Goal: Task Accomplishment & Management: Use online tool/utility

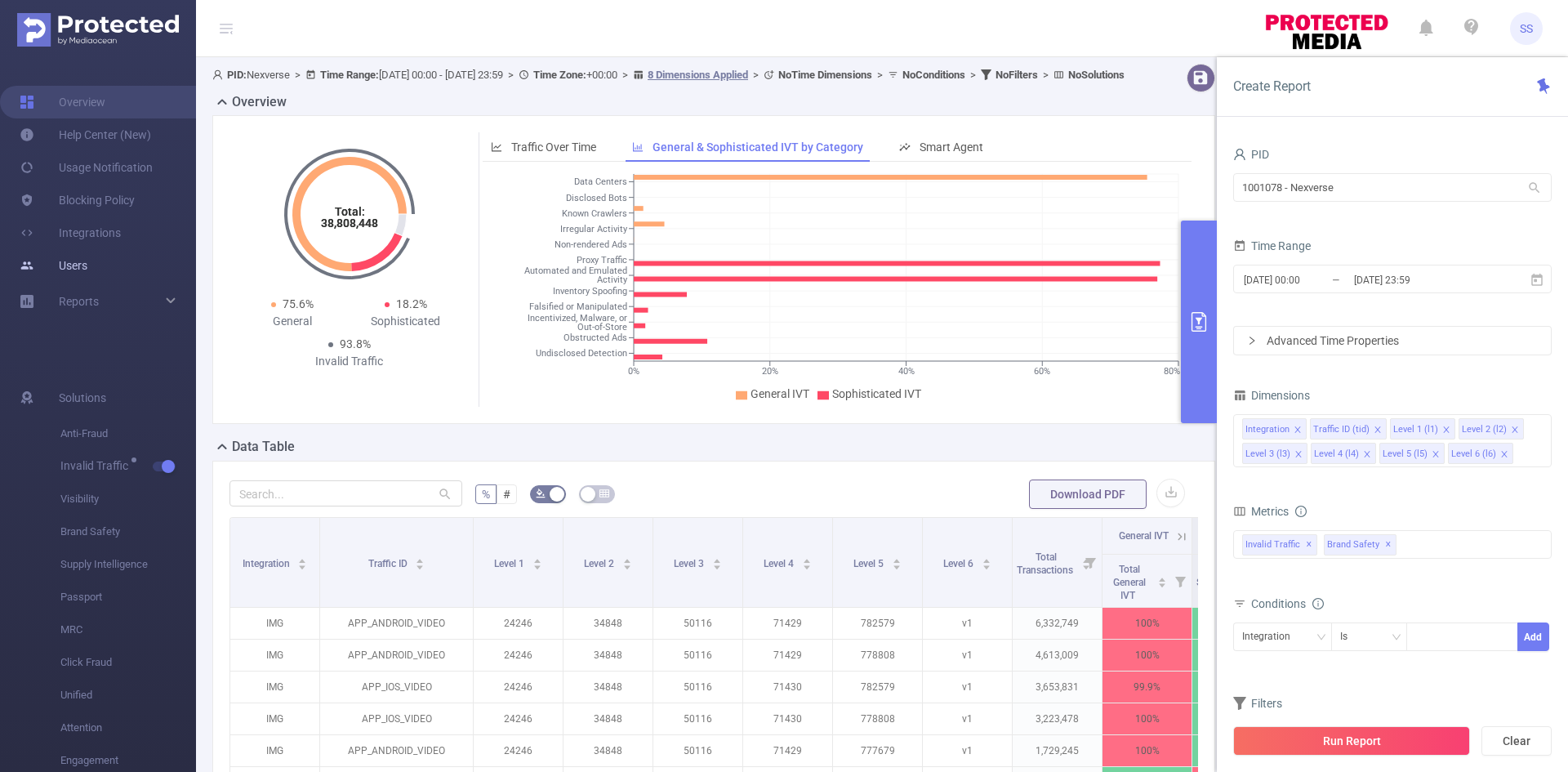
drag, startPoint x: 0, startPoint y: 0, endPoint x: 78, endPoint y: 270, distance: 281.0
click at [78, 268] on link "Users" at bounding box center [53, 265] width 68 height 32
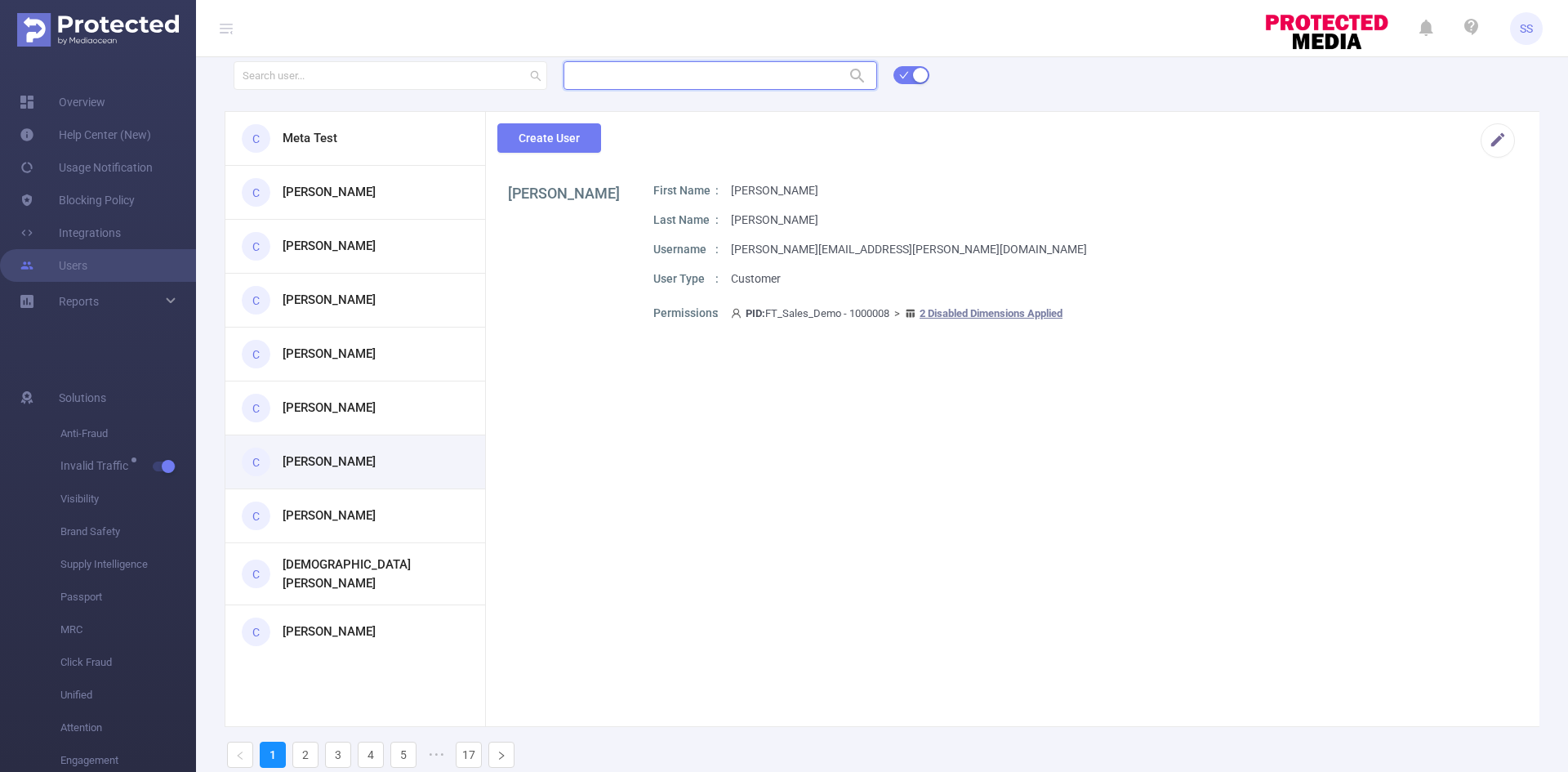
click at [650, 82] on input "text" at bounding box center [720, 75] width 314 height 29
type input "פ"
click at [677, 102] on li "1001069 - Paddlewaver 2.27M [1.68M rows]" at bounding box center [720, 108] width 314 height 26
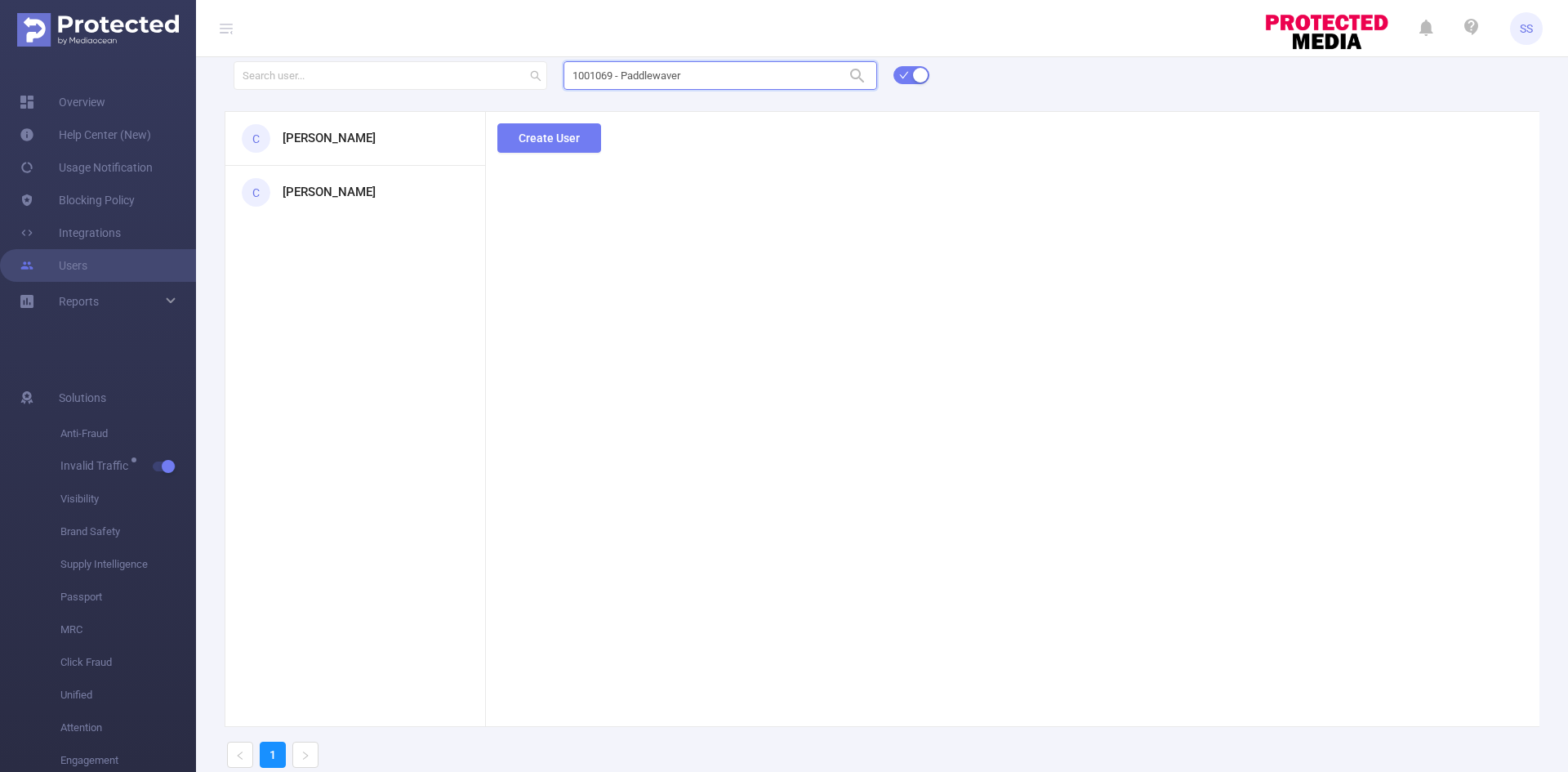
type input "1001069 - Paddlewaver"
click at [362, 150] on div "1001069 - Paddlewaver 1001069 - Paddlewaver C Nancy Jia C sheron serussi Create…" at bounding box center [882, 420] width 1372 height 722
click at [358, 139] on div "C Nancy Jia" at bounding box center [355, 139] width 260 height 54
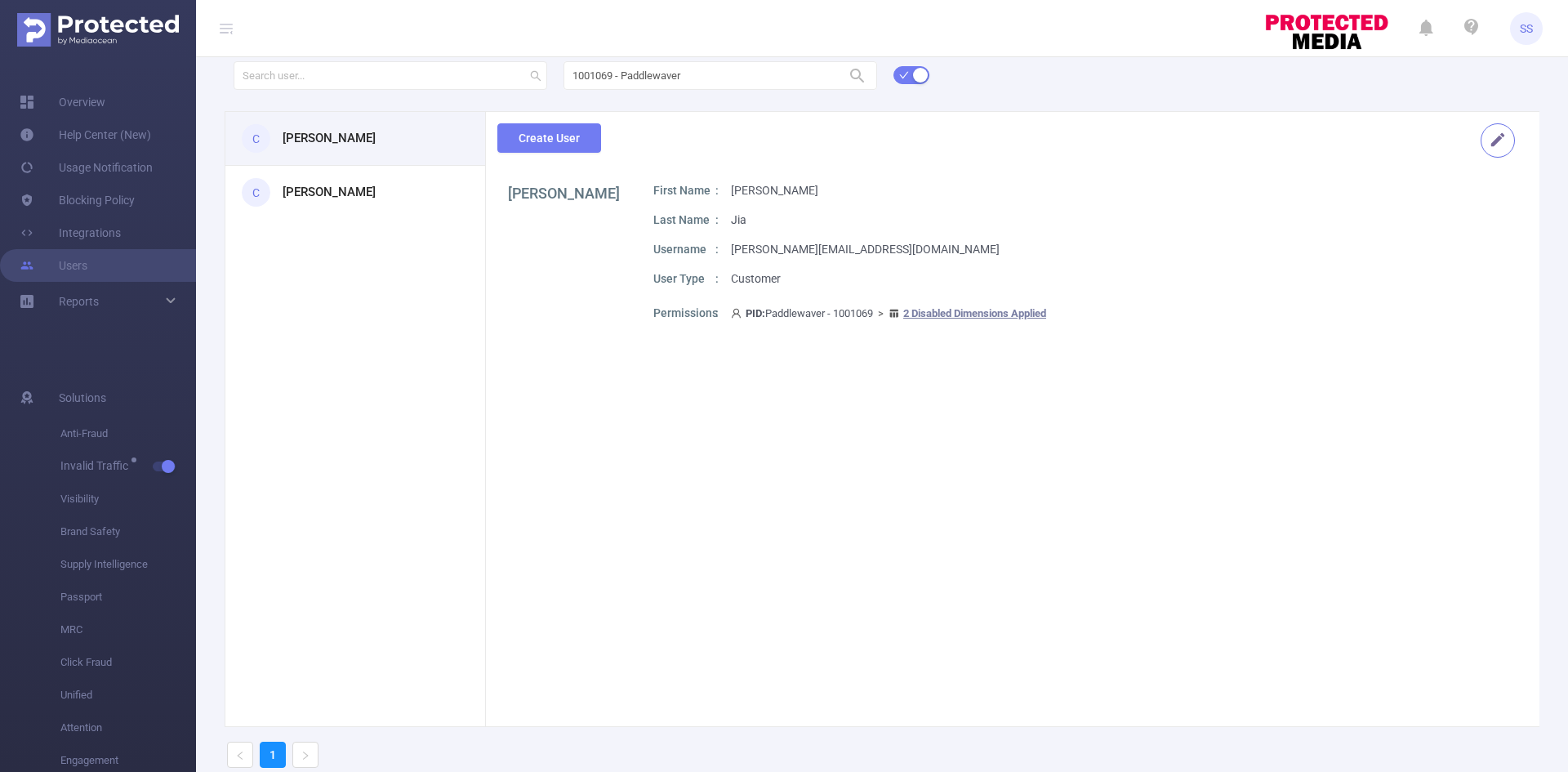
click at [1482, 141] on button "button" at bounding box center [1497, 140] width 34 height 34
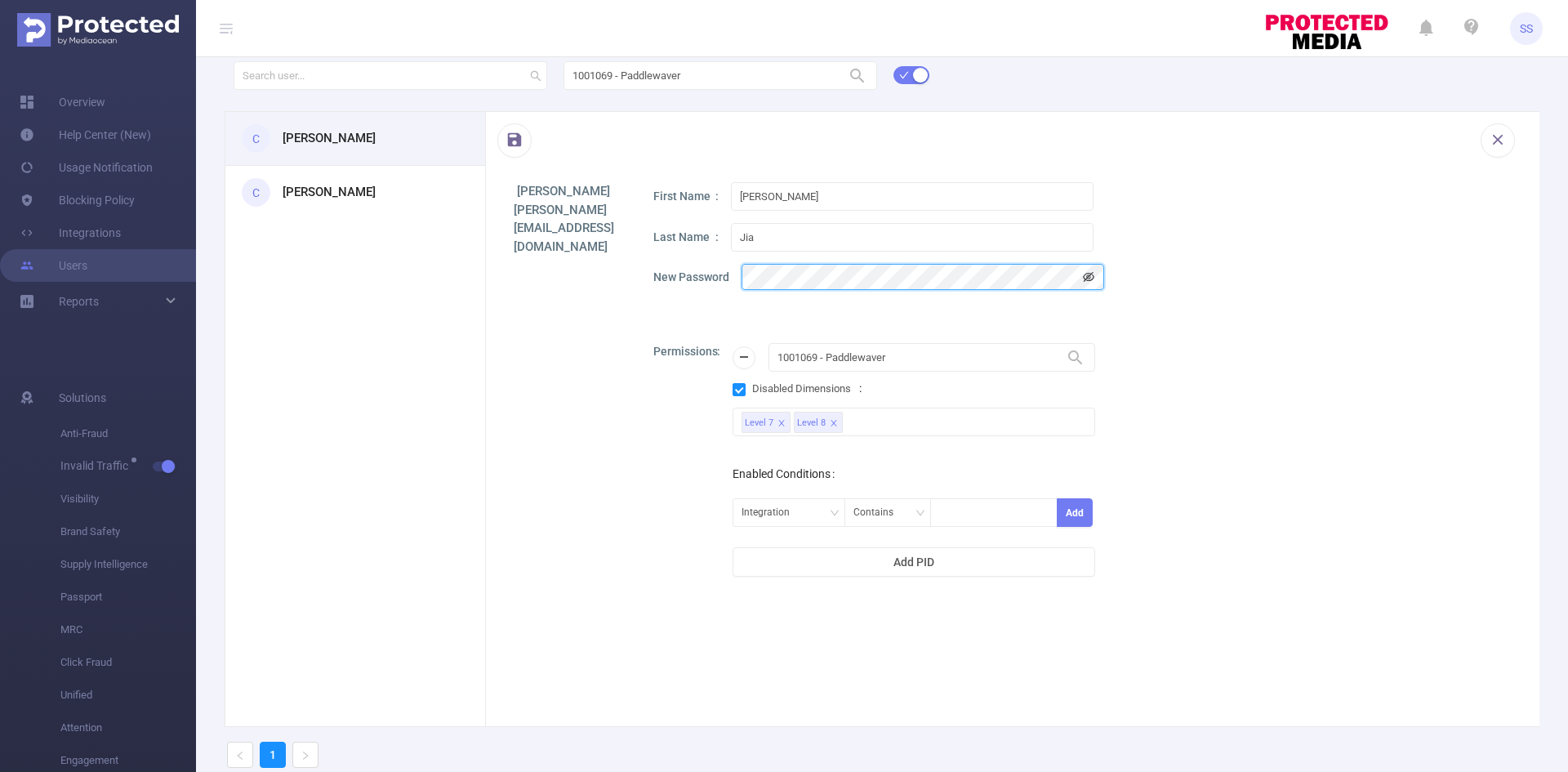
click at [1085, 273] on icon "icon: eye-invisible" at bounding box center [1089, 277] width 11 height 11
click at [517, 151] on button "button" at bounding box center [514, 140] width 34 height 34
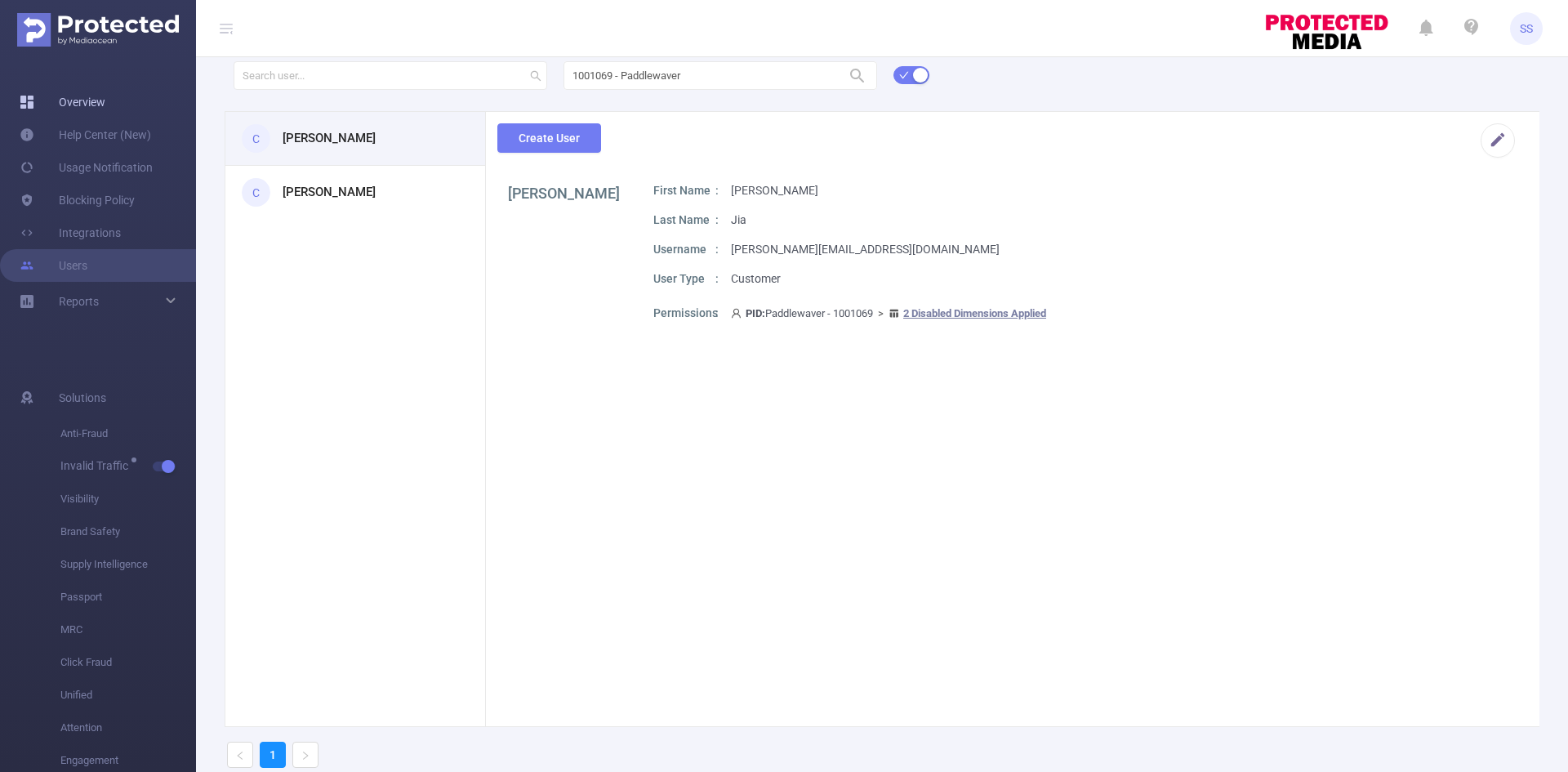
click at [64, 100] on link "Overview" at bounding box center [62, 102] width 86 height 32
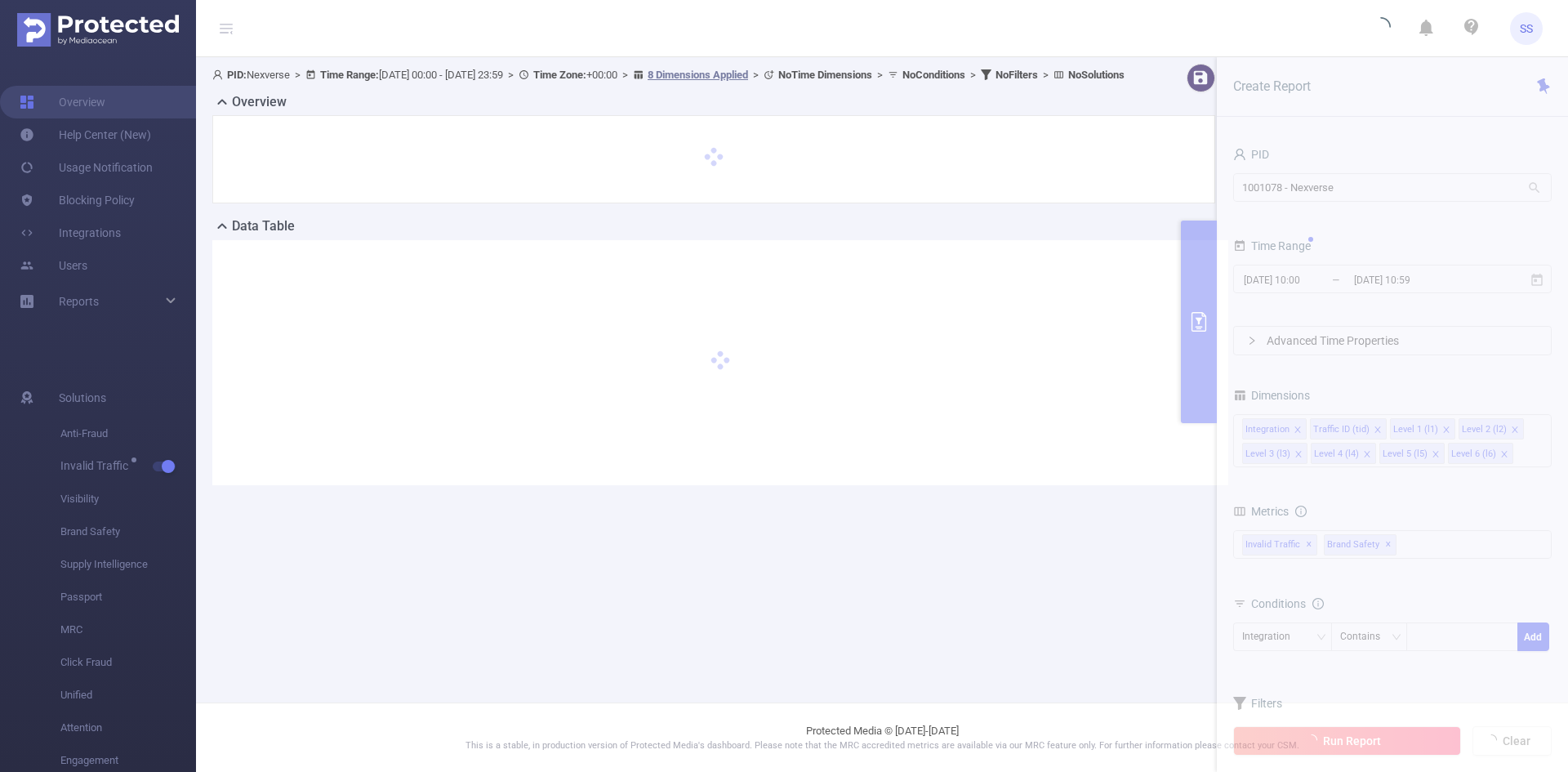
type input "2024-12-09 00:00"
type input "2024-12-09 23:59"
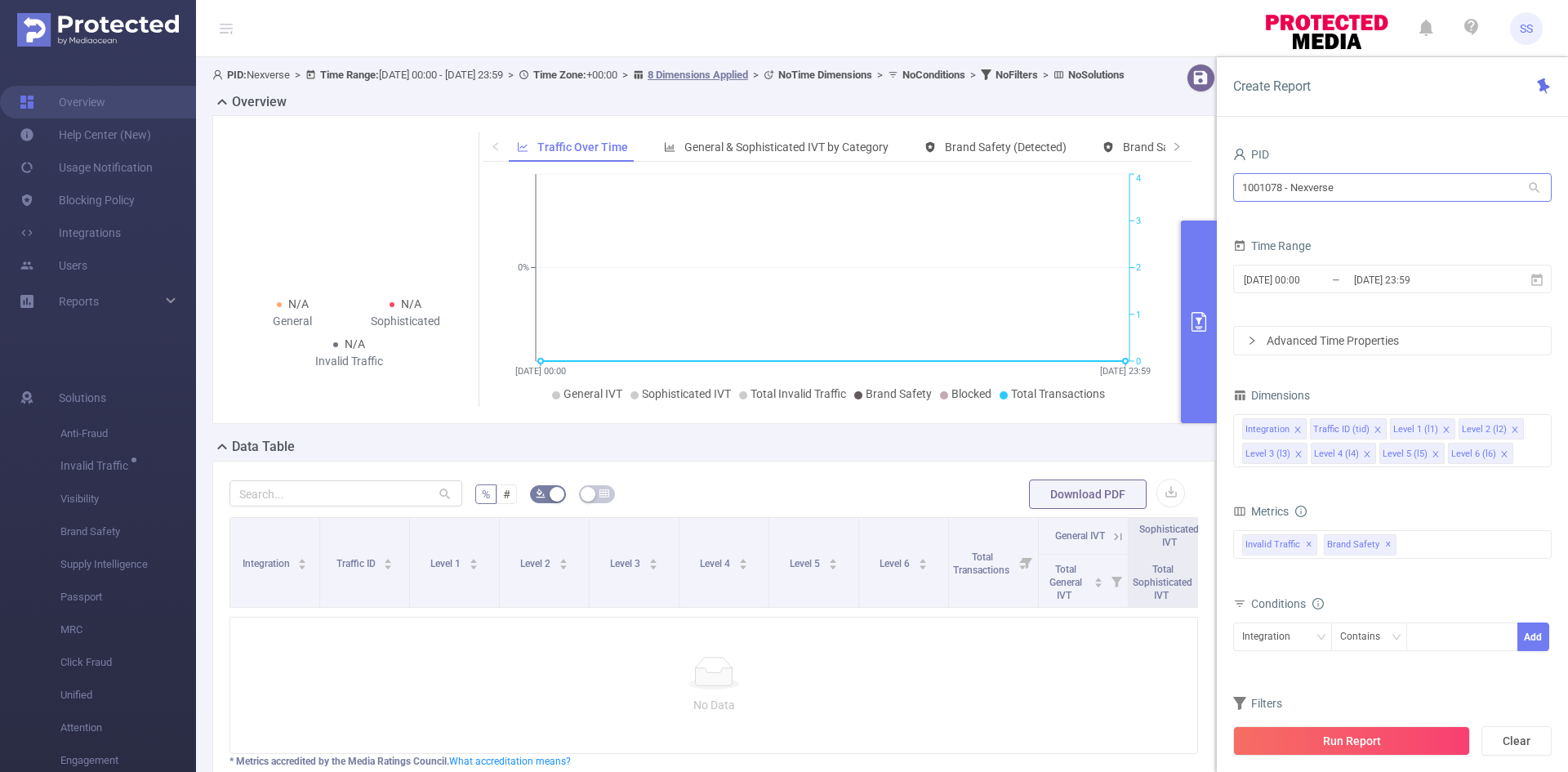
click at [1403, 199] on div "1001078 - Nexverse 1001078 - Nexverse" at bounding box center [1392, 188] width 318 height 38
drag, startPoint x: 1398, startPoint y: 187, endPoint x: 1088, endPoint y: 182, distance: 310.0
click at [1088, 182] on section "PID: Nexverse > Time Range: 2024-12-09 00:00 - 2024-12-09 23:59 > Time Zone: +0…" at bounding box center [882, 471] width 1372 height 828
type input "jp"
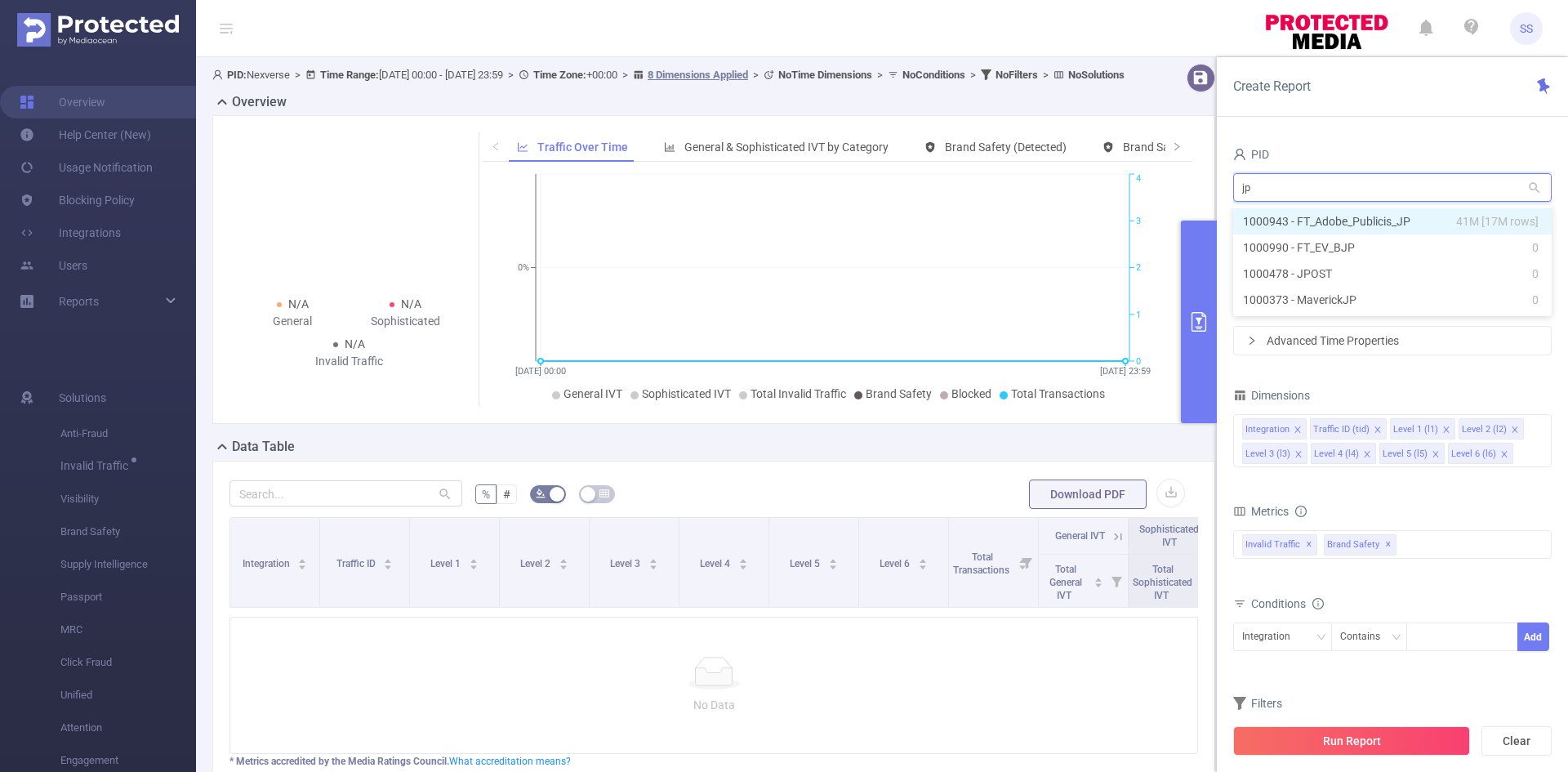
click at [1348, 221] on li "1000943 - FT_Adobe_Publicis_JP 41M [17M rows]" at bounding box center [1392, 221] width 318 height 26
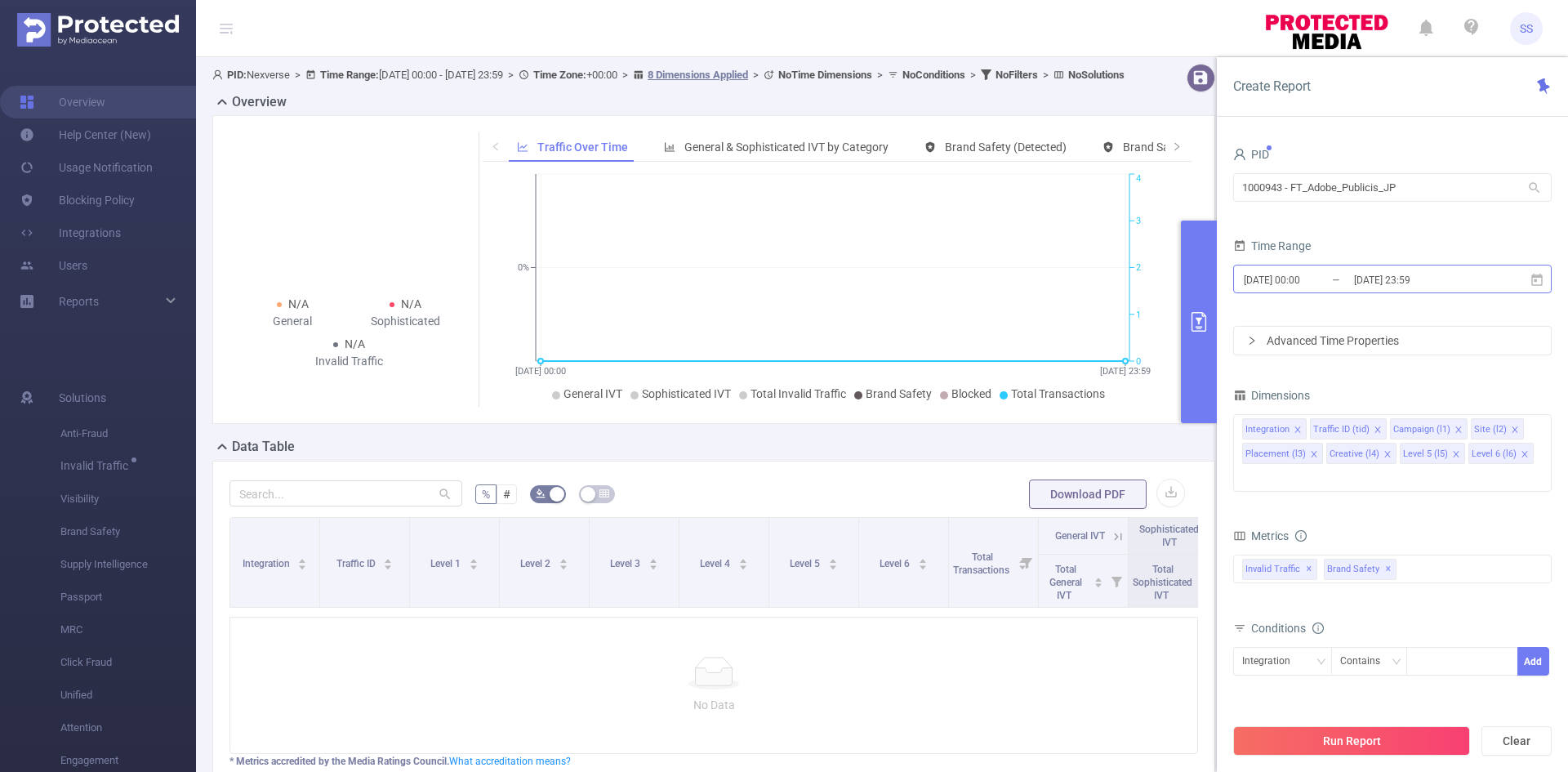
click at [1388, 286] on input "[DATE] 23:59" at bounding box center [1418, 280] width 132 height 22
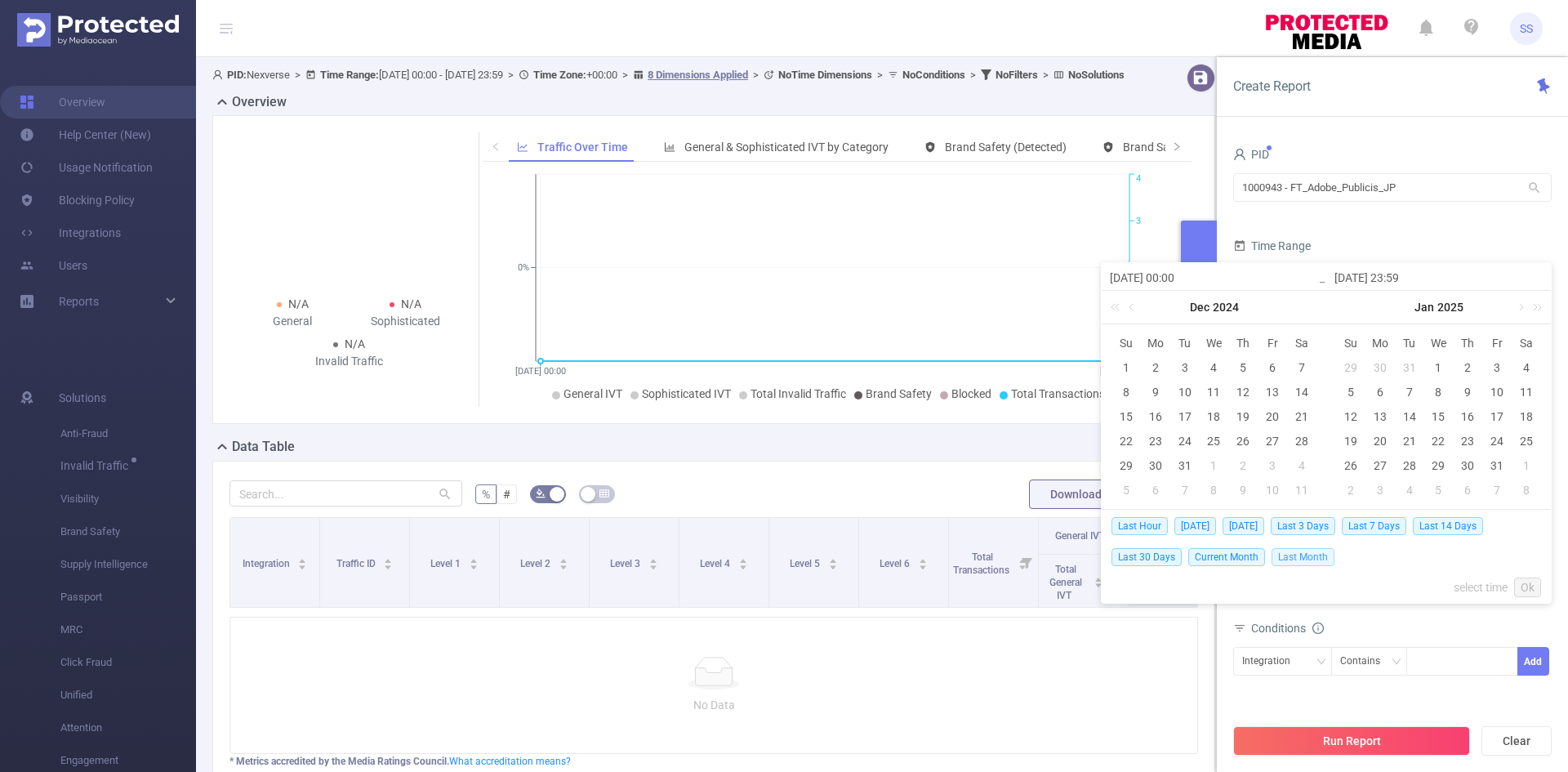
click at [1300, 557] on span "Last Month" at bounding box center [1303, 556] width 63 height 18
type input "[DATE] 00:00"
type input "[DATE] 23:59"
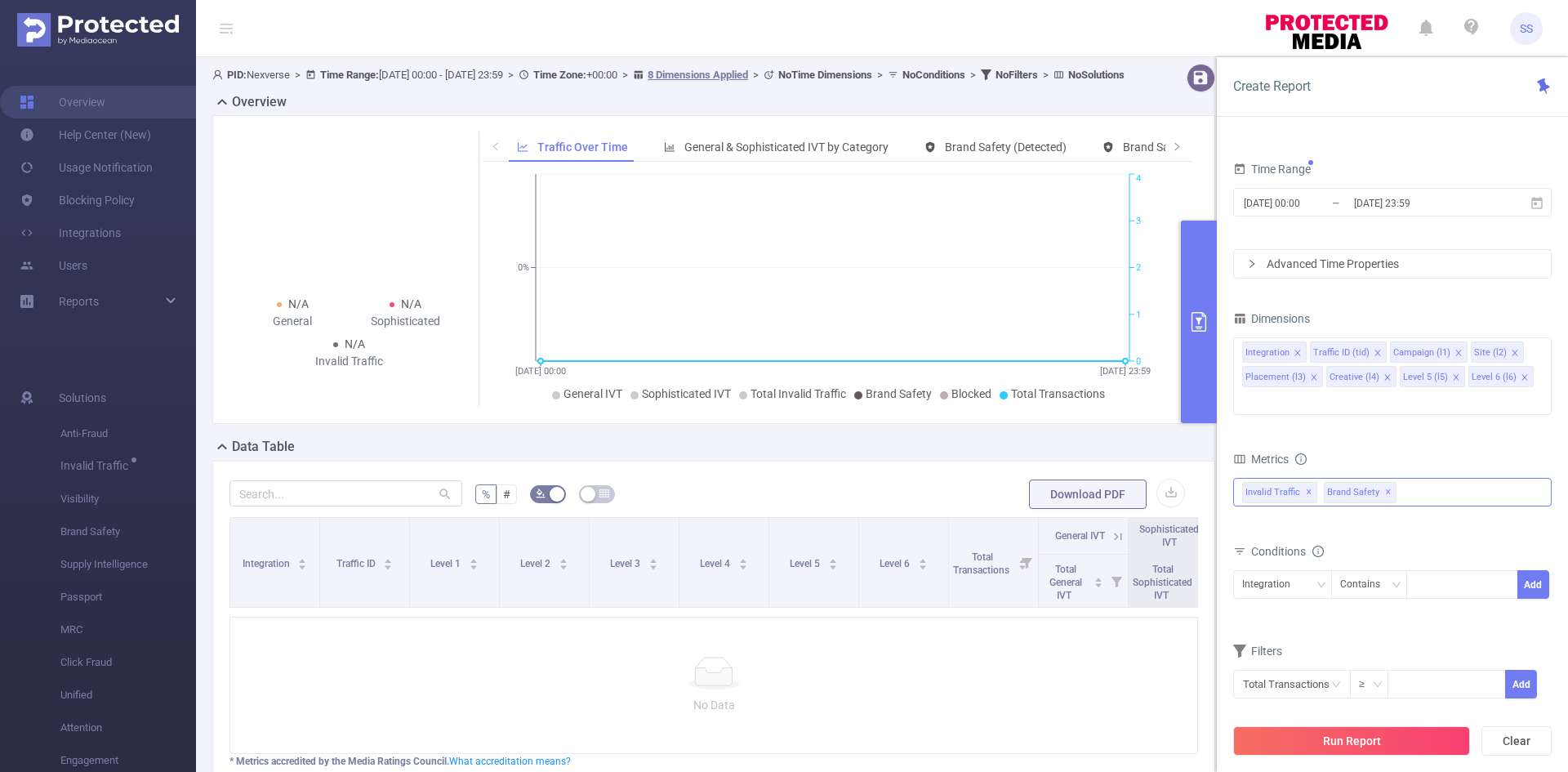
click at [1426, 478] on div "Invalid Traffic ✕ Brand Safety ✕" at bounding box center [1392, 492] width 318 height 29
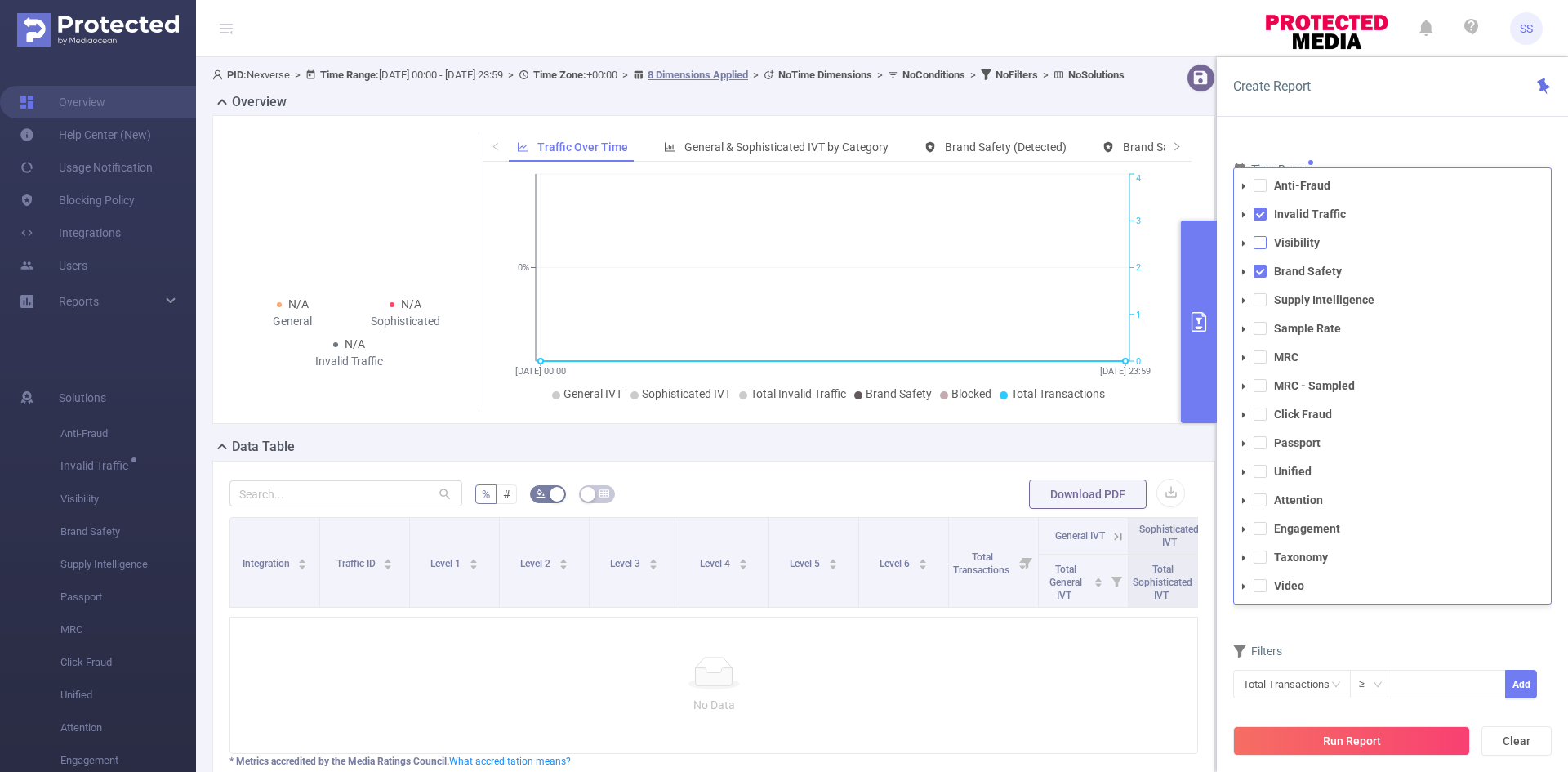
click at [1258, 236] on span at bounding box center [1260, 243] width 13 height 13
click at [1440, 113] on div "Create Report" at bounding box center [1391, 87] width 351 height 59
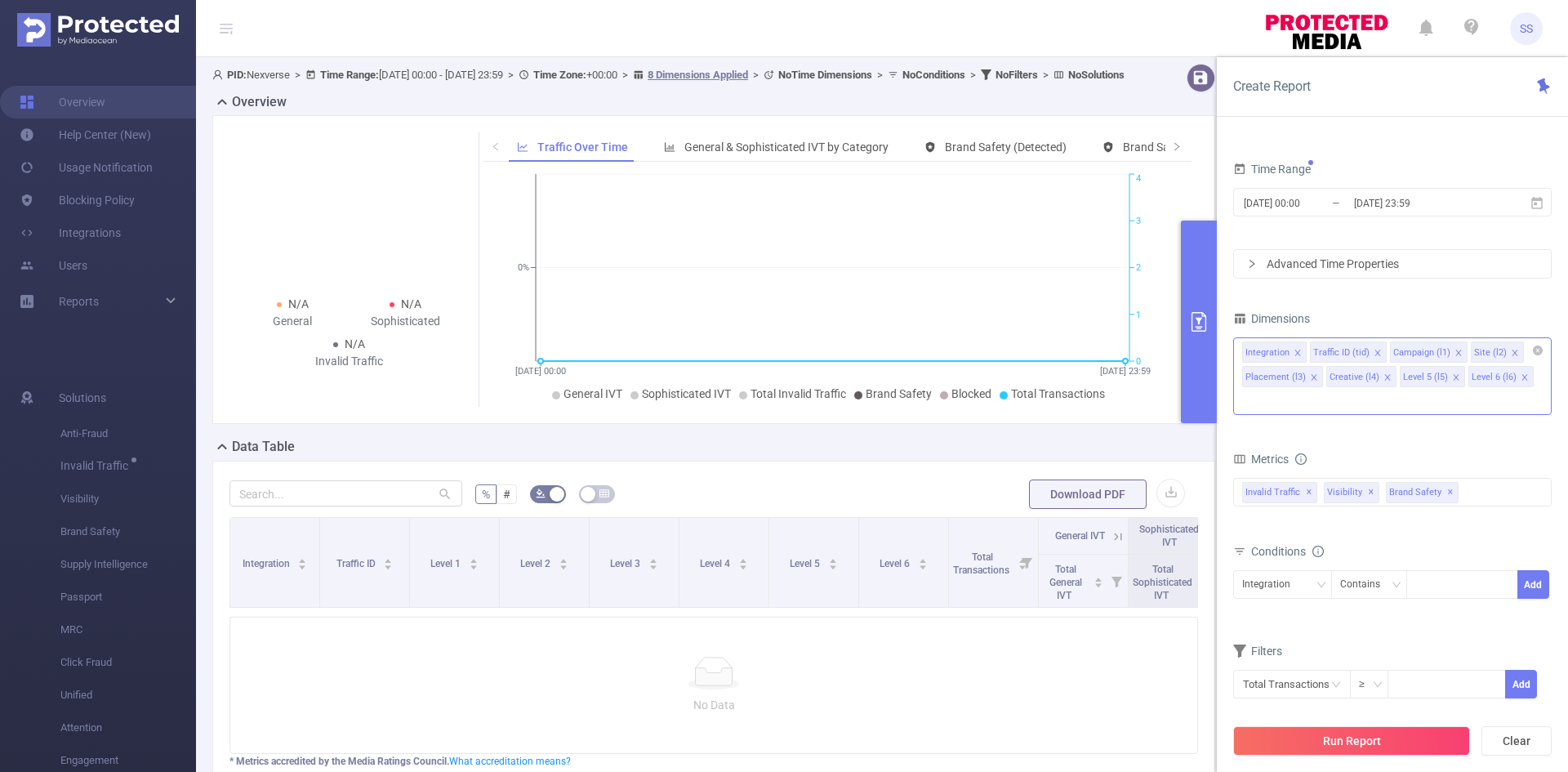
click at [1375, 353] on icon "icon: close" at bounding box center [1377, 353] width 8 height 8
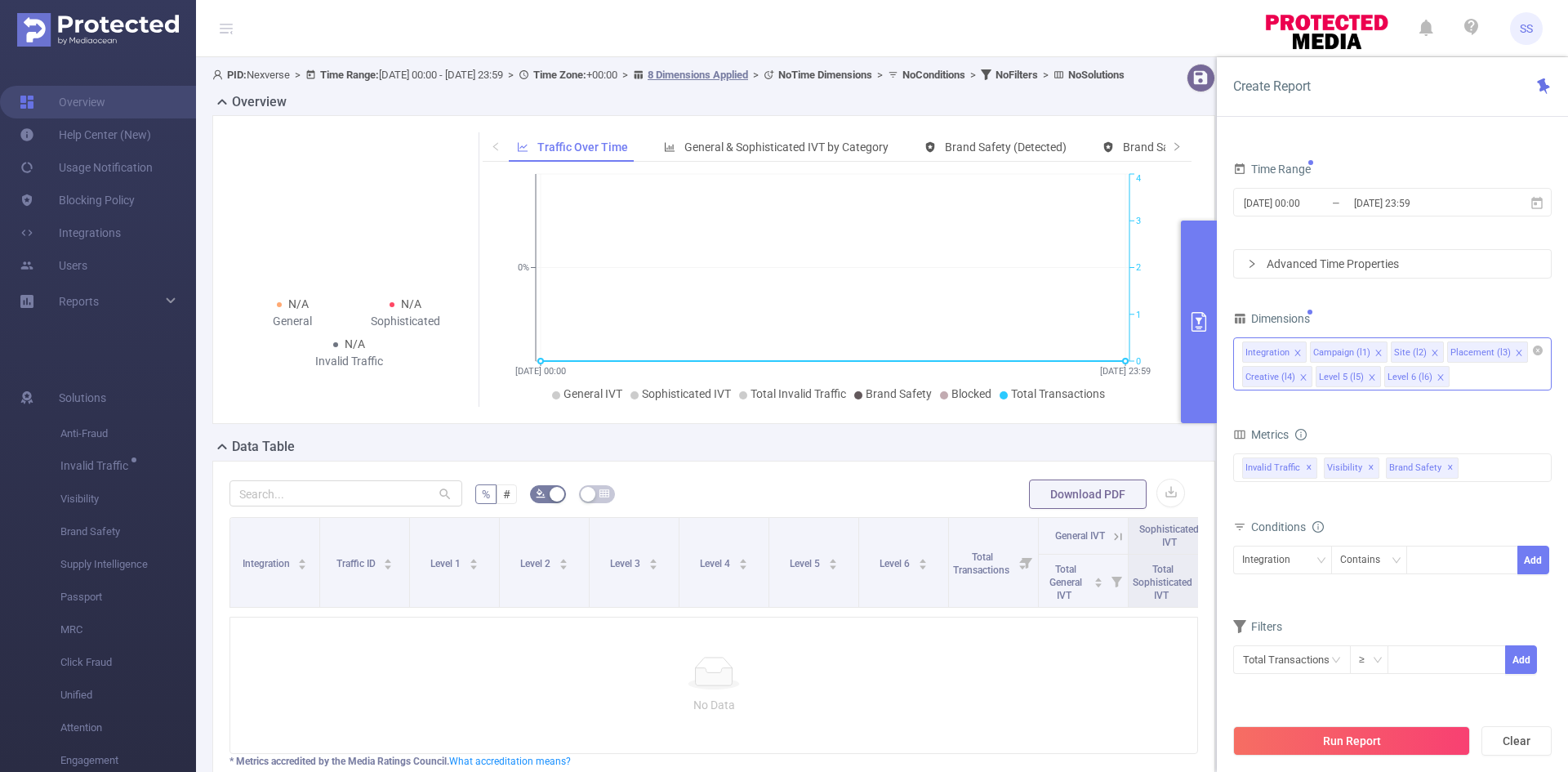
click at [1375, 351] on icon "icon: close" at bounding box center [1378, 353] width 8 height 8
click at [1350, 353] on icon "icon: close" at bounding box center [1353, 353] width 8 height 8
click at [1377, 353] on icon "icon: close" at bounding box center [1381, 353] width 8 height 8
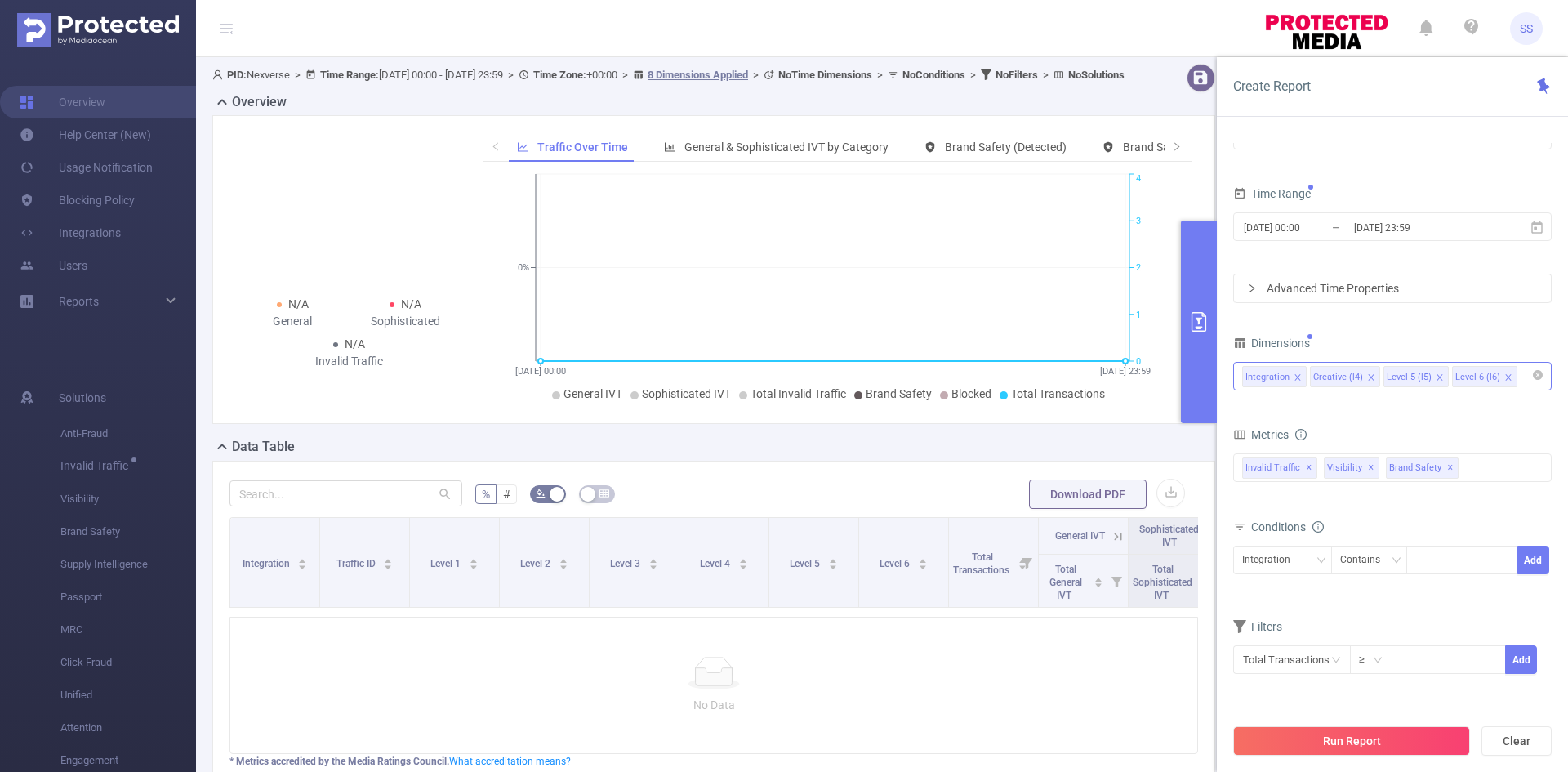
click at [1368, 371] on span at bounding box center [1371, 377] width 8 height 18
click at [1365, 377] on icon "icon: close" at bounding box center [1365, 377] width 8 height 8
click at [1363, 376] on icon "icon: close" at bounding box center [1365, 377] width 8 height 8
click at [1388, 329] on div "PID 1000943 - FT_Adobe_Publicis_JP 1000943 - FT_Adobe_Publicis_JP Time Range 20…" at bounding box center [1392, 392] width 318 height 604
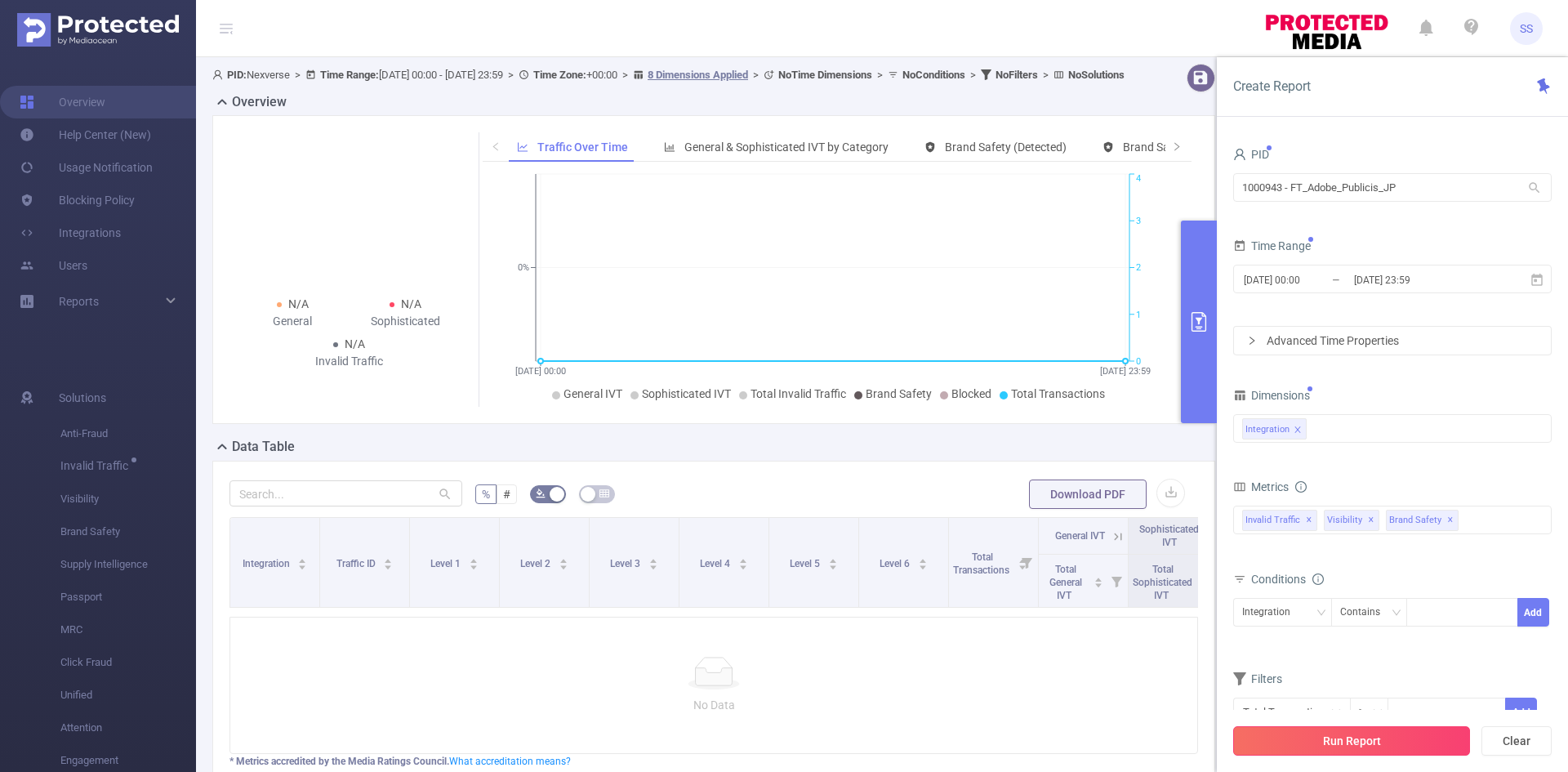
click at [1333, 747] on button "Run Report" at bounding box center [1351, 741] width 237 height 30
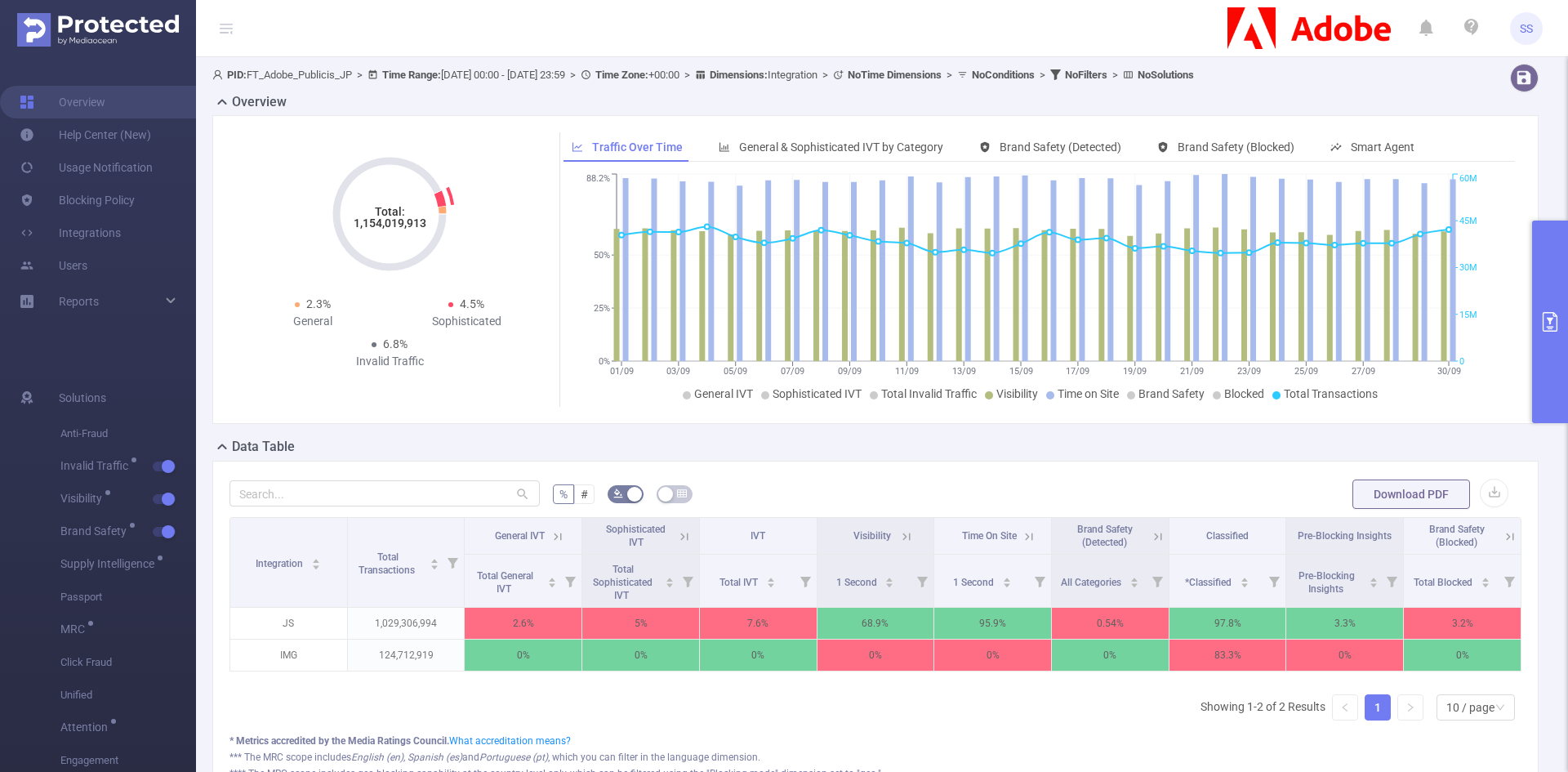
click at [388, 223] on tspan "1,154,019,913" at bounding box center [390, 223] width 73 height 13
copy tspan "1,154,019,913"
click at [402, 620] on p "1,029,306,994" at bounding box center [406, 623] width 117 height 31
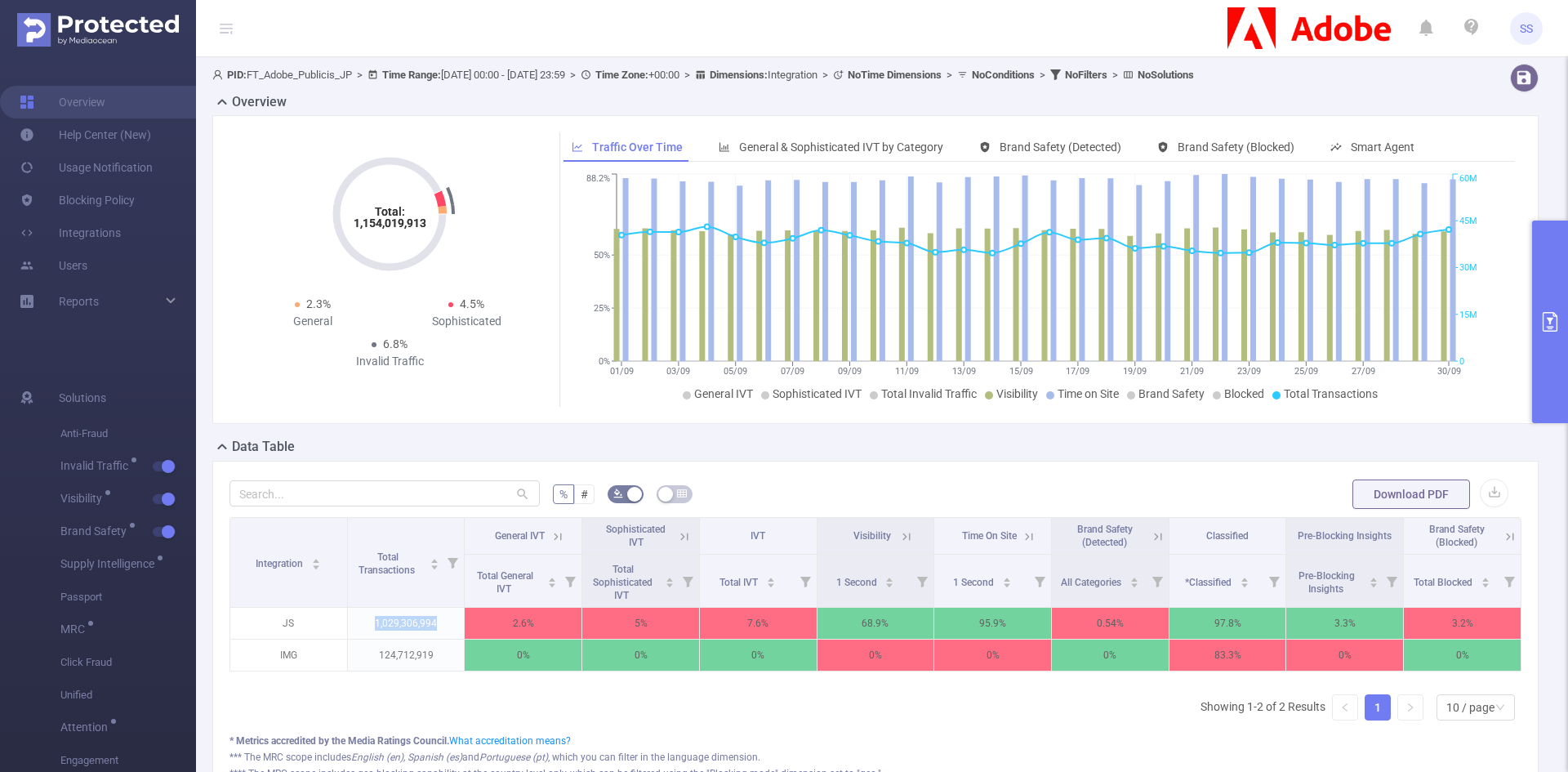
copy p "1,029,306,994"
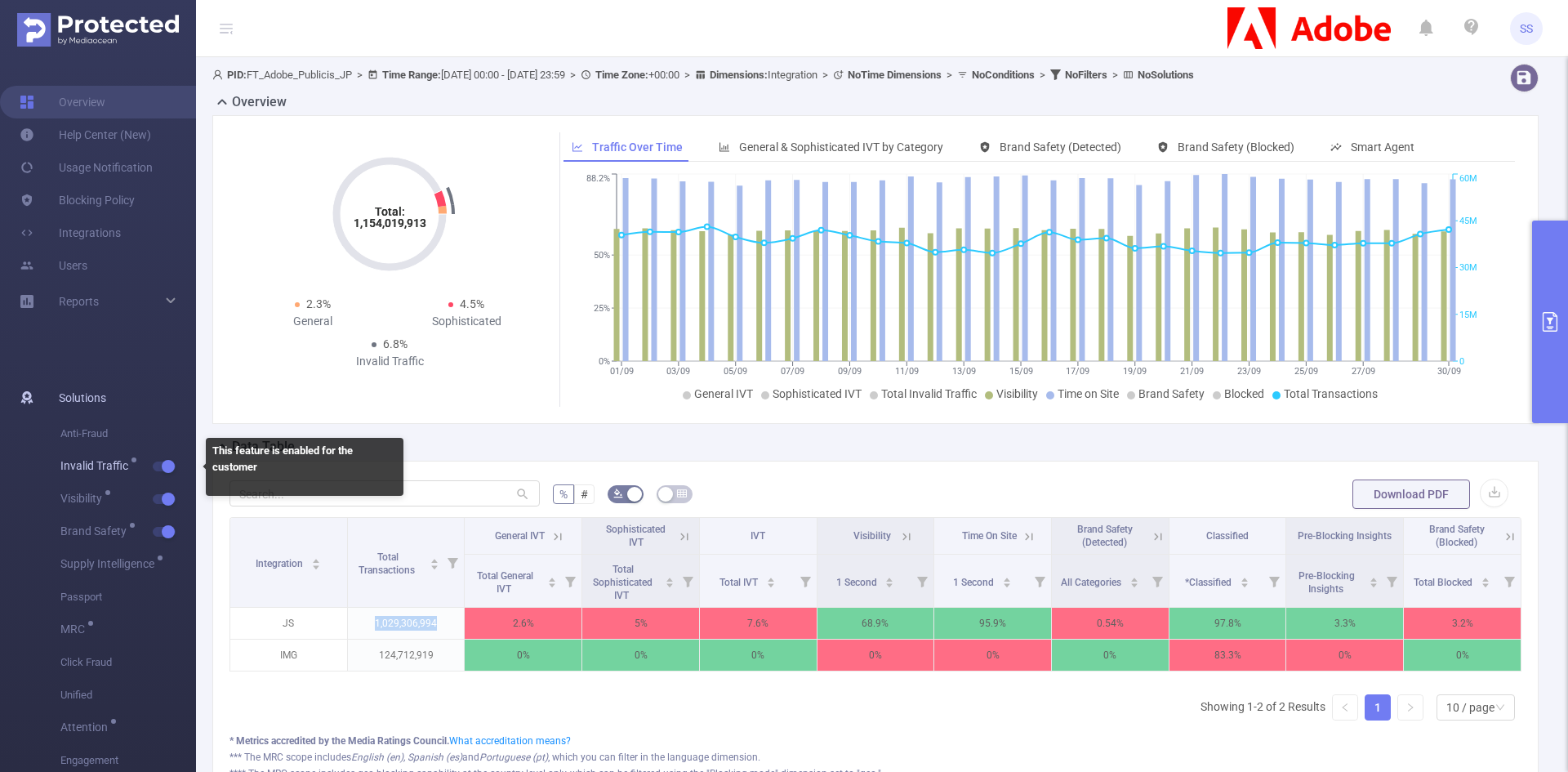
click at [159, 467] on span "button" at bounding box center [166, 466] width 21 height 8
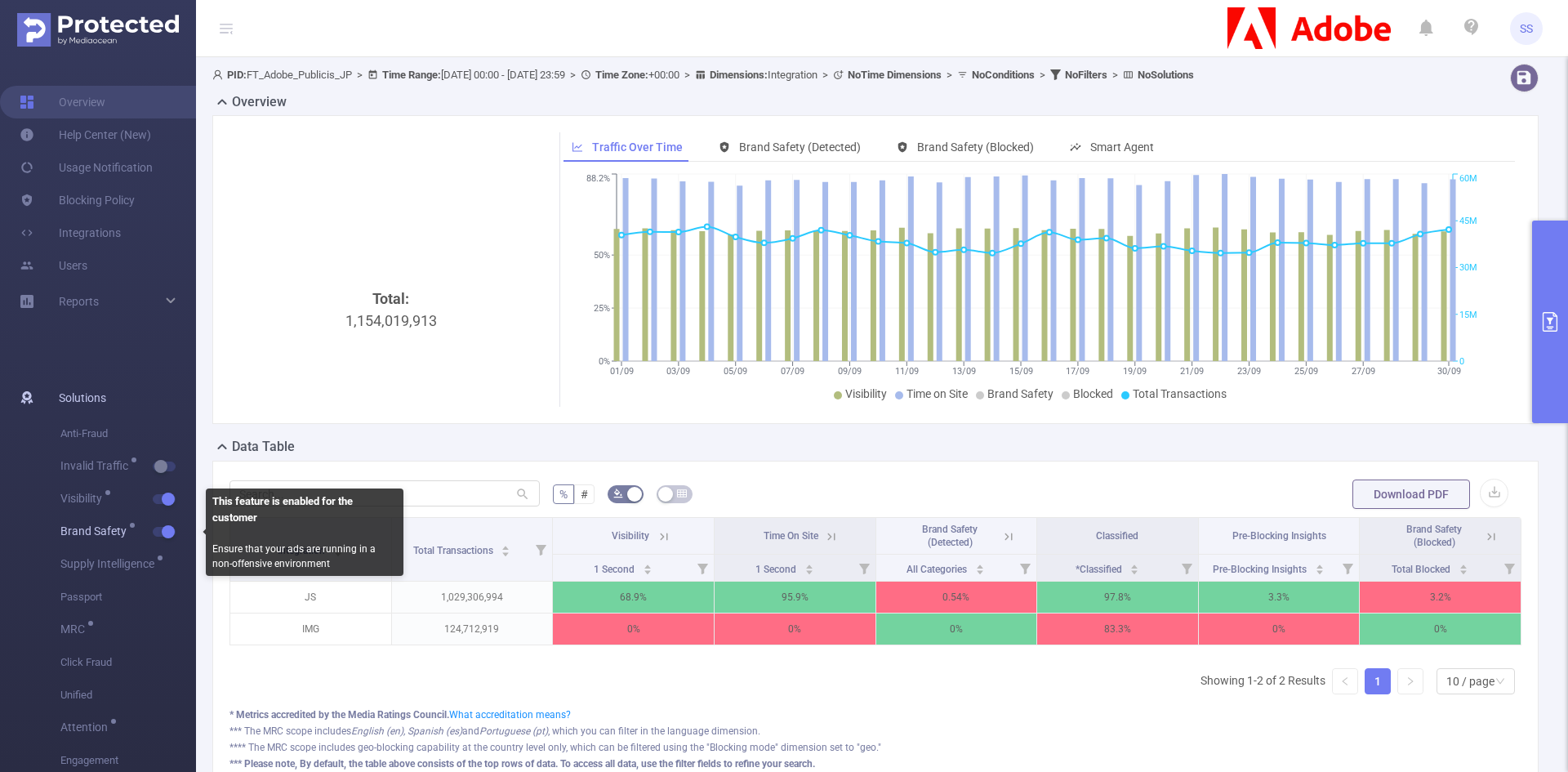
click at [159, 530] on span "button" at bounding box center [166, 531] width 21 height 8
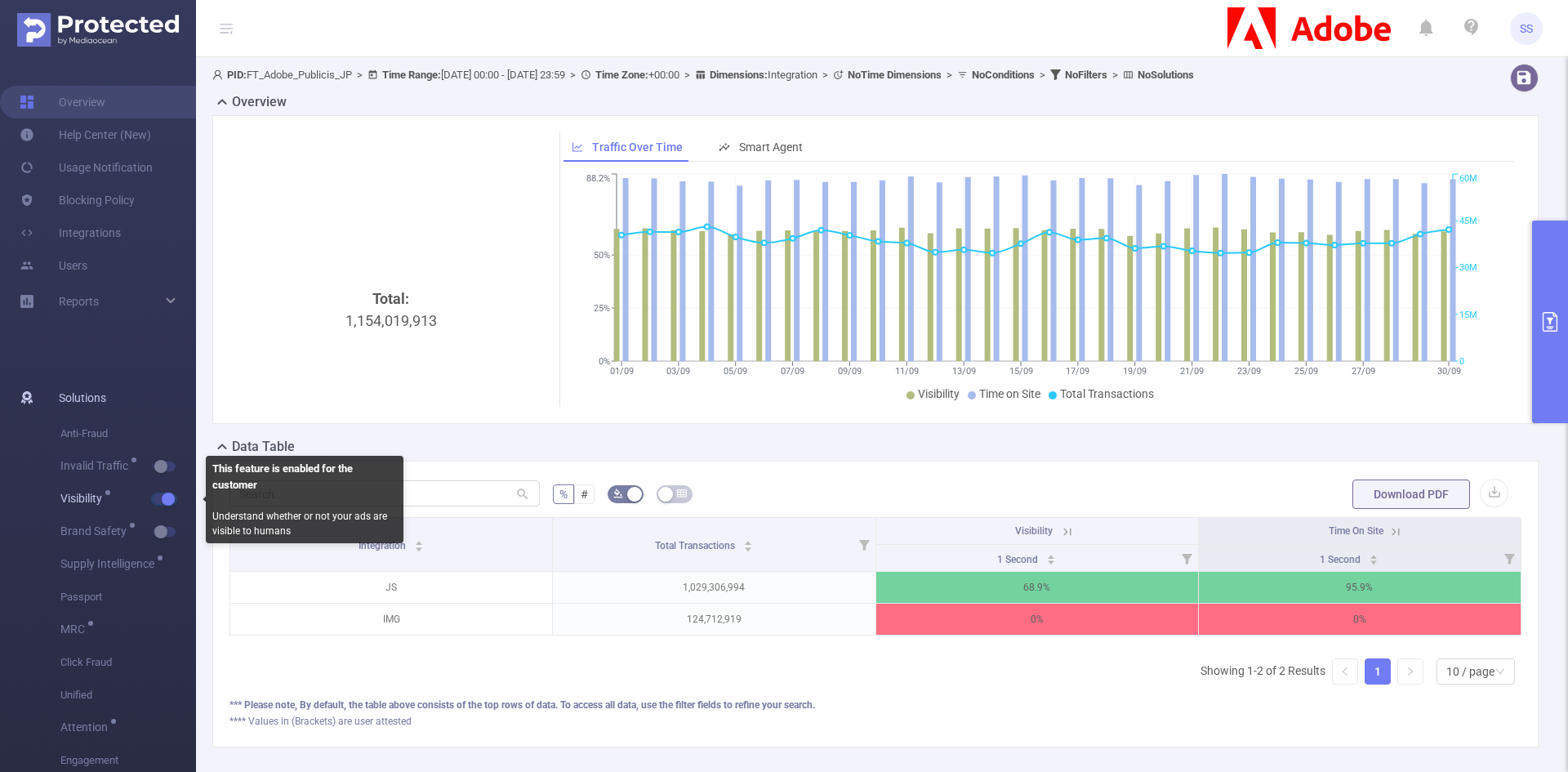
drag, startPoint x: 156, startPoint y: 496, endPoint x: 163, endPoint y: 514, distance: 19.3
click at [155, 496] on button "button" at bounding box center [164, 499] width 23 height 10
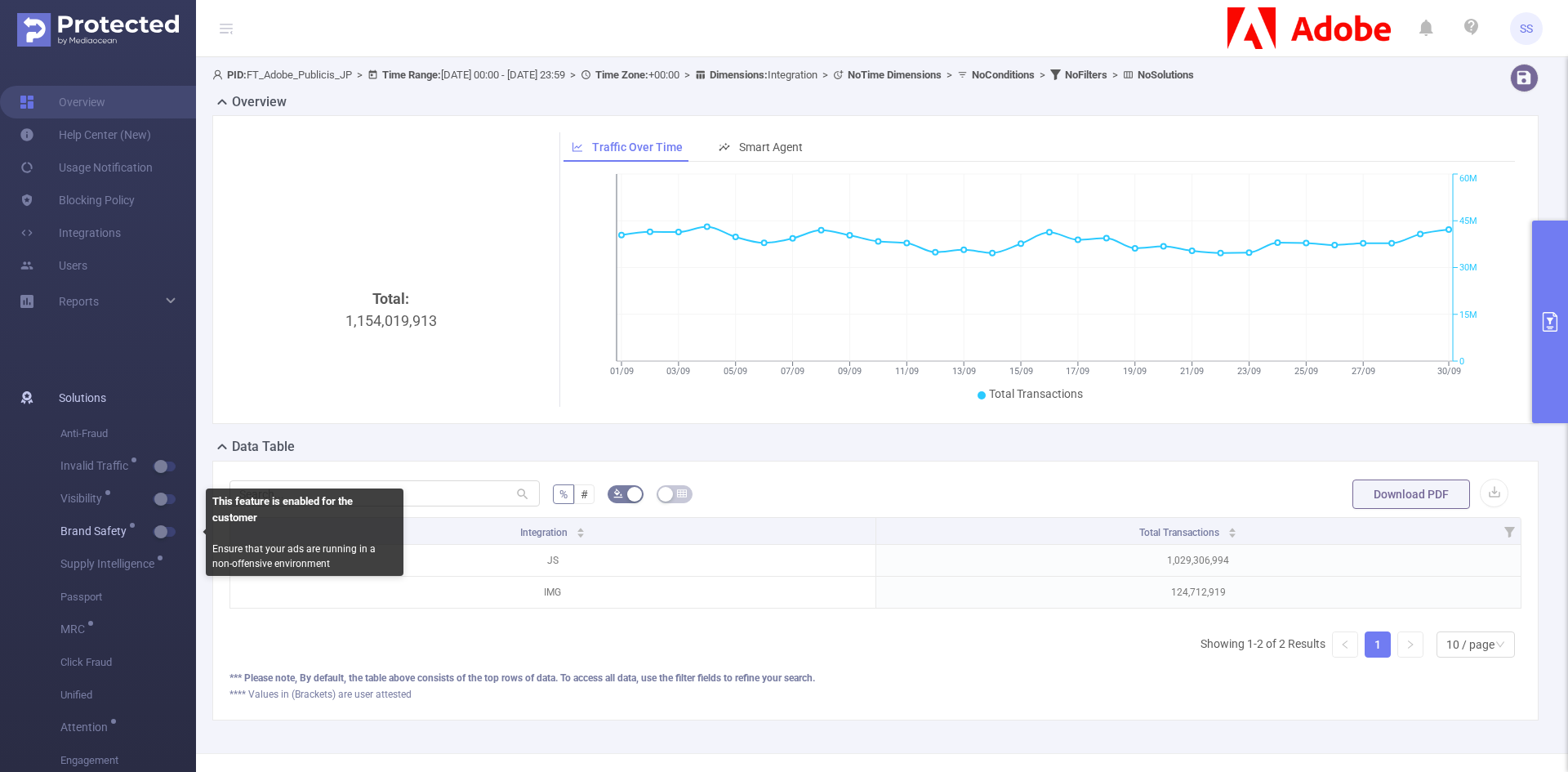
click at [168, 530] on span "button" at bounding box center [179, 531] width 21 height 8
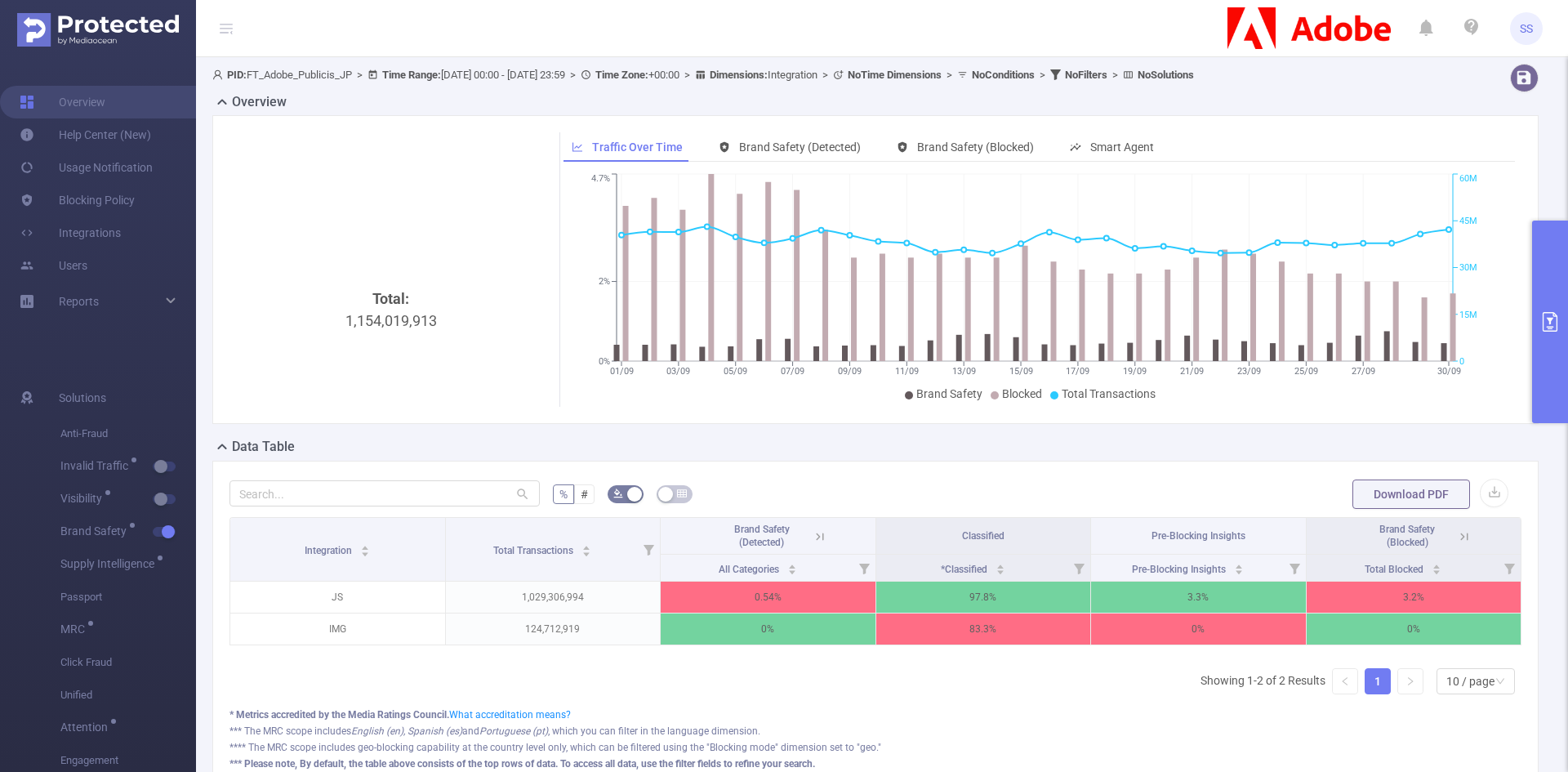
click at [1559, 347] on button "primary" at bounding box center [1549, 321] width 36 height 203
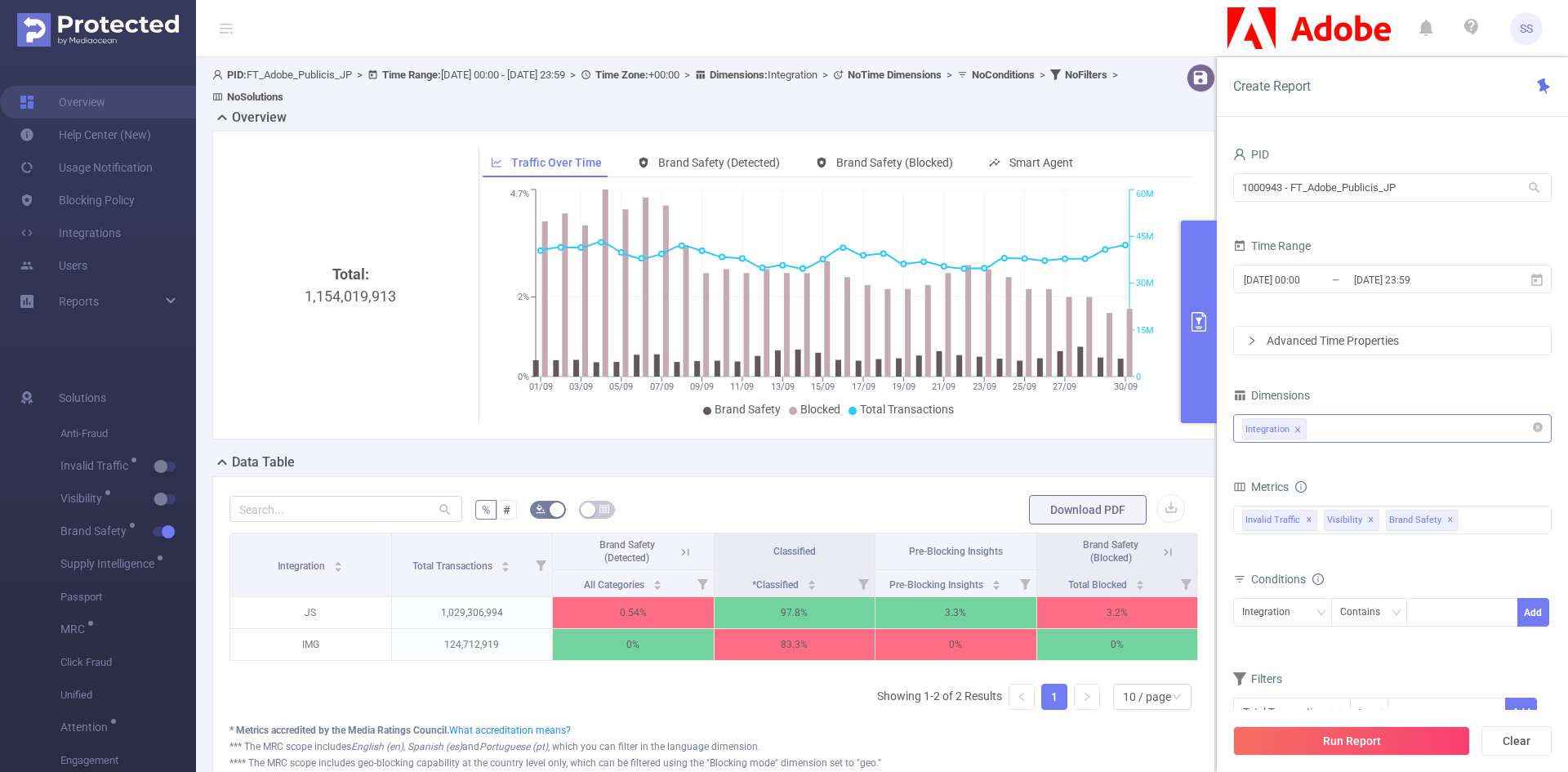
click at [1369, 431] on div "Integration" at bounding box center [1392, 428] width 301 height 27
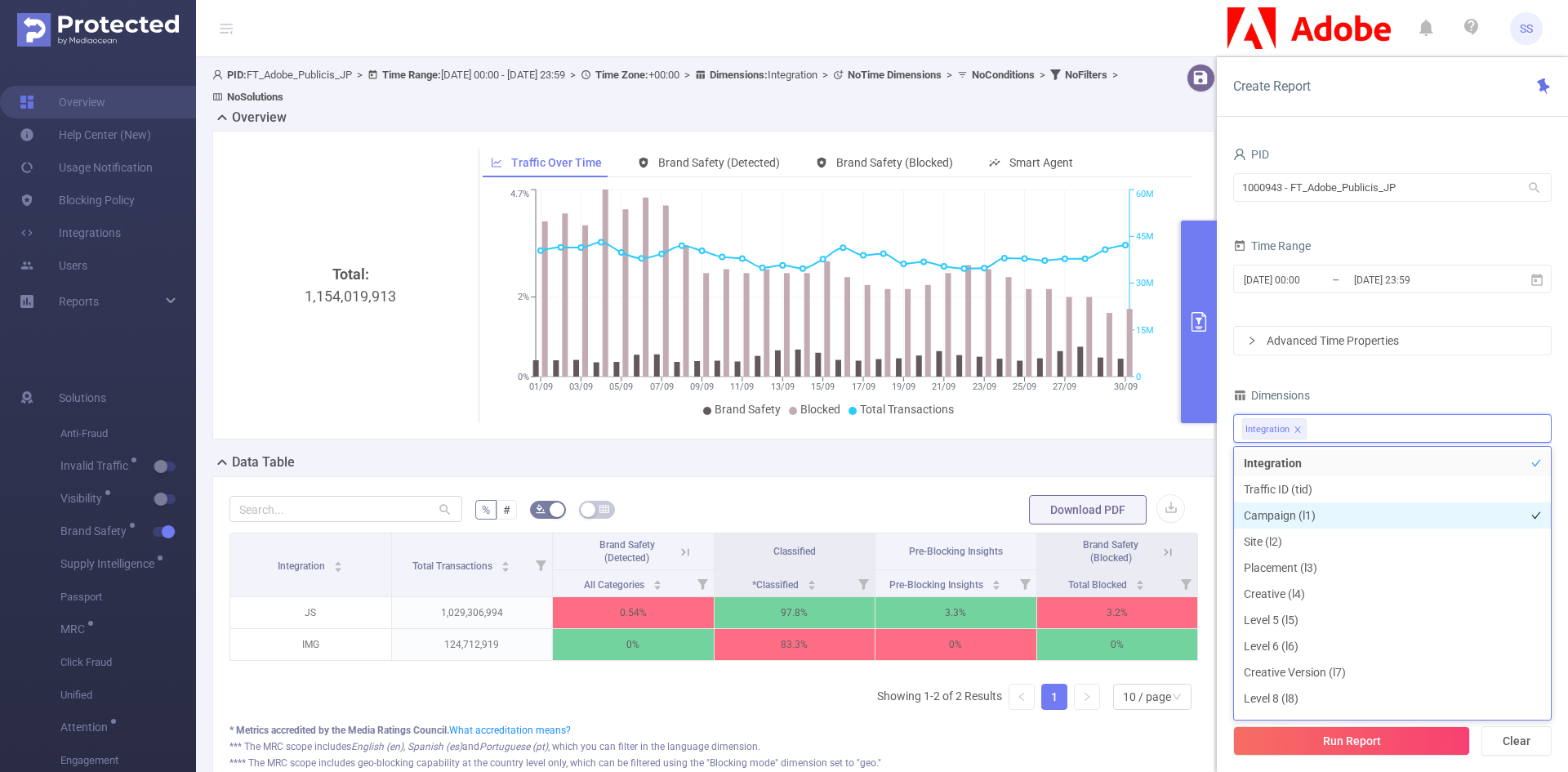
click at [1341, 516] on li "Campaign (l1)" at bounding box center [1392, 516] width 317 height 26
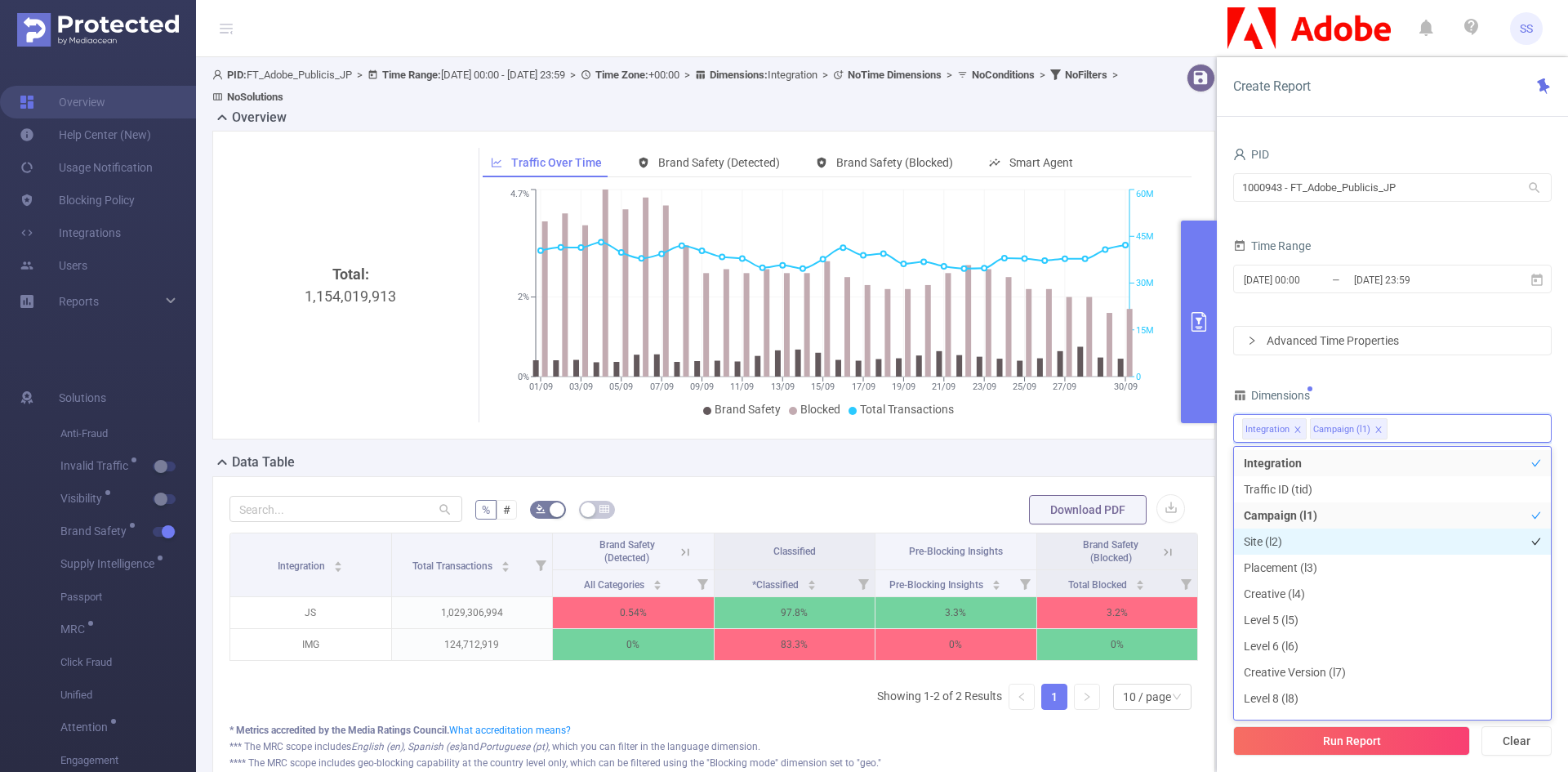
click at [1338, 537] on li "Site (l2)" at bounding box center [1392, 542] width 317 height 26
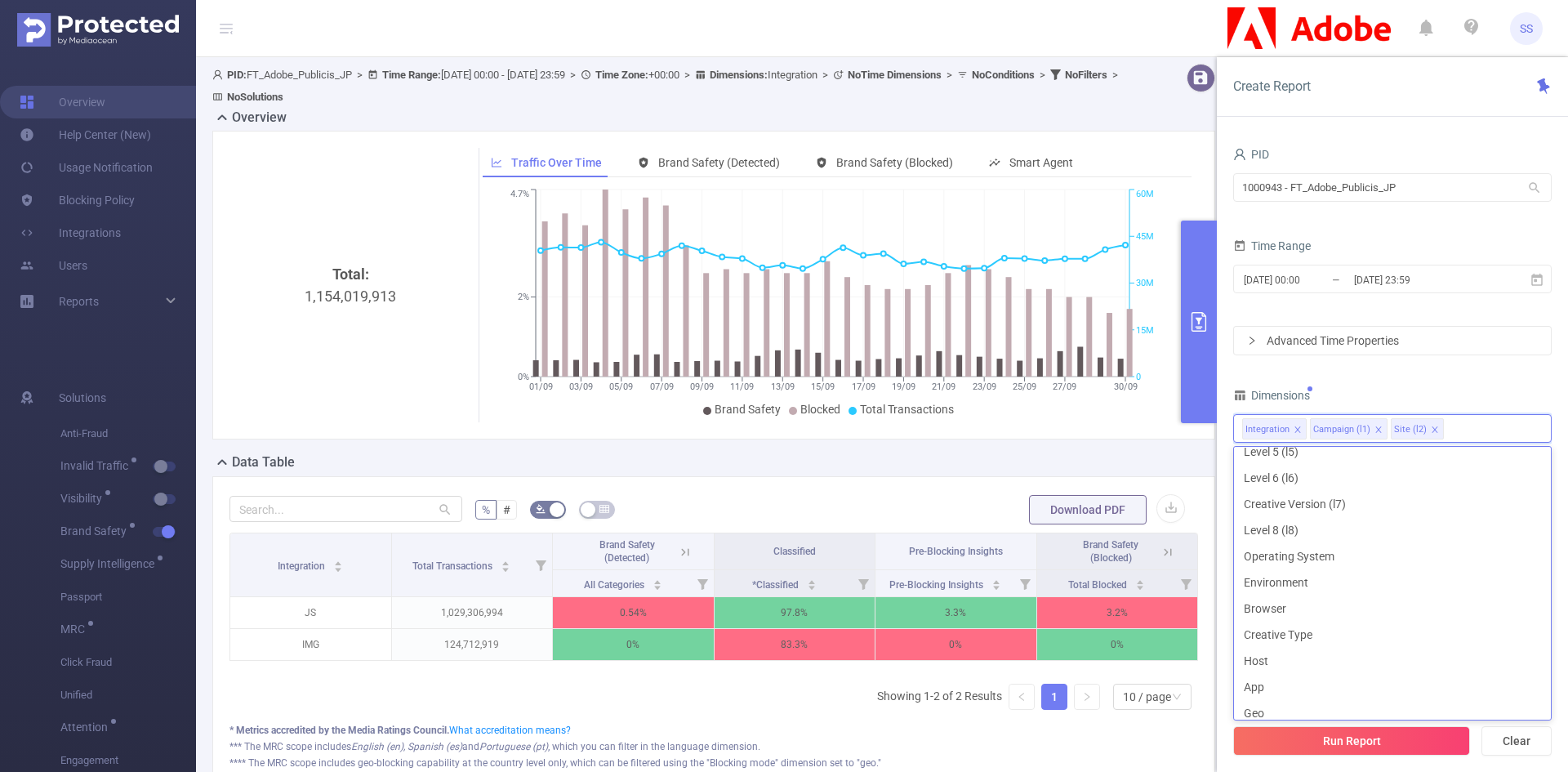
scroll to position [245, 0]
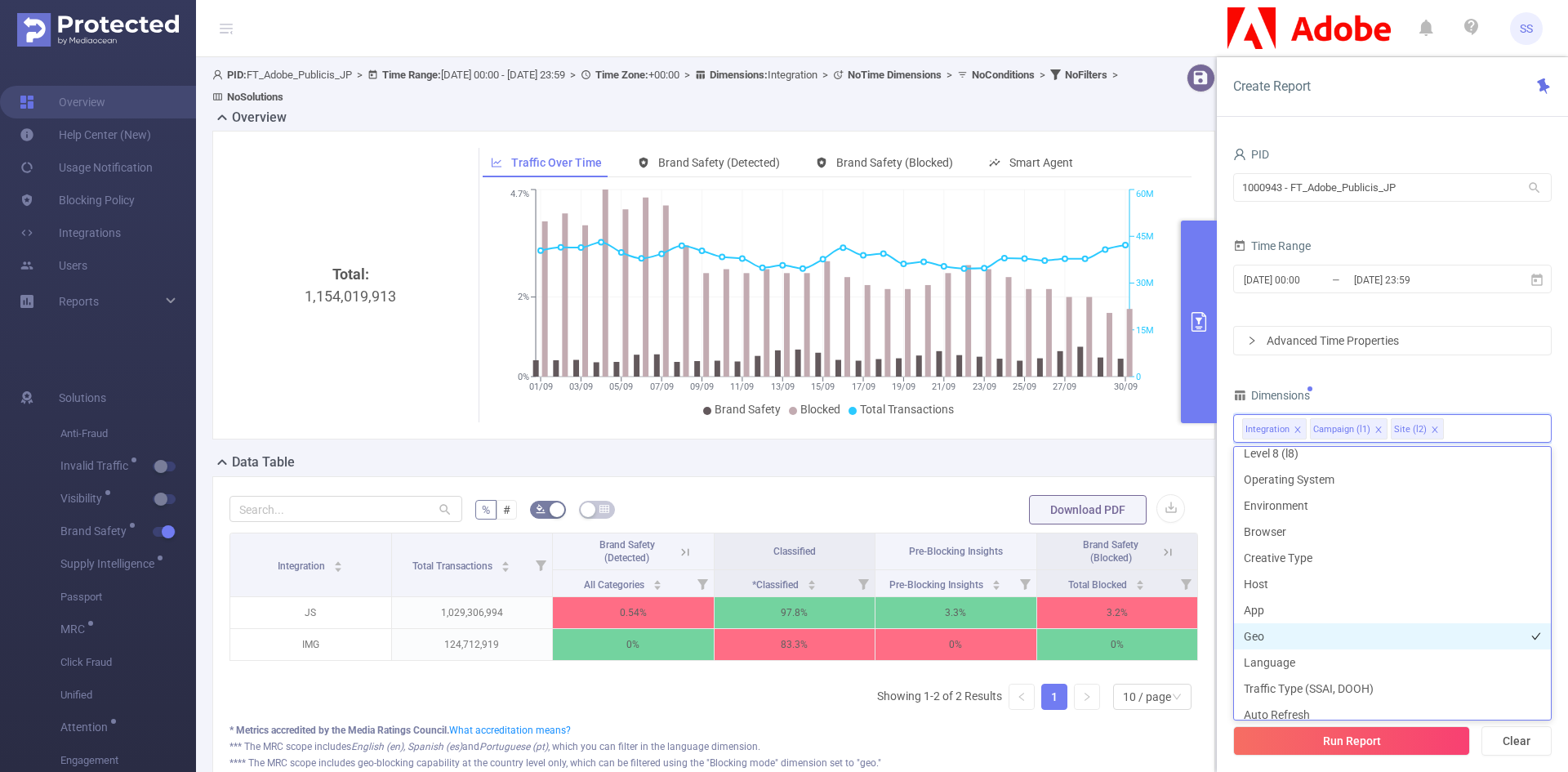
click at [1293, 626] on li "Geo" at bounding box center [1392, 636] width 317 height 26
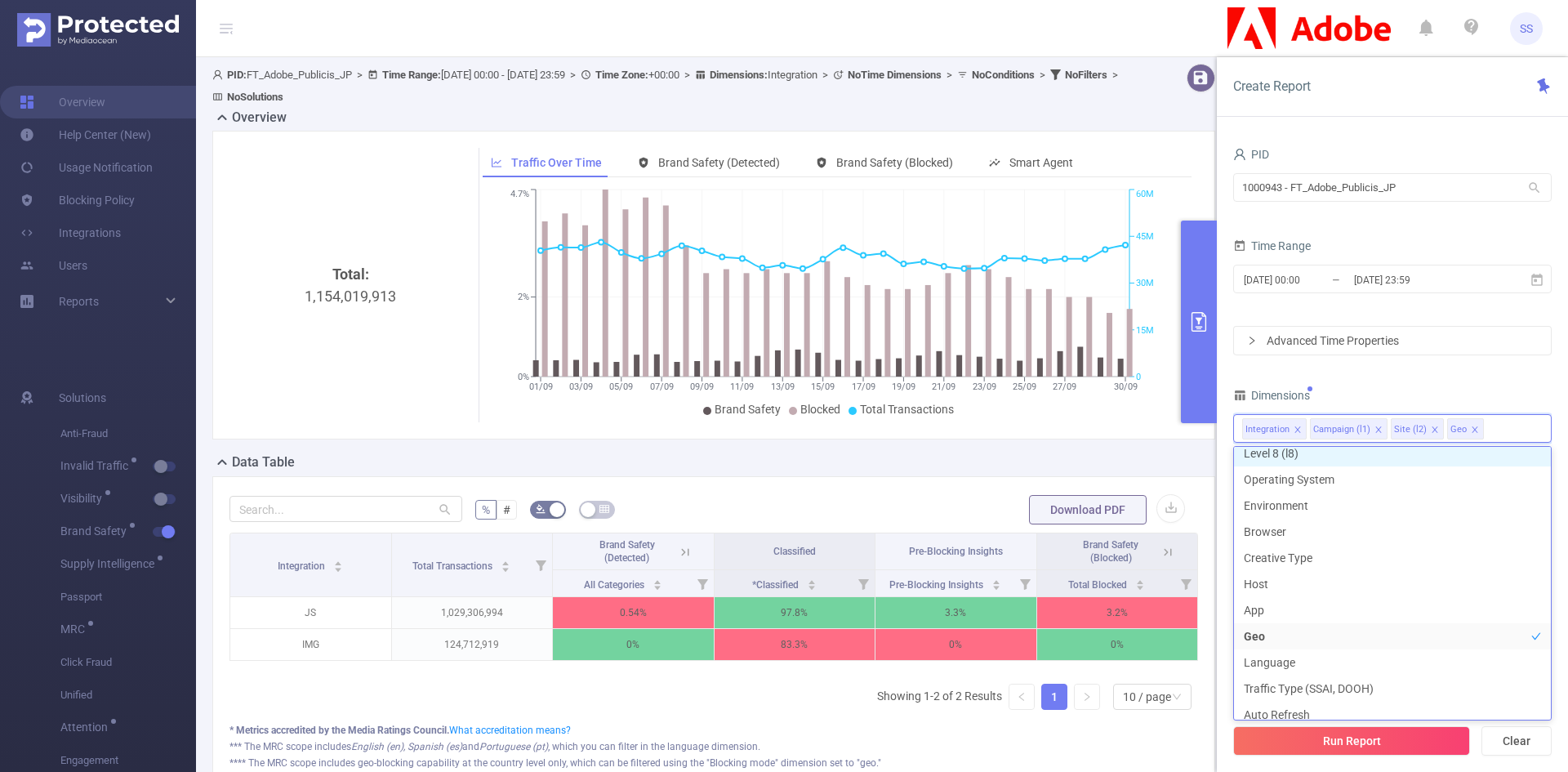
scroll to position [239, 0]
click at [1424, 389] on div "Dimensions" at bounding box center [1392, 397] width 318 height 27
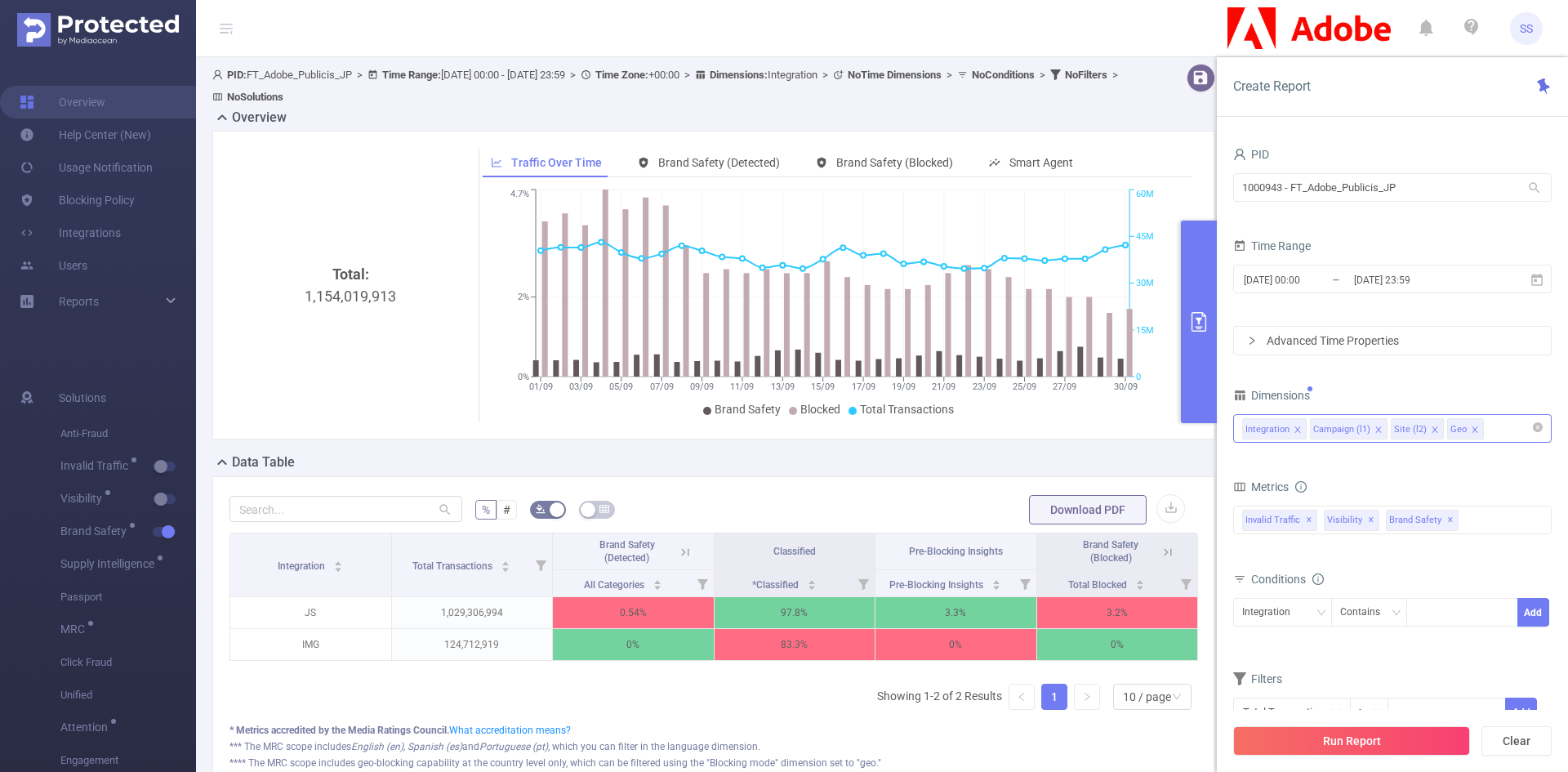
click at [1497, 439] on div "Integration Campaign (l1) Site (l2) Geo" at bounding box center [1392, 428] width 301 height 27
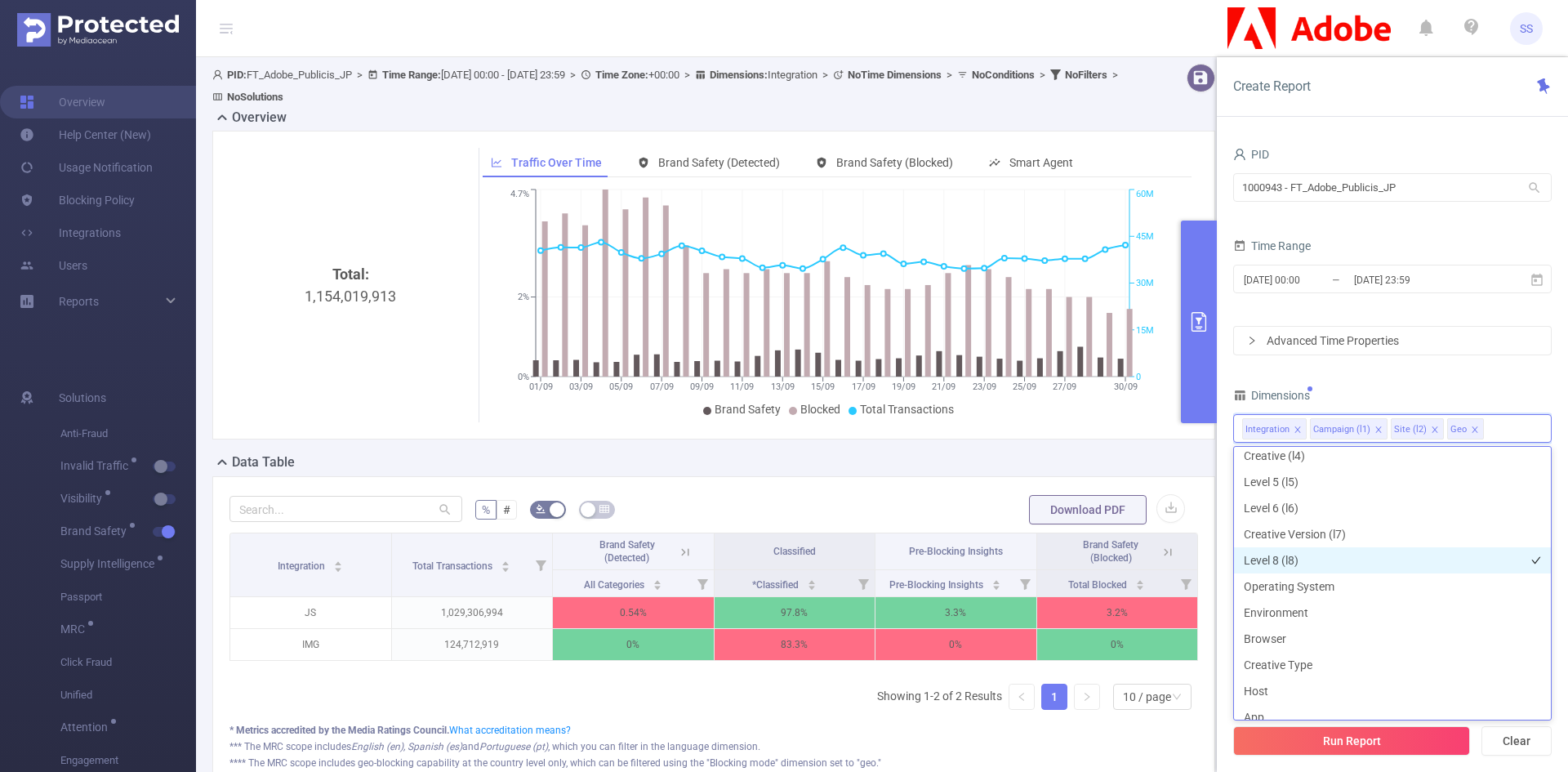
scroll to position [167, 0]
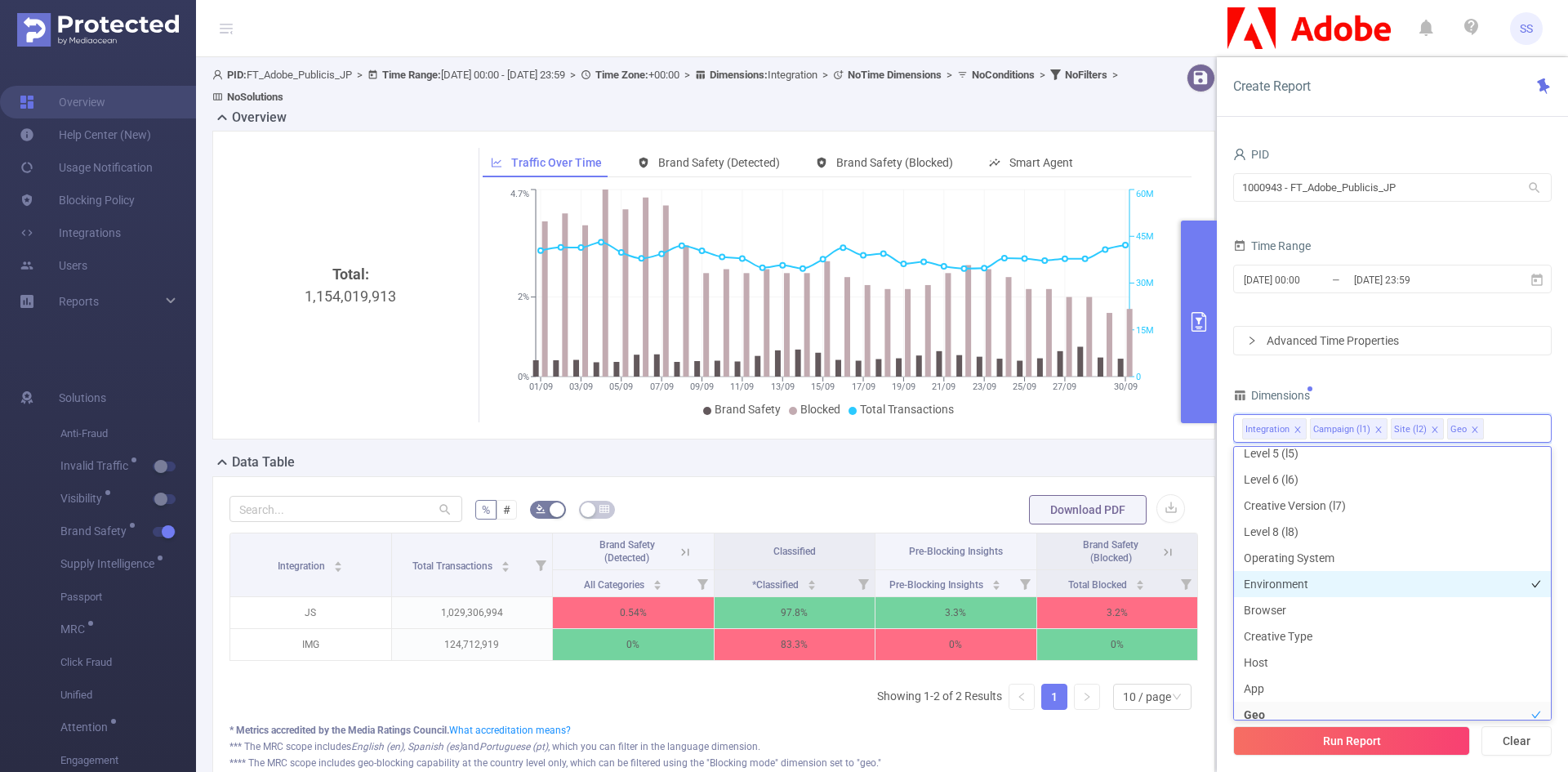
click at [1316, 574] on li "Environment" at bounding box center [1392, 584] width 317 height 26
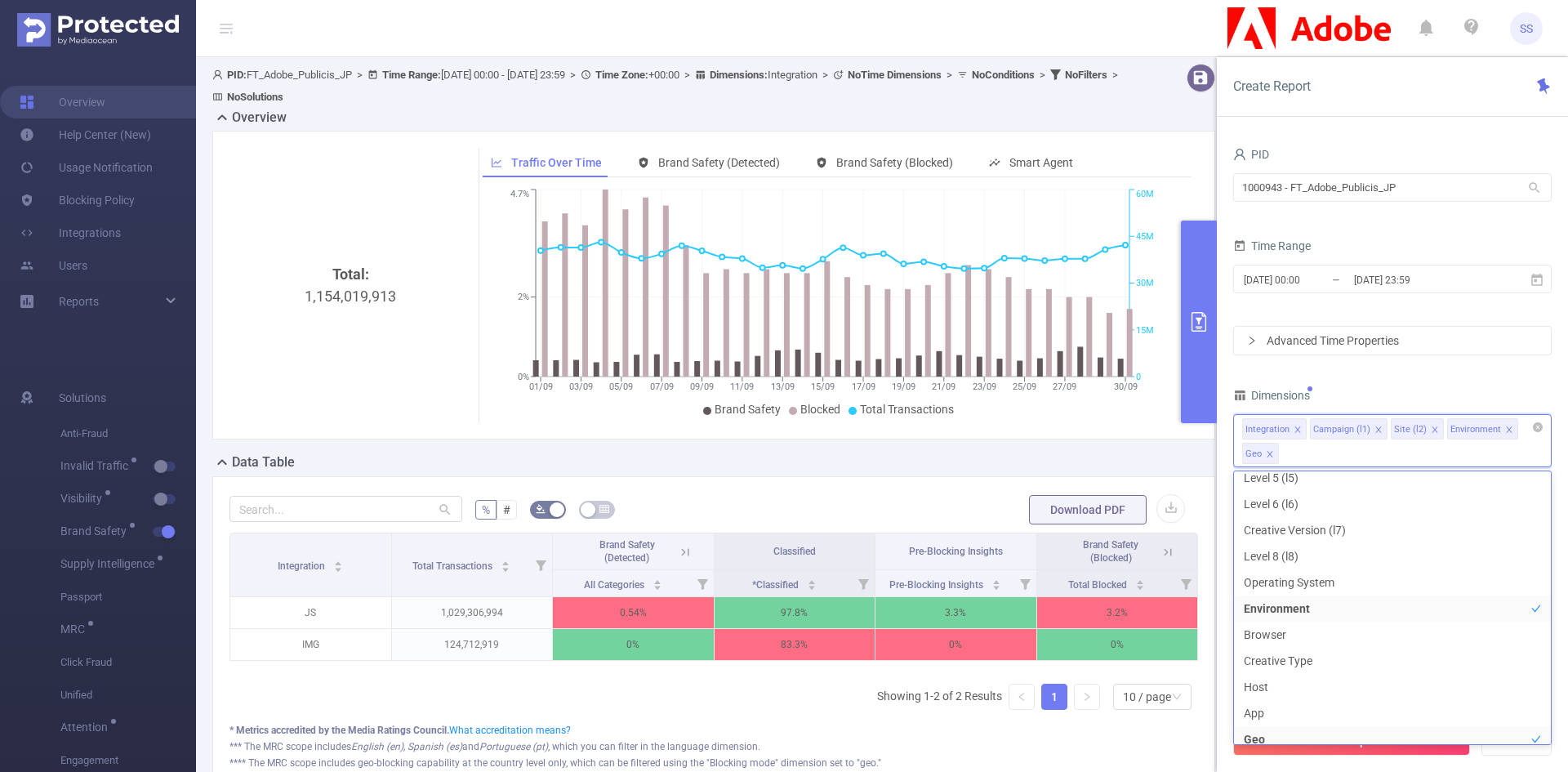
scroll to position [160, 0]
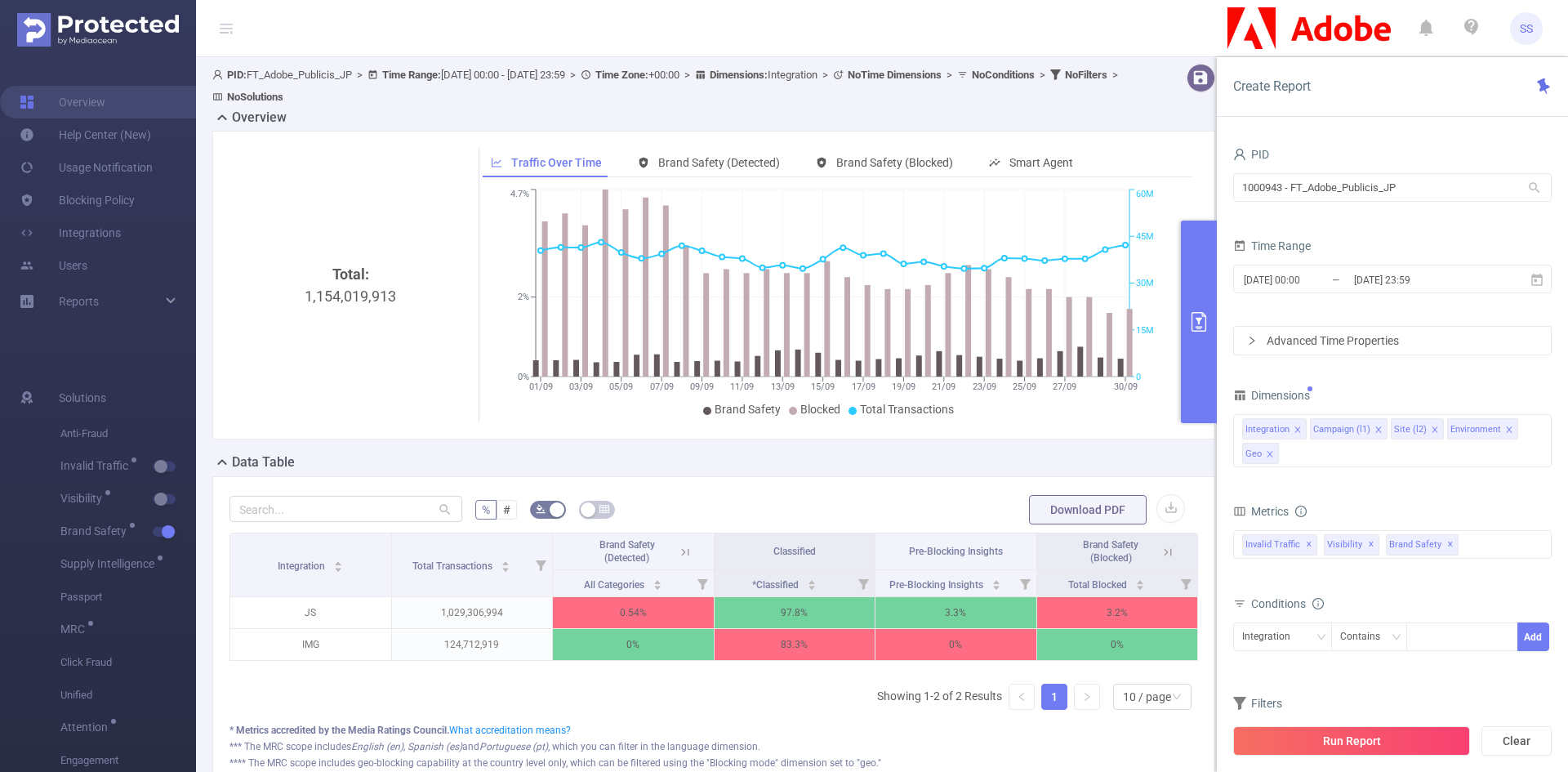
click at [1378, 385] on div "Dimensions" at bounding box center [1392, 397] width 318 height 27
click at [1379, 743] on button "Run Report" at bounding box center [1351, 741] width 237 height 30
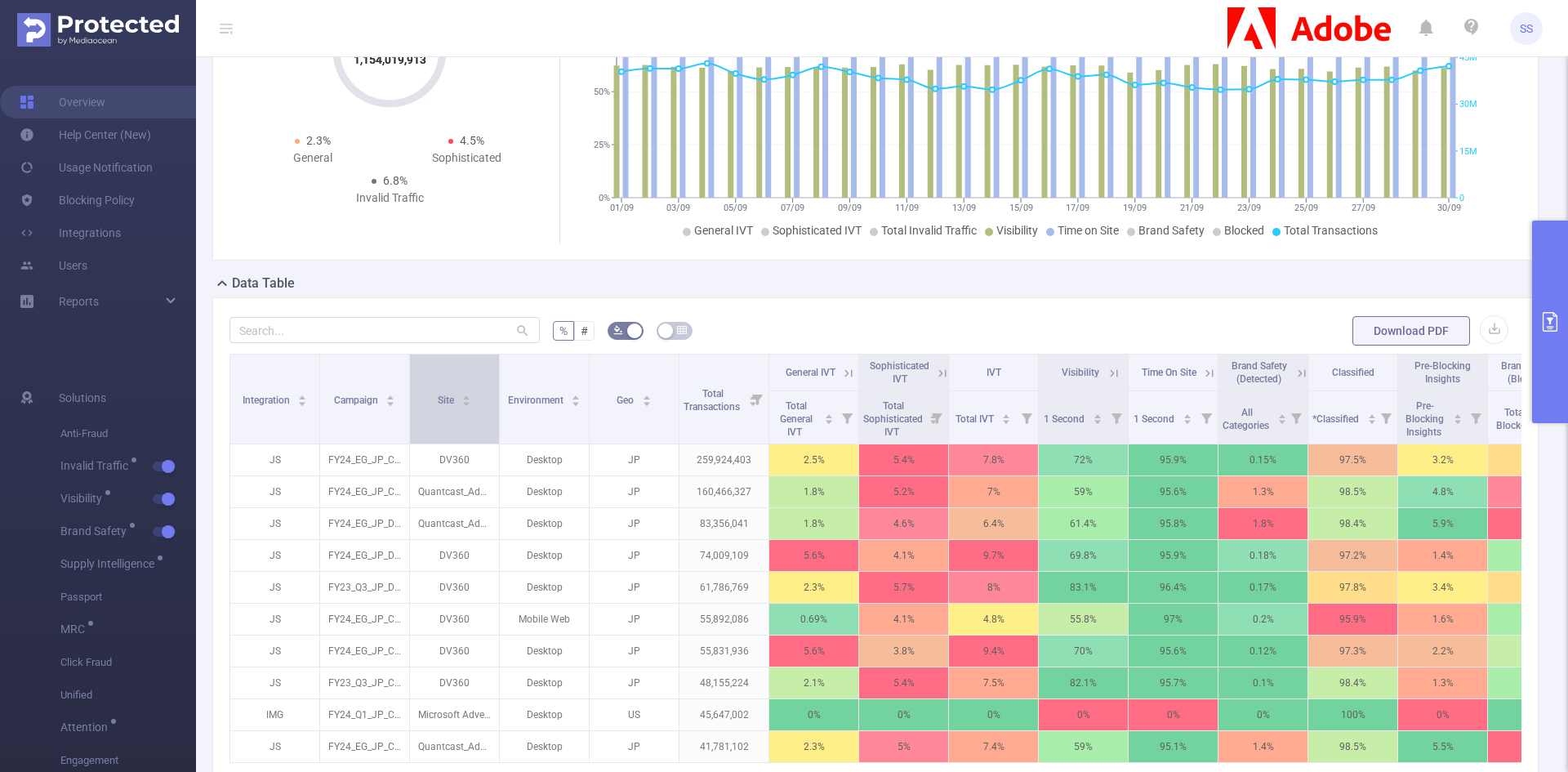
scroll to position [245, 0]
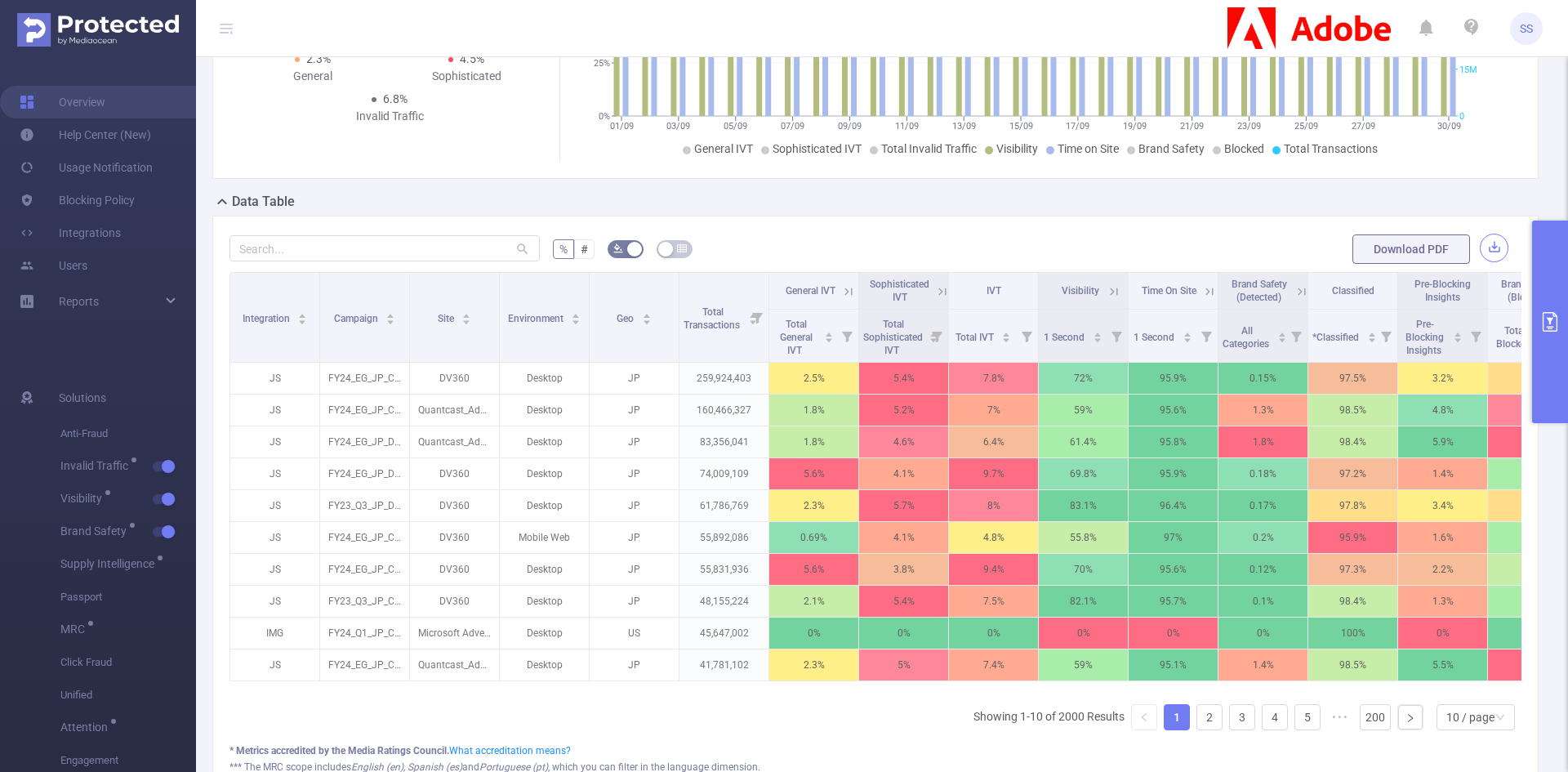
click at [1487, 250] on button "button" at bounding box center [1493, 247] width 29 height 29
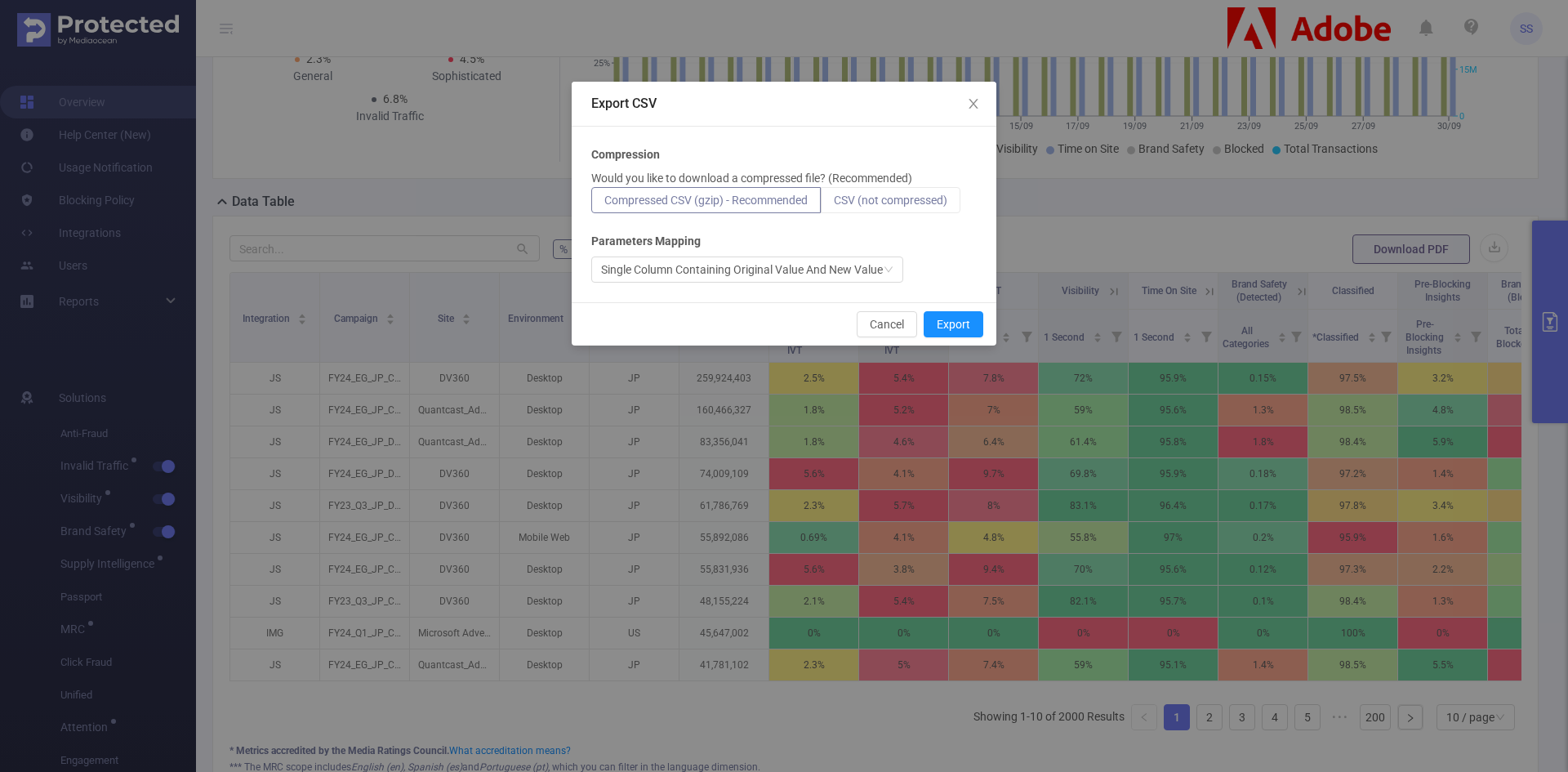
click at [874, 202] on span "CSV (not compressed)" at bounding box center [890, 200] width 114 height 13
click at [834, 205] on input "CSV (not compressed)" at bounding box center [834, 205] width 0 height 0
click at [965, 320] on button "Export" at bounding box center [953, 324] width 59 height 26
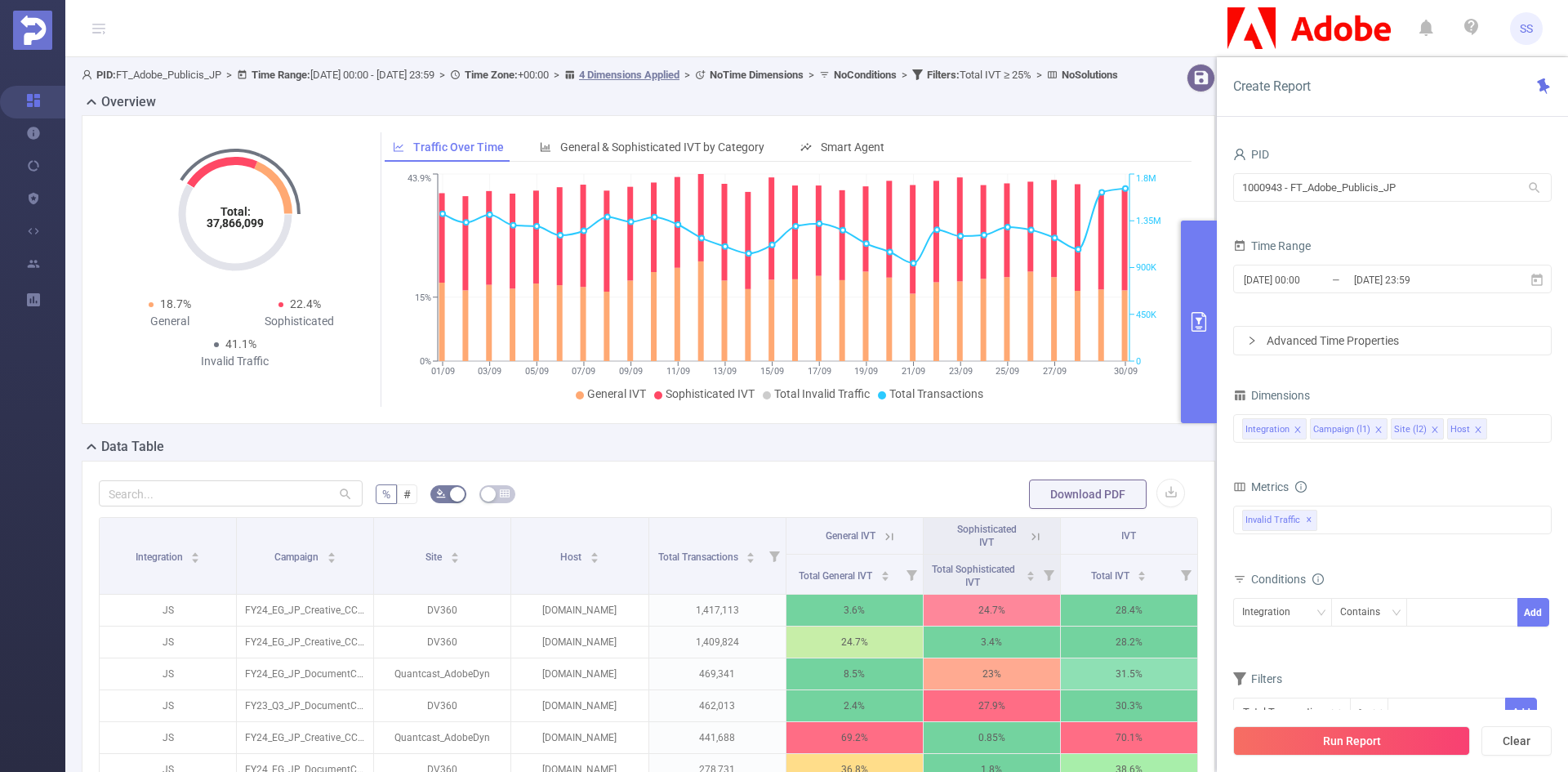
click at [462, 115] on div "Overview" at bounding box center [654, 104] width 1147 height 23
click at [255, 230] on tspan "37,866,099" at bounding box center [235, 223] width 57 height 13
copy tspan "37,866,099"
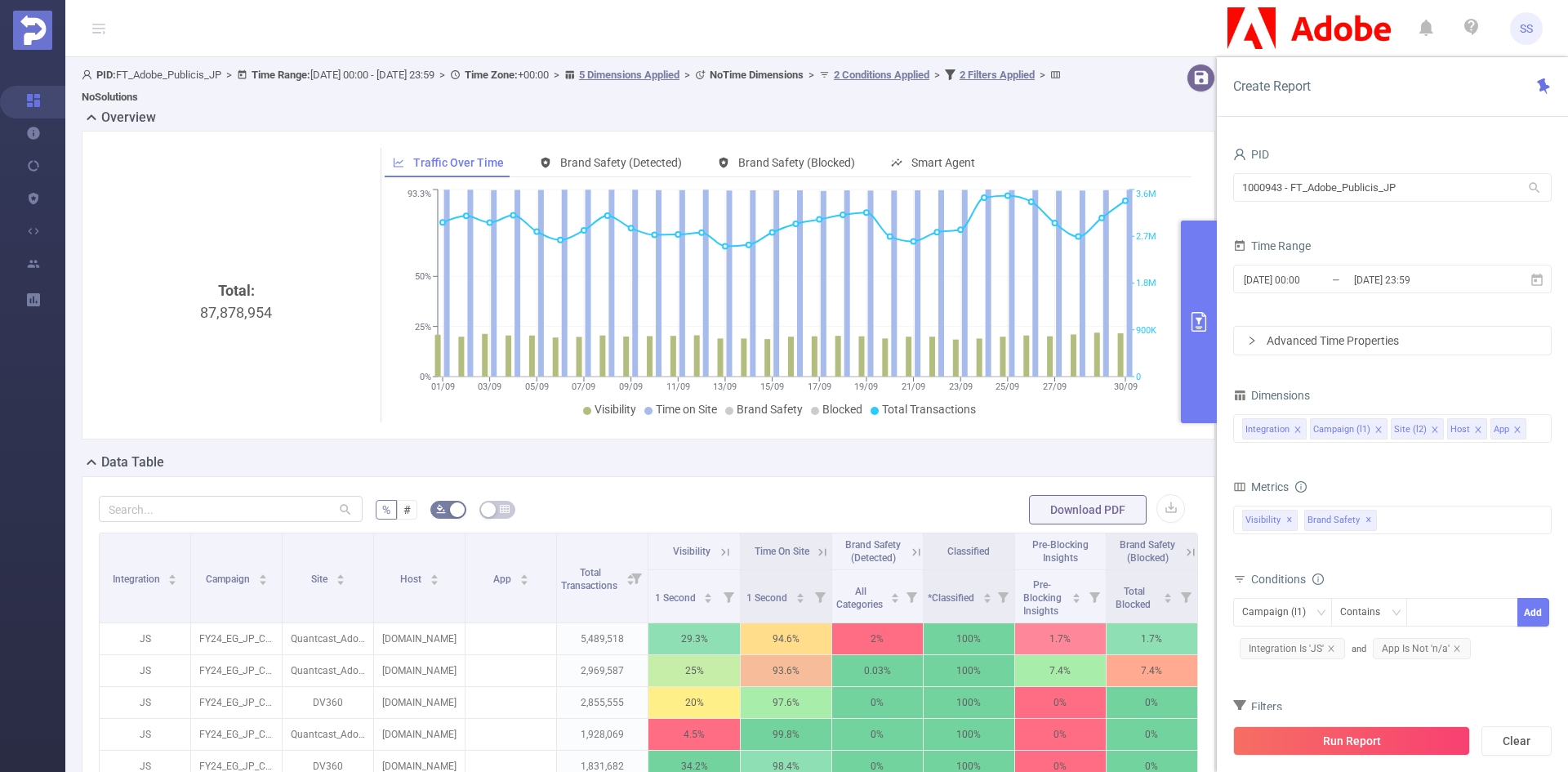
click at [250, 314] on div "Total: 87,878,954" at bounding box center [236, 417] width 262 height 274
click at [249, 313] on div "Total: 87,878,954" at bounding box center [236, 417] width 262 height 274
copy div "87,878,954"
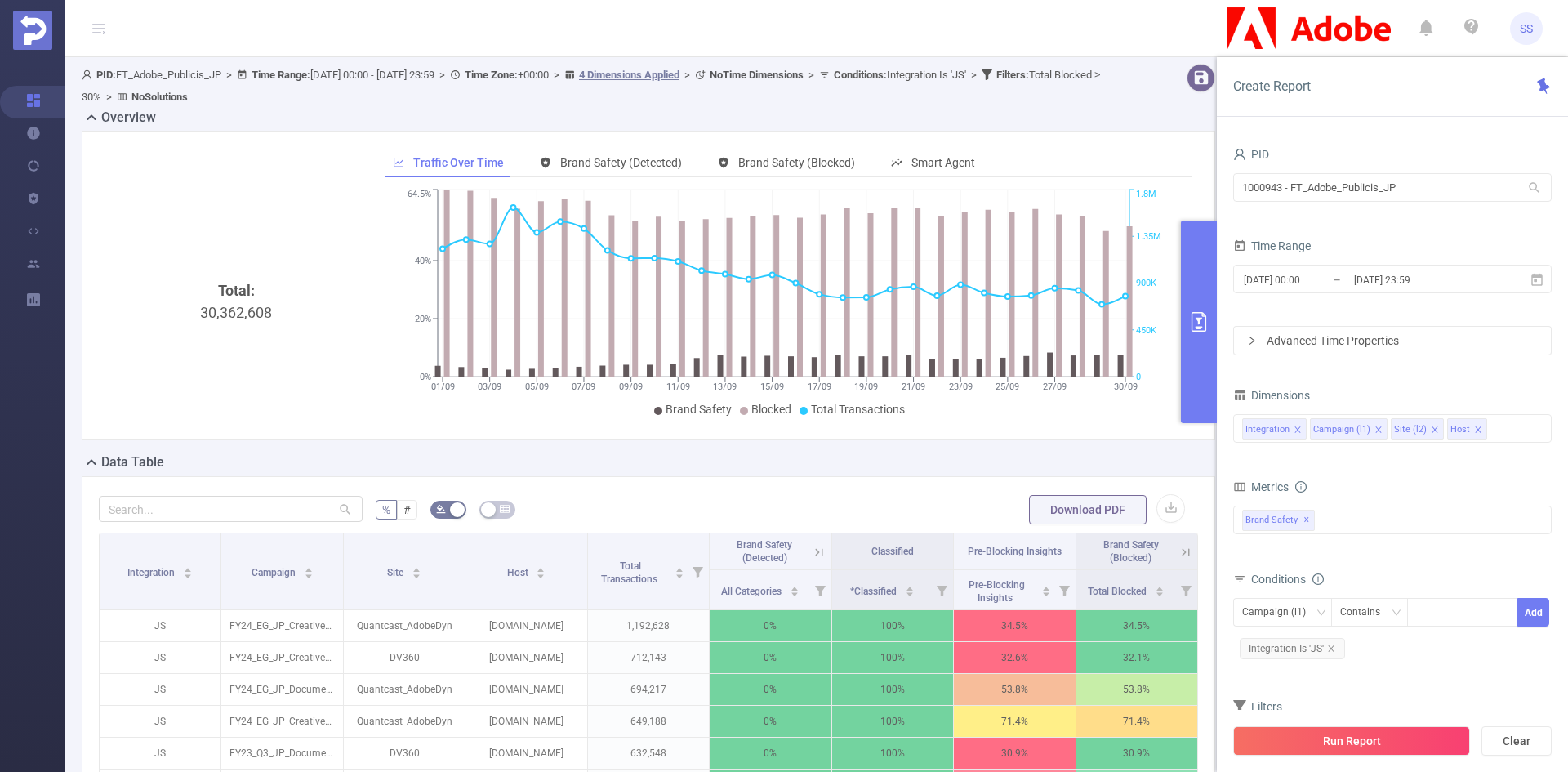
click at [249, 314] on div "Total: 30,362,608" at bounding box center [236, 417] width 262 height 274
copy div "30,362,608"
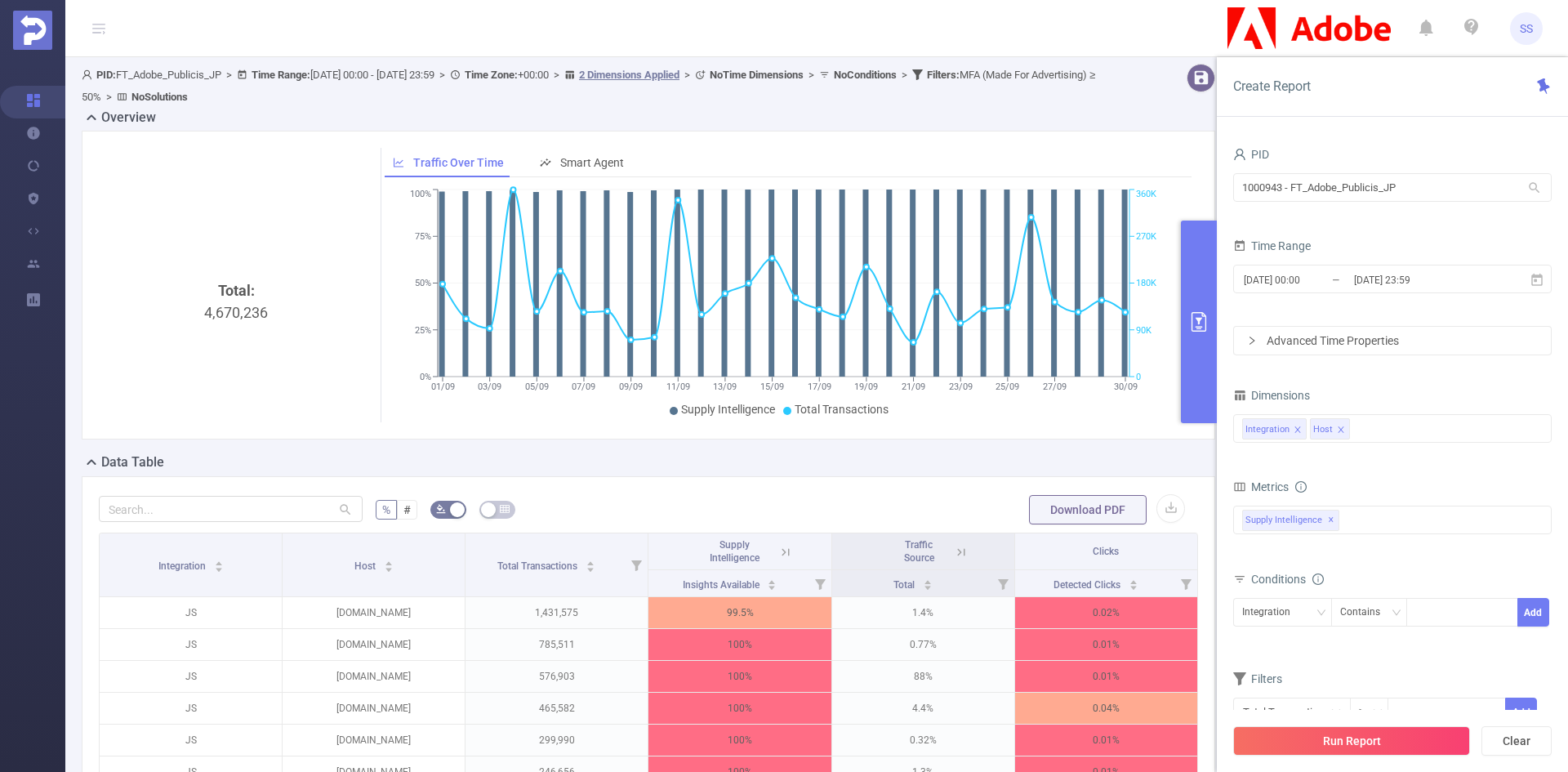
click at [234, 310] on div "Total: 4,670,236" at bounding box center [236, 417] width 262 height 274
copy div "4,670,236"
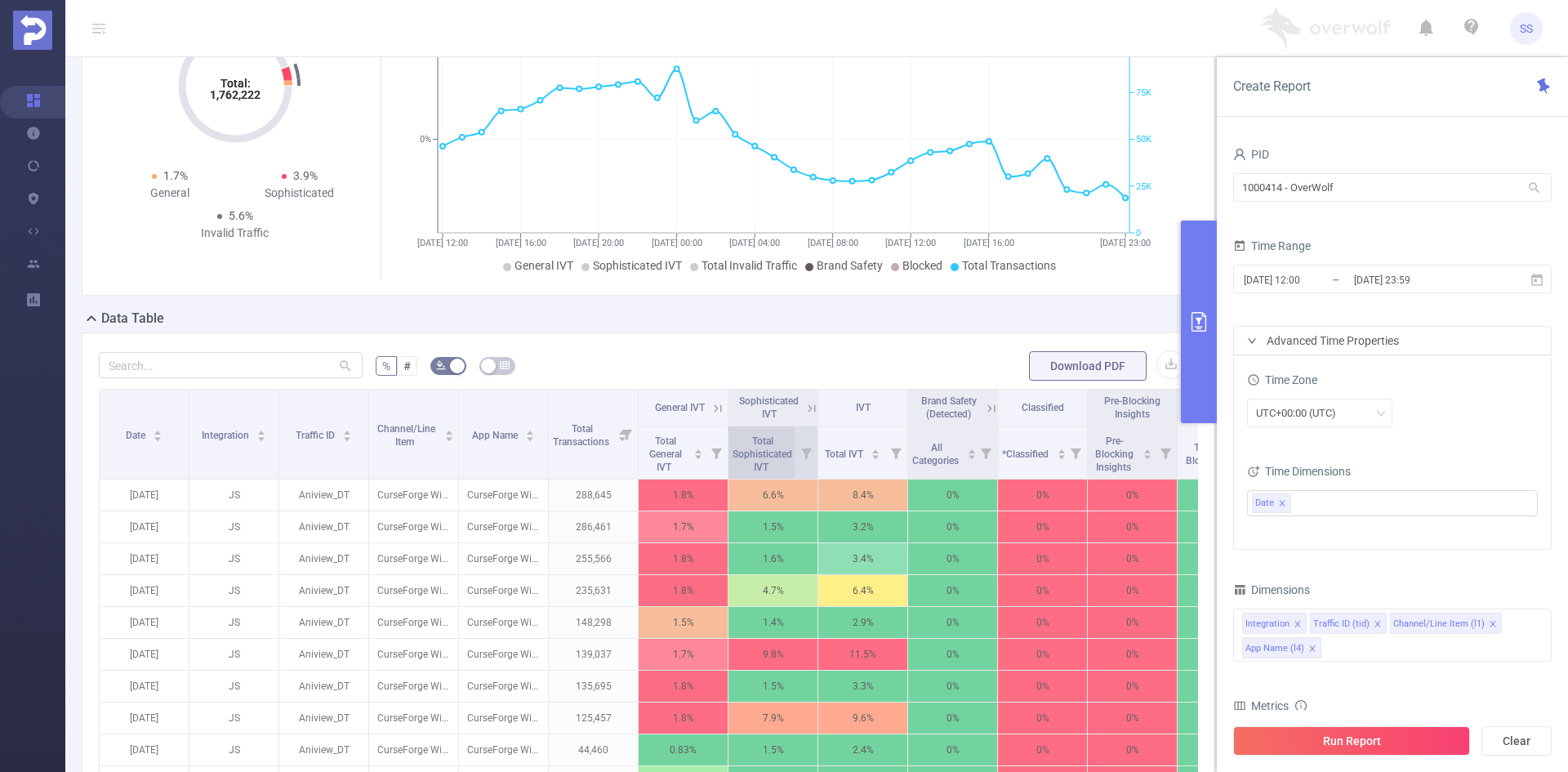
scroll to position [327, 0]
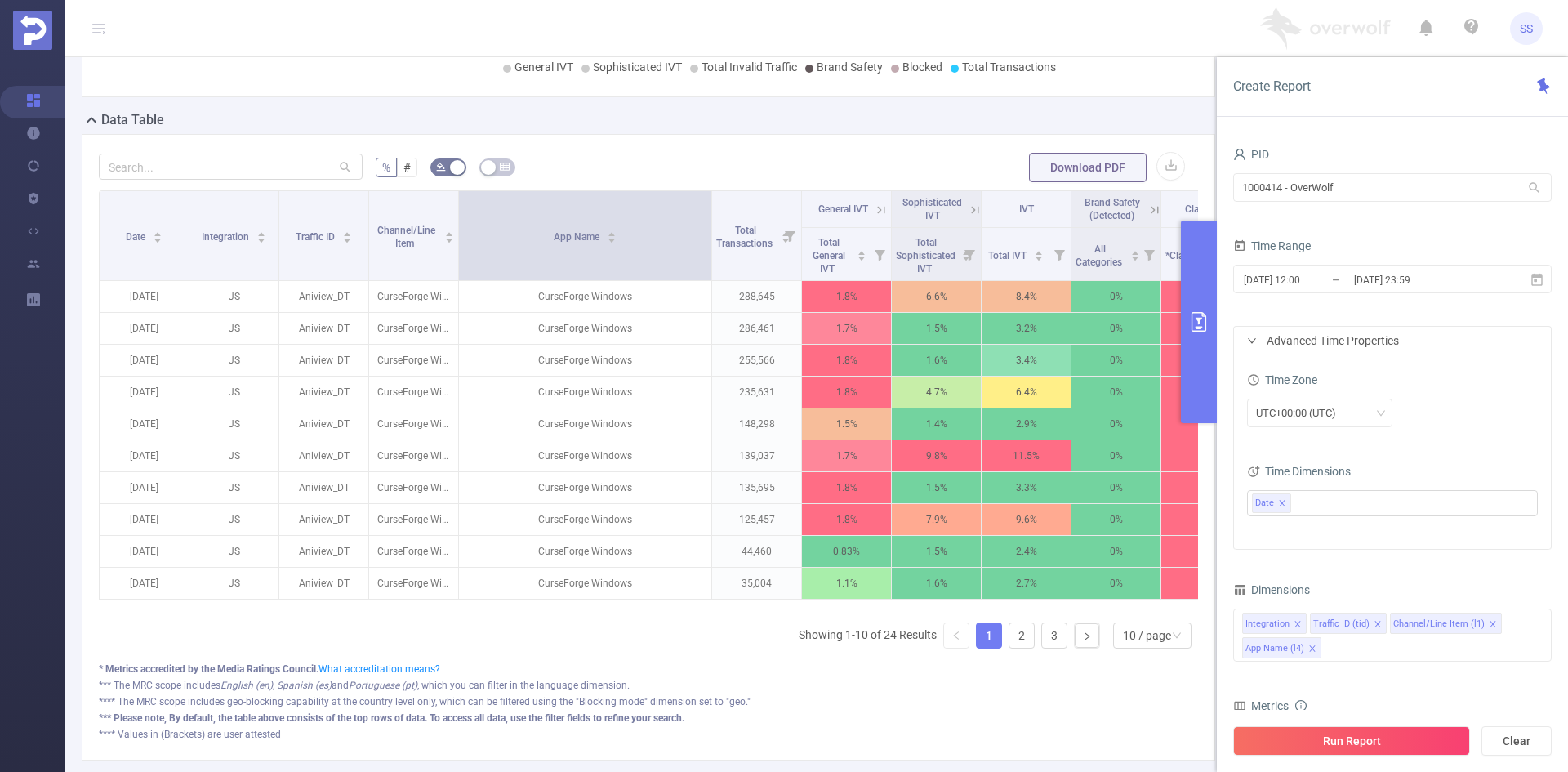
drag, startPoint x: 544, startPoint y: 255, endPoint x: 711, endPoint y: 280, distance: 168.9
click at [711, 280] on span at bounding box center [711, 235] width 8 height 89
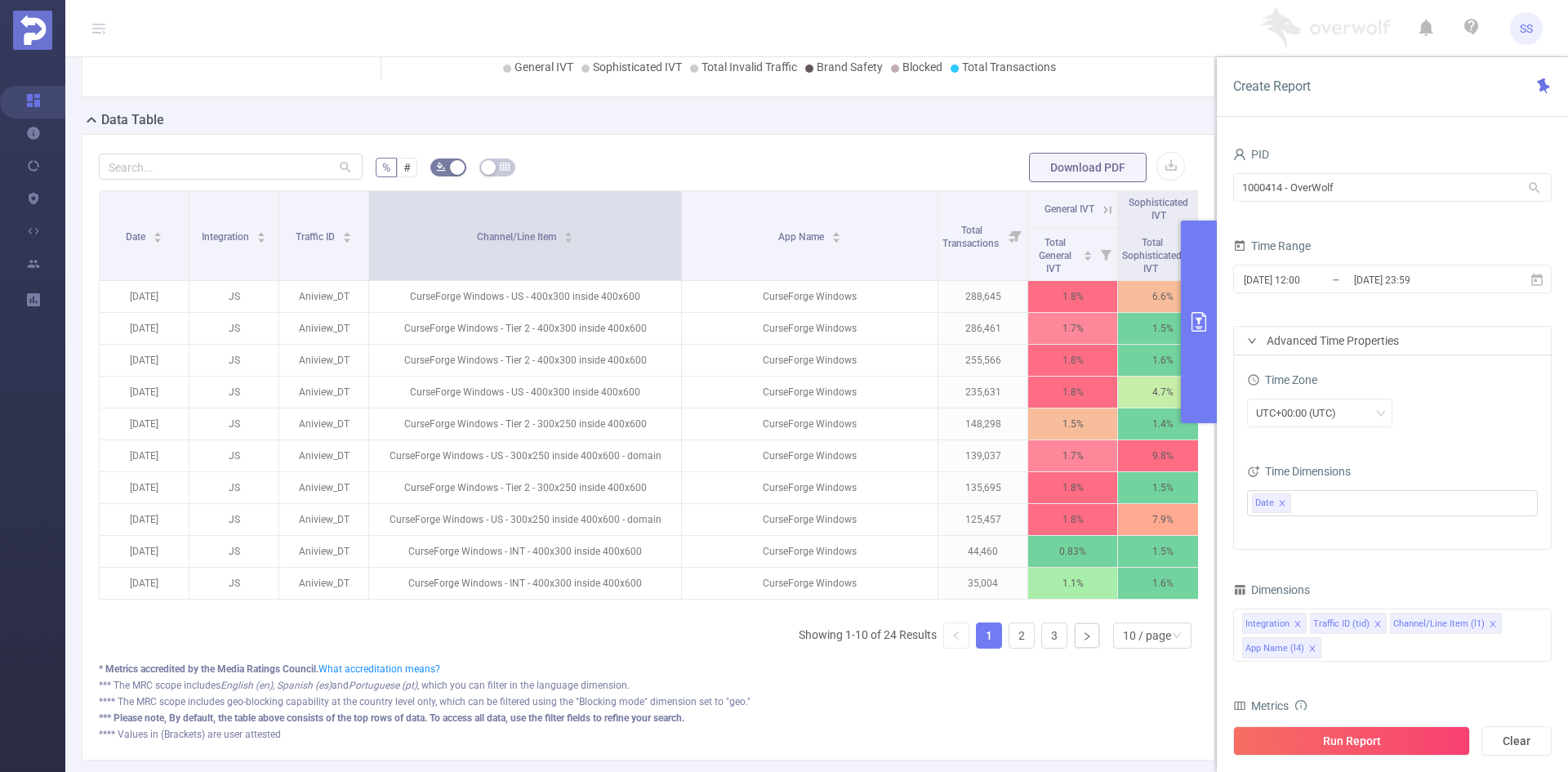
drag, startPoint x: 457, startPoint y: 267, endPoint x: 680, endPoint y: 295, distance: 224.8
click at [680, 280] on th "Channel/Line Item" at bounding box center [526, 235] width 313 height 90
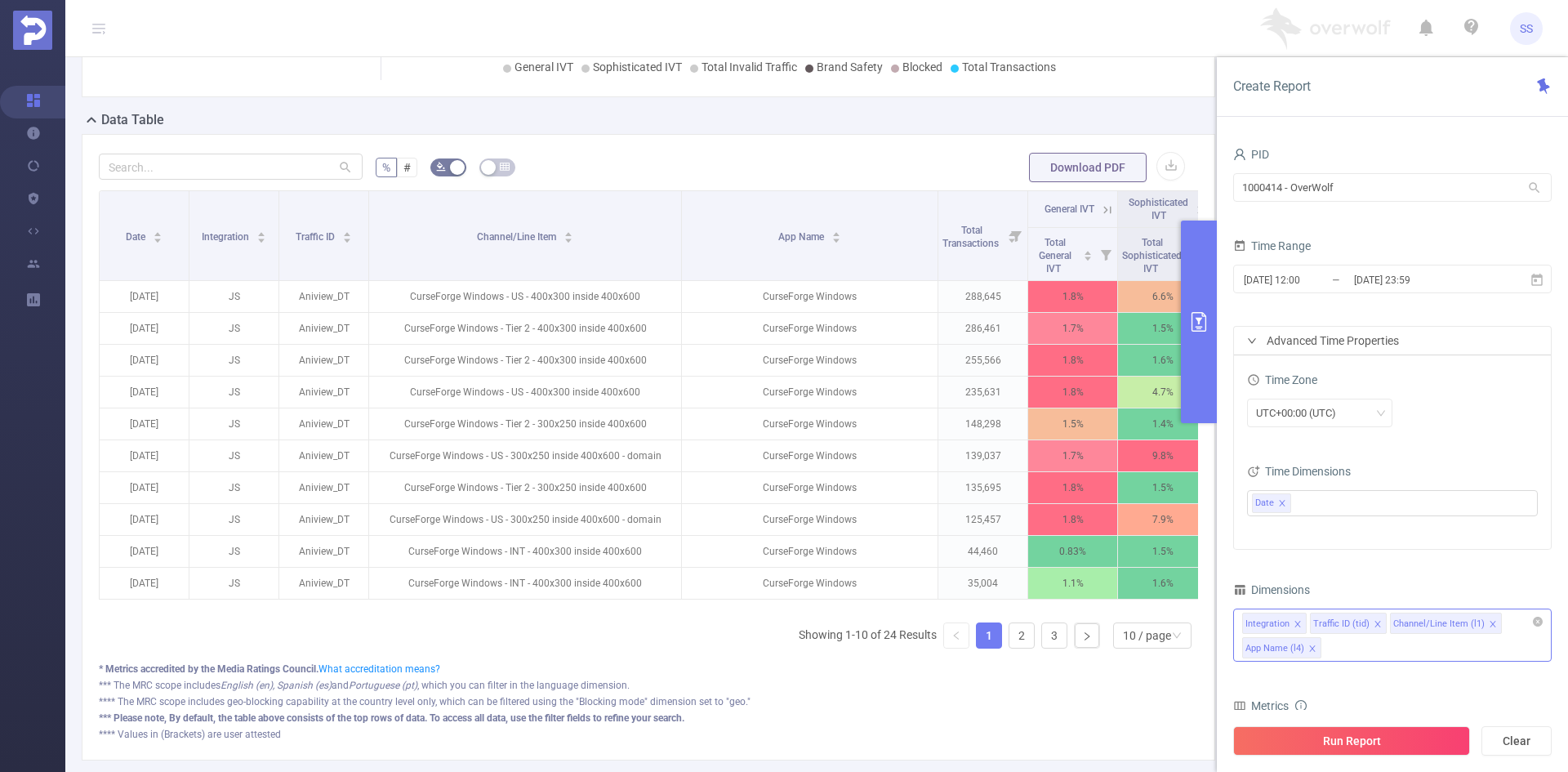
click at [1355, 652] on div "Integration Traffic ID (tid) Channel/Line Item (l1) App Name (l4)" at bounding box center [1392, 634] width 318 height 53
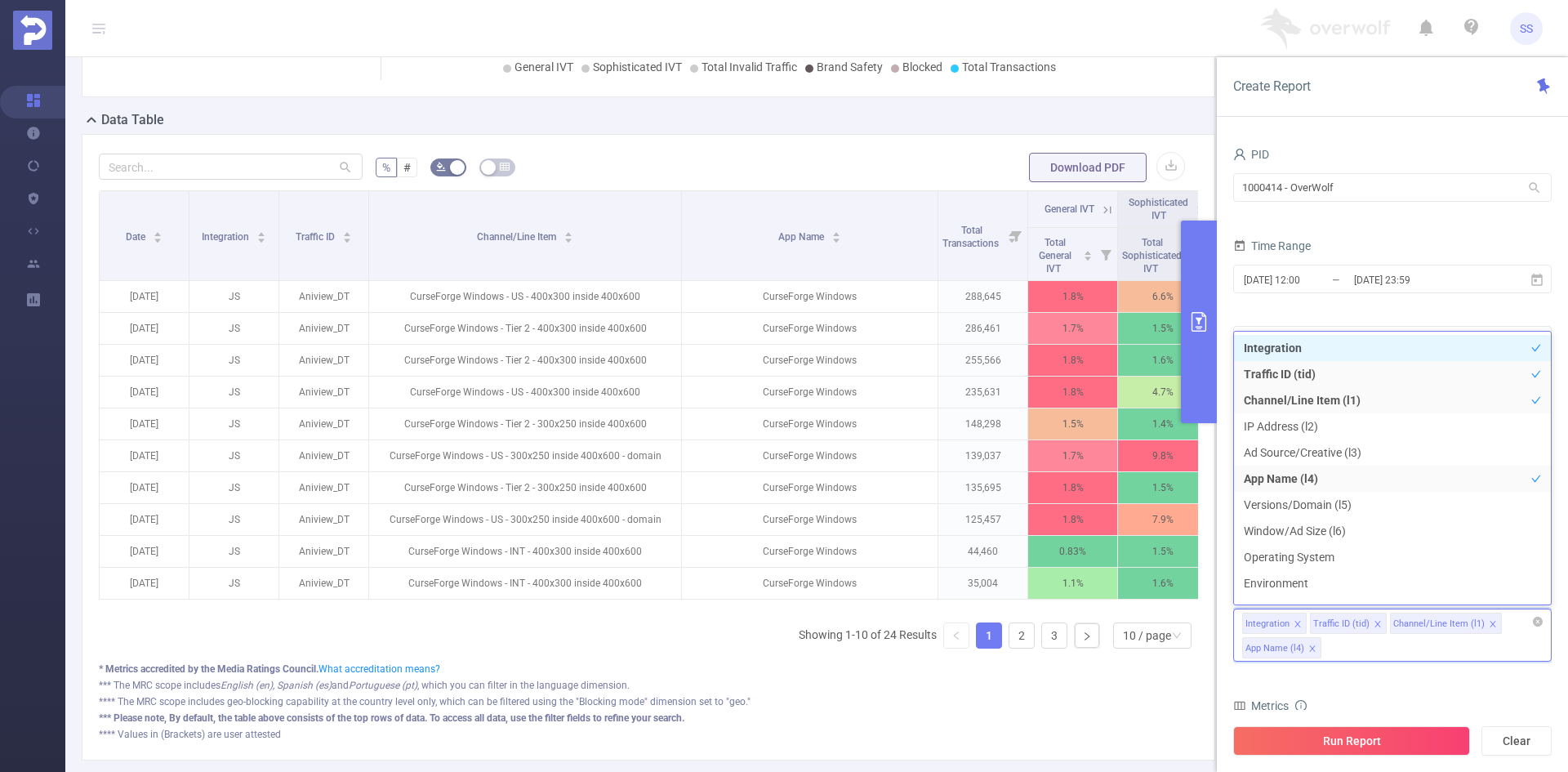
type input "c"
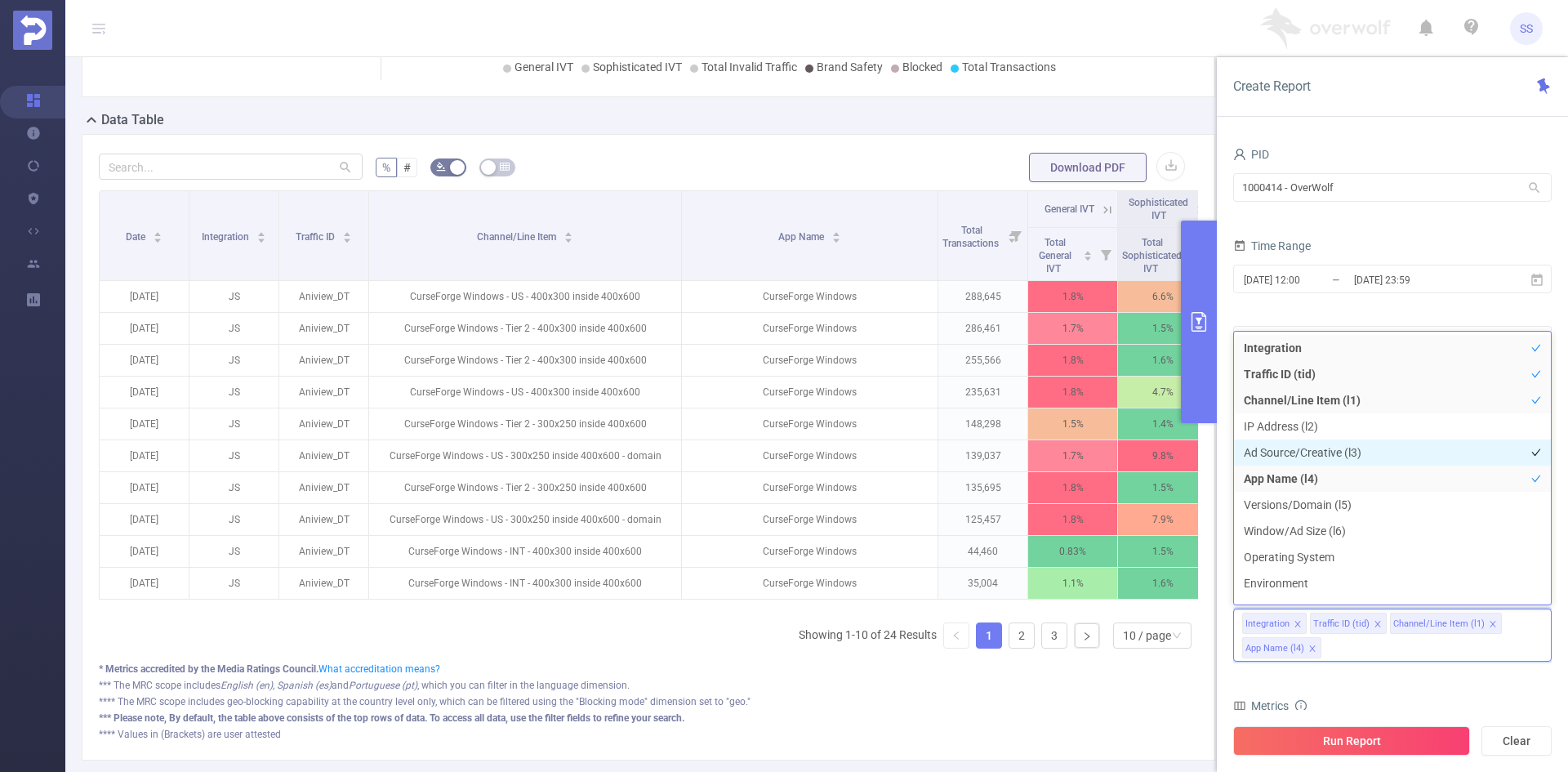
click at [1344, 451] on li "Ad Source/Creative (l3)" at bounding box center [1392, 453] width 317 height 26
click at [1368, 308] on form "PID 1000414 - OverWolf 1000414 - OverWolf Time Range 2025-09-16 12:00 _ 2025-09…" at bounding box center [1392, 345] width 318 height 406
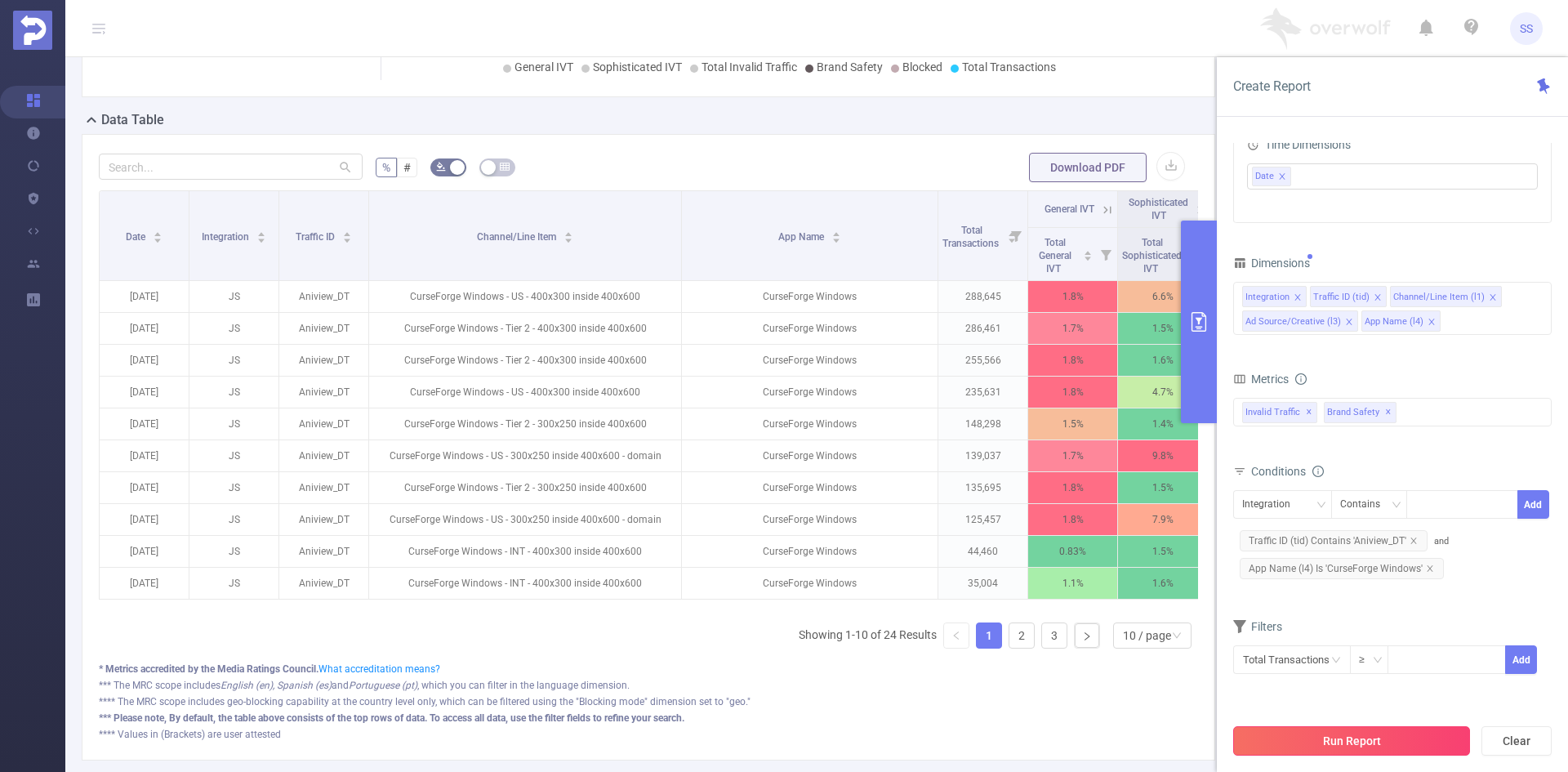
click at [1376, 738] on button "Run Report" at bounding box center [1351, 741] width 237 height 30
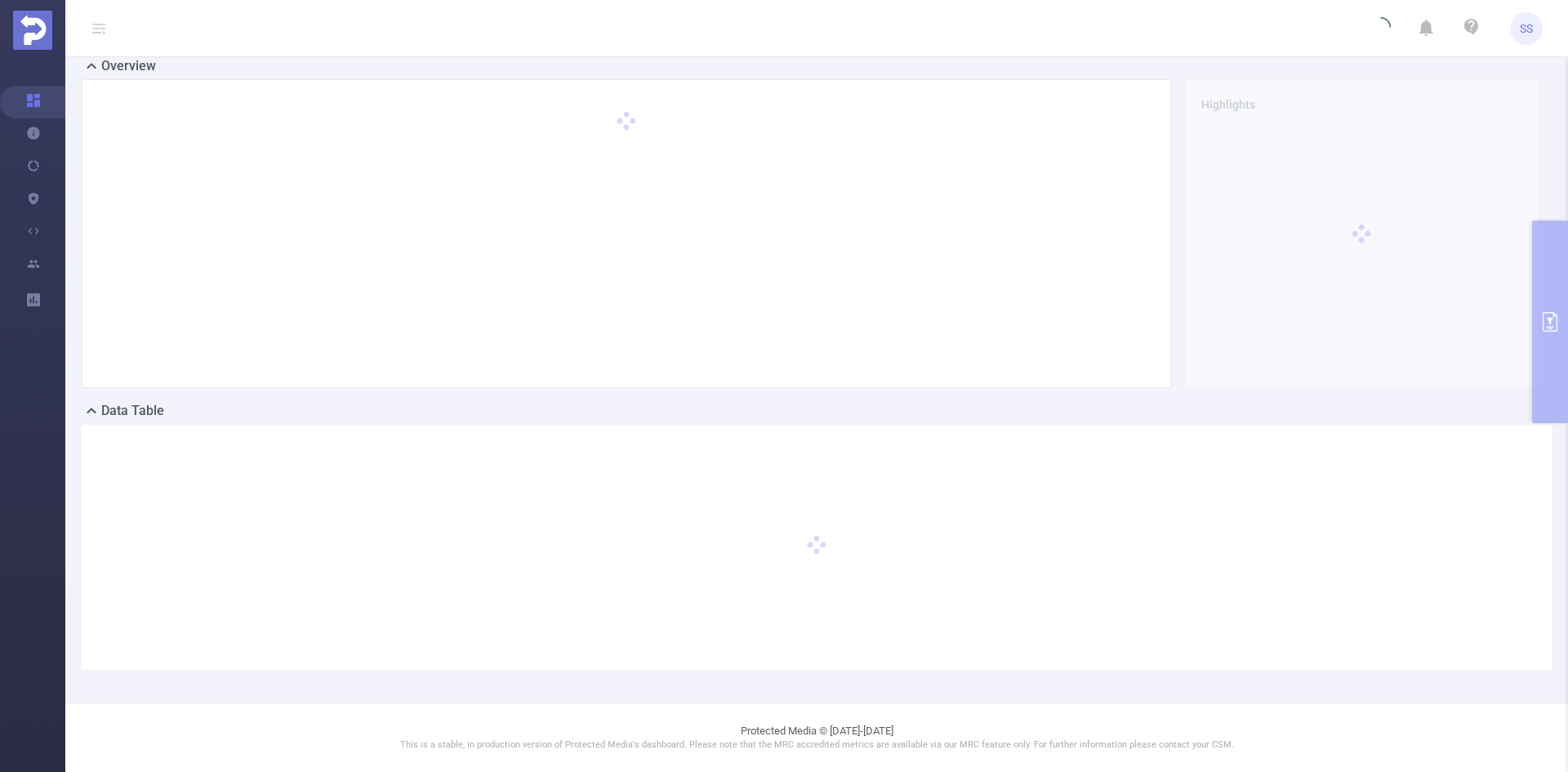
scroll to position [0, 0]
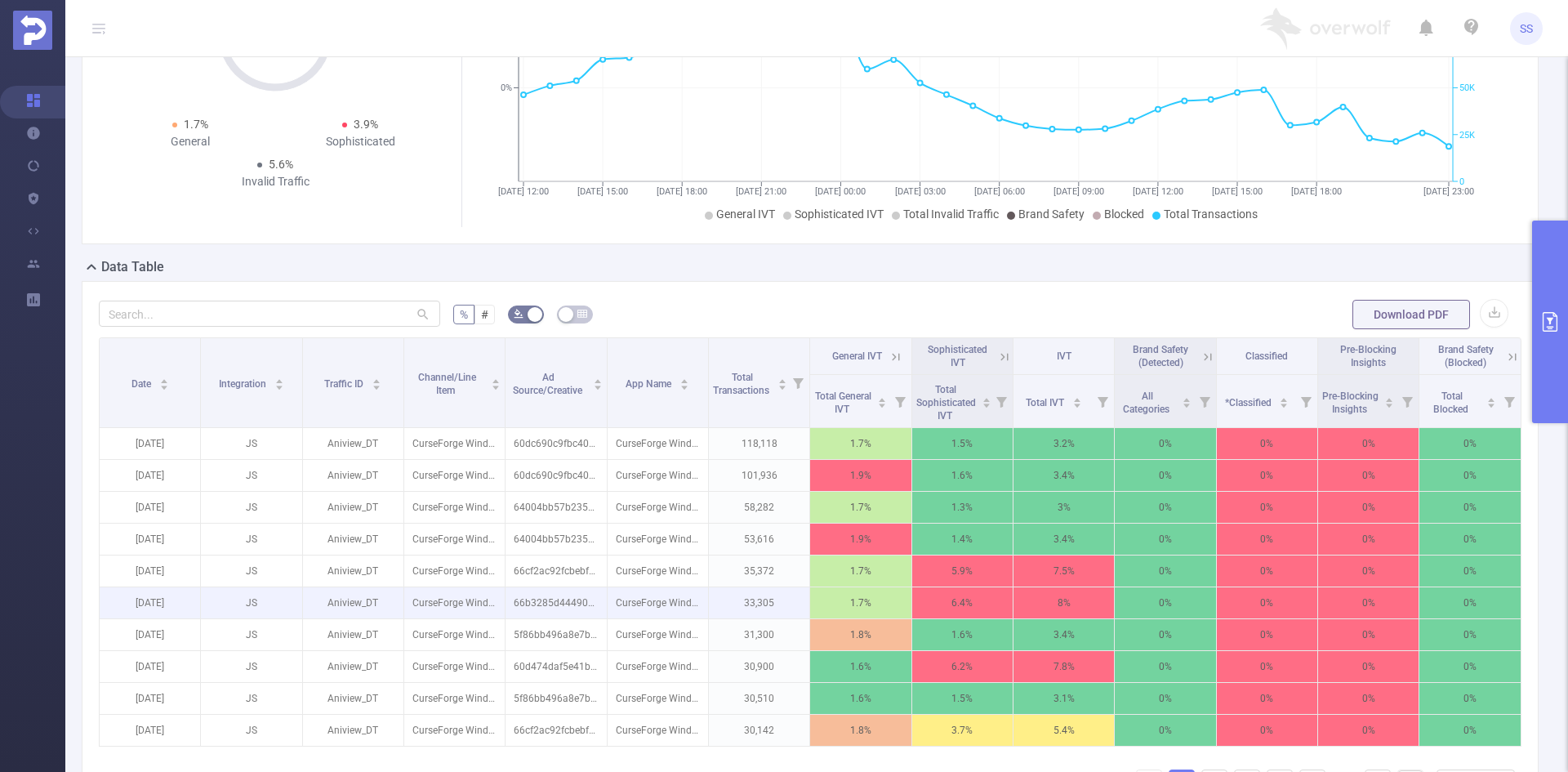
scroll to position [245, 0]
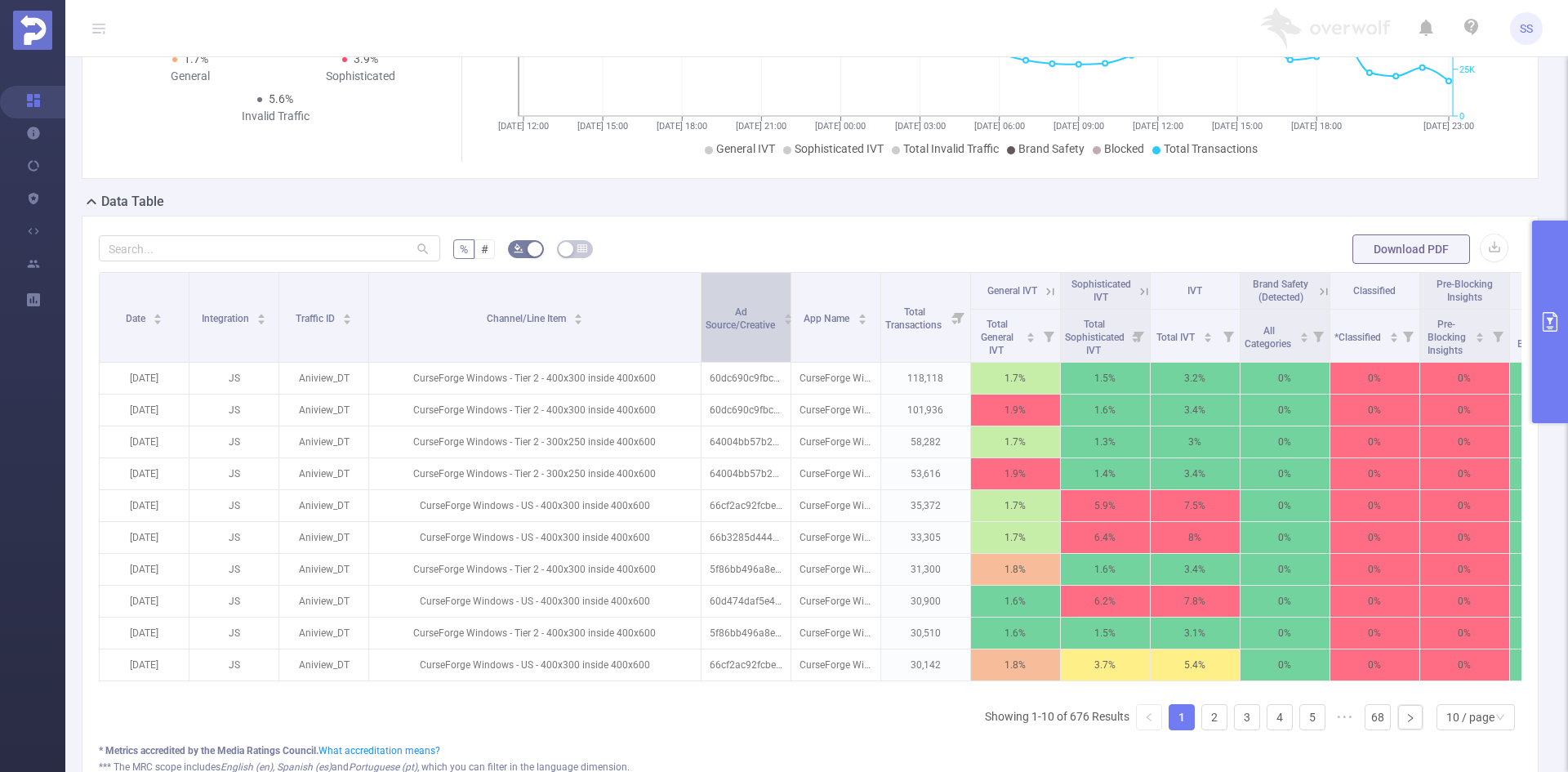
drag, startPoint x: 499, startPoint y: 322, endPoint x: 709, endPoint y: 326, distance: 210.0
click at [709, 309] on tr "Date Integration Traffic ID Channel/Line Item Ad Source/Creative App Name Total…" at bounding box center [850, 292] width 1500 height 37
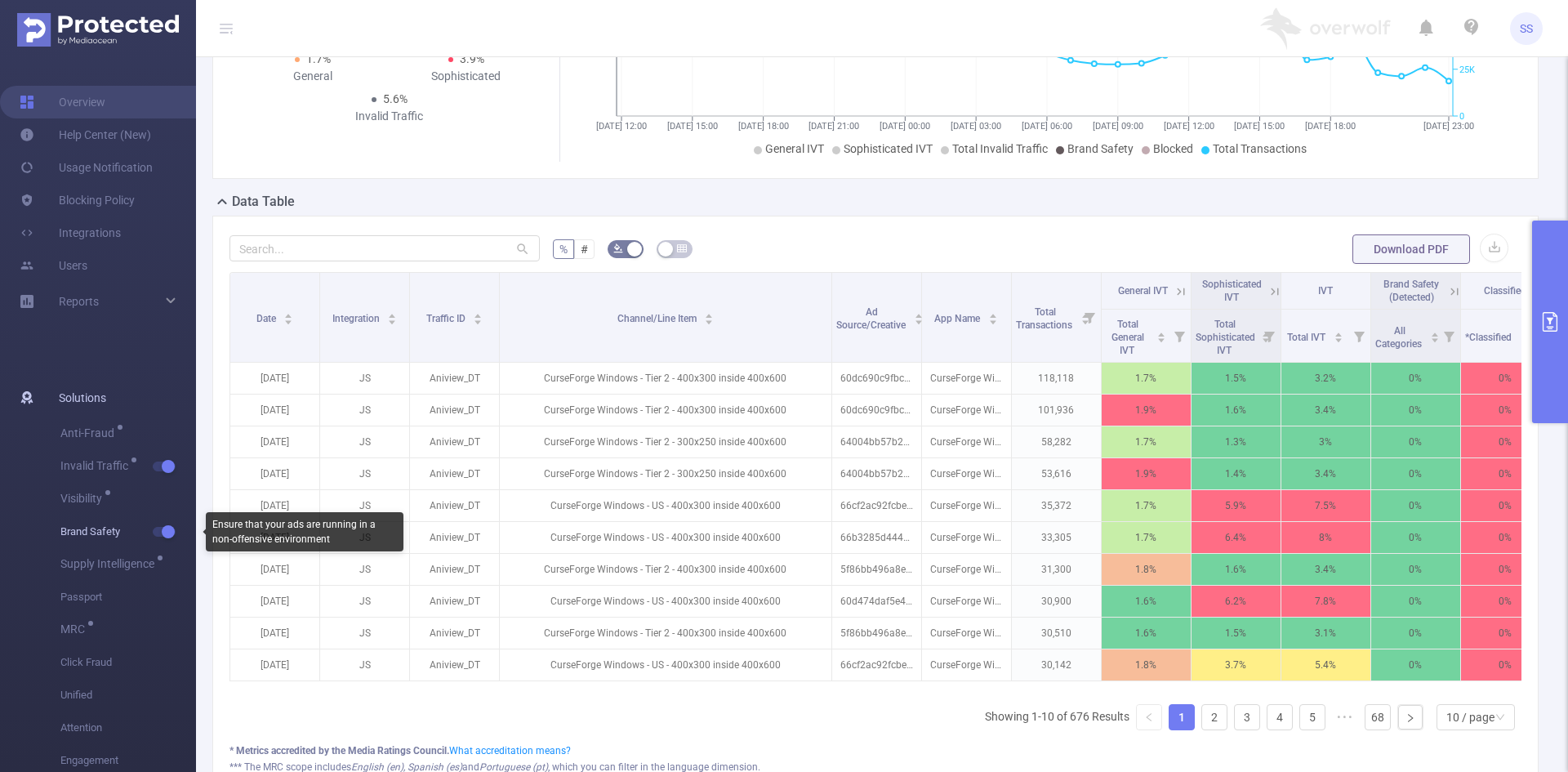
click at [157, 532] on span "button" at bounding box center [166, 531] width 21 height 8
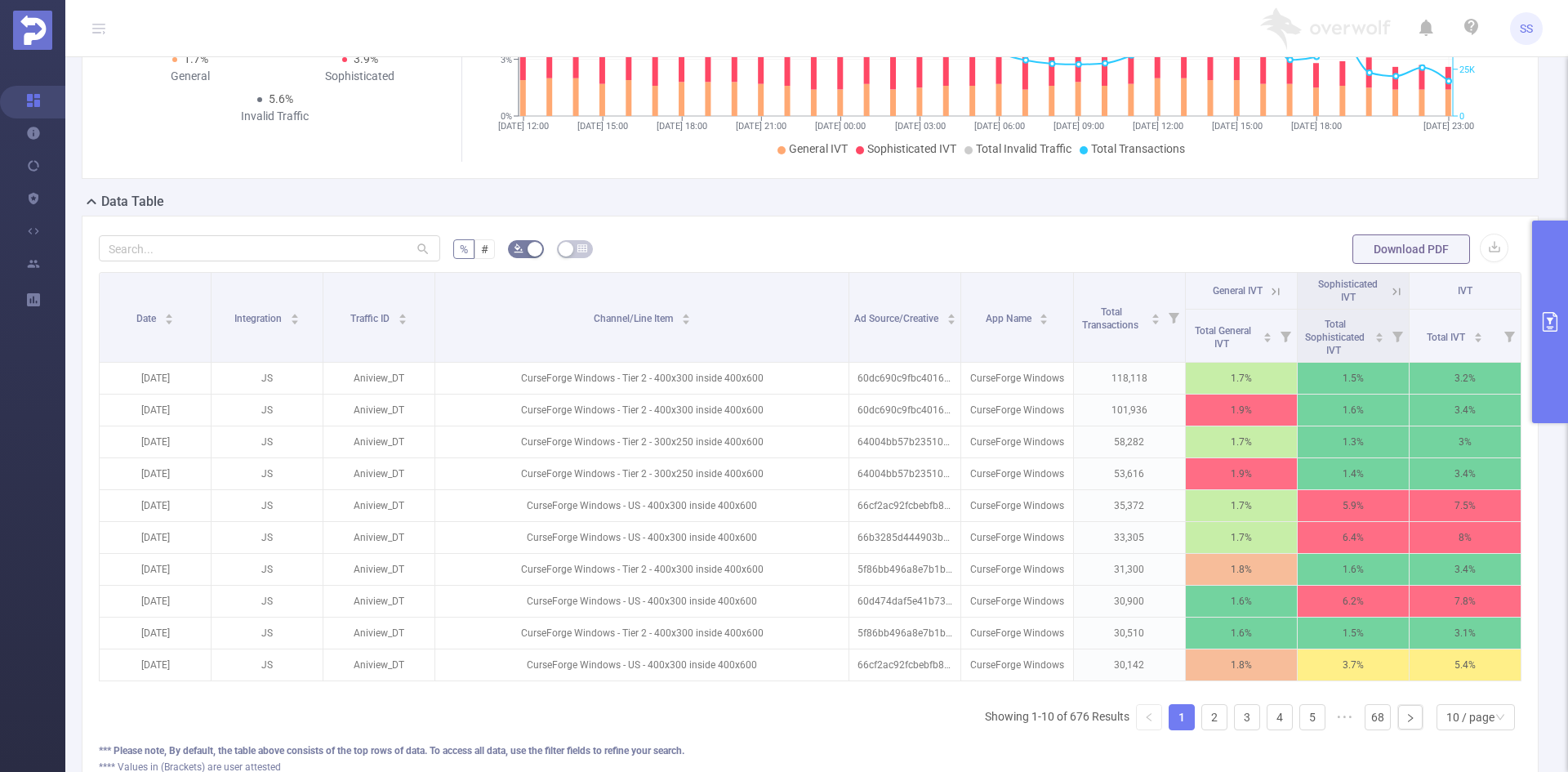
click at [1389, 293] on icon at bounding box center [1397, 292] width 15 height 15
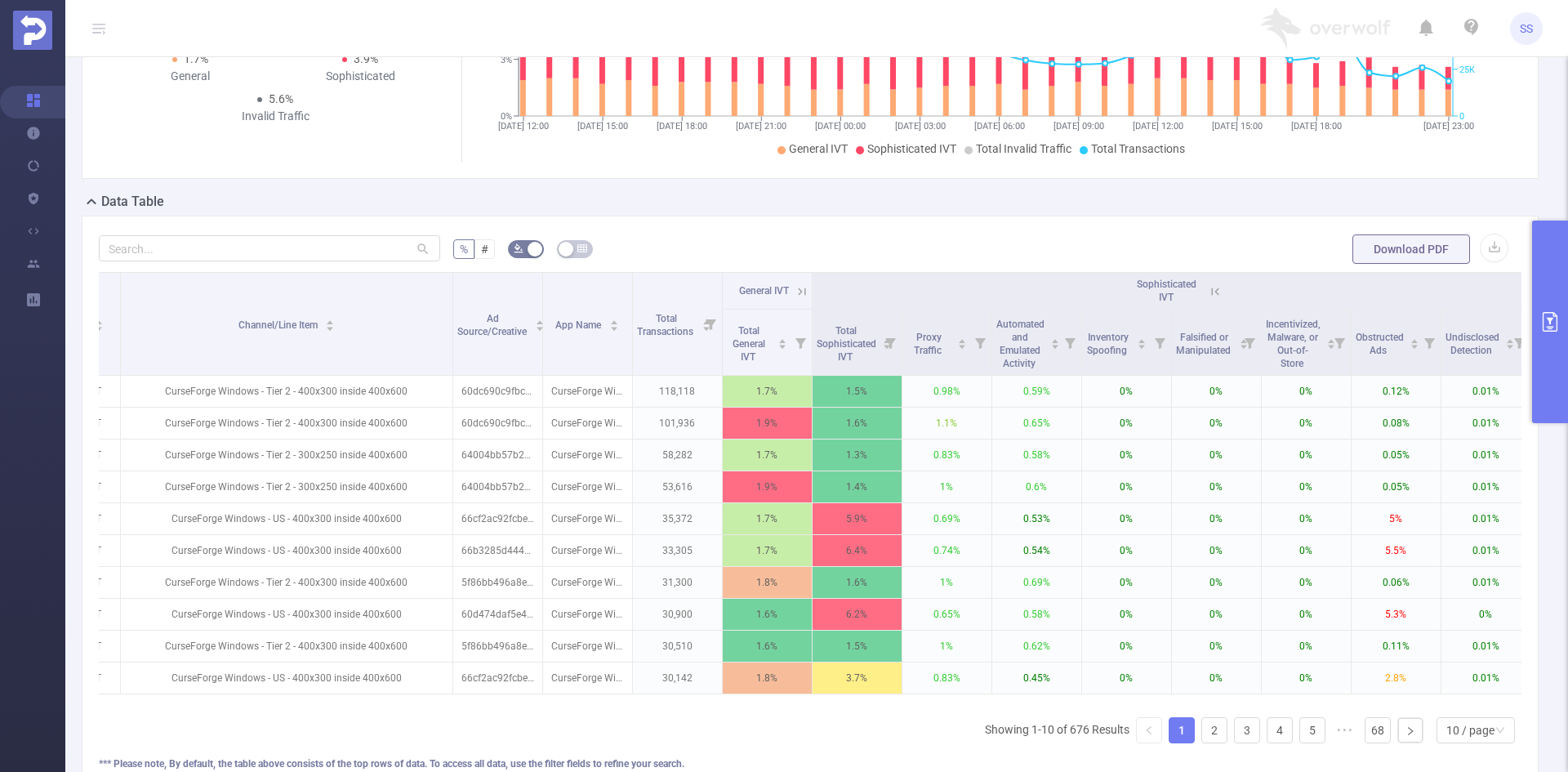
scroll to position [0, 364]
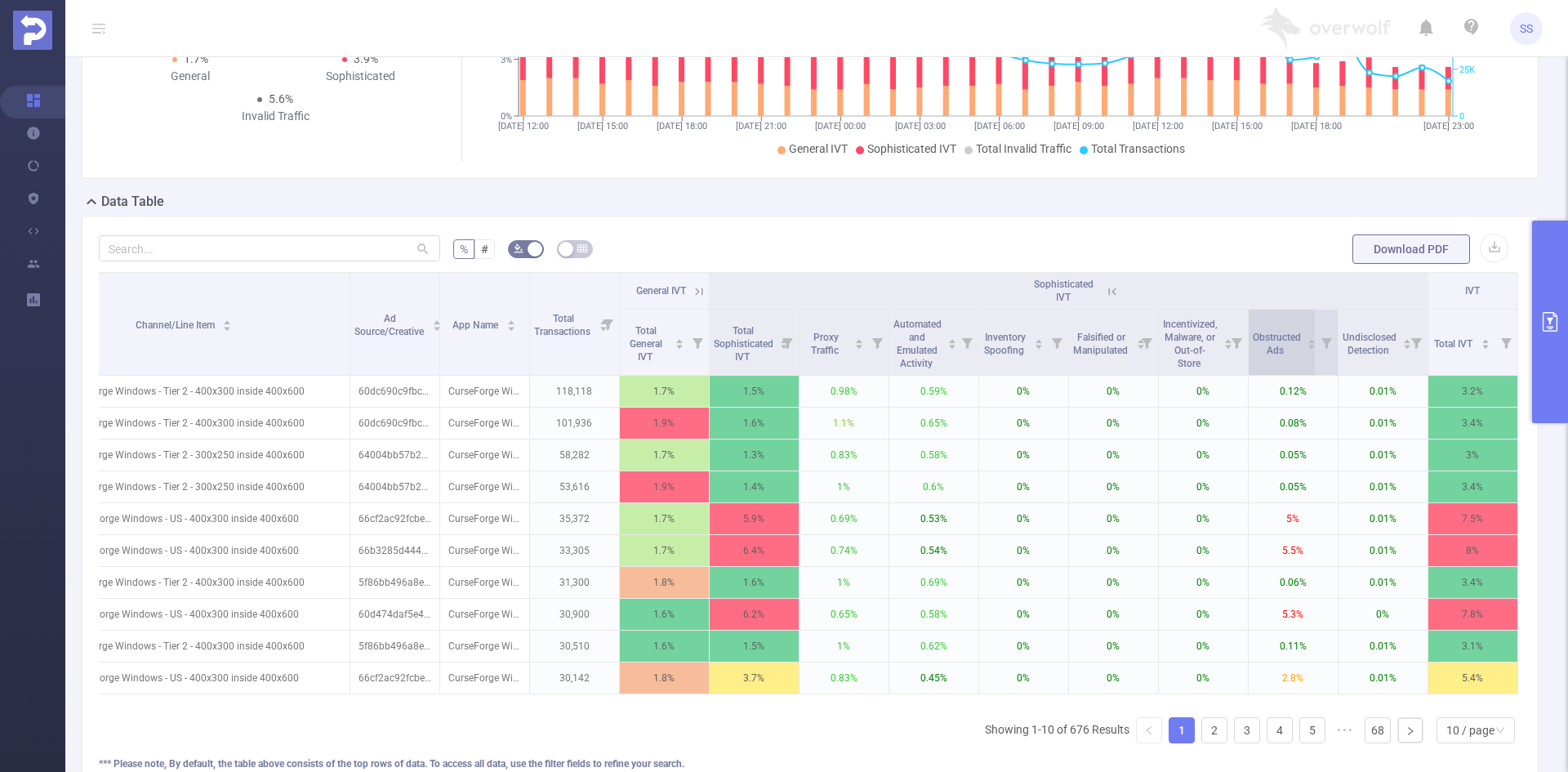
click at [1281, 350] on span "Obstructed Ads" at bounding box center [1276, 342] width 48 height 30
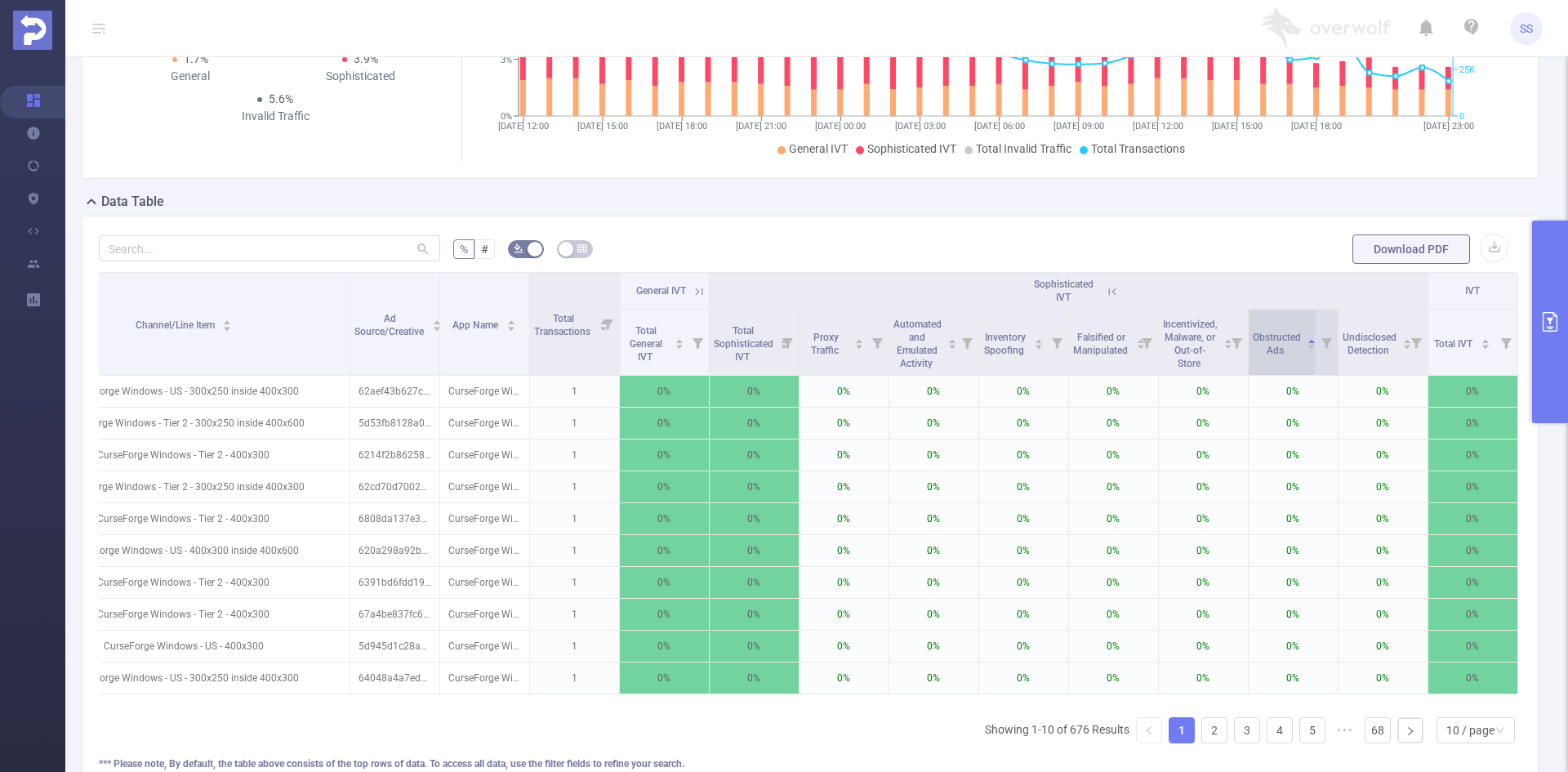
click at [1281, 350] on span "Obstructed Ads" at bounding box center [1276, 342] width 48 height 30
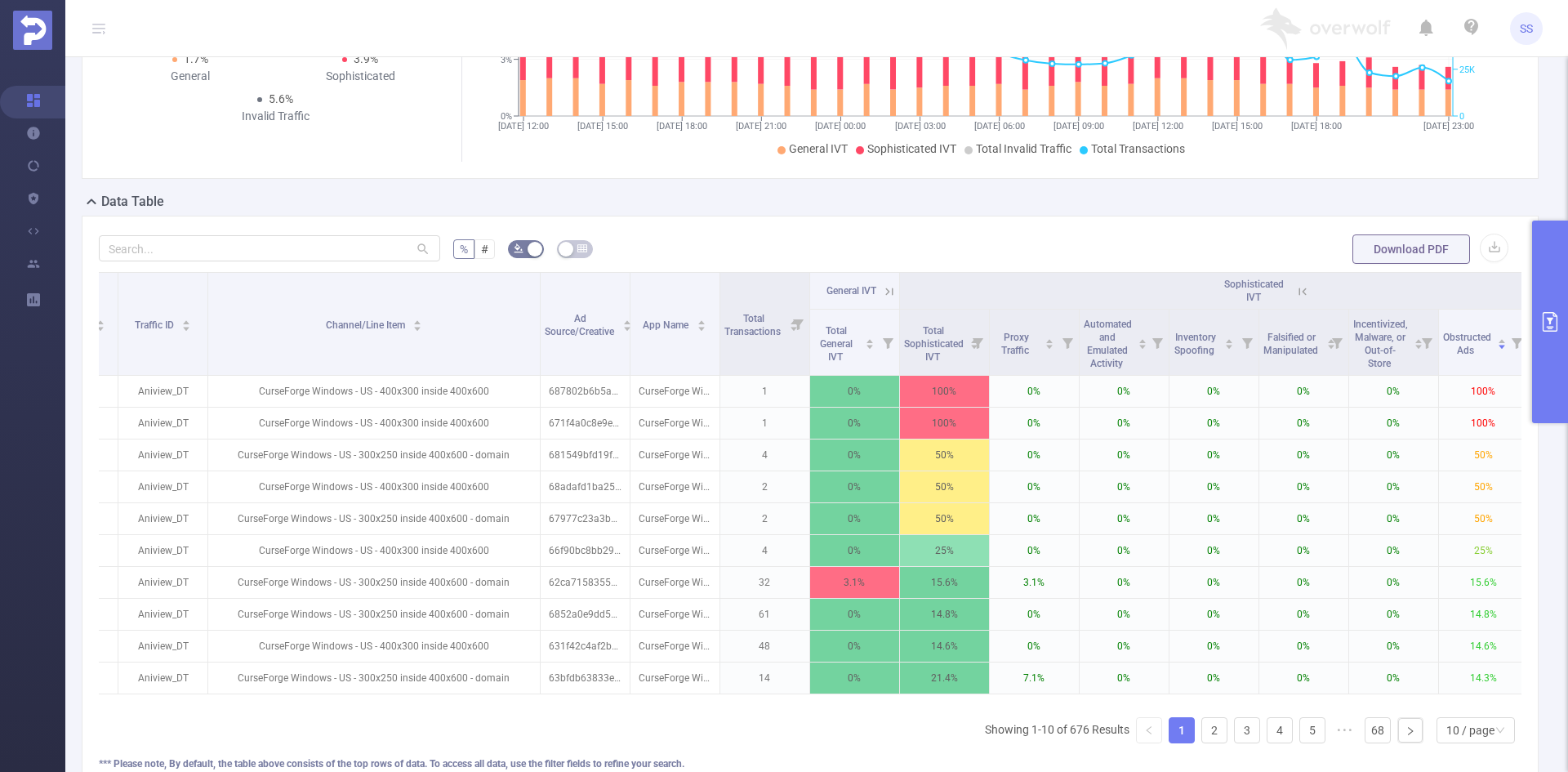
scroll to position [0, 0]
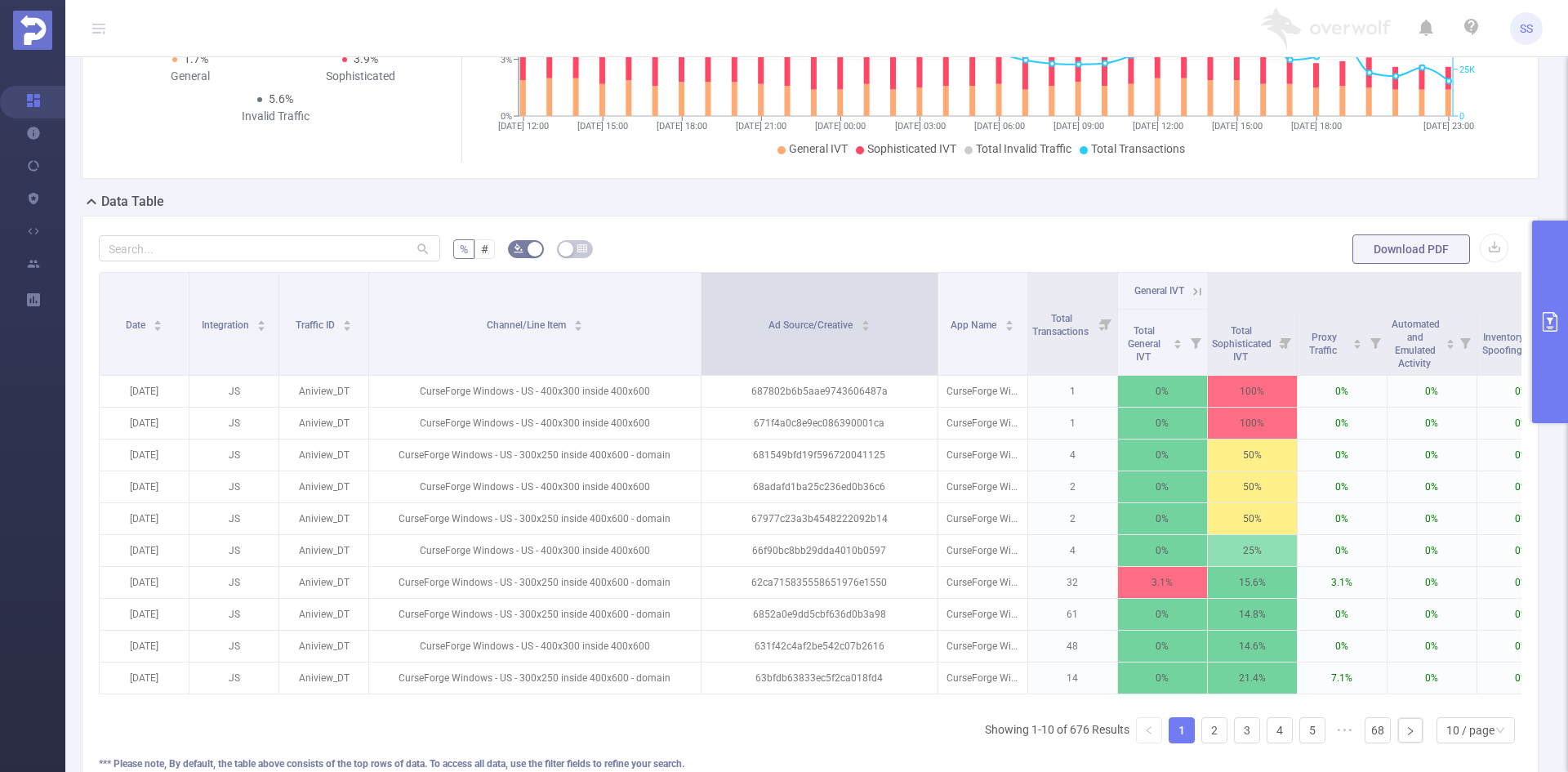
drag, startPoint x: 787, startPoint y: 362, endPoint x: 934, endPoint y: 367, distance: 147.1
click at [934, 367] on span at bounding box center [937, 324] width 8 height 102
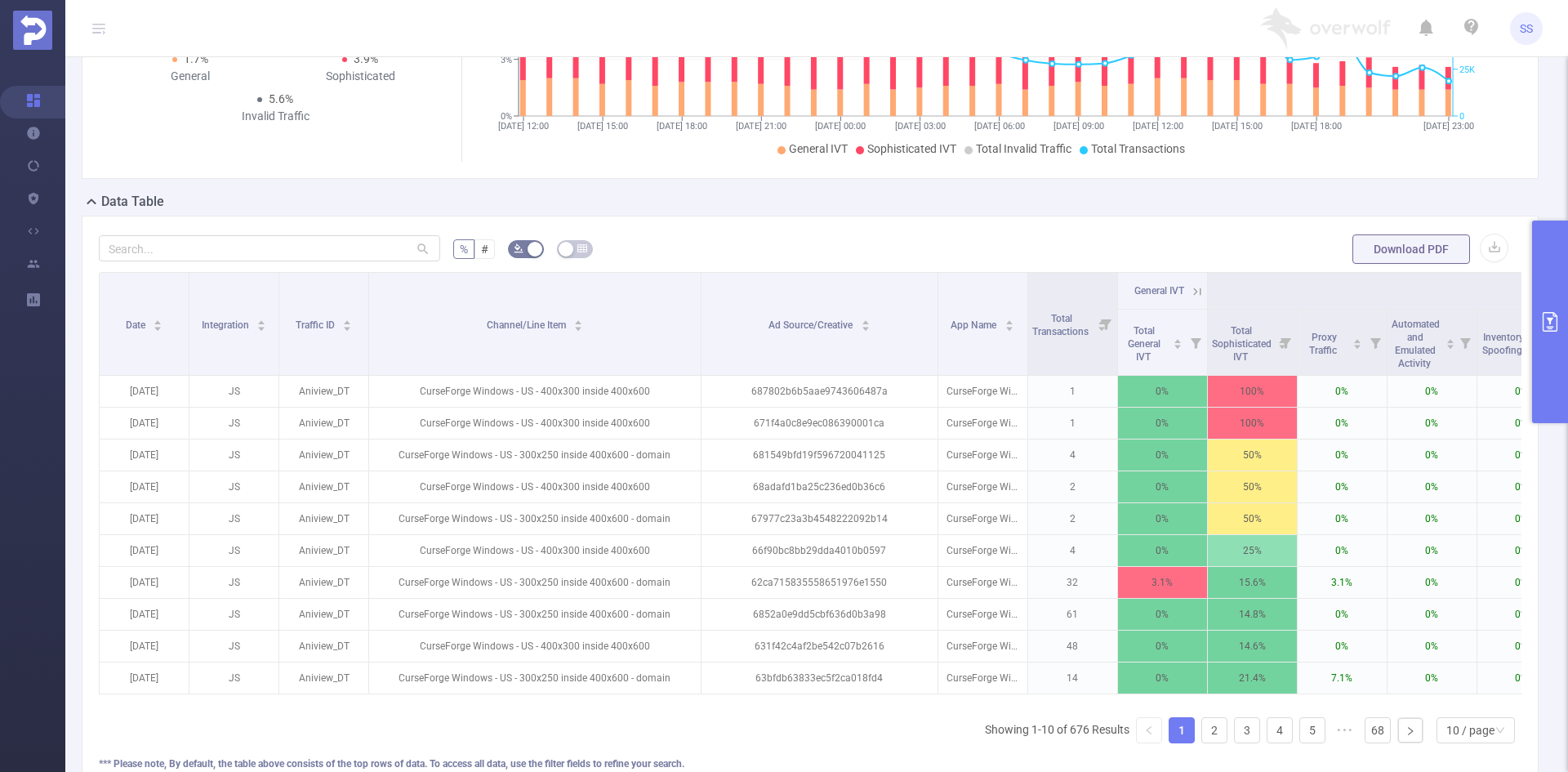
click at [1548, 322] on icon "primary" at bounding box center [1549, 321] width 19 height 19
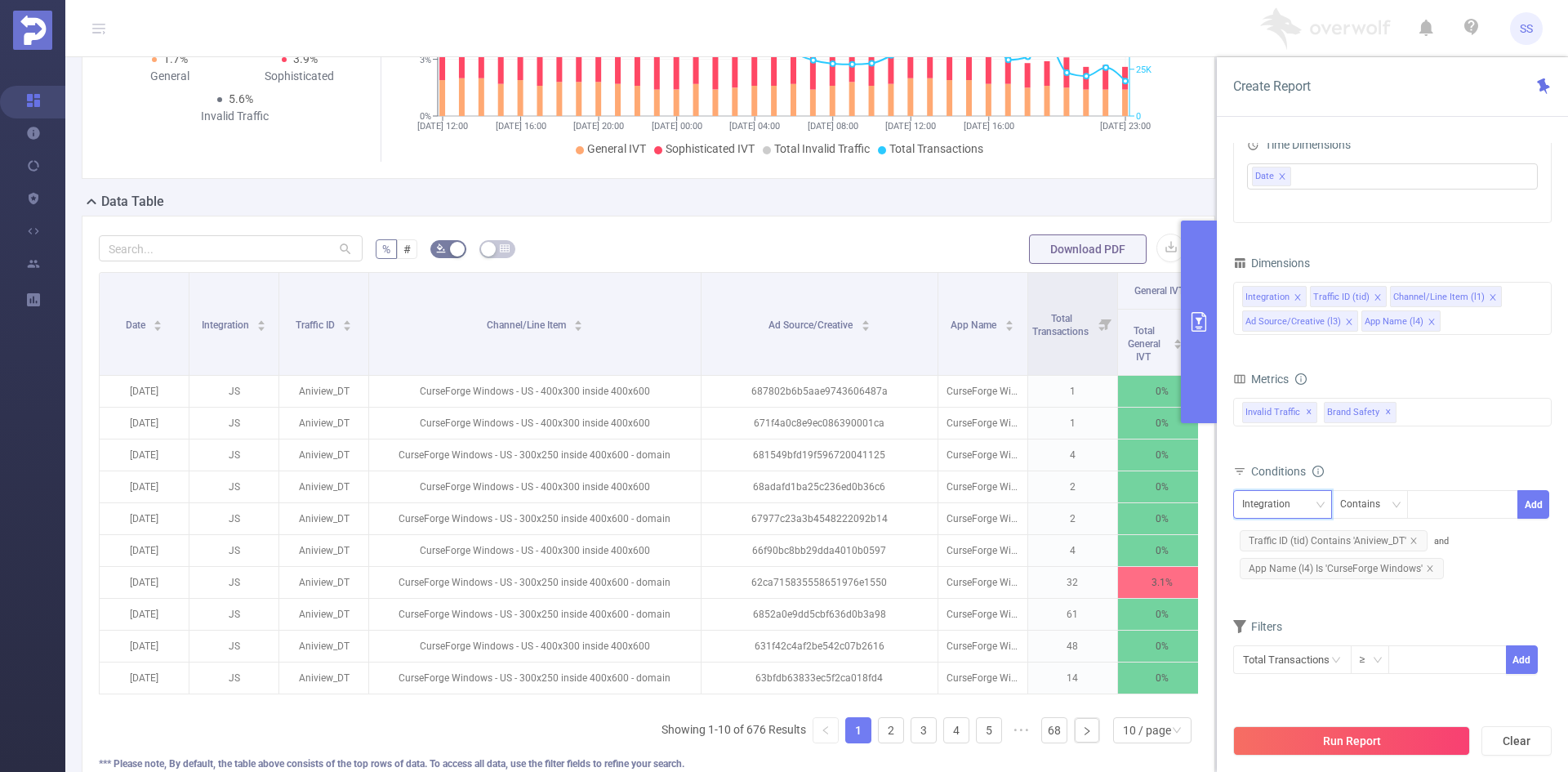
click at [1269, 512] on div "Integration" at bounding box center [1272, 504] width 59 height 27
click at [1313, 596] on li "Channel/Line Item (l1)" at bounding box center [1301, 591] width 137 height 26
click at [1464, 512] on div at bounding box center [1462, 504] width 93 height 27
type input "- US -"
click at [1454, 530] on li "- US -" at bounding box center [1462, 538] width 112 height 26
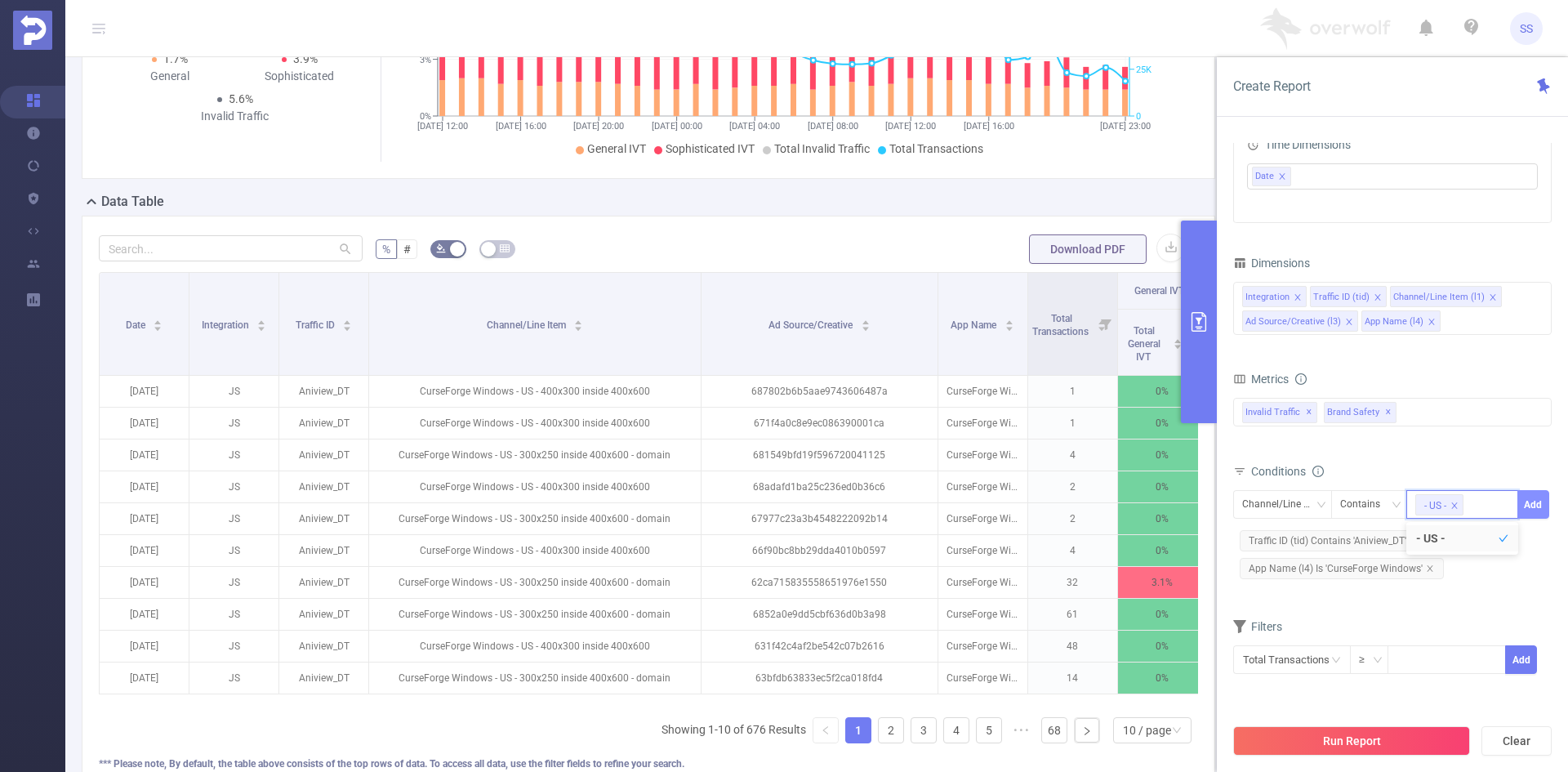
click at [1532, 507] on button "Add" at bounding box center [1533, 504] width 31 height 29
click at [1399, 753] on button "Run Report" at bounding box center [1351, 741] width 237 height 30
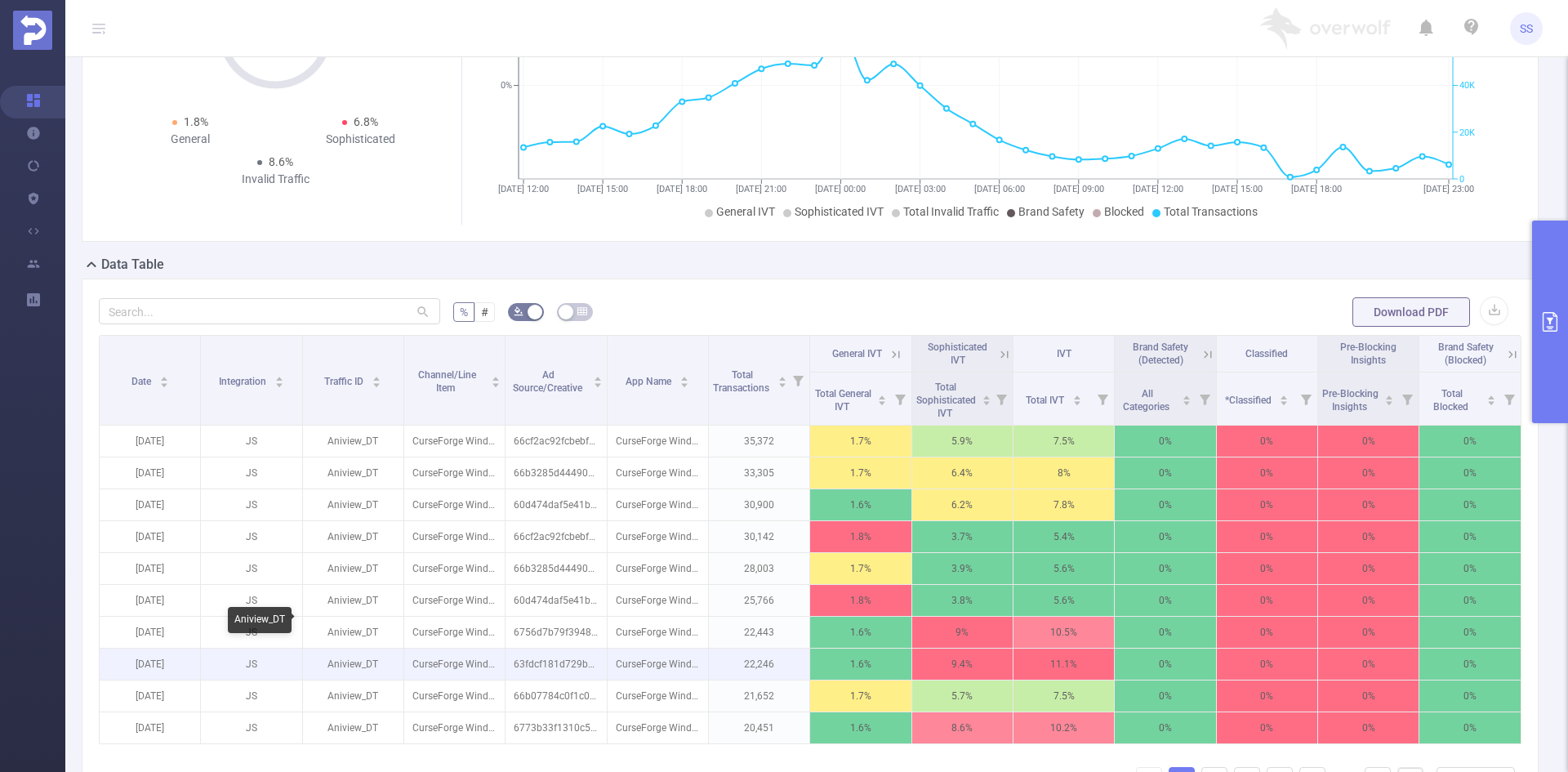
scroll to position [245, 0]
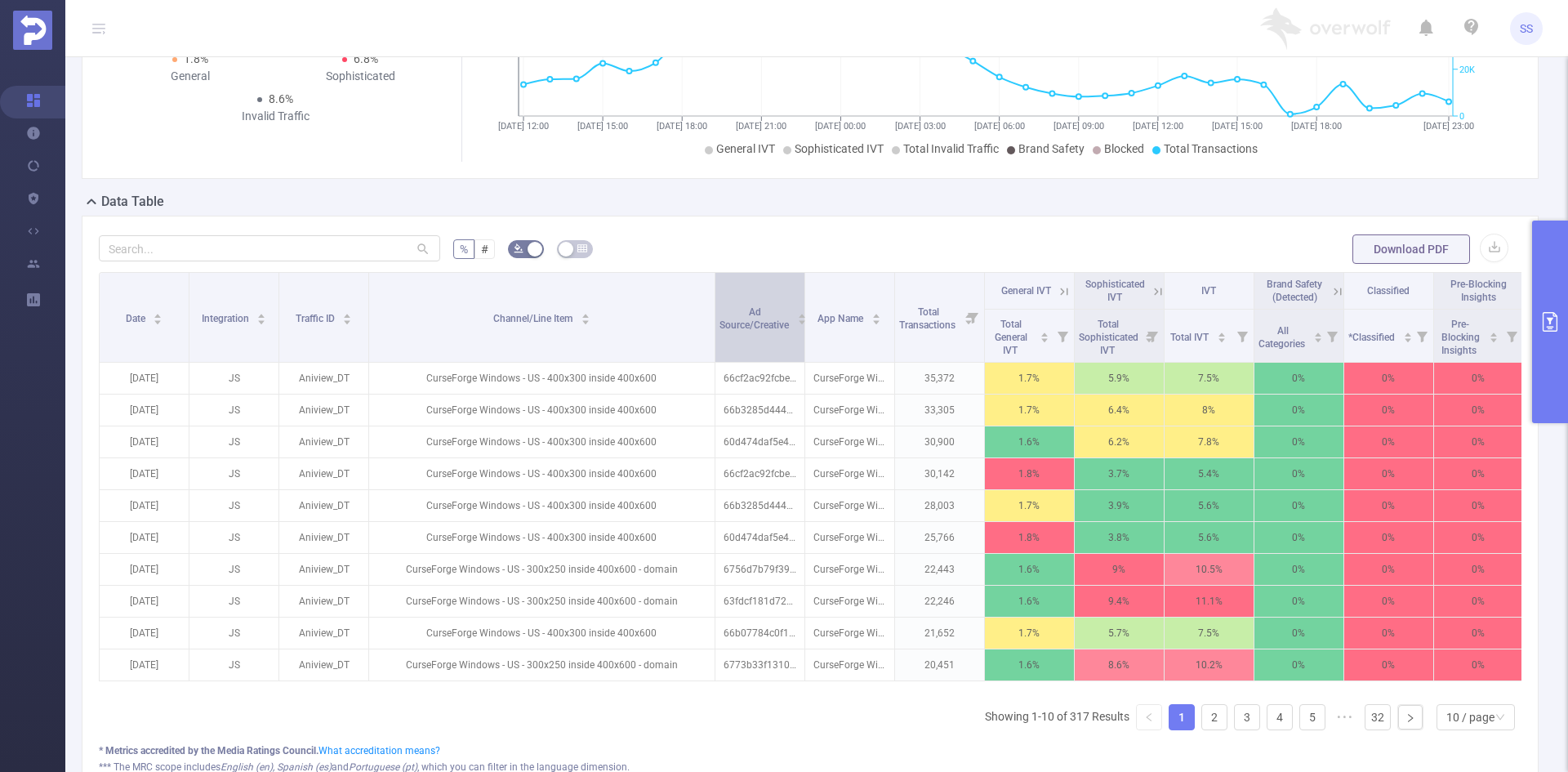
drag, startPoint x: 498, startPoint y: 322, endPoint x: 722, endPoint y: 330, distance: 224.1
click at [722, 309] on tr "Date Integration Traffic ID Channel/Line Item Ad Source/Creative App Name Total…" at bounding box center [857, 292] width 1514 height 37
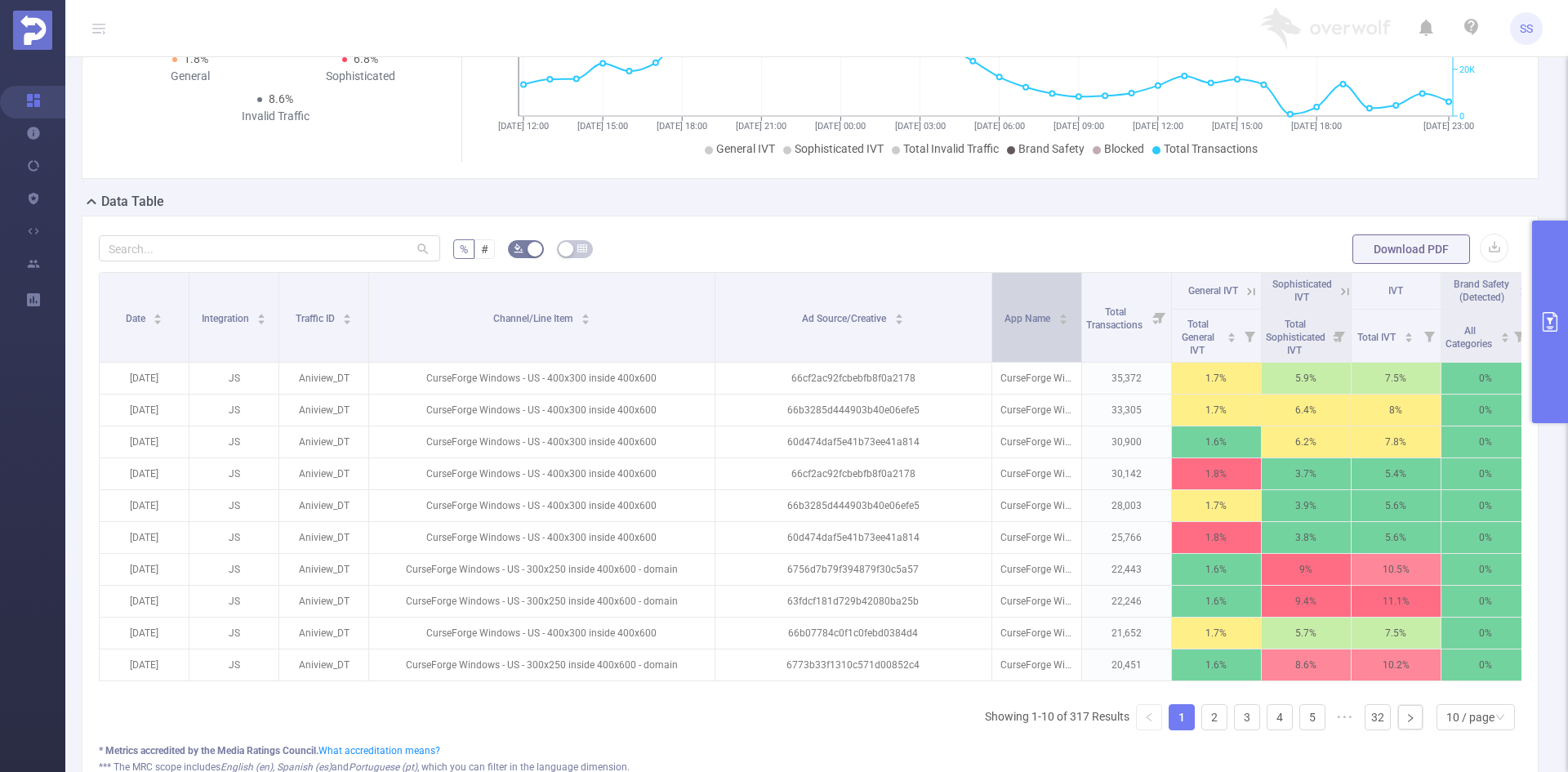
drag, startPoint x: 803, startPoint y: 326, endPoint x: 990, endPoint y: 332, distance: 187.1
click at [990, 332] on span at bounding box center [991, 318] width 8 height 89
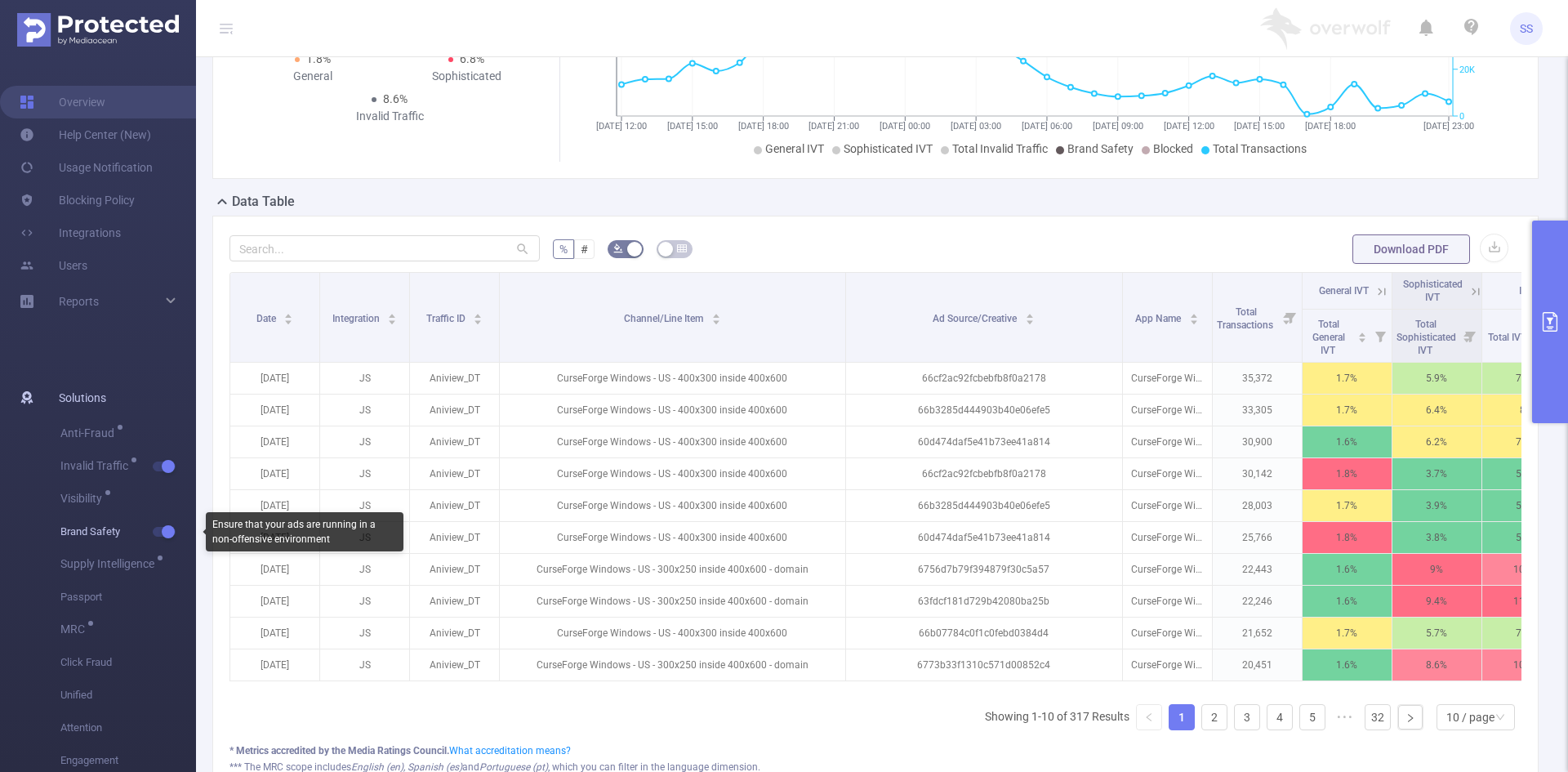
click at [158, 531] on span "button" at bounding box center [166, 531] width 21 height 8
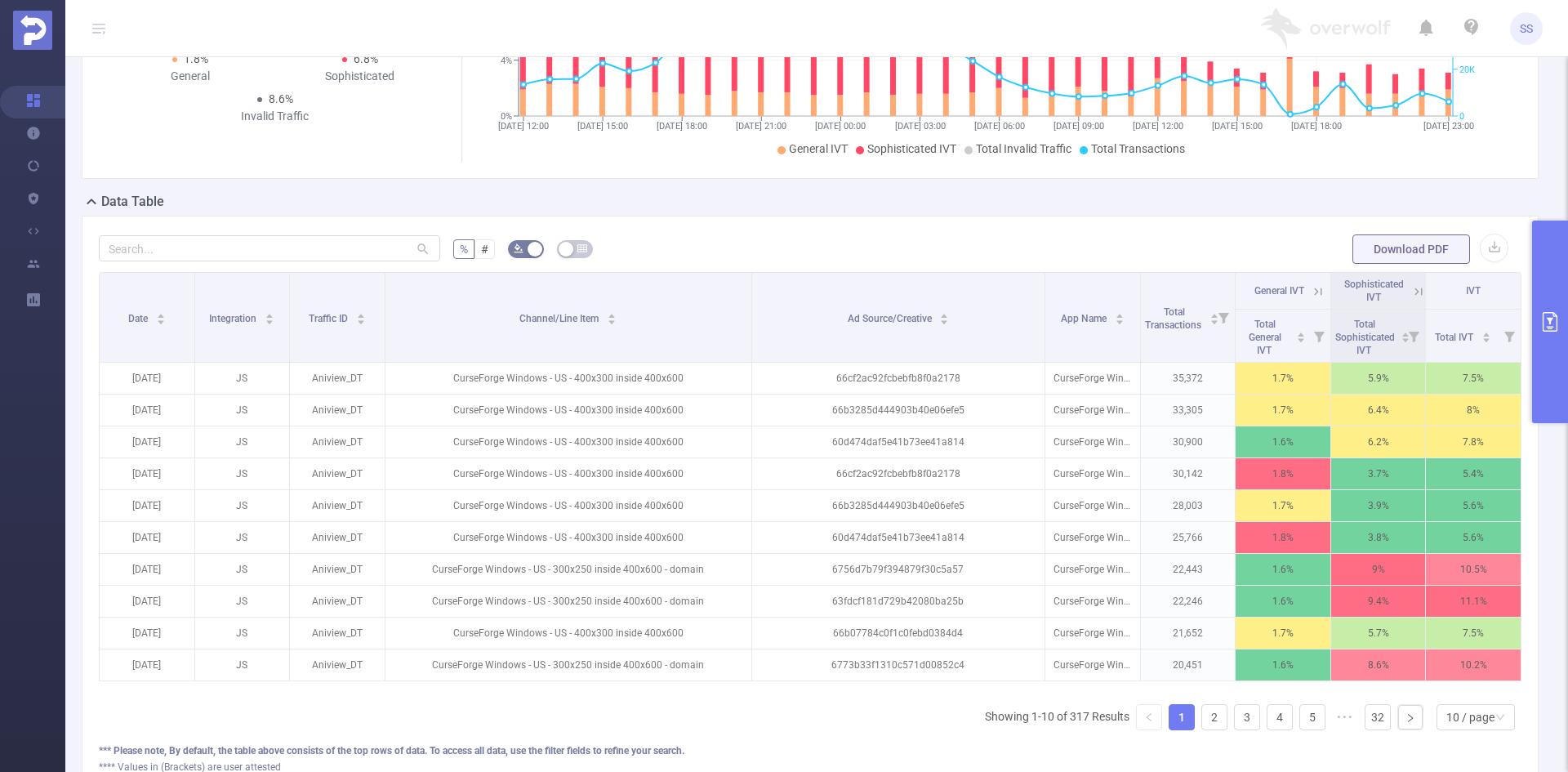
click at [1414, 289] on icon at bounding box center [1418, 292] width 7 height 7
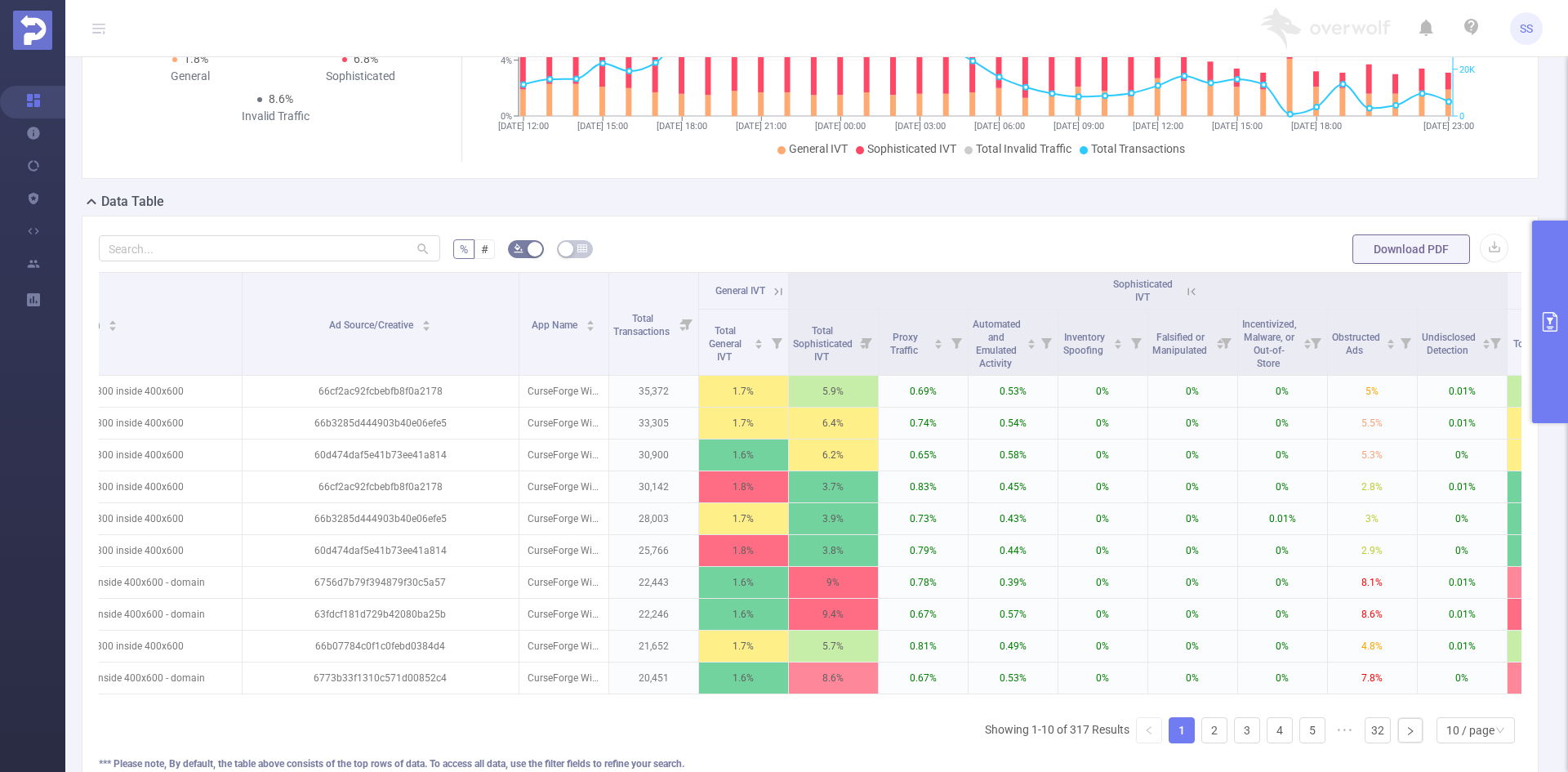
scroll to position [0, 493]
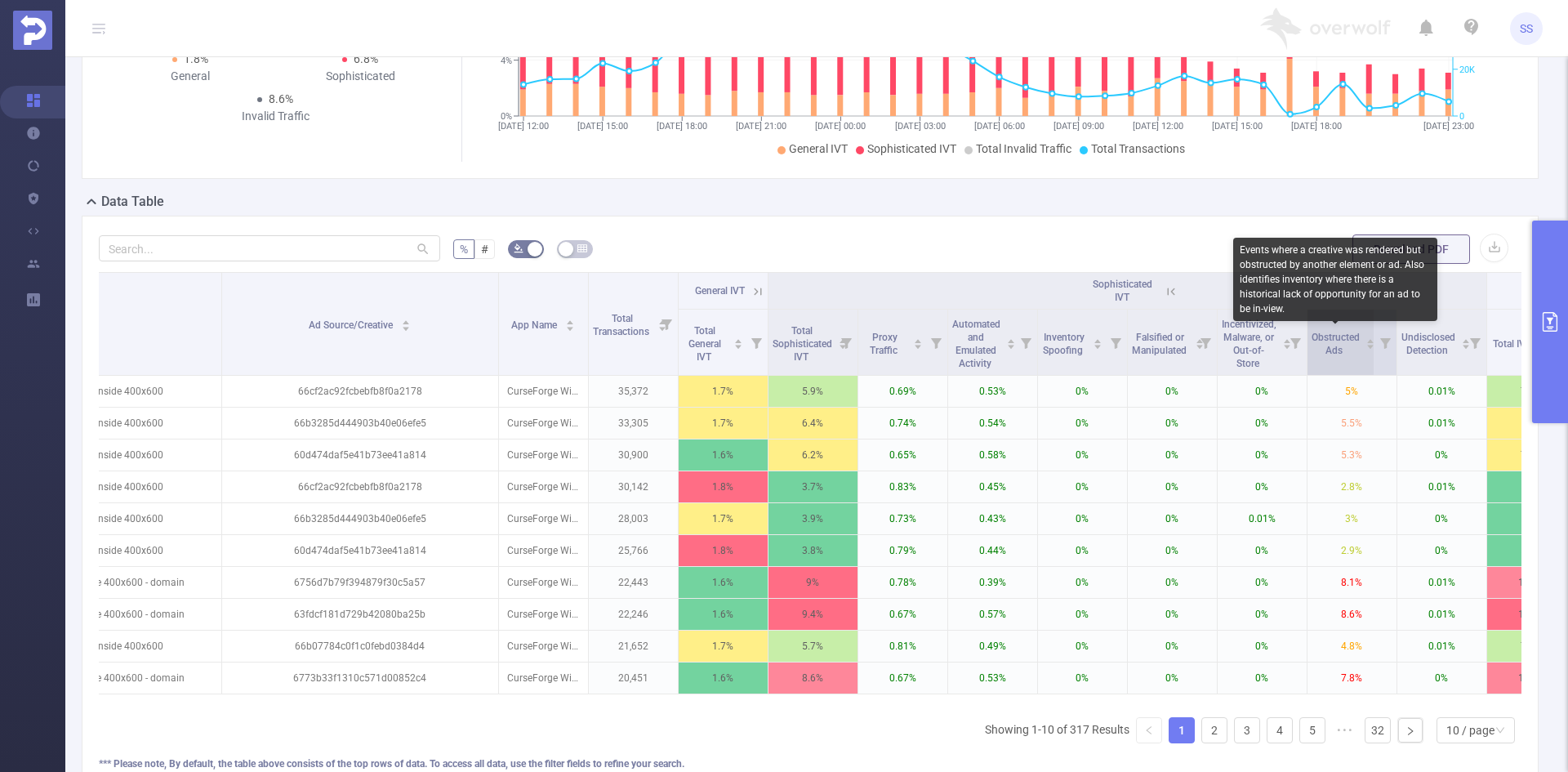
click at [1331, 335] on span "Obstructed Ads" at bounding box center [1336, 343] width 48 height 24
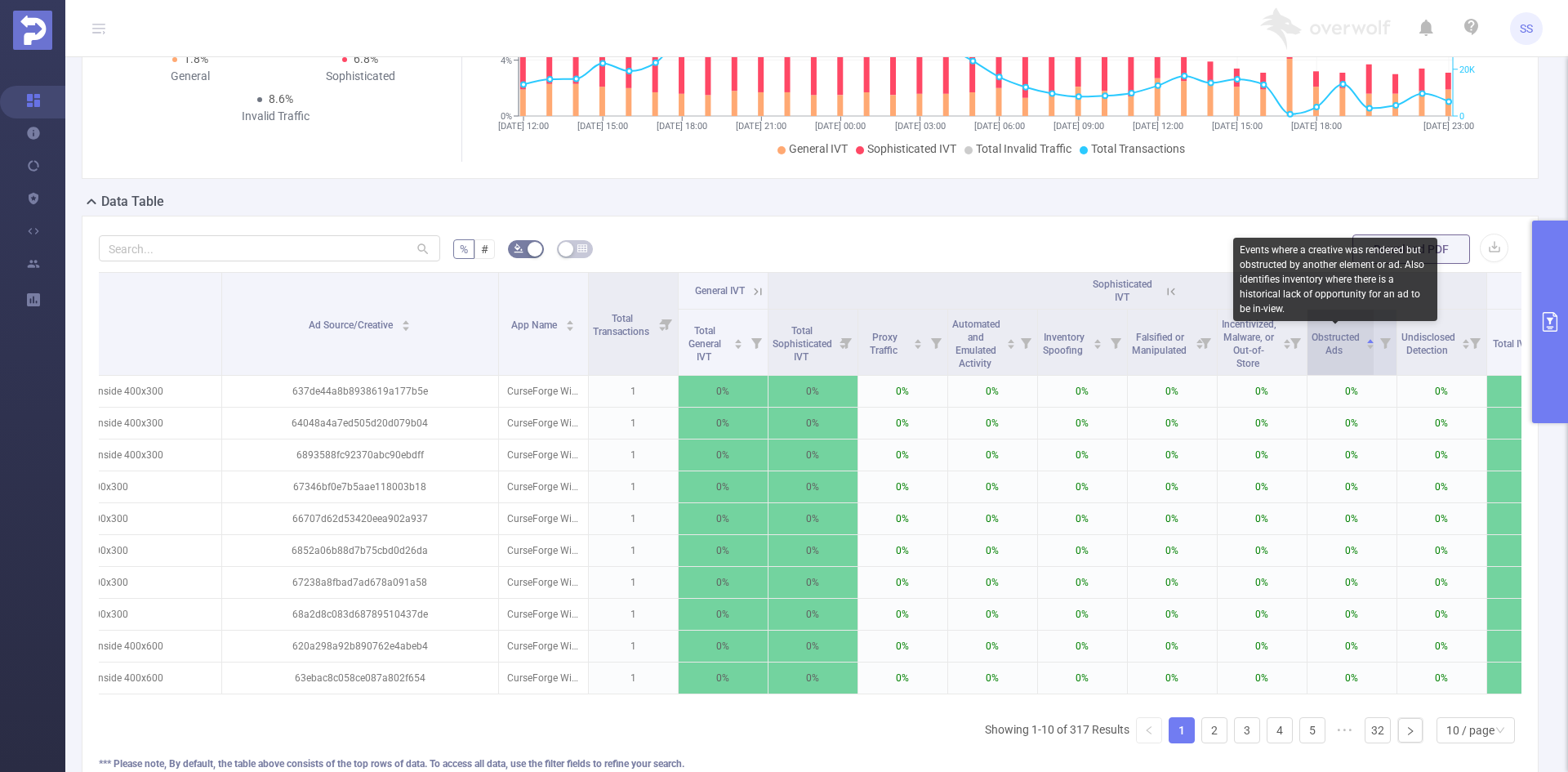
click at [1331, 335] on span "Obstructed Ads" at bounding box center [1336, 343] width 48 height 24
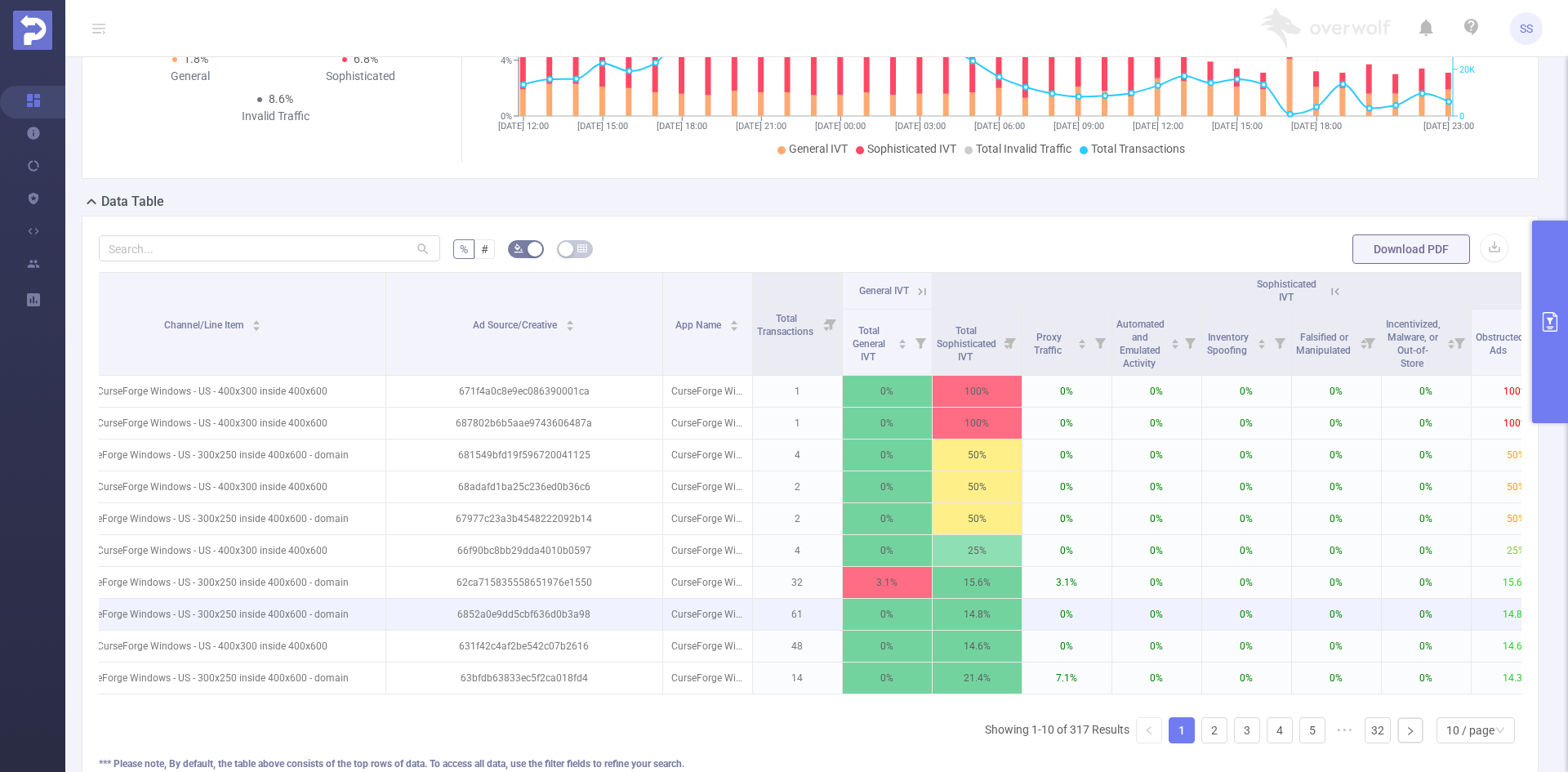
scroll to position [0, 328]
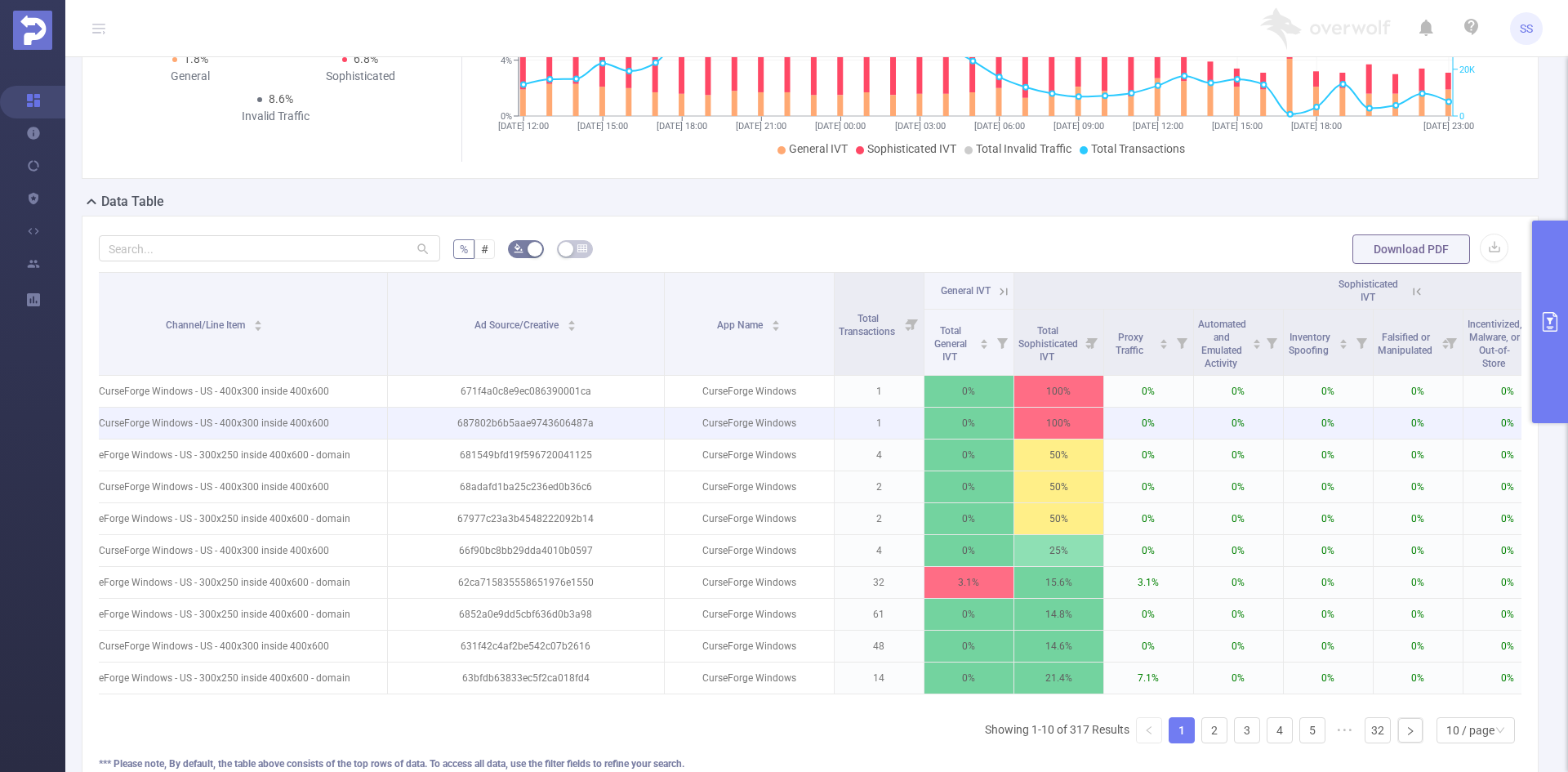
drag, startPoint x: 752, startPoint y: 336, endPoint x: 835, endPoint y: 422, distance: 119.5
click at [833, 343] on span at bounding box center [833, 324] width 8 height 102
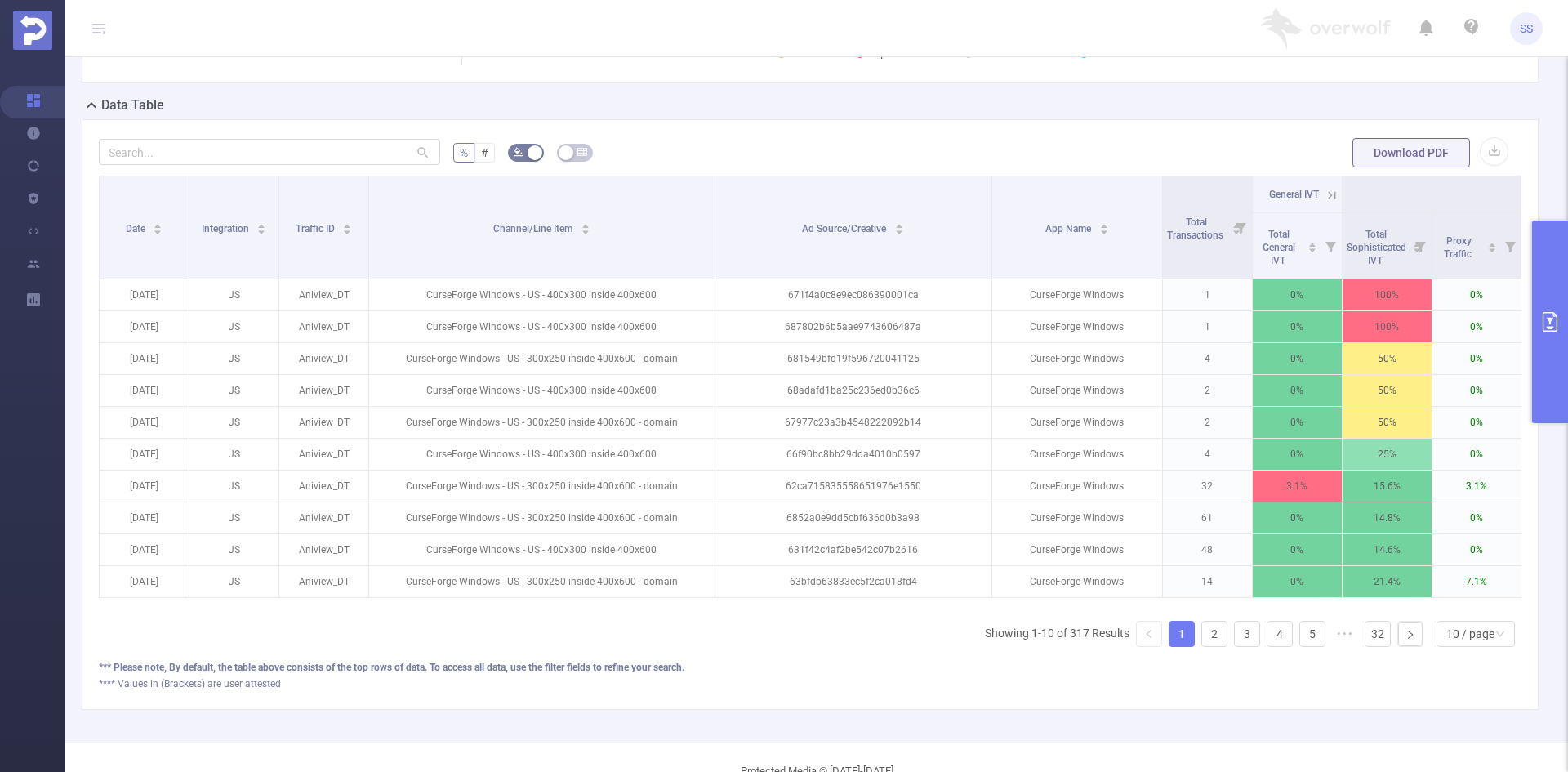
scroll to position [312, 0]
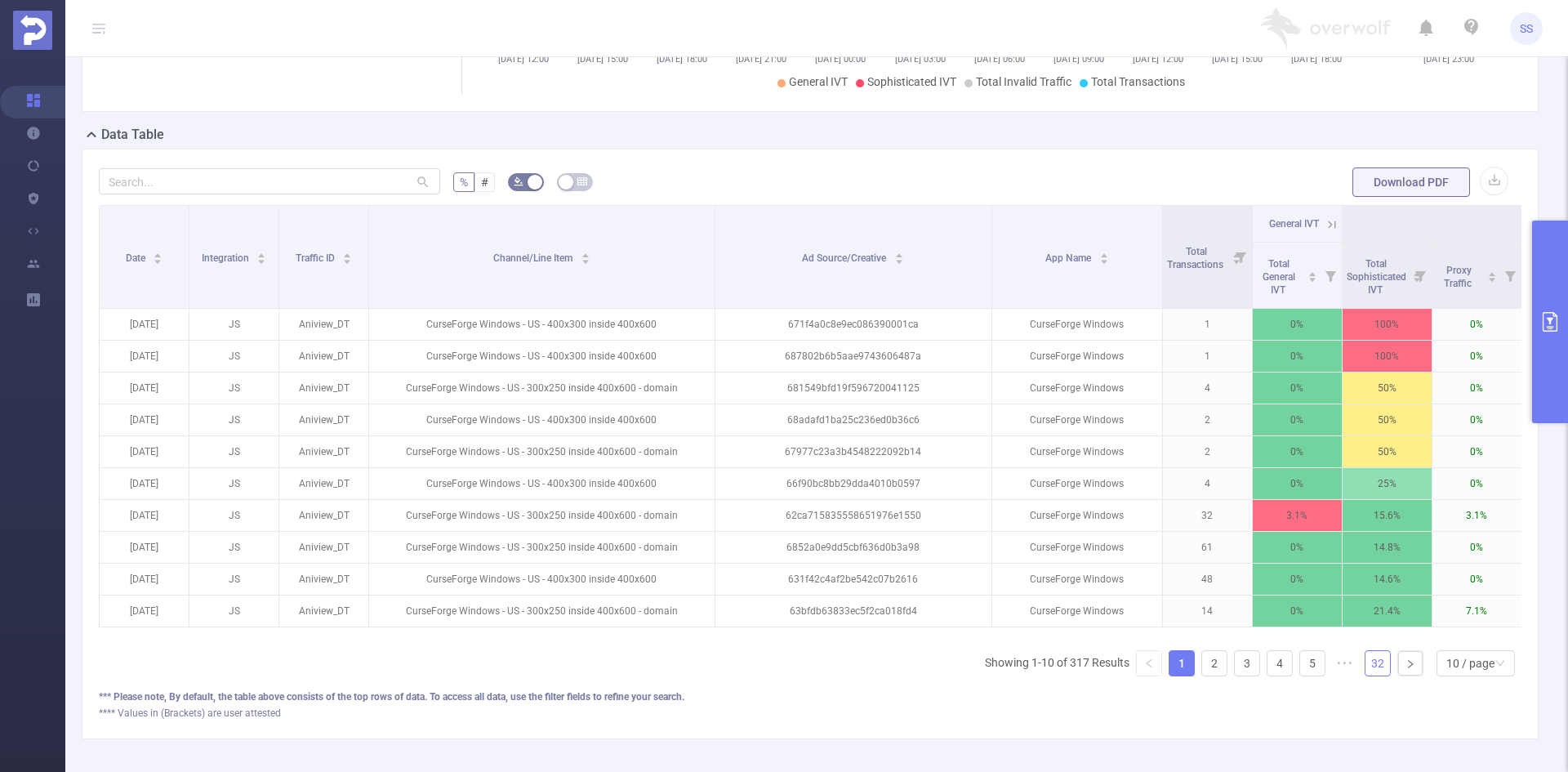
click at [1366, 675] on link "32" at bounding box center [1377, 663] width 24 height 24
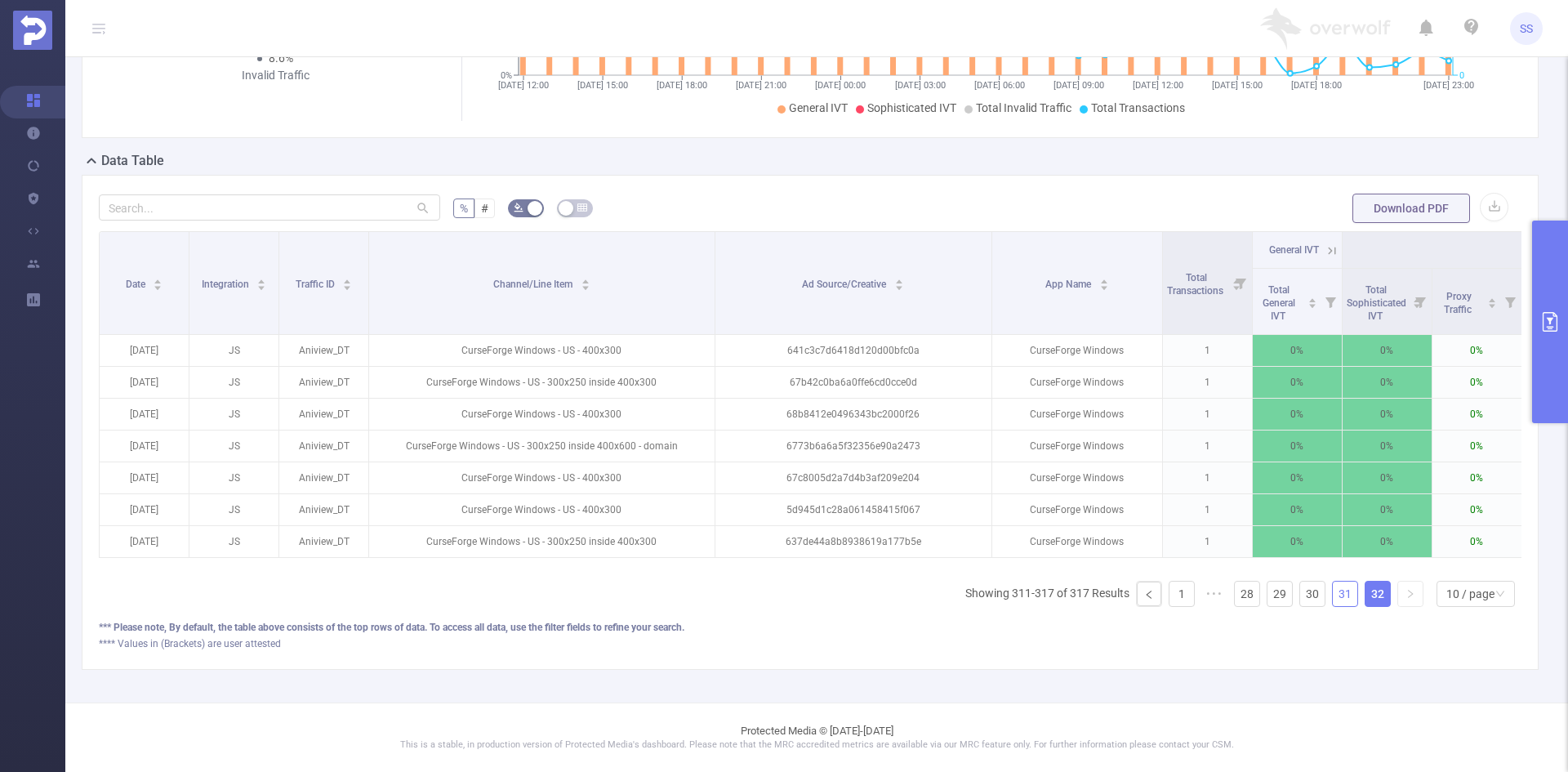
click at [1333, 595] on link "31" at bounding box center [1345, 593] width 24 height 24
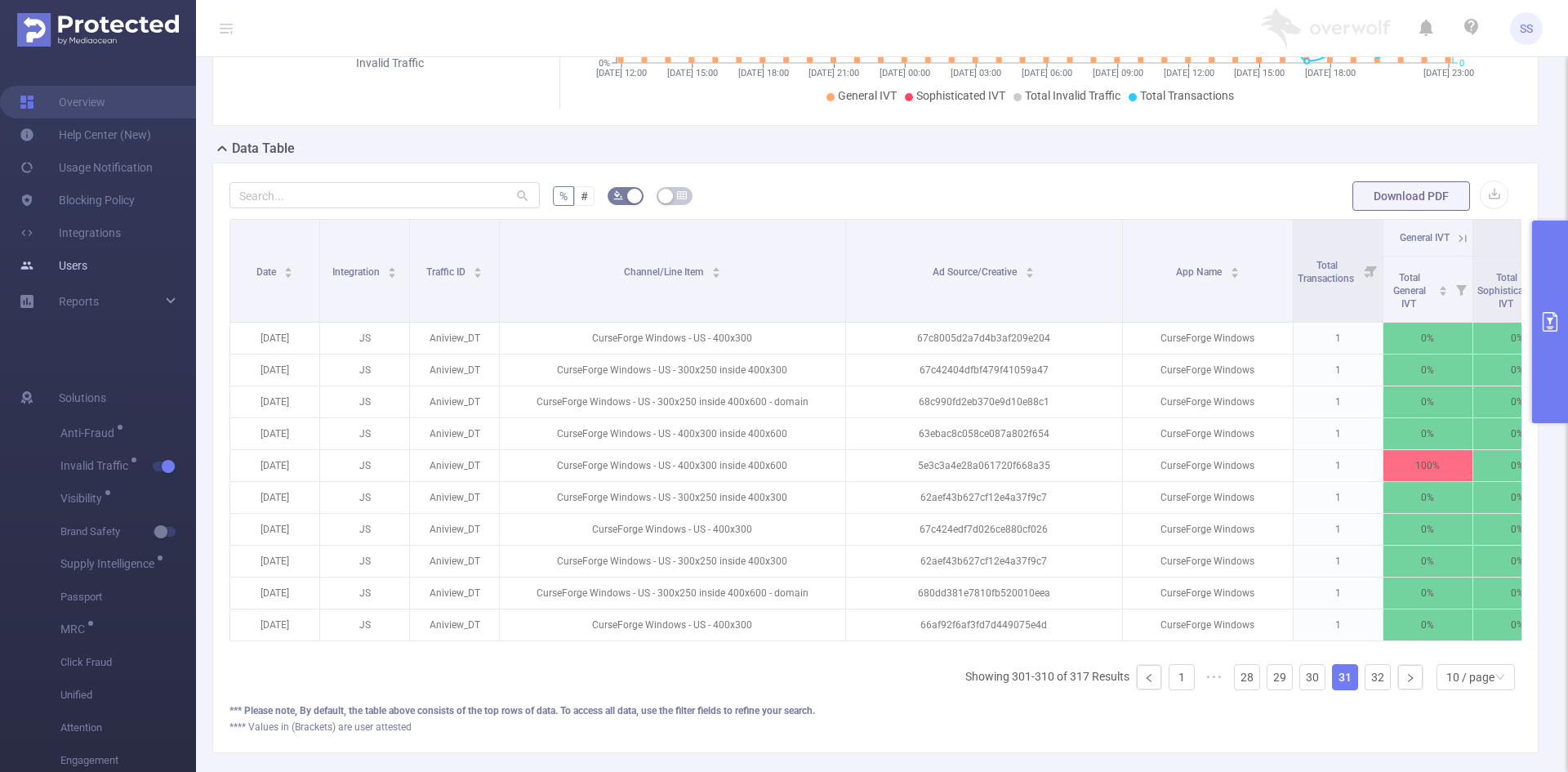
click at [77, 271] on link "Users" at bounding box center [53, 265] width 68 height 32
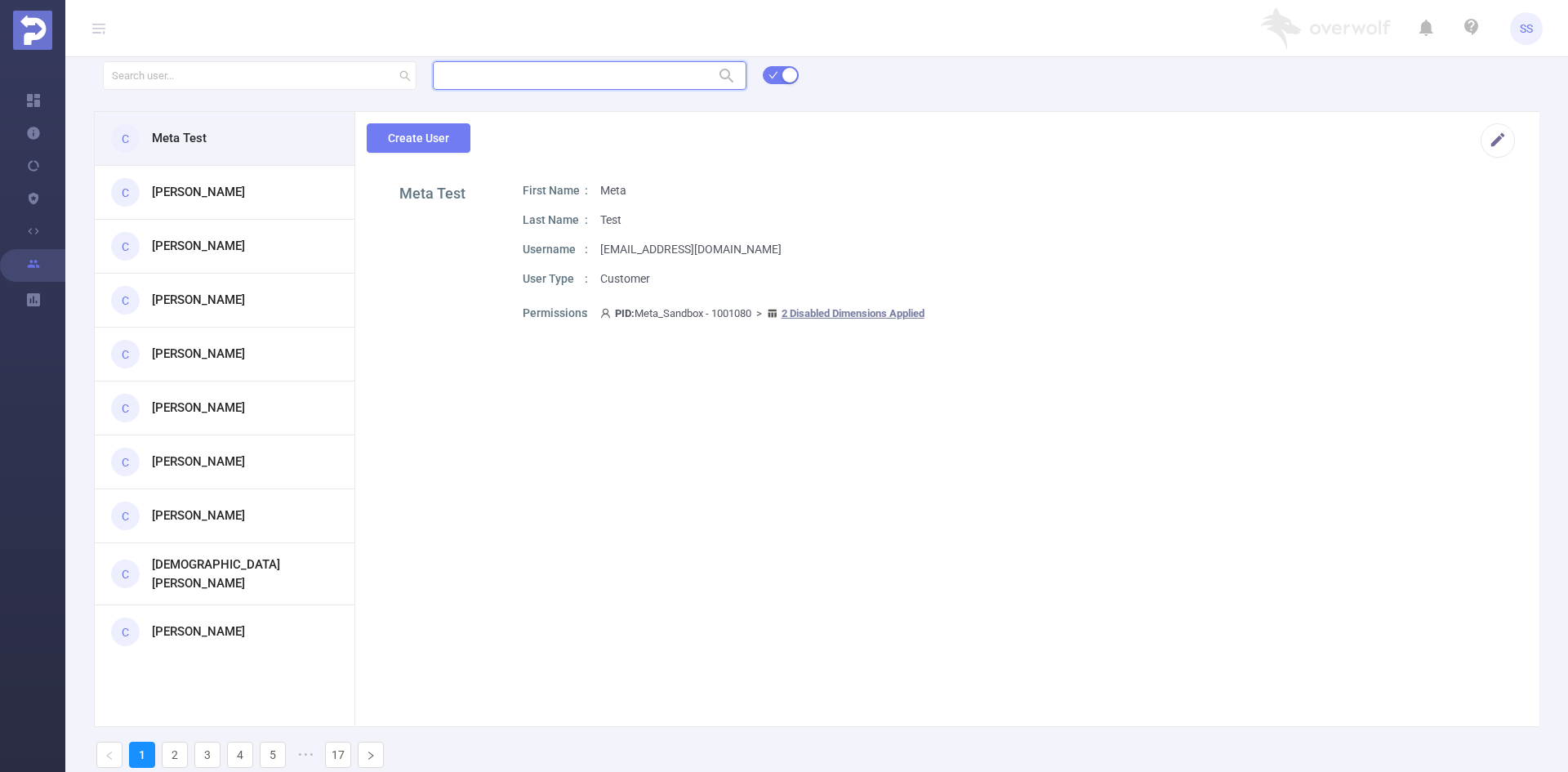
click at [501, 72] on input "text" at bounding box center [590, 75] width 314 height 29
click at [530, 110] on li "1000414 - OverWolf 8.24M [6.68M rows]" at bounding box center [590, 108] width 314 height 26
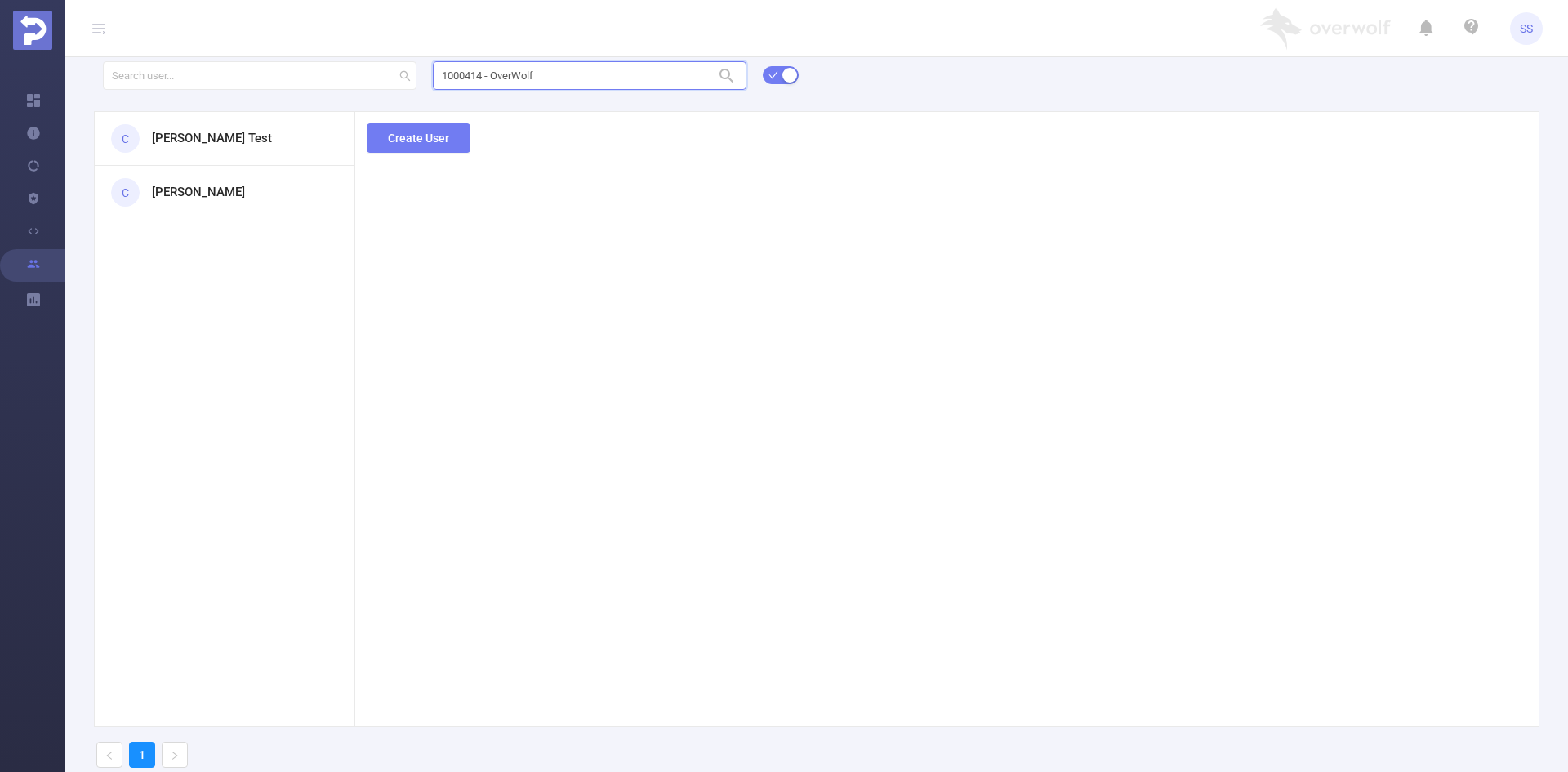
type input "1000414 - OverWolf"
click at [952, 453] on div "1000414 - OverWolf 1000414 - OverWolf C Borys Test C Elazar Heim Create User 1" at bounding box center [816, 420] width 1502 height 722
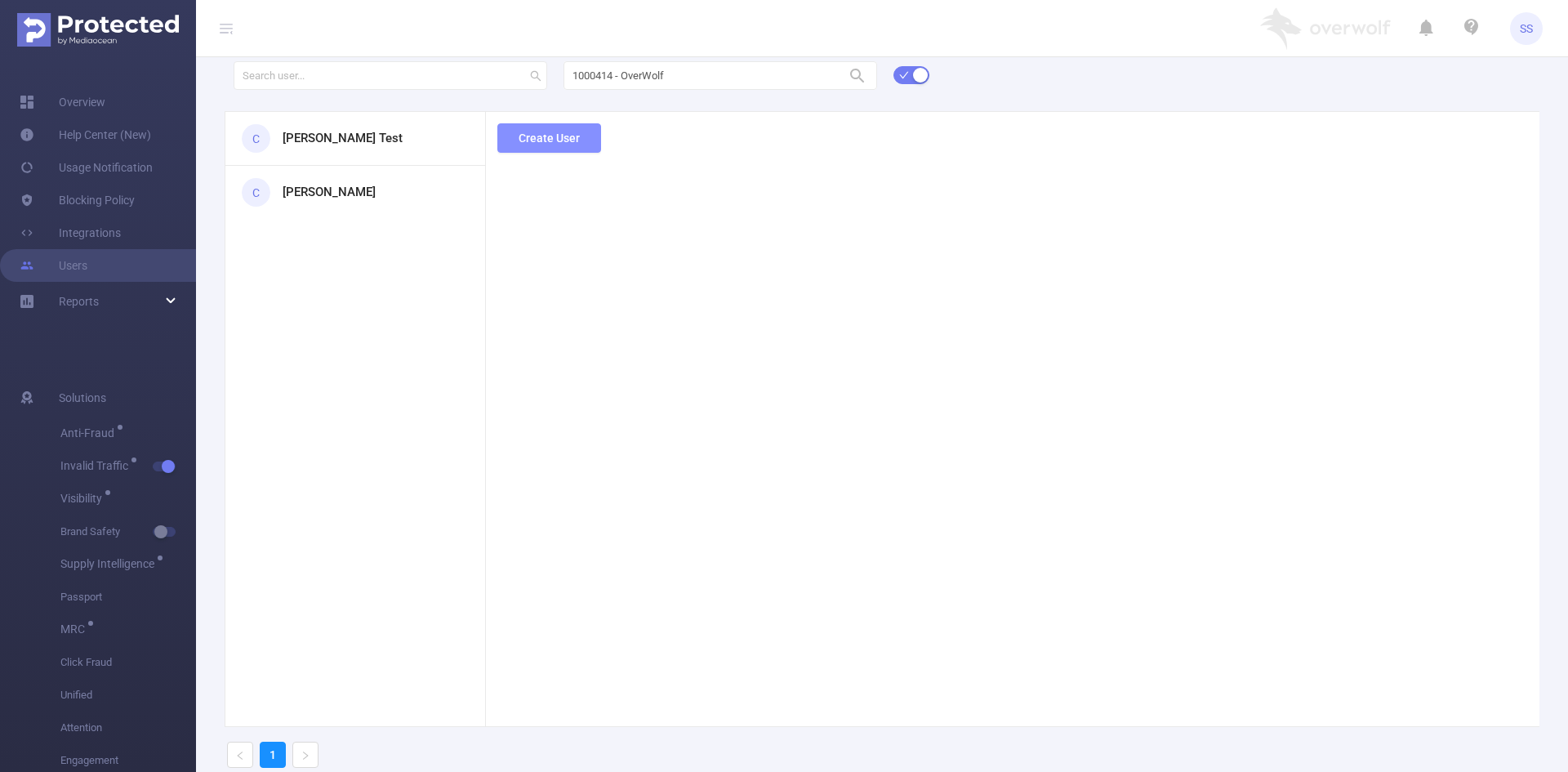
click at [562, 135] on button "Create User" at bounding box center [549, 138] width 104 height 30
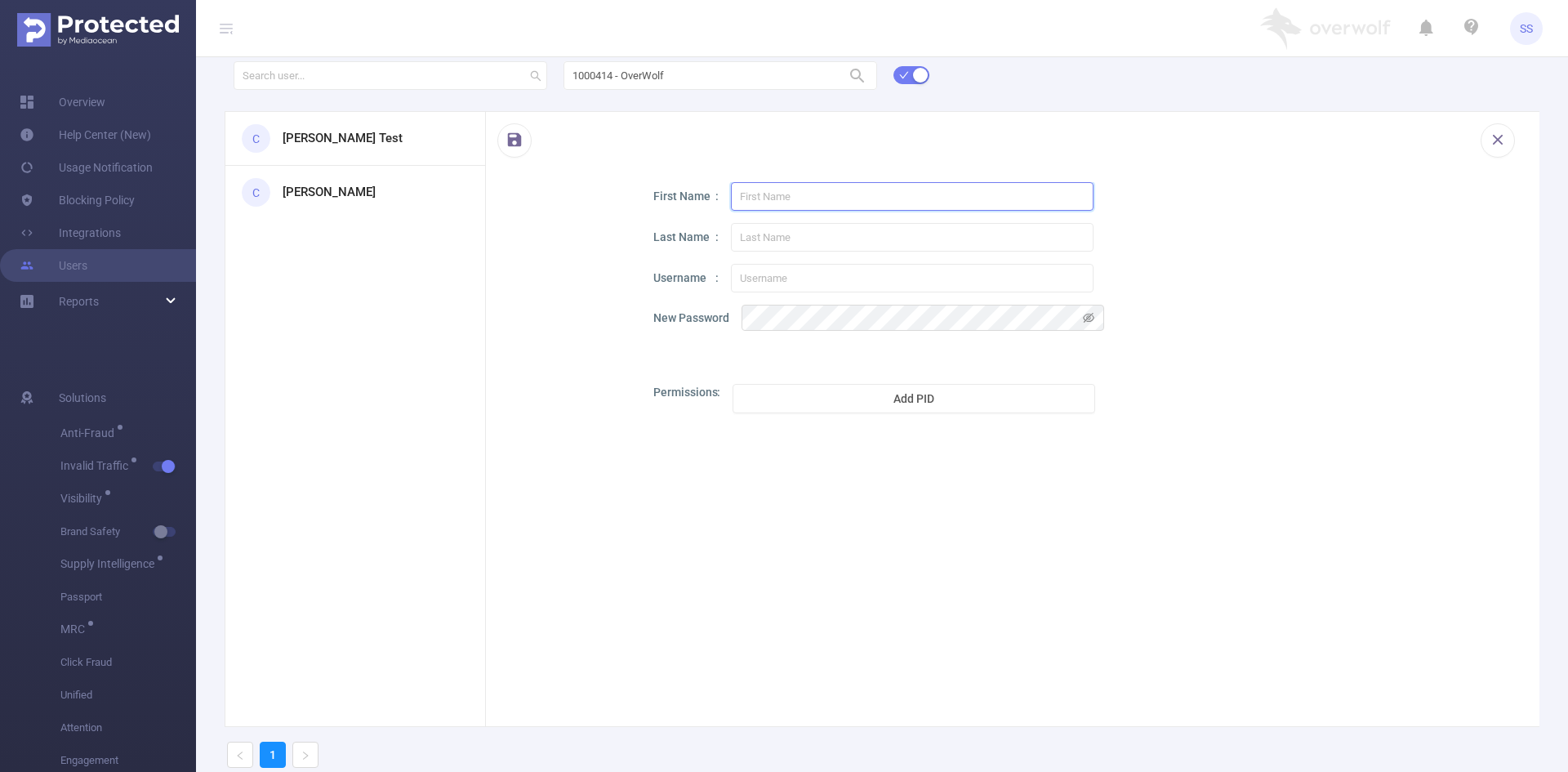
click at [823, 191] on input "text" at bounding box center [913, 196] width 363 height 29
type input "Gil"
type input "Matalon"
click at [797, 268] on input "text" at bounding box center [913, 278] width 363 height 29
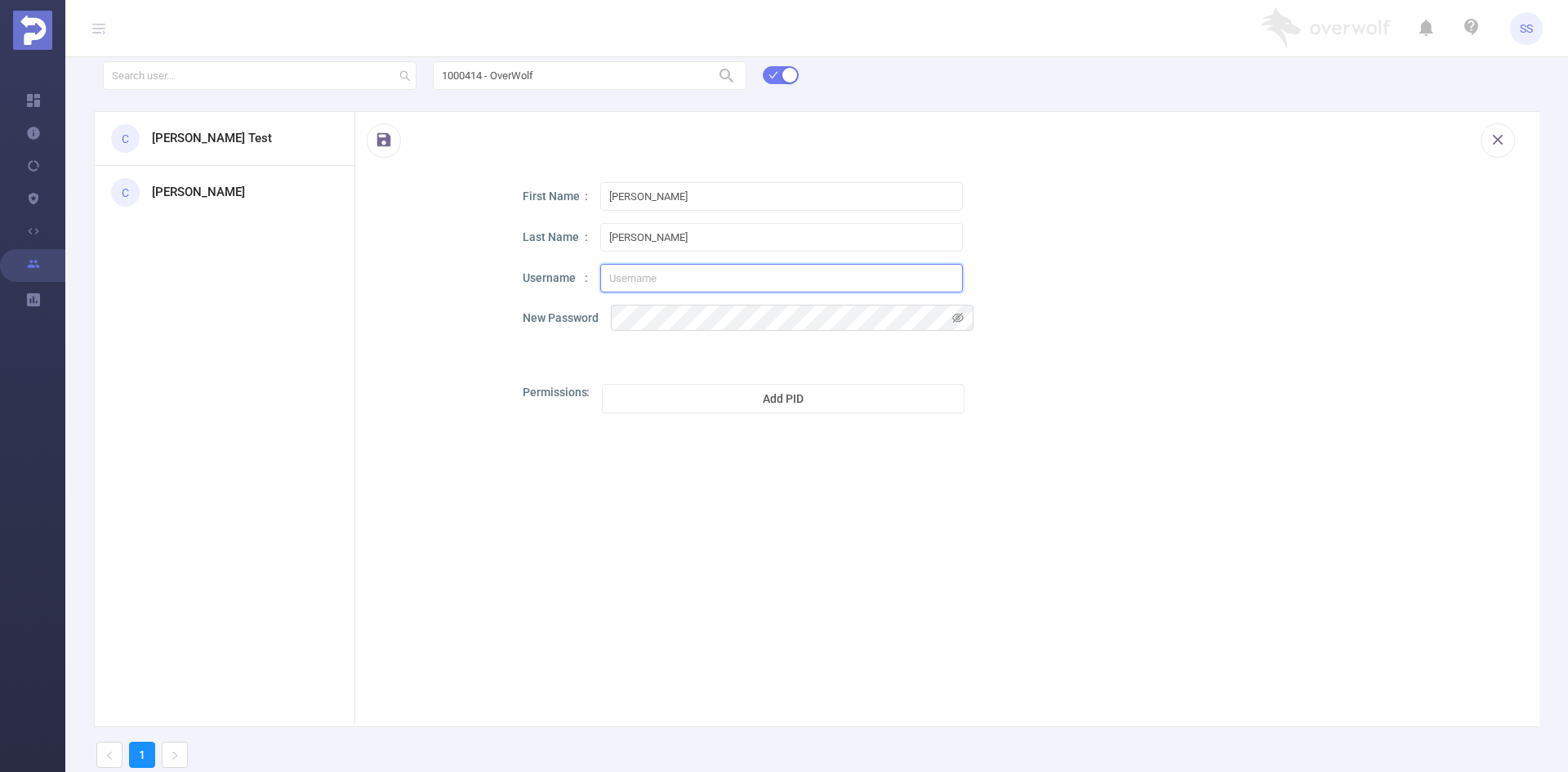
click at [652, 279] on input "text" at bounding box center [781, 278] width 363 height 29
paste input "gil.matalon@overwolf.com"
type input "gil.matalon@overwolf.com"
click at [955, 318] on icon "icon: eye-invisible" at bounding box center [958, 318] width 11 height 11
click at [635, 400] on button "Add PID" at bounding box center [783, 399] width 363 height 30
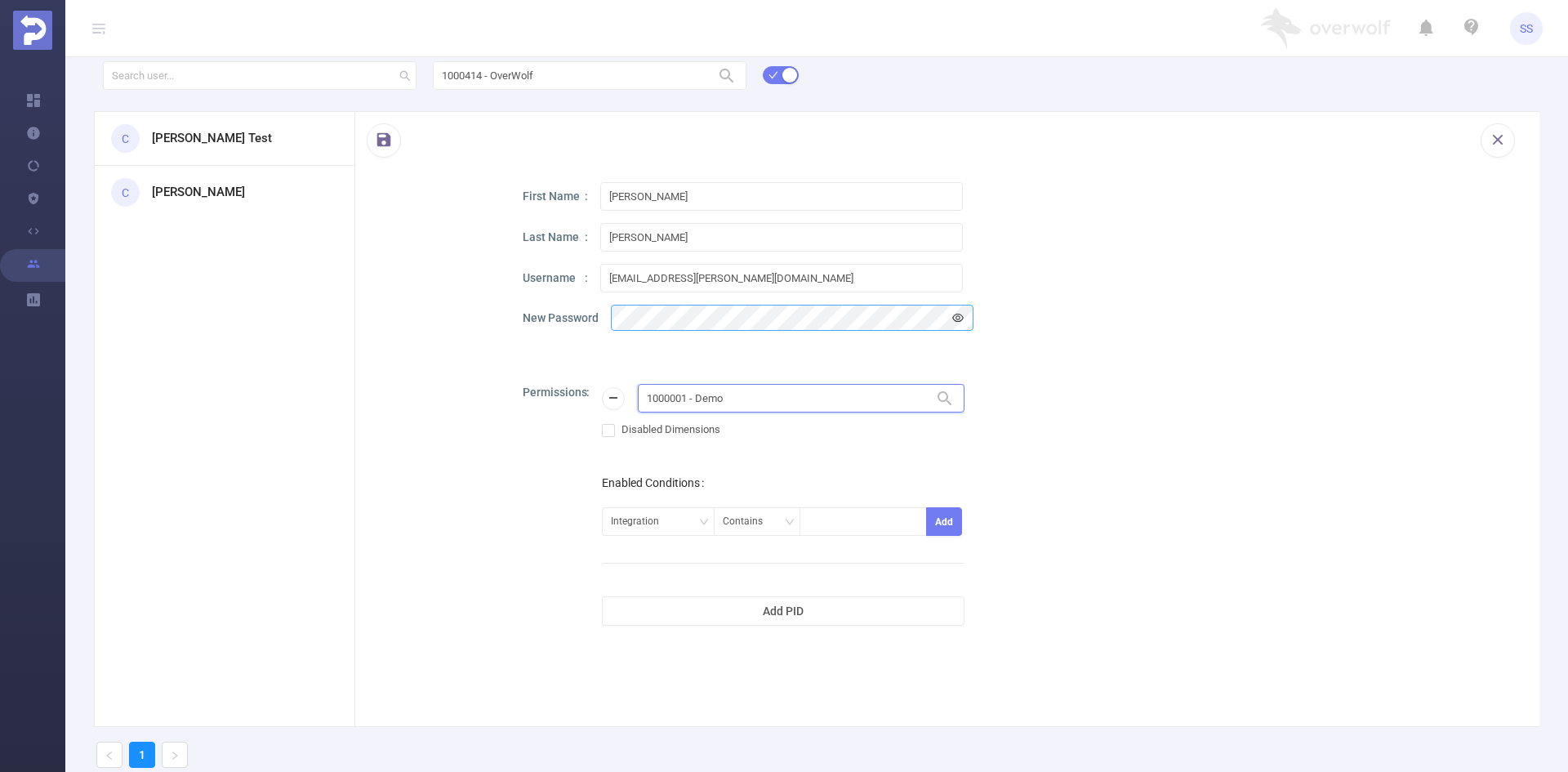
drag, startPoint x: 755, startPoint y: 392, endPoint x: 579, endPoint y: 375, distance: 176.8
click at [579, 375] on div "First Name Gil Last Name Matalon Username gil.matalon@overwolf.com New Password…" at bounding box center [1016, 493] width 988 height 622
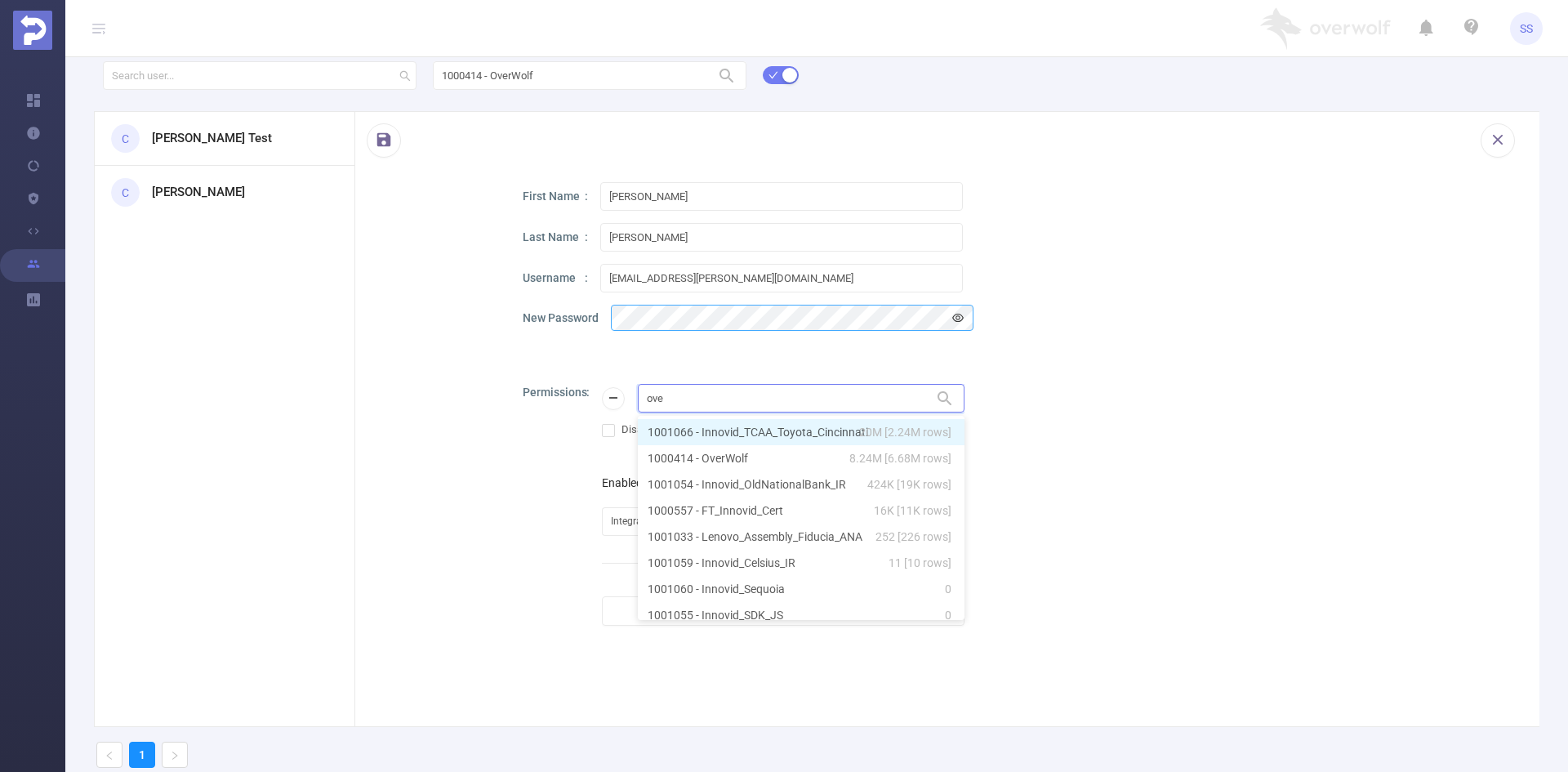
type input "over"
click at [778, 436] on li "1000414 - OverWolf 8.24M [6.68M rows]" at bounding box center [801, 432] width 327 height 26
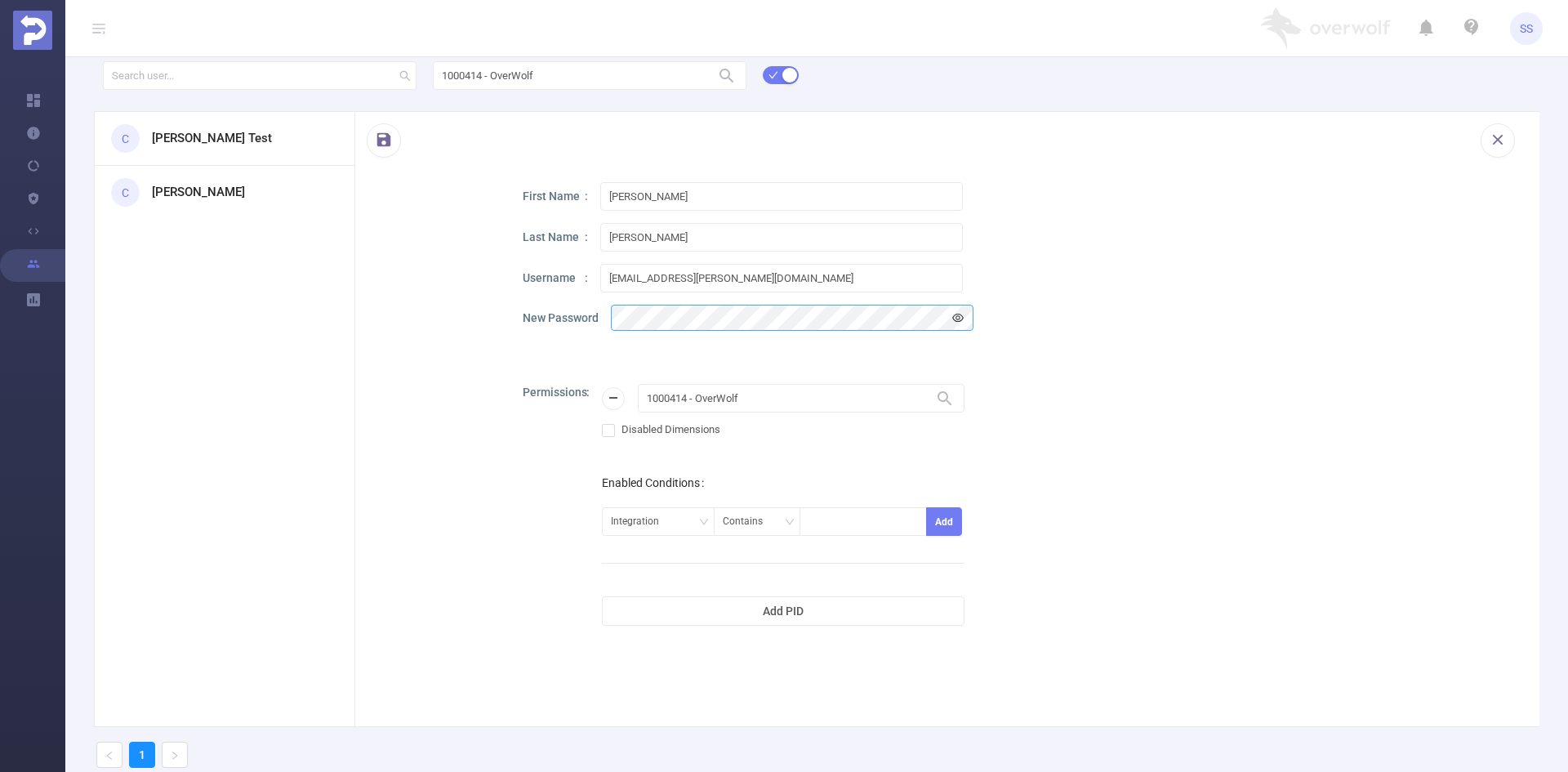
click at [1167, 504] on div "Permissions 1000414 - OverWolf 1000414 - OverWolf Disabled Dimensions Enabled C…" at bounding box center [1016, 588] width 988 height 408
drag, startPoint x: 759, startPoint y: 274, endPoint x: 558, endPoint y: 267, distance: 201.1
click at [558, 267] on div "Username gil.matalon@overwolf.com" at bounding box center [1016, 278] width 988 height 29
click at [586, 322] on div "New Password" at bounding box center [1016, 318] width 988 height 26
click at [388, 138] on button "button" at bounding box center [383, 140] width 34 height 34
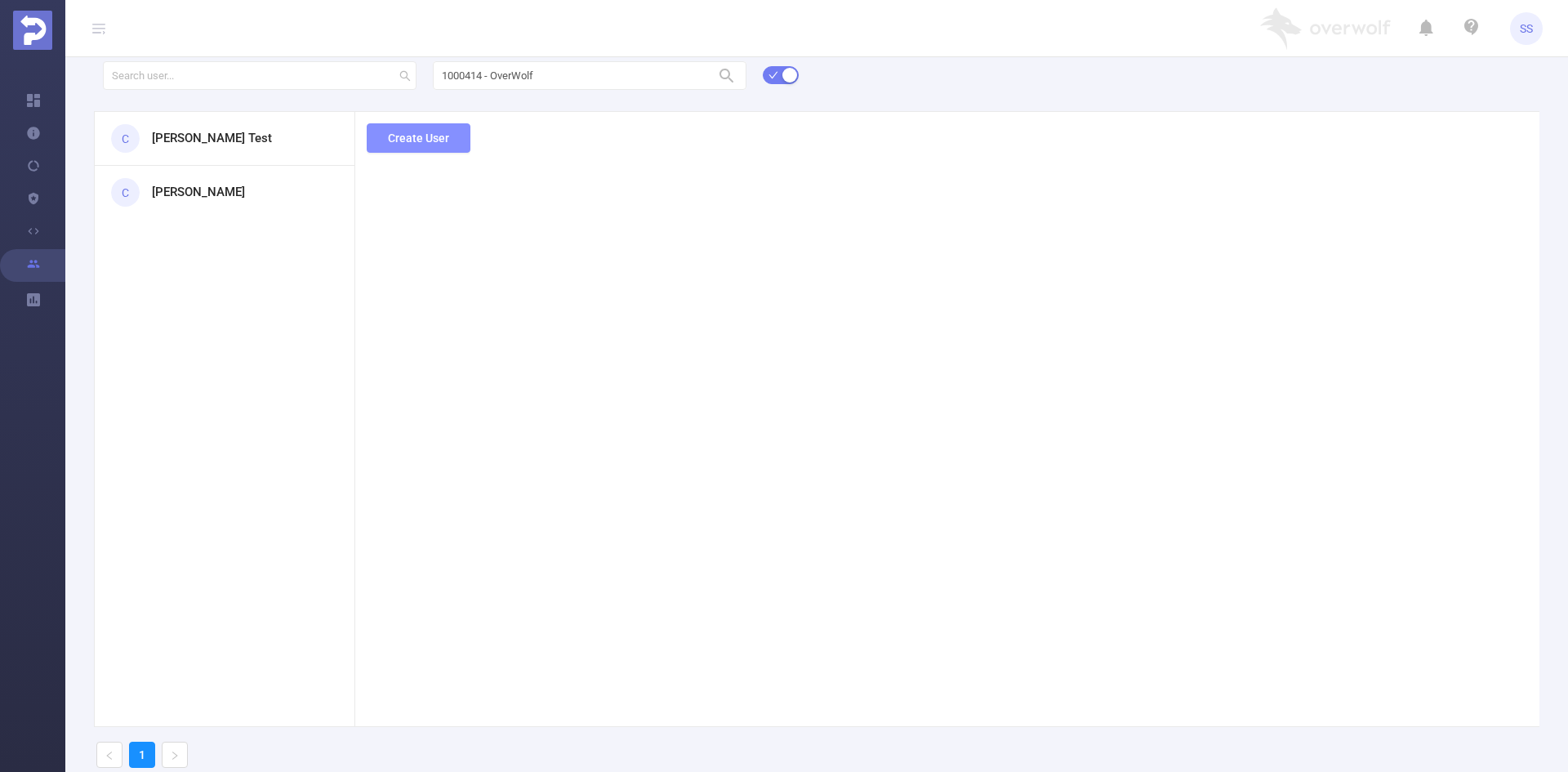
click at [411, 130] on button "Create User" at bounding box center [418, 138] width 104 height 30
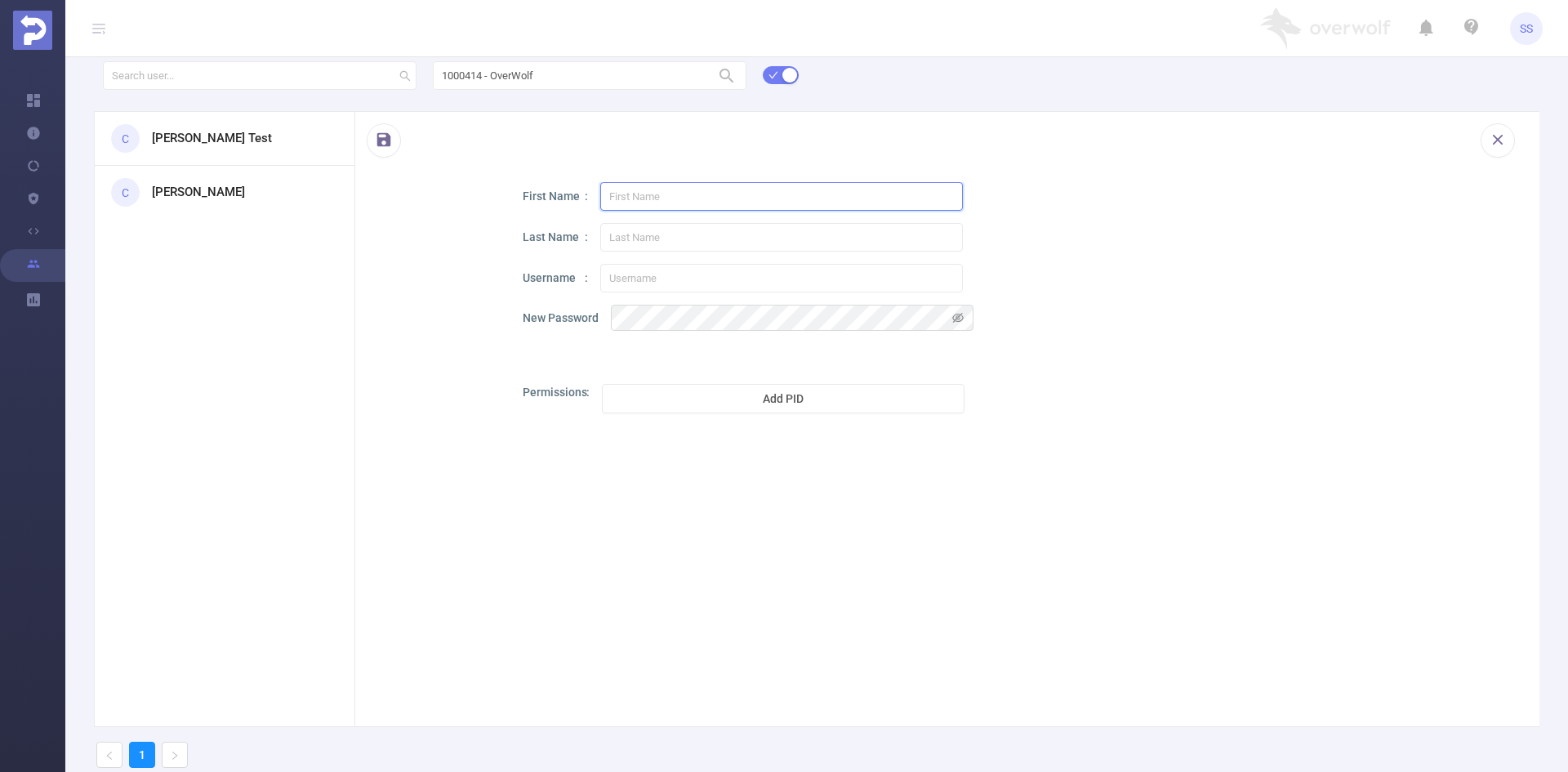
click at [685, 191] on input "text" at bounding box center [781, 196] width 363 height 29
type input "Ron"
type input "Moshe"
click at [649, 280] on input "text" at bounding box center [781, 278] width 363 height 29
drag, startPoint x: 779, startPoint y: 288, endPoint x: 771, endPoint y: 284, distance: 8.9
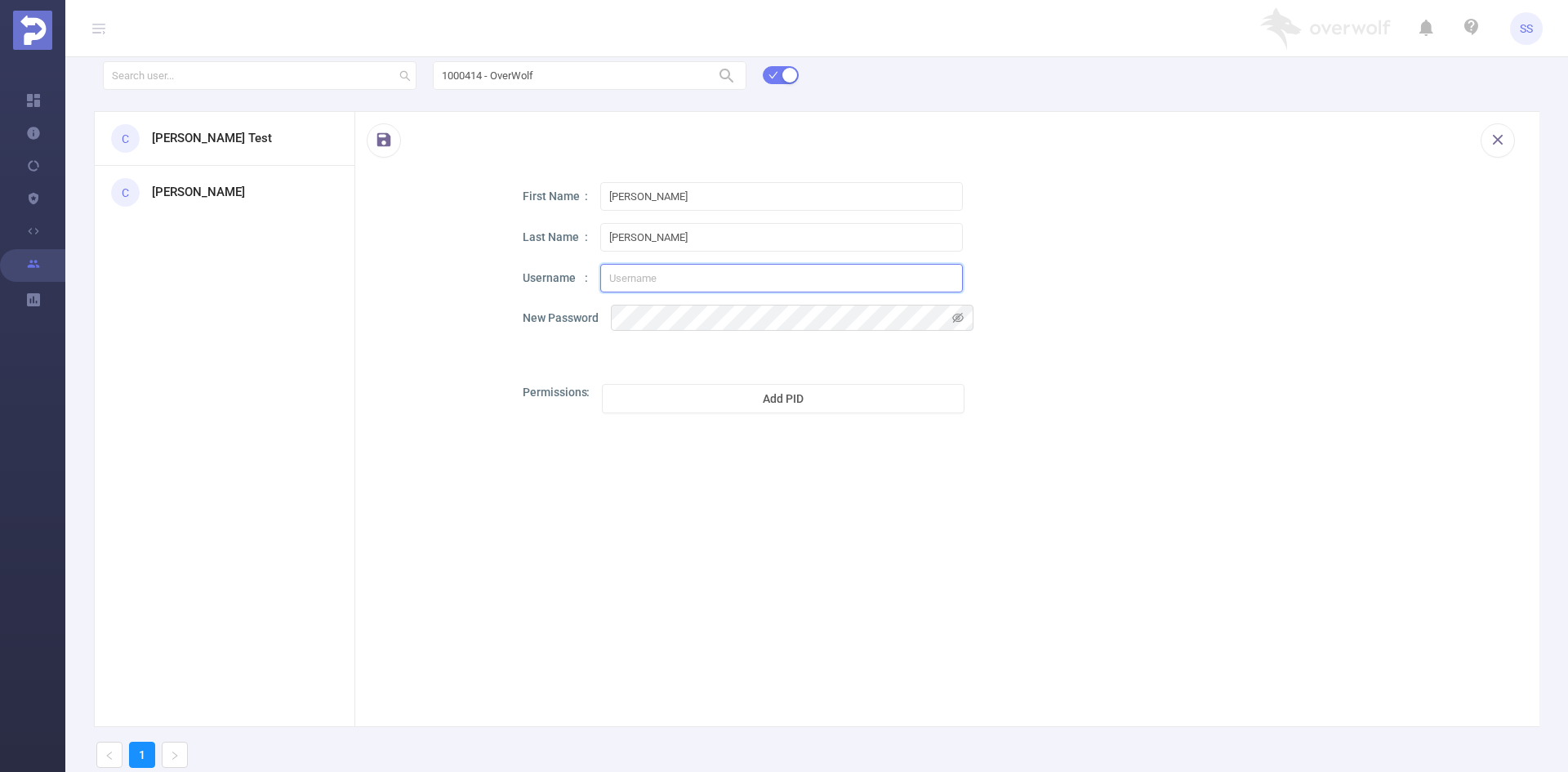
click at [779, 288] on input "text" at bounding box center [781, 278] width 363 height 29
paste input "'Ron Moshe' <ron.moshe@overwolf.com>"
drag, startPoint x: 673, startPoint y: 280, endPoint x: 545, endPoint y: 273, distance: 128.2
click at [547, 273] on div "Username 'Ron Moshe' <ron.moshe@overwolf.com>" at bounding box center [1016, 278] width 988 height 29
click at [766, 277] on input "ron.moshe@overwolf.com>" at bounding box center [781, 278] width 363 height 29
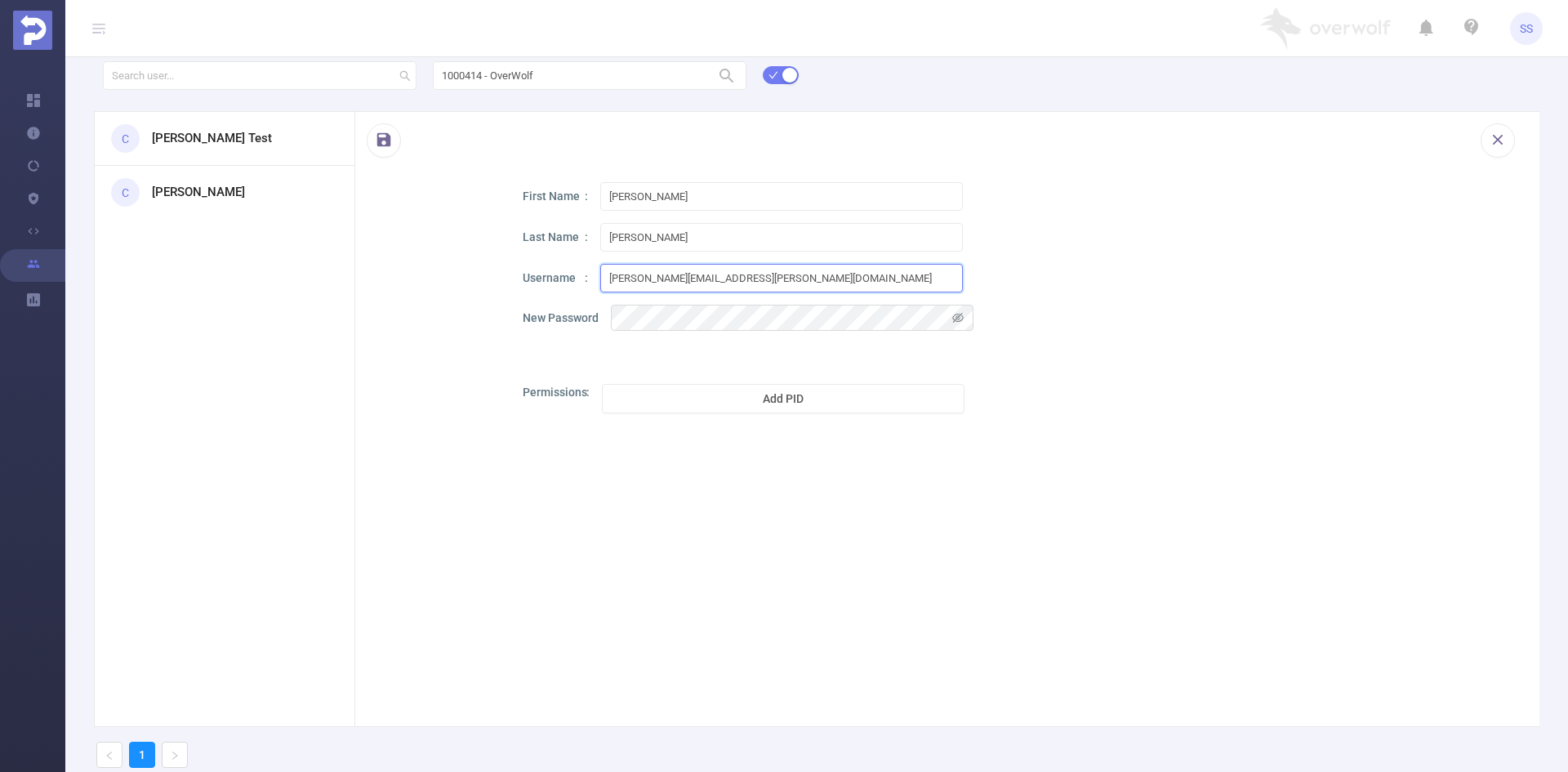
type input "ron.moshe@overwolf.com"
click at [958, 320] on icon "icon: eye-invisible" at bounding box center [958, 318] width 11 height 11
click at [674, 399] on button "Add PID" at bounding box center [783, 399] width 363 height 30
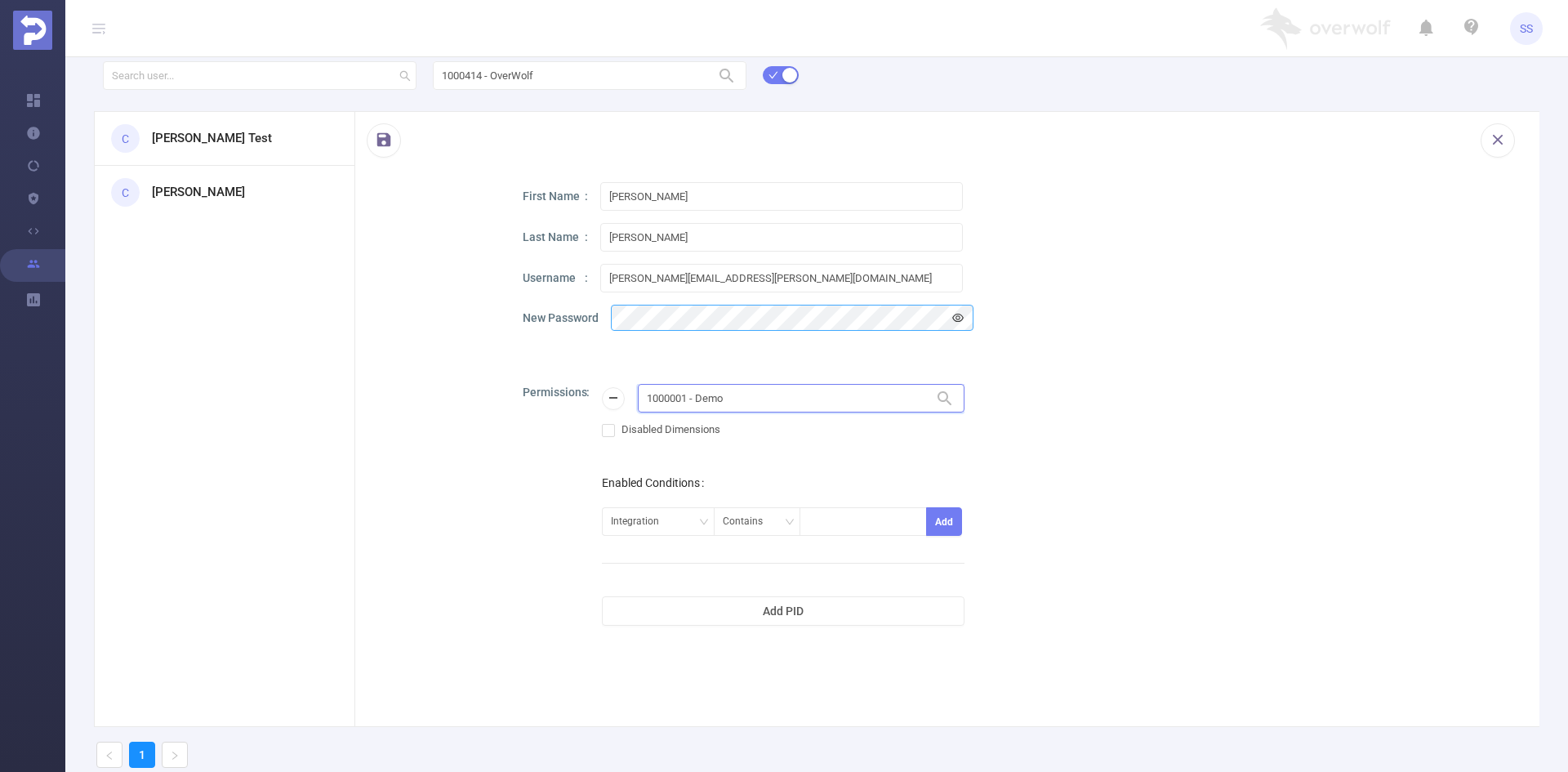
drag, startPoint x: 759, startPoint y: 397, endPoint x: 575, endPoint y: 407, distance: 184.3
click at [575, 407] on div "Permissions 1000001 - Demo 1000001 - Demo Disabled Dimensions Enabled Condition…" at bounding box center [1016, 588] width 988 height 408
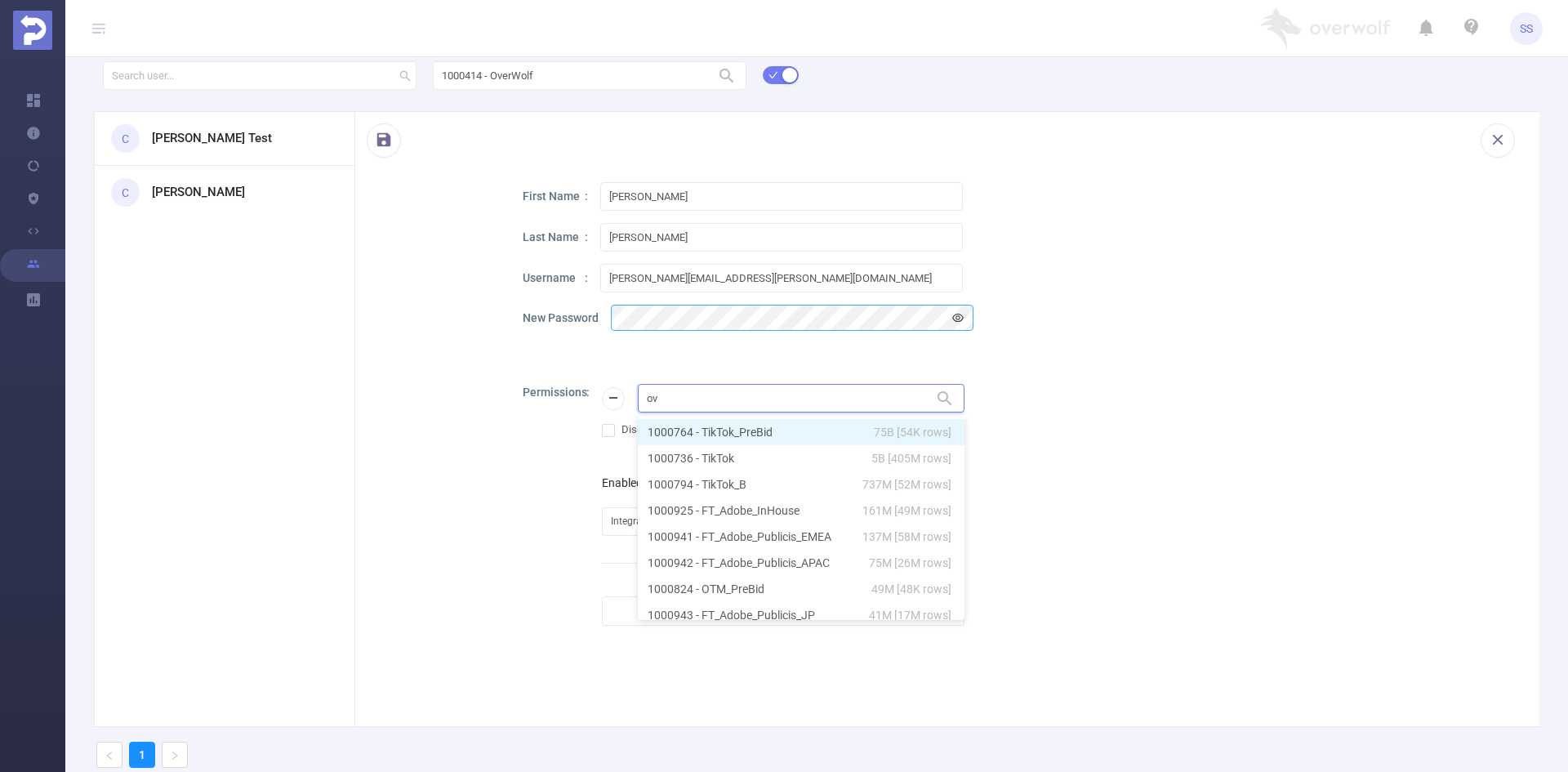
type input "ove"
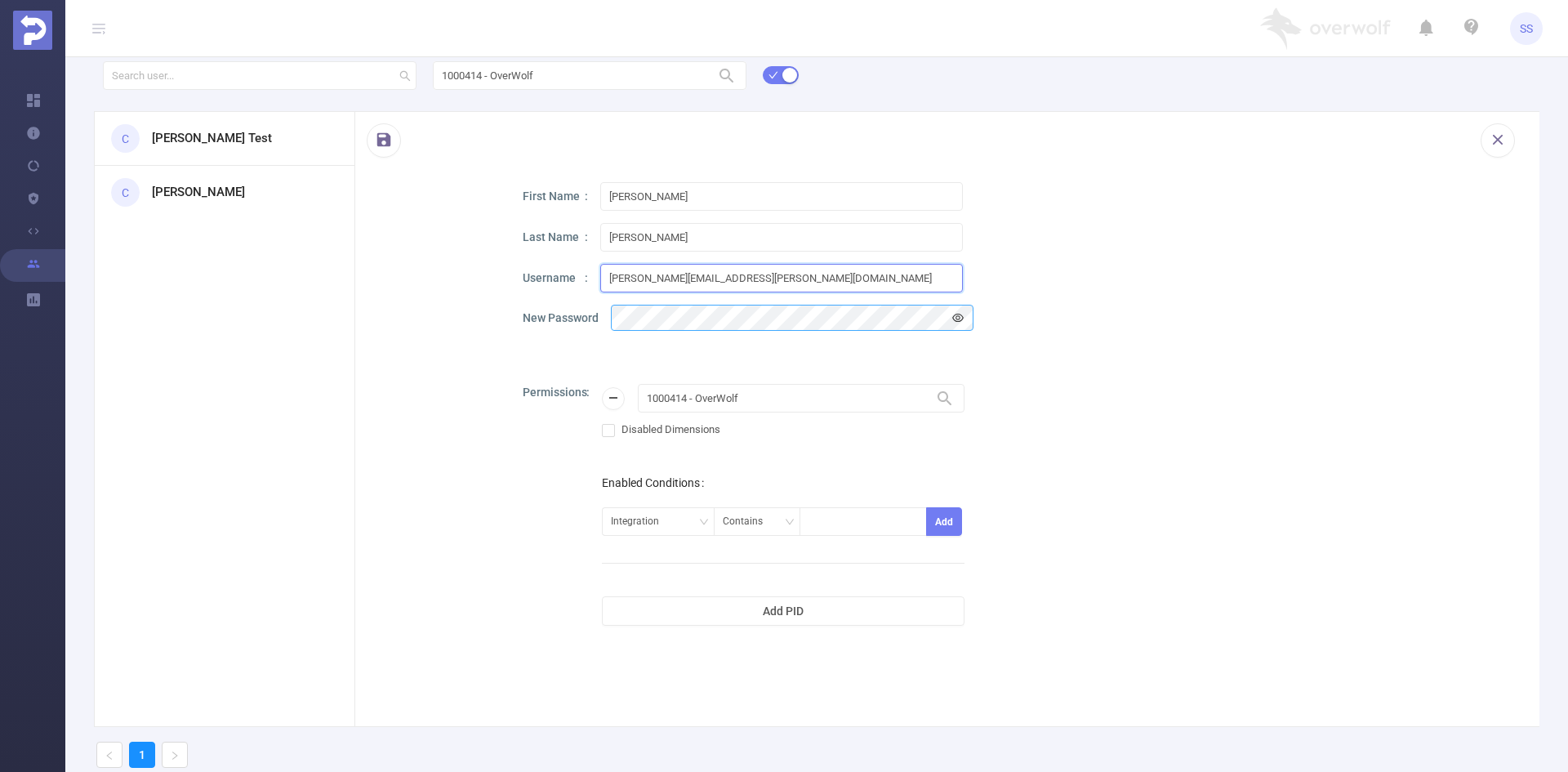
drag, startPoint x: 749, startPoint y: 277, endPoint x: 560, endPoint y: 277, distance: 189.0
click at [560, 277] on div "Username ron.moshe@overwolf.com" at bounding box center [1016, 278] width 988 height 29
click at [601, 311] on div "New Password" at bounding box center [1016, 318] width 988 height 26
click at [378, 143] on button "button" at bounding box center [383, 140] width 34 height 34
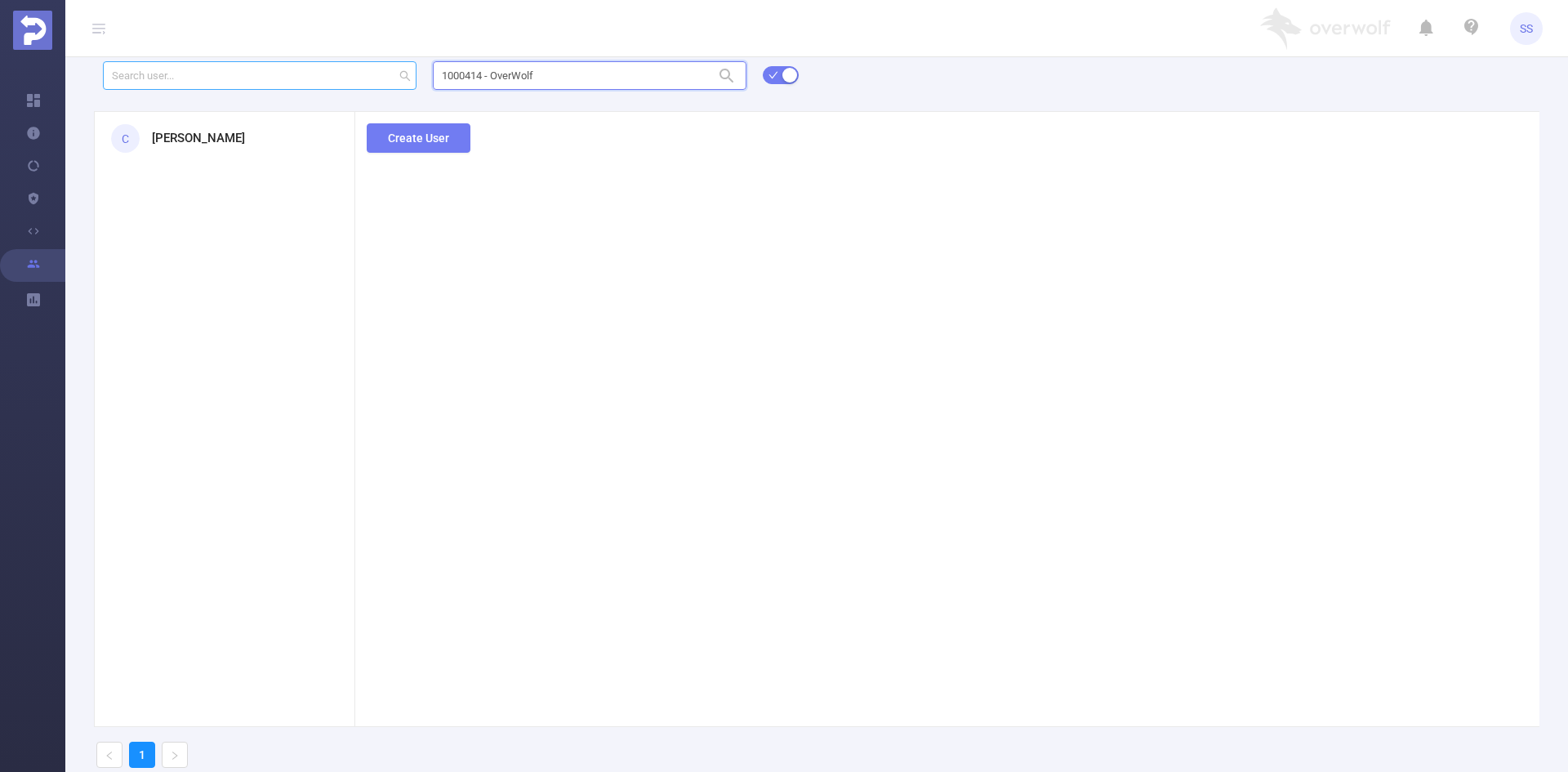
drag, startPoint x: 574, startPoint y: 88, endPoint x: 398, endPoint y: 78, distance: 176.3
click at [398, 78] on form "1000414 - OverWolf 1000414 - OverWolf" at bounding box center [853, 85] width 1502 height 52
click at [649, 69] on input "1000414 - OverWolf" at bounding box center [590, 75] width 314 height 29
click at [271, 81] on div "1000414 - OverWolf 1000414 - OverWolf C Ron Moshe Create User 1" at bounding box center [816, 419] width 1502 height 724
click at [193, 135] on h3 "Gil Matalon" at bounding box center [198, 138] width 93 height 19
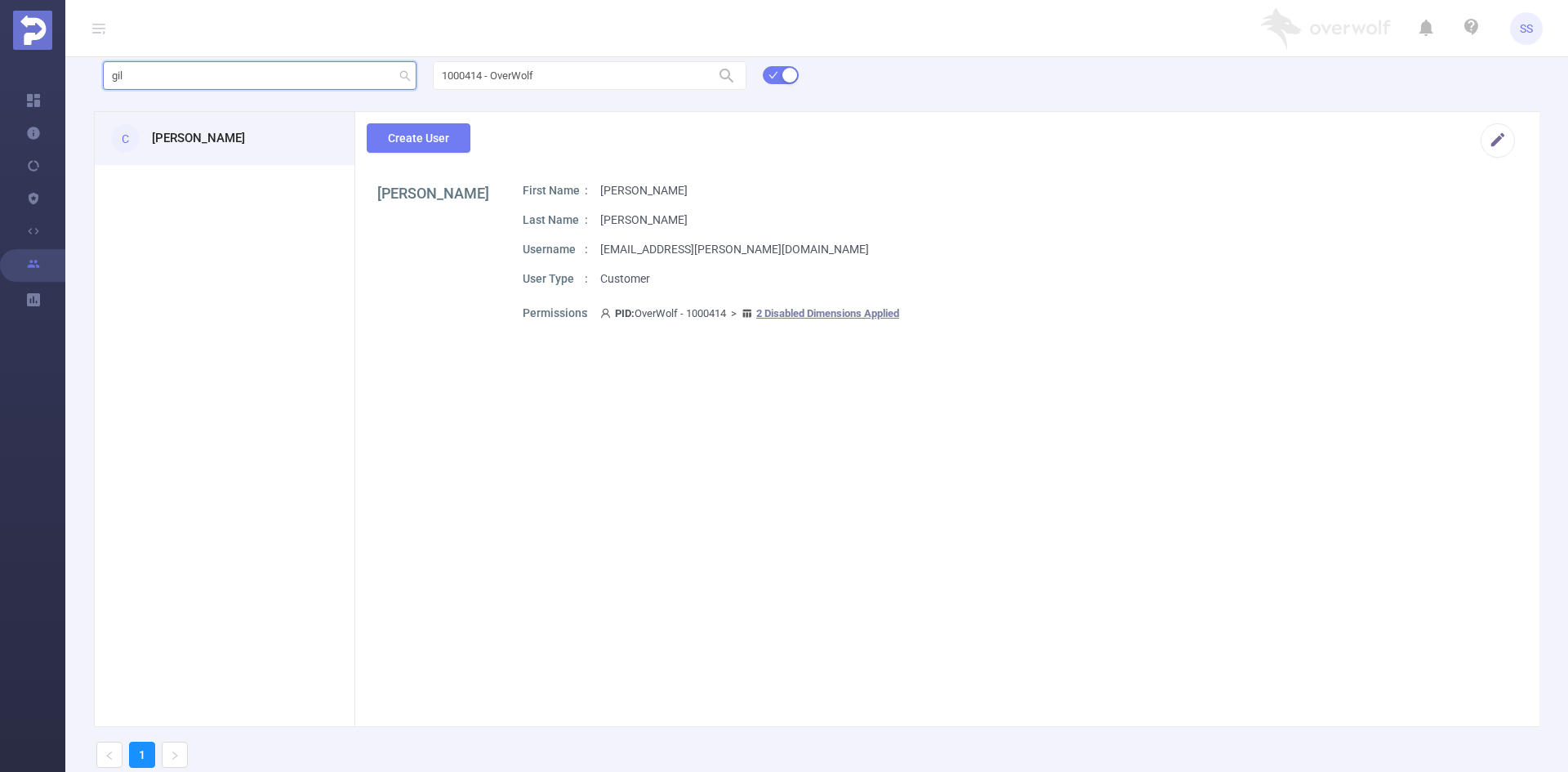
drag, startPoint x: 225, startPoint y: 81, endPoint x: 5, endPoint y: 50, distance: 222.2
click at [5, 50] on section "Overview Help Center (New) Usage Notification Blocking Policy Integrations User…" at bounding box center [784, 386] width 1568 height 772
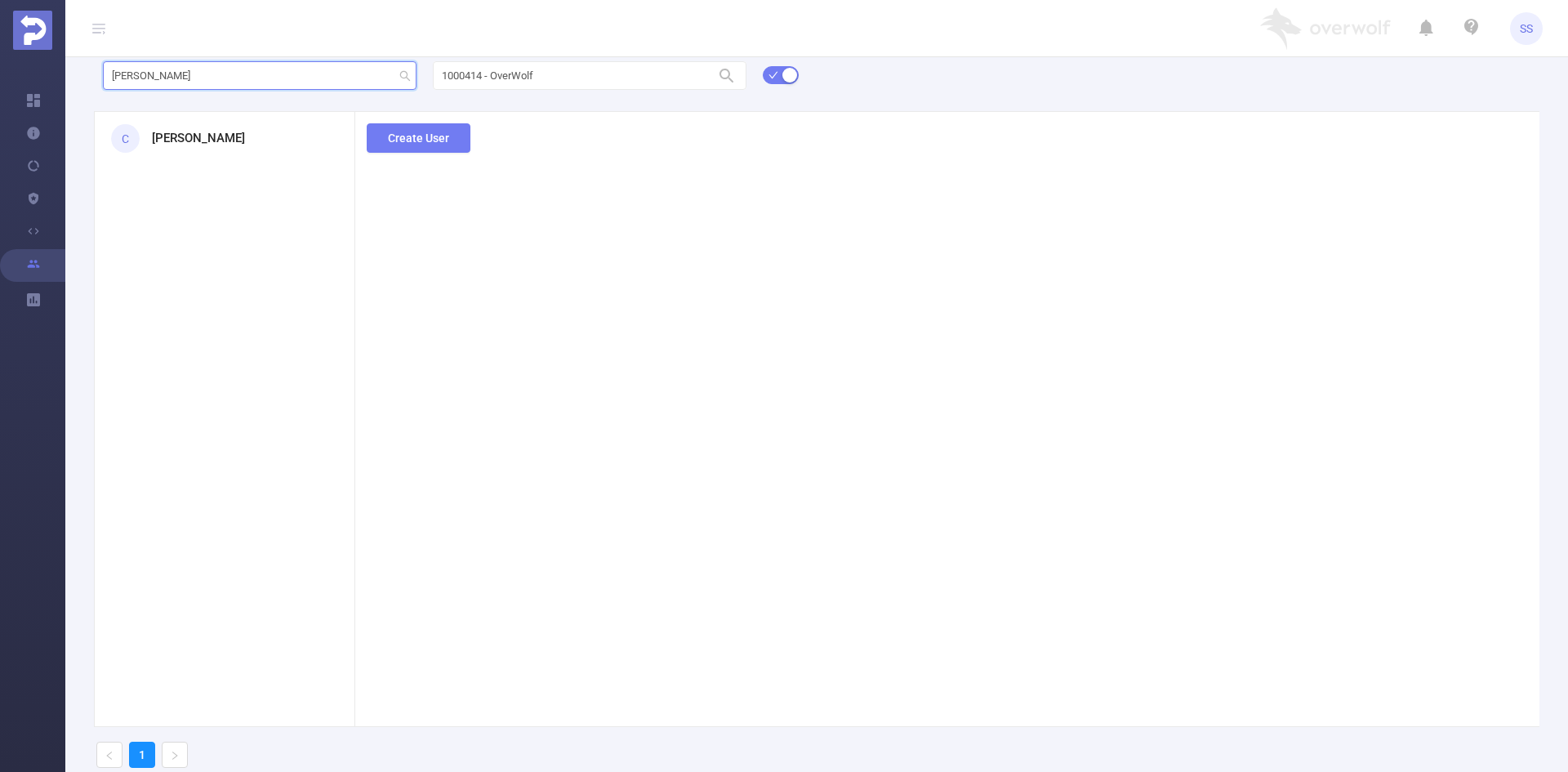
type input "ron"
click at [225, 124] on div "C Ron Moshe" at bounding box center [224, 138] width 260 height 53
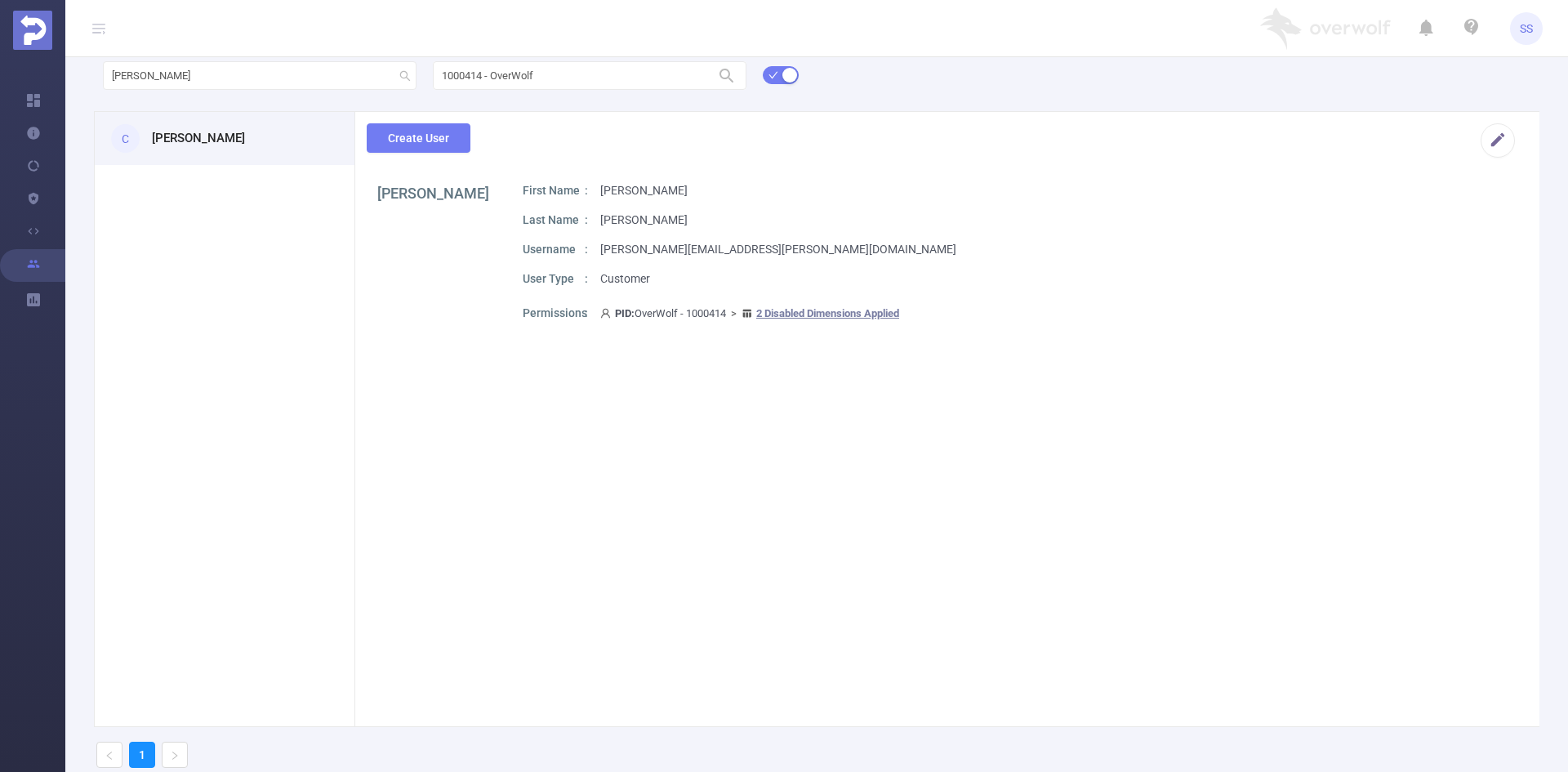
click at [540, 478] on section "Ron Moshe First Name Ron Last Name Moshe Username ron.moshe@overwolf.com User T…" at bounding box center [947, 461] width 1184 height 557
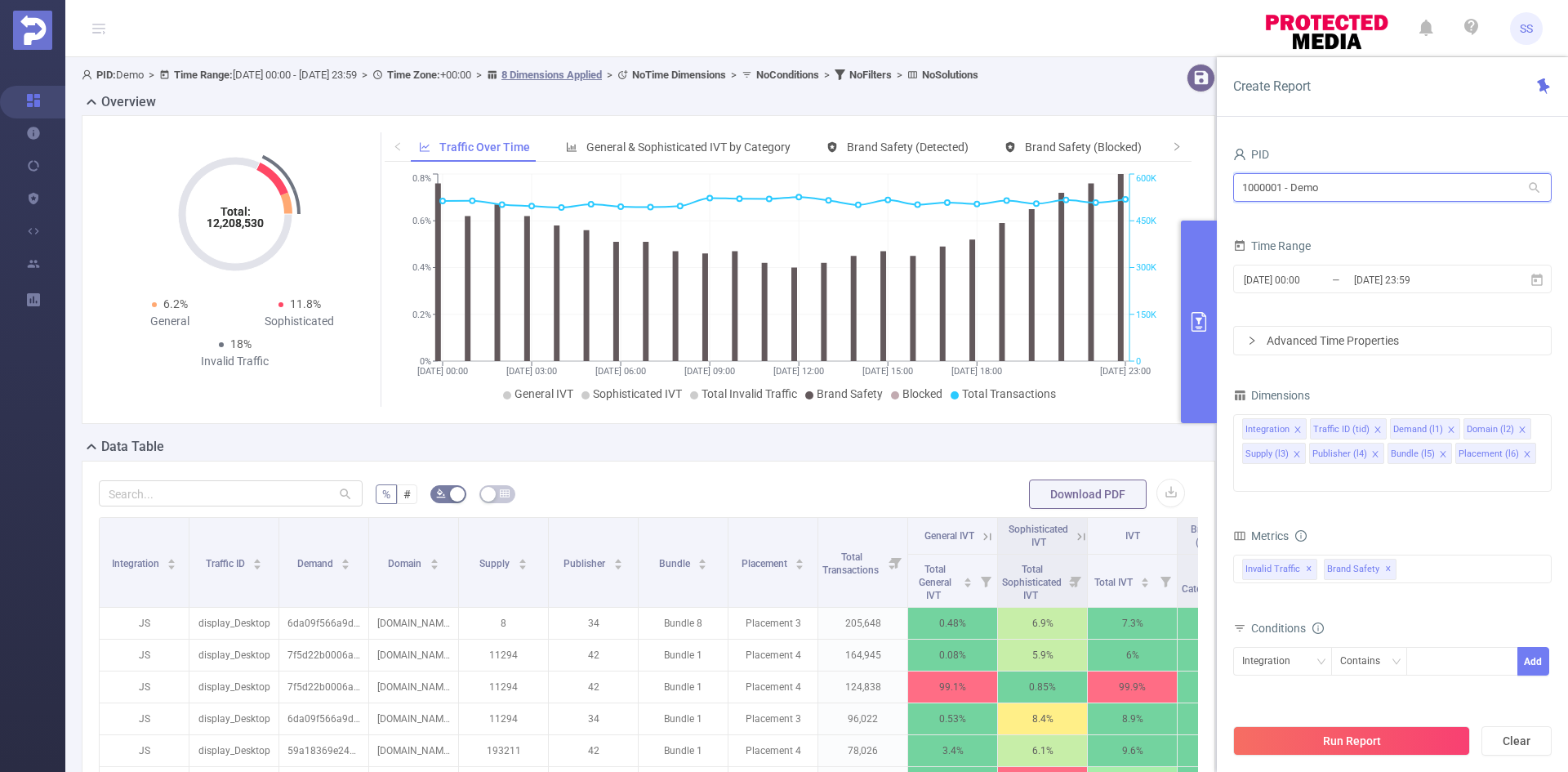
drag, startPoint x: 1223, startPoint y: 194, endPoint x: 1078, endPoint y: 191, distance: 145.0
click at [1078, 191] on section "PID: Demo > Time Range: [DATE] 00:00 - [DATE] 23:59 > Time Zone: +00:00 > 8 Dim…" at bounding box center [816, 589] width 1502 height 1063
type input "eme"
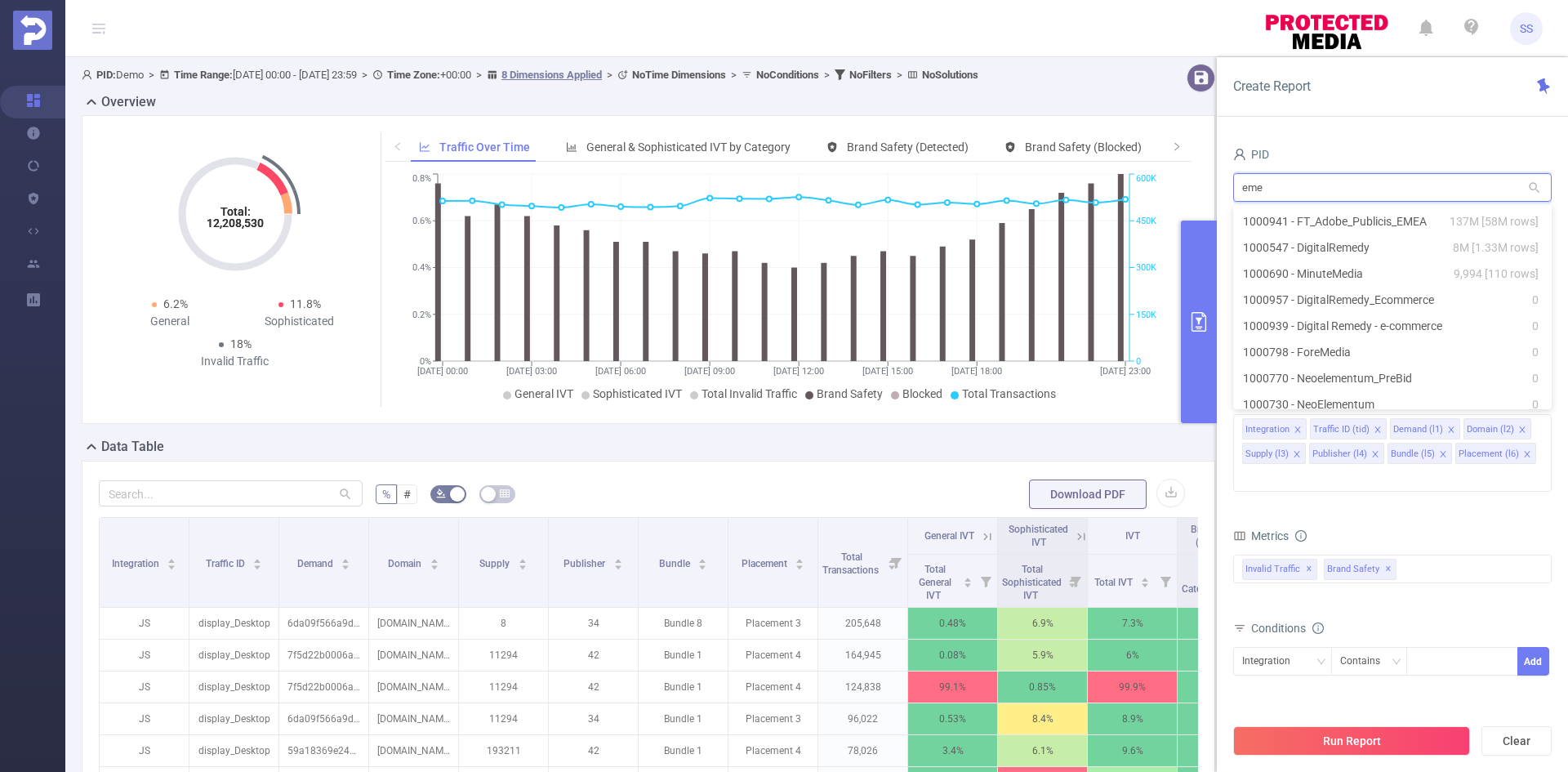
click at [1473, 207] on ul "1000941 - FT_Adobe_Publicis_EMEA 137M [58M rows] 1000547 - DigitalRemedy 8M [1.…" at bounding box center [1392, 306] width 318 height 205
click at [1473, 218] on span "137M [58M rows]" at bounding box center [1494, 220] width 89 height 18
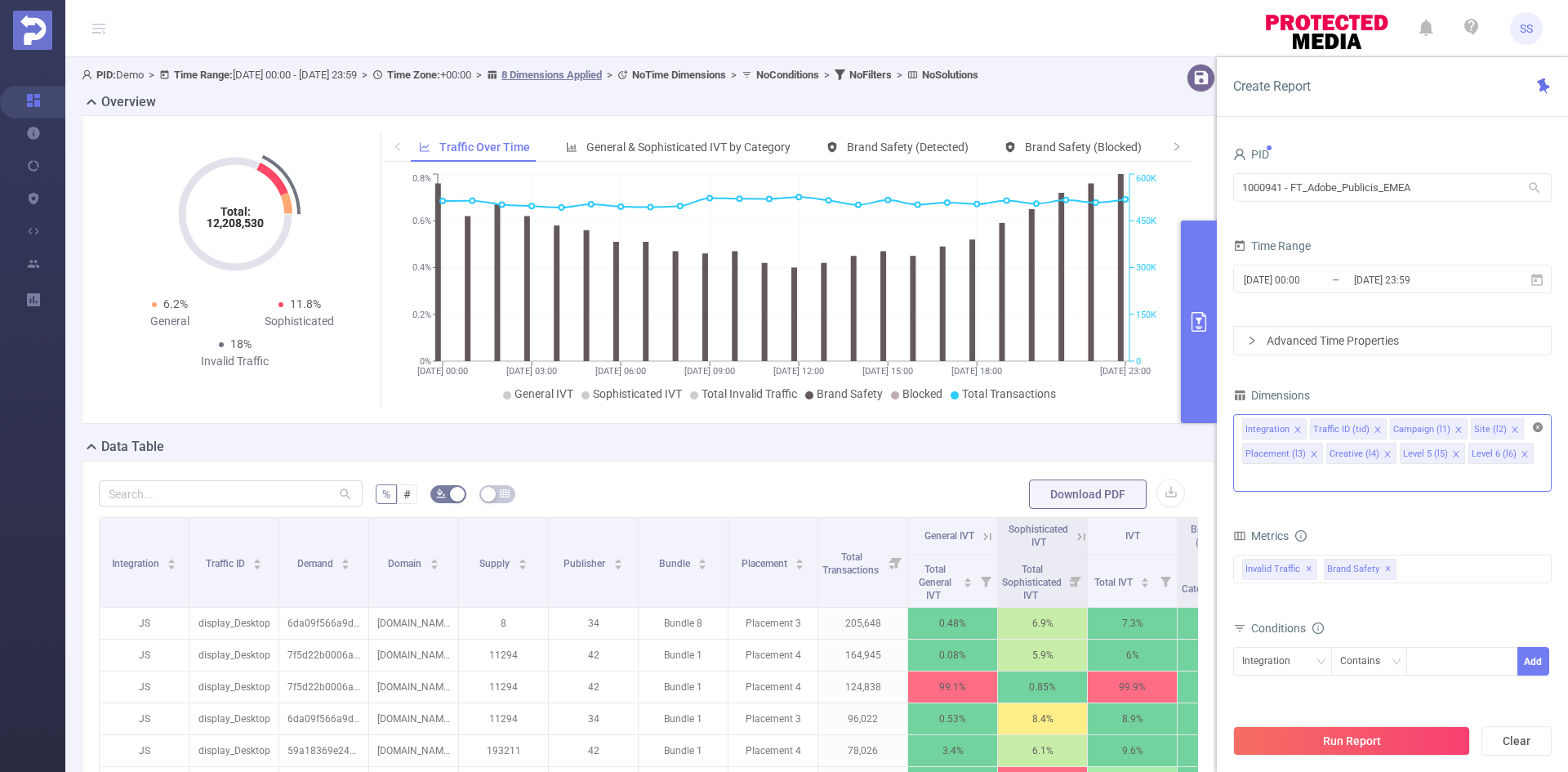
click at [1537, 430] on icon "icon: close-circle" at bounding box center [1537, 427] width 10 height 10
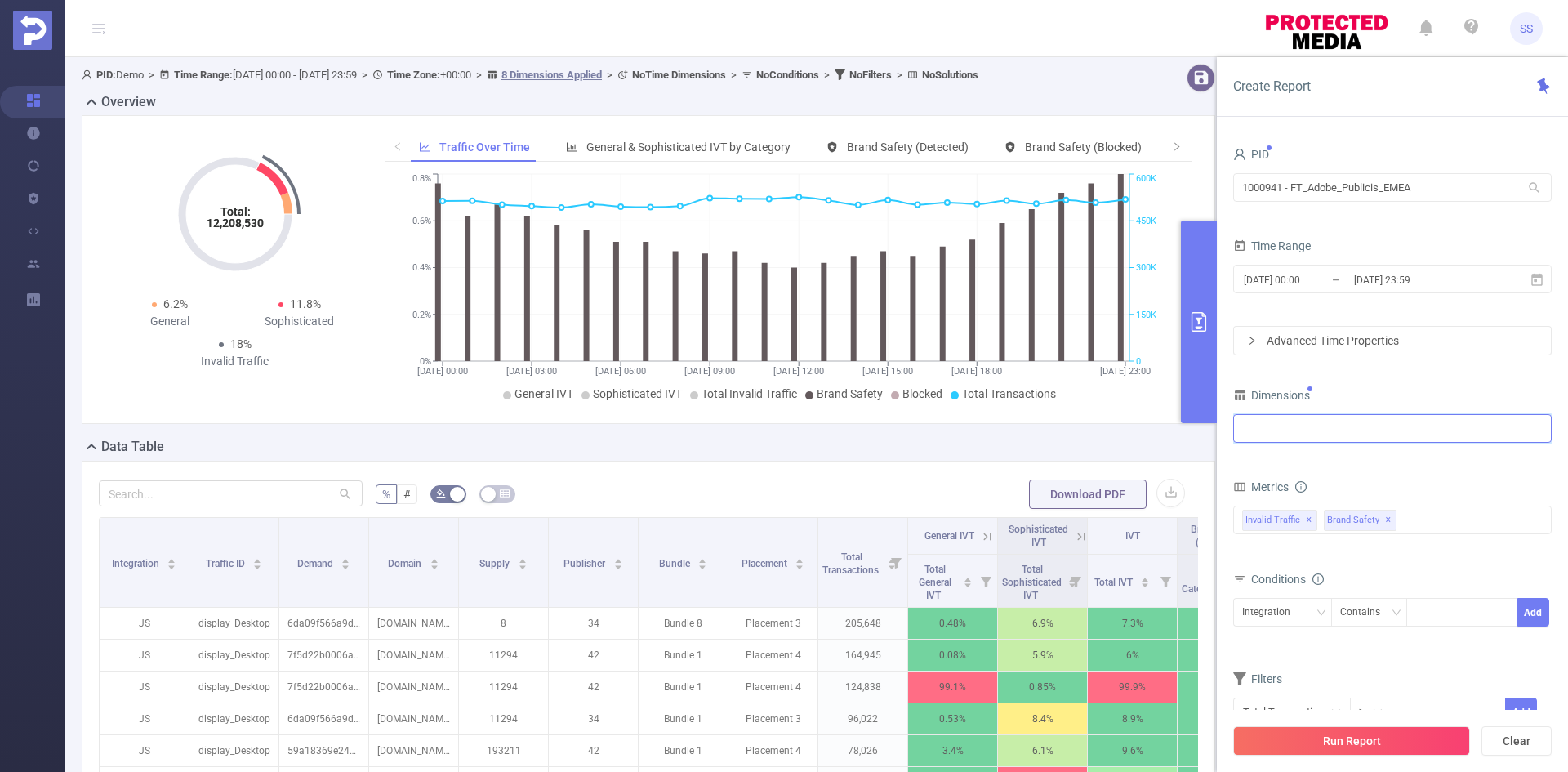
type input "i"
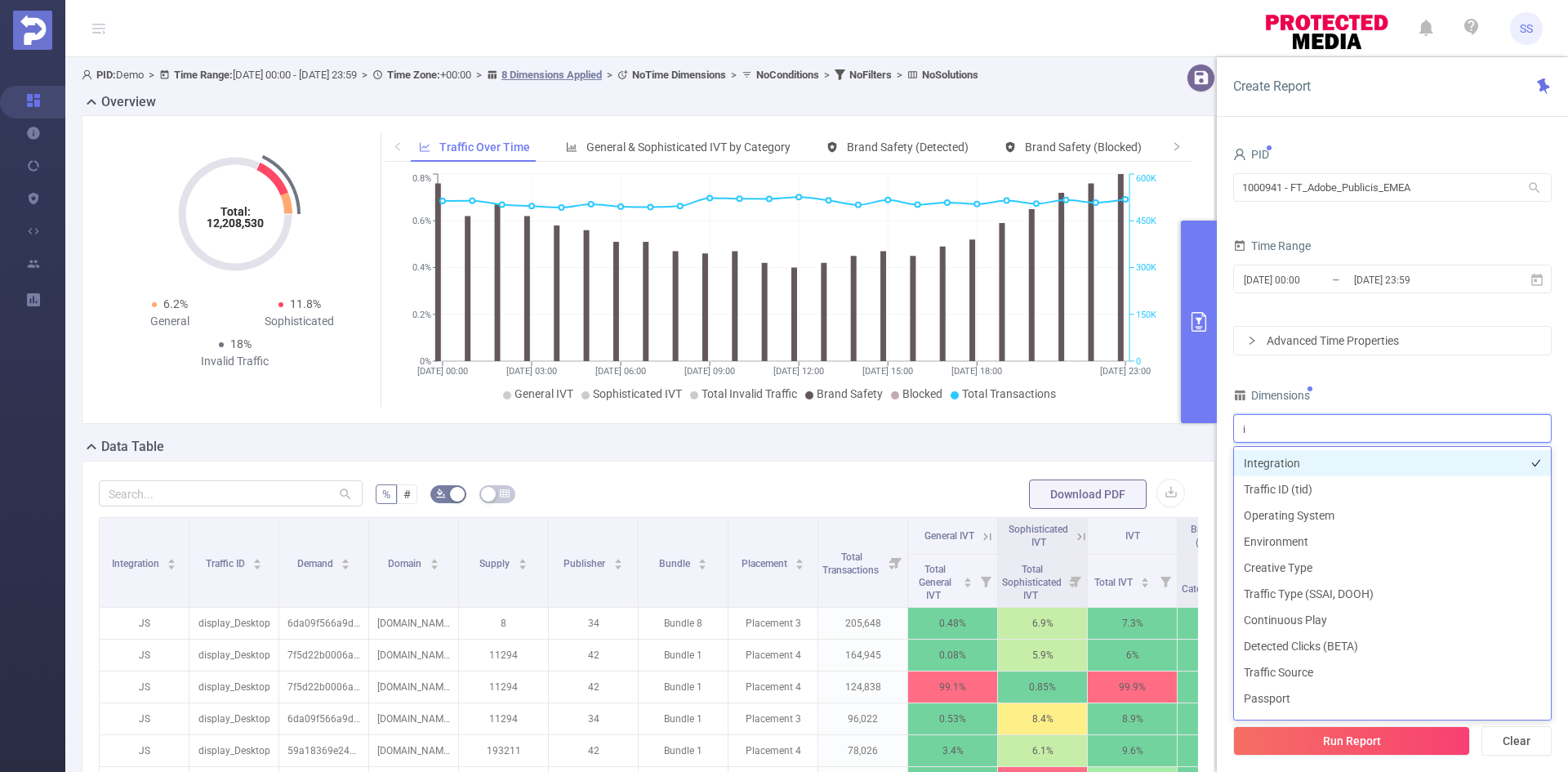
click at [1462, 474] on li "Integration" at bounding box center [1392, 463] width 317 height 26
click at [1412, 373] on div "PID 1000941 - FT_Adobe_Publicis_EMEA 1000941 - FT_Adobe_Publicis_EMEA Time Rang…" at bounding box center [1392, 444] width 318 height 604
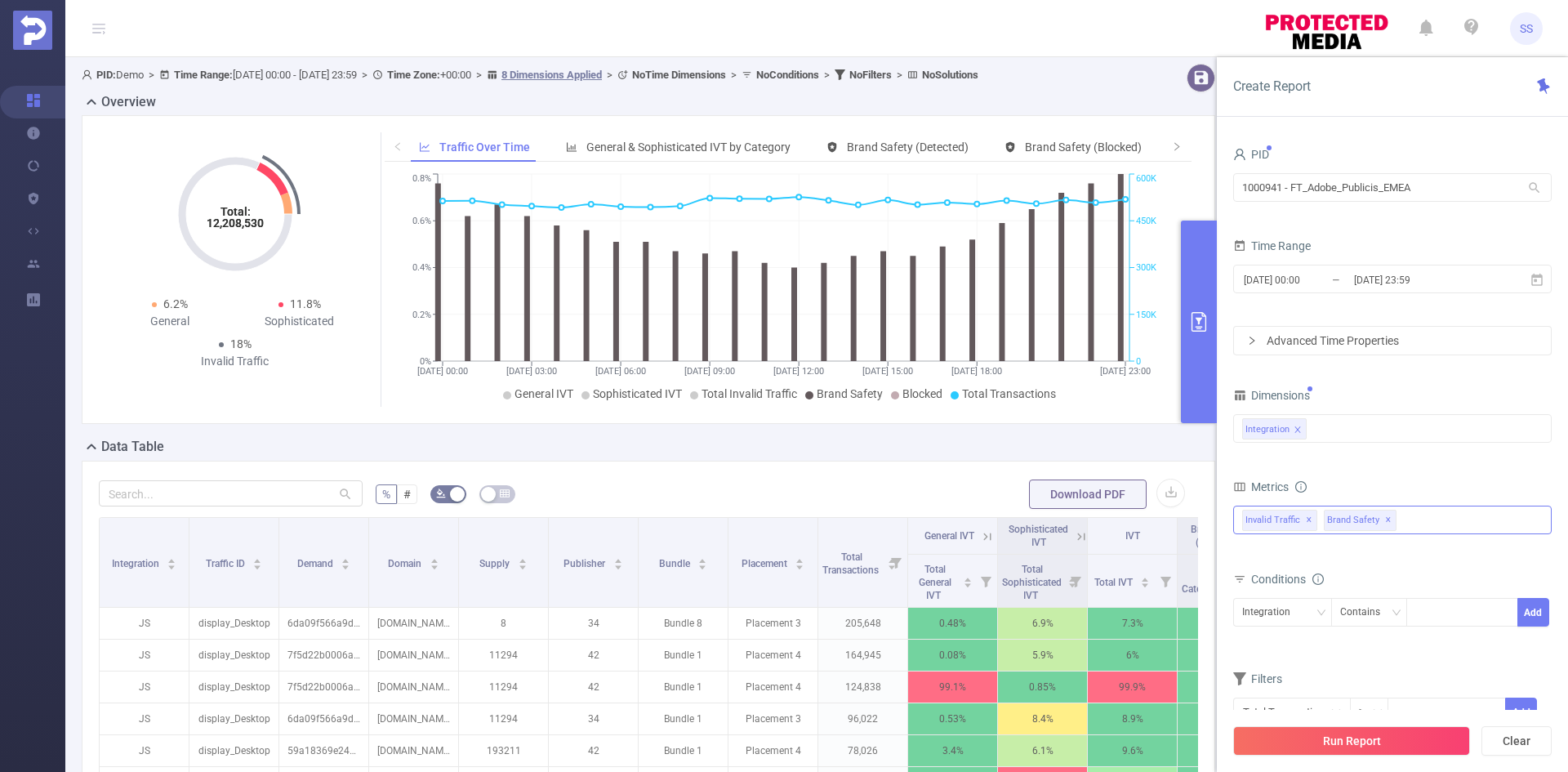
click at [1400, 521] on div "Invalid Traffic ✕ Brand Safety ✕" at bounding box center [1392, 519] width 318 height 29
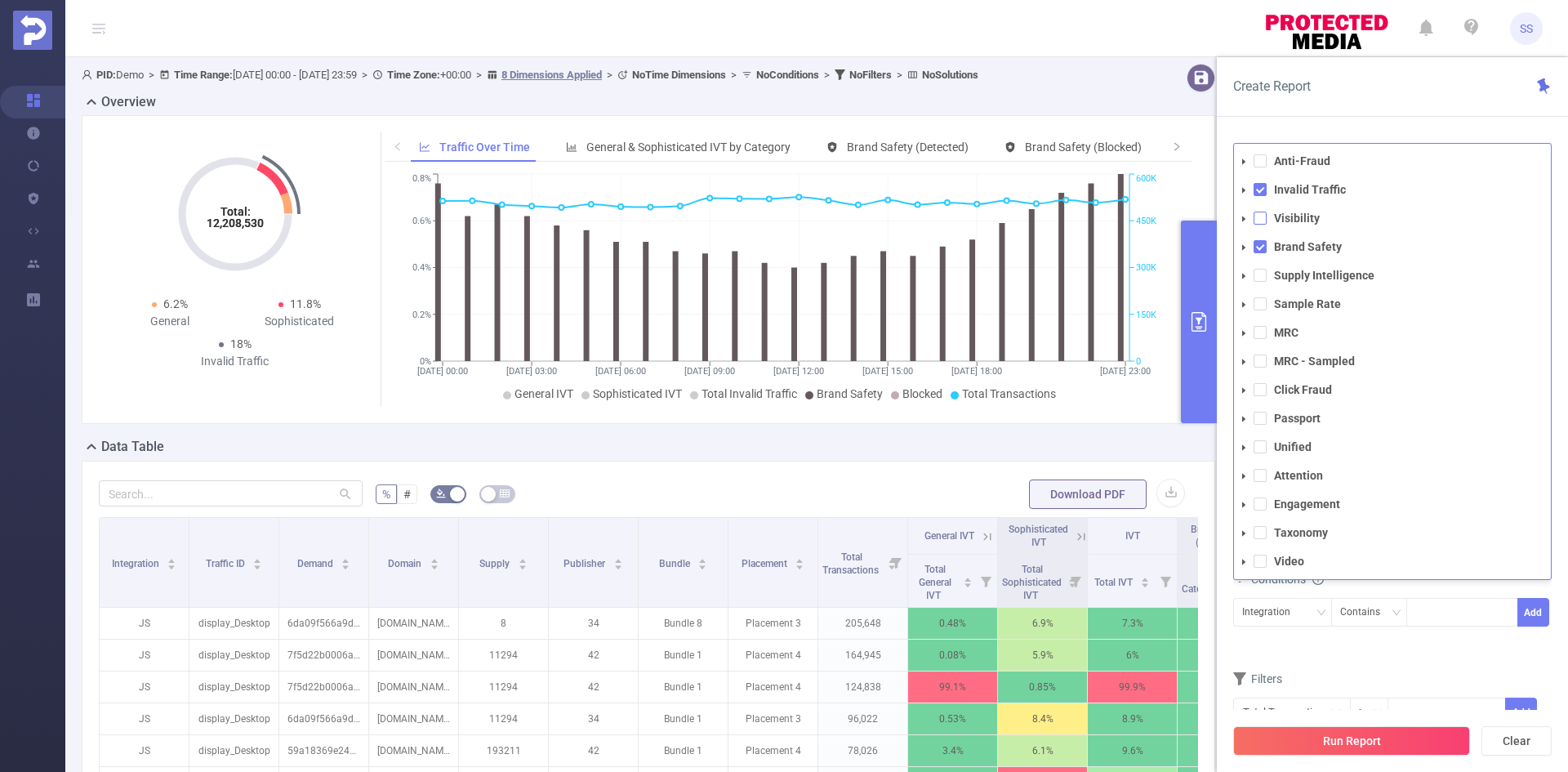
click at [1258, 218] on span at bounding box center [1260, 218] width 13 height 13
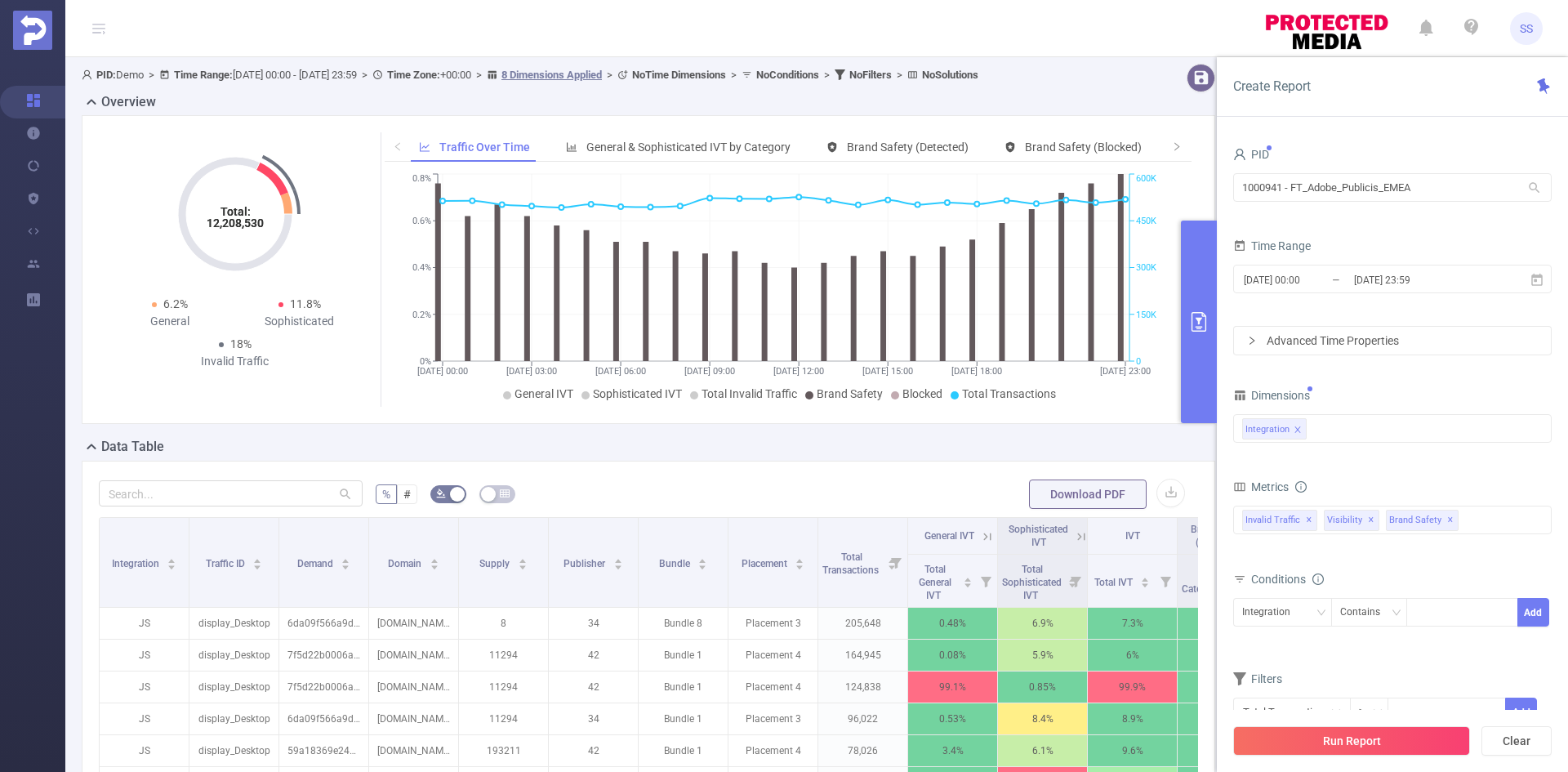
click at [1404, 99] on div "Create Report" at bounding box center [1391, 87] width 351 height 59
click at [1373, 281] on input "2024-12-09 23:59" at bounding box center [1418, 280] width 132 height 22
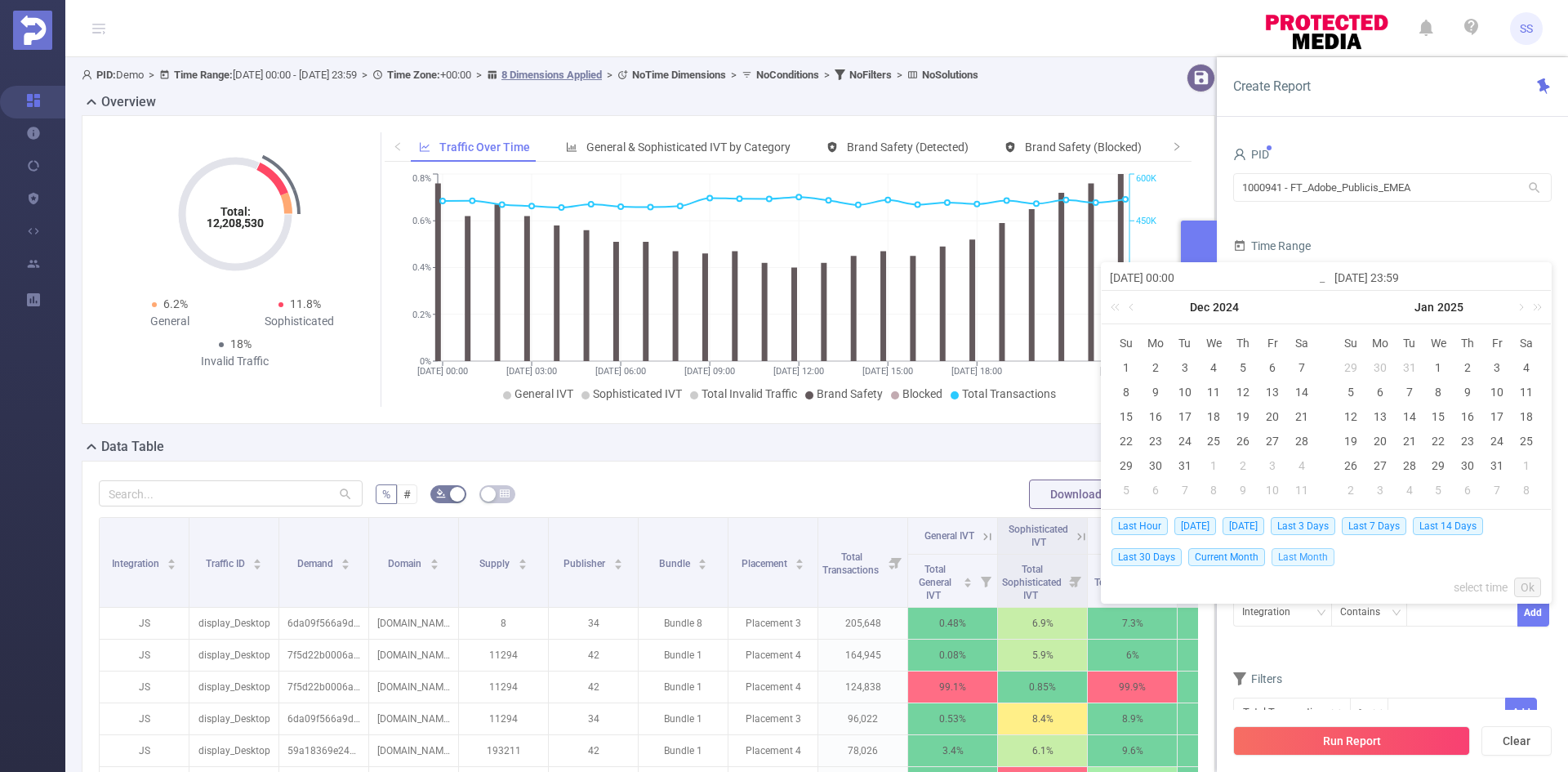
click at [1282, 554] on span "Last Month" at bounding box center [1303, 556] width 63 height 18
type input "[DATE] 00:00"
type input "[DATE] 23:59"
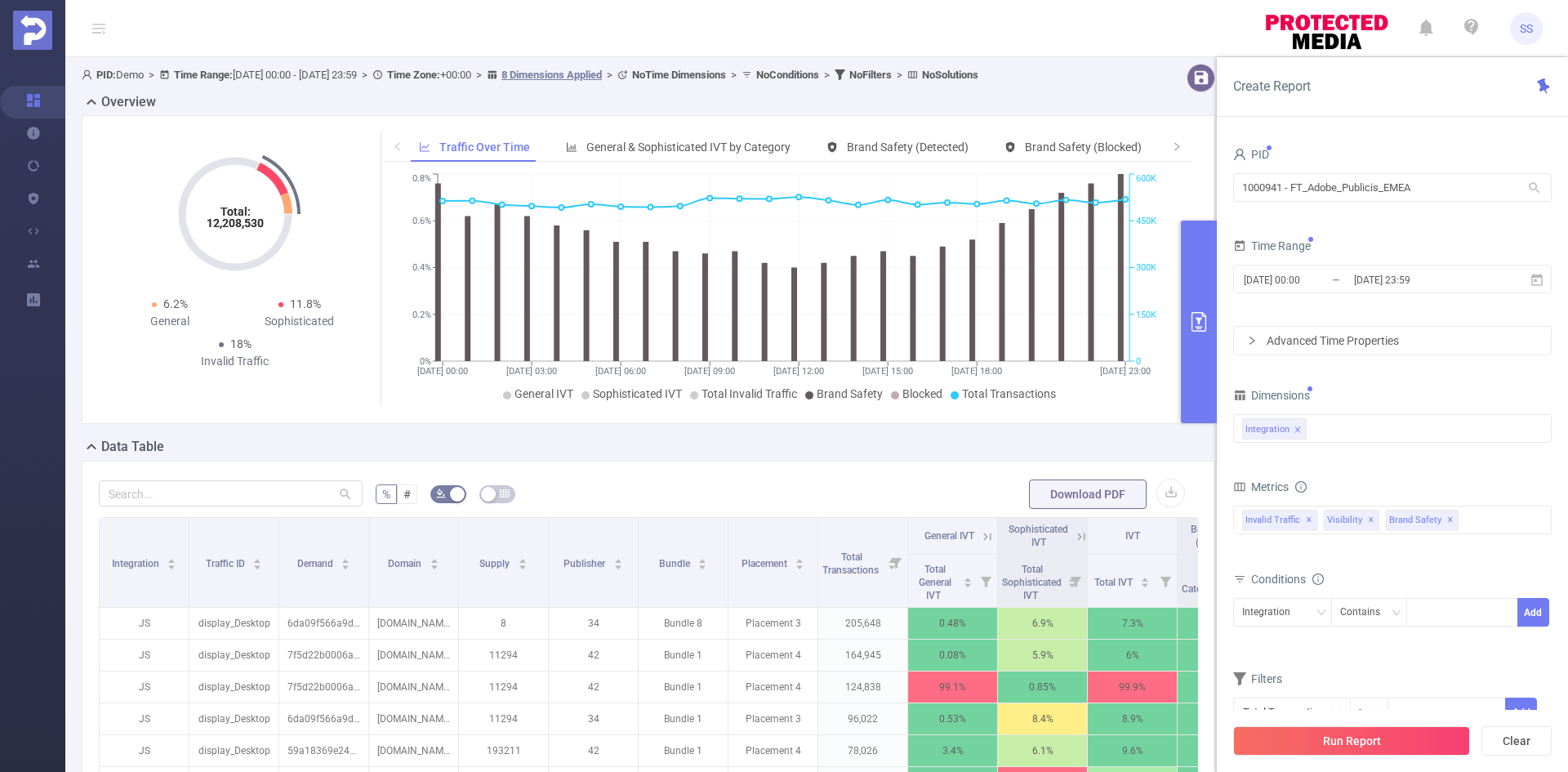
click at [1388, 232] on form "PID 1000941 - FT_Adobe_Publicis_EMEA 1000941 - FT_Adobe_Publicis_EMEA Time Rang…" at bounding box center [1392, 248] width 318 height 212
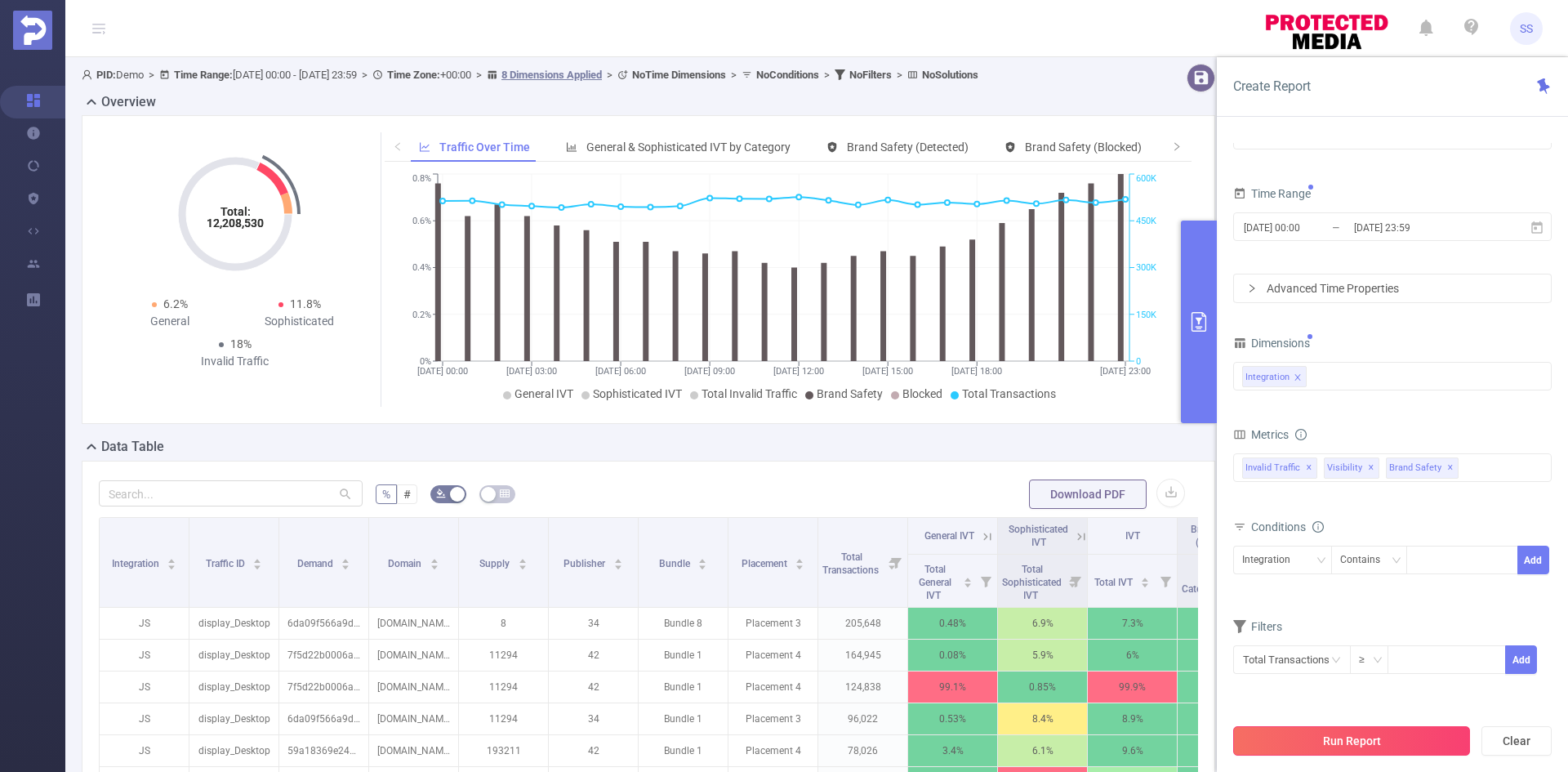
click at [1351, 738] on button "Run Report" at bounding box center [1351, 741] width 237 height 30
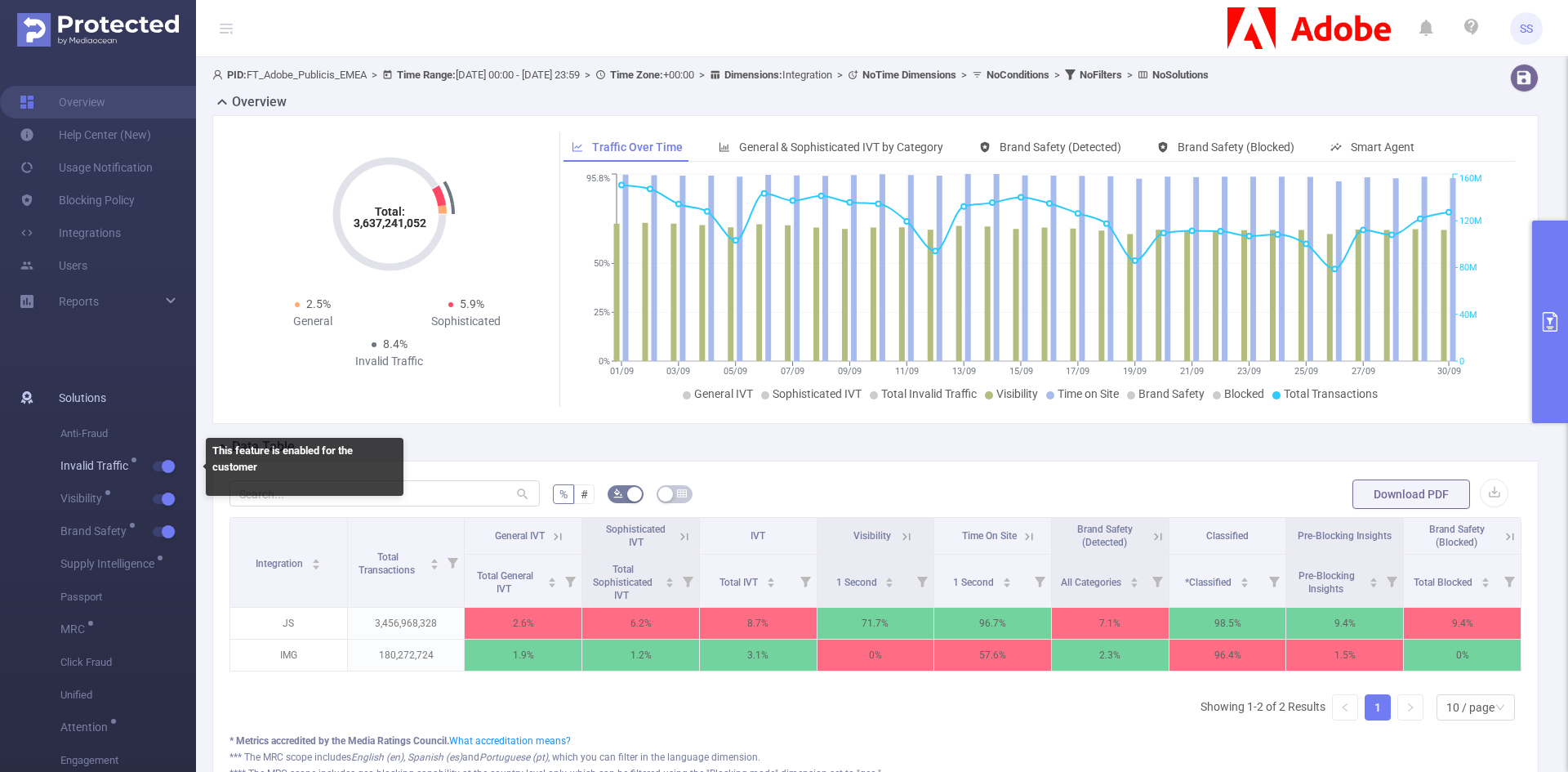
click at [161, 467] on button "button" at bounding box center [164, 466] width 23 height 10
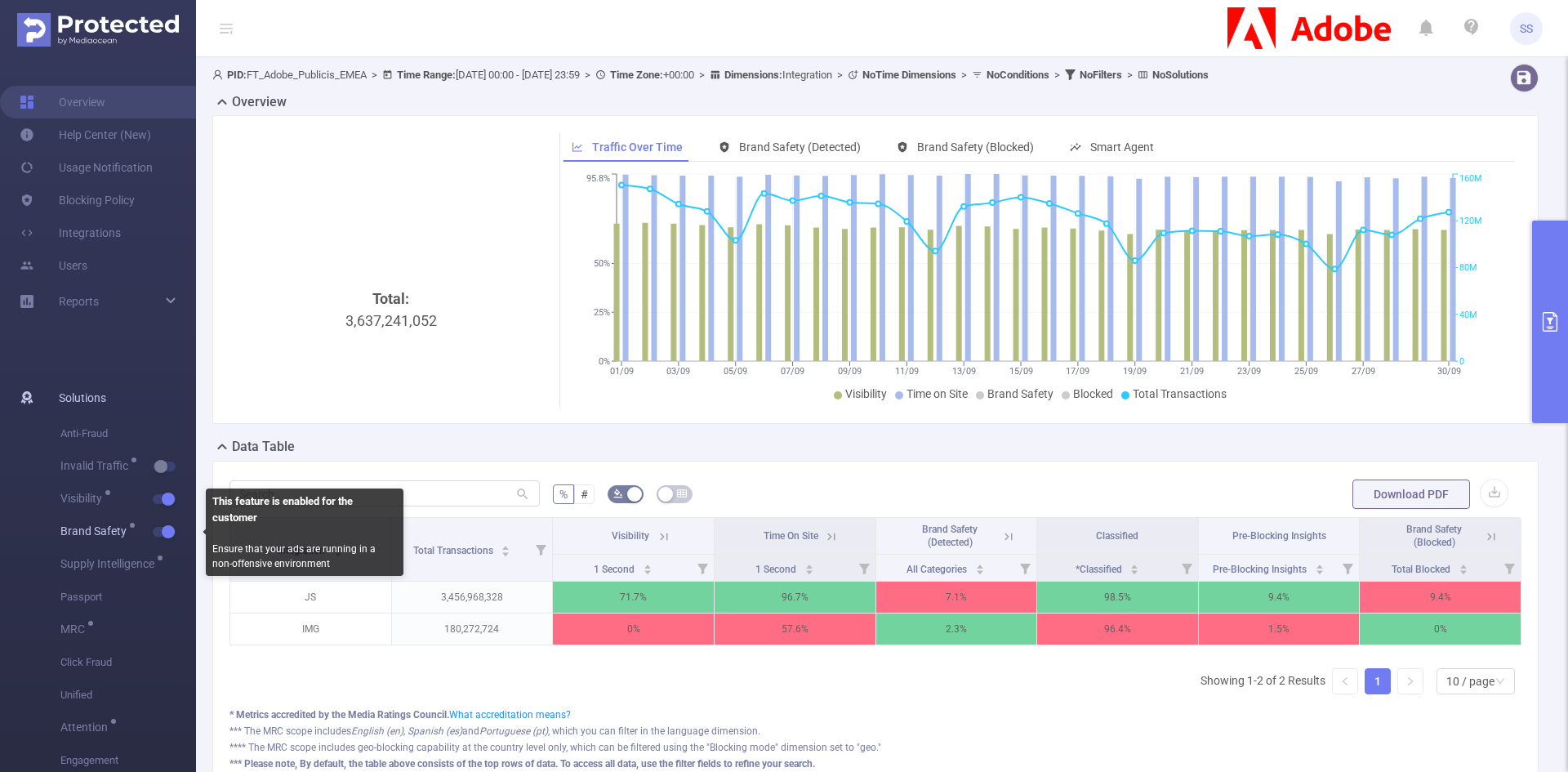
click at [163, 536] on button "button" at bounding box center [164, 531] width 23 height 10
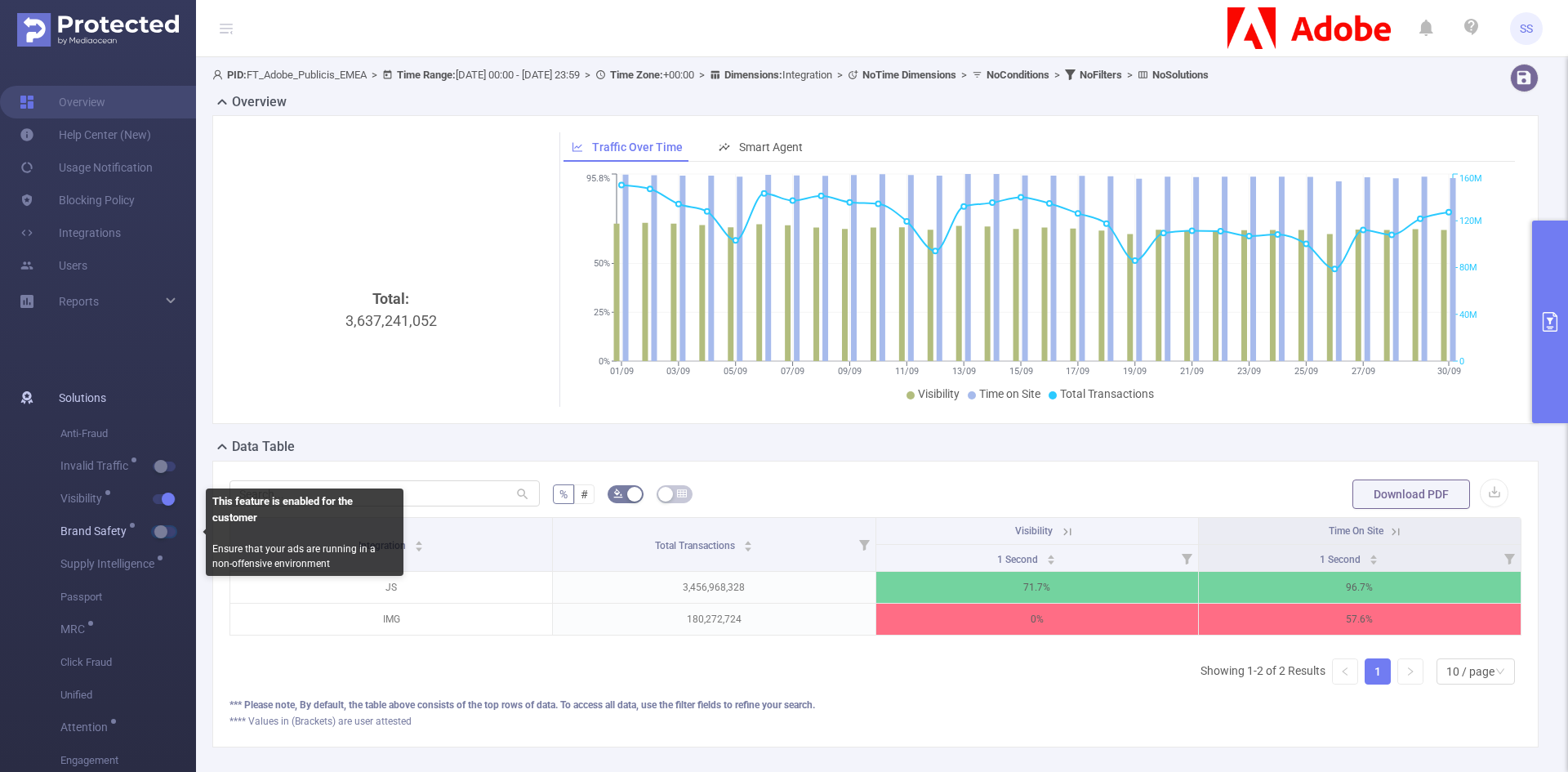
drag, startPoint x: 169, startPoint y: 530, endPoint x: 168, endPoint y: 516, distance: 14.0
click at [169, 530] on span "button" at bounding box center [179, 531] width 21 height 8
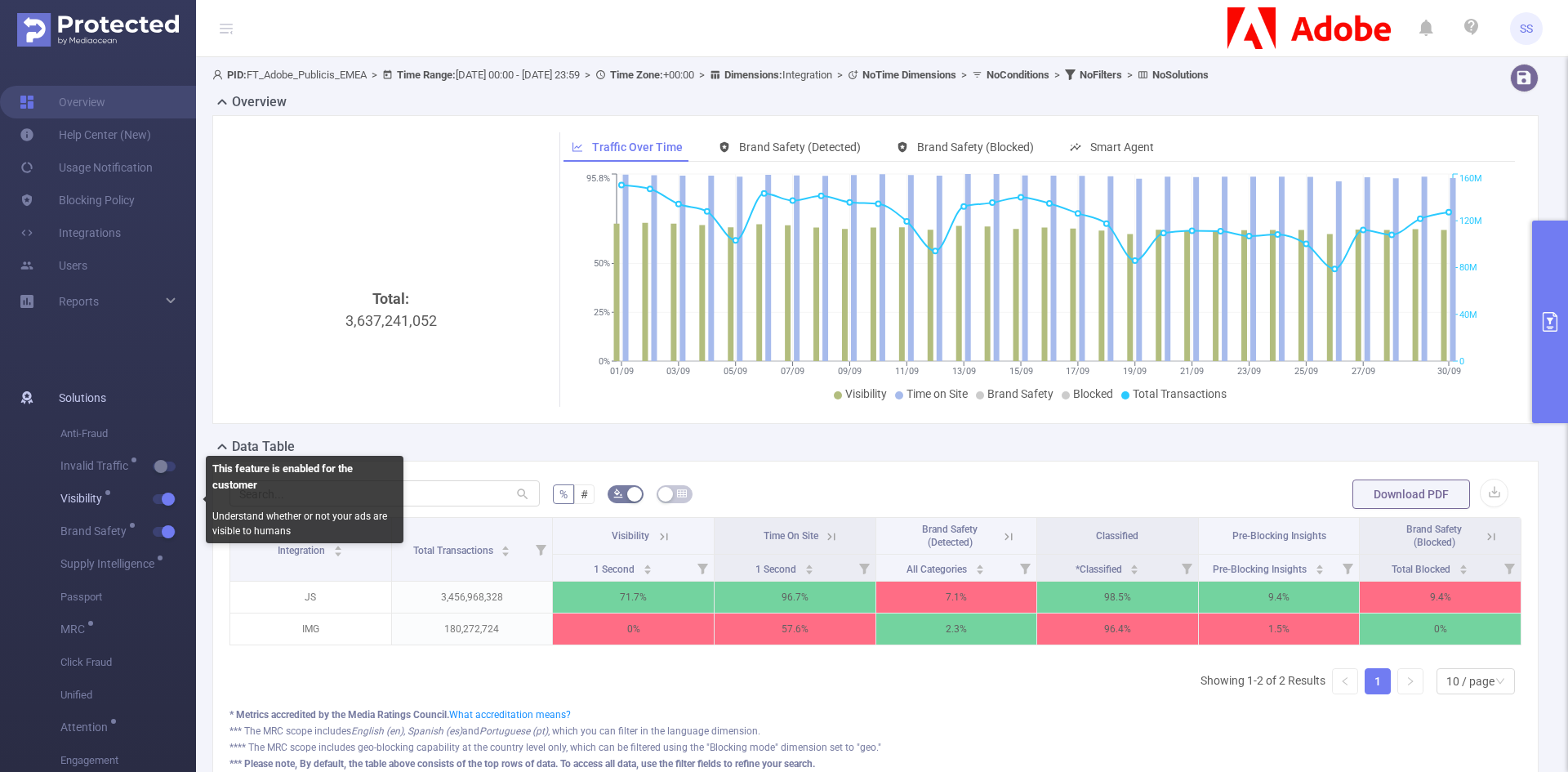
click at [156, 501] on span "button" at bounding box center [166, 499] width 21 height 8
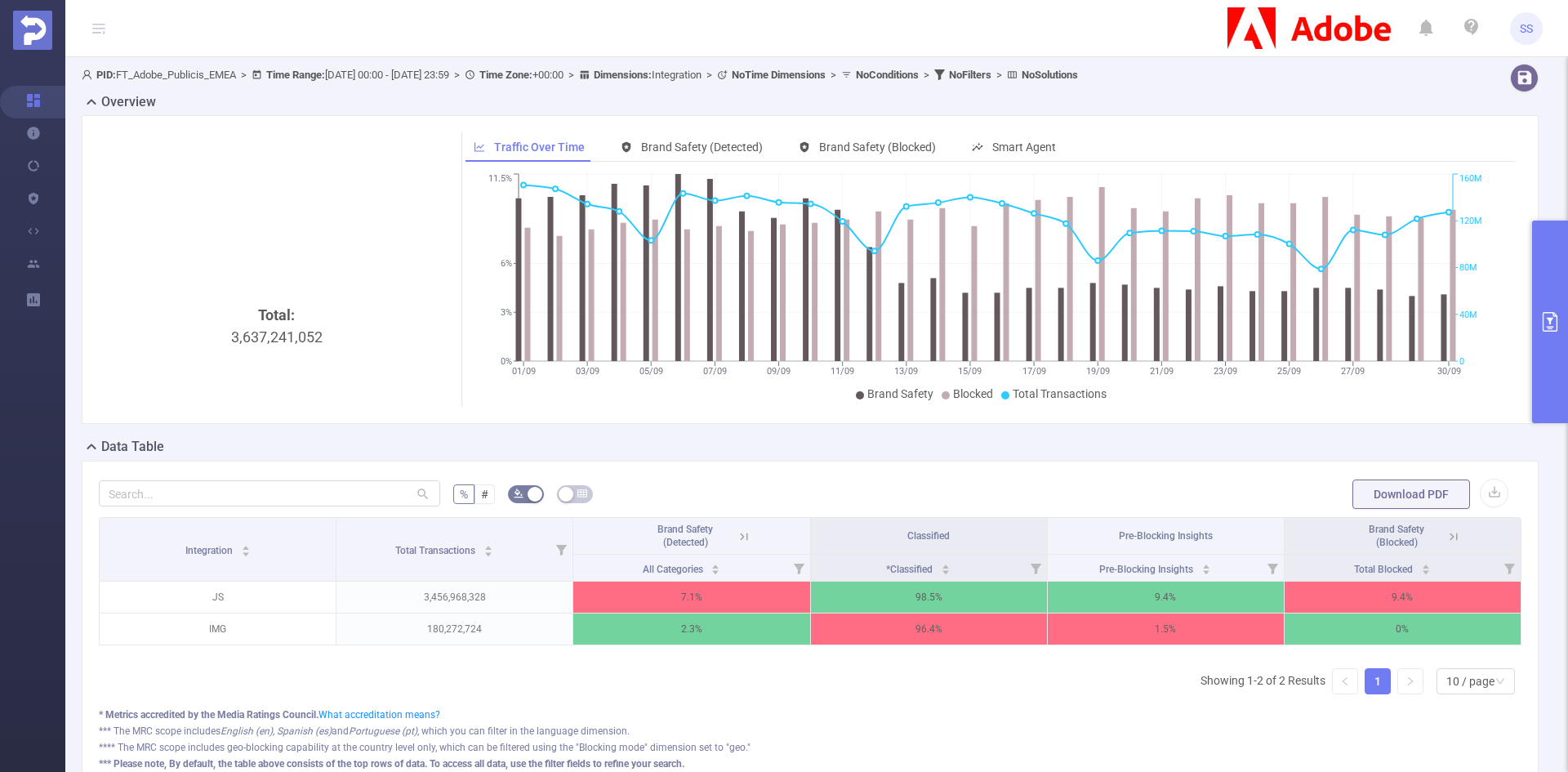
click at [289, 344] on div "Total: 3,637,241,052" at bounding box center [277, 441] width 343 height 274
copy div "3,637,241,052"
click at [427, 596] on p "3,456,968,328" at bounding box center [454, 597] width 236 height 31
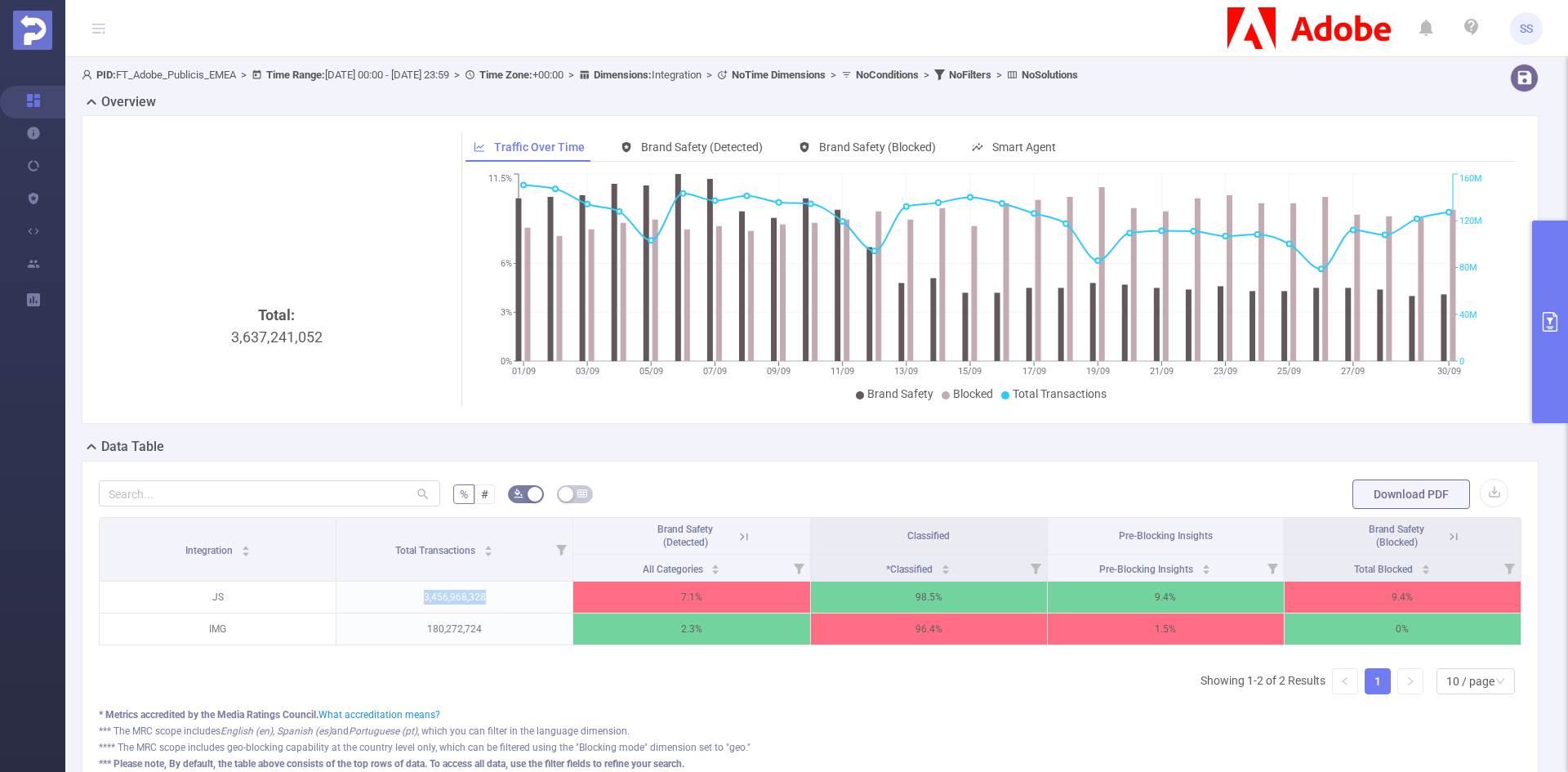
copy p "3,456,968,328"
click at [445, 632] on p "180,272,724" at bounding box center [454, 629] width 236 height 31
copy p "180,272,724"
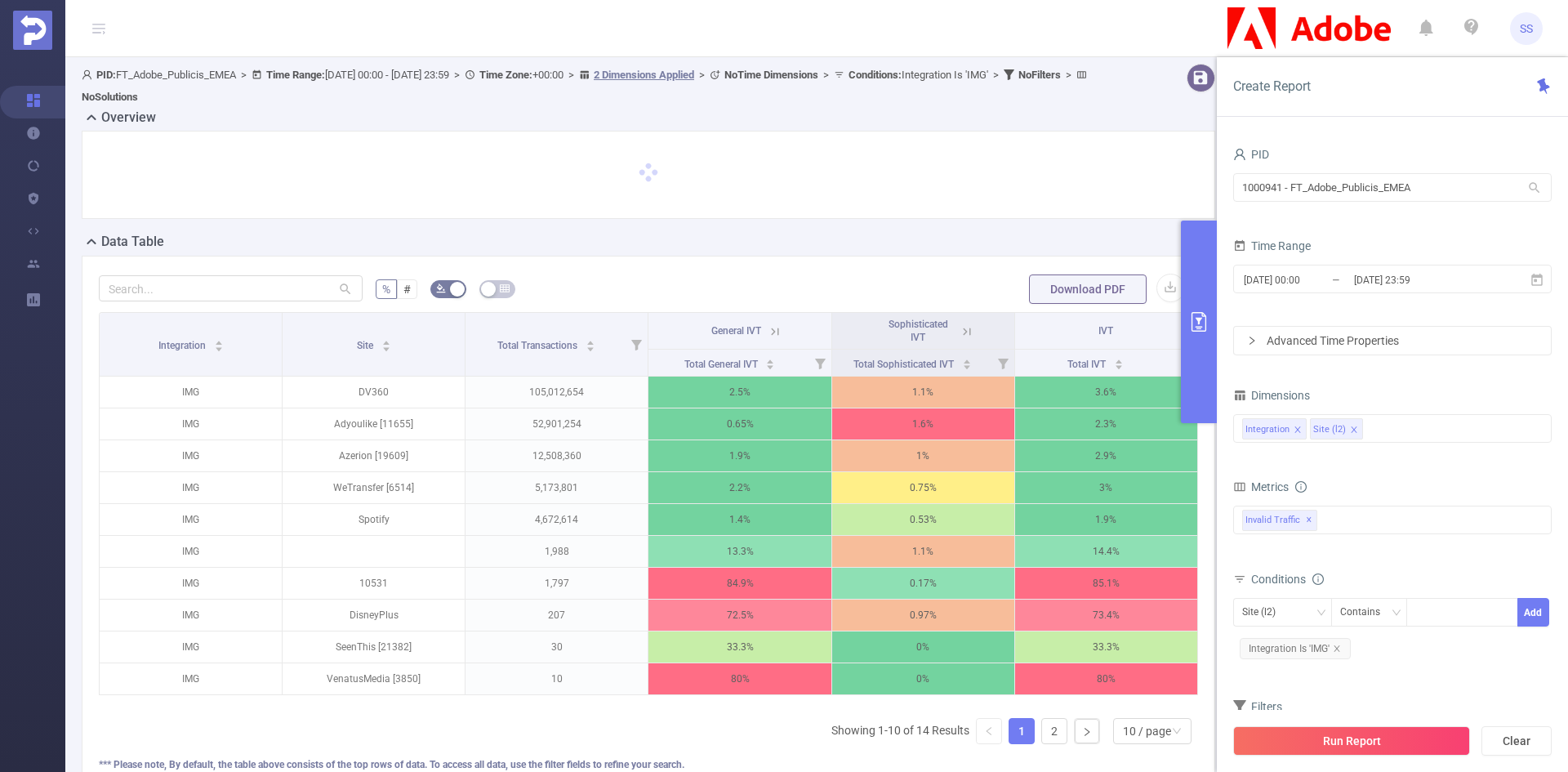
click at [1191, 347] on button "primary" at bounding box center [1199, 321] width 36 height 203
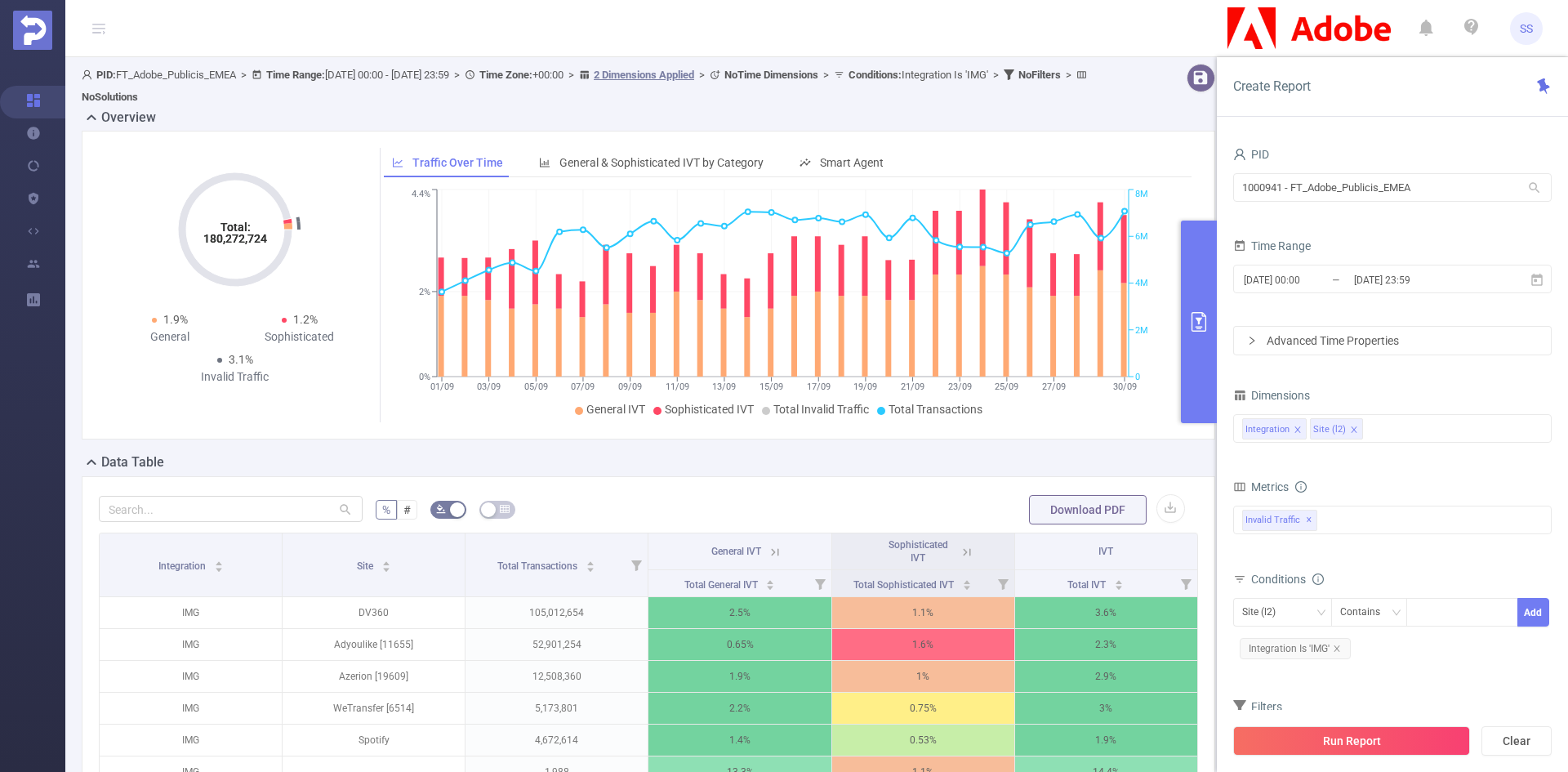
click at [1188, 366] on button "primary" at bounding box center [1199, 321] width 36 height 203
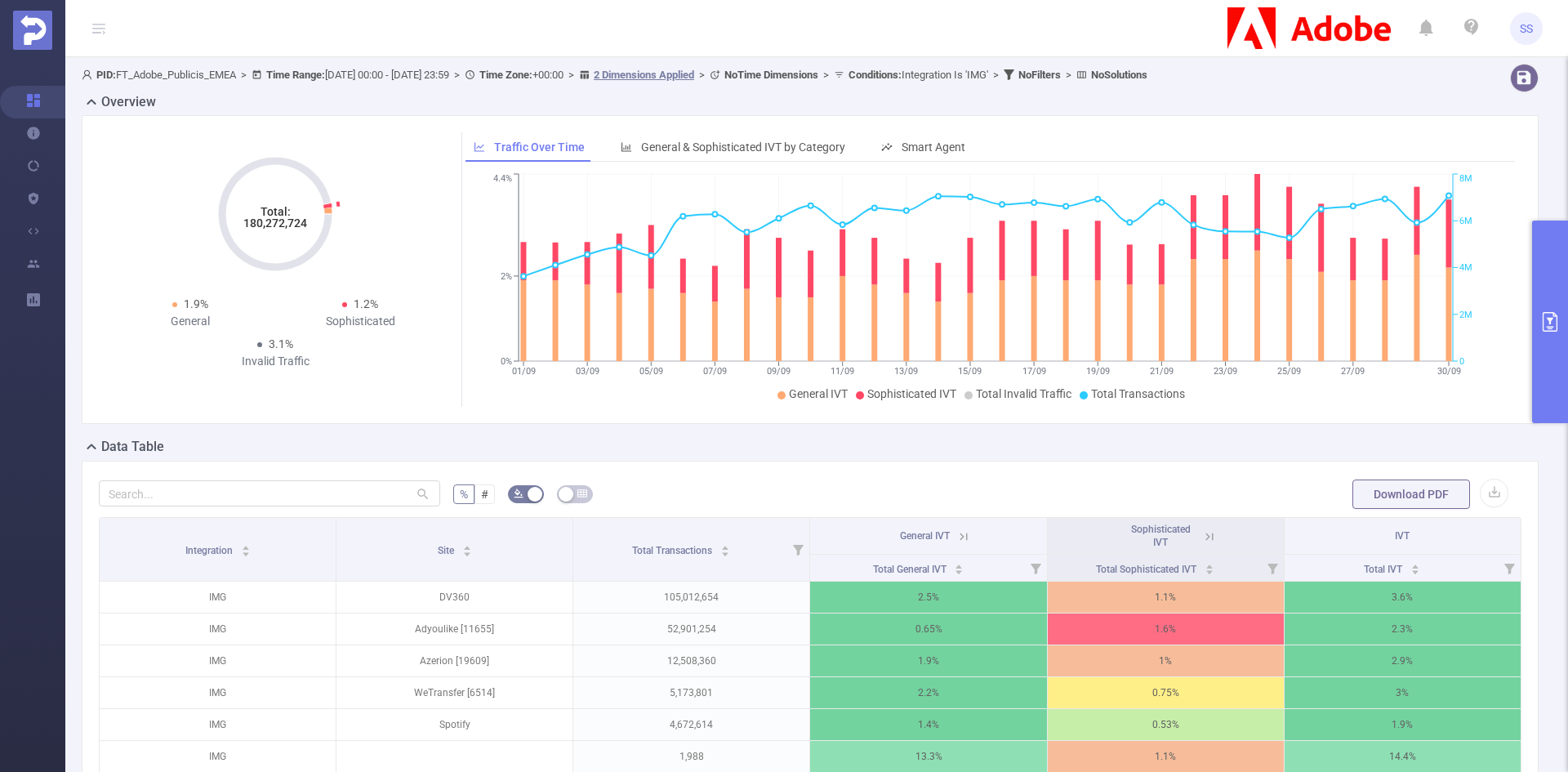
click at [281, 227] on tspan "180,272,724" at bounding box center [275, 223] width 64 height 13
copy tspan "180,272,724"
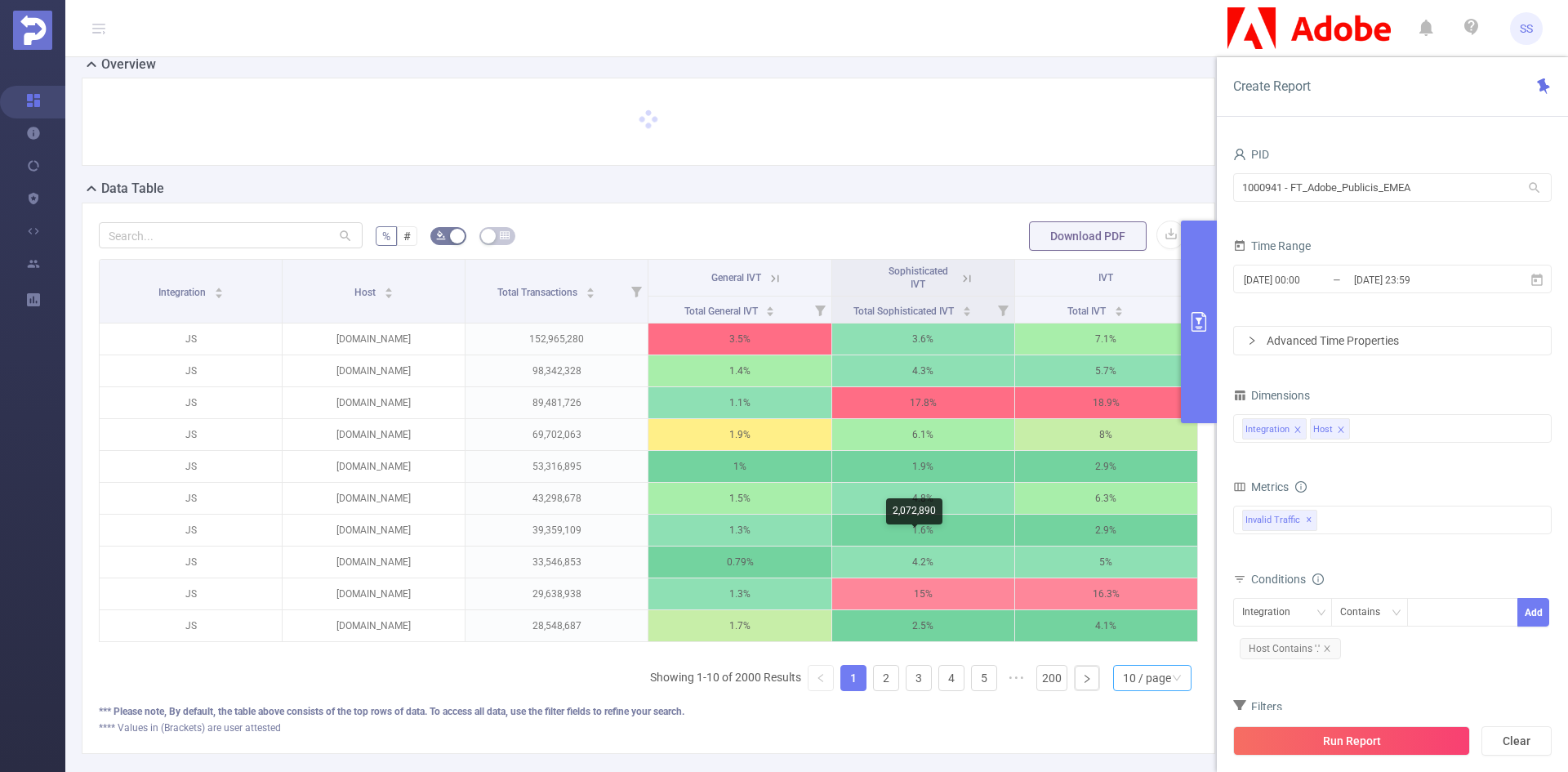
scroll to position [81, 0]
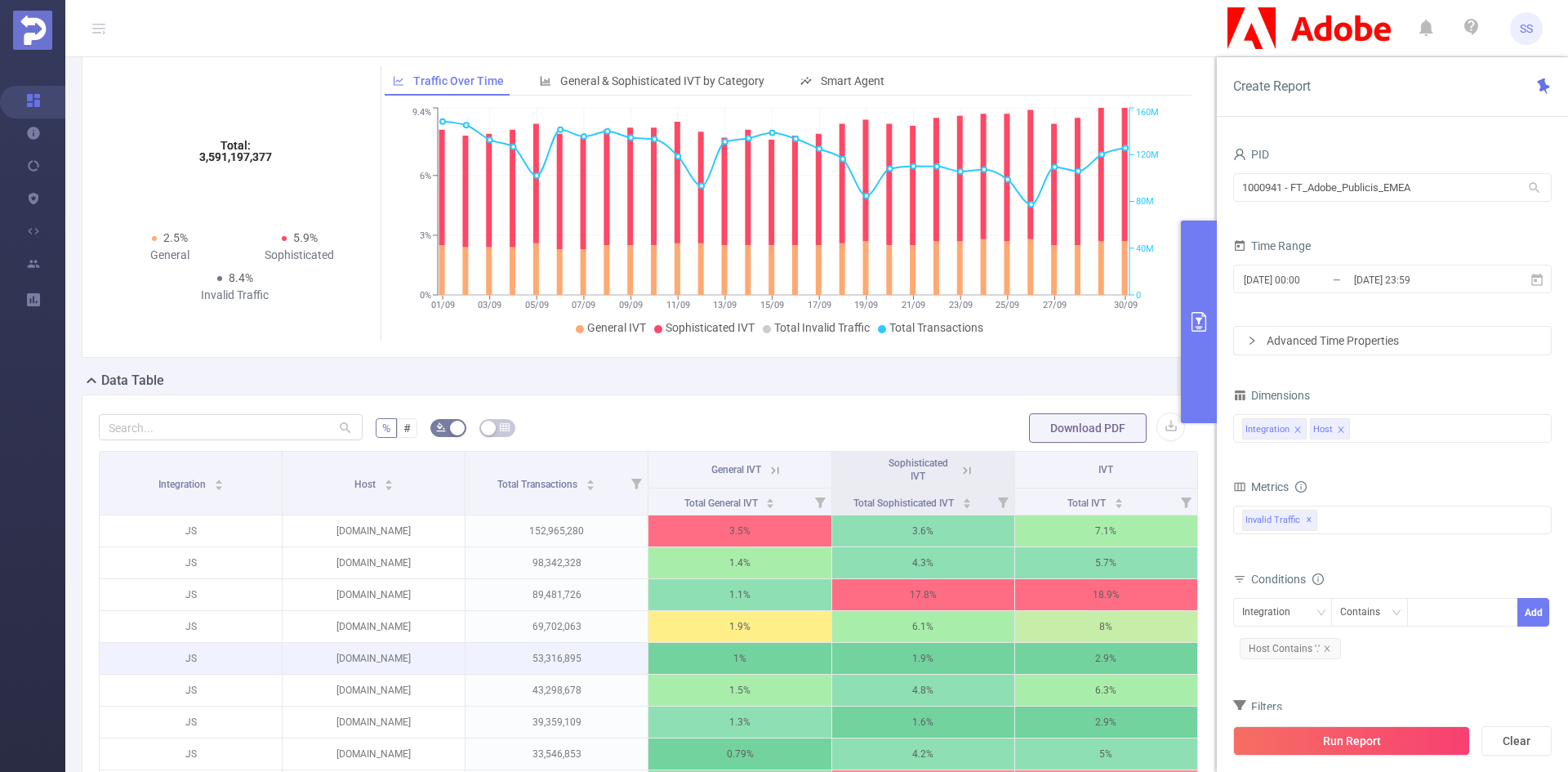
drag, startPoint x: 1139, startPoint y: 670, endPoint x: 1136, endPoint y: 662, distance: 8.5
click at [1139, 670] on p "2.9%" at bounding box center [1106, 658] width 182 height 31
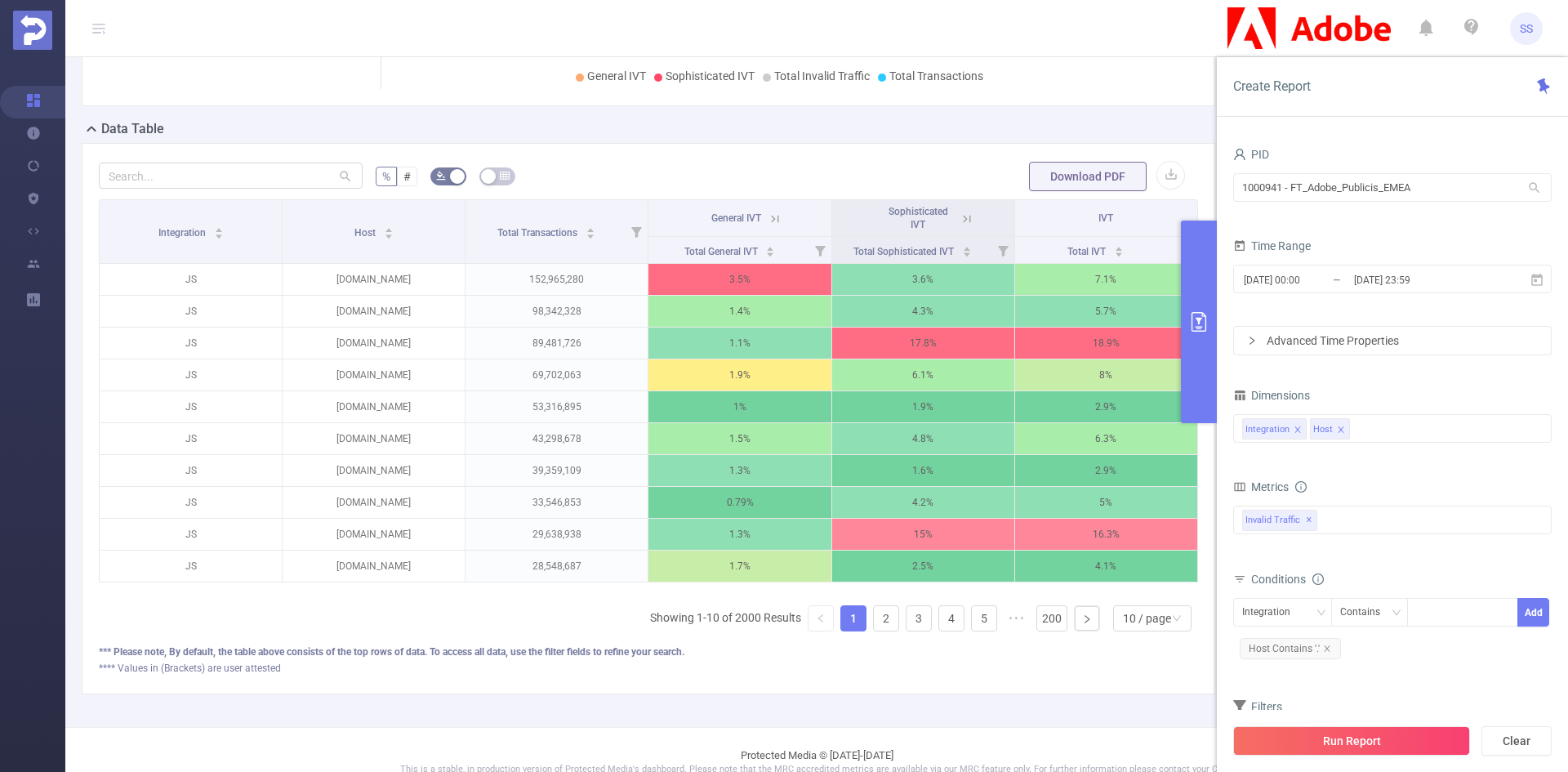
scroll to position [370, 0]
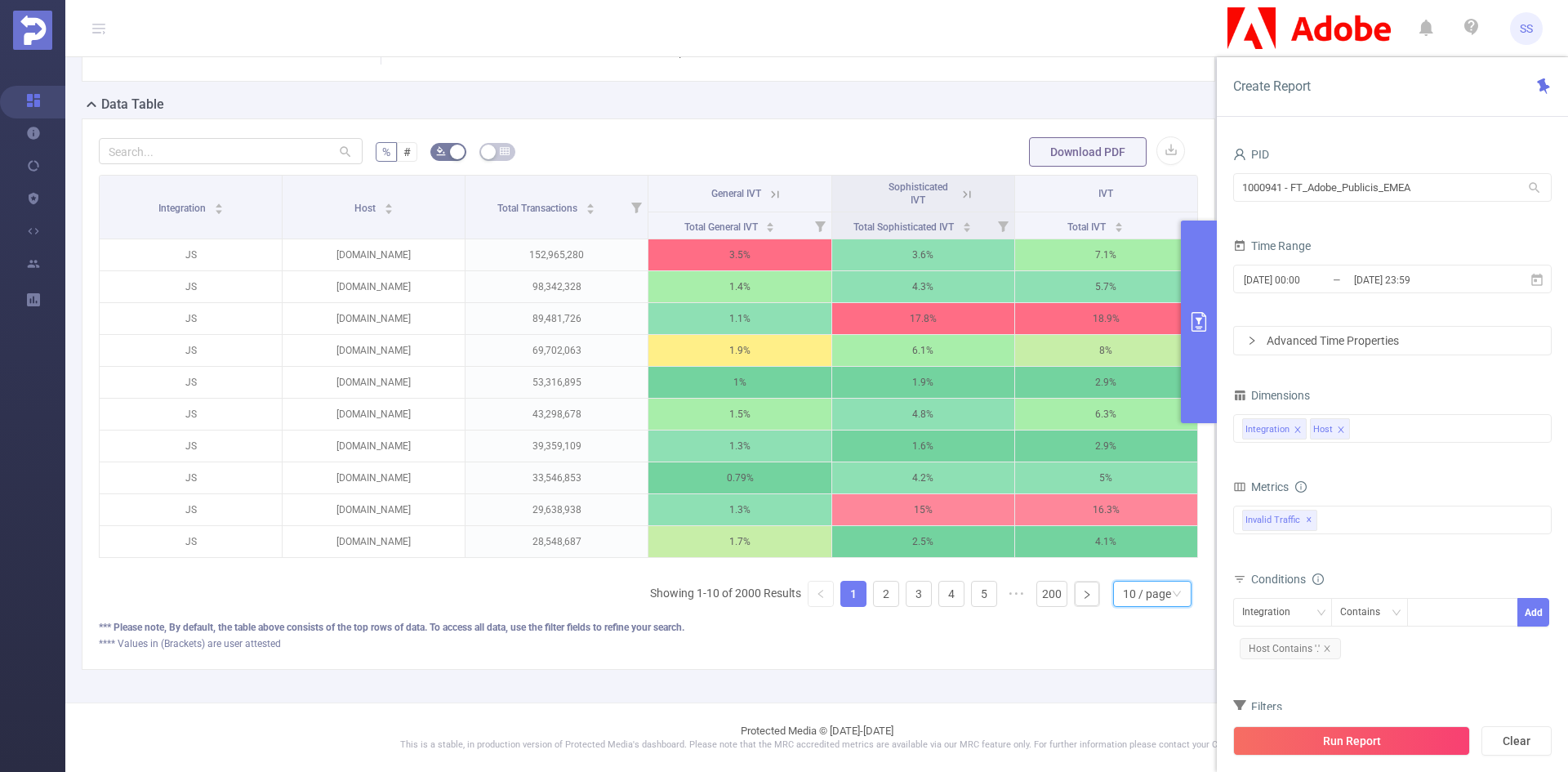
click at [1123, 600] on div "10 / page" at bounding box center [1147, 593] width 48 height 24
click at [1147, 485] on li "20 / page" at bounding box center [1139, 498] width 79 height 26
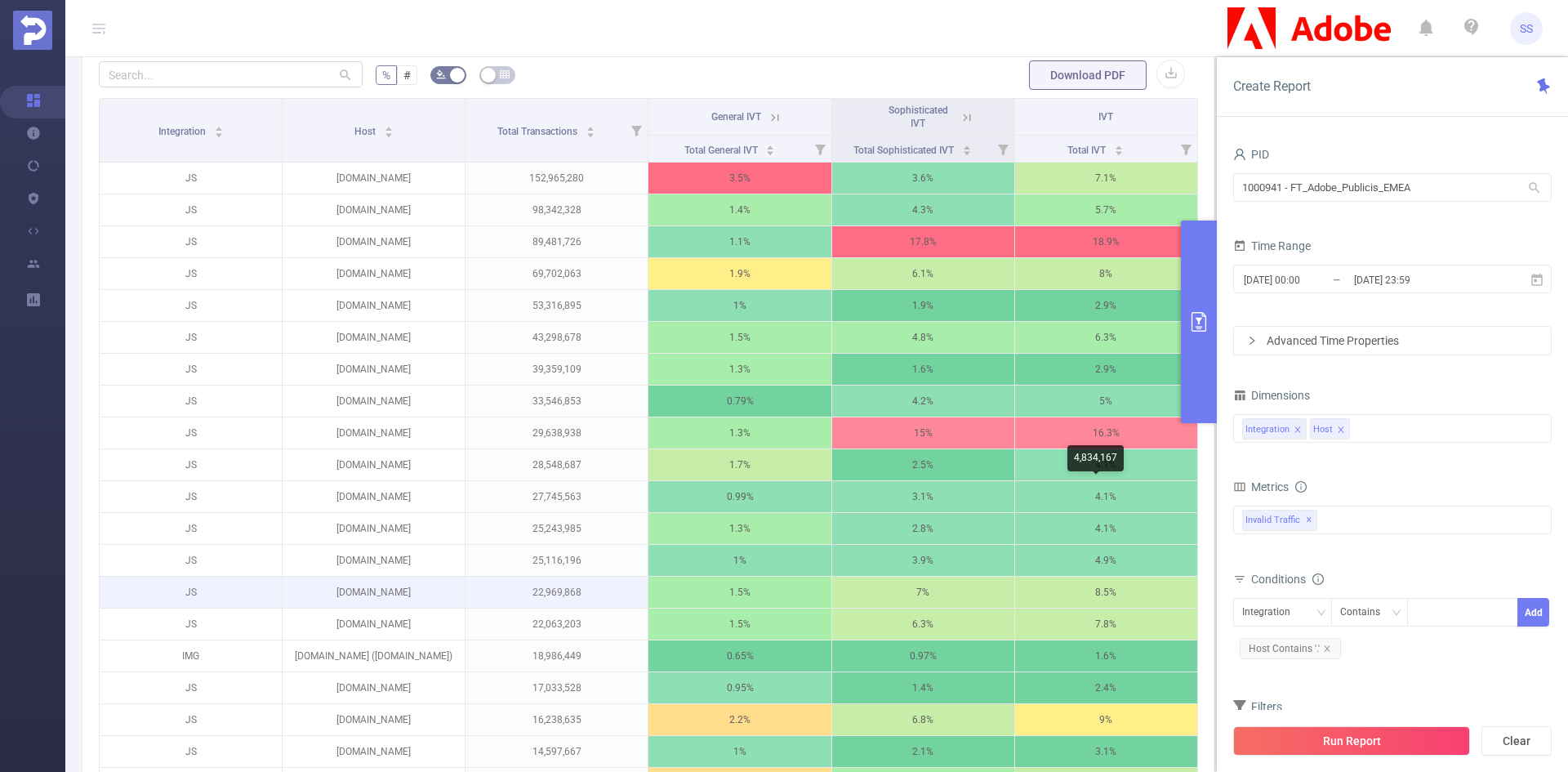
scroll to position [533, 0]
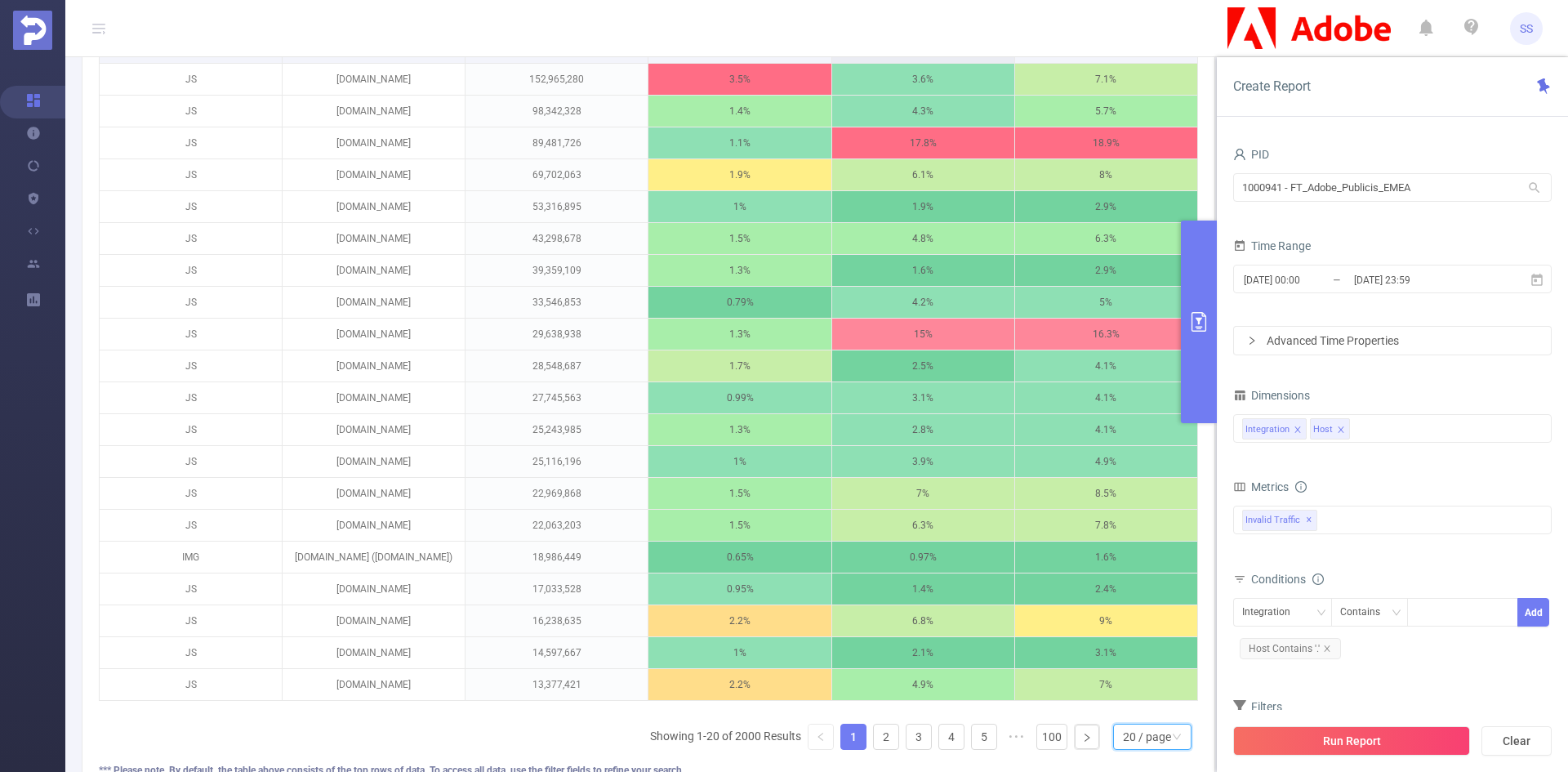
drag, startPoint x: 1210, startPoint y: 297, endPoint x: 1203, endPoint y: 308, distance: 13.0
click at [1210, 296] on button "primary" at bounding box center [1199, 321] width 36 height 203
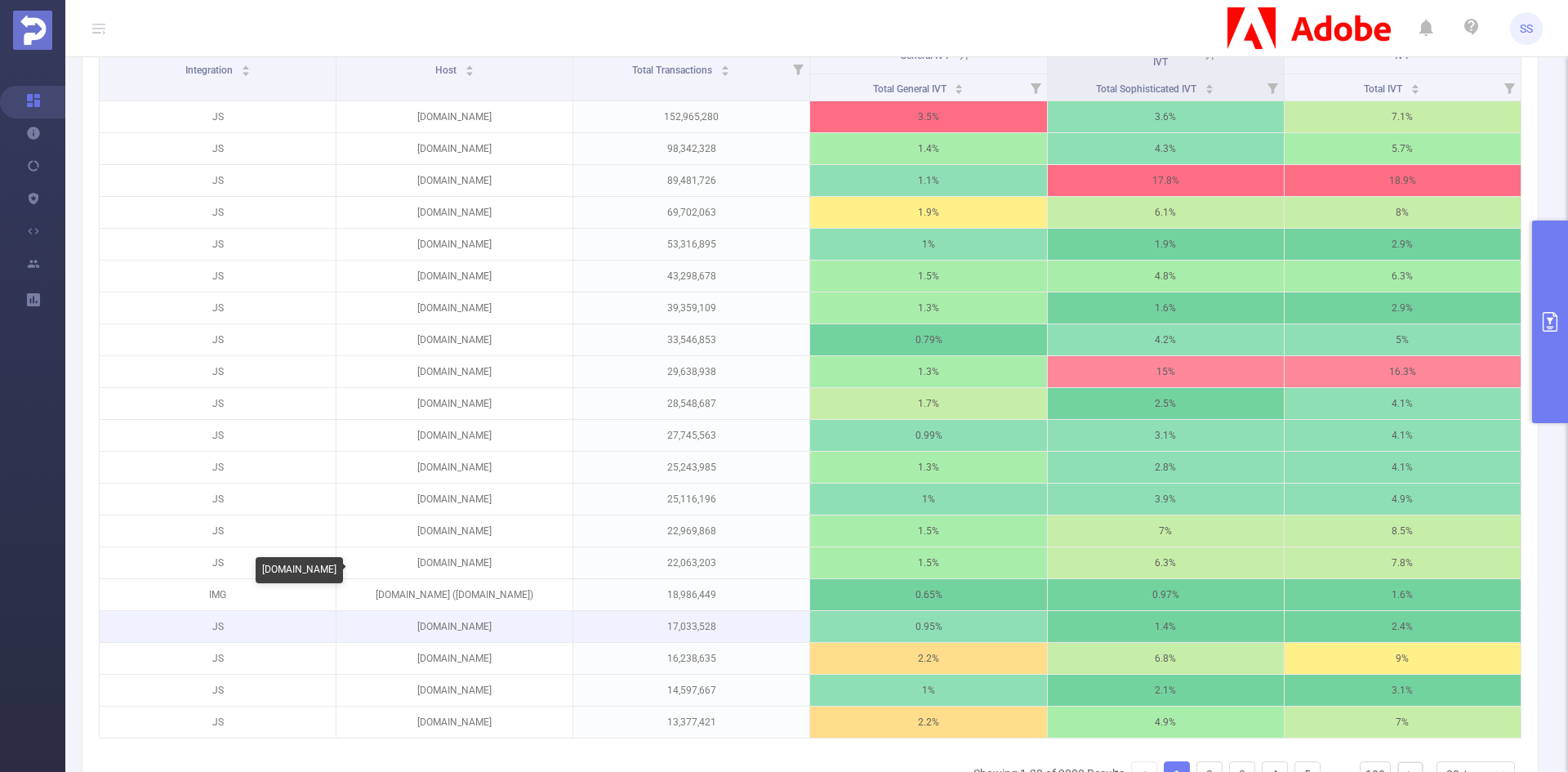
scroll to position [452, 0]
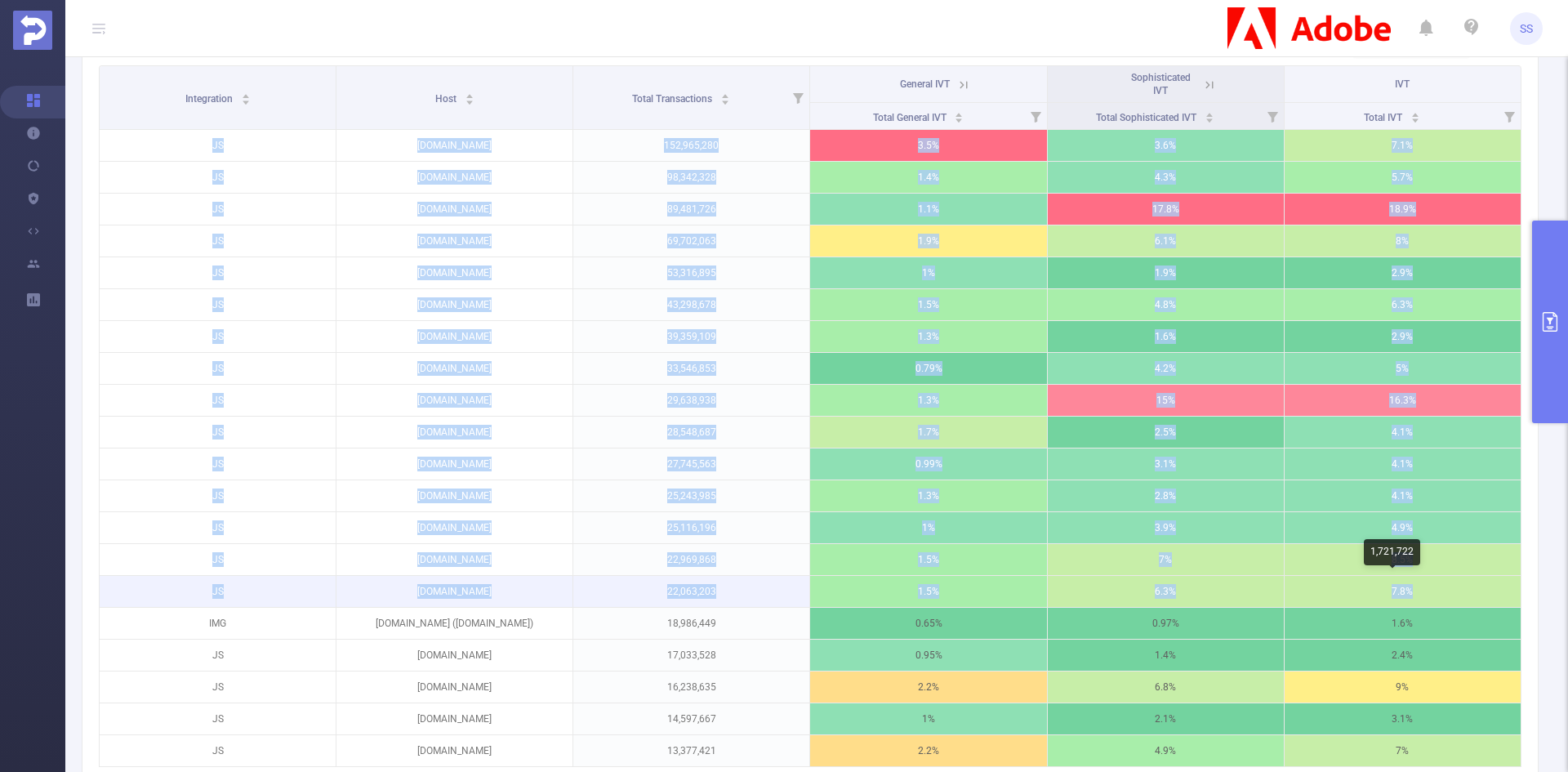
drag, startPoint x: 183, startPoint y: 141, endPoint x: 1450, endPoint y: 579, distance: 1340.6
click at [1450, 579] on tbody "JS [DOMAIN_NAME] 152,965,280 3.5% 3.6% 7.1% JS [DOMAIN_NAME] 98,342,328 1.4% 4.…" at bounding box center [811, 448] width 1422 height 637
copy tbody "JS [DOMAIN_NAME] 152,965,280 3.5% 3.6% 7.1% JS [DOMAIN_NAME] 98,342,328 1.4% 4.…"
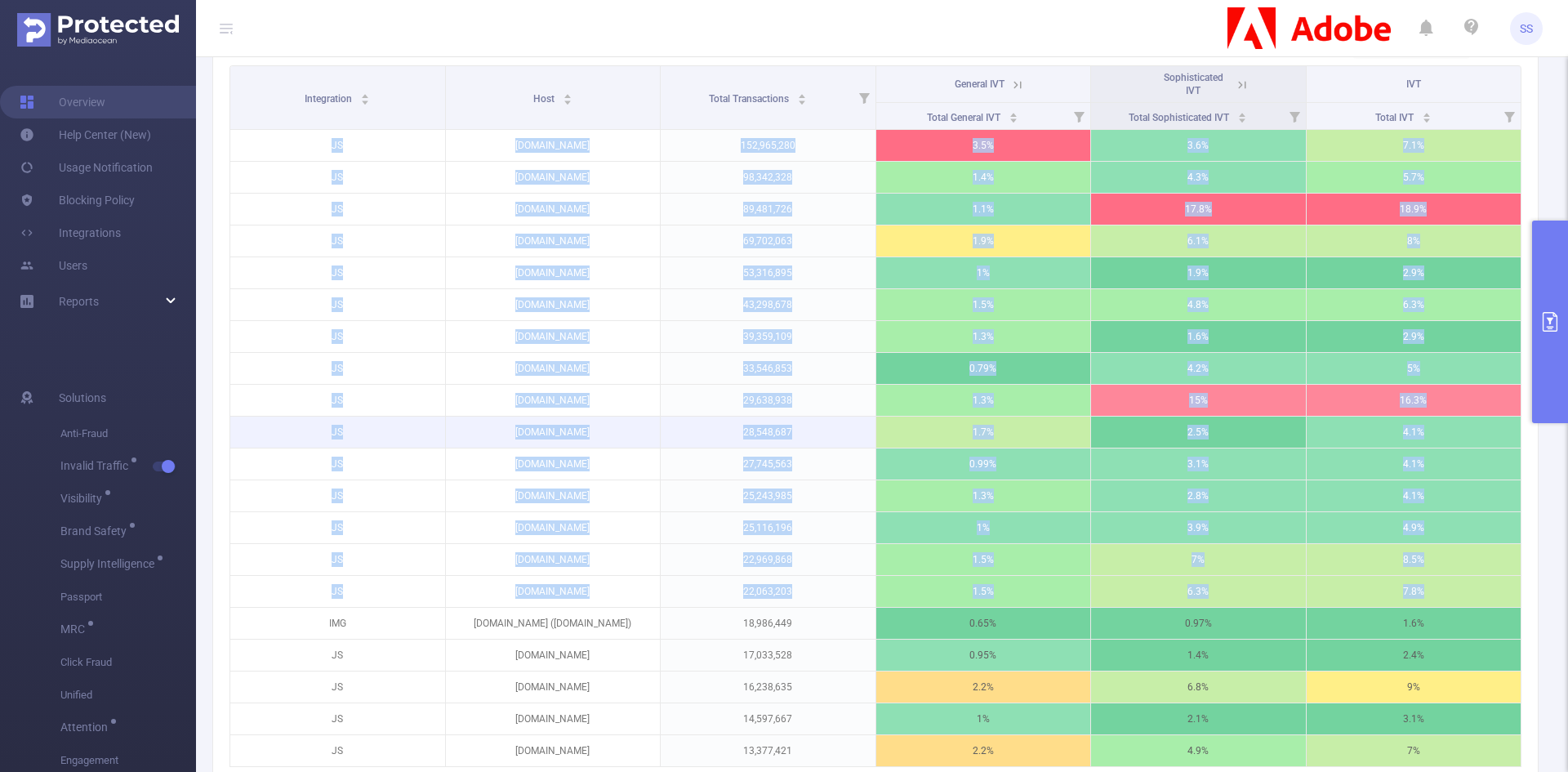
click at [587, 427] on p "[DOMAIN_NAME]" at bounding box center [554, 432] width 215 height 31
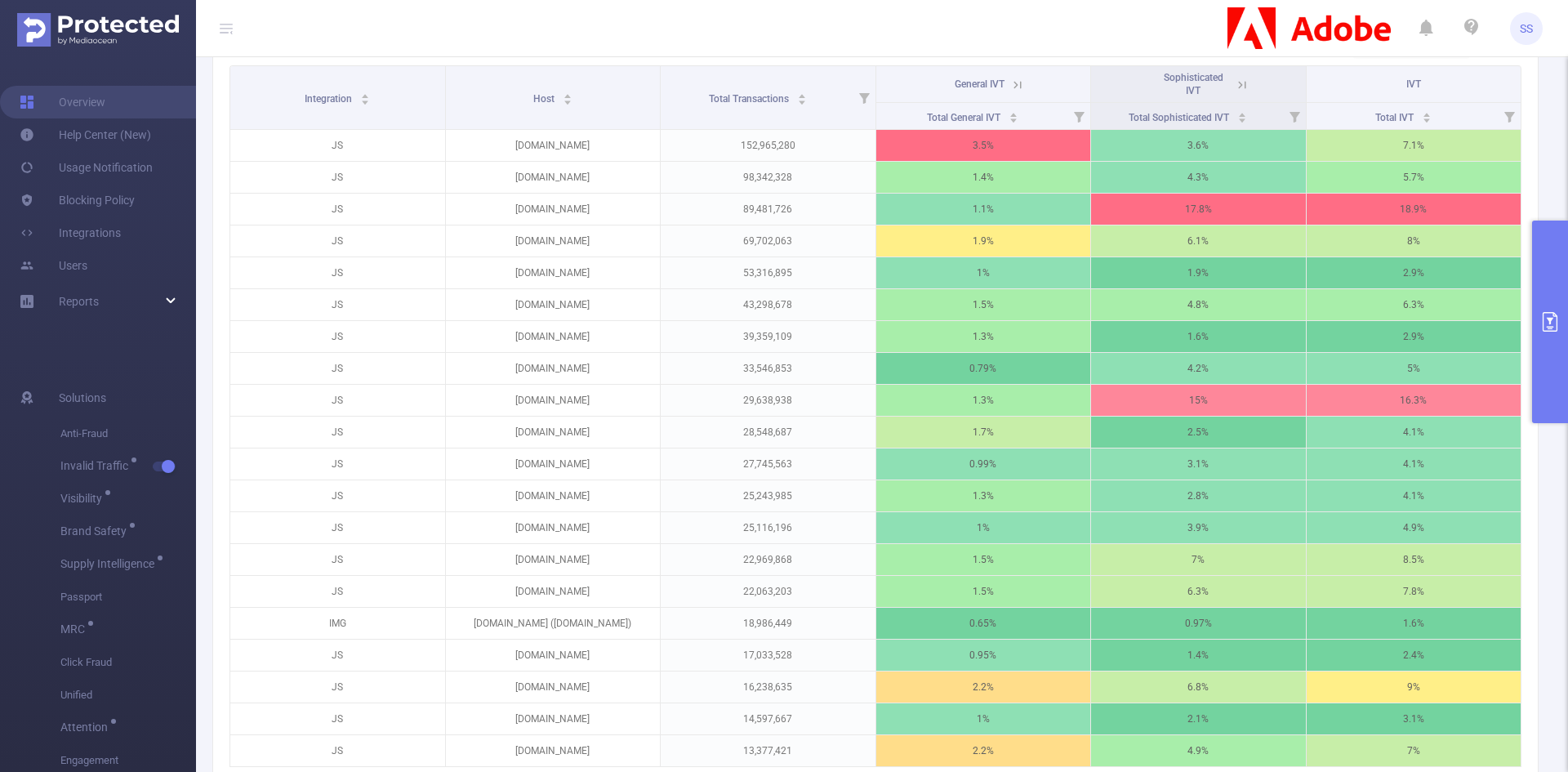
click at [223, 22] on icon at bounding box center [226, 29] width 13 height 13
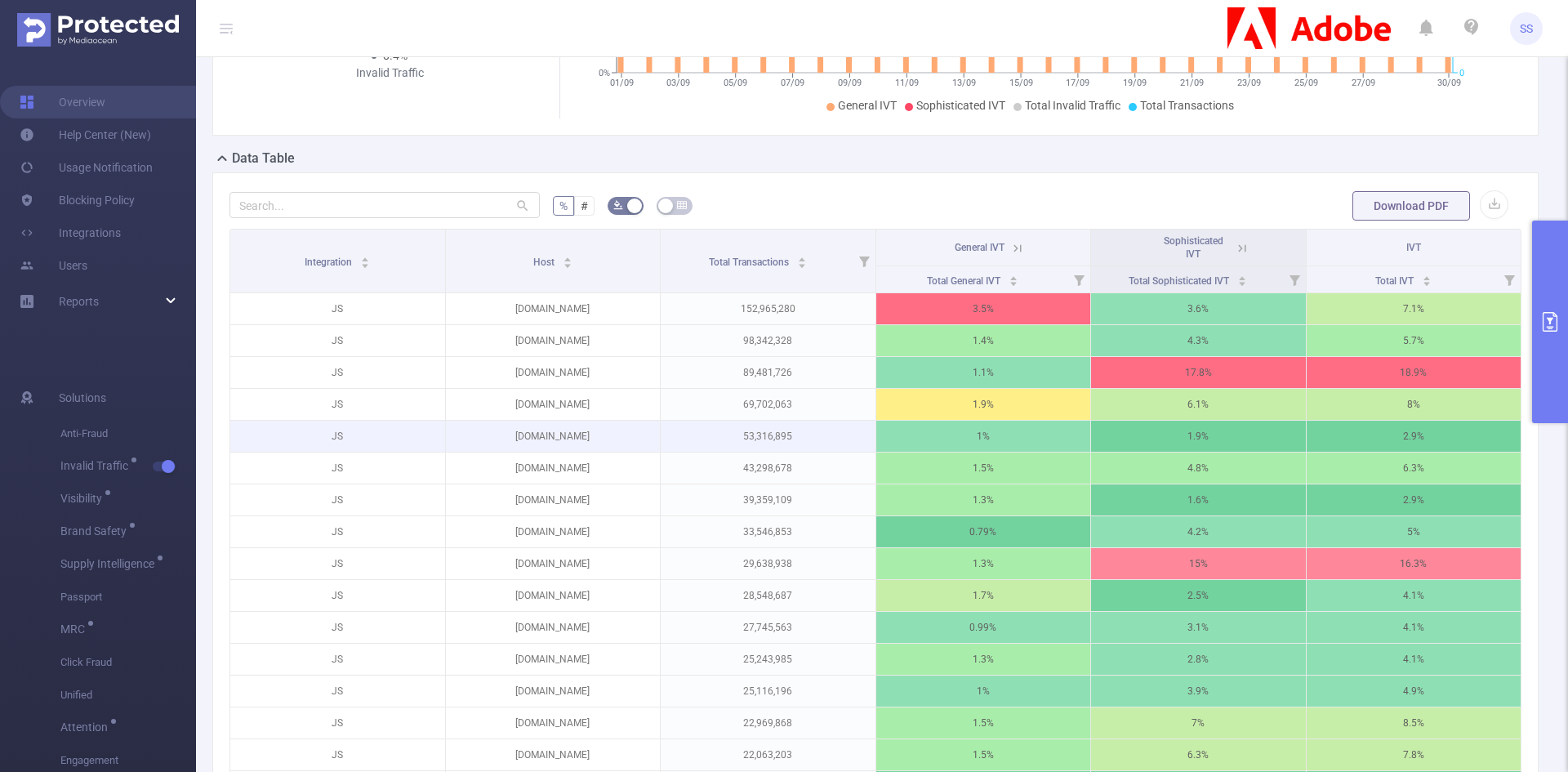
scroll to position [370, 0]
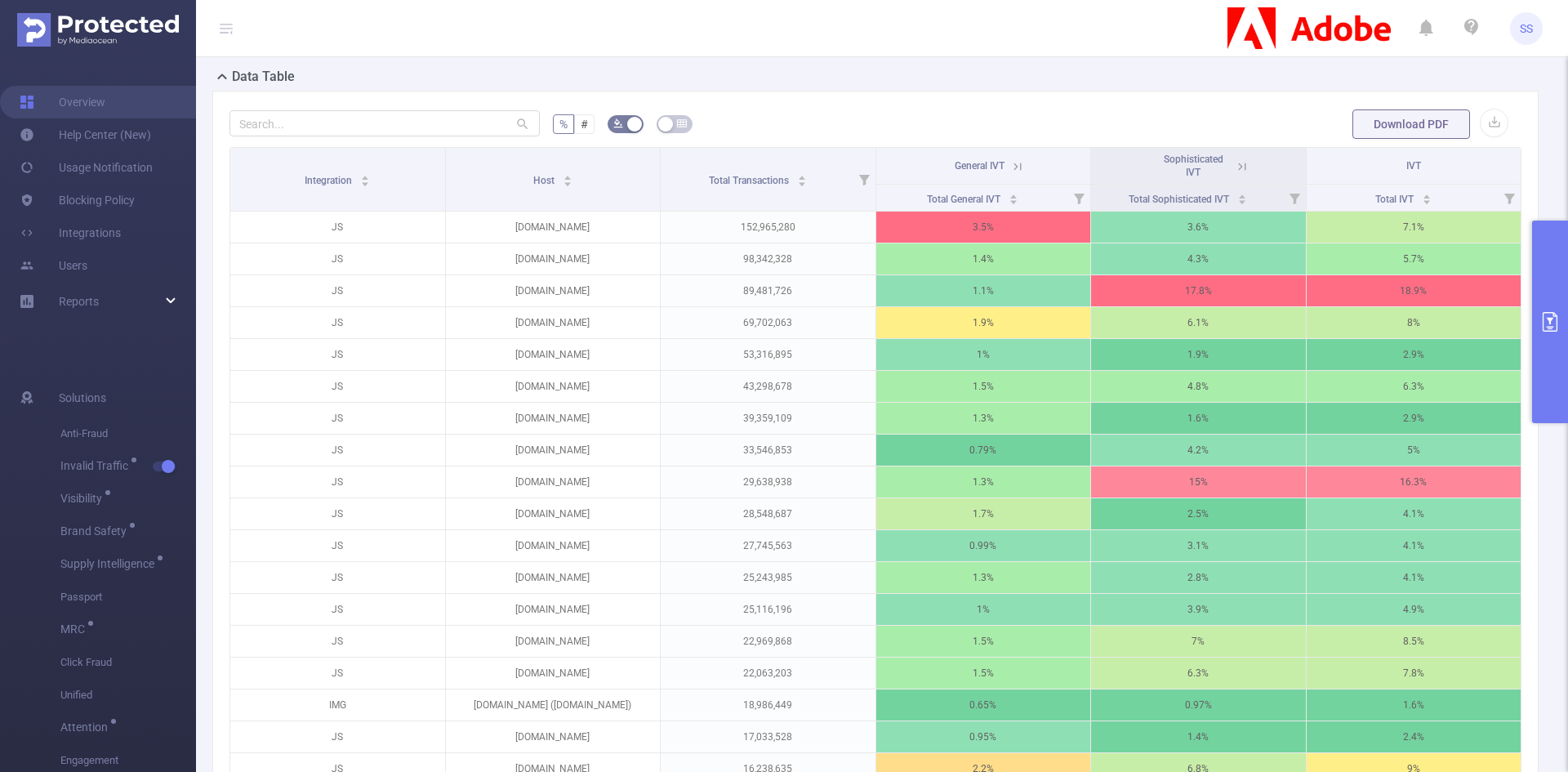
click at [227, 31] on icon at bounding box center [226, 29] width 13 height 13
click at [227, 24] on icon at bounding box center [226, 24] width 13 height 1
click at [501, 52] on header "SS" at bounding box center [784, 29] width 1568 height 57
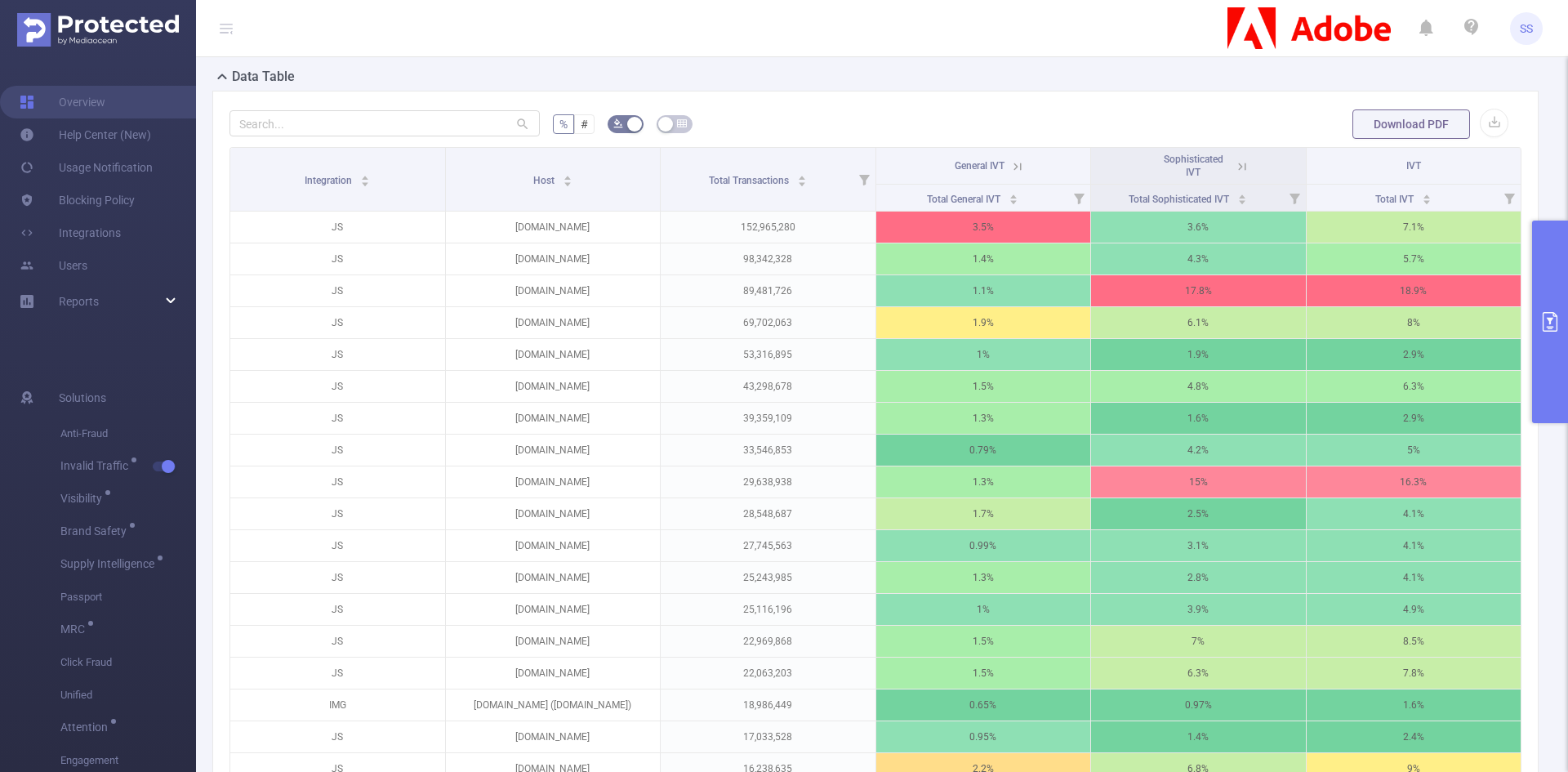
click at [231, 39] on icon at bounding box center [226, 28] width 19 height 56
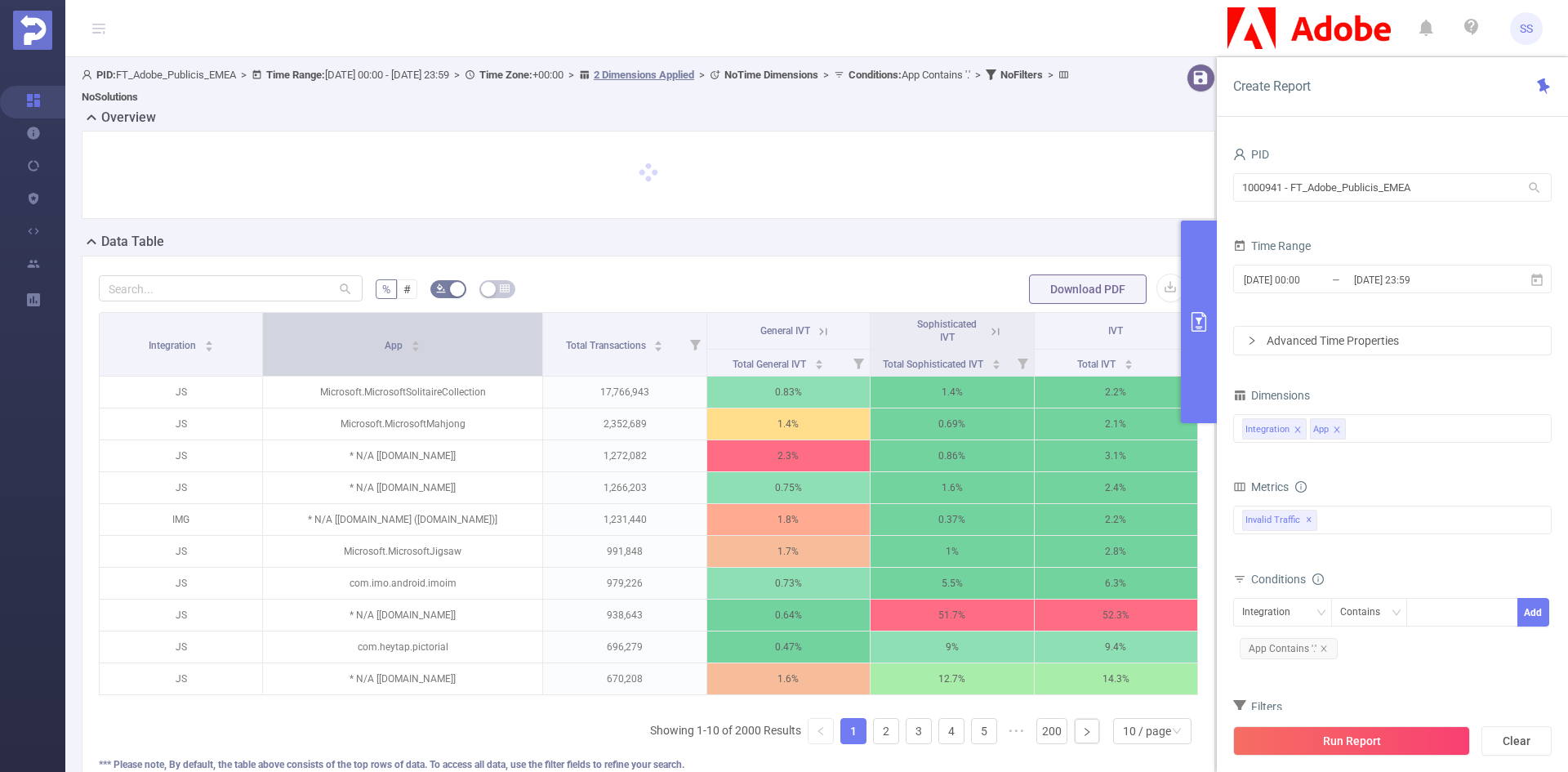
drag, startPoint x: 458, startPoint y: 356, endPoint x: 504, endPoint y: 370, distance: 48.1
click at [504, 370] on th "App" at bounding box center [403, 344] width 280 height 64
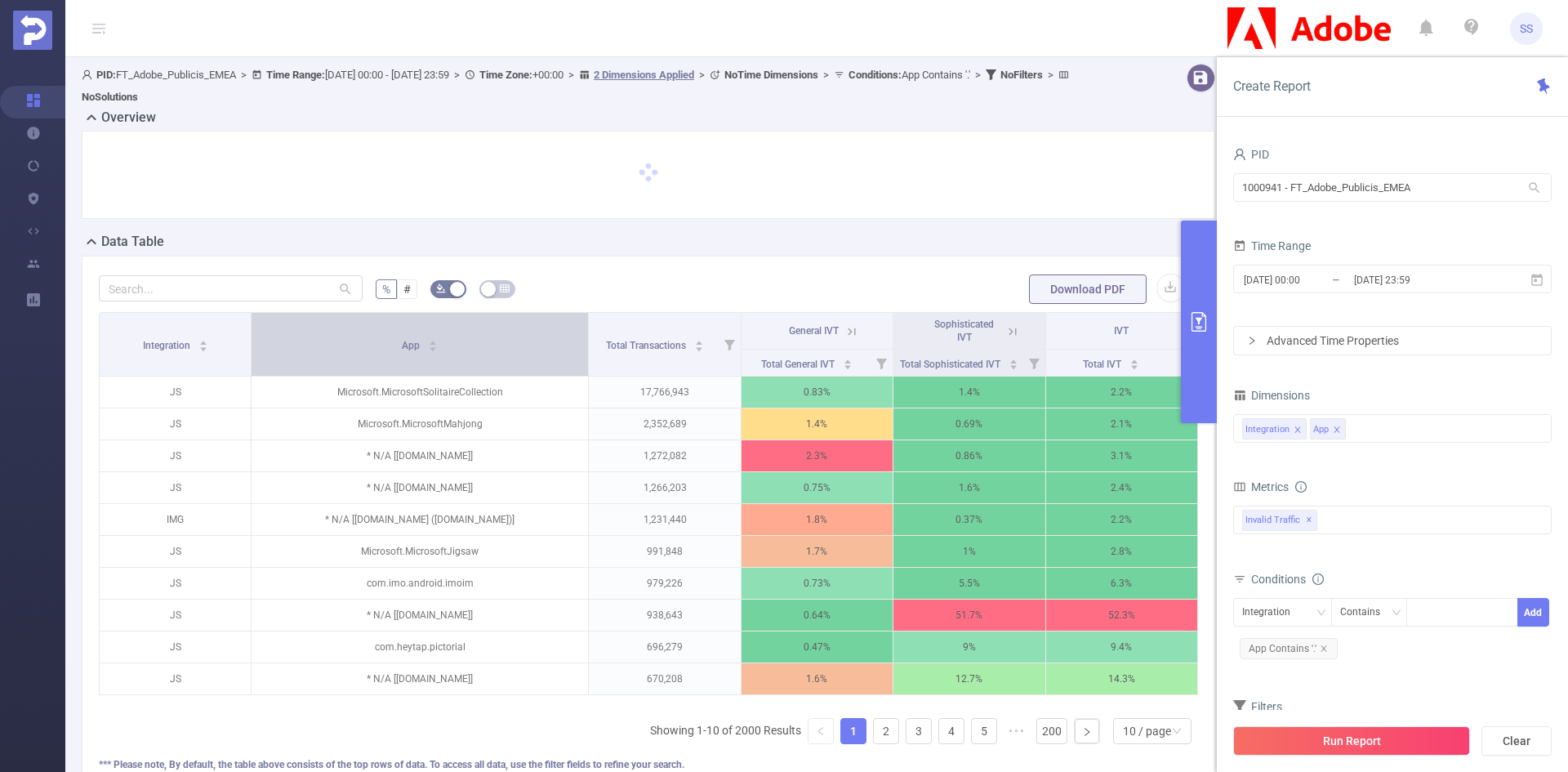
drag, startPoint x: 534, startPoint y: 357, endPoint x: 568, endPoint y: 367, distance: 35.4
click at [568, 367] on th "App" at bounding box center [420, 344] width 337 height 64
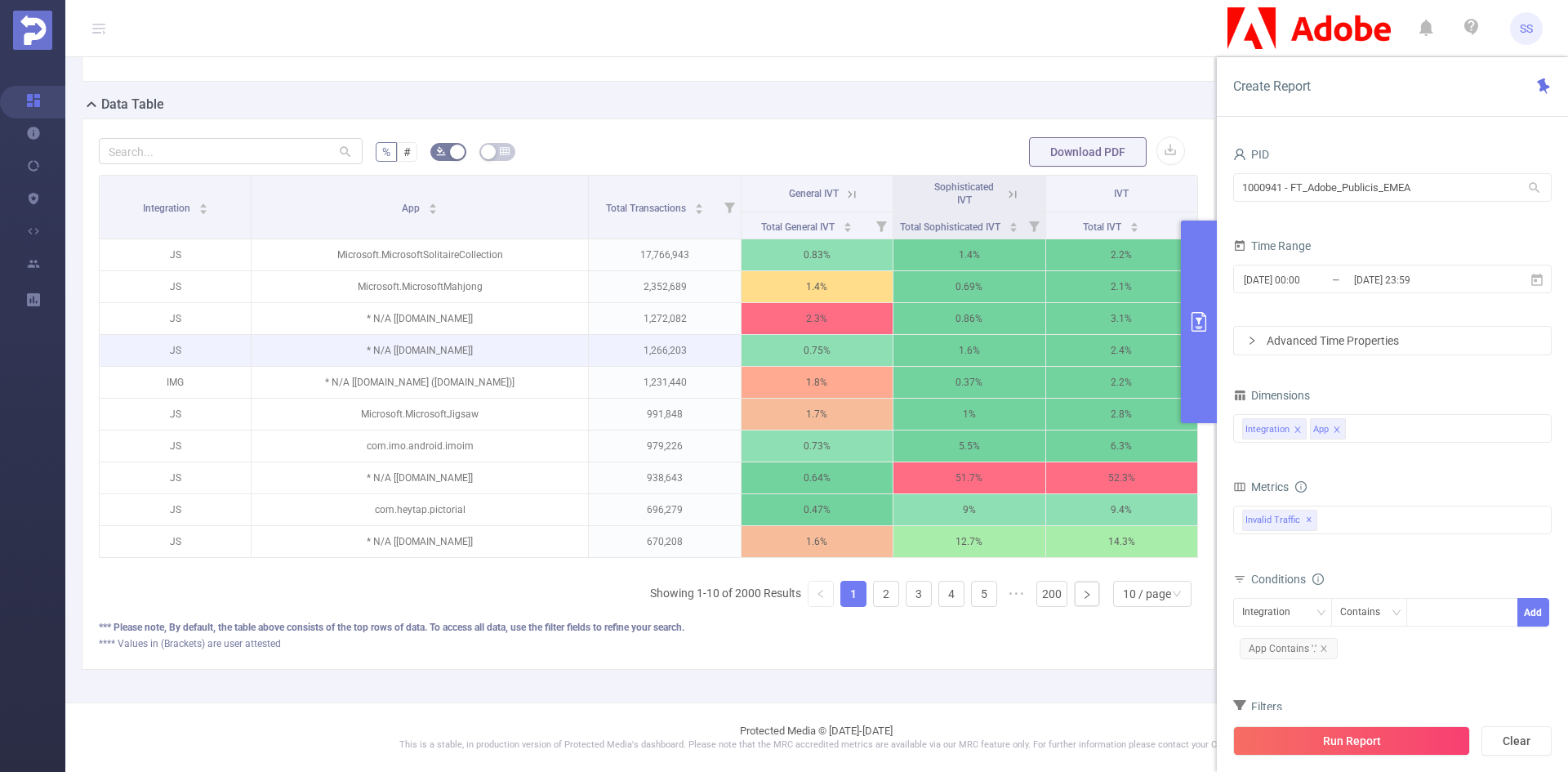
scroll to position [149, 0]
click at [1005, 187] on icon at bounding box center [1013, 194] width 15 height 15
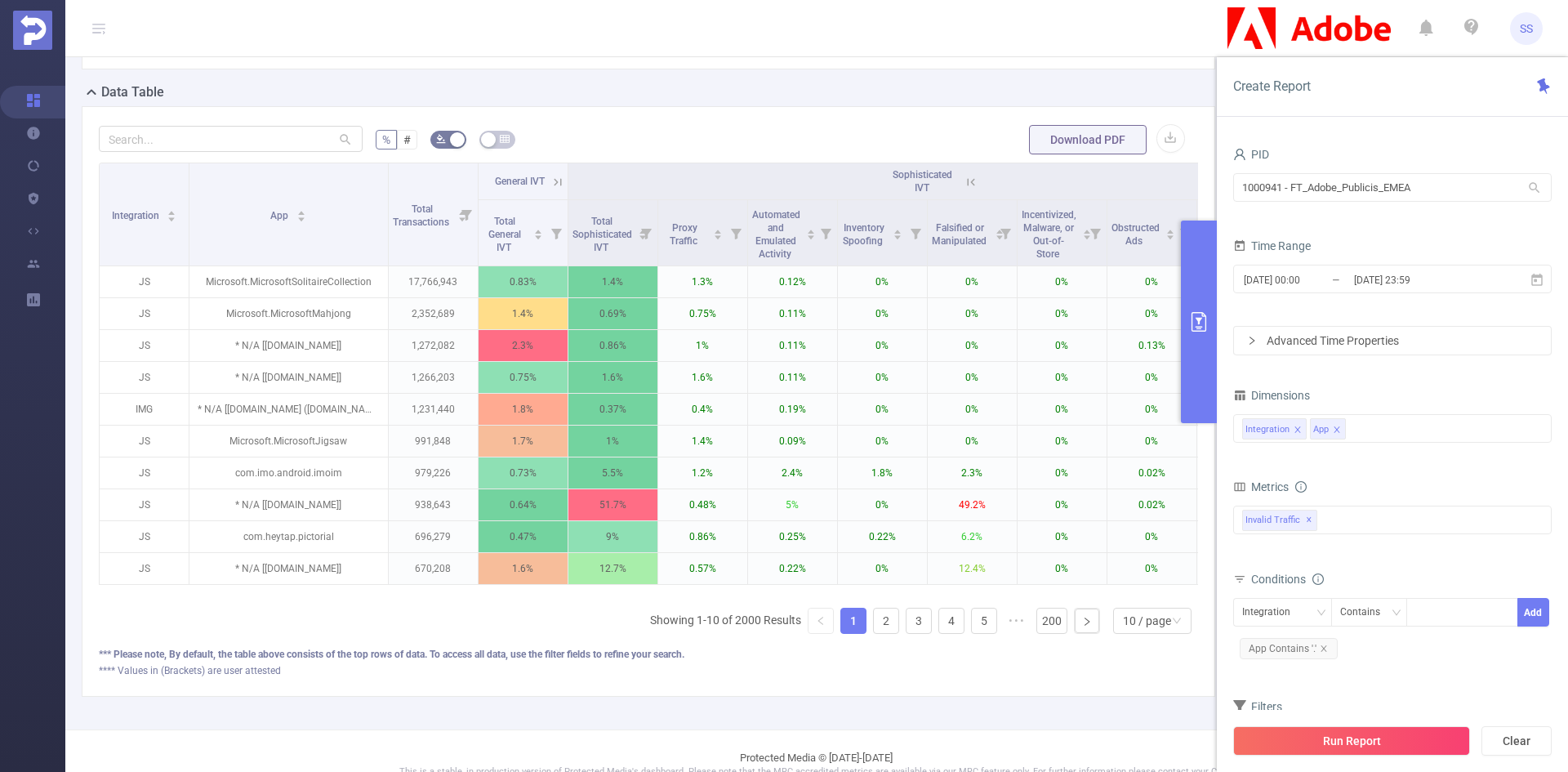
click at [964, 183] on icon at bounding box center [971, 182] width 15 height 15
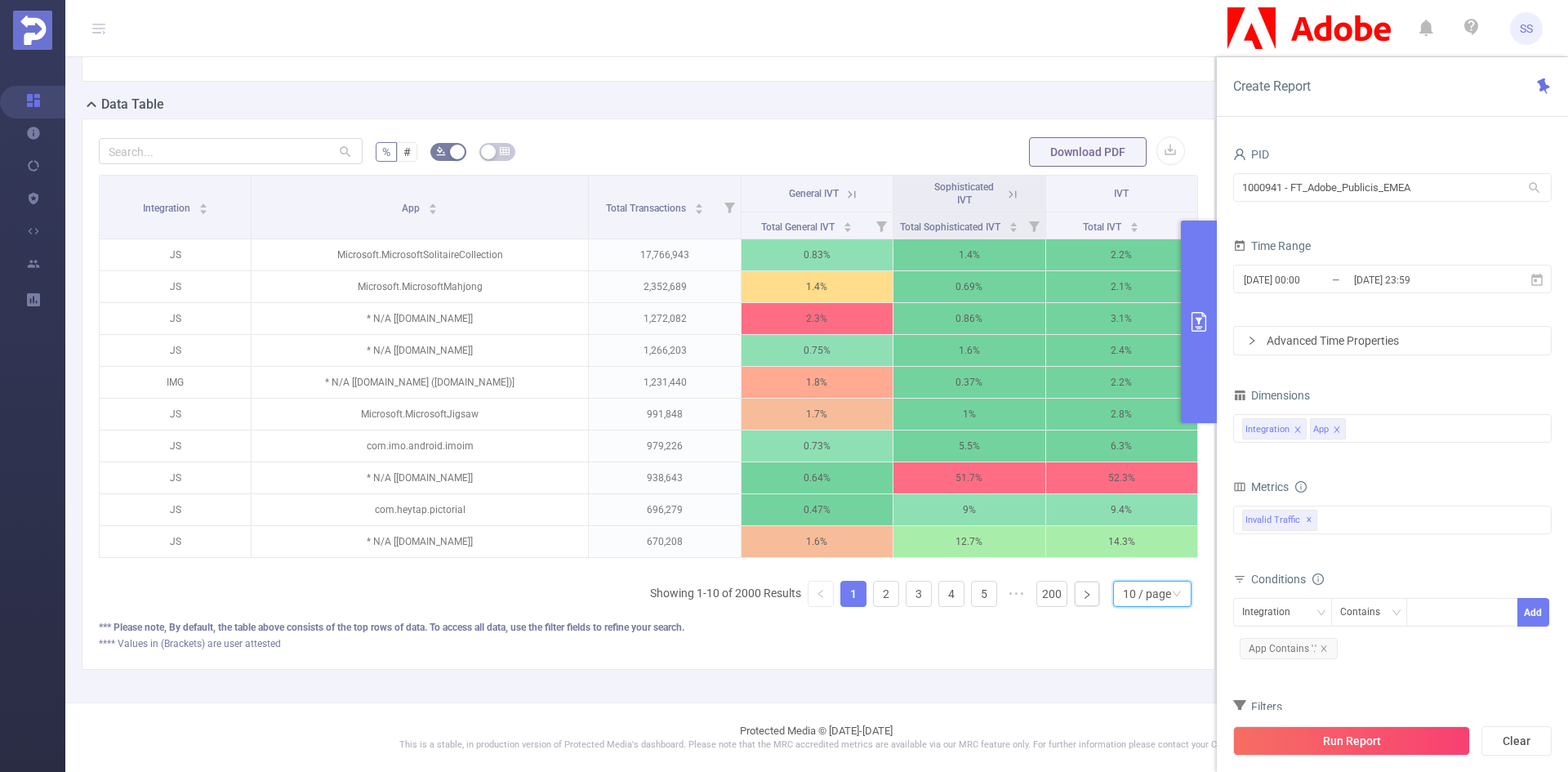
click at [1154, 588] on div "10 / page" at bounding box center [1147, 593] width 48 height 24
click at [1139, 485] on li "20 / page" at bounding box center [1139, 498] width 79 height 26
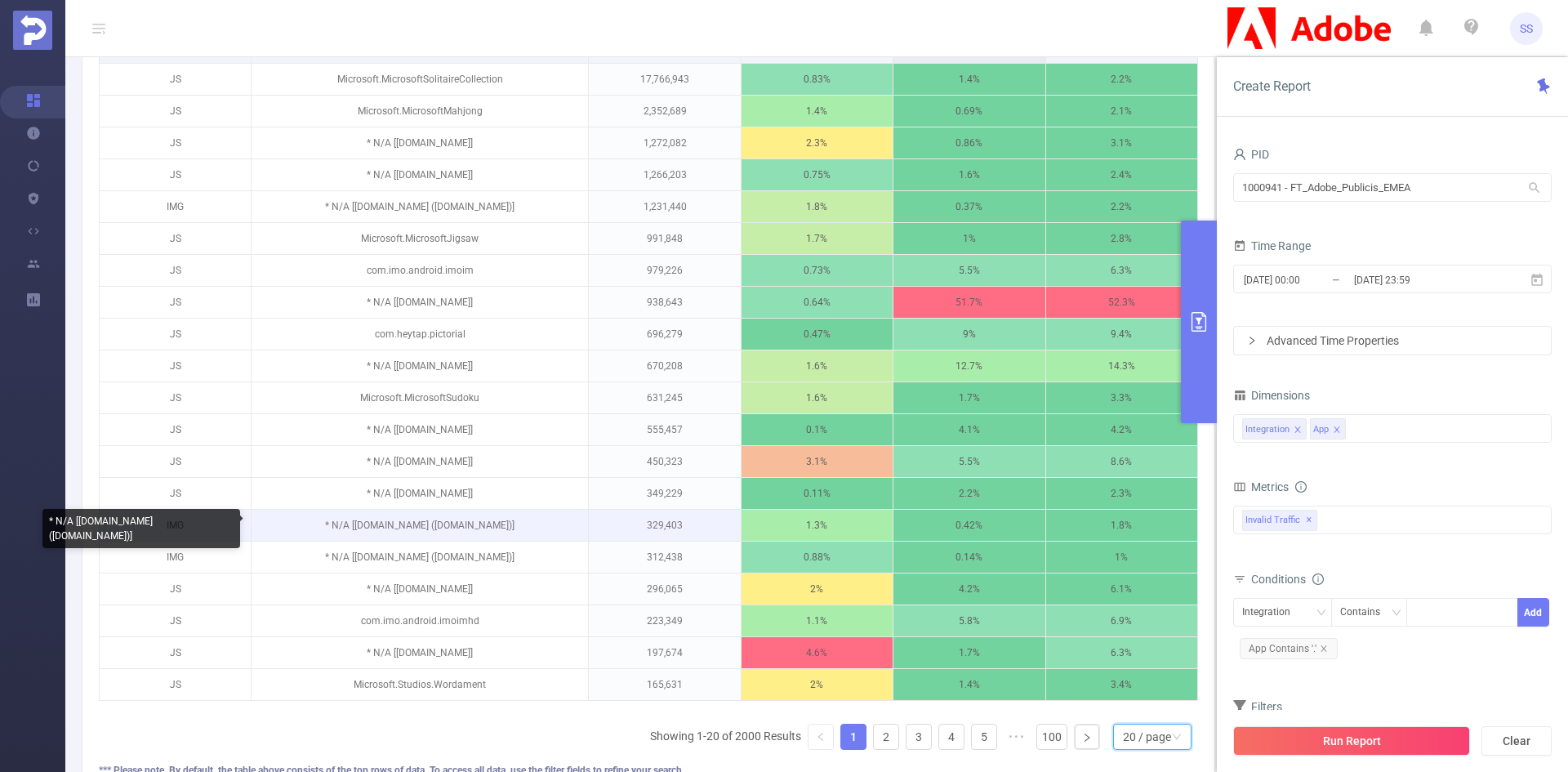
scroll to position [452, 0]
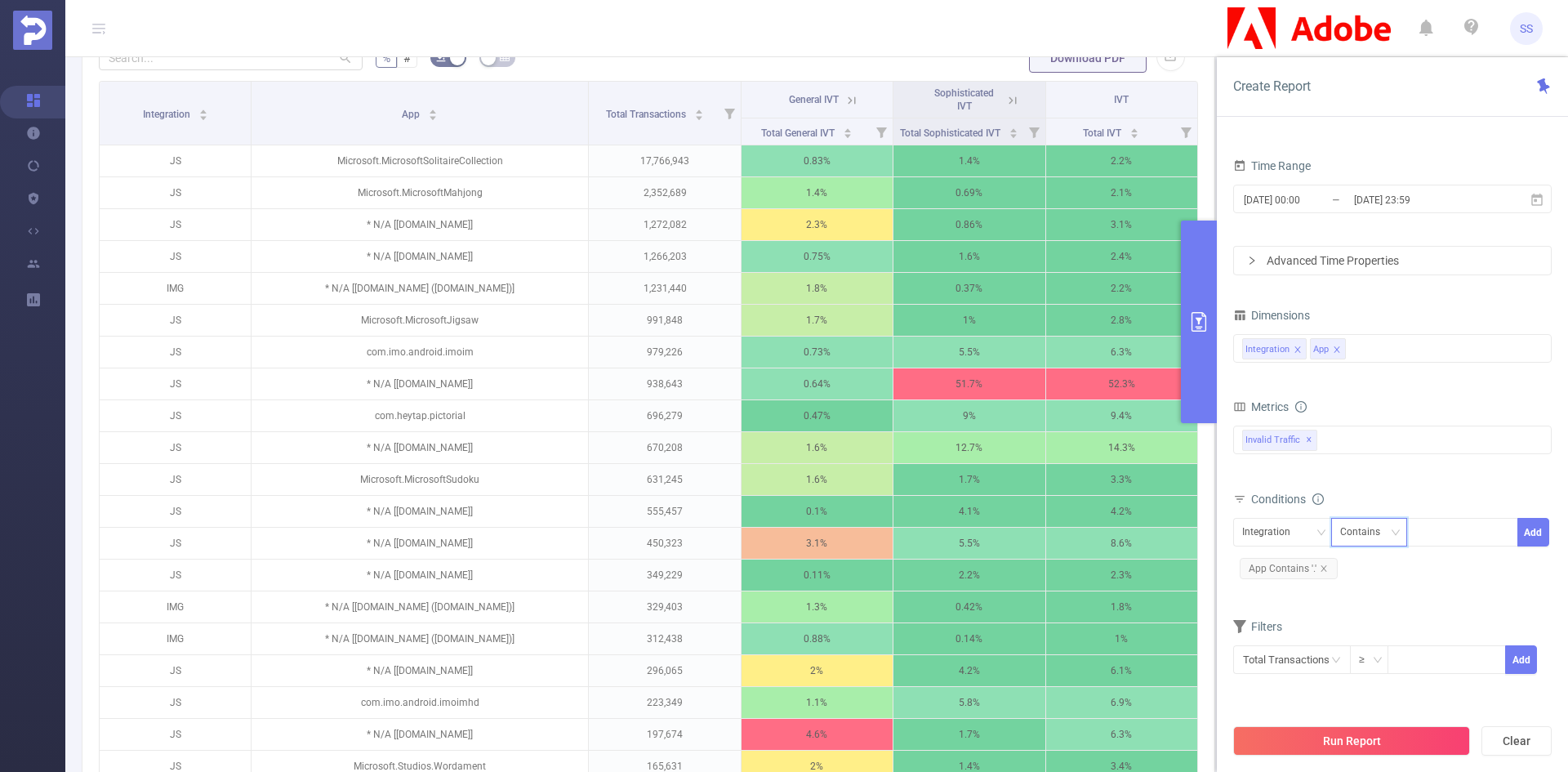
click at [1369, 535] on div "Contains" at bounding box center [1366, 531] width 52 height 27
click at [1370, 586] on li "Is" at bounding box center [1384, 591] width 108 height 26
click at [1450, 529] on div at bounding box center [1462, 531] width 93 height 27
type input "JS"
click at [1462, 563] on li "JS" at bounding box center [1462, 566] width 112 height 26
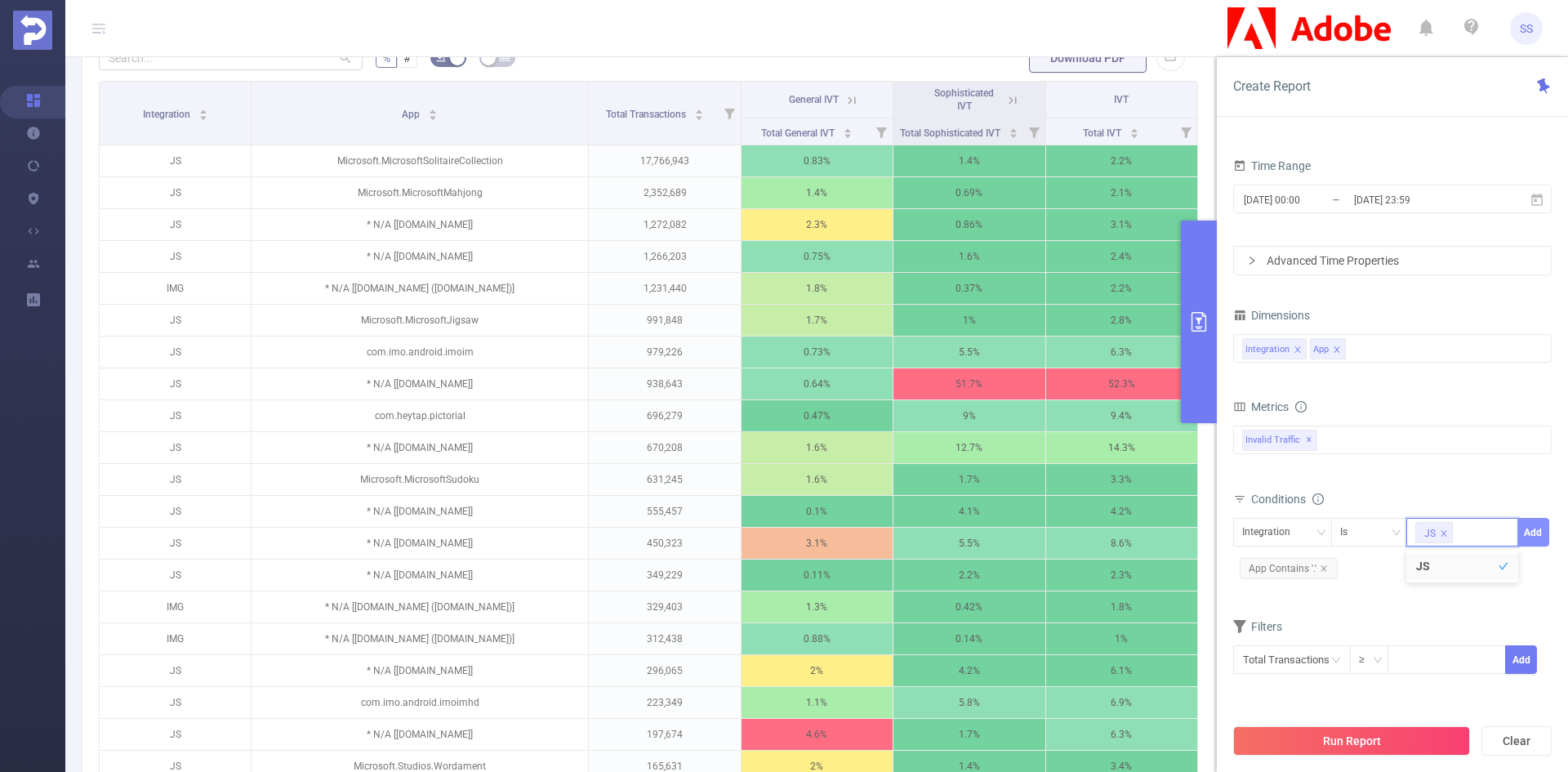
click at [1535, 533] on button "Add" at bounding box center [1533, 531] width 31 height 29
click at [1348, 740] on button "Run Report" at bounding box center [1351, 741] width 237 height 30
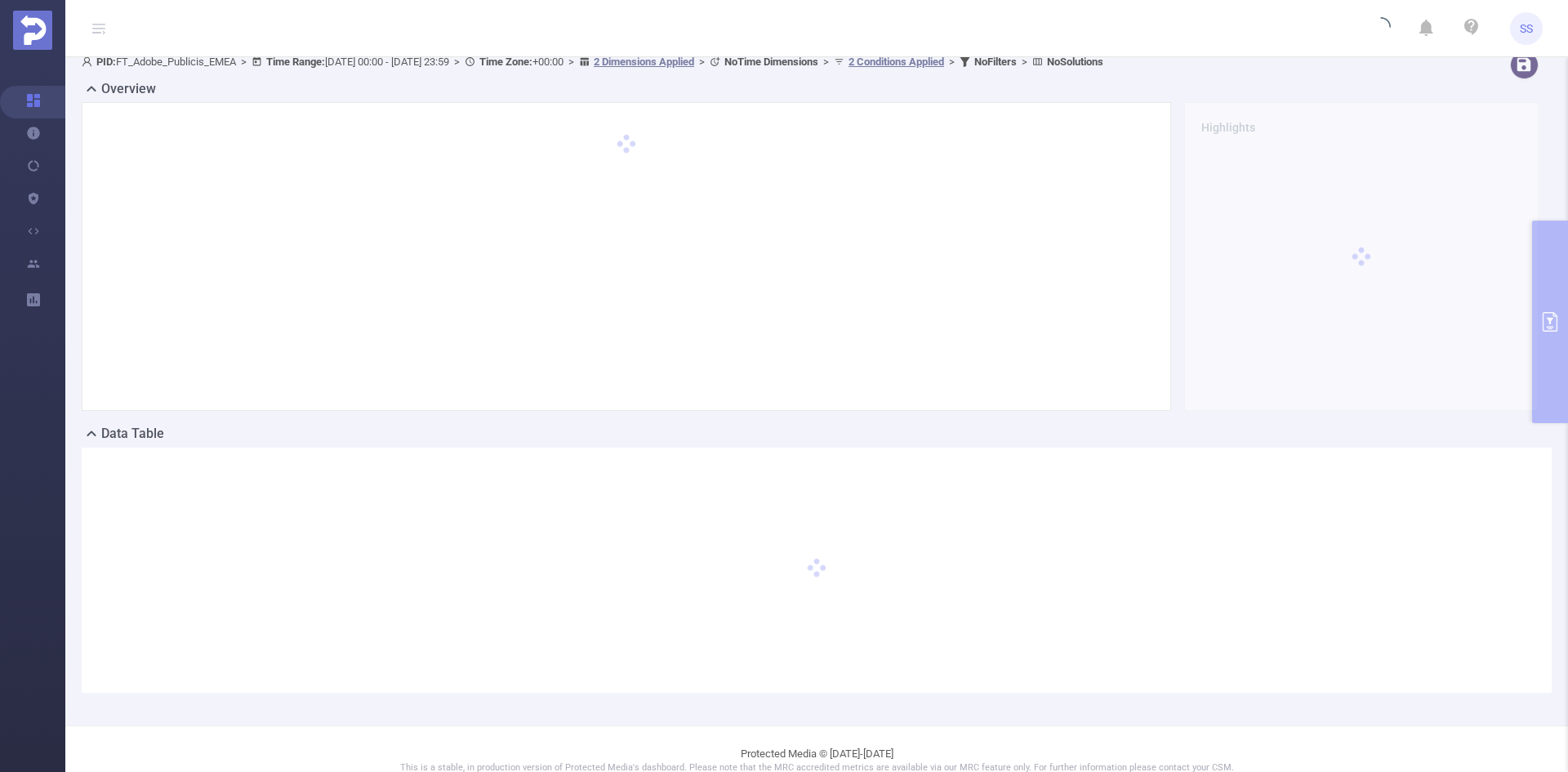
scroll to position [0, 0]
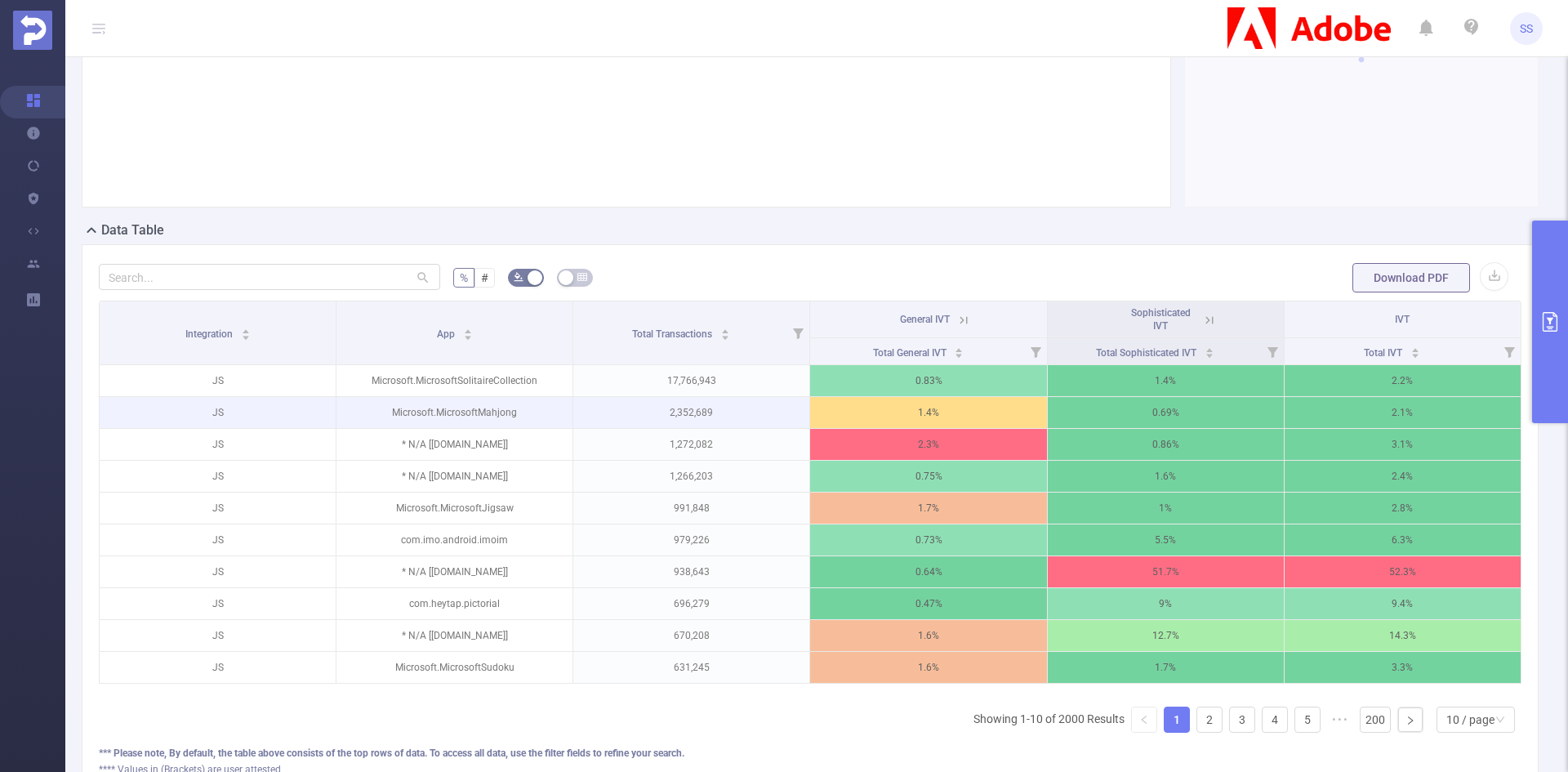
scroll to position [245, 0]
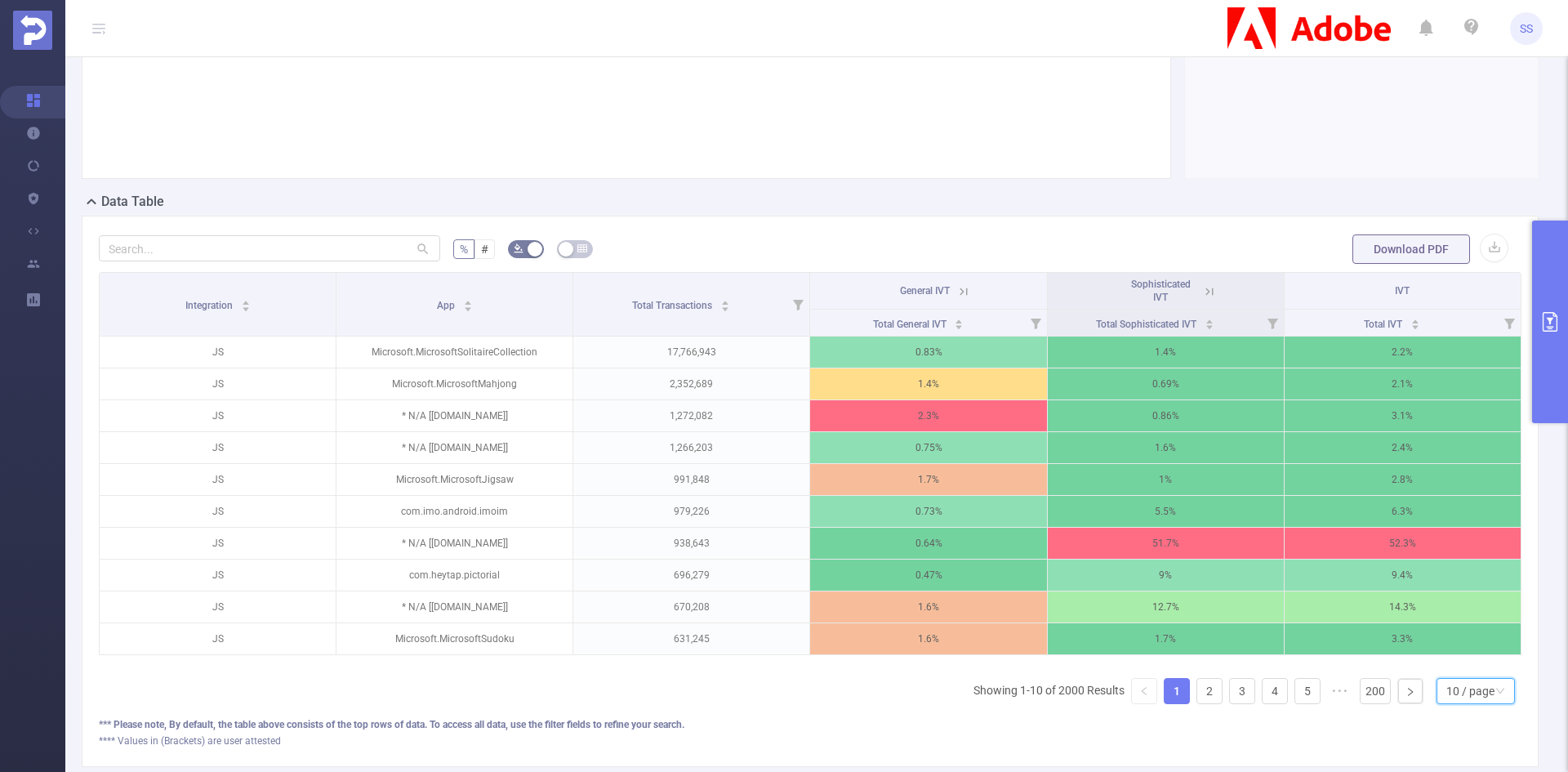
click at [1462, 704] on div "10 / page" at bounding box center [1470, 691] width 48 height 24
click at [1454, 597] on li "20 / page" at bounding box center [1462, 595] width 79 height 26
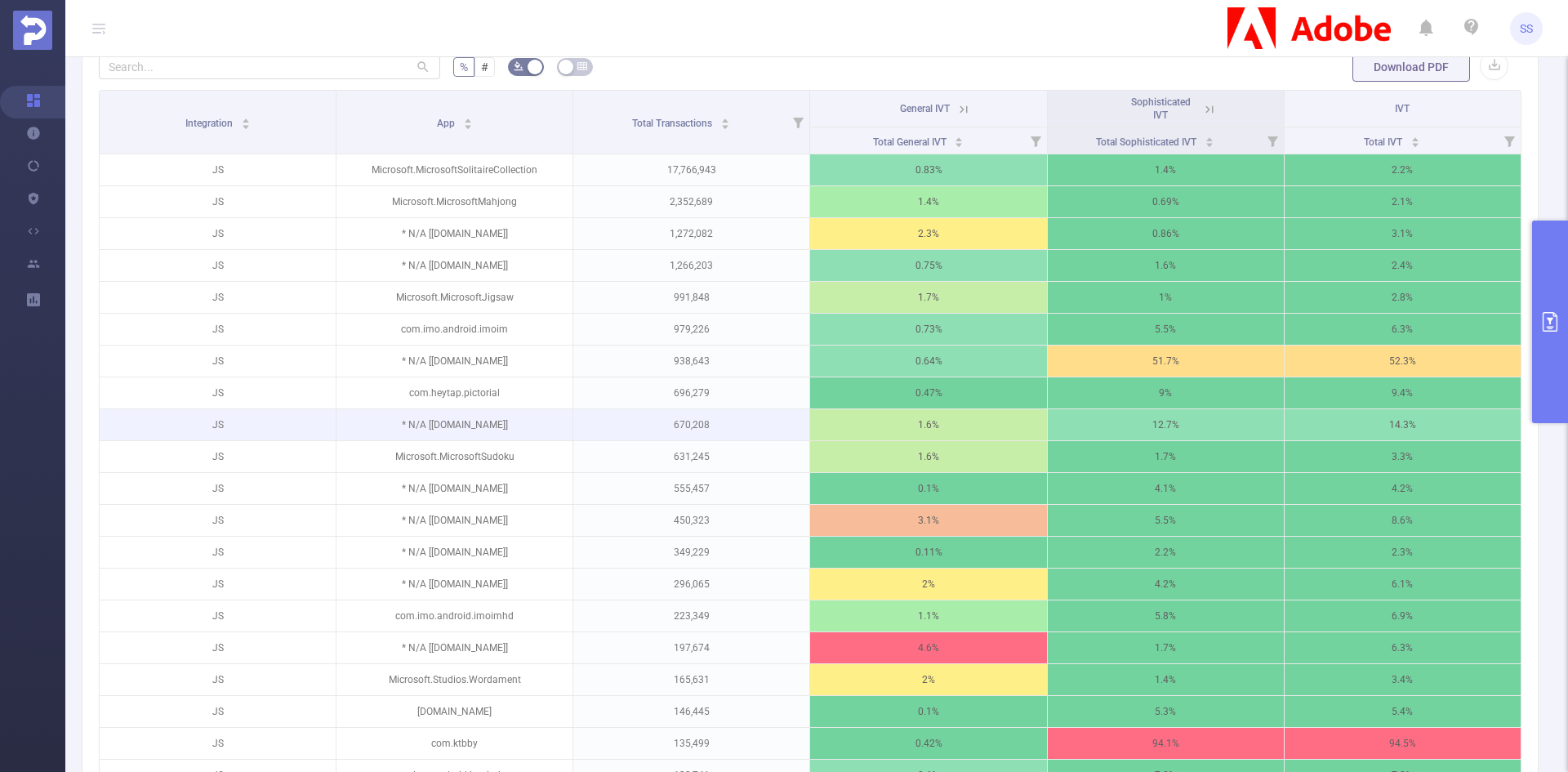
scroll to position [408, 0]
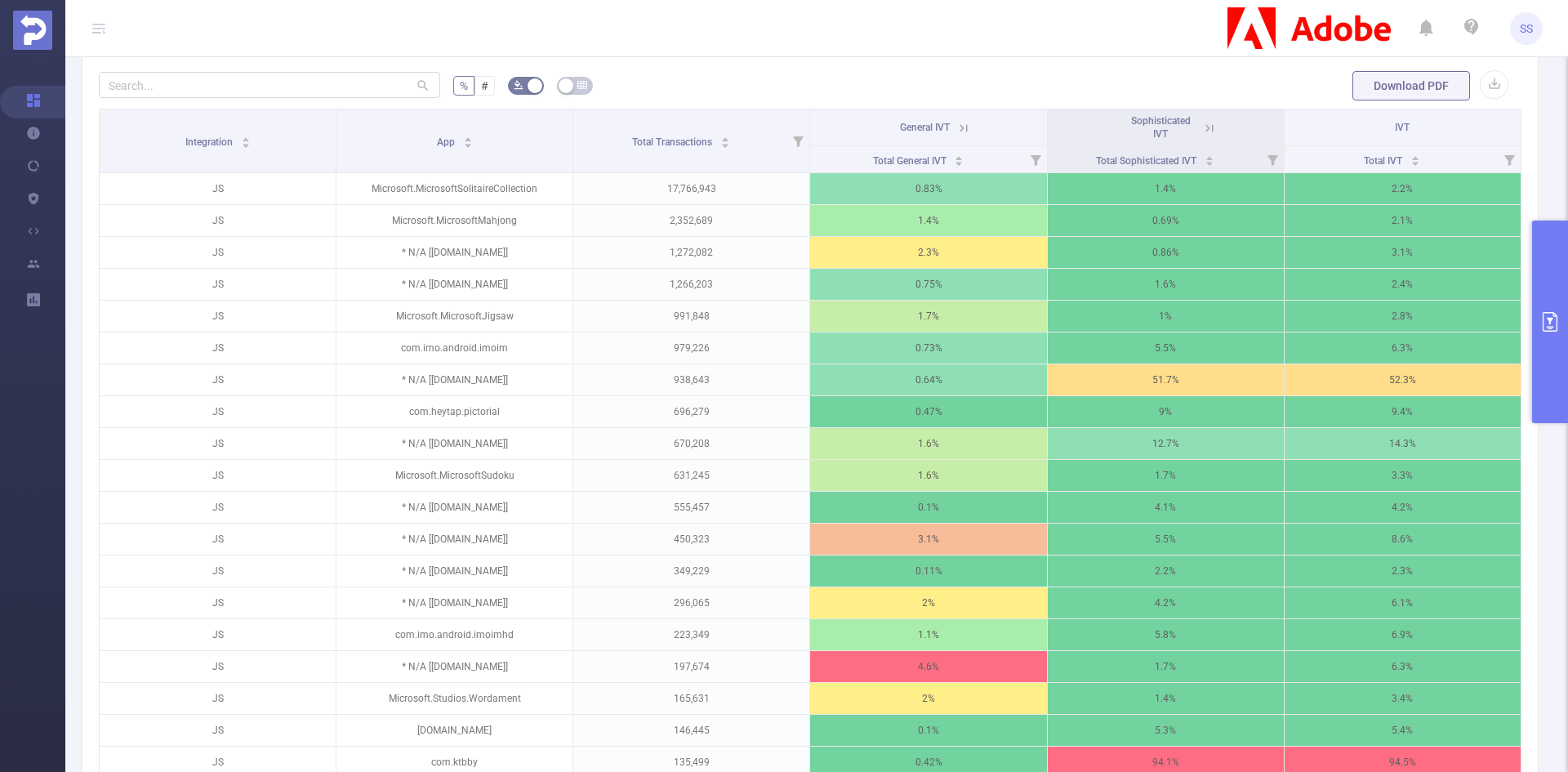
click at [1202, 133] on icon at bounding box center [1210, 129] width 15 height 15
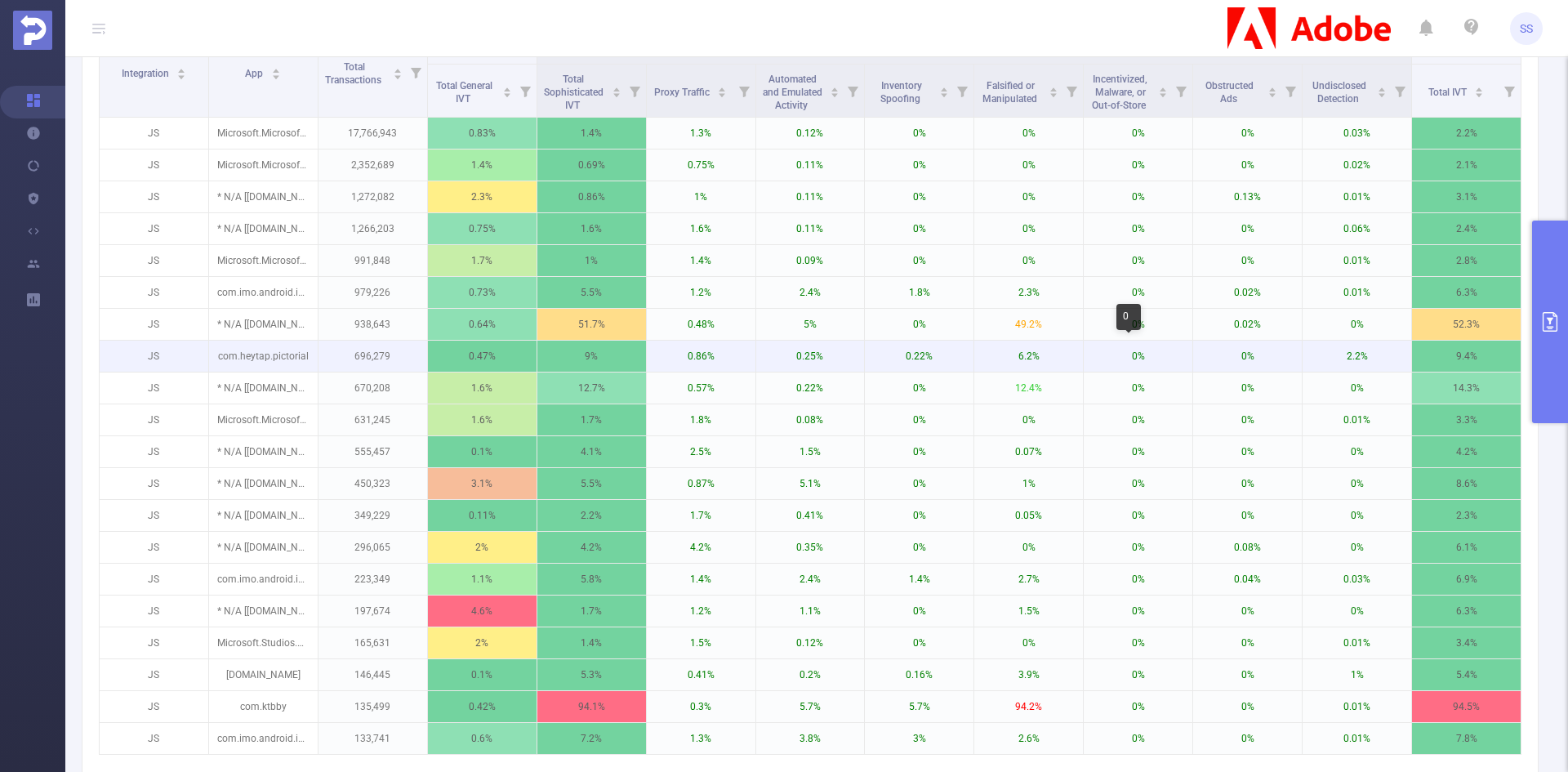
scroll to position [327, 0]
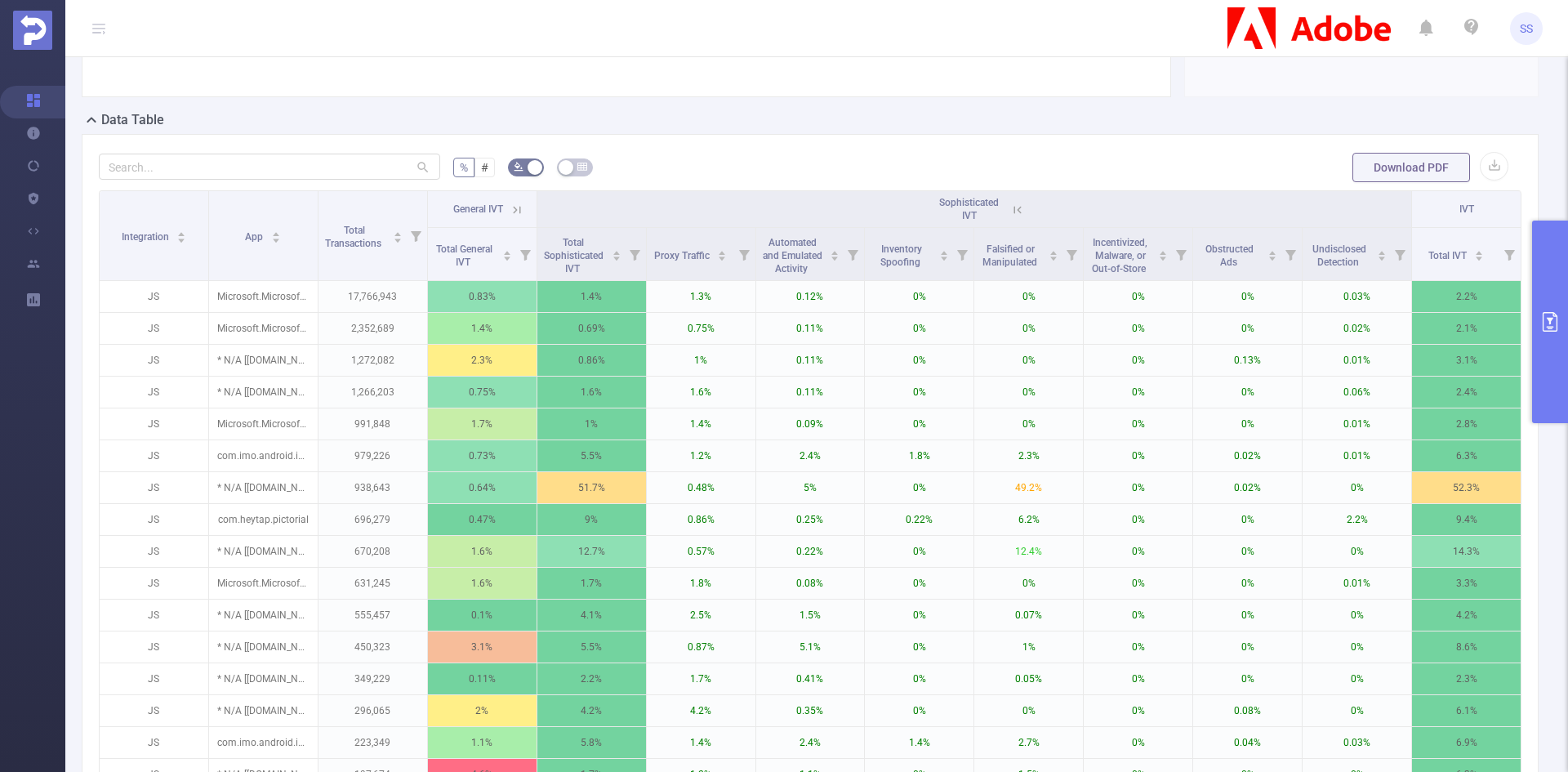
click at [1005, 207] on icon at bounding box center [1014, 209] width 19 height 17
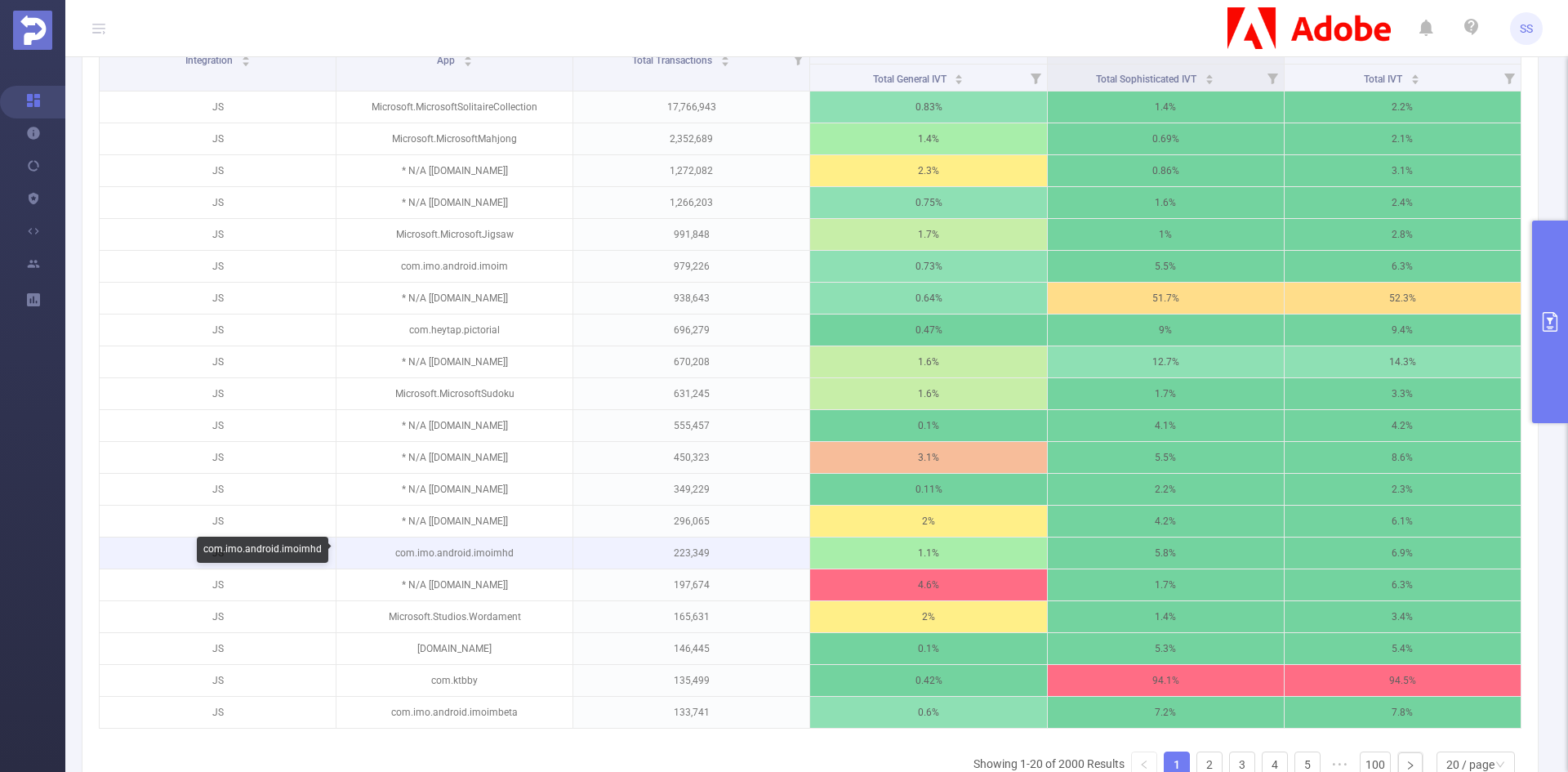
scroll to position [408, 0]
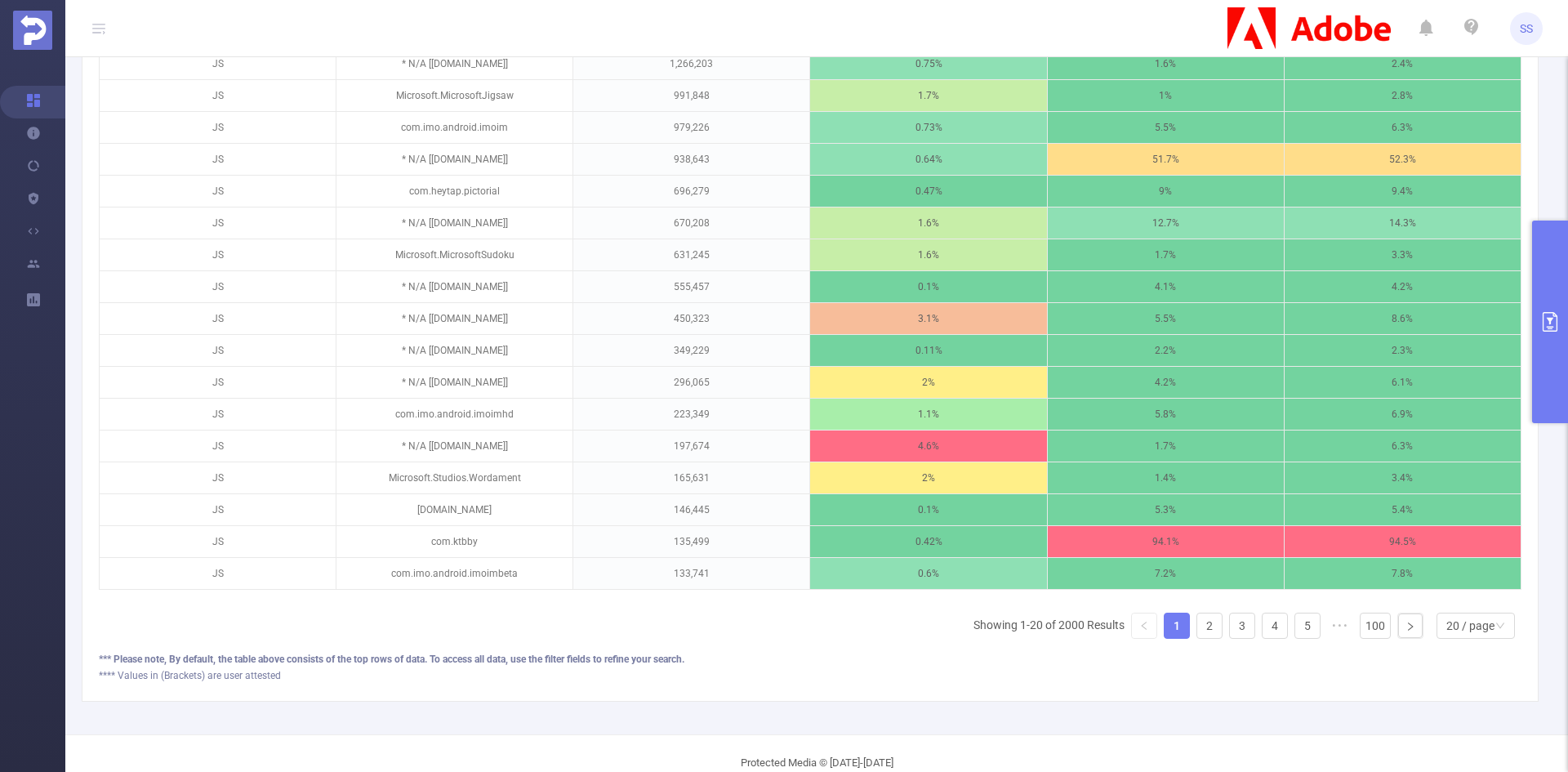
drag, startPoint x: 140, startPoint y: 191, endPoint x: 1465, endPoint y: 605, distance: 1388.2
click at [1465, 600] on div "Integration App Total Transactions General IVT Sophisticated IVT IVT Total Gene…" at bounding box center [810, 243] width 1423 height 711
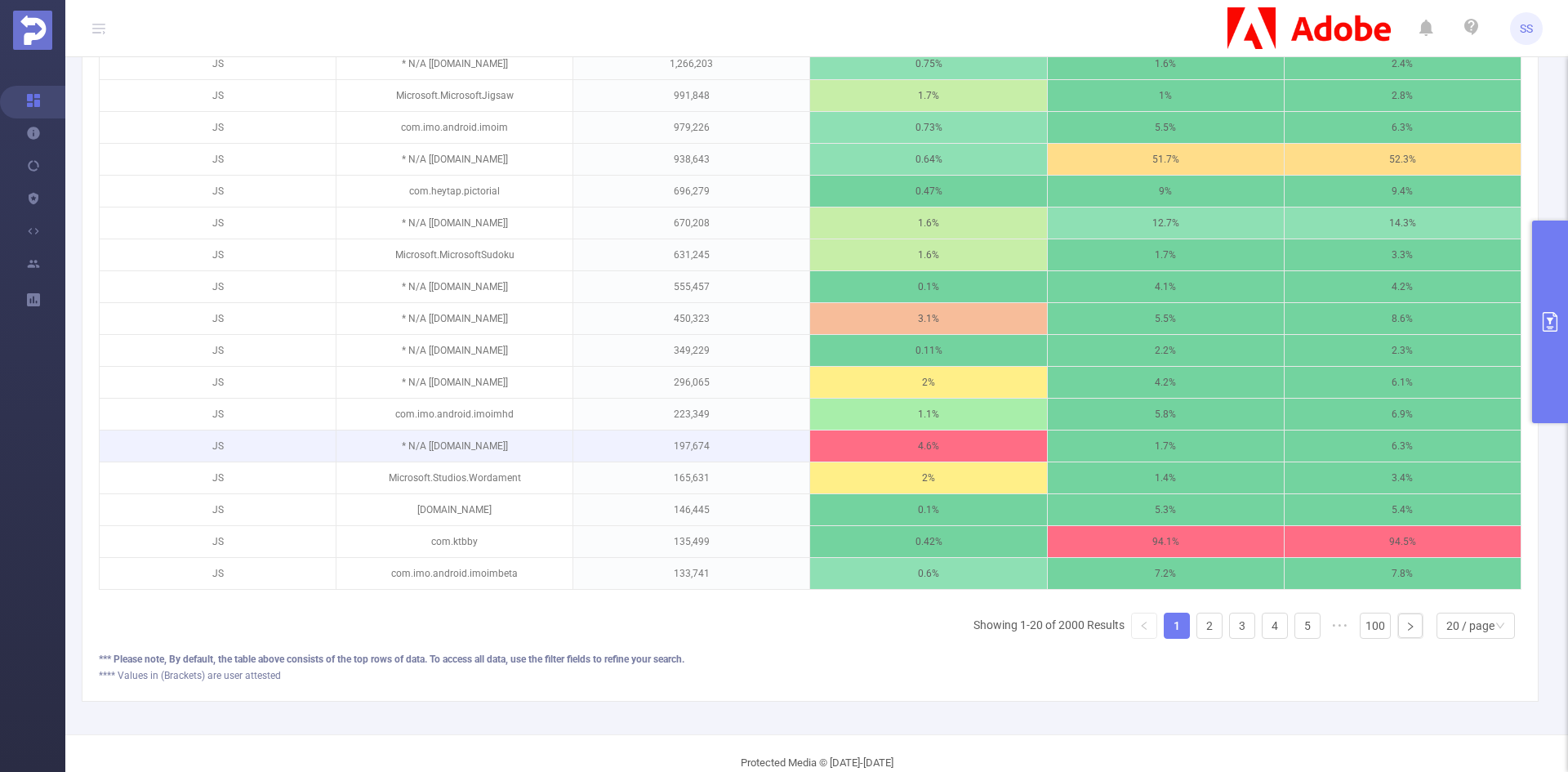
click at [557, 438] on p "* N/A [[DOMAIN_NAME]]" at bounding box center [454, 446] width 236 height 31
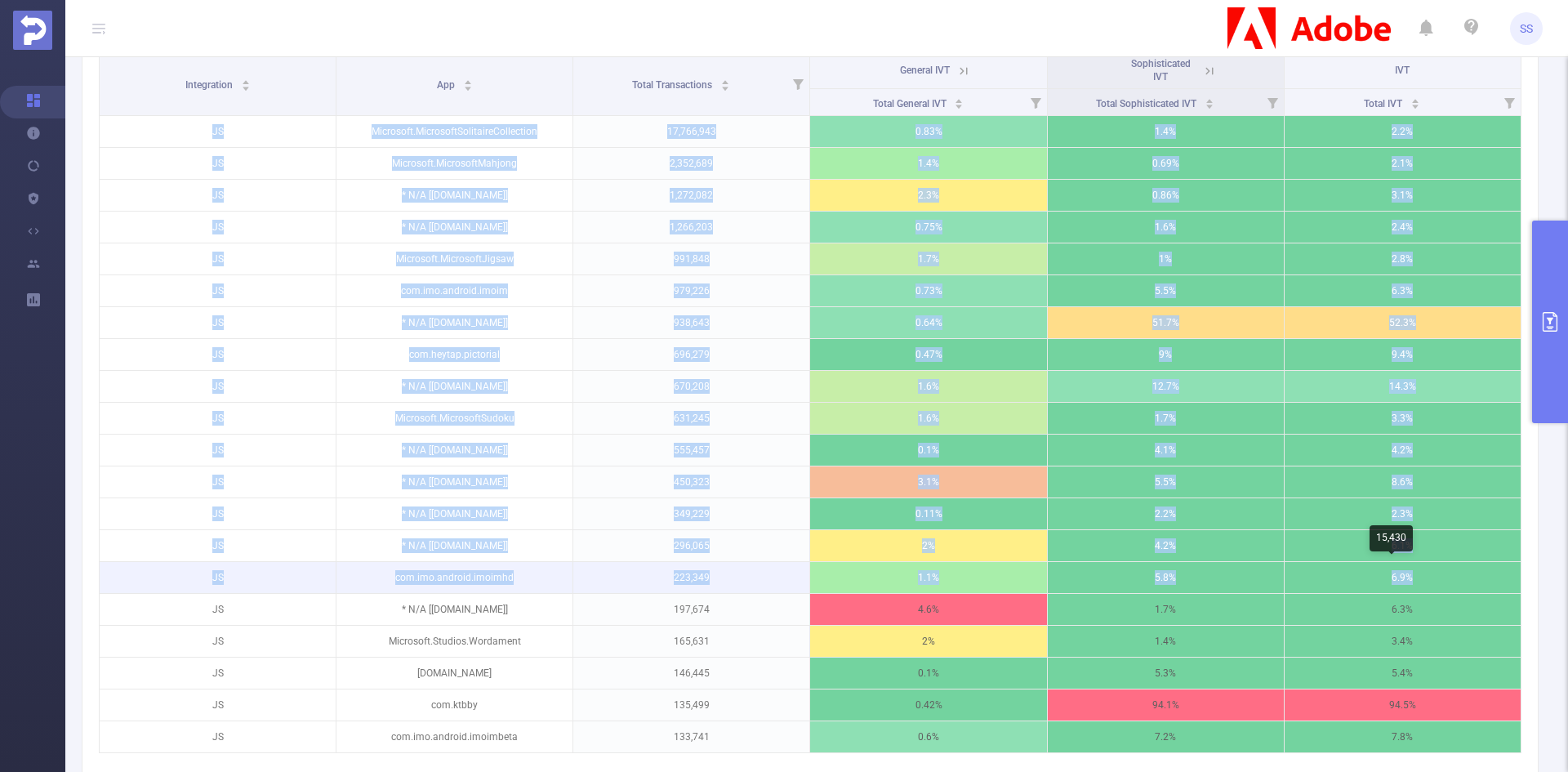
scroll to position [0, 4]
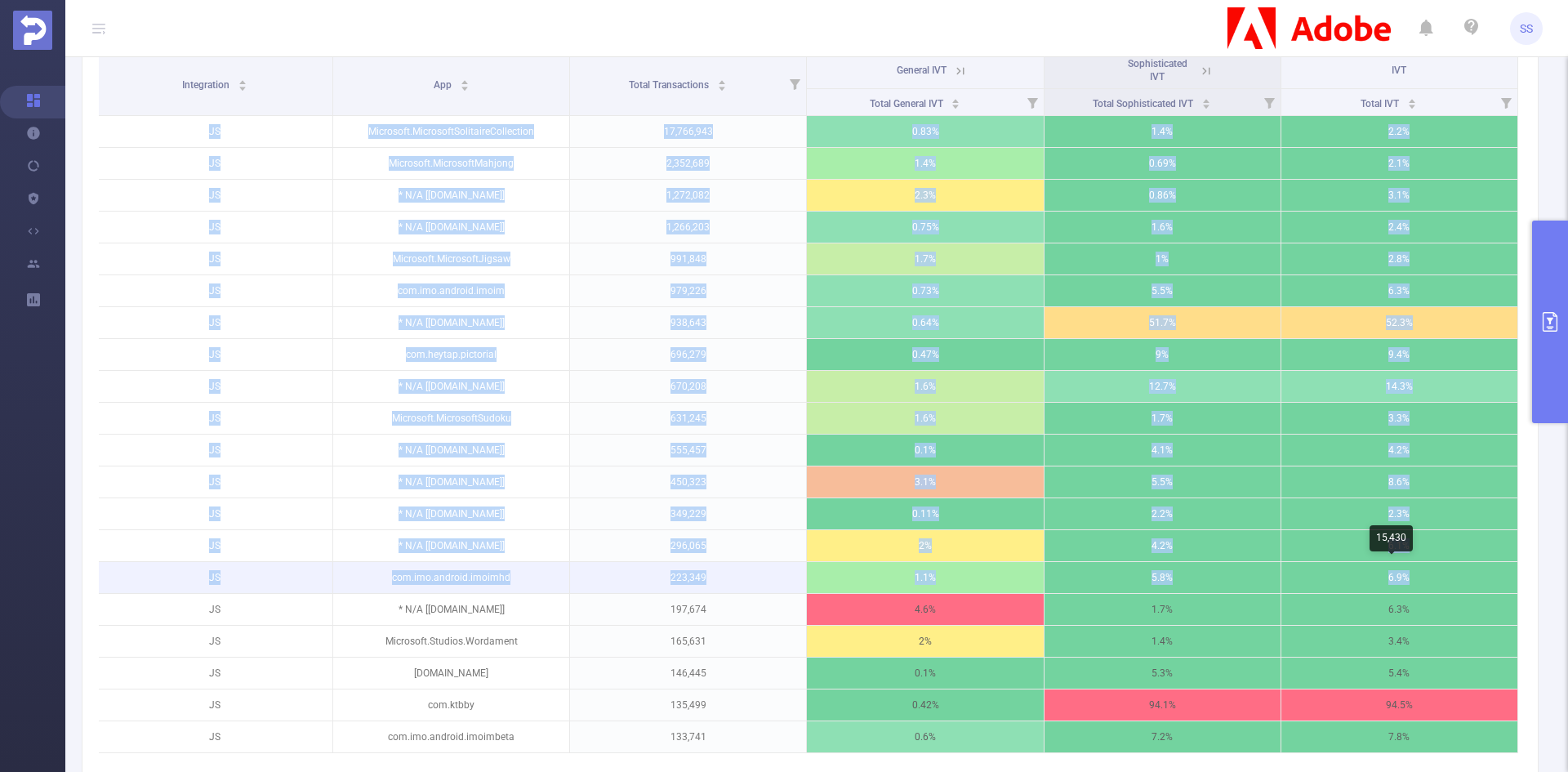
drag, startPoint x: 179, startPoint y: 128, endPoint x: 1498, endPoint y: 578, distance: 1393.7
click at [1498, 578] on tbody "JS Microsoft.MicrosoftSolitaireCollection 17,766,943 0.83% 1.4% 2.2% JS Microso…" at bounding box center [807, 434] width 1422 height 637
copy tbody "JS Microsoft.MicrosoftSolitaireCollection 17,766,943 0.83% 1.4% 2.2% JS Microso…"
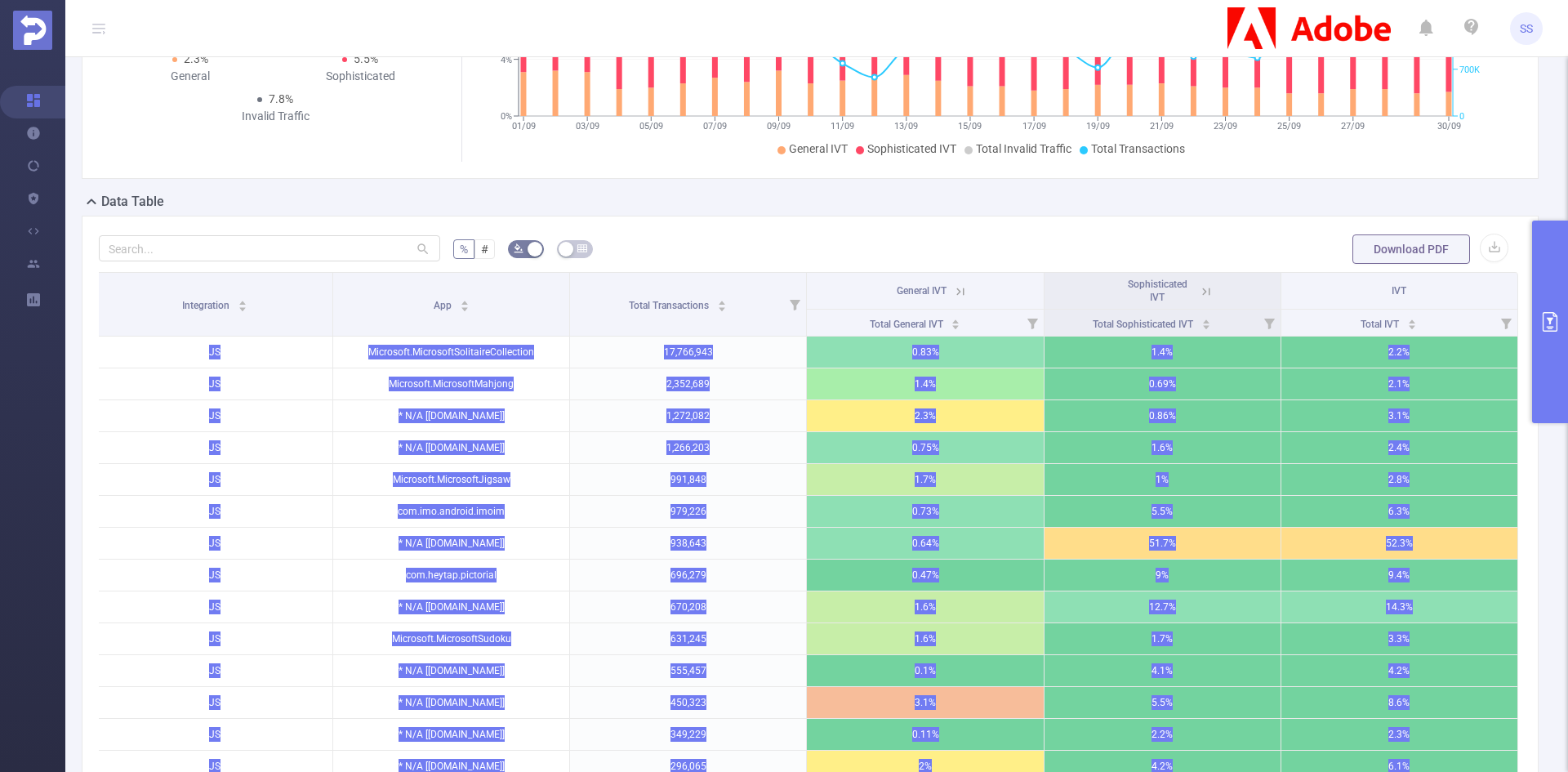
scroll to position [466, 0]
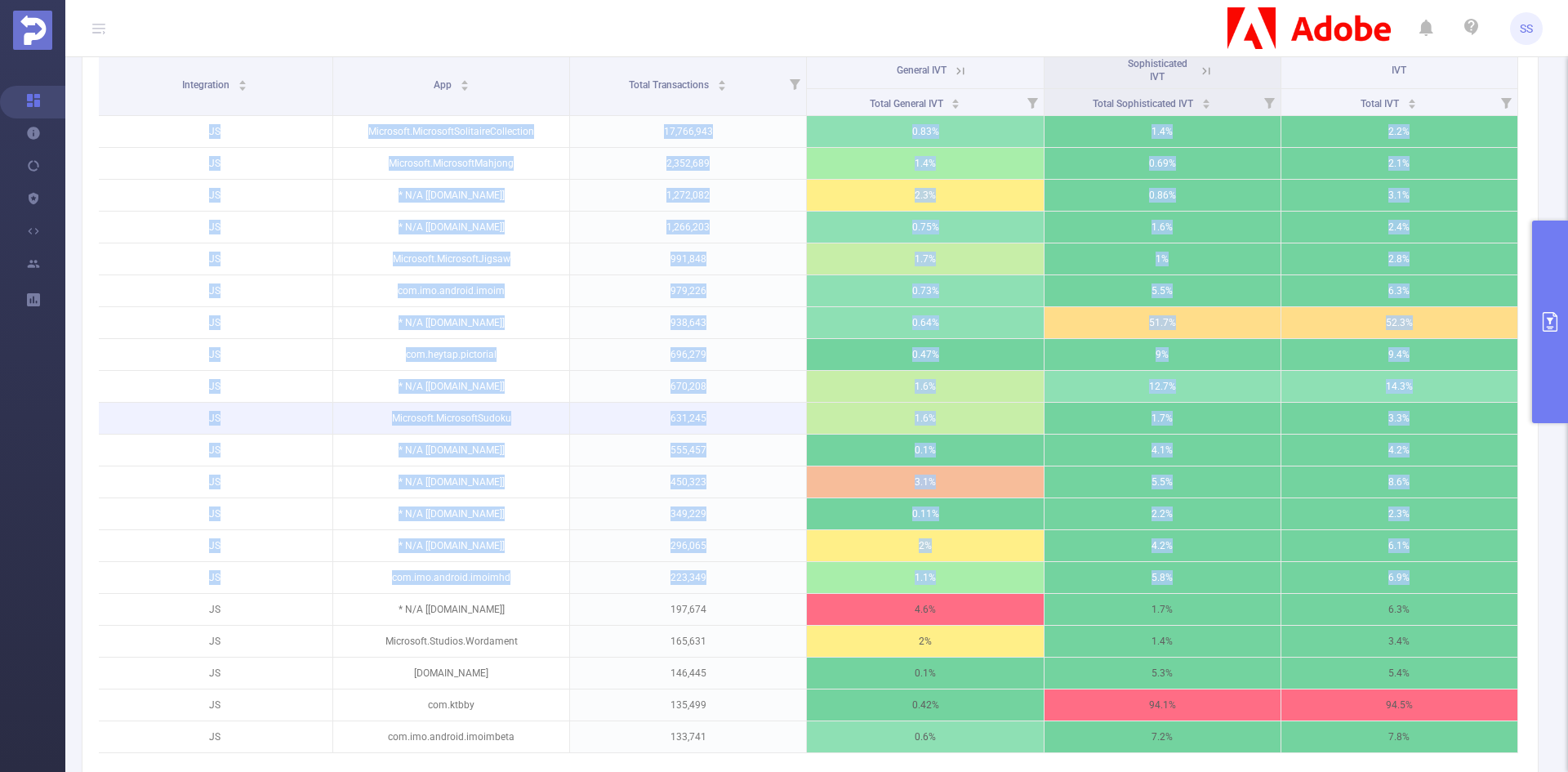
click at [682, 405] on p "631,245" at bounding box center [688, 418] width 236 height 31
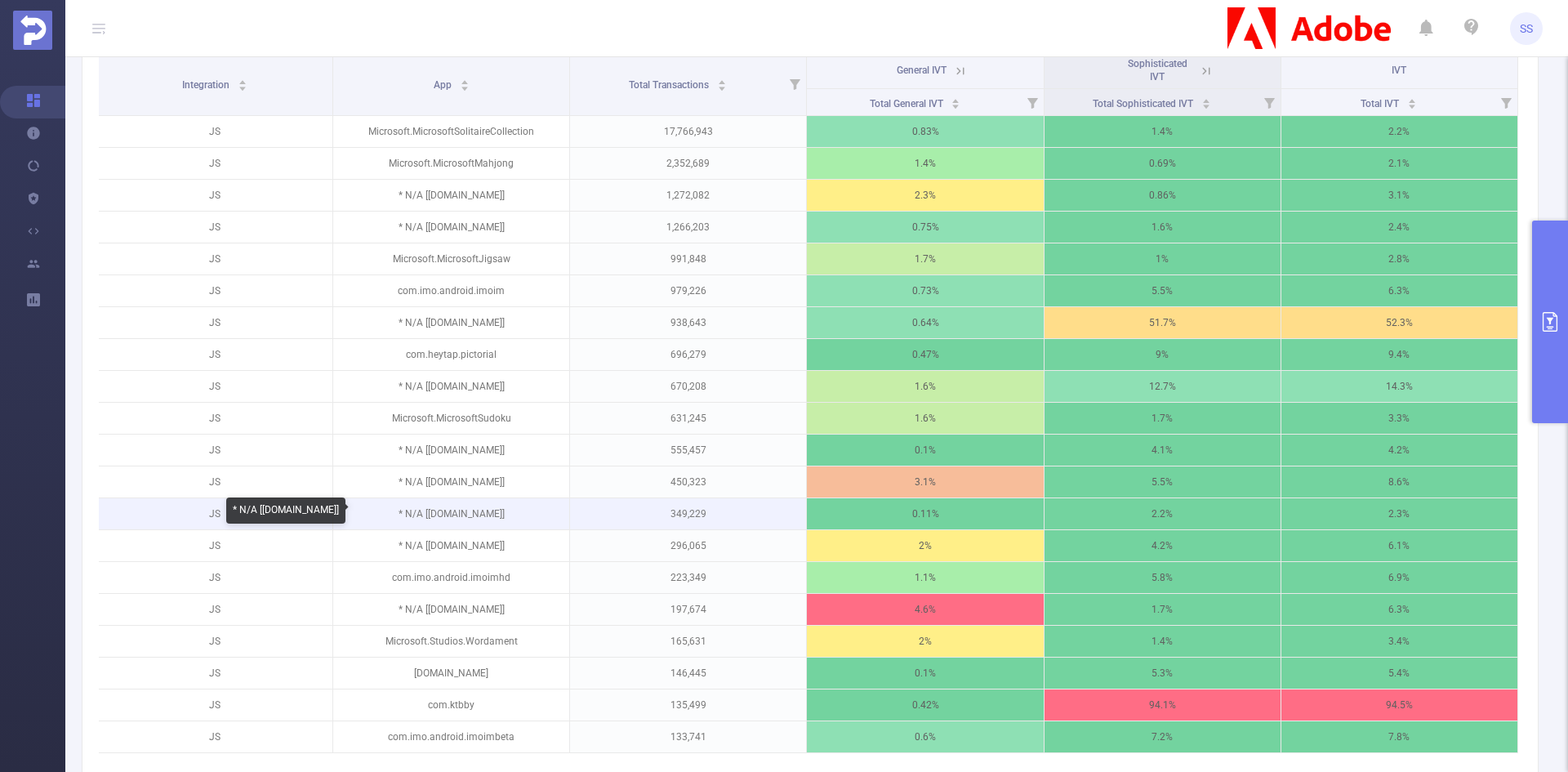
scroll to position [384, 0]
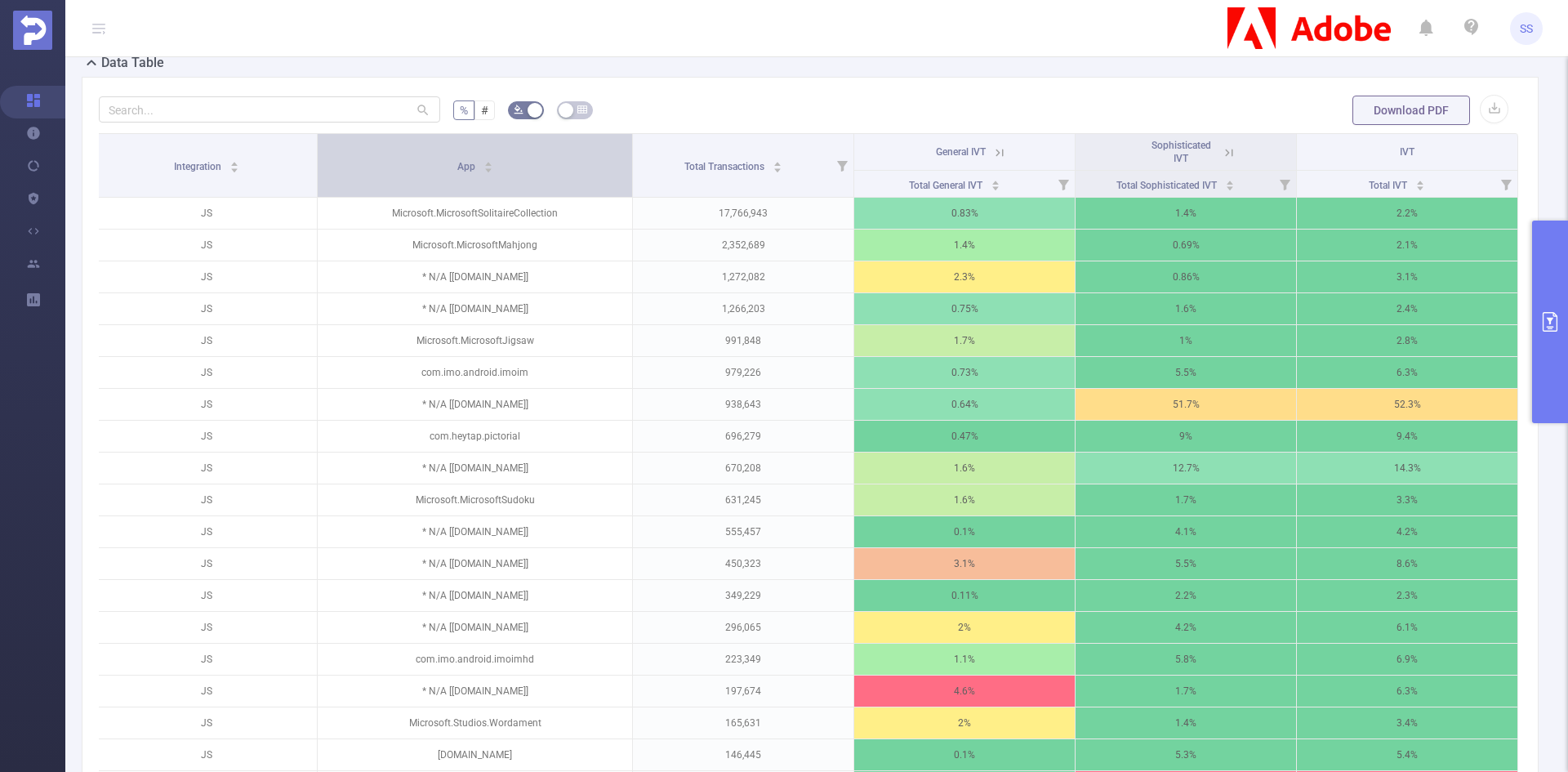
drag, startPoint x: 563, startPoint y: 180, endPoint x: 587, endPoint y: 191, distance: 26.4
click at [587, 191] on th "App" at bounding box center [475, 166] width 316 height 64
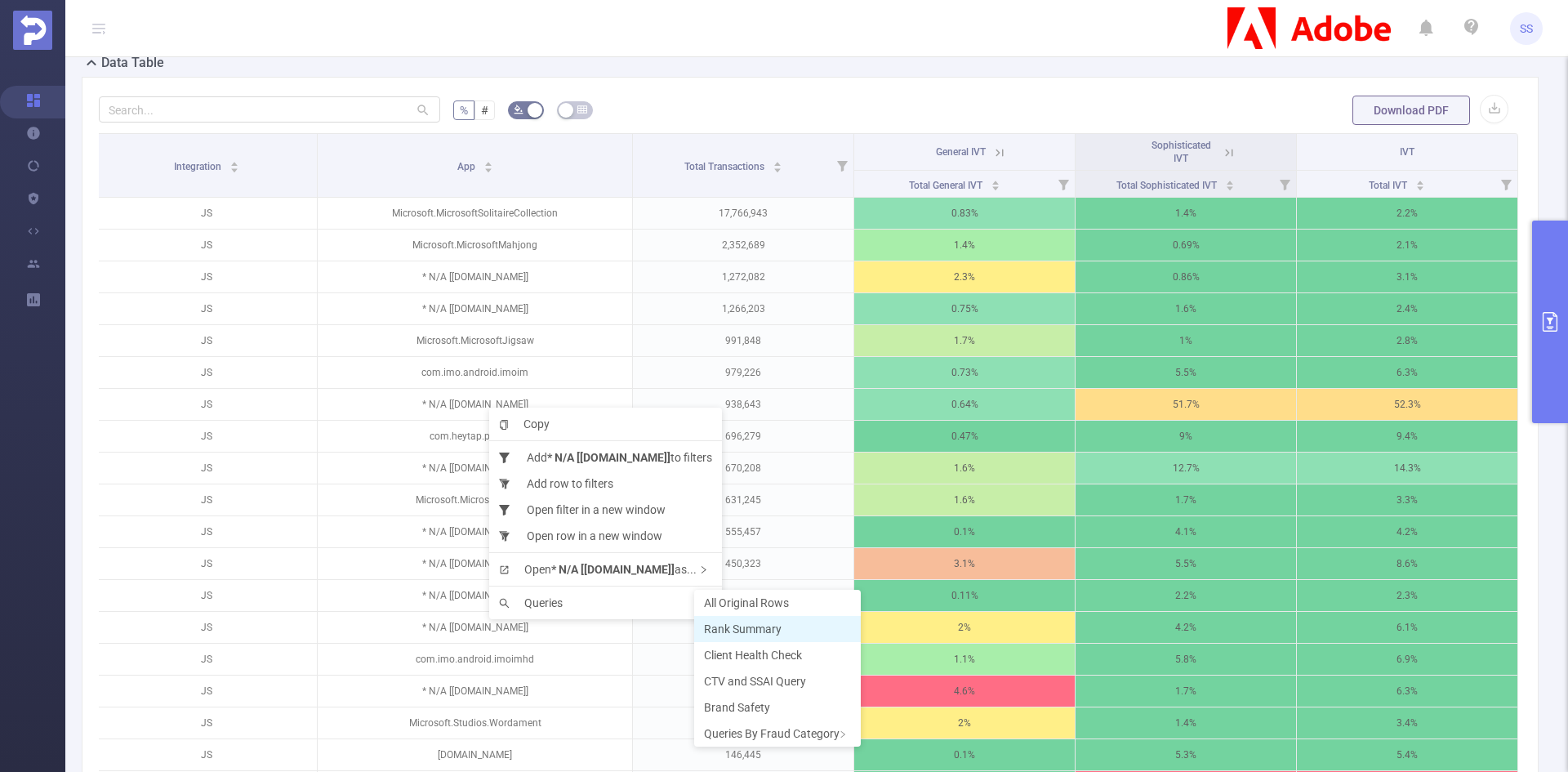
click at [734, 625] on span "Rank Summary" at bounding box center [742, 629] width 78 height 13
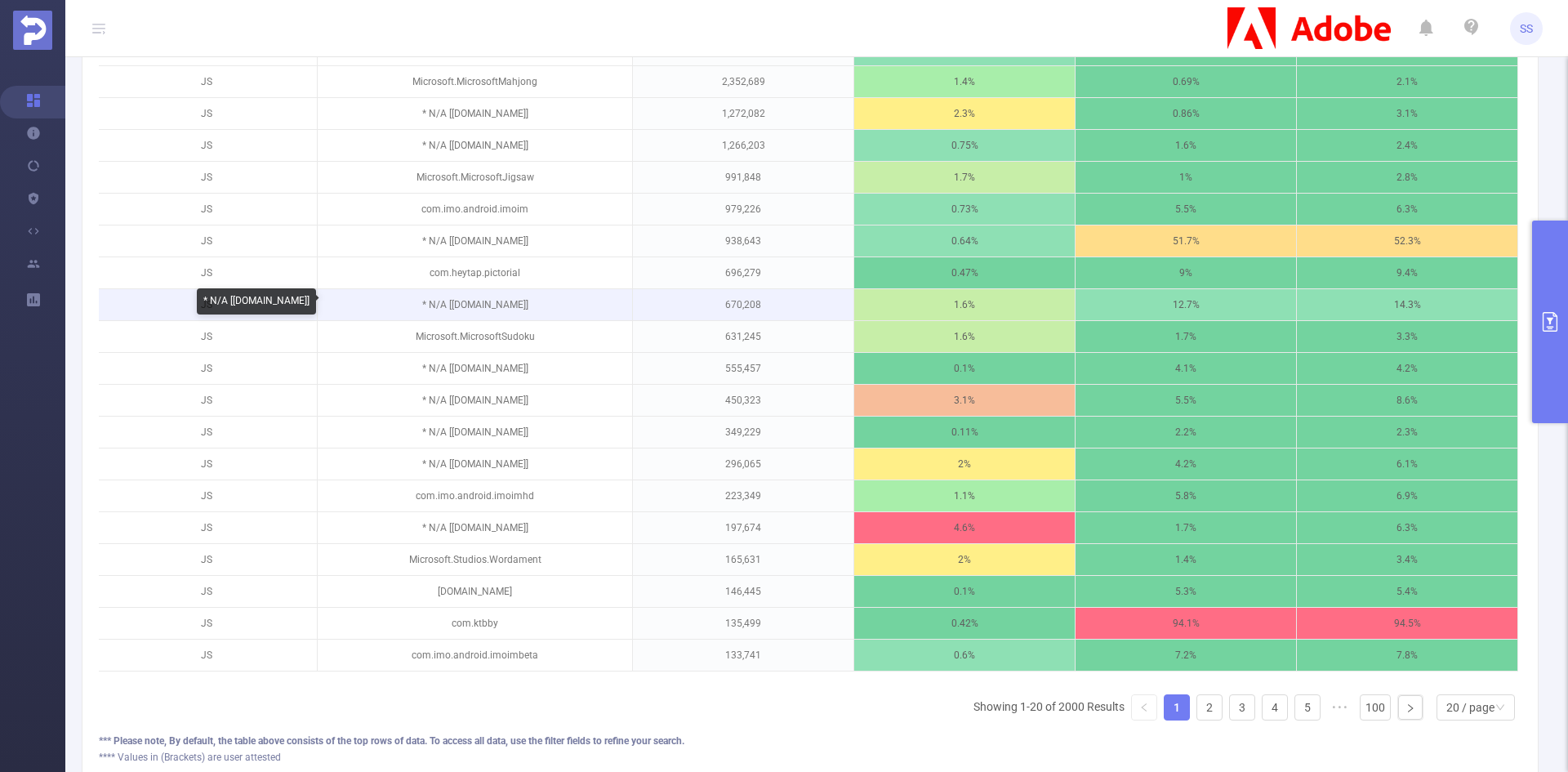
scroll to position [466, 0]
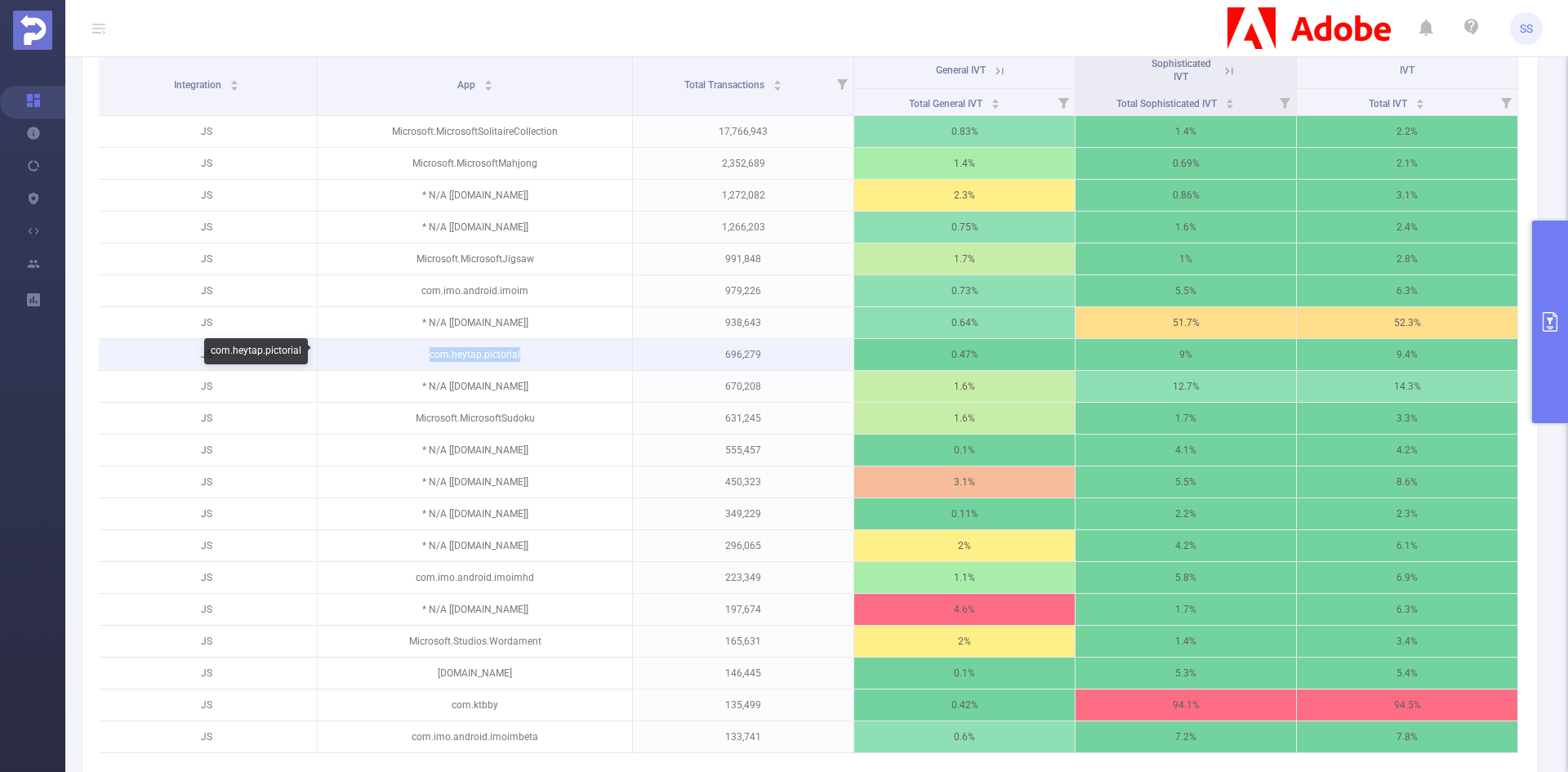
drag, startPoint x: 427, startPoint y: 355, endPoint x: 518, endPoint y: 355, distance: 91.0
click at [518, 355] on p "com.heytap.pictorial" at bounding box center [475, 355] width 315 height 31
copy p "com.heytap.pictorial"
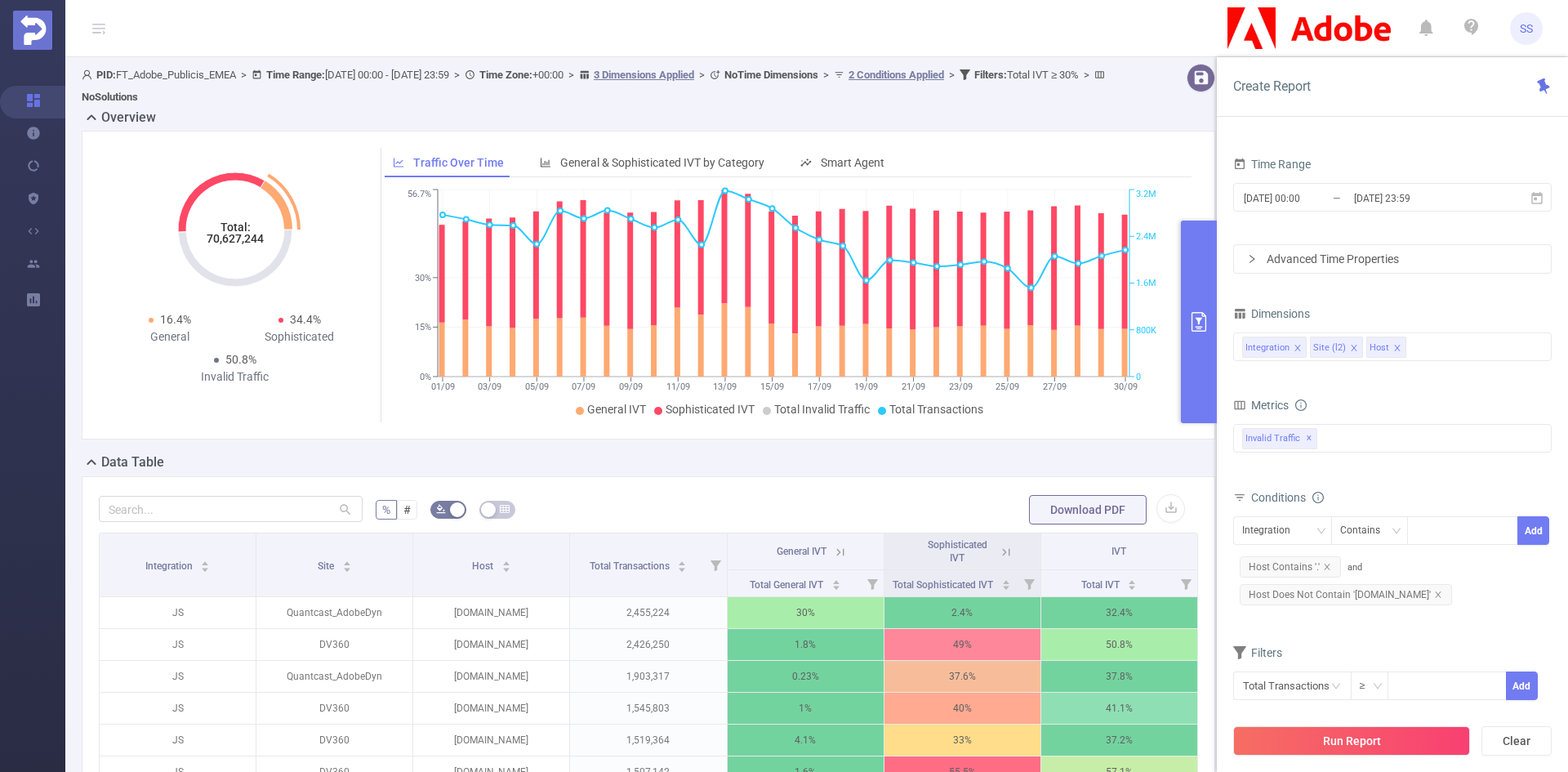
click at [252, 243] on tspan "70,627,244" at bounding box center [235, 239] width 57 height 13
copy tspan "70,627,244"
click at [1204, 332] on button "primary" at bounding box center [1199, 321] width 36 height 203
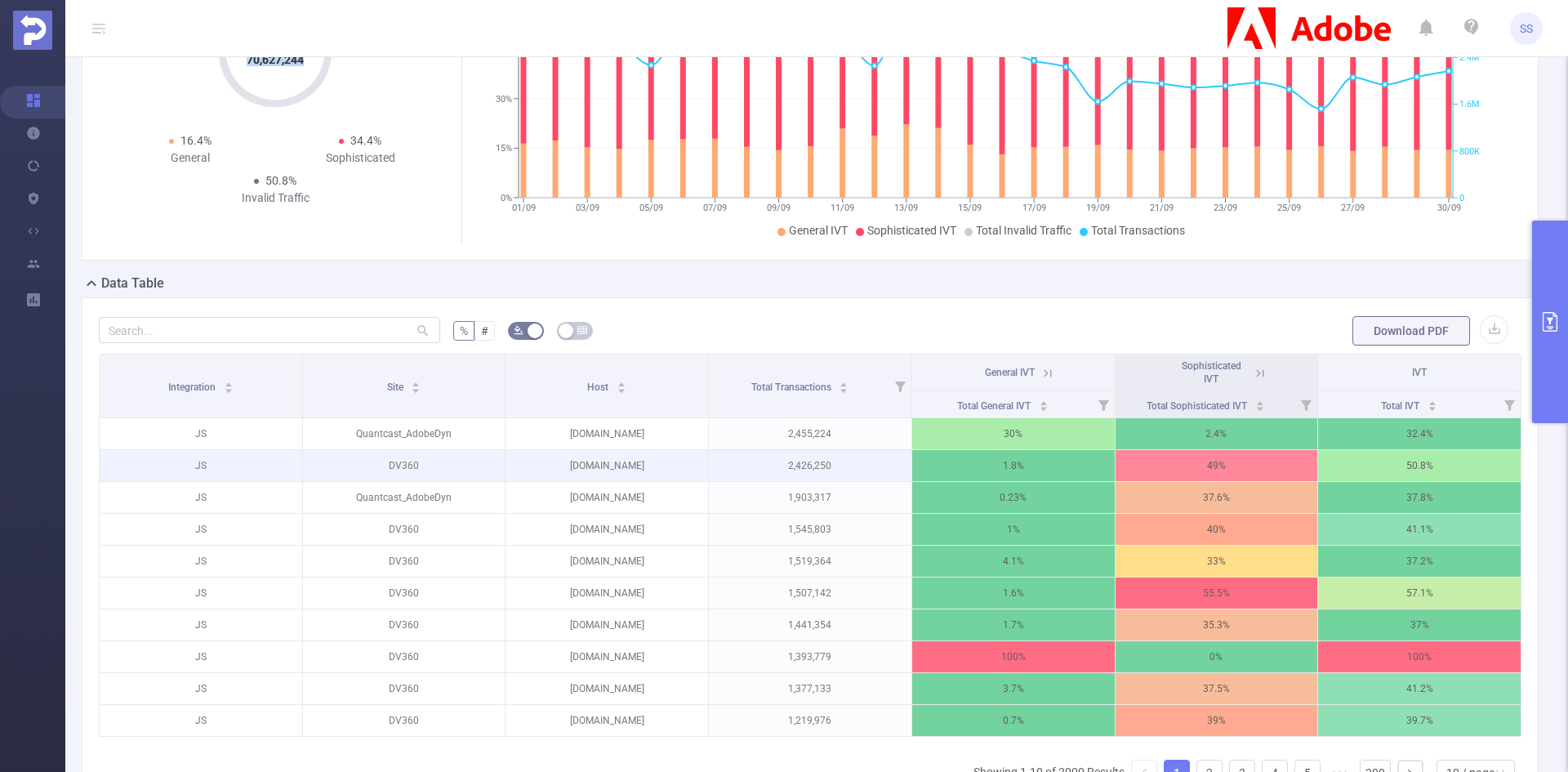
scroll to position [245, 0]
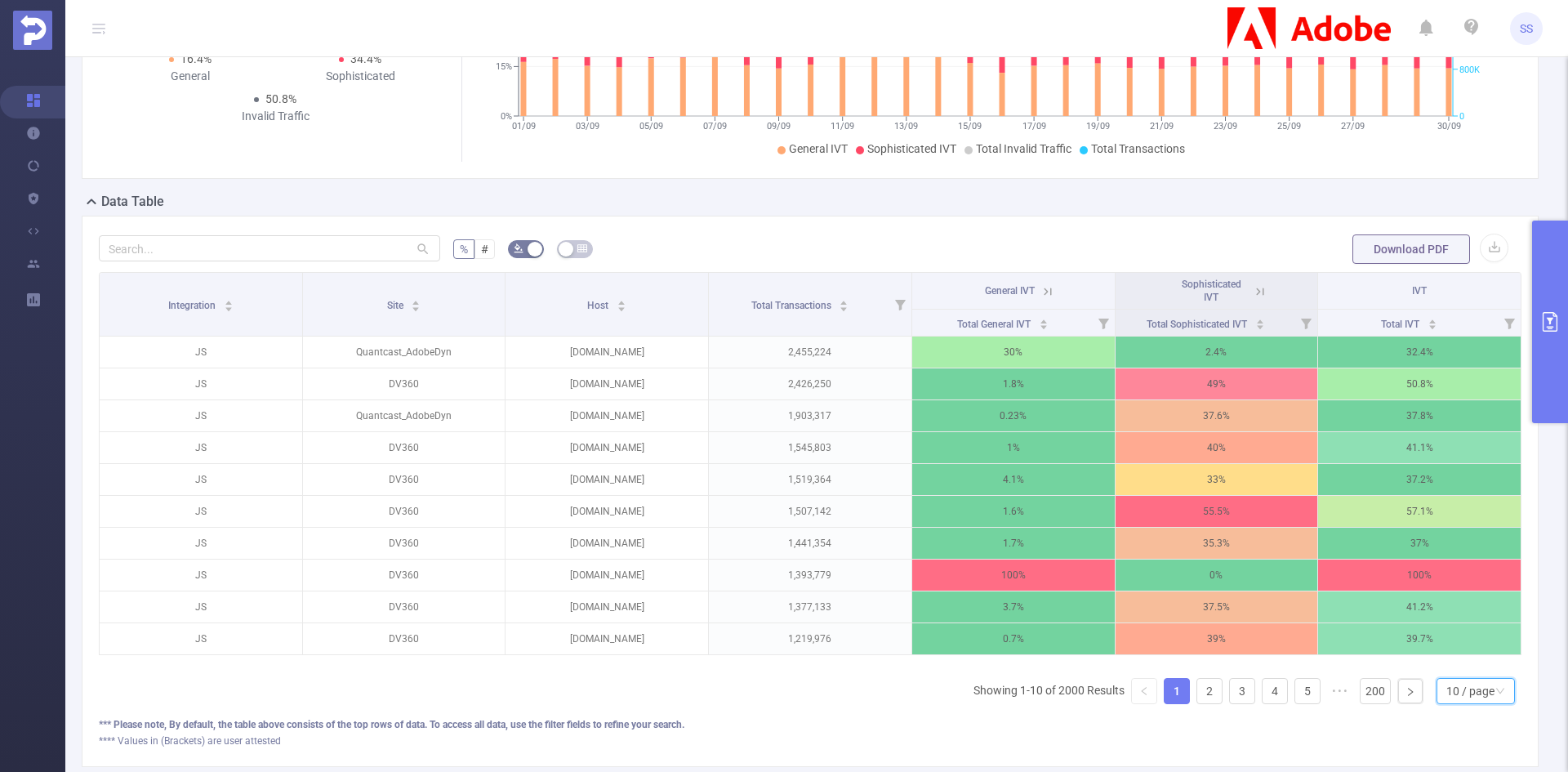
click at [1446, 698] on div "10 / page" at bounding box center [1470, 691] width 48 height 24
click at [1462, 595] on li "20 / page" at bounding box center [1462, 595] width 79 height 26
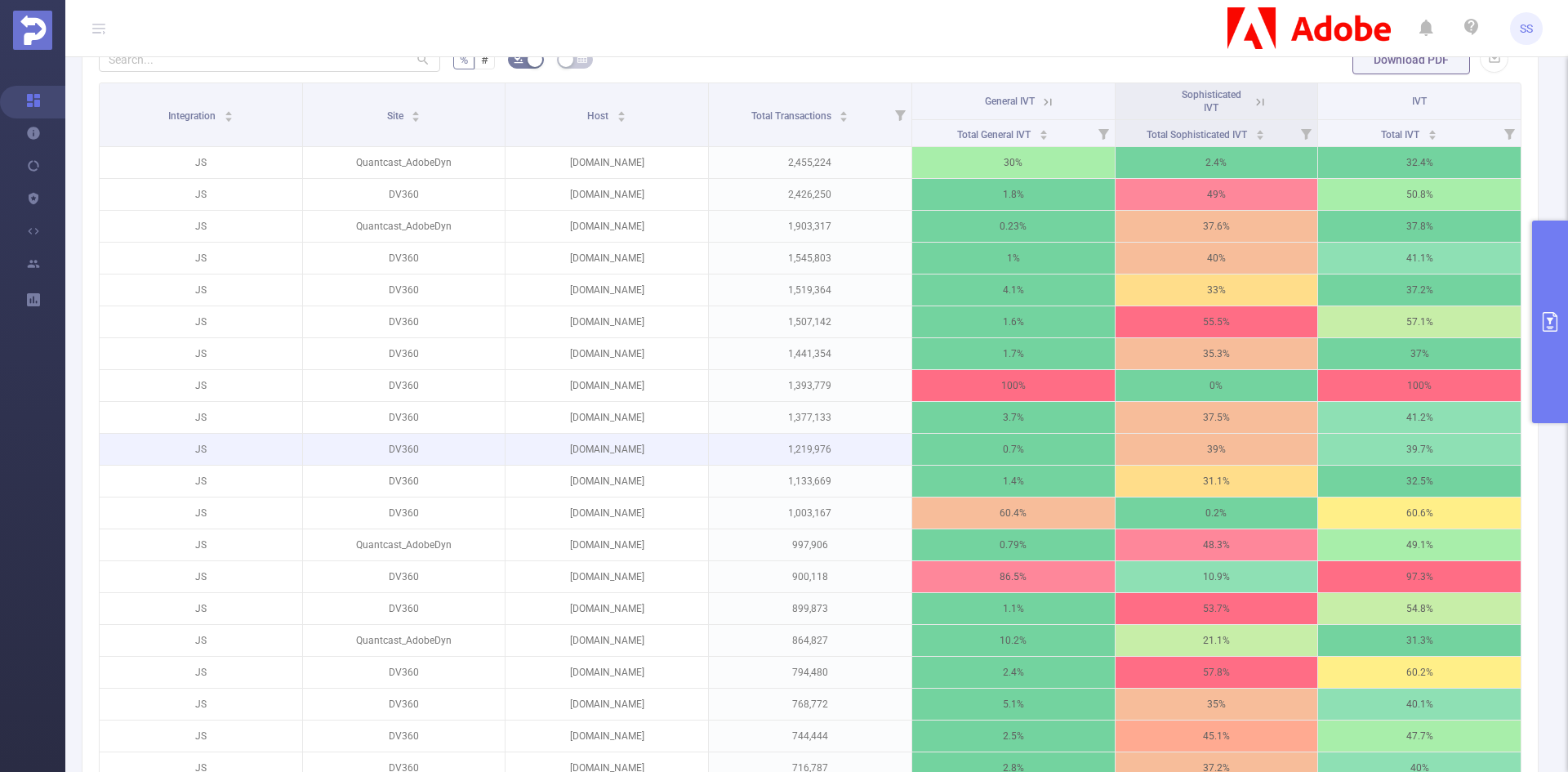
scroll to position [408, 0]
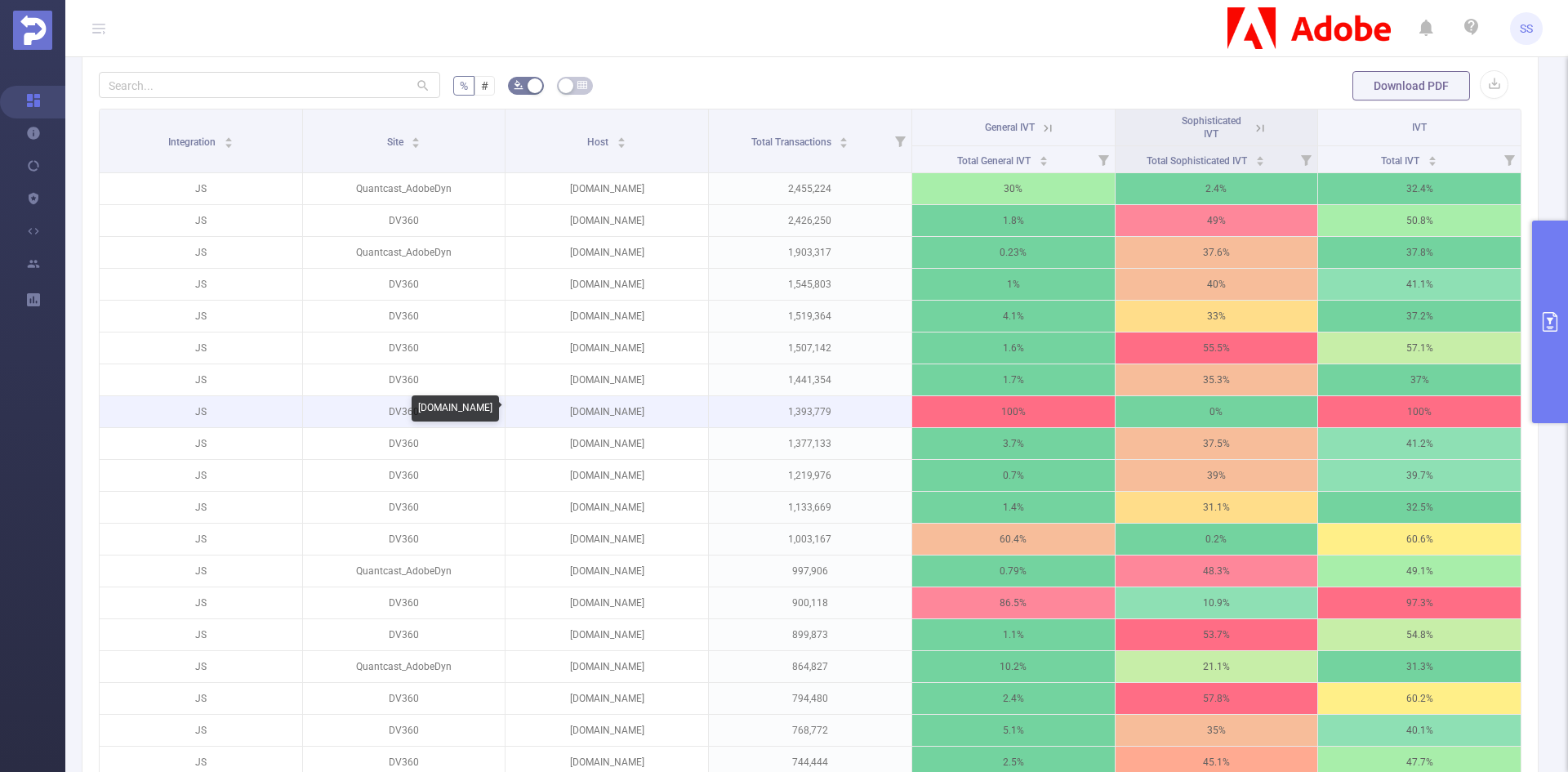
click at [611, 413] on p "overlay.stats.cc" at bounding box center [606, 412] width 203 height 31
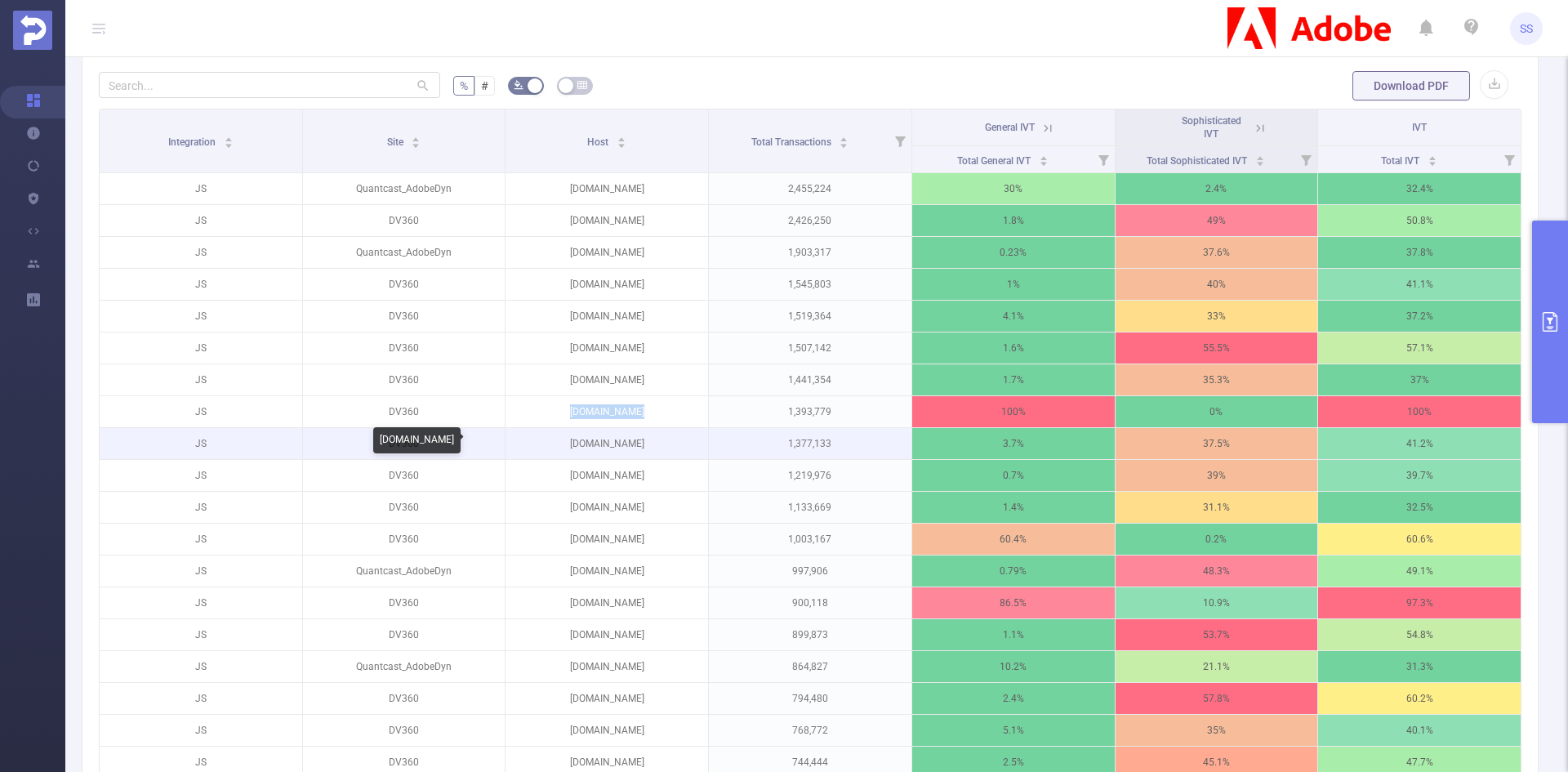
copy p "overlay.stats.cc"
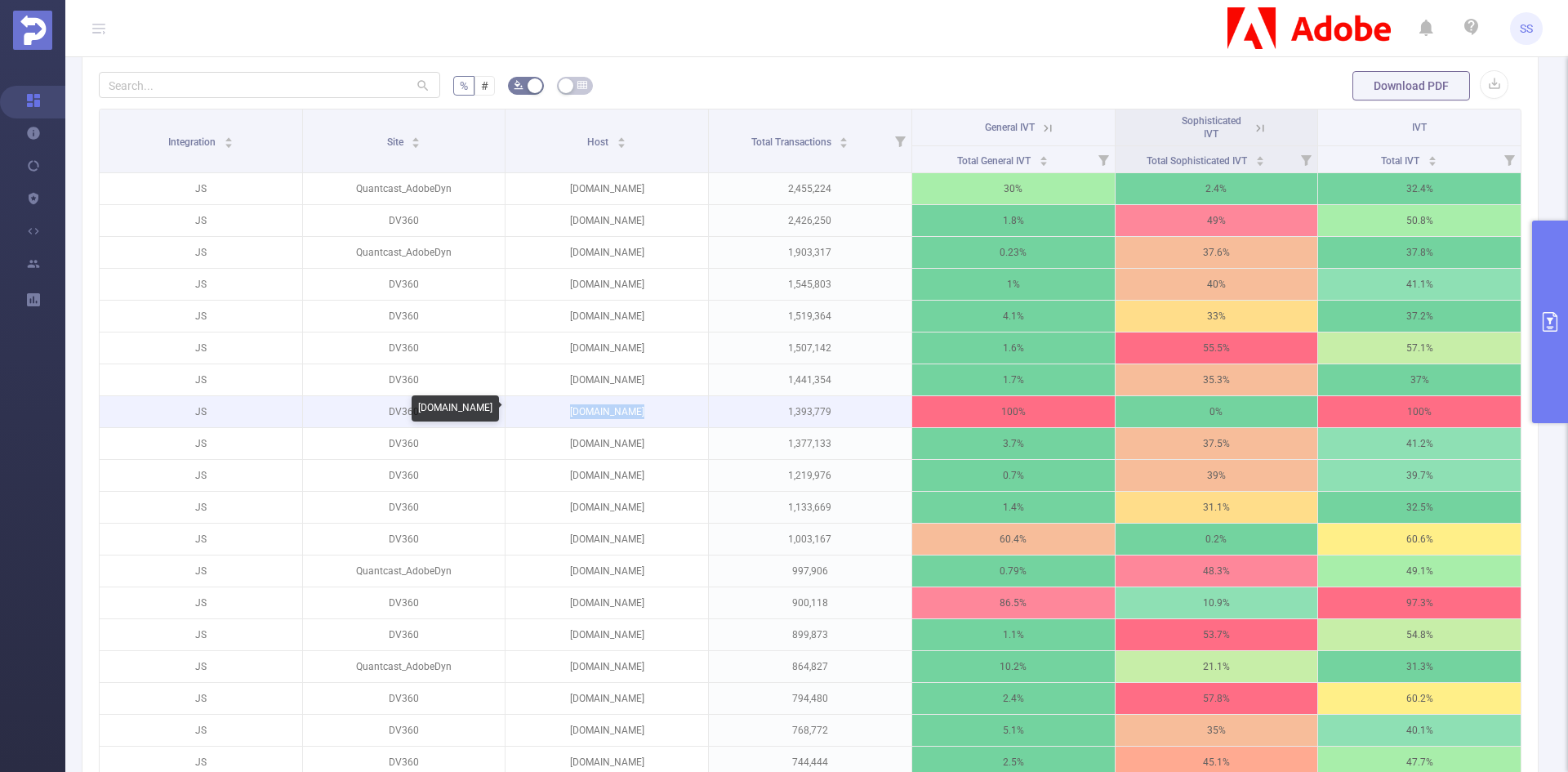
click at [616, 416] on p "overlay.stats.cc" at bounding box center [606, 412] width 203 height 31
click at [610, 417] on p "overlay.stats.cc" at bounding box center [606, 412] width 203 height 31
copy p "overlay.stats.cc"
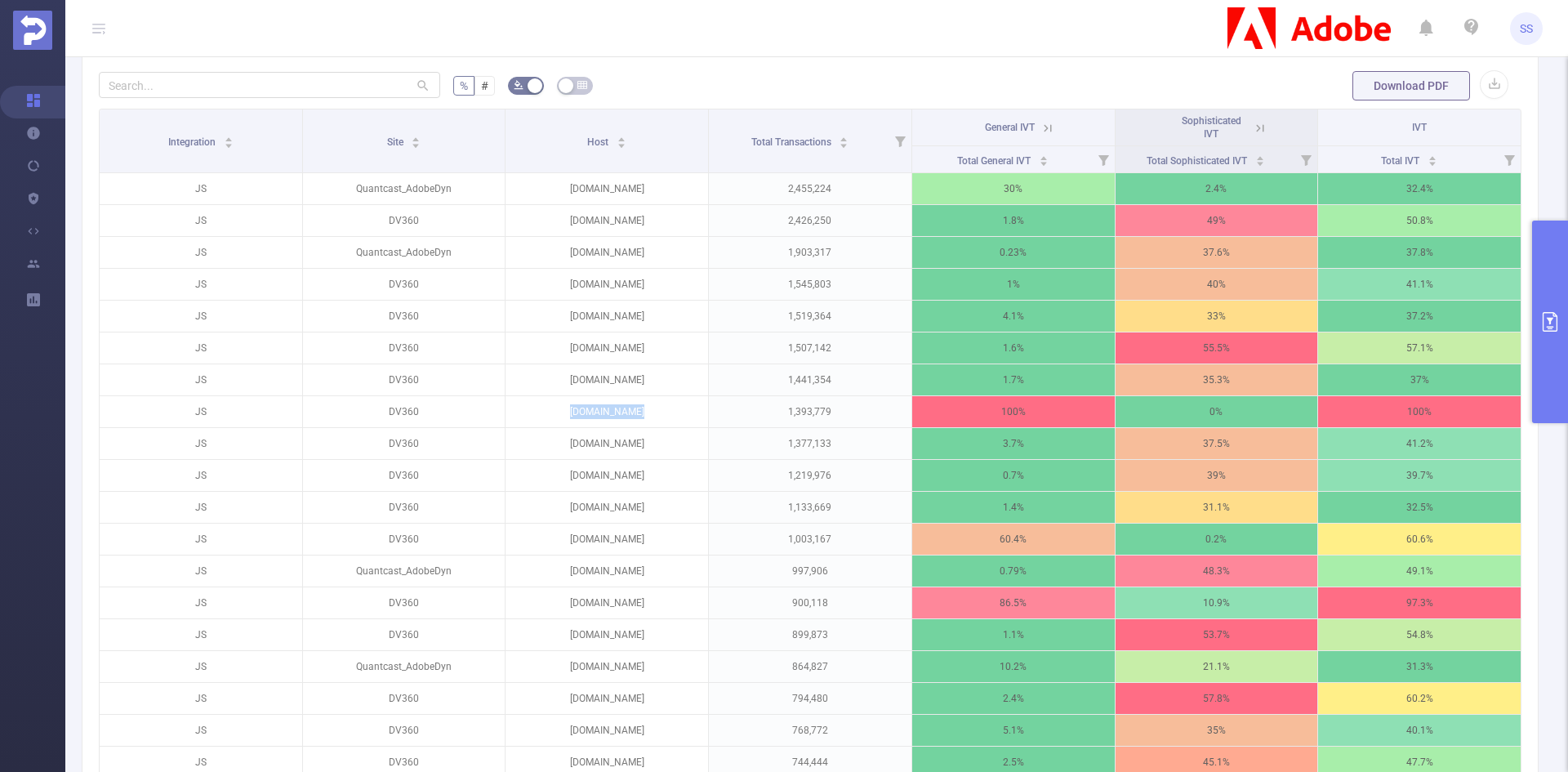
click at [1535, 335] on button "primary" at bounding box center [1549, 321] width 36 height 203
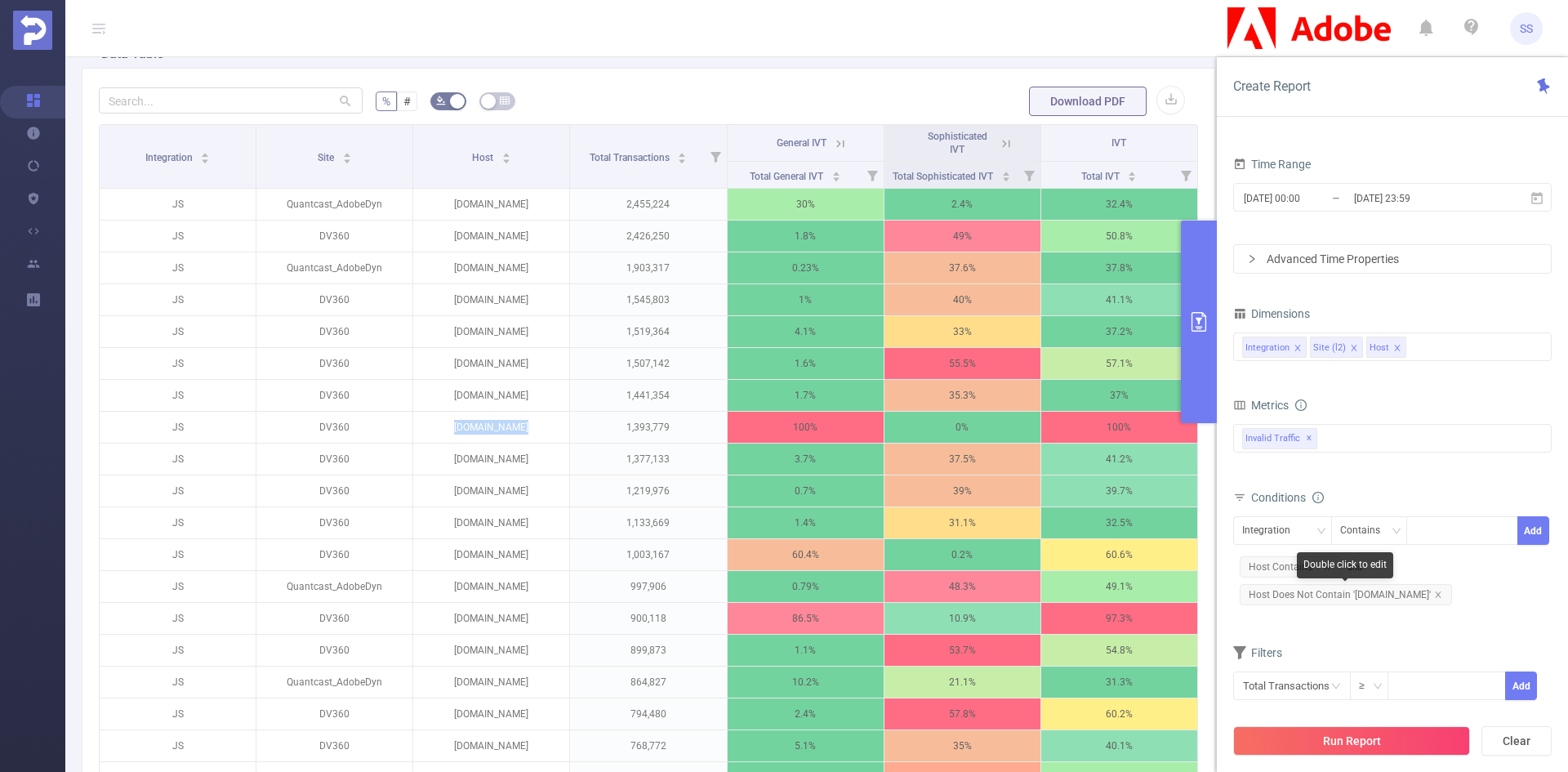
click at [1292, 593] on span "Host Does Not Contain 'feathermc.com'" at bounding box center [1345, 594] width 212 height 21
click at [1502, 529] on icon "icon: close-circle" at bounding box center [1504, 529] width 10 height 10
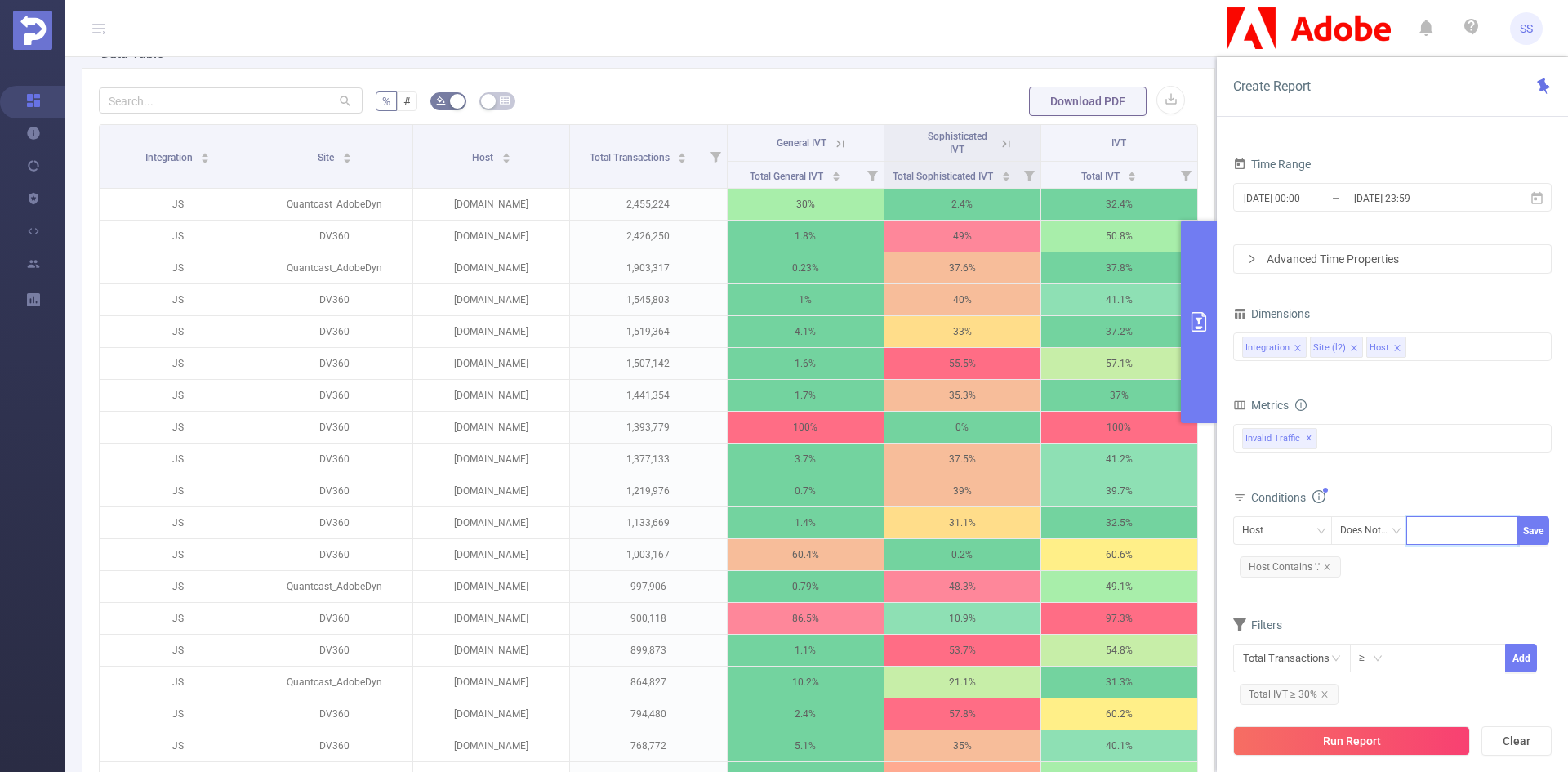
click at [1477, 543] on div at bounding box center [1462, 529] width 93 height 27
paste input "overlay.stats.cc"
type input "overlay.stats.cc"
click at [1473, 558] on li "overlay.stats.cc" at bounding box center [1467, 564] width 123 height 26
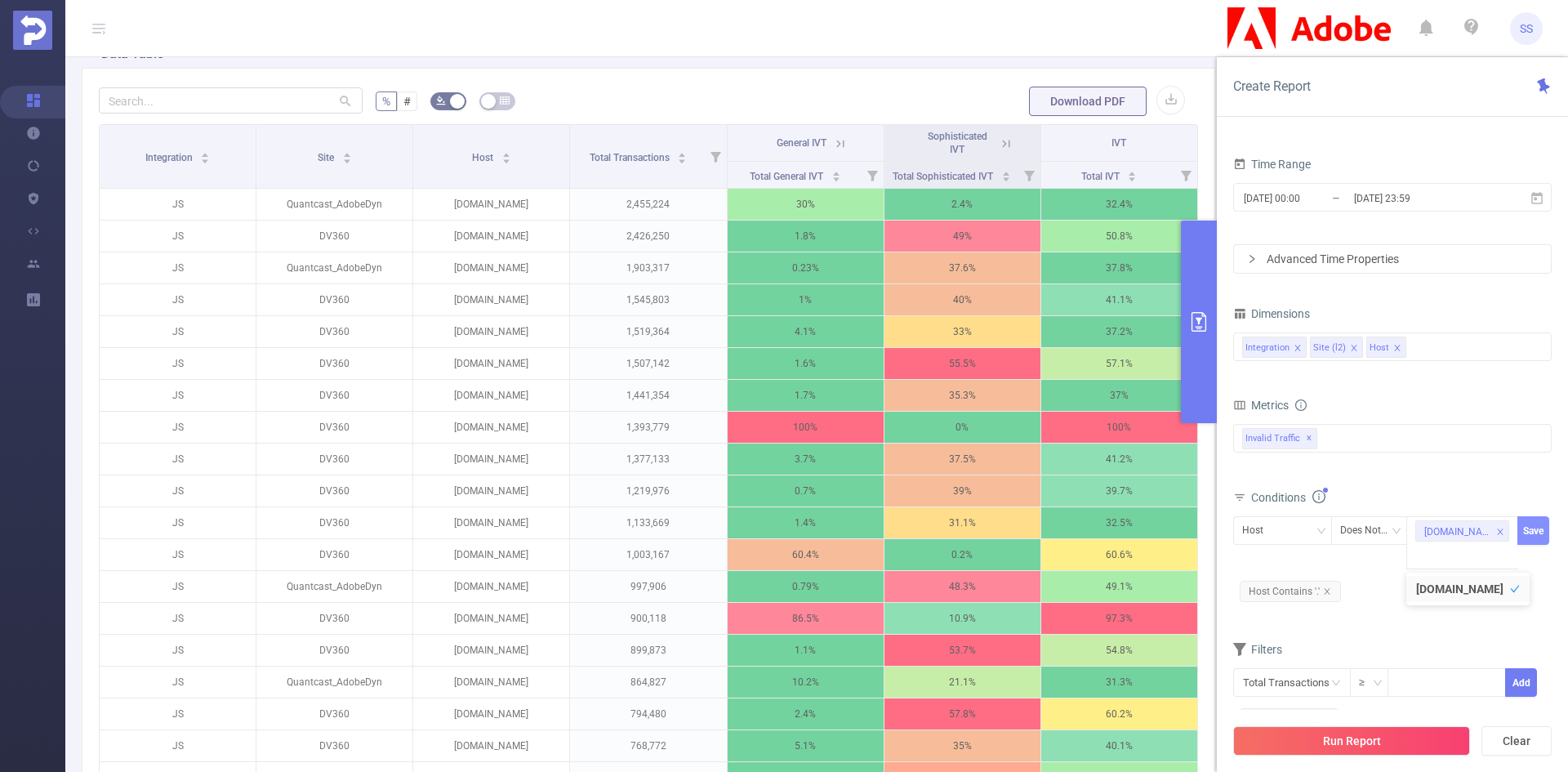
click at [1535, 529] on button "Save" at bounding box center [1533, 530] width 31 height 29
click at [1391, 740] on button "Run Report" at bounding box center [1351, 741] width 237 height 30
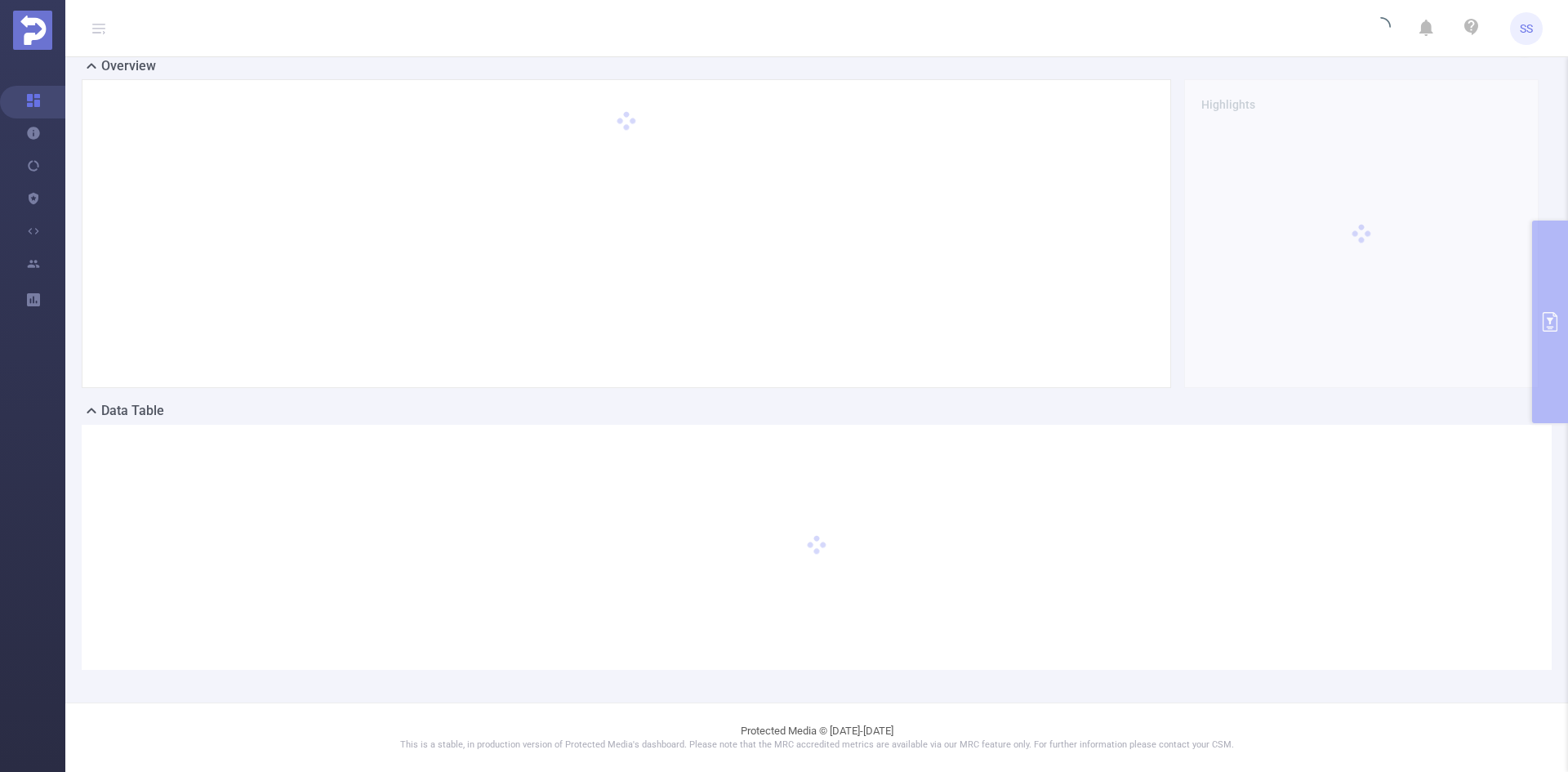
scroll to position [36, 0]
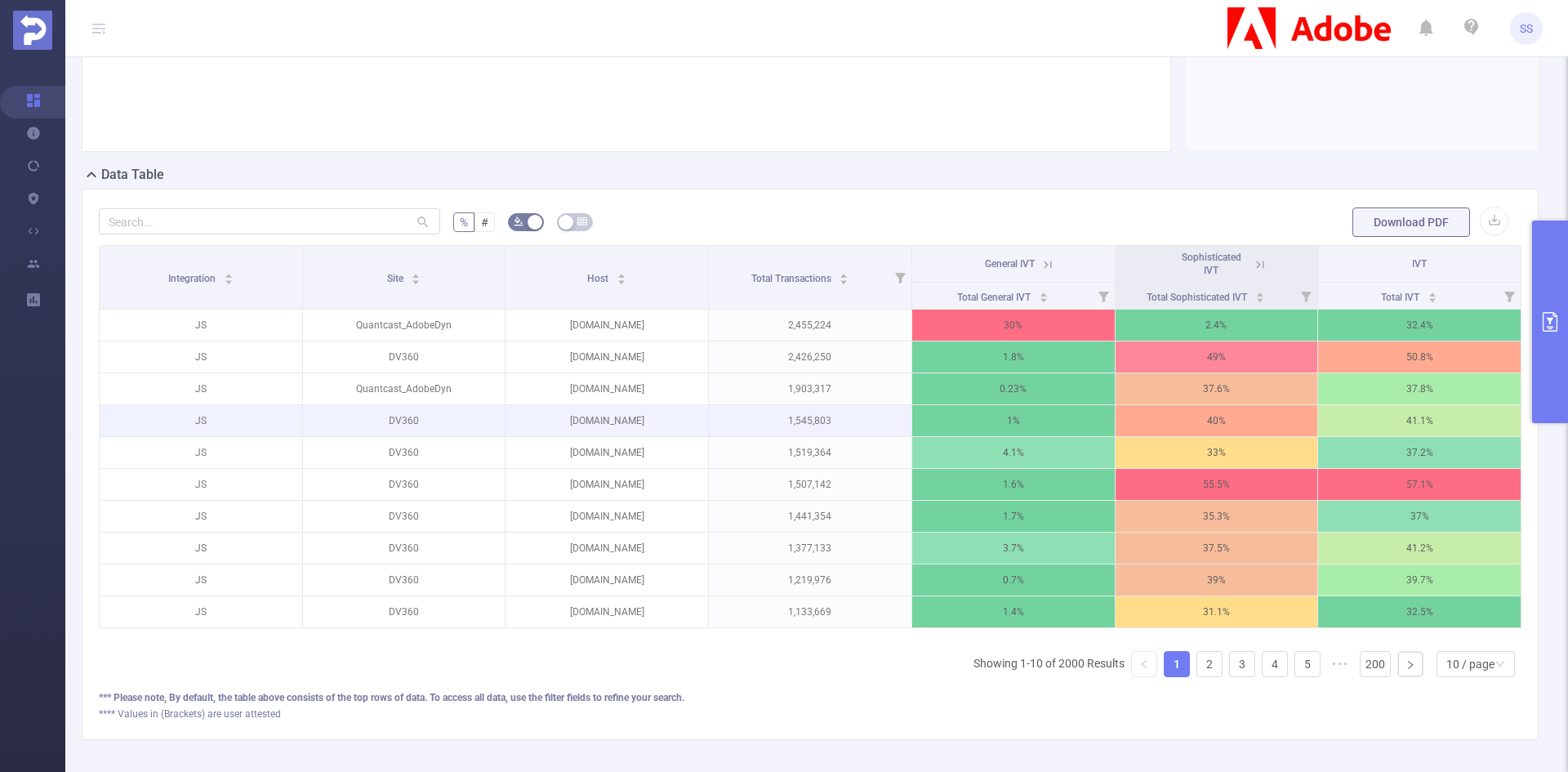
scroll to position [280, 0]
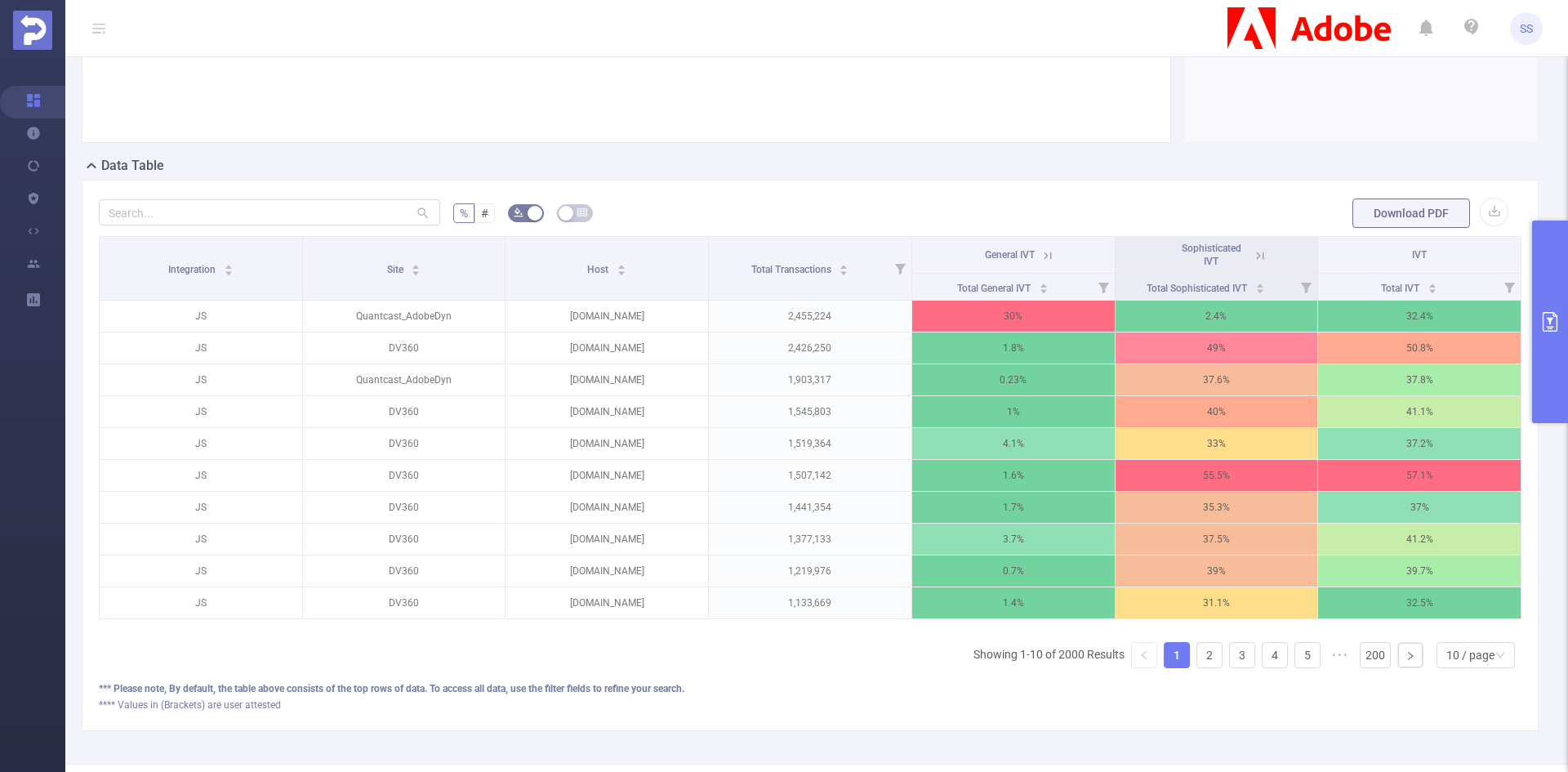
click at [1258, 253] on th "Sophisticated IVT" at bounding box center [1217, 255] width 204 height 37
click at [1252, 259] on icon at bounding box center [1260, 255] width 15 height 15
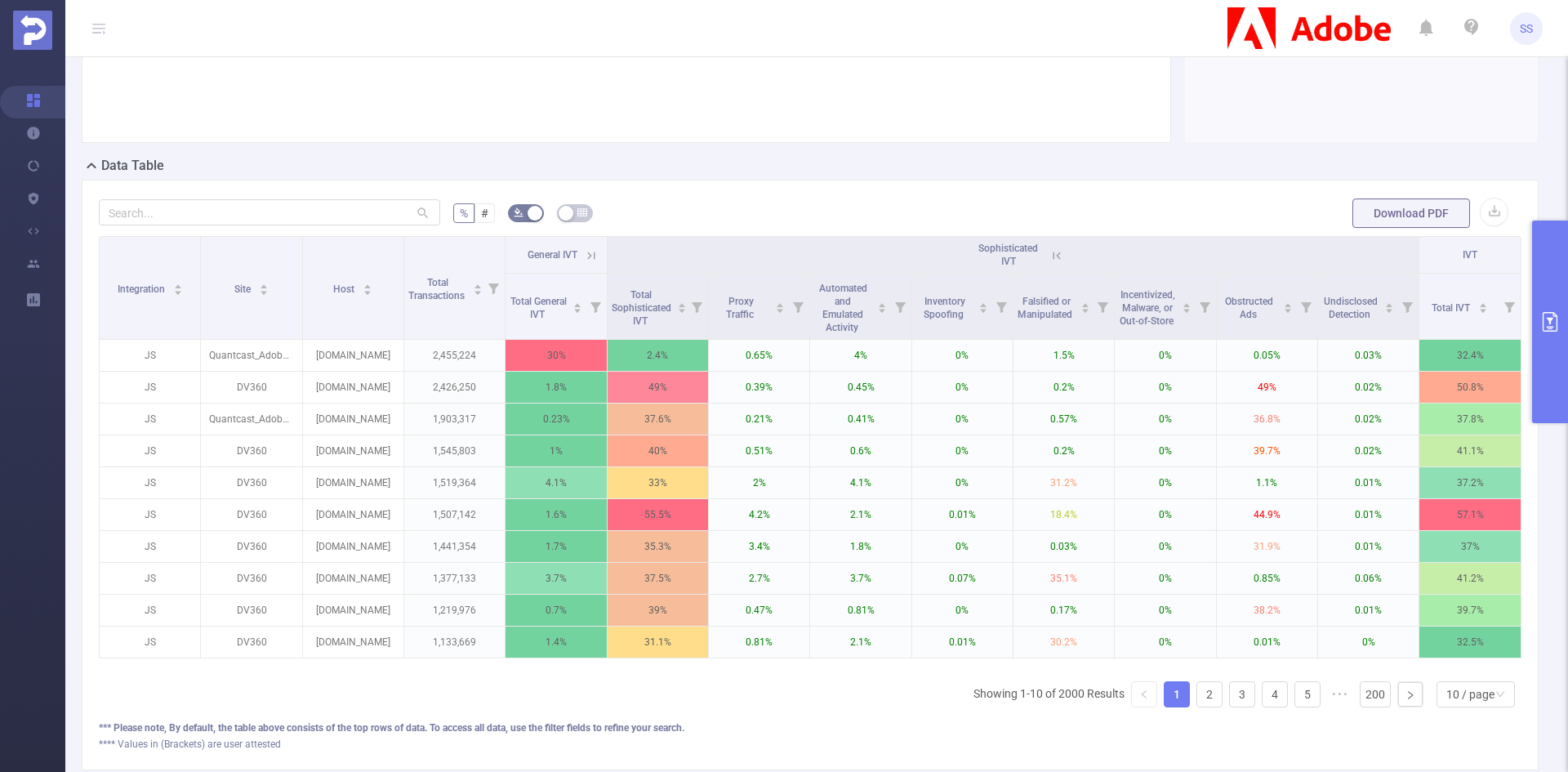
click at [1054, 255] on icon at bounding box center [1057, 255] width 15 height 15
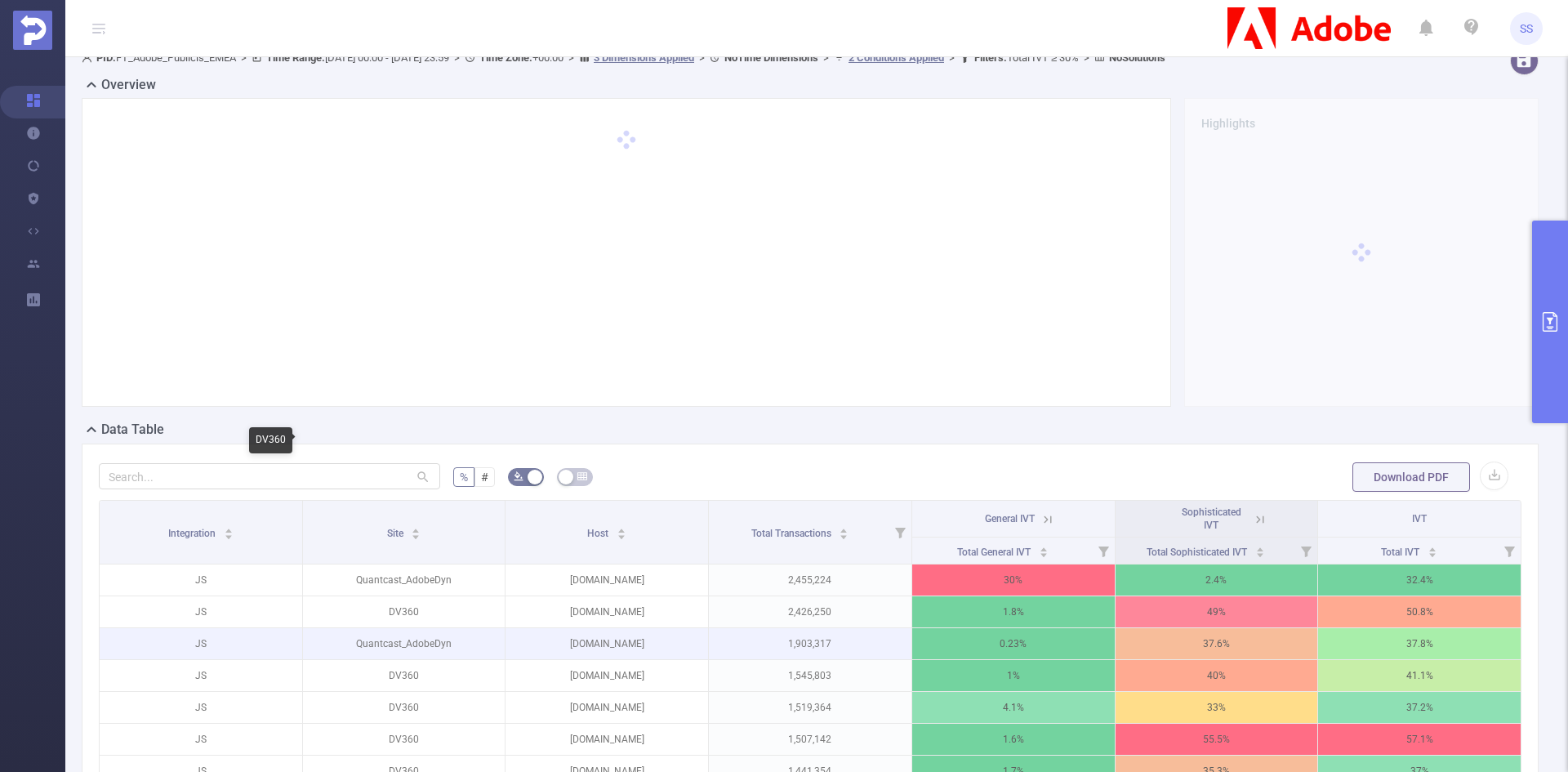
scroll to position [0, 0]
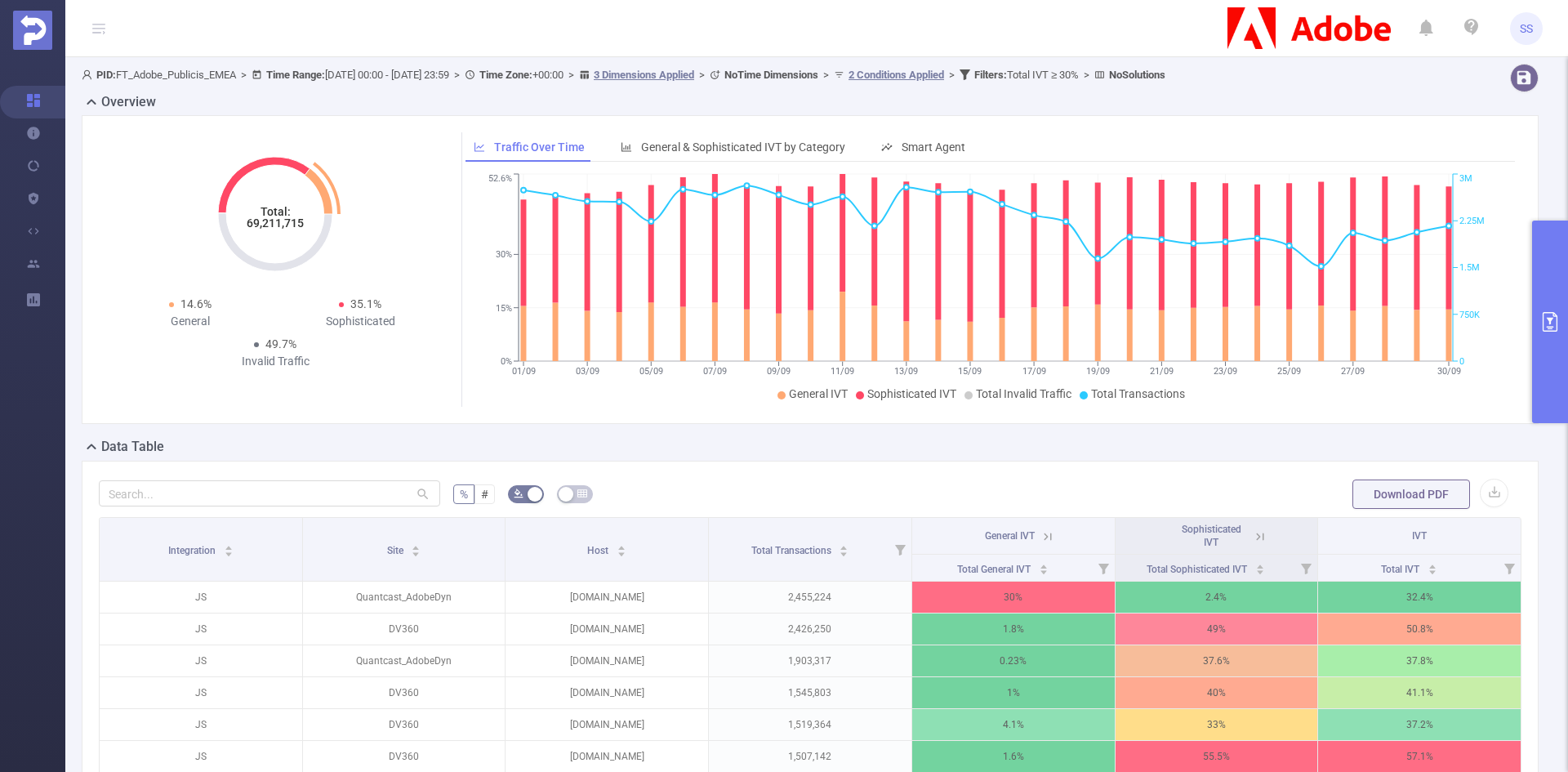
click at [255, 221] on tspan "69,211,715" at bounding box center [275, 223] width 57 height 13
copy tspan "69,211,715"
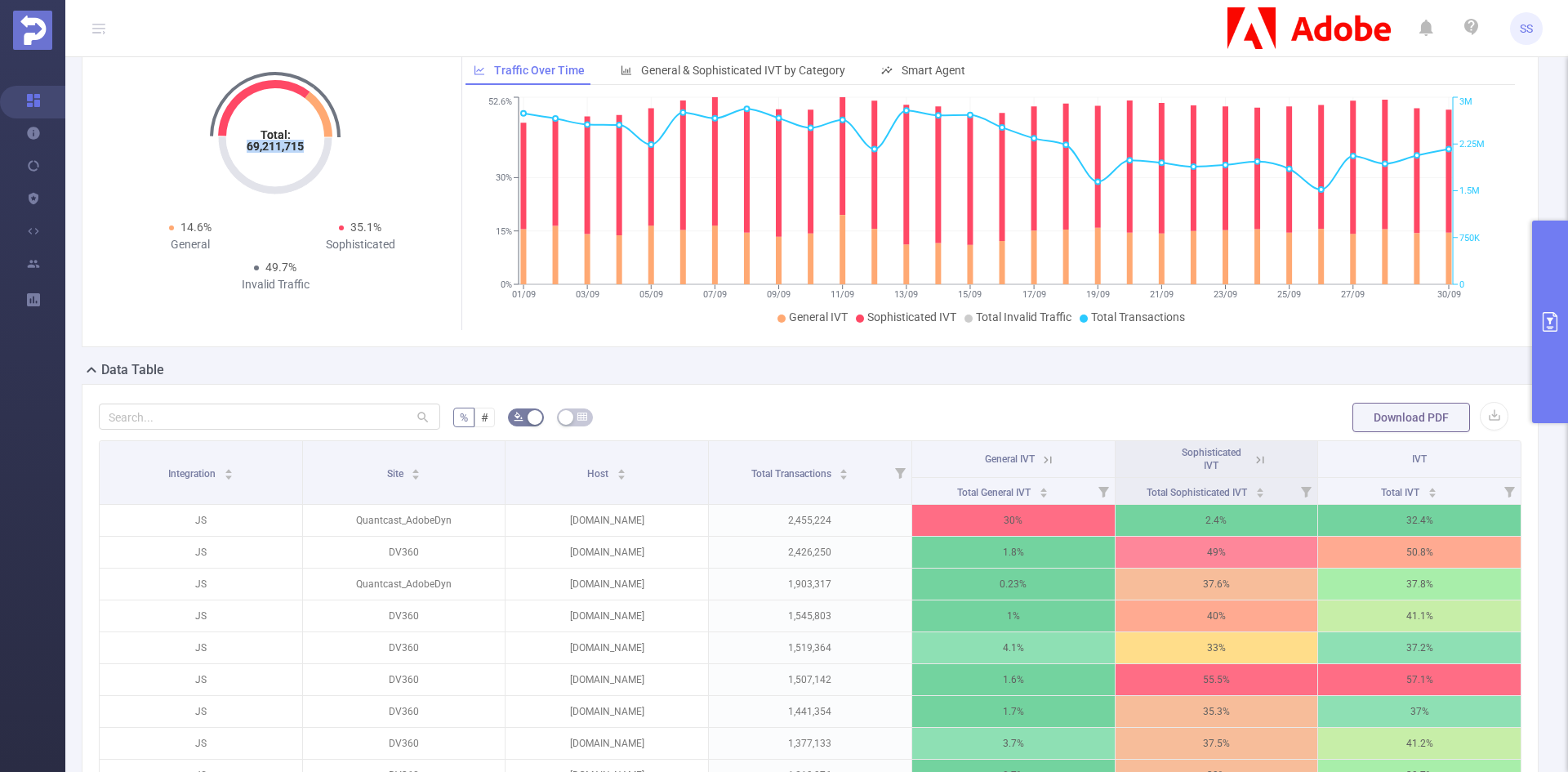
scroll to position [245, 0]
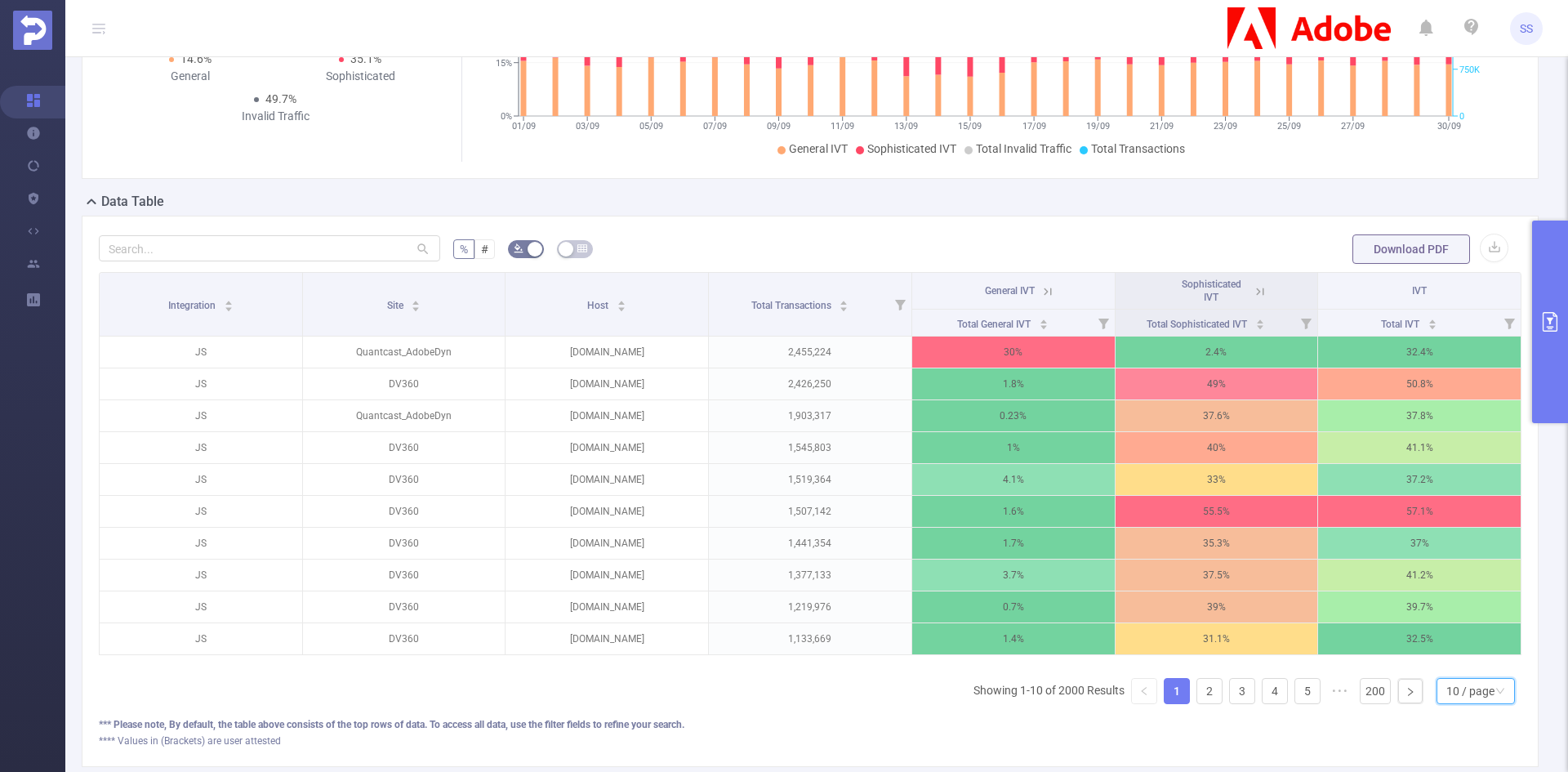
click at [1465, 704] on div "10 / page" at bounding box center [1470, 691] width 48 height 24
click at [1459, 592] on li "20 / page" at bounding box center [1462, 595] width 79 height 26
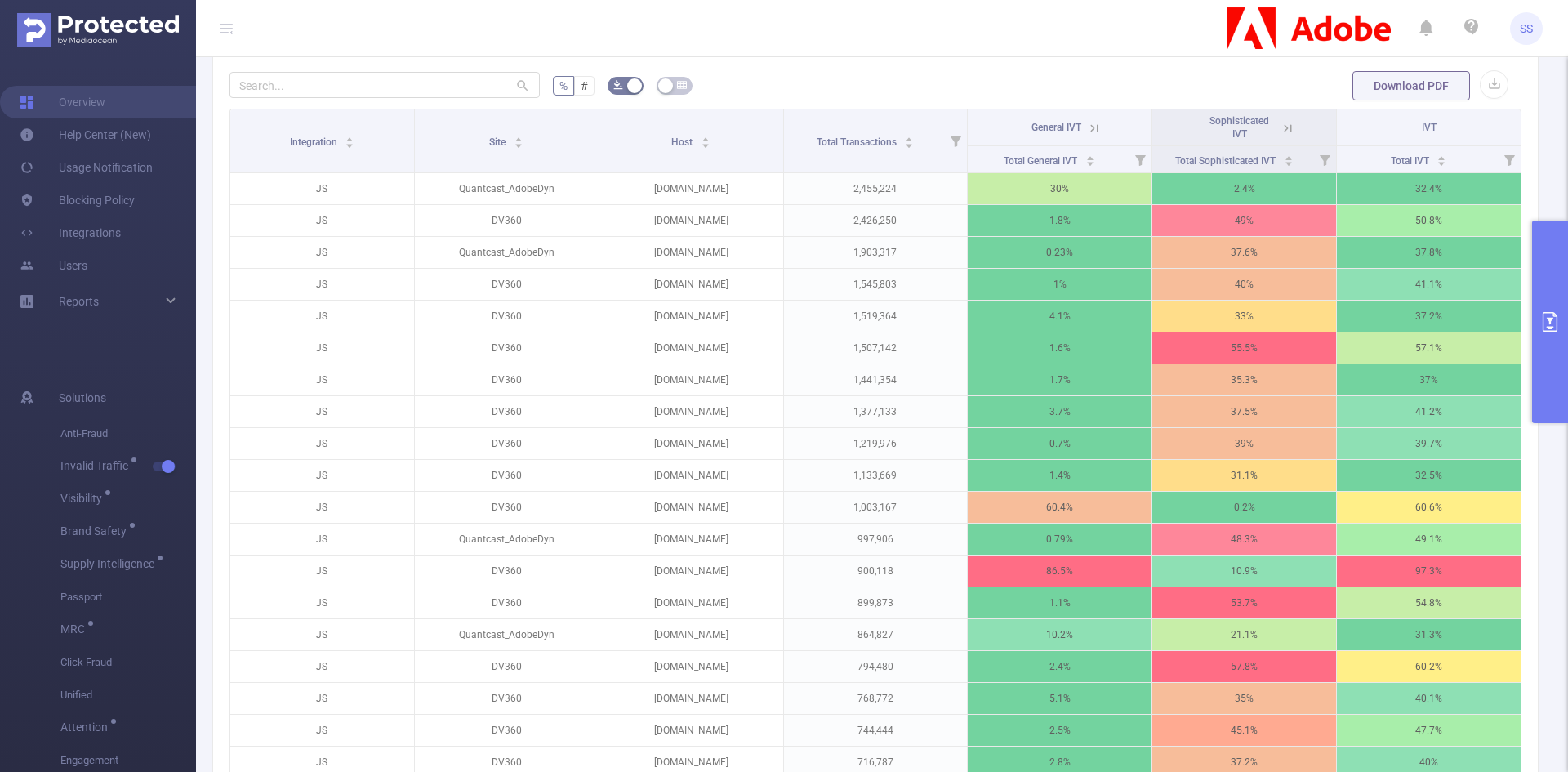
scroll to position [424, 0]
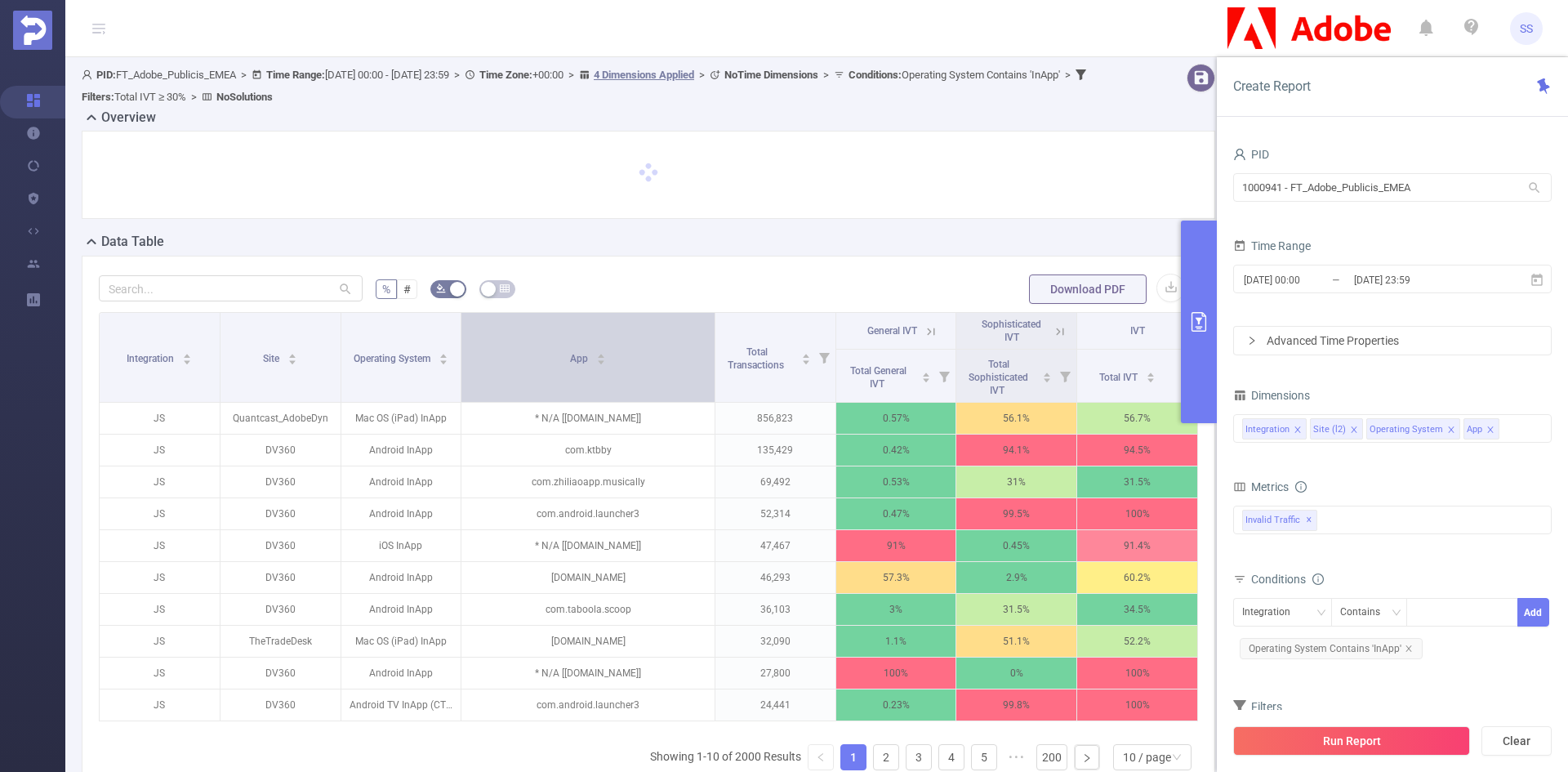
drag, startPoint x: 640, startPoint y: 375, endPoint x: 689, endPoint y: 392, distance: 51.9
click at [689, 392] on th "App" at bounding box center [588, 357] width 254 height 90
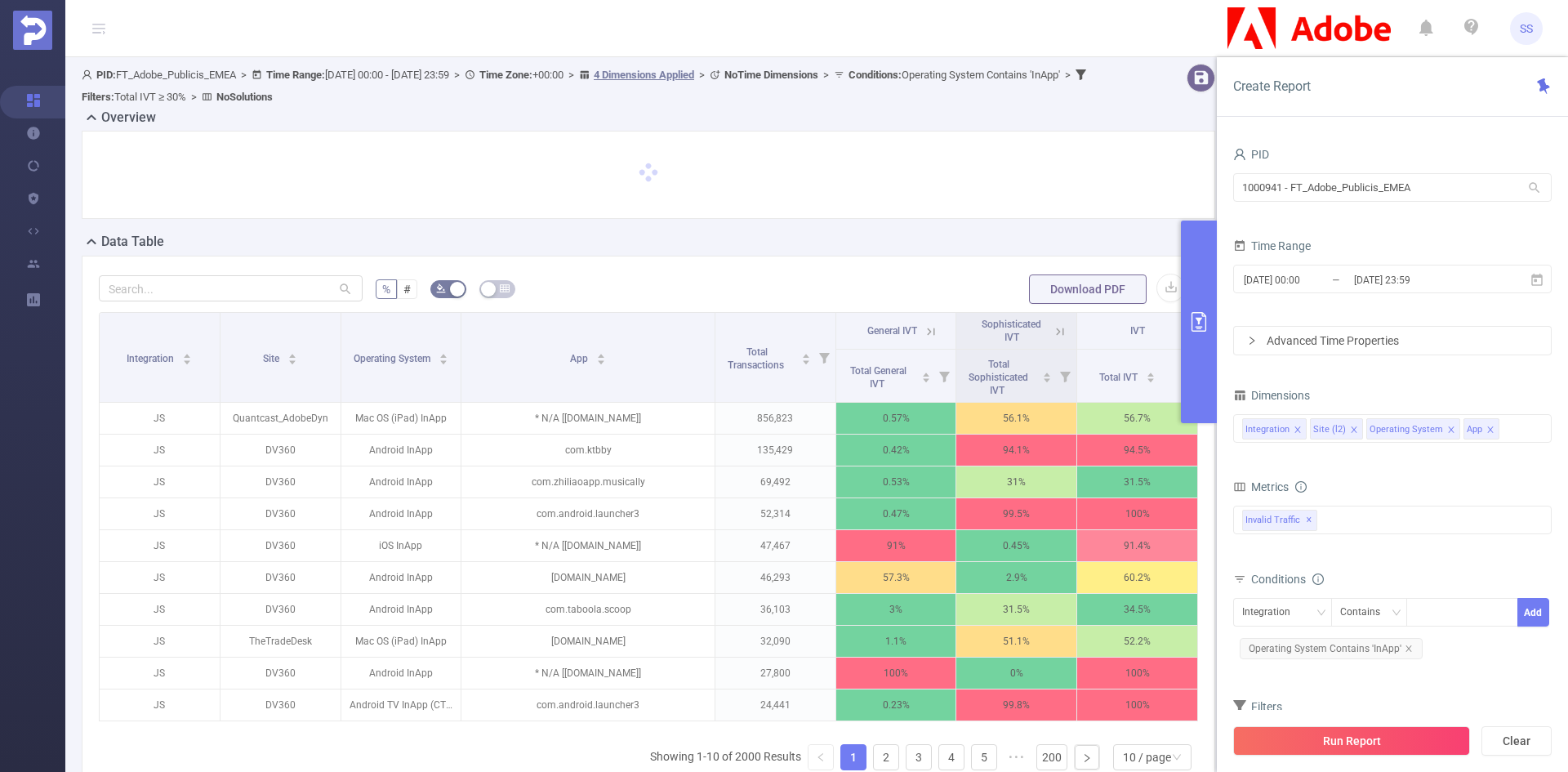
click at [924, 330] on icon at bounding box center [931, 331] width 15 height 15
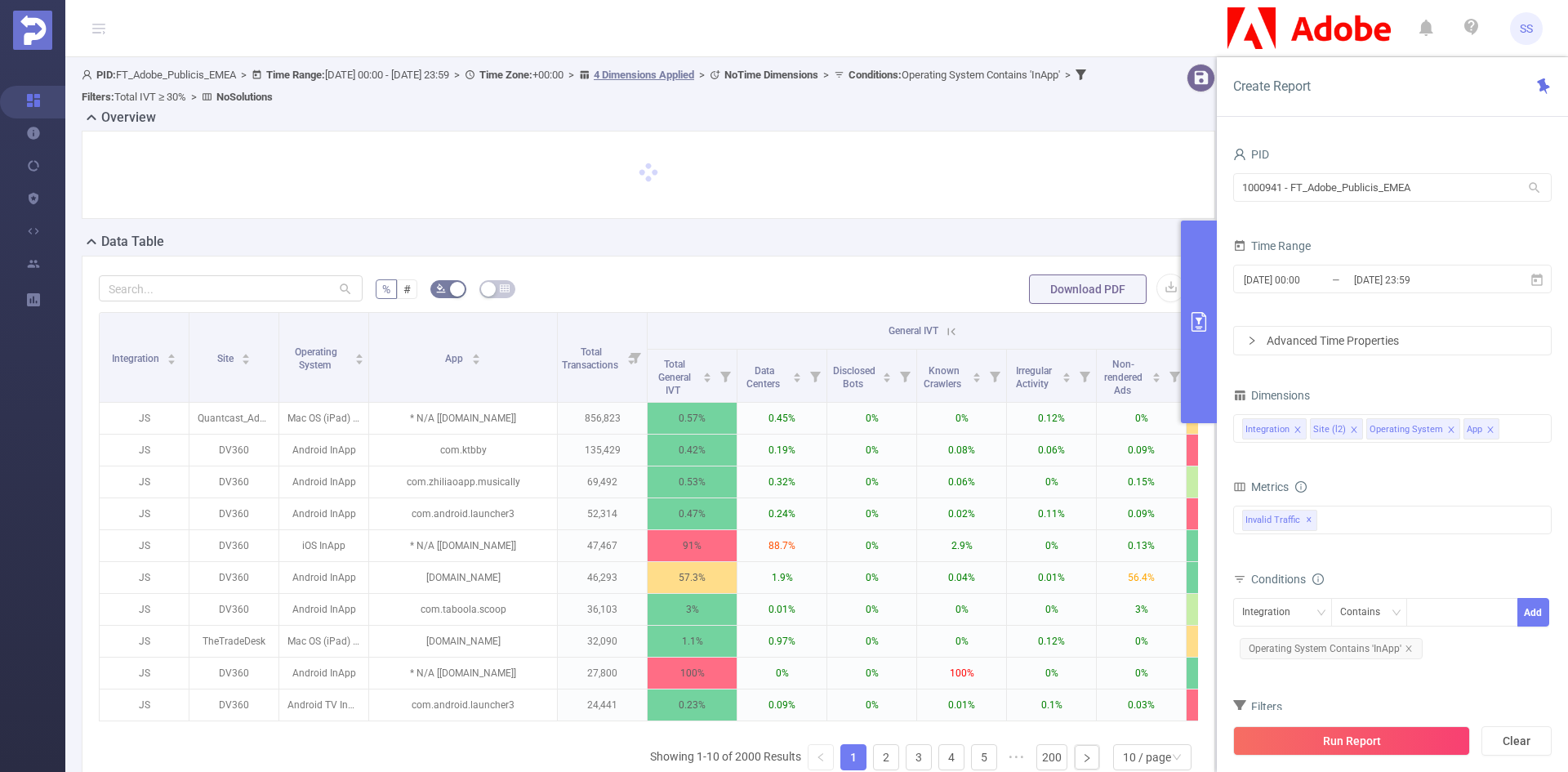
click at [954, 333] on icon at bounding box center [952, 331] width 7 height 7
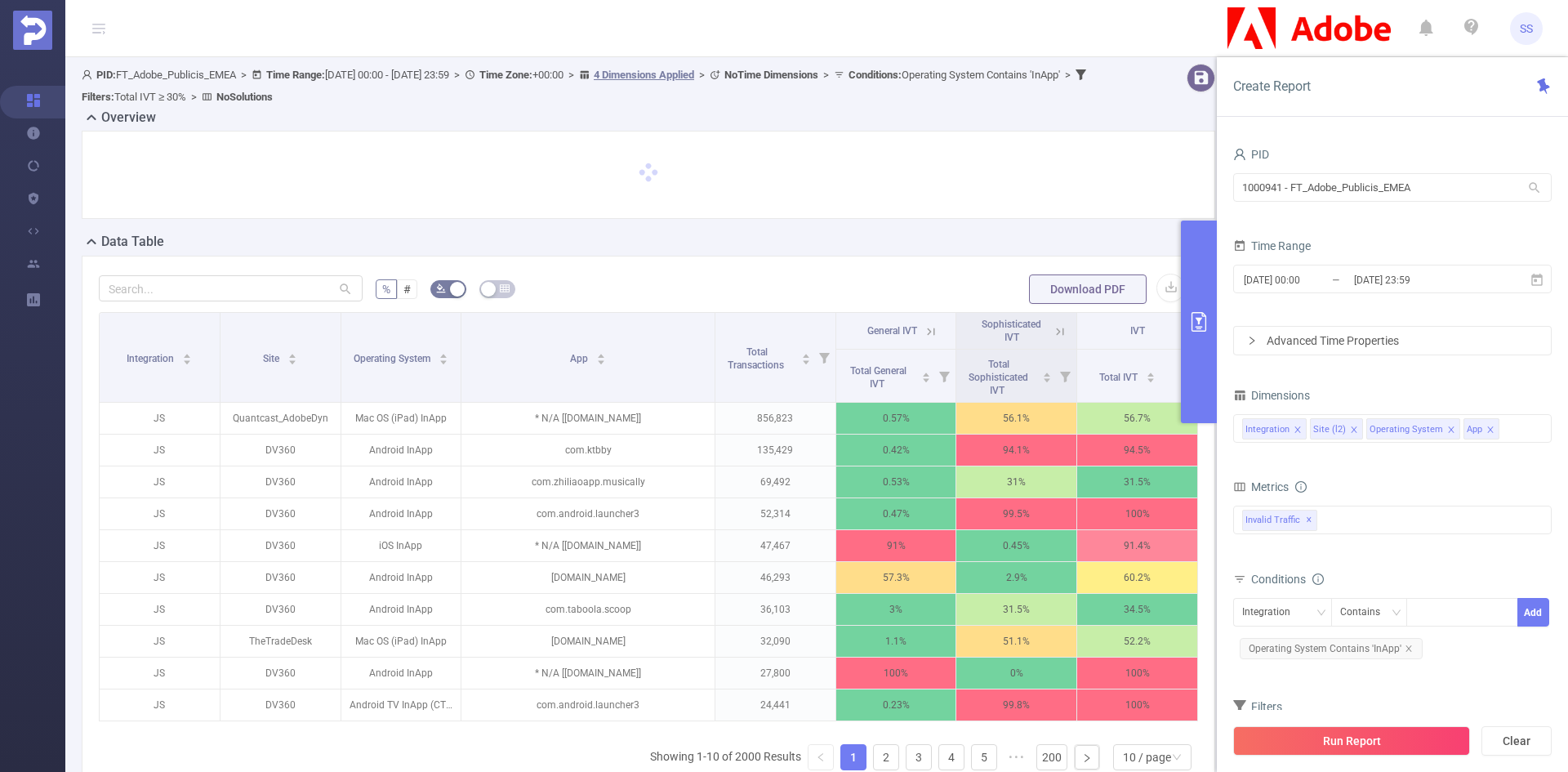
click at [1057, 331] on icon at bounding box center [1061, 331] width 7 height 7
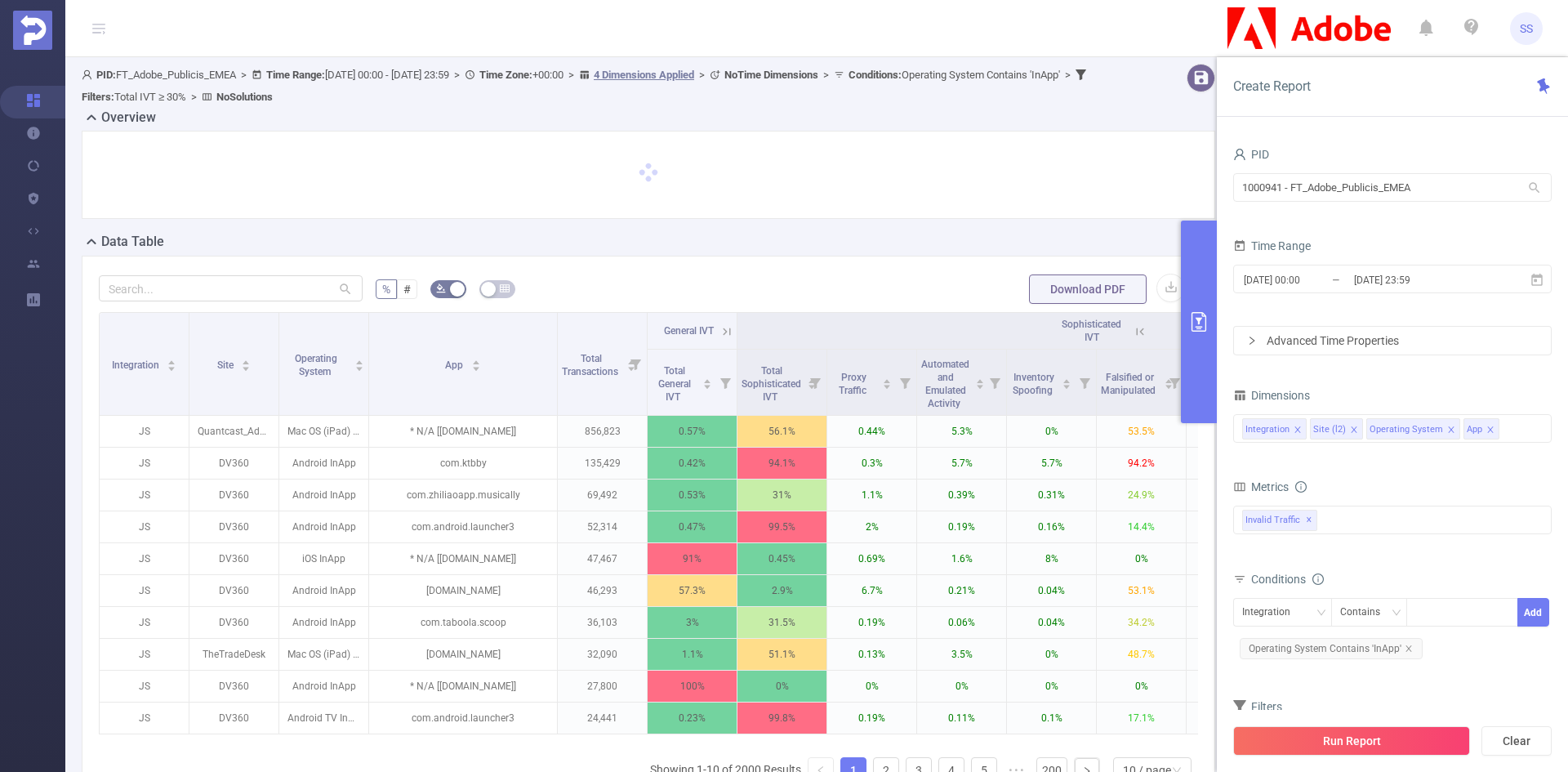
click at [1140, 331] on icon at bounding box center [1140, 331] width 15 height 15
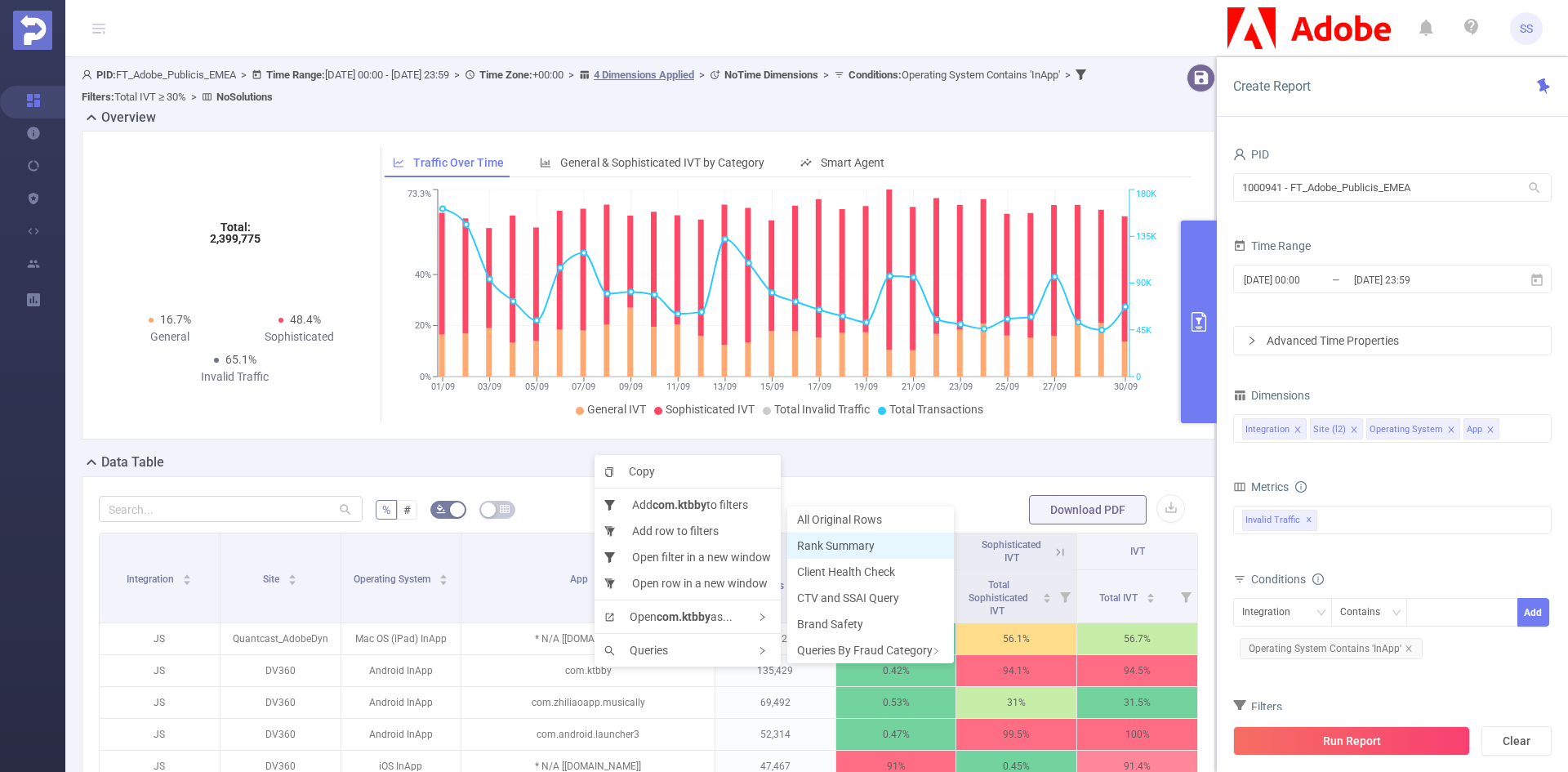
click at [813, 549] on span "Rank Summary" at bounding box center [836, 545] width 78 height 13
click at [852, 542] on span "Rank Summary" at bounding box center [831, 546] width 78 height 13
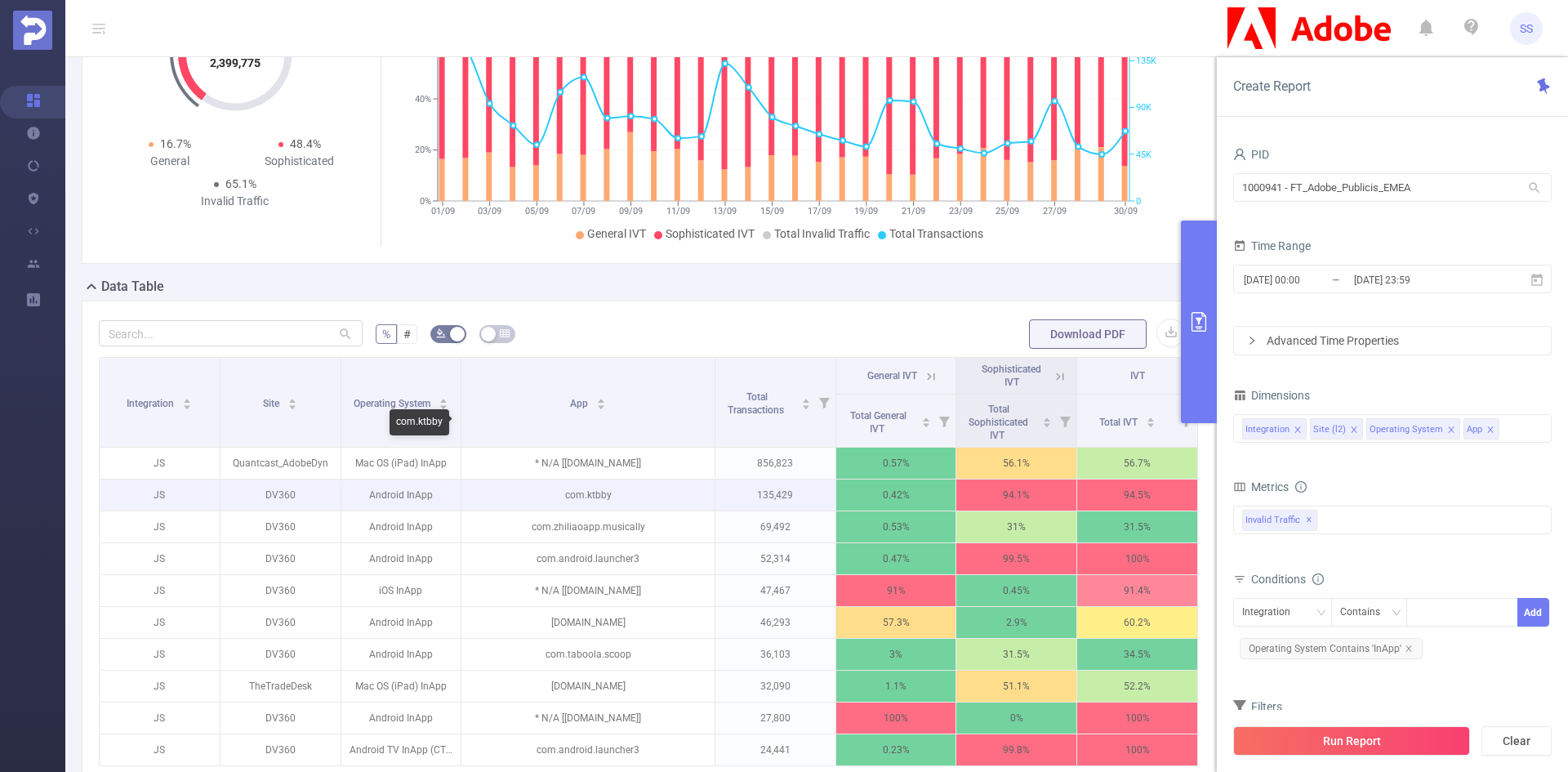
scroll to position [81, 0]
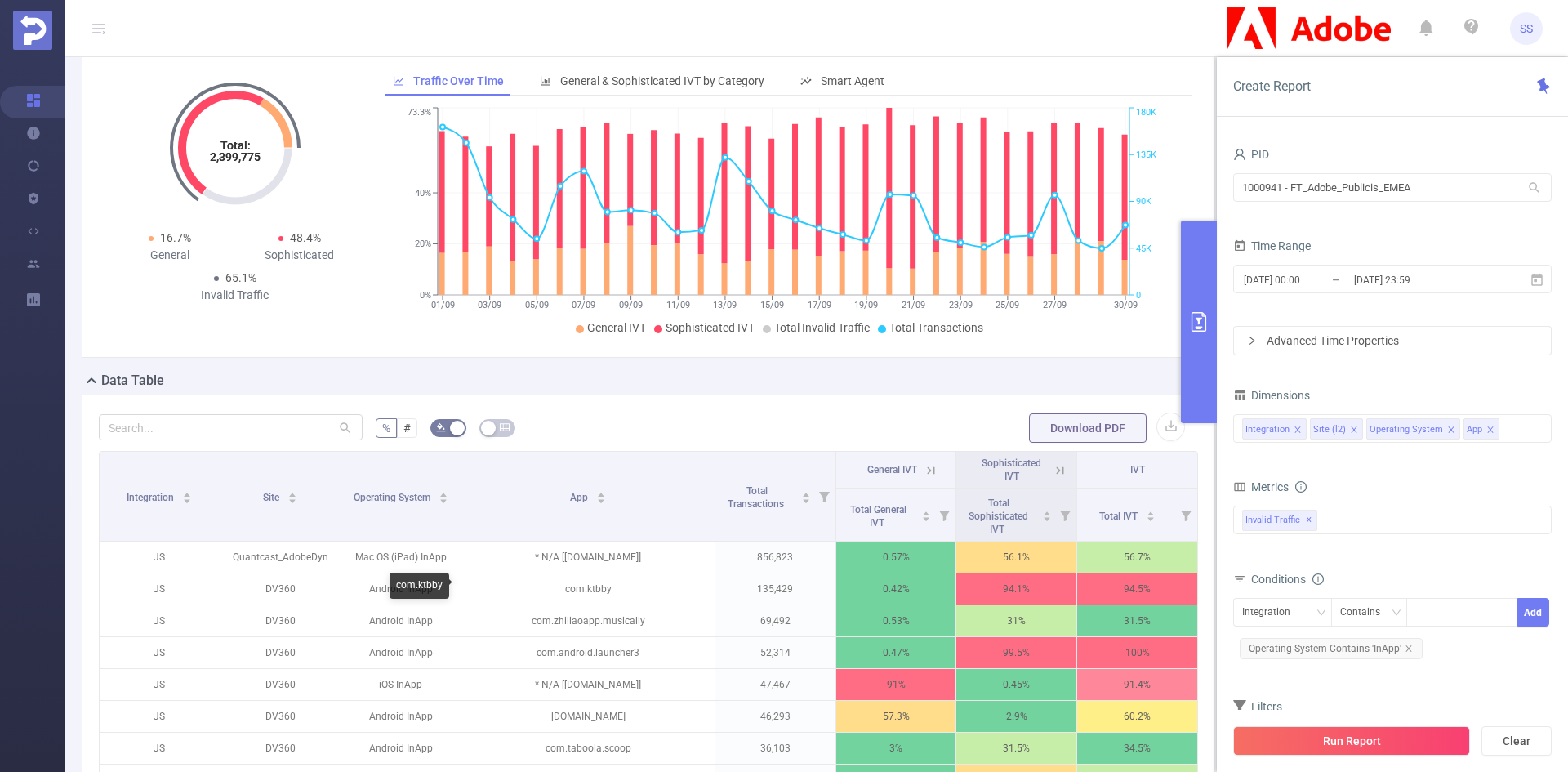
drag, startPoint x: 565, startPoint y: 579, endPoint x: 583, endPoint y: 578, distance: 18.0
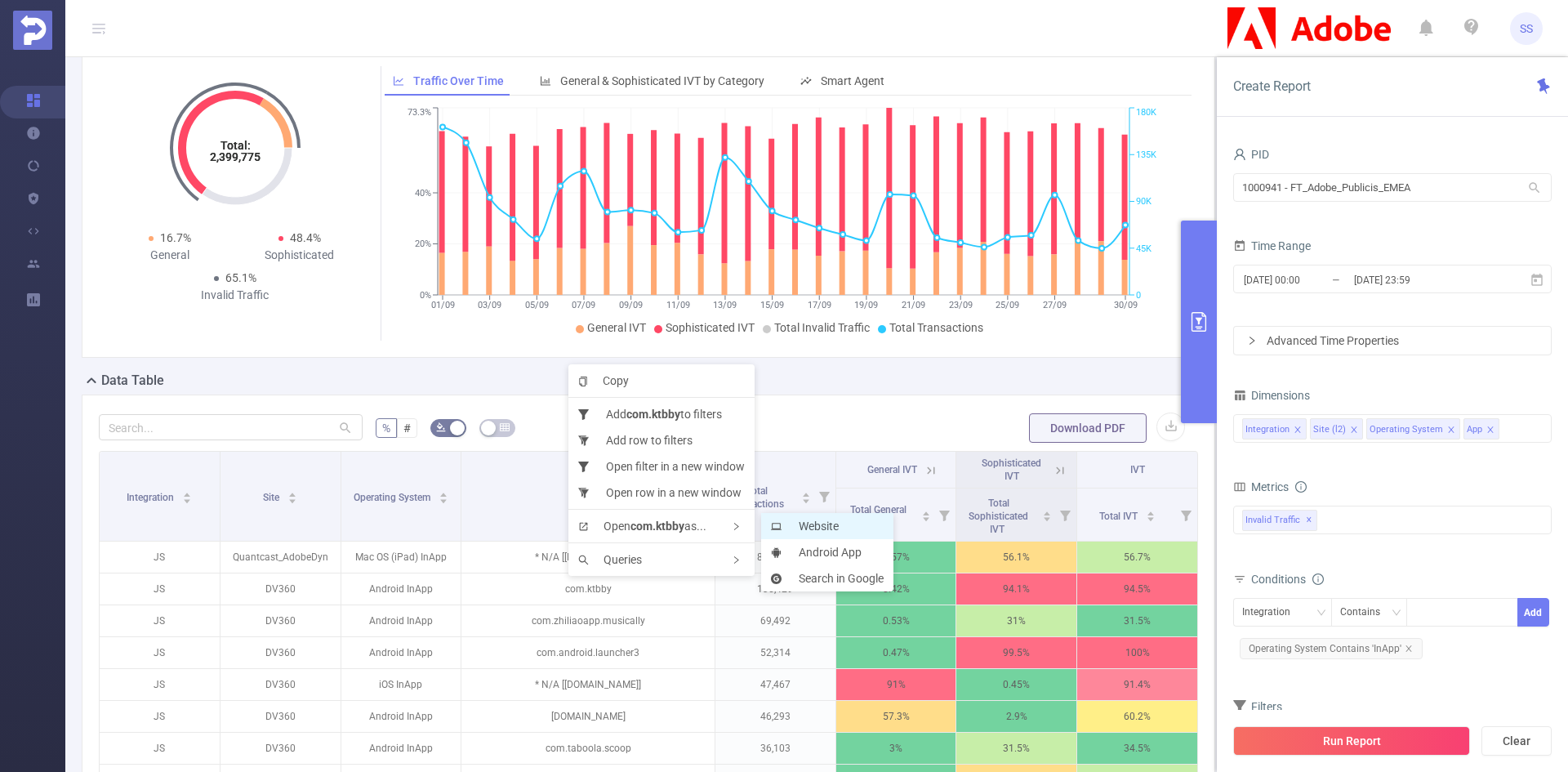
click at [801, 521] on li "Website" at bounding box center [827, 526] width 132 height 26
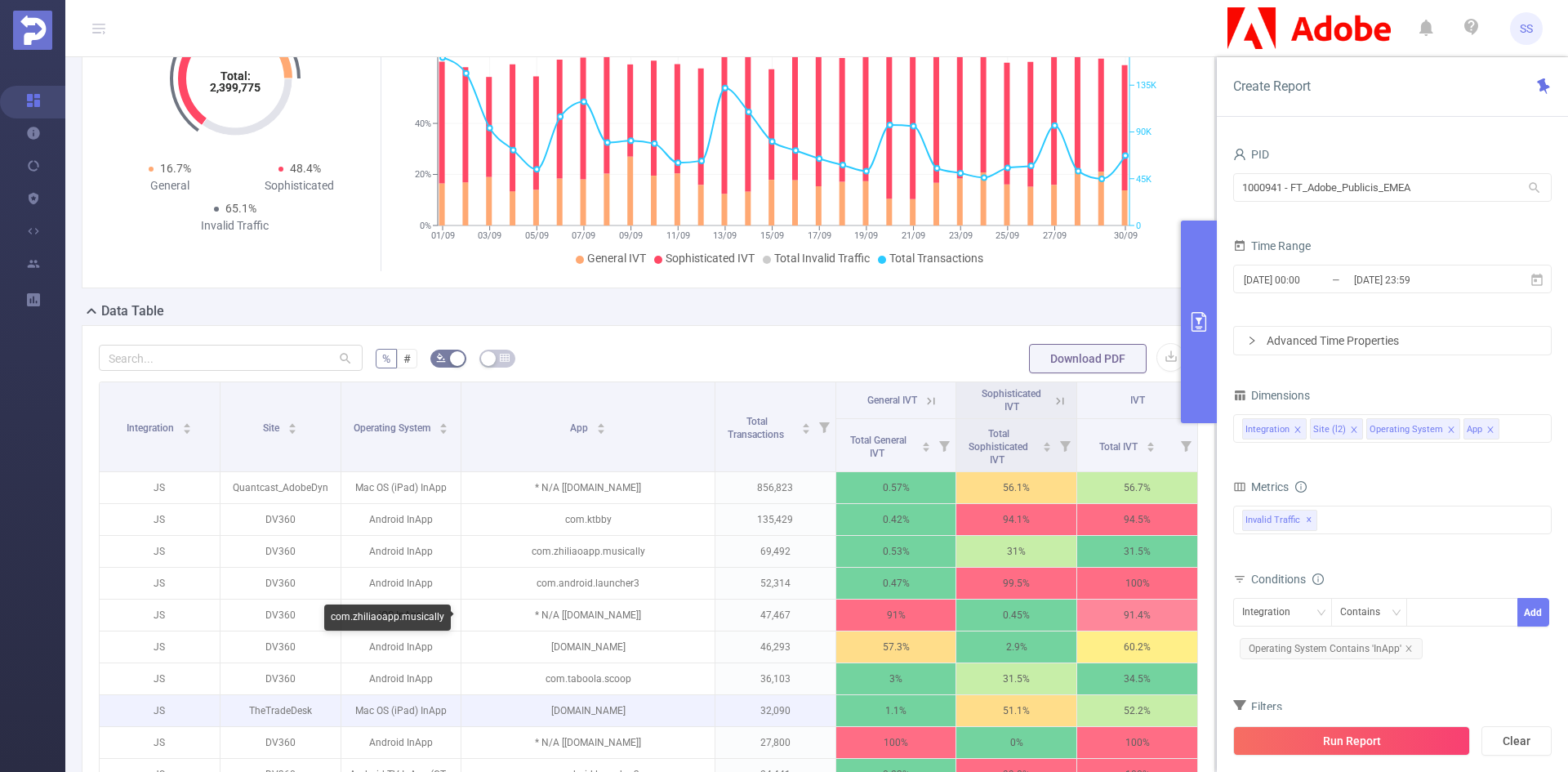
scroll to position [245, 0]
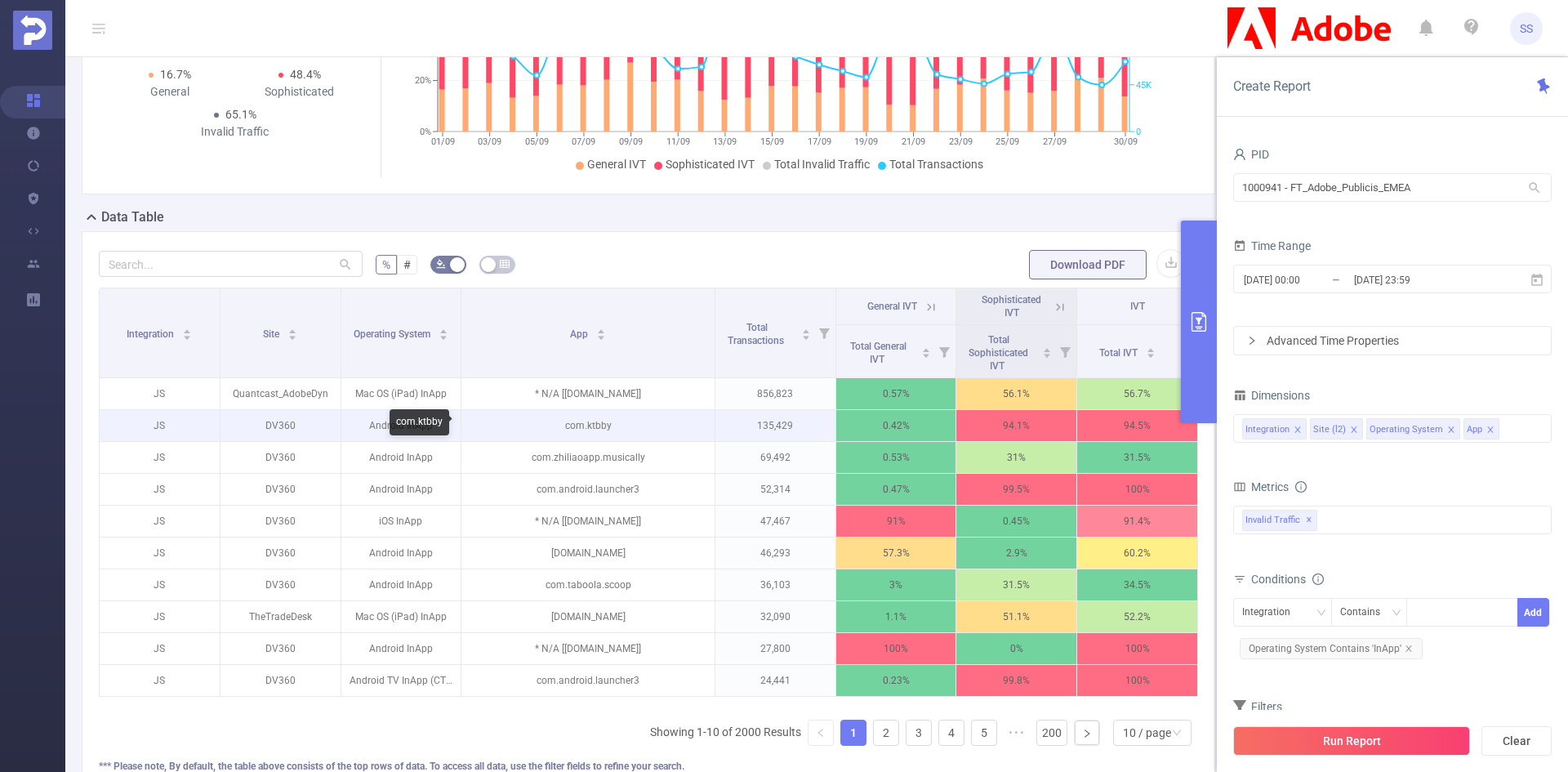
click at [588, 430] on p "com.ktbby" at bounding box center [587, 426] width 253 height 31
copy p "com.ktbby"
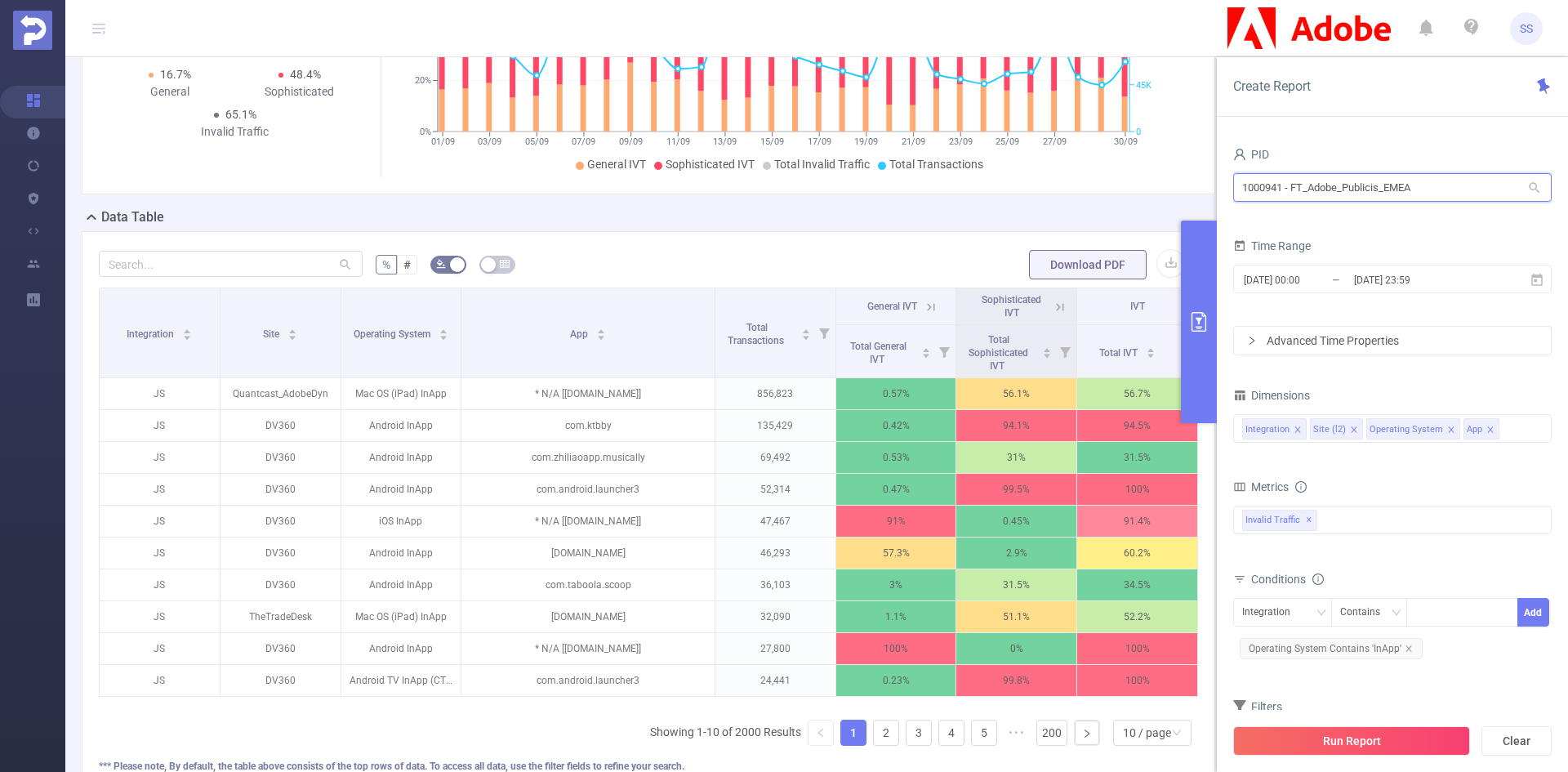
drag, startPoint x: 1456, startPoint y: 187, endPoint x: 1208, endPoint y: 181, distance: 248.1
click at [1209, 181] on section "PID: FT_Adobe_Publicis_EMEA > Time Range: 2025-09-01 00:00 - 2025-09-30 23:59 >…" at bounding box center [816, 327] width 1502 height 1029
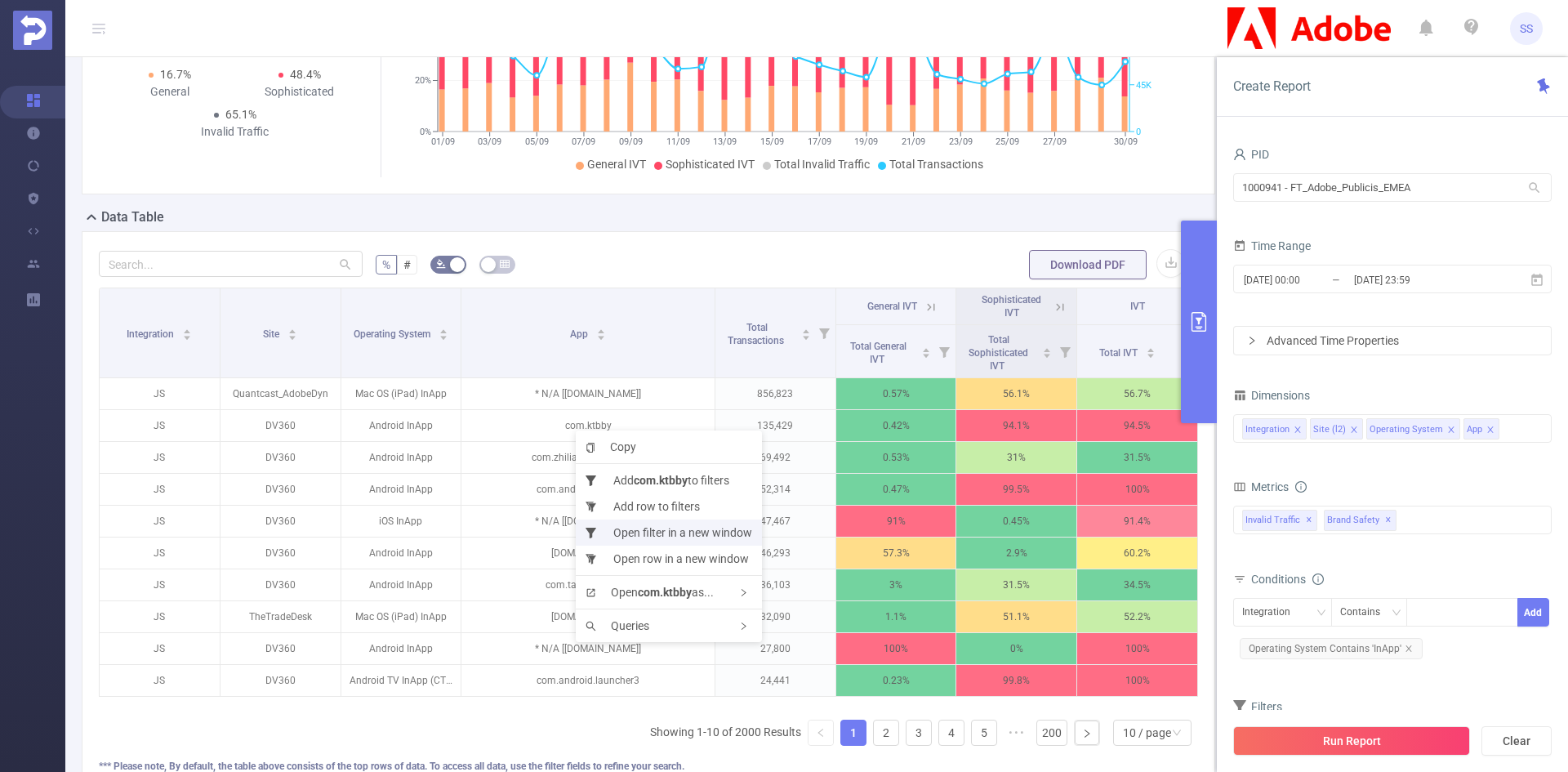
click at [723, 527] on li "Open filter in a new window" at bounding box center [668, 532] width 186 height 26
click at [1052, 302] on icon at bounding box center [1060, 307] width 15 height 15
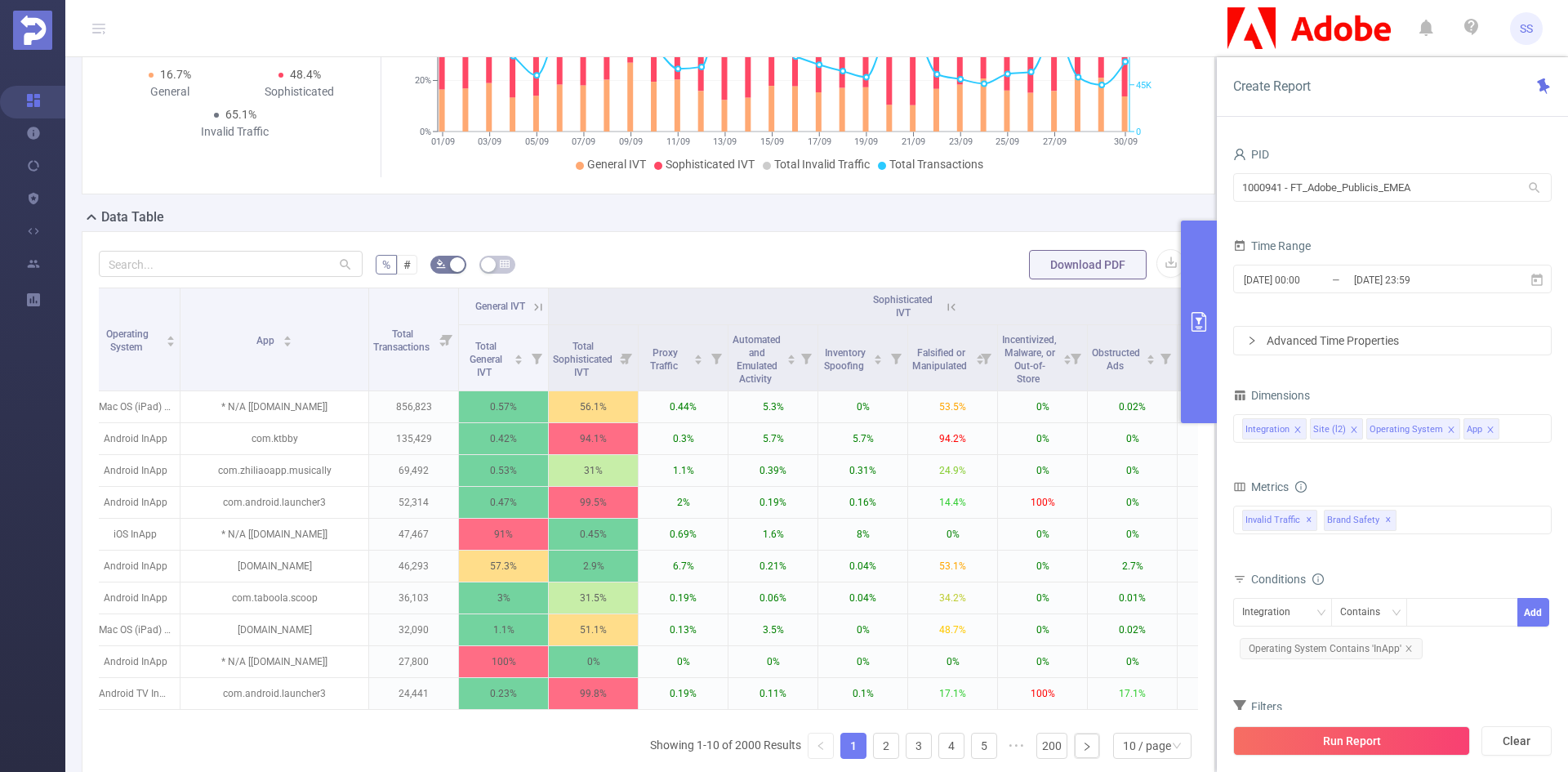
scroll to position [0, 0]
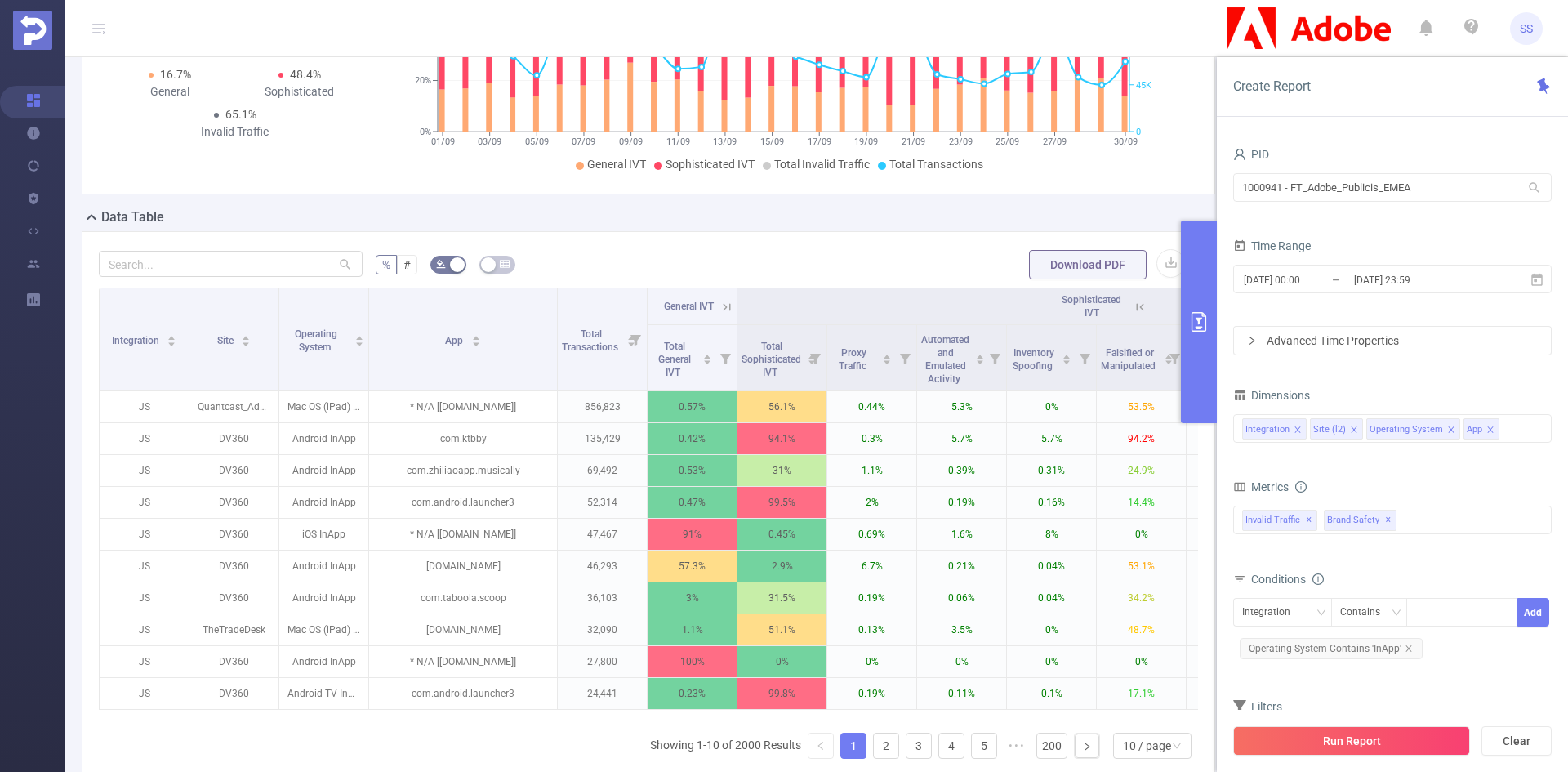
click at [1146, 304] on icon at bounding box center [1140, 307] width 15 height 15
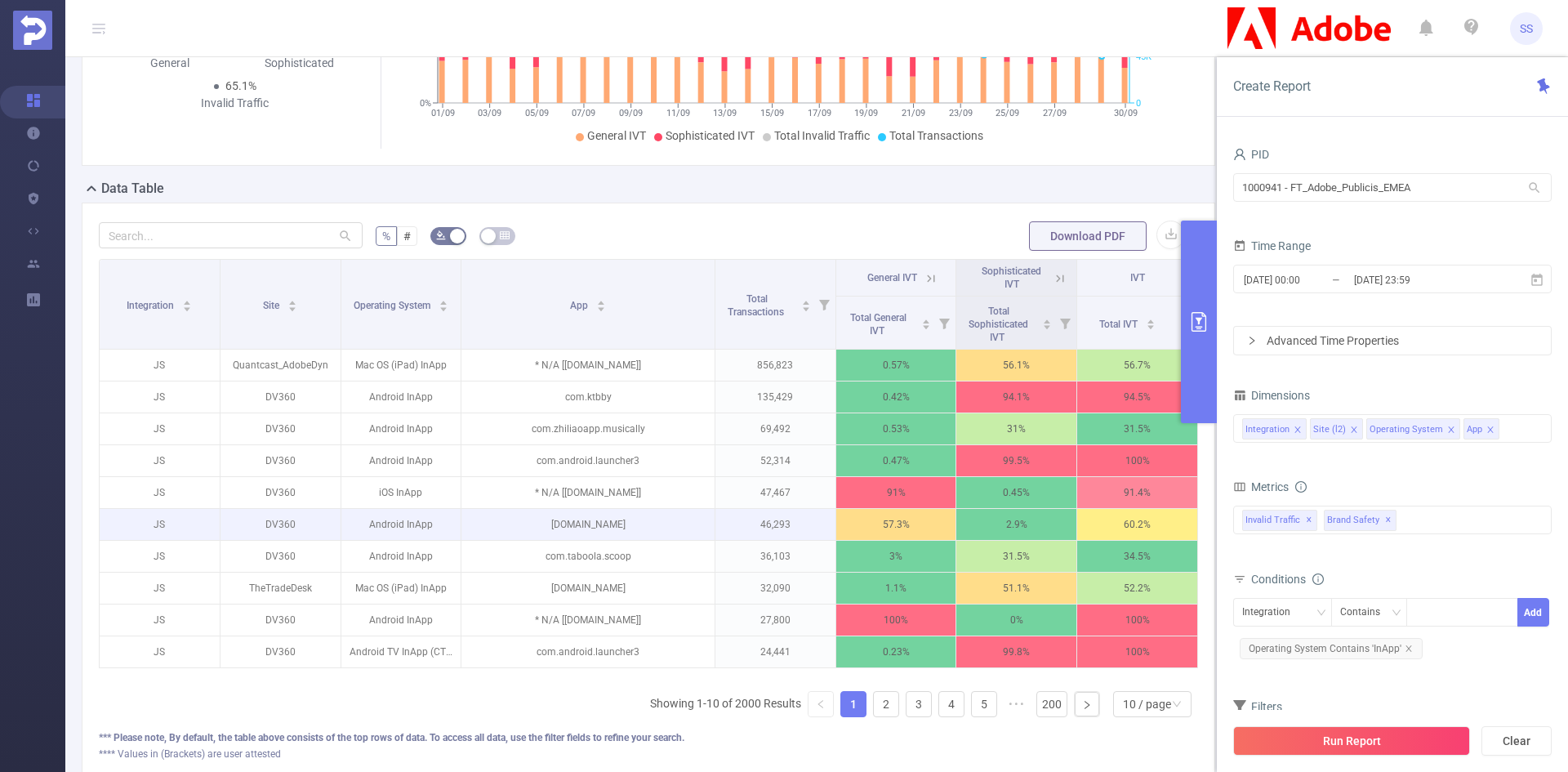
scroll to position [245, 0]
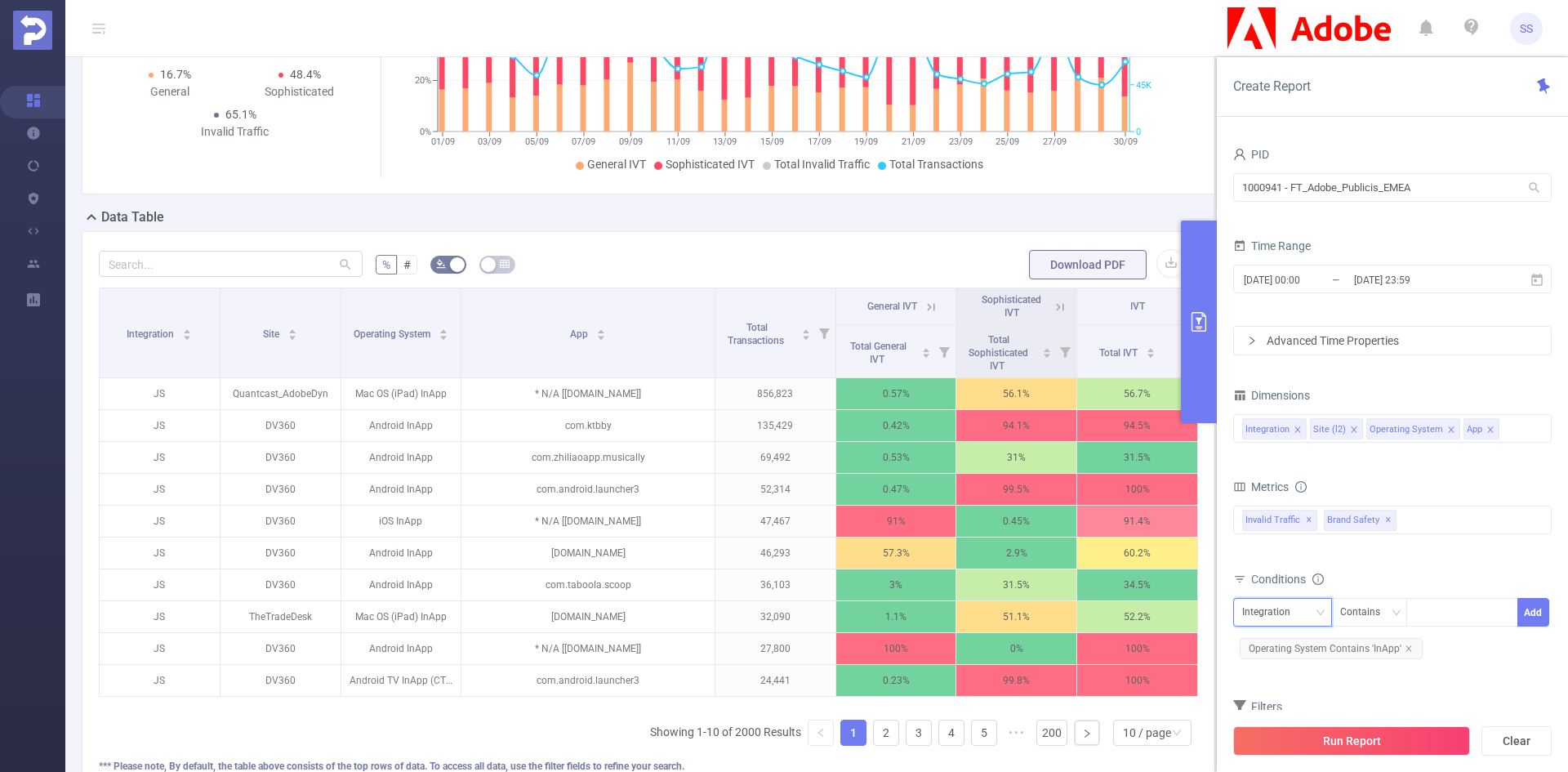
click at [1258, 613] on div "Integration" at bounding box center [1272, 612] width 59 height 27
click at [1285, 720] on li "App" at bounding box center [1288, 724] width 110 height 26
click at [1366, 604] on div "Contains" at bounding box center [1366, 612] width 52 height 27
click at [1383, 722] on li "Does Not Contain" at bounding box center [1384, 724] width 108 height 26
click at [1447, 612] on div at bounding box center [1462, 612] width 93 height 27
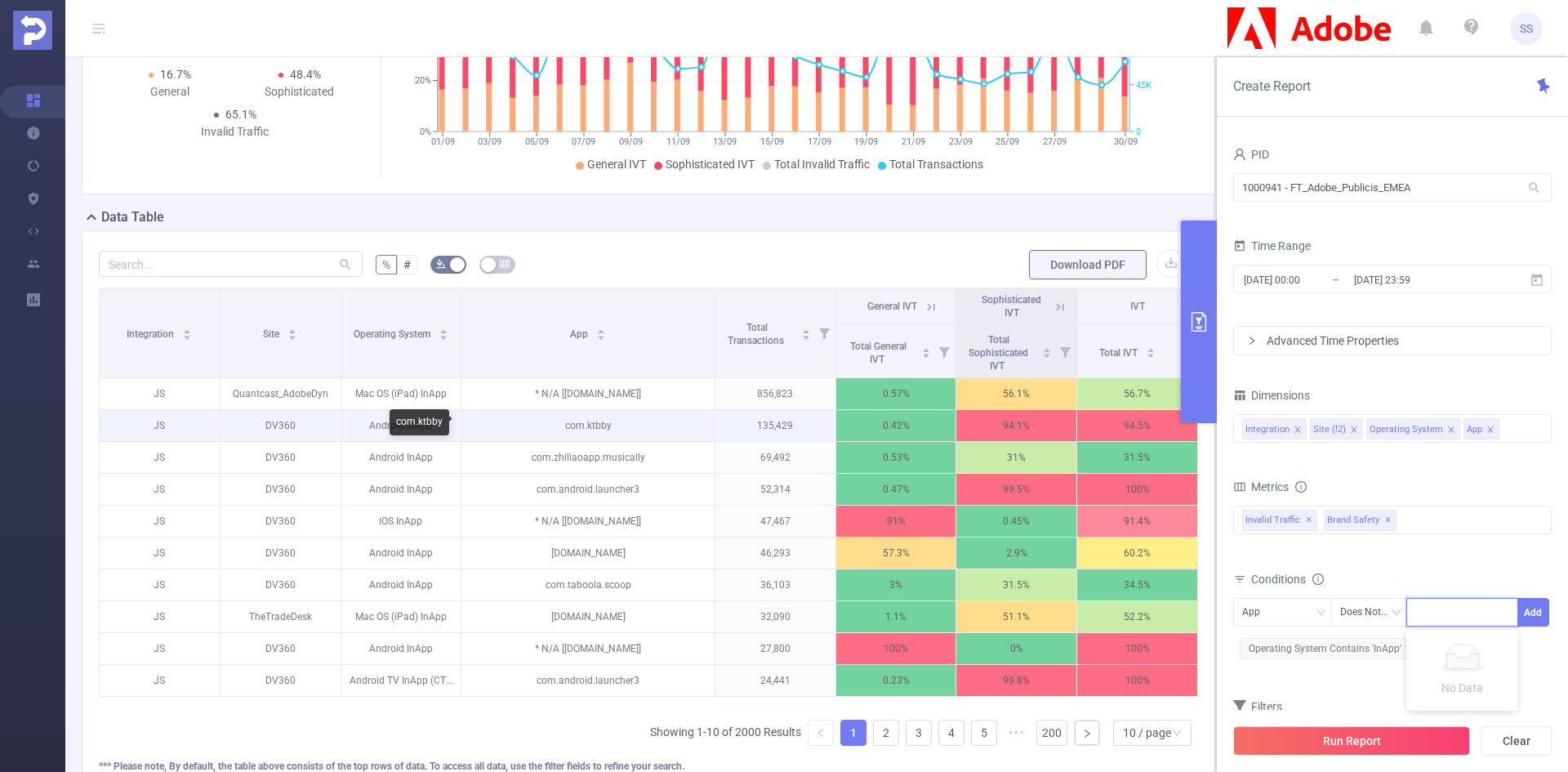
click at [575, 412] on p "com.ktbby" at bounding box center [587, 426] width 253 height 31
click at [584, 423] on p "com.ktbby" at bounding box center [587, 426] width 253 height 31
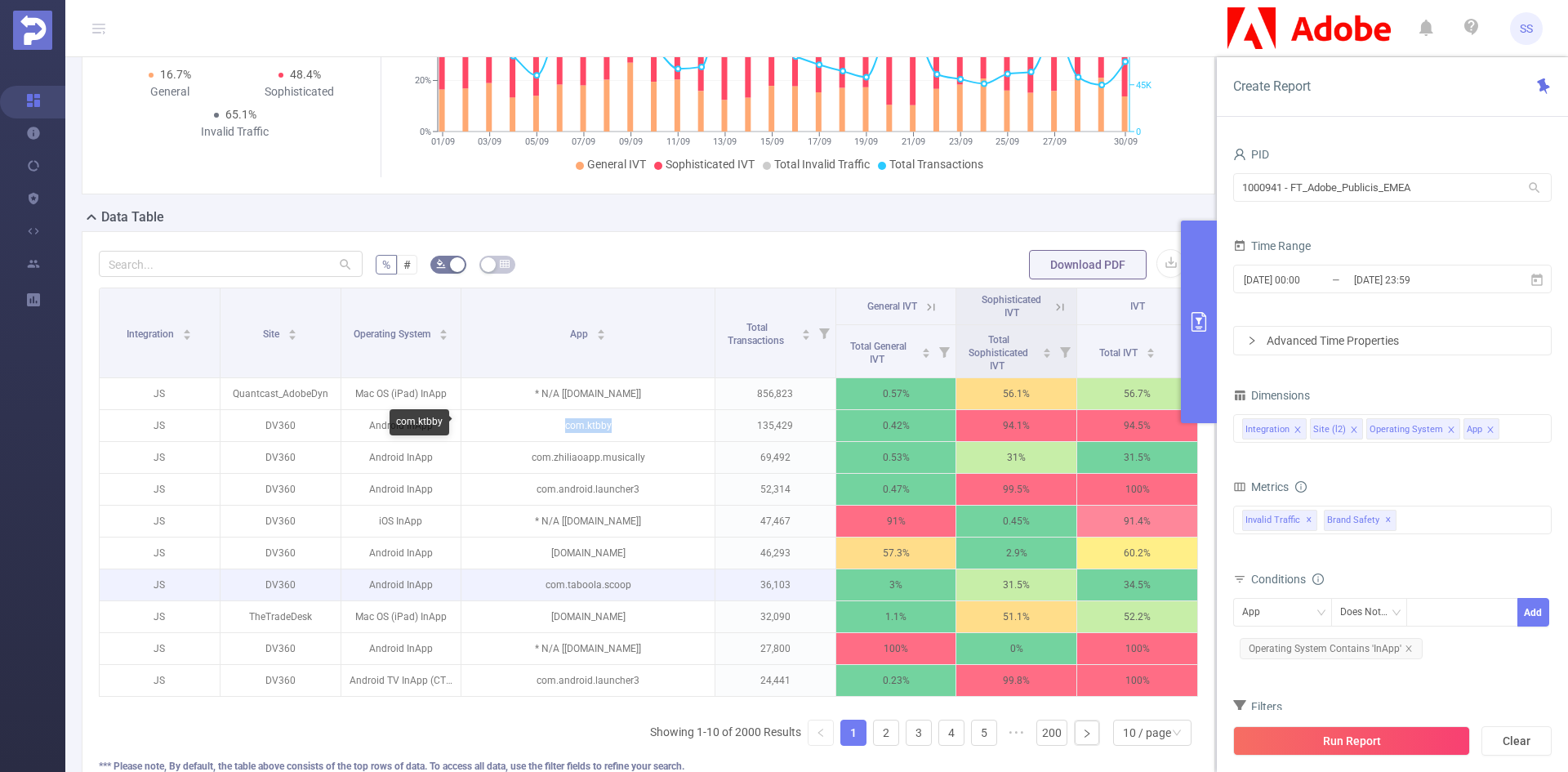
copy p "com.ktbby"
click at [1450, 622] on div at bounding box center [1462, 612] width 93 height 27
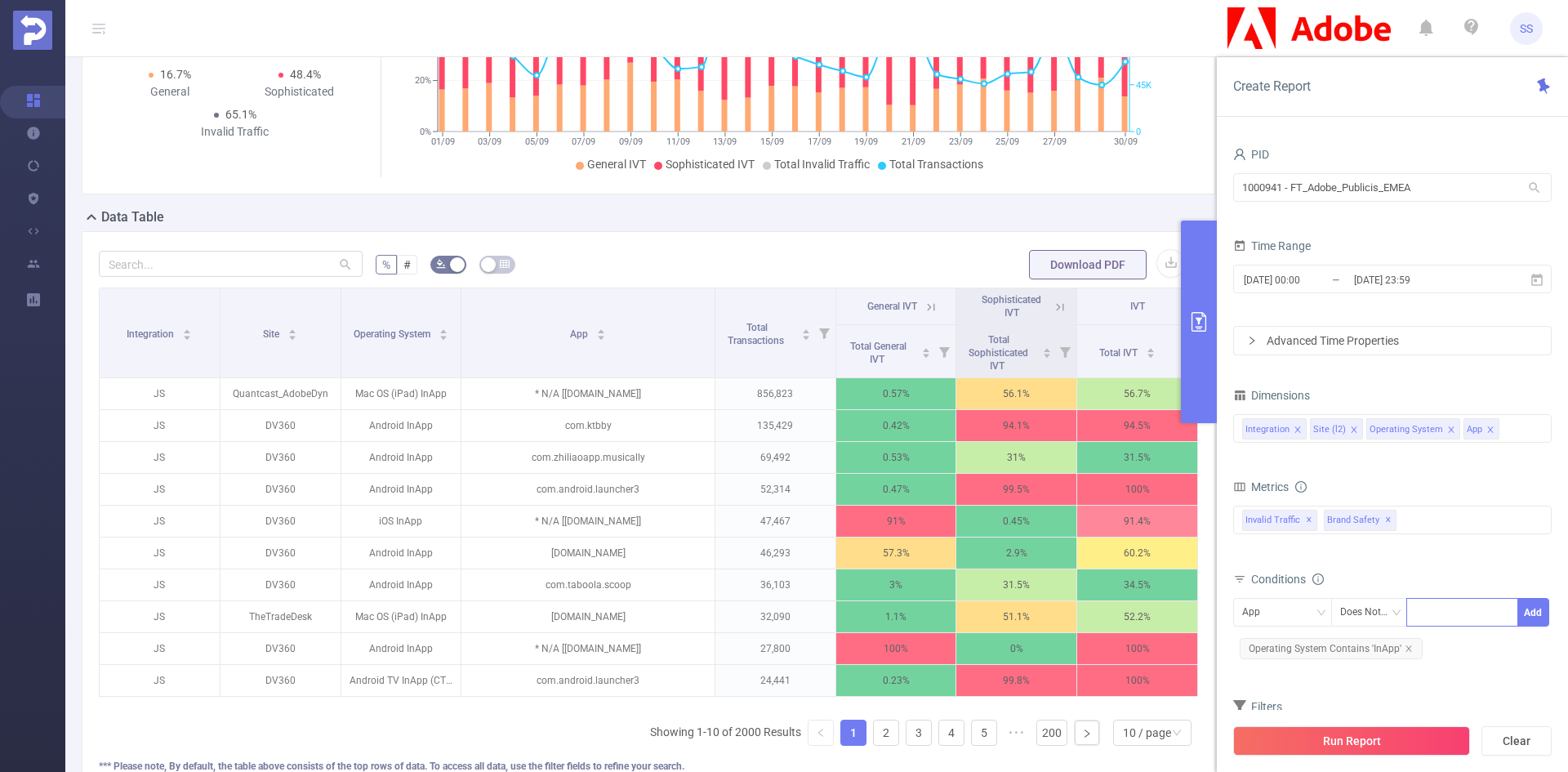
paste input "com.ktbby"
type input "com.ktbby"
click at [1453, 640] on li "com.ktbby" at bounding box center [1462, 646] width 112 height 26
click at [1364, 606] on div "Does Not Contain" at bounding box center [1370, 612] width 59 height 27
click at [1369, 692] on li "Is Not" at bounding box center [1385, 698] width 110 height 26
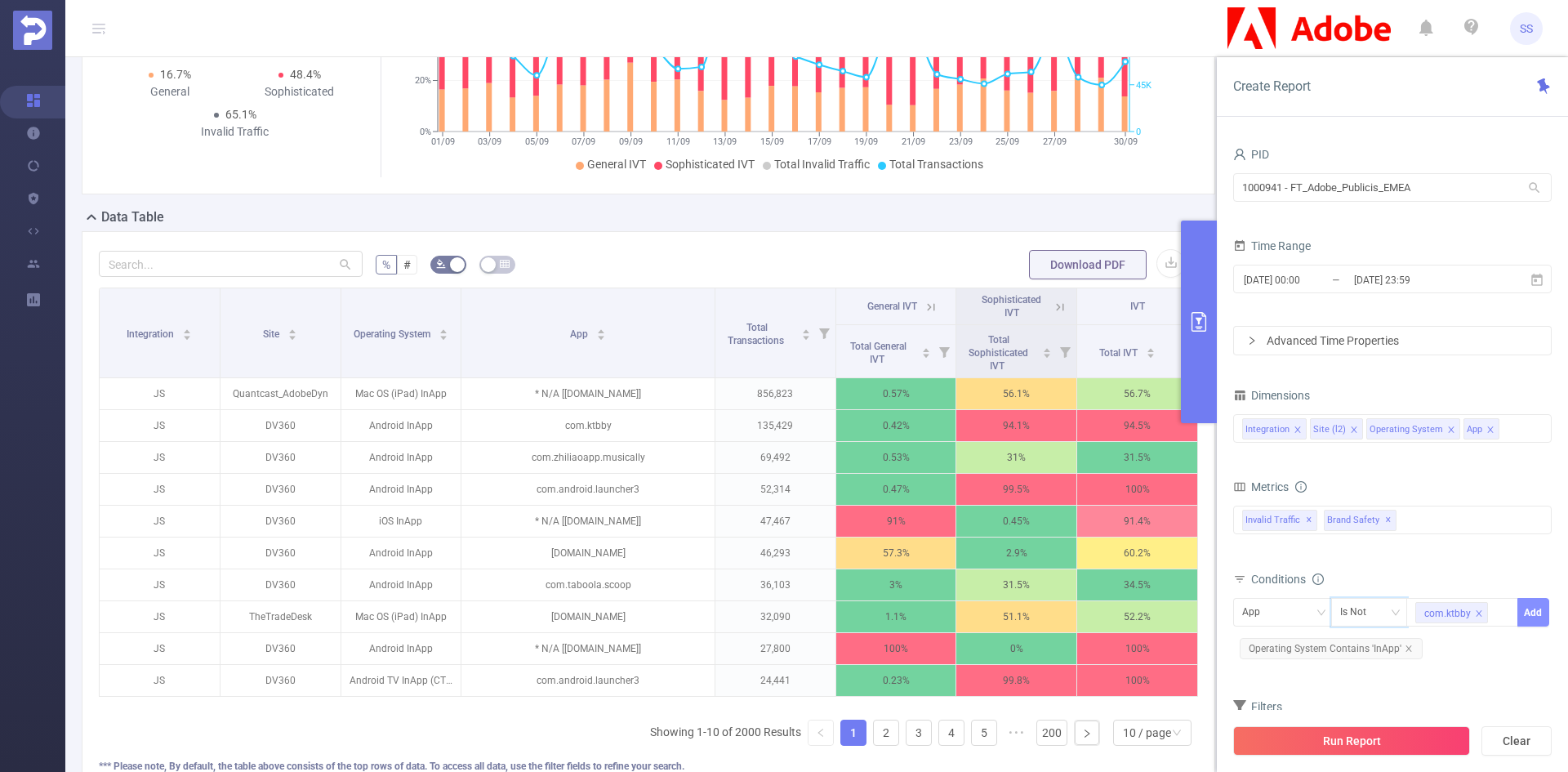
click at [1530, 620] on button "Add" at bounding box center [1533, 612] width 31 height 29
click at [1367, 737] on button "Run Report" at bounding box center [1351, 741] width 237 height 30
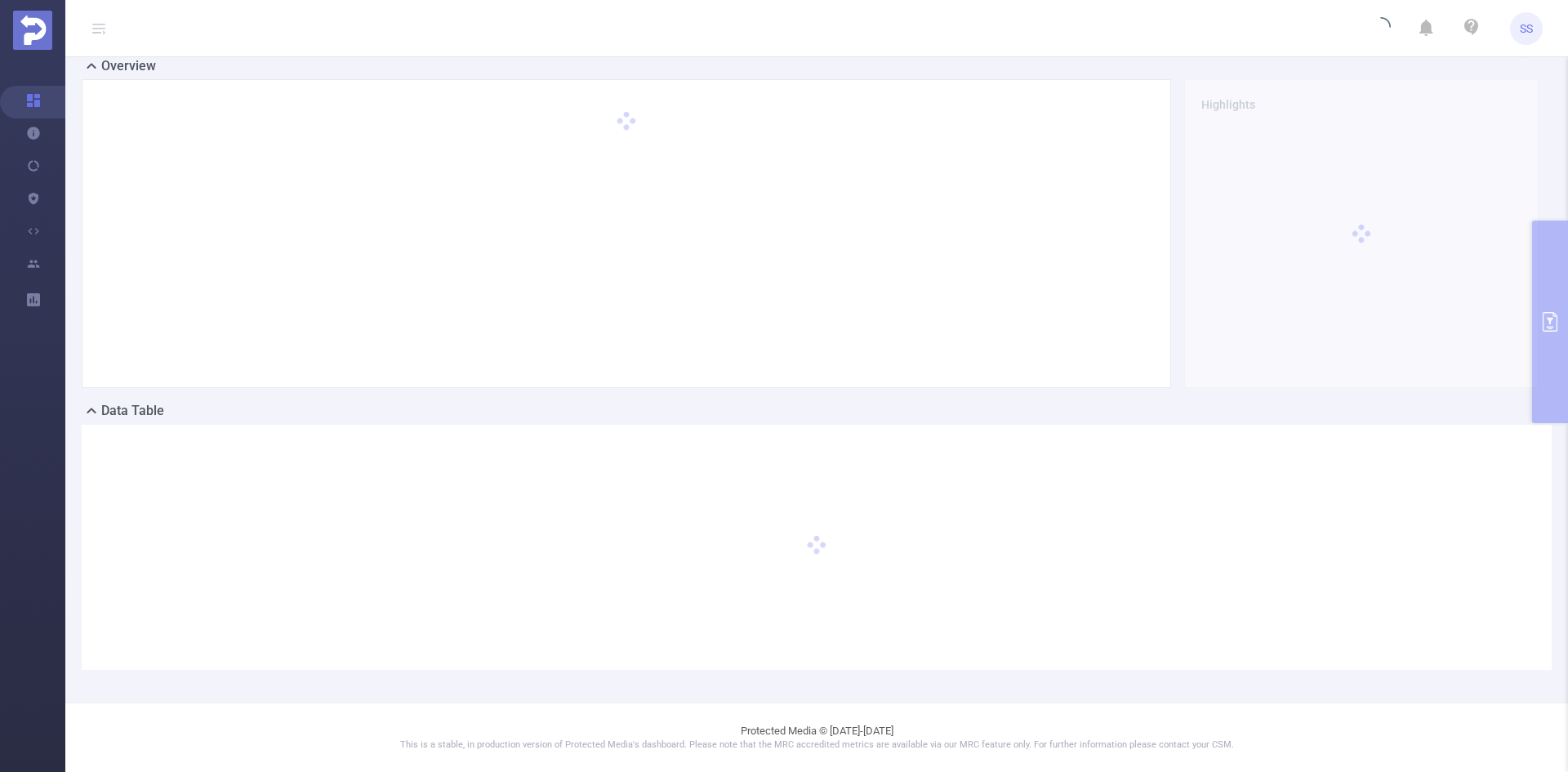
scroll to position [36, 0]
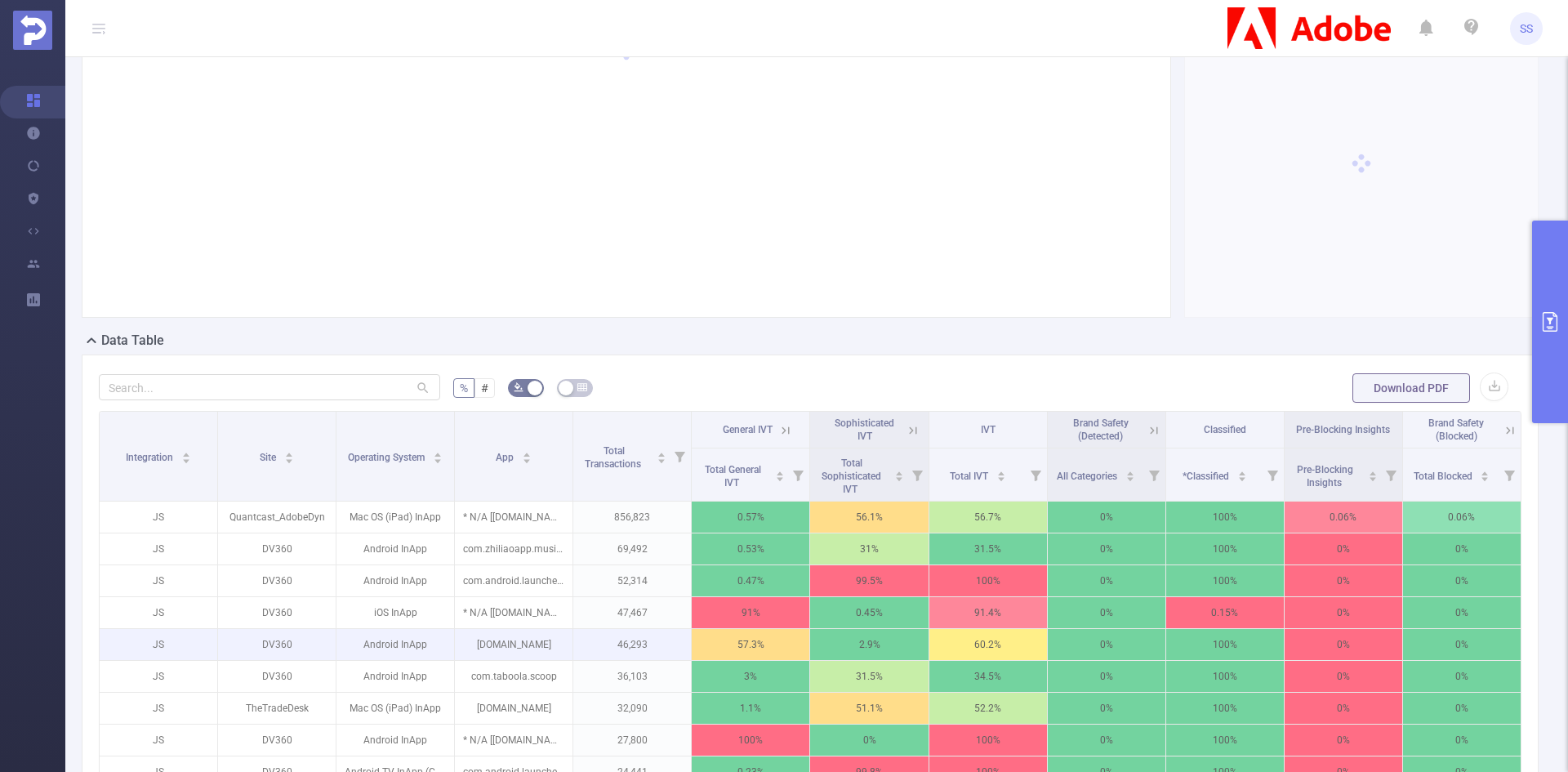
scroll to position [280, 0]
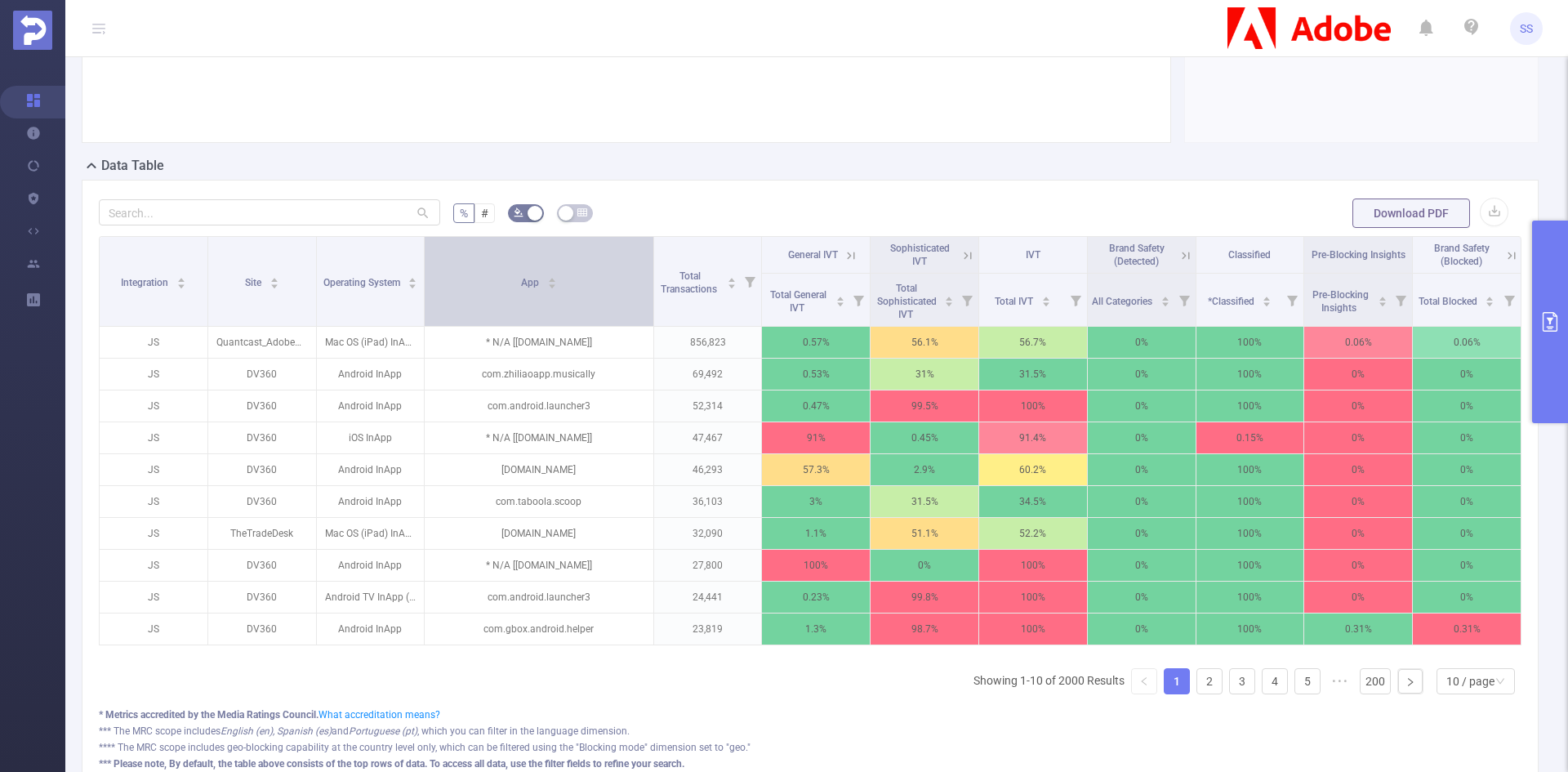
drag, startPoint x: 567, startPoint y: 304, endPoint x: 638, endPoint y: 304, distance: 71.0
click at [638, 304] on th "App" at bounding box center [539, 281] width 229 height 90
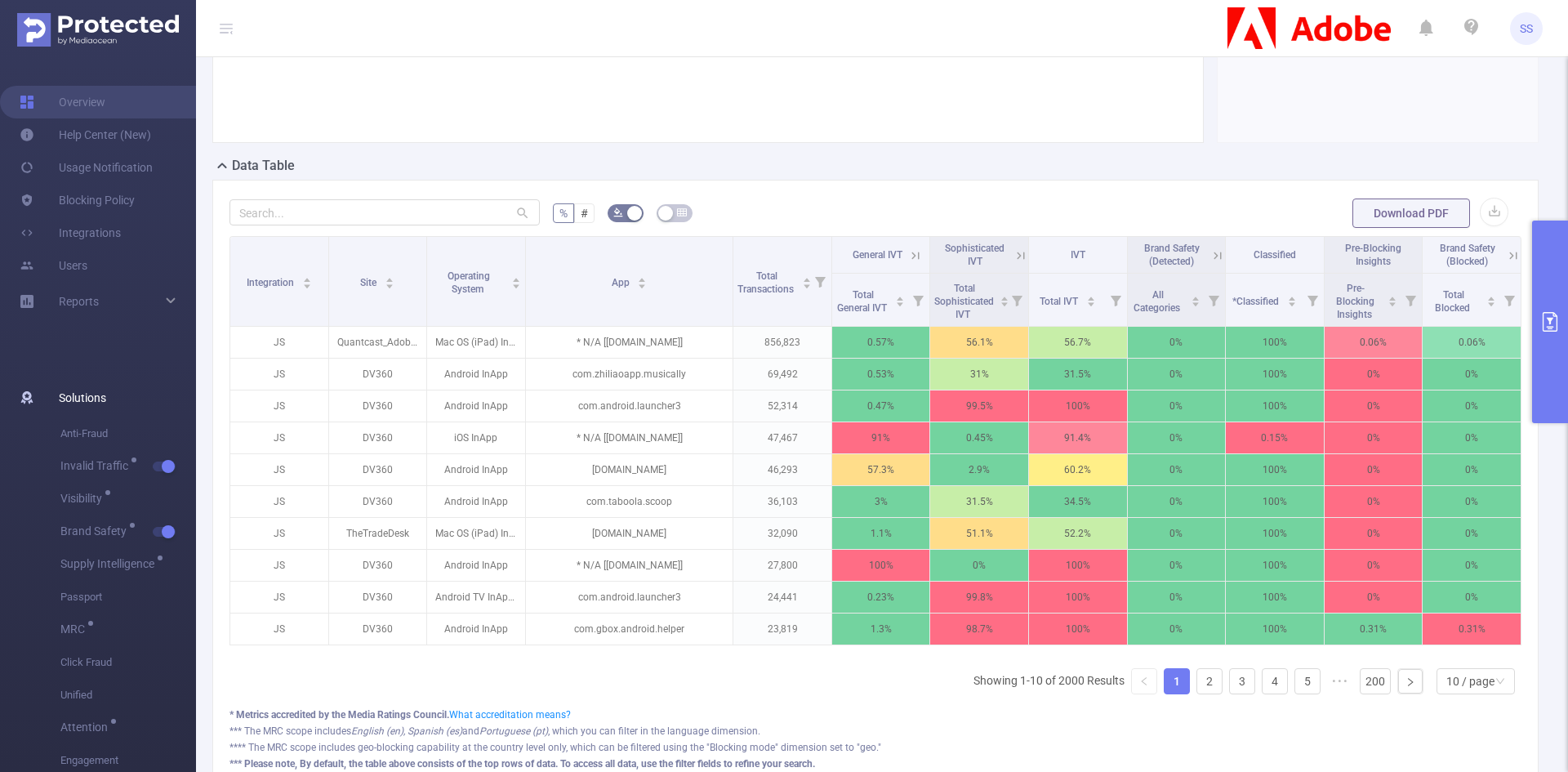
scroll to position [296, 0]
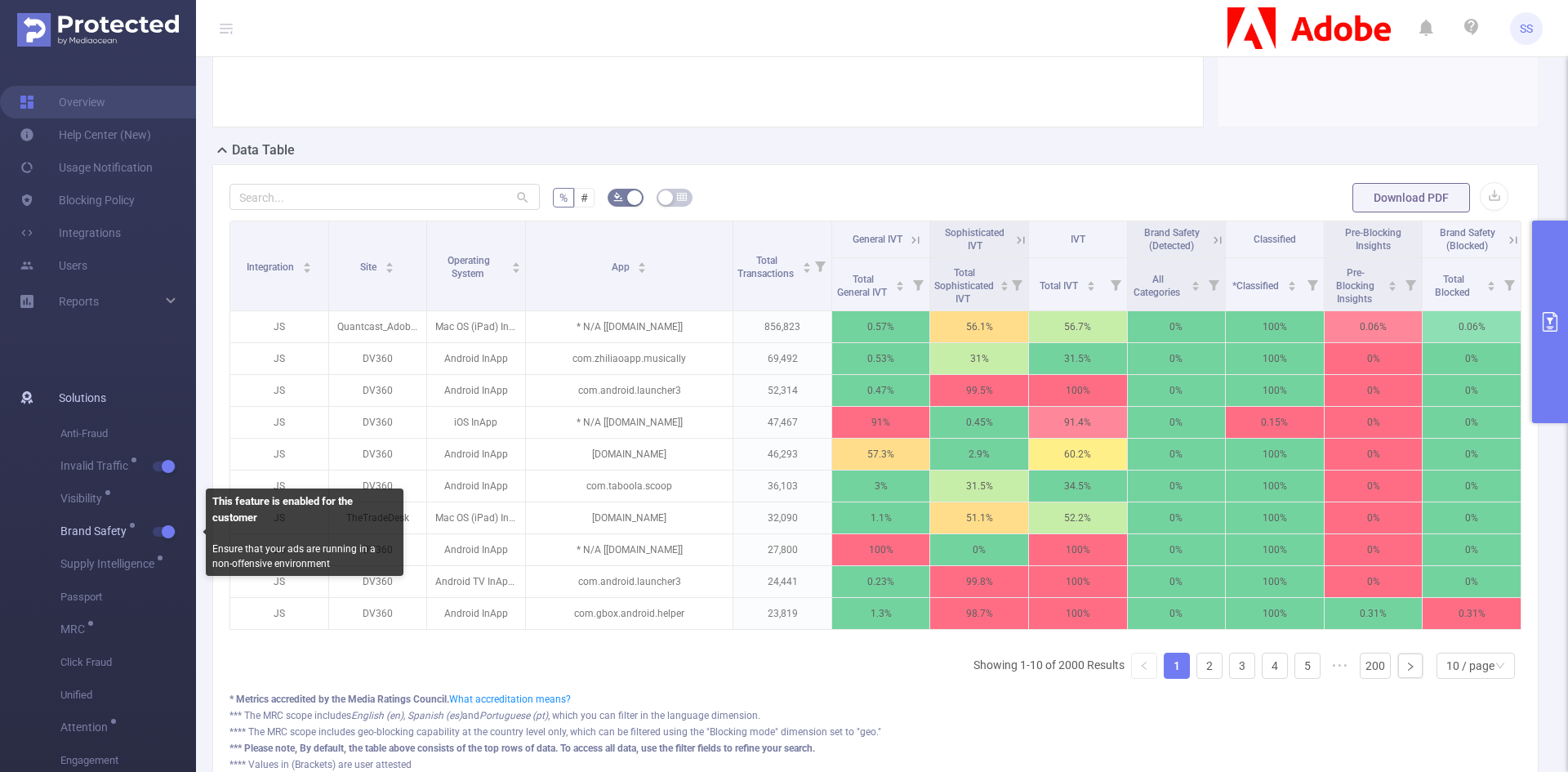
click at [164, 537] on button "button" at bounding box center [164, 531] width 23 height 10
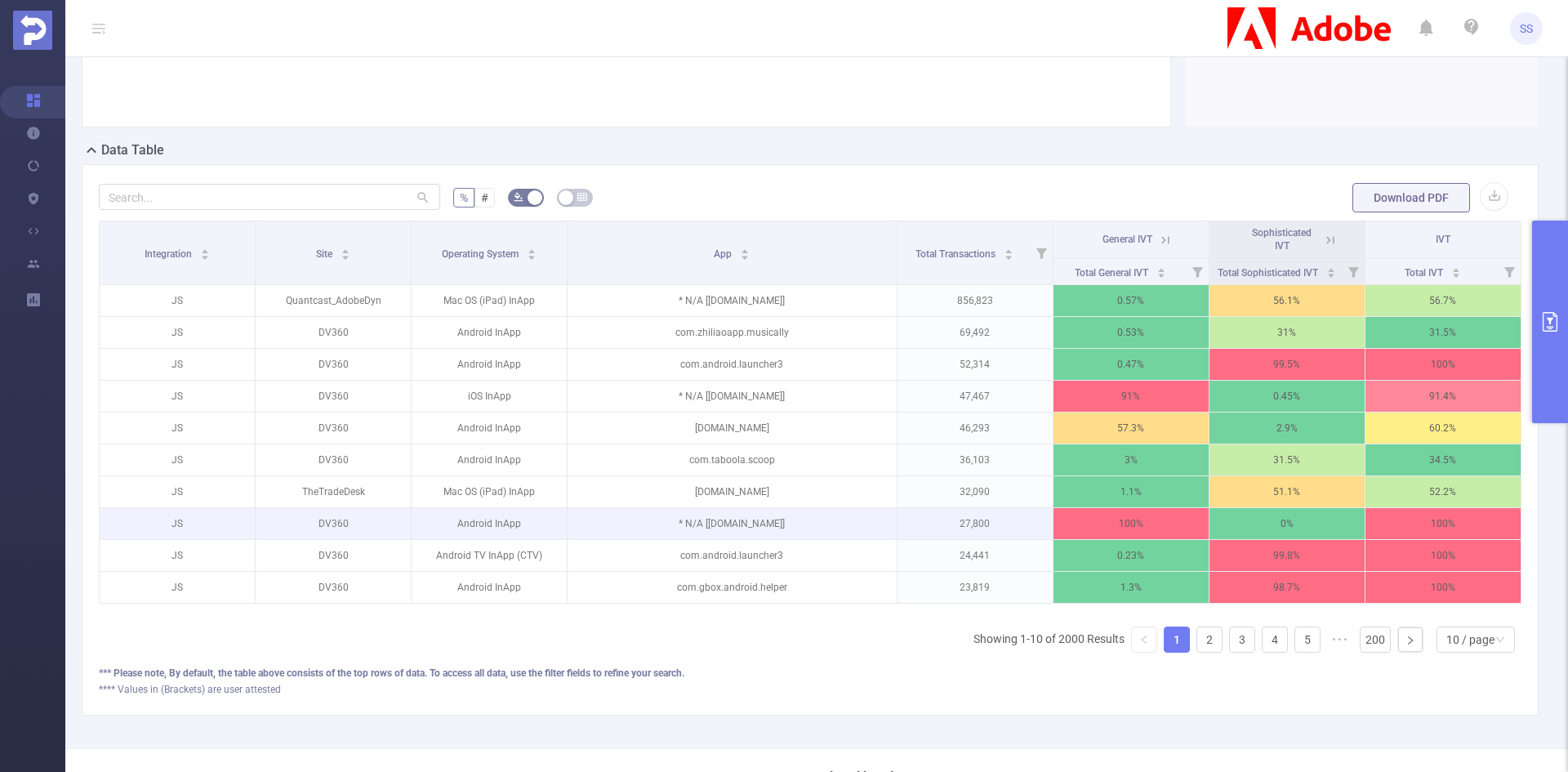
scroll to position [280, 0]
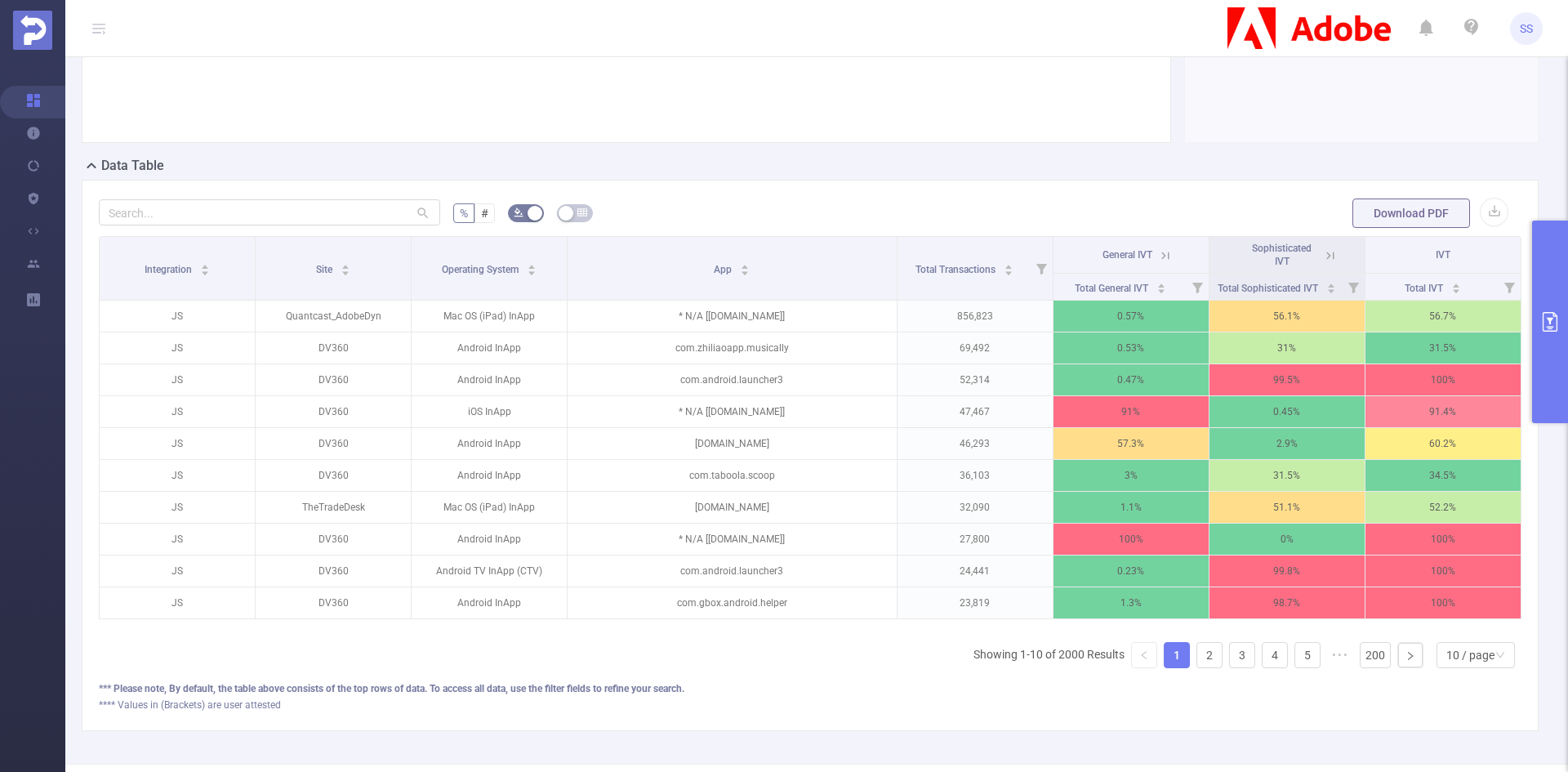
click at [1323, 252] on icon at bounding box center [1330, 255] width 15 height 15
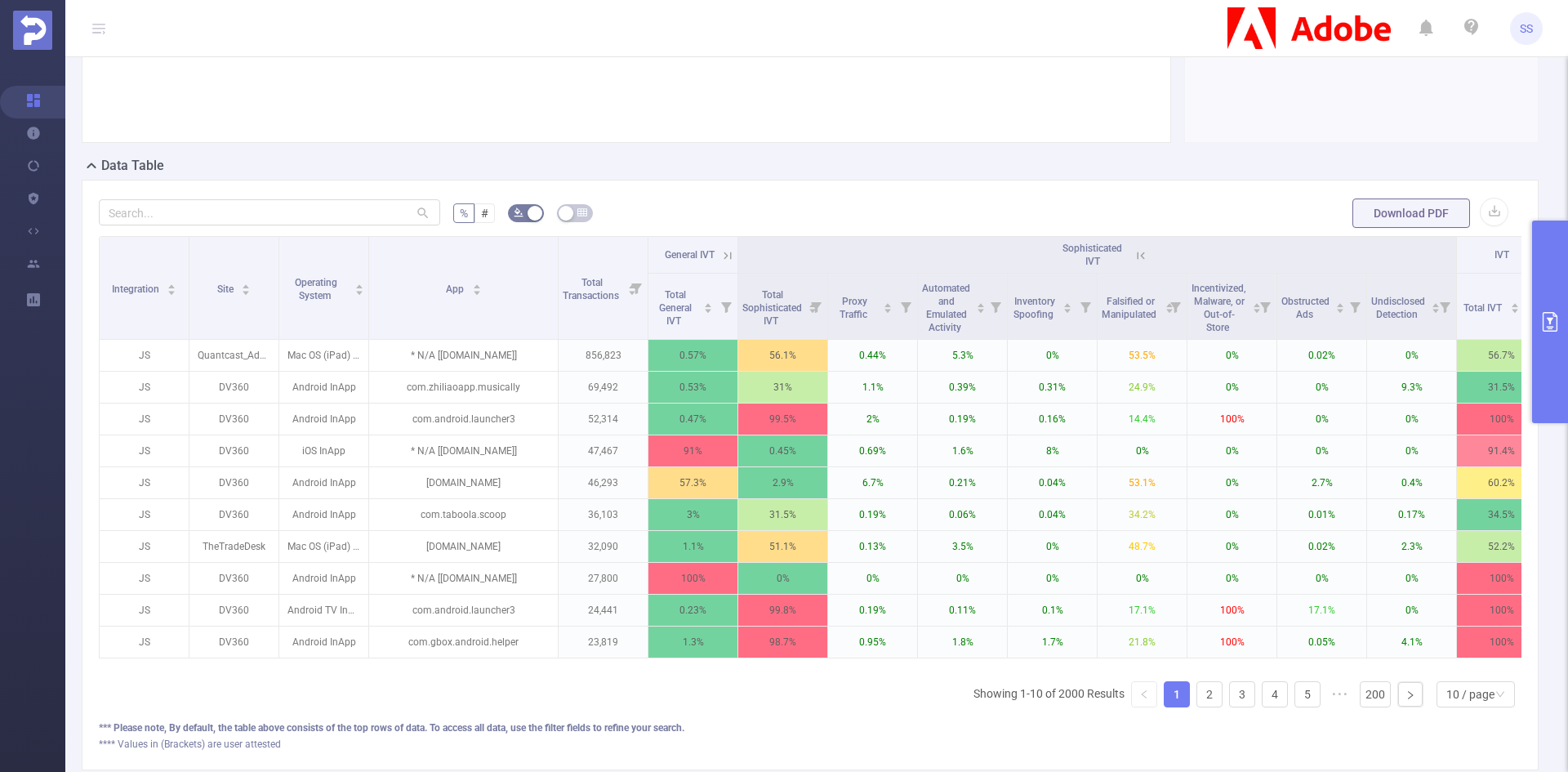
click at [1144, 251] on icon at bounding box center [1140, 255] width 15 height 15
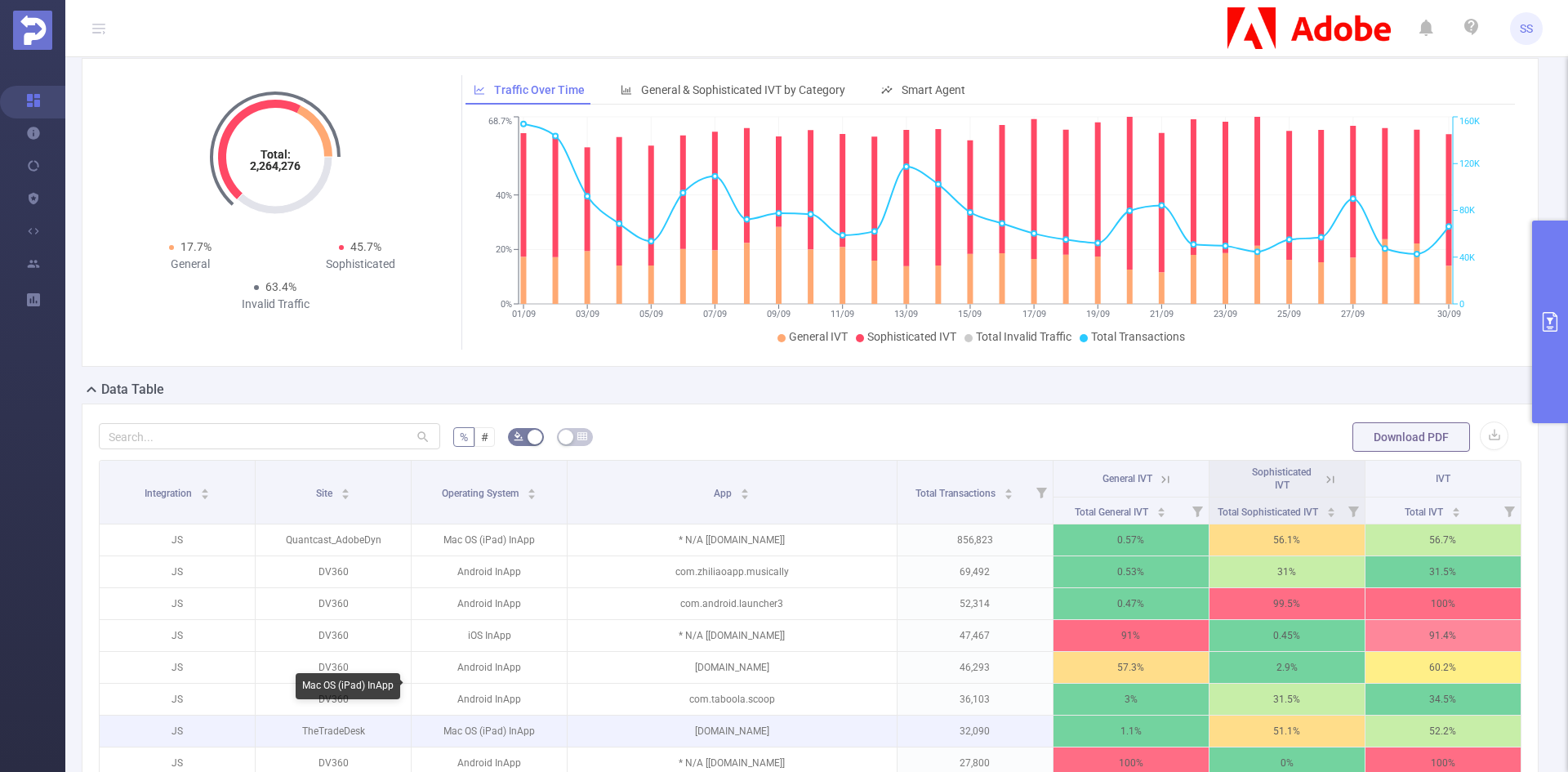
scroll to position [0, 0]
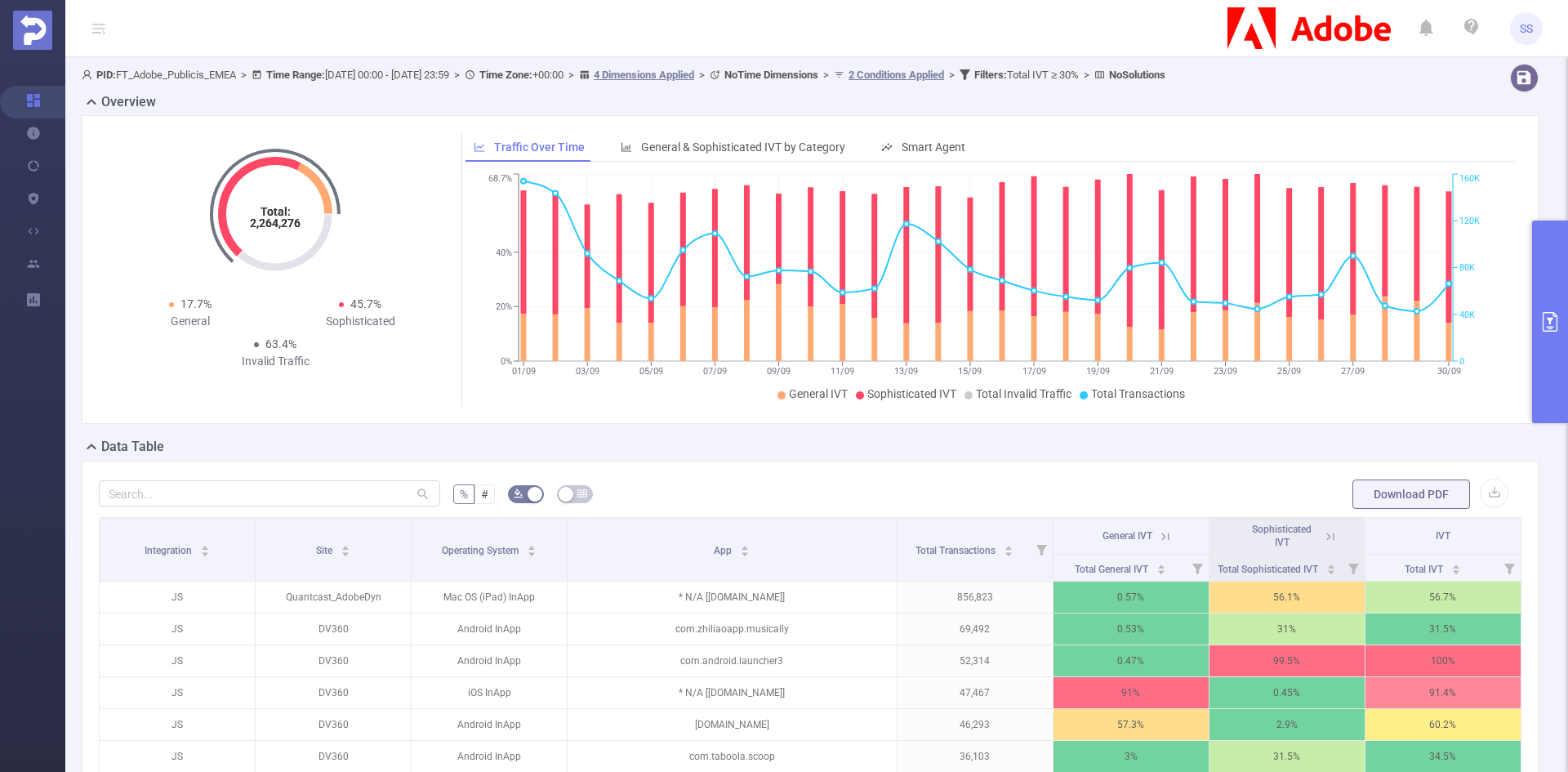
drag, startPoint x: 1557, startPoint y: 355, endPoint x: 1542, endPoint y: 363, distance: 17.0
click at [1556, 355] on button "primary" at bounding box center [1549, 321] width 36 height 203
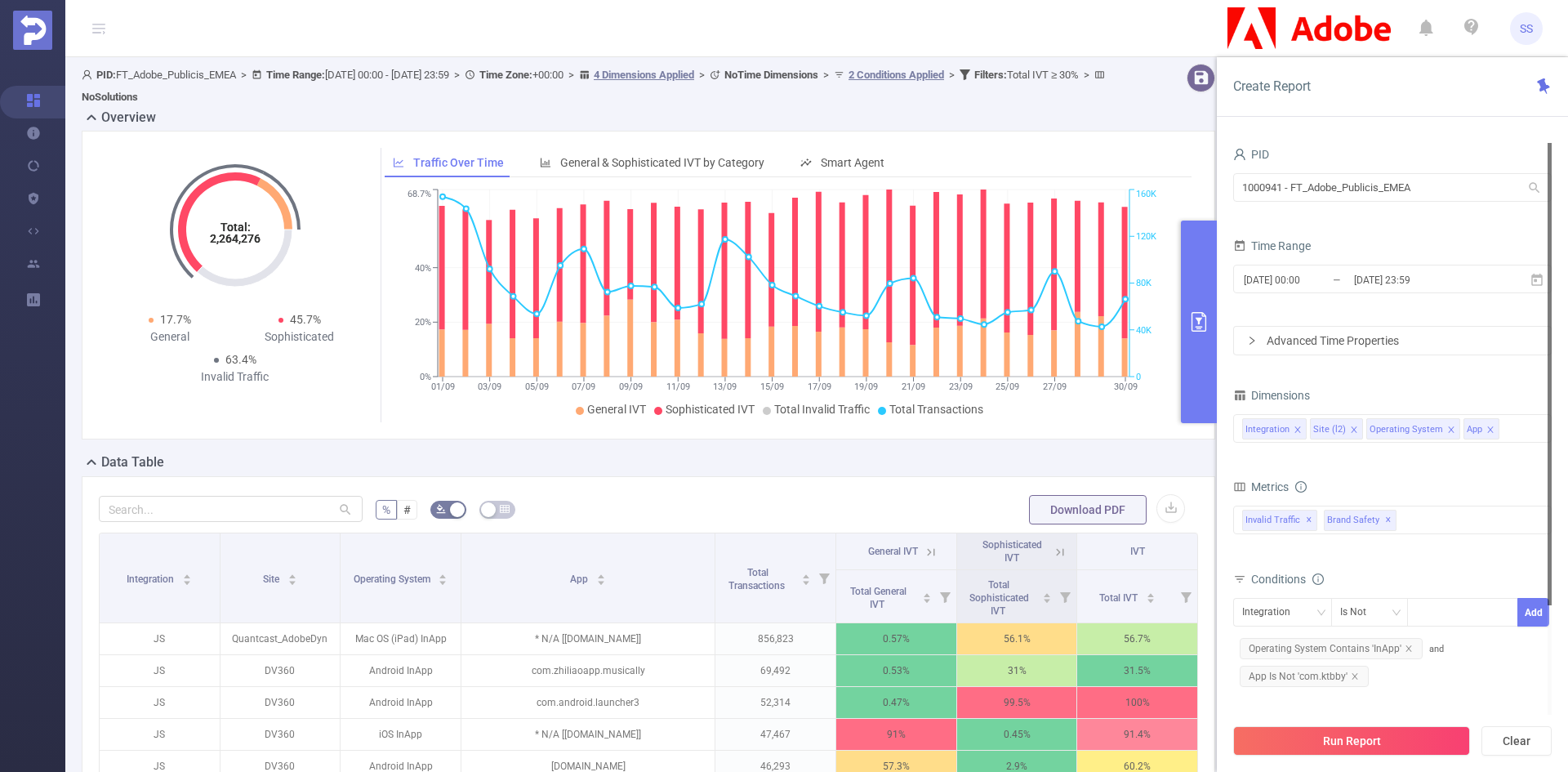
click at [1194, 367] on button "primary" at bounding box center [1199, 321] width 36 height 203
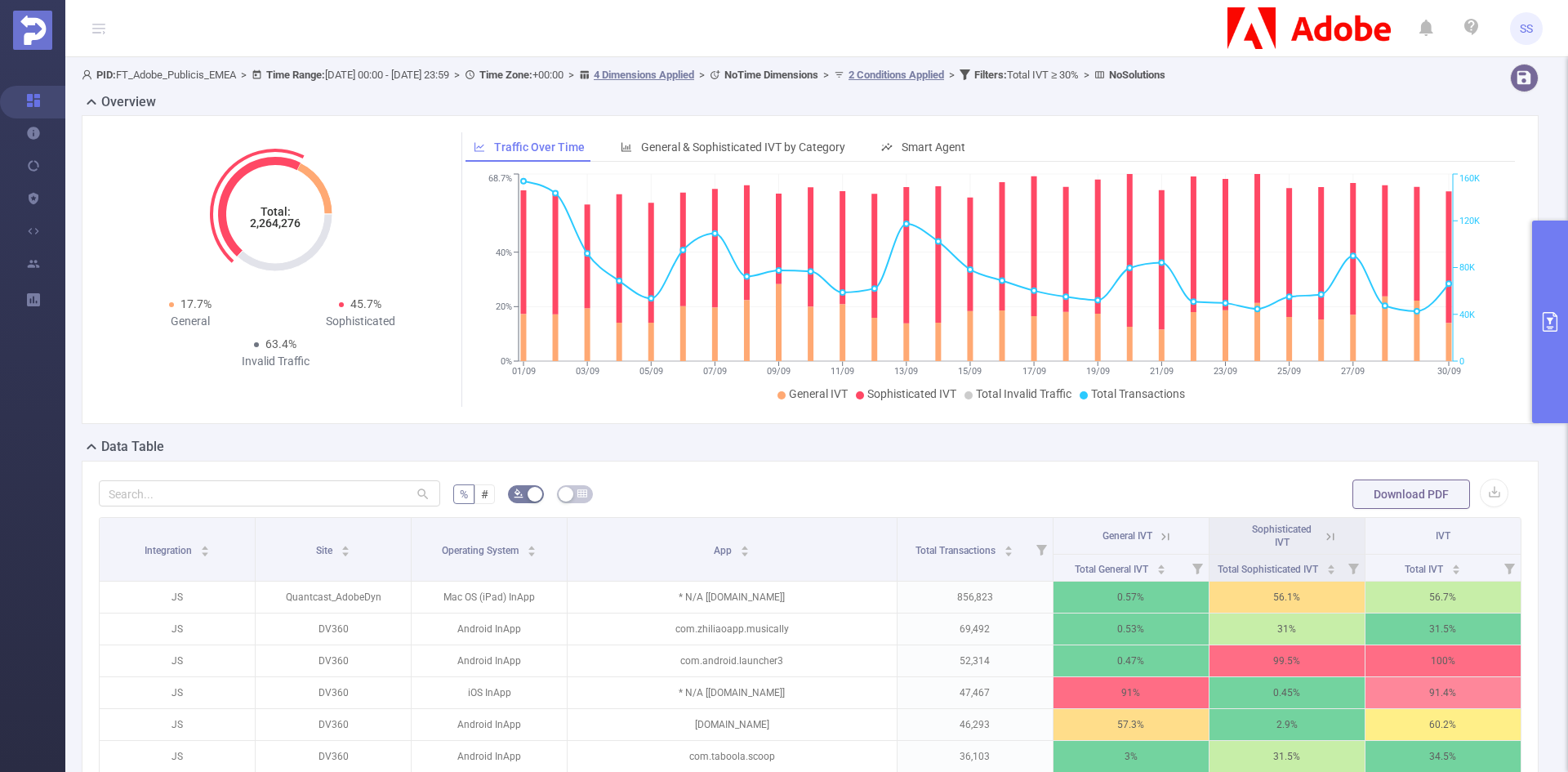
click at [263, 231] on icon "Total: 2,264,276" at bounding box center [275, 214] width 163 height 163
copy tspan "2,264,276"
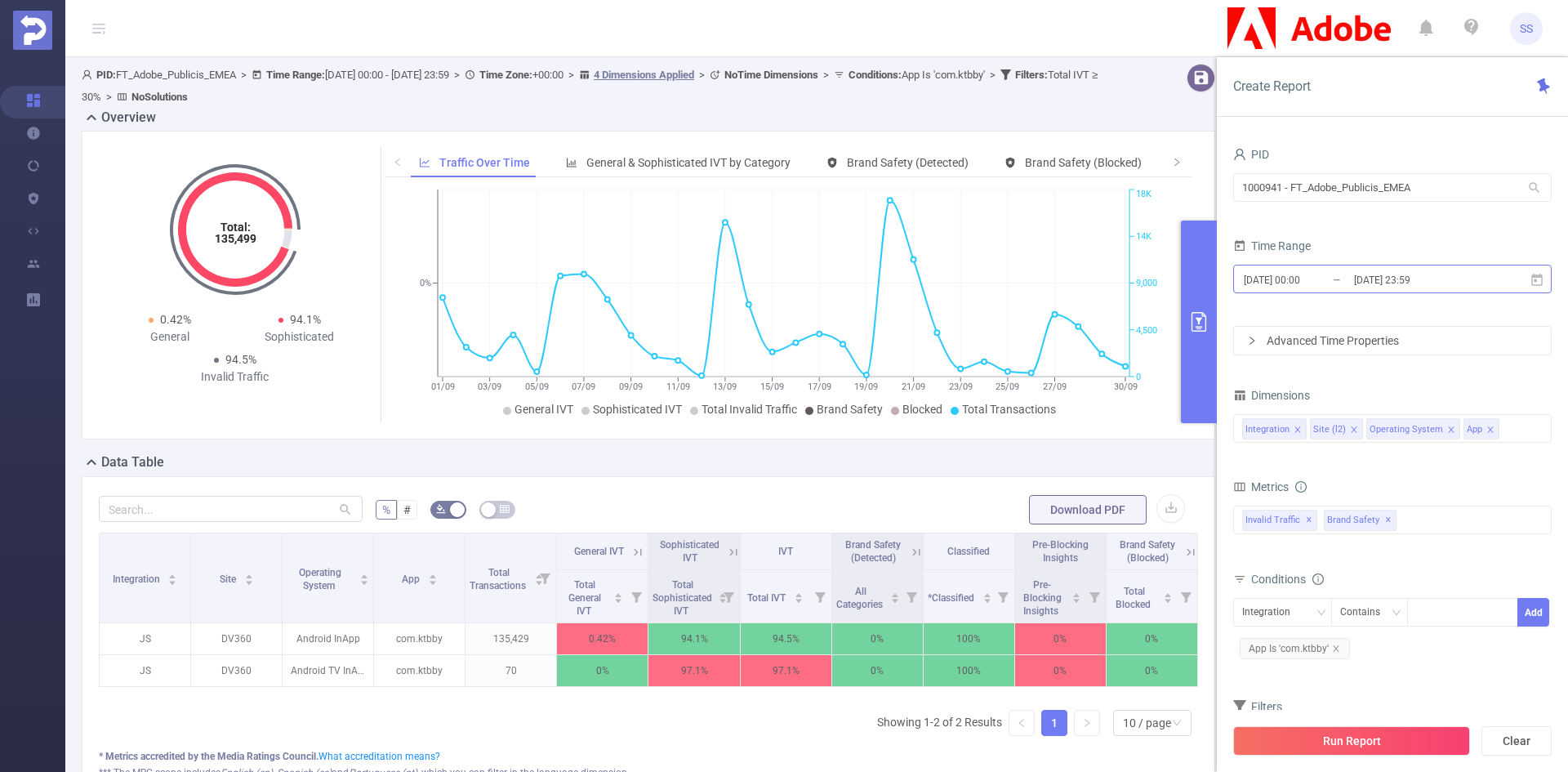
click at [1432, 287] on input "[DATE] 23:59" at bounding box center [1418, 280] width 132 height 22
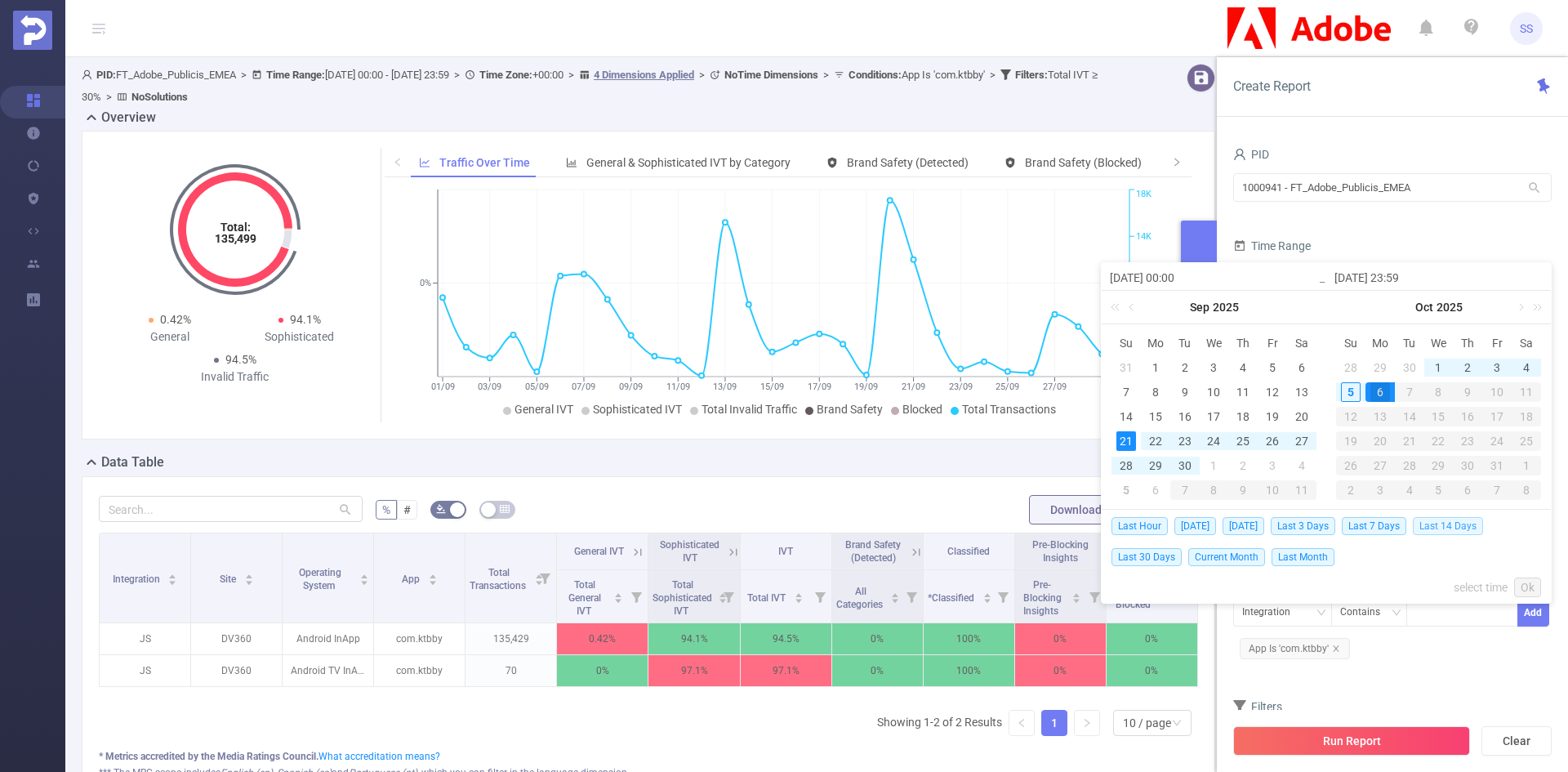
click at [1458, 529] on span "Last 14 Days" at bounding box center [1448, 525] width 70 height 18
type input "[DATE] 00:00"
type input "[DATE] 23:59"
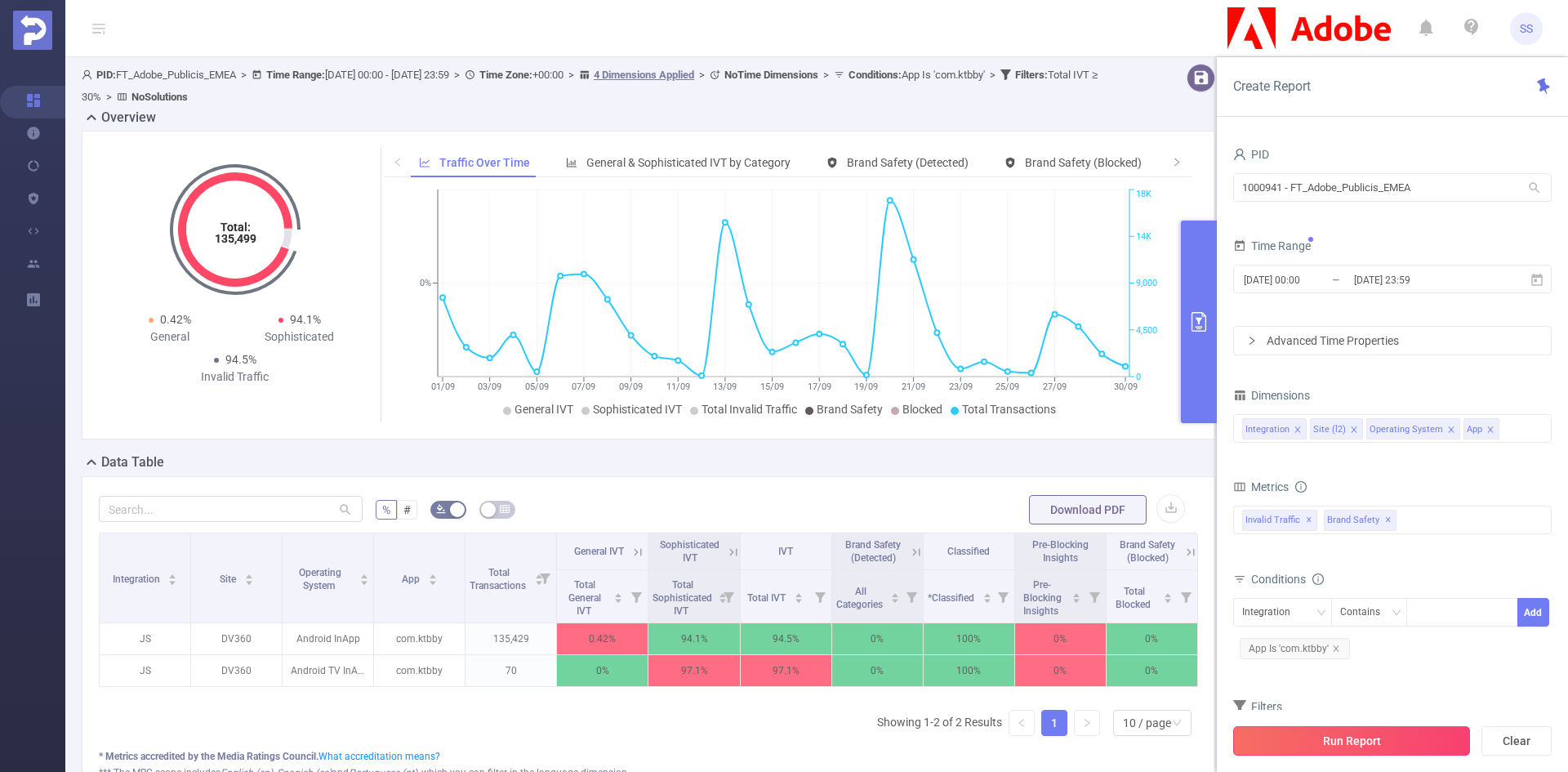
click at [1390, 751] on button "Run Report" at bounding box center [1351, 741] width 237 height 30
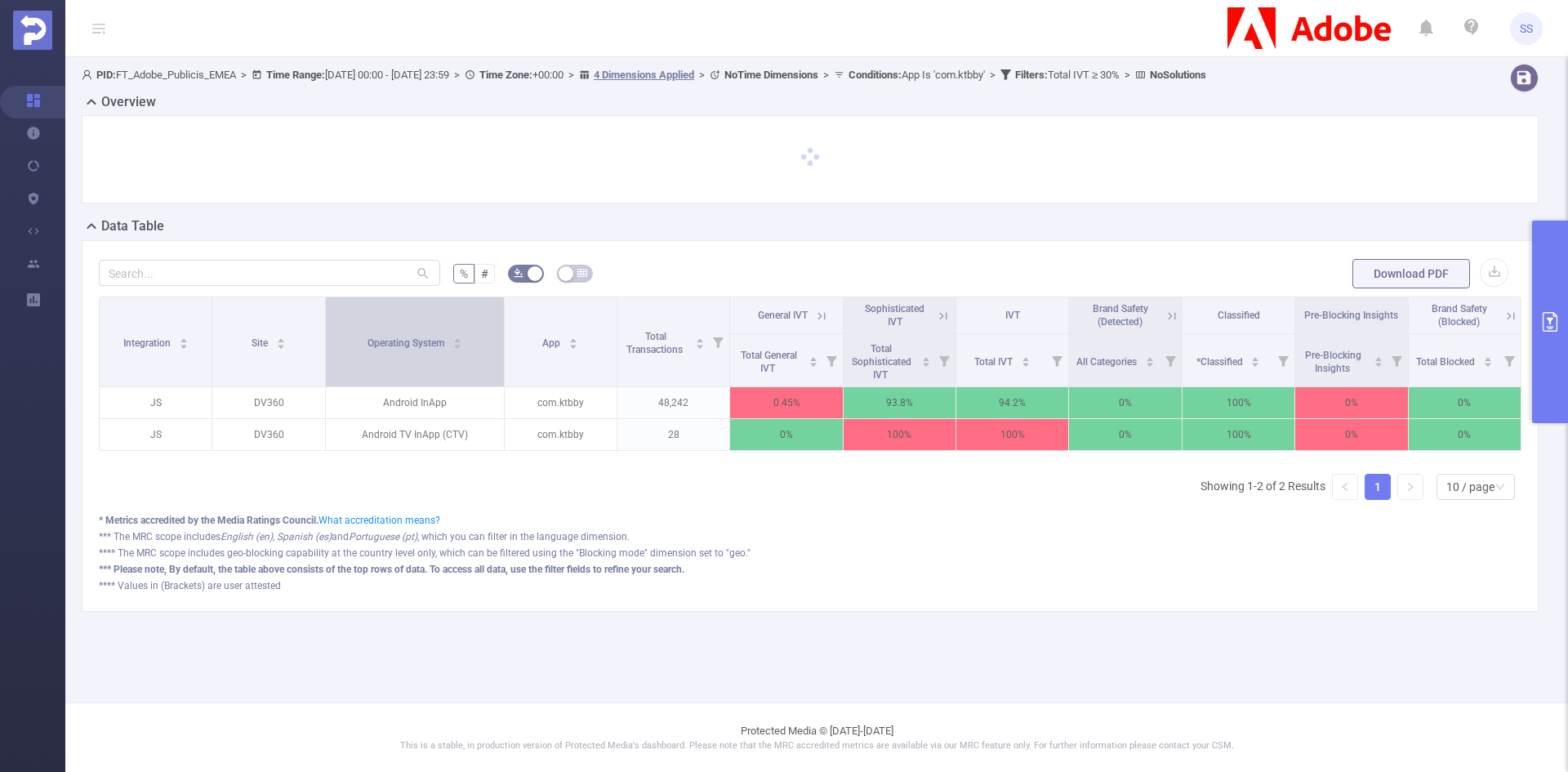
drag, startPoint x: 454, startPoint y: 343, endPoint x: 495, endPoint y: 343, distance: 41.0
click at [495, 343] on th "Operating System" at bounding box center [415, 342] width 179 height 90
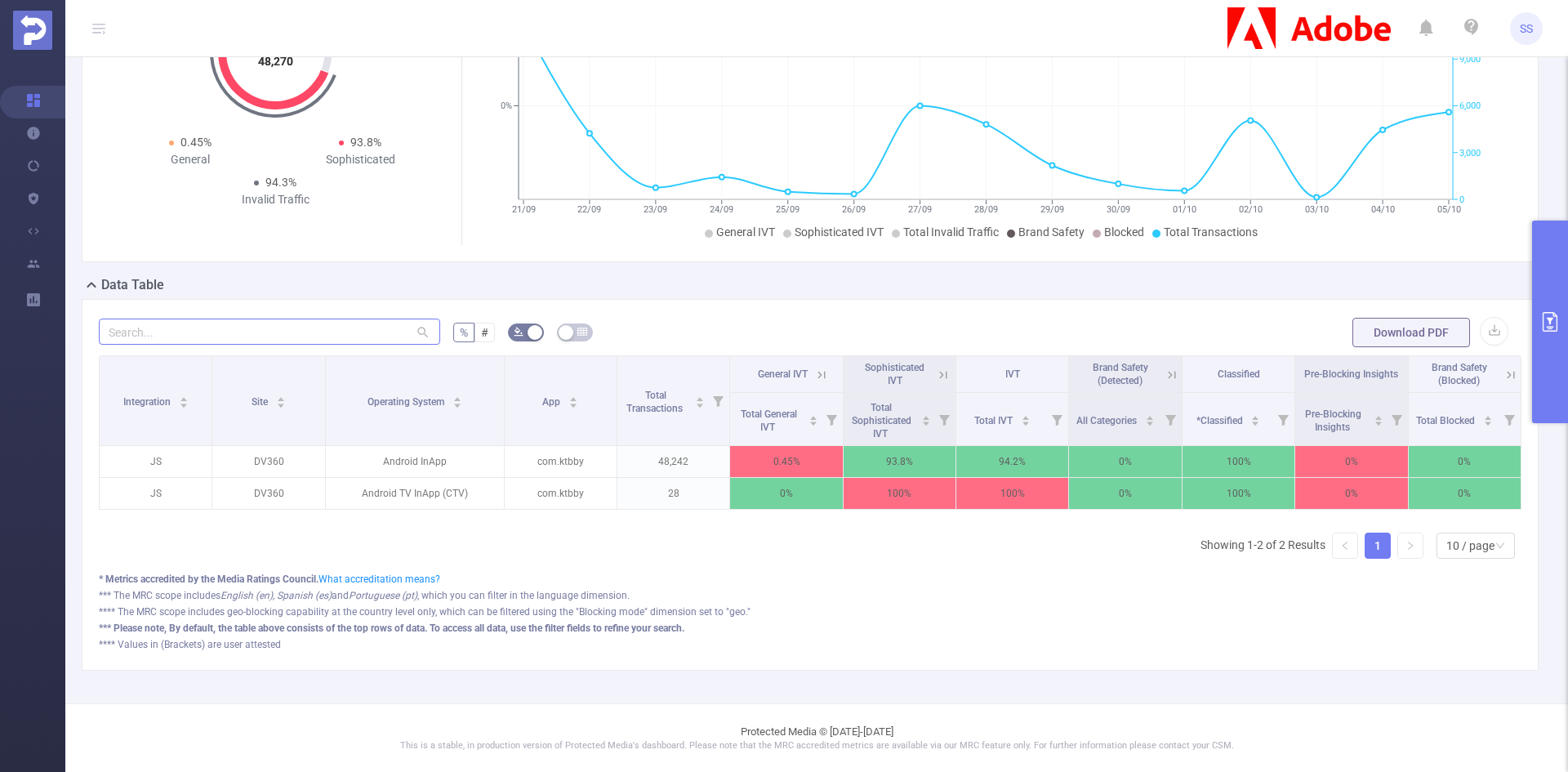
scroll to position [163, 0]
click at [1556, 297] on button "primary" at bounding box center [1549, 321] width 36 height 203
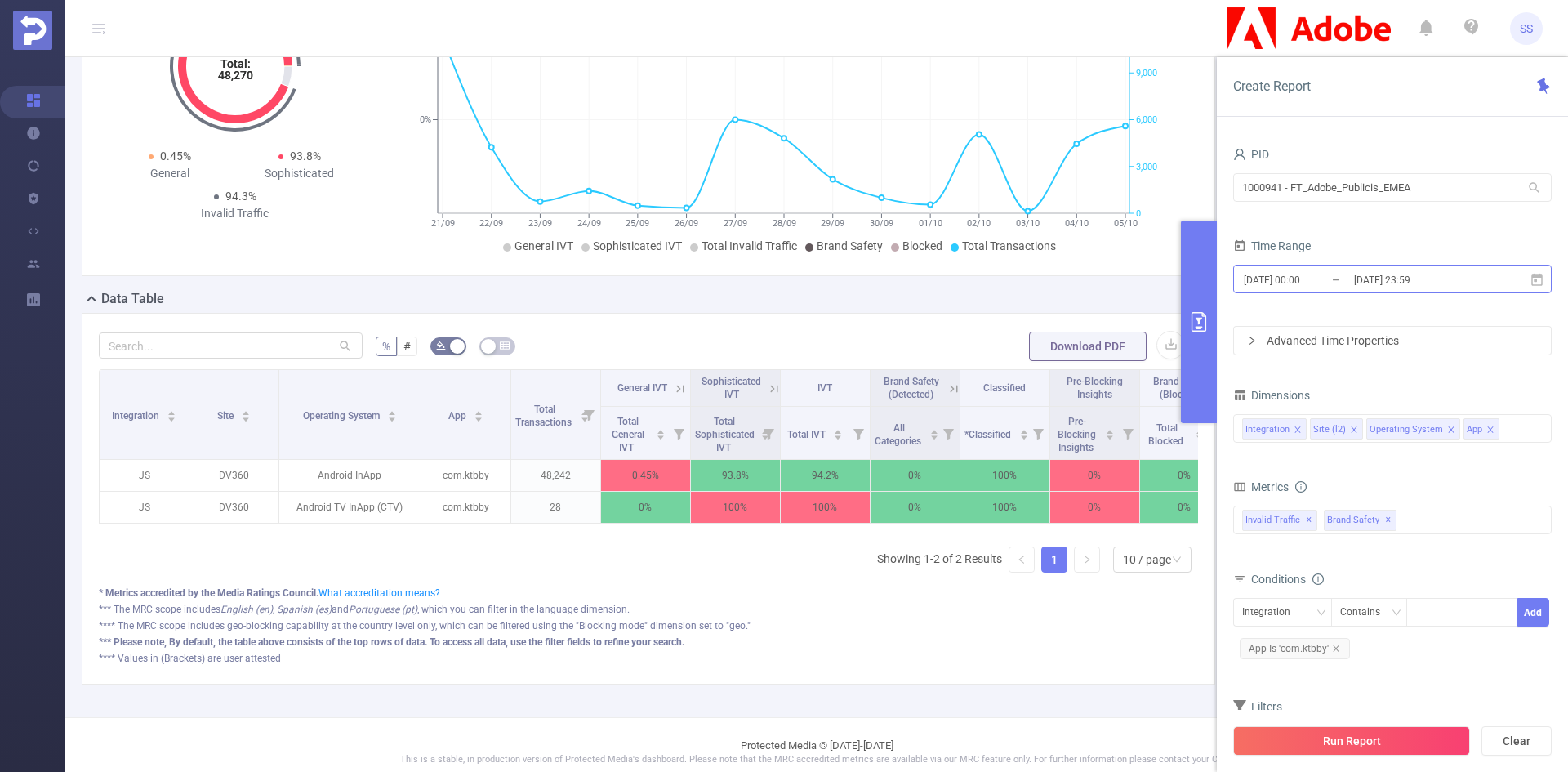
click at [1417, 282] on input "[DATE] 23:59" at bounding box center [1418, 280] width 132 height 22
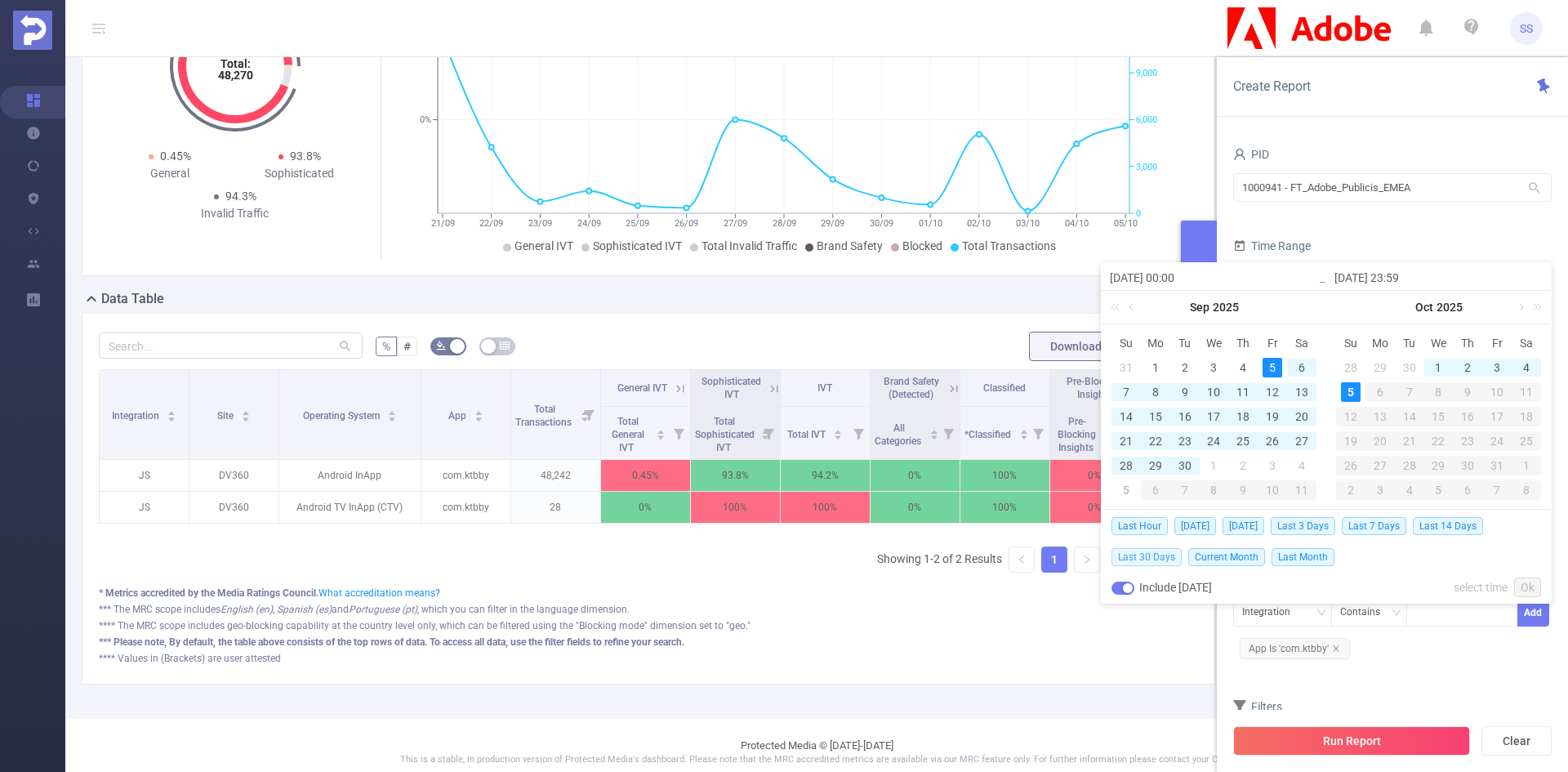
click at [1160, 560] on span "Last 30 Days" at bounding box center [1147, 556] width 70 height 18
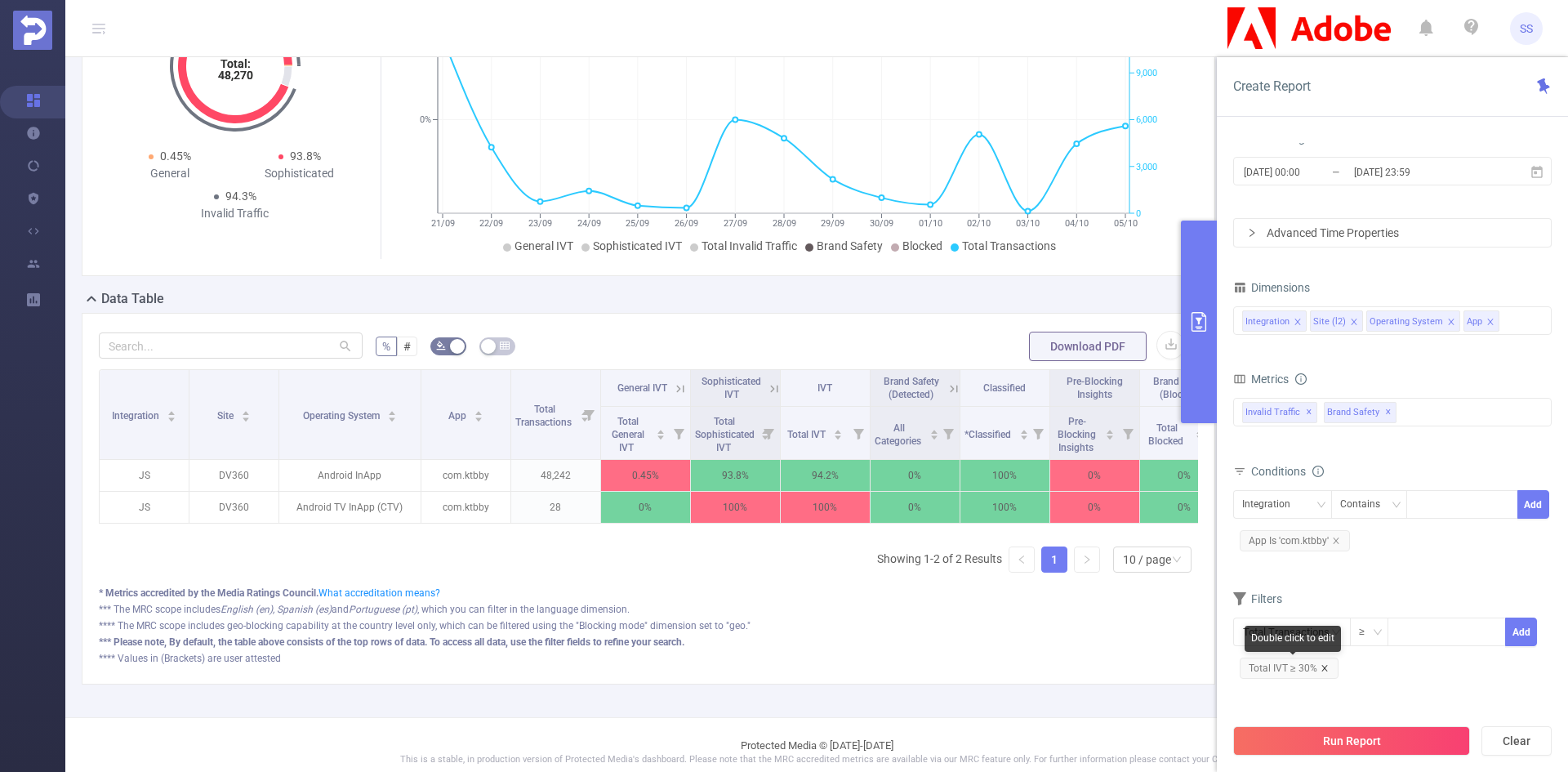
click at [1327, 666] on icon "icon: close" at bounding box center [1324, 667] width 8 height 8
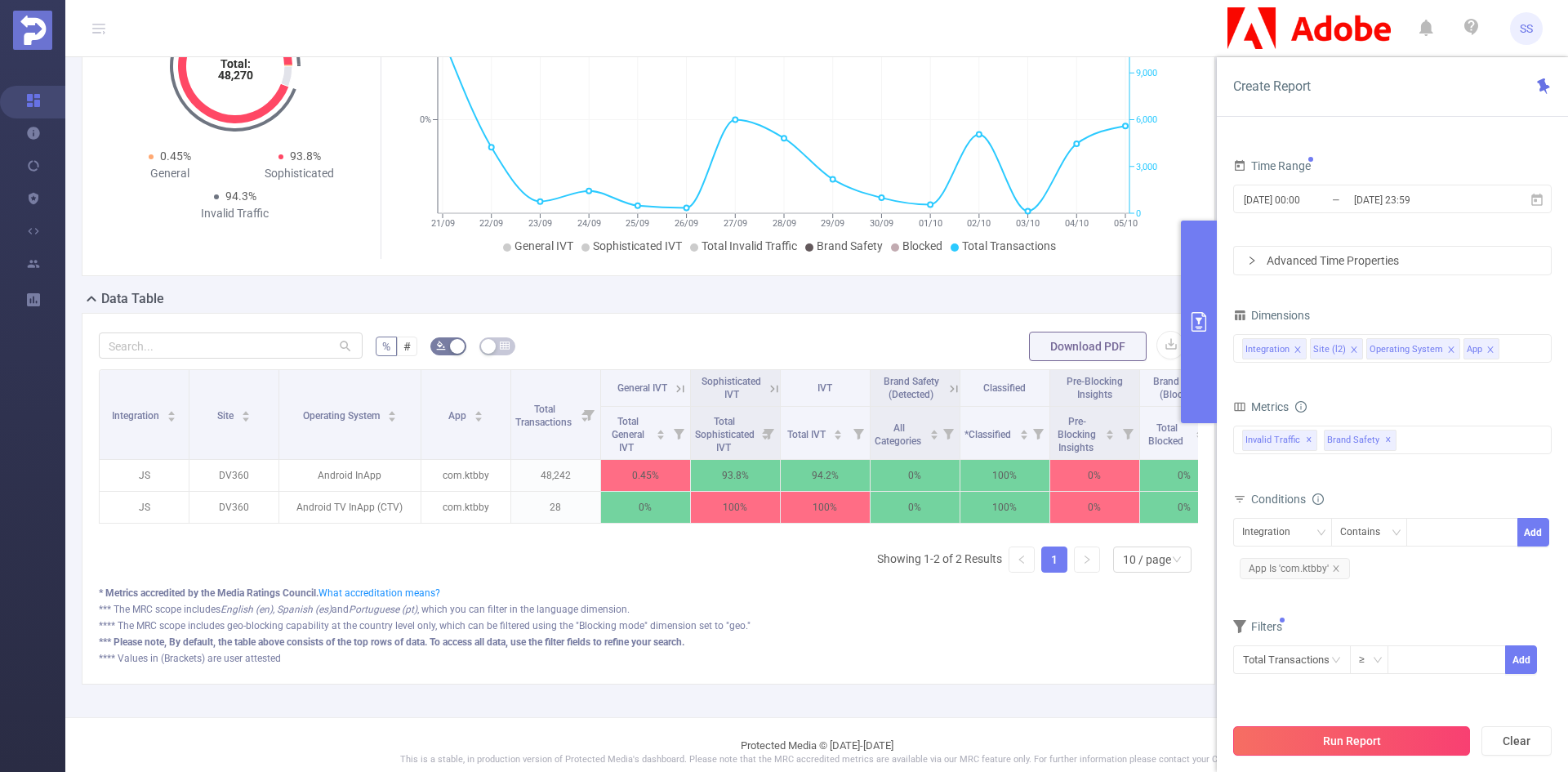
click at [1348, 745] on button "Run Report" at bounding box center [1351, 741] width 237 height 30
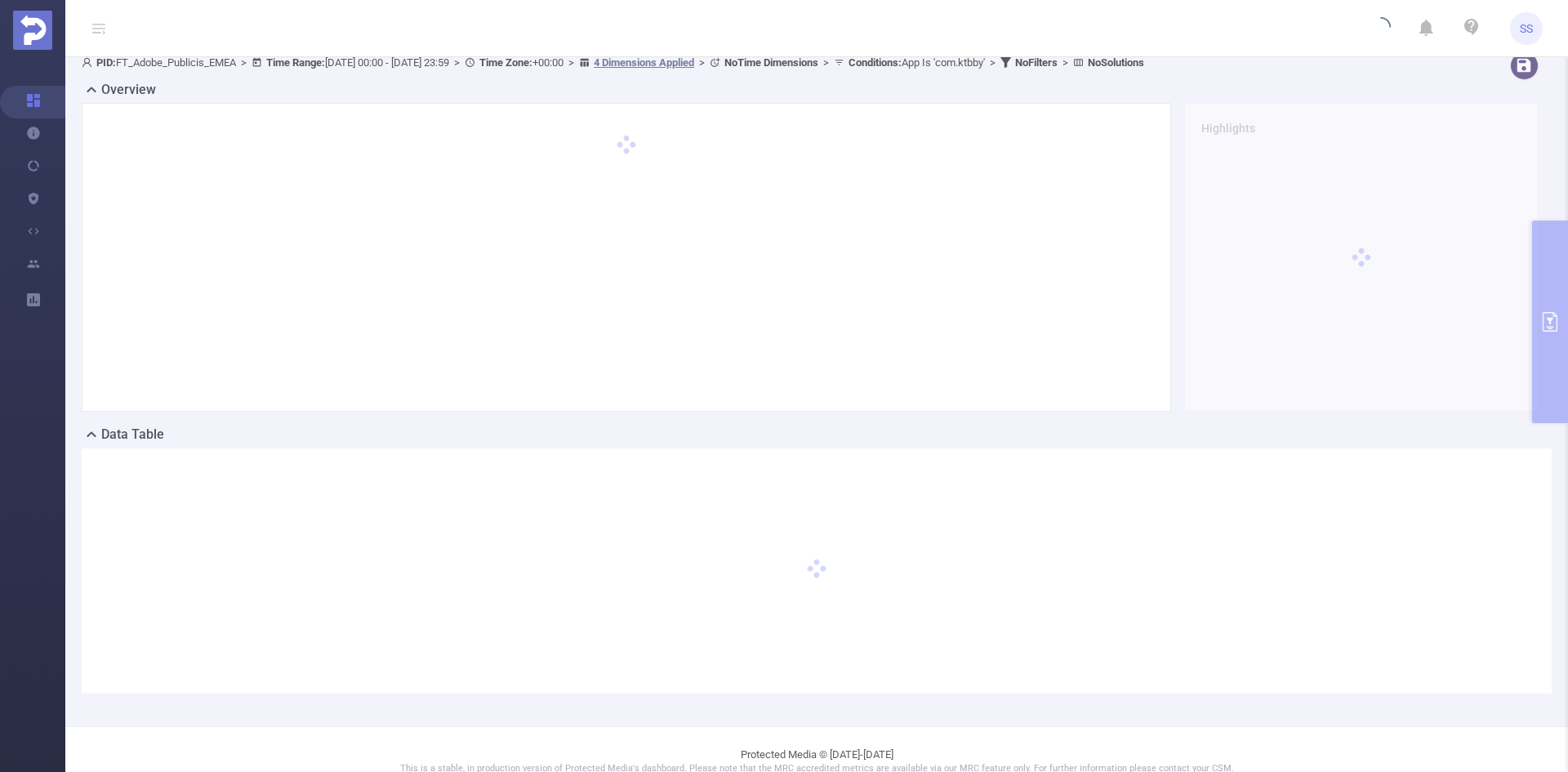
scroll to position [0, 0]
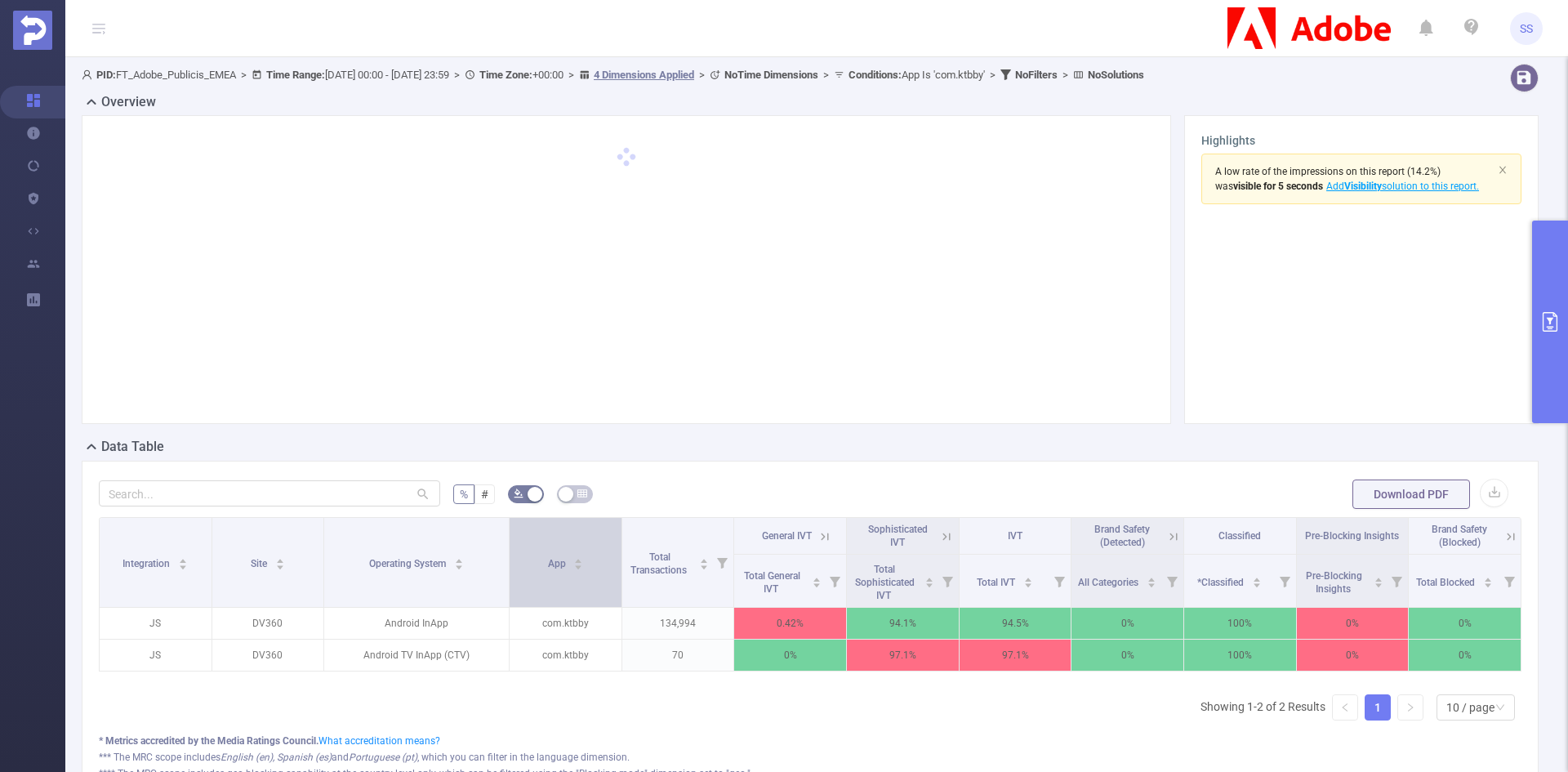
drag, startPoint x: 448, startPoint y: 567, endPoint x: 497, endPoint y: 571, distance: 49.2
click at [497, 571] on th "Operating System" at bounding box center [417, 562] width 185 height 90
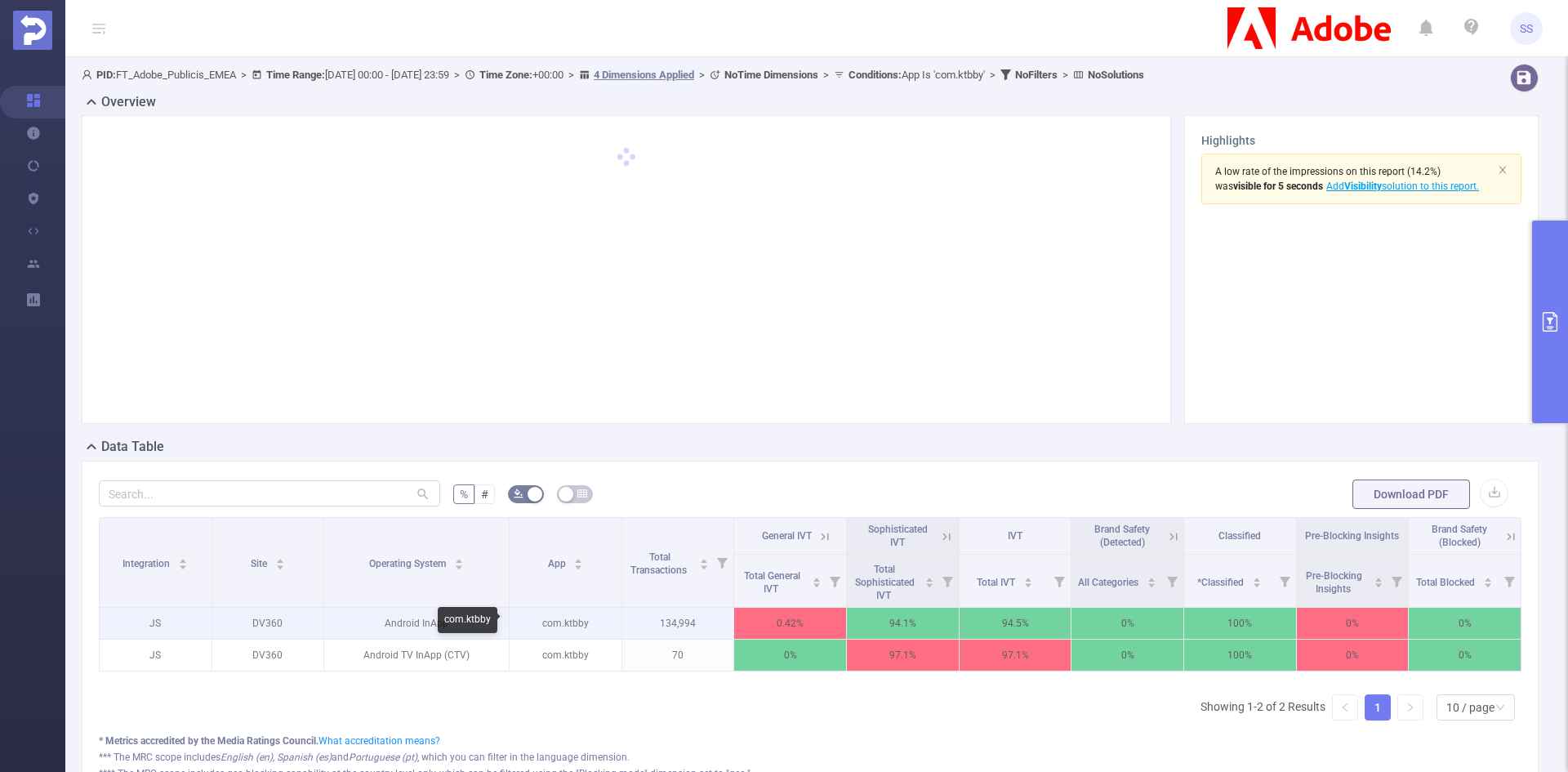
click at [573, 627] on p "com.ktbby" at bounding box center [565, 623] width 112 height 31
copy p "com.ktbby"
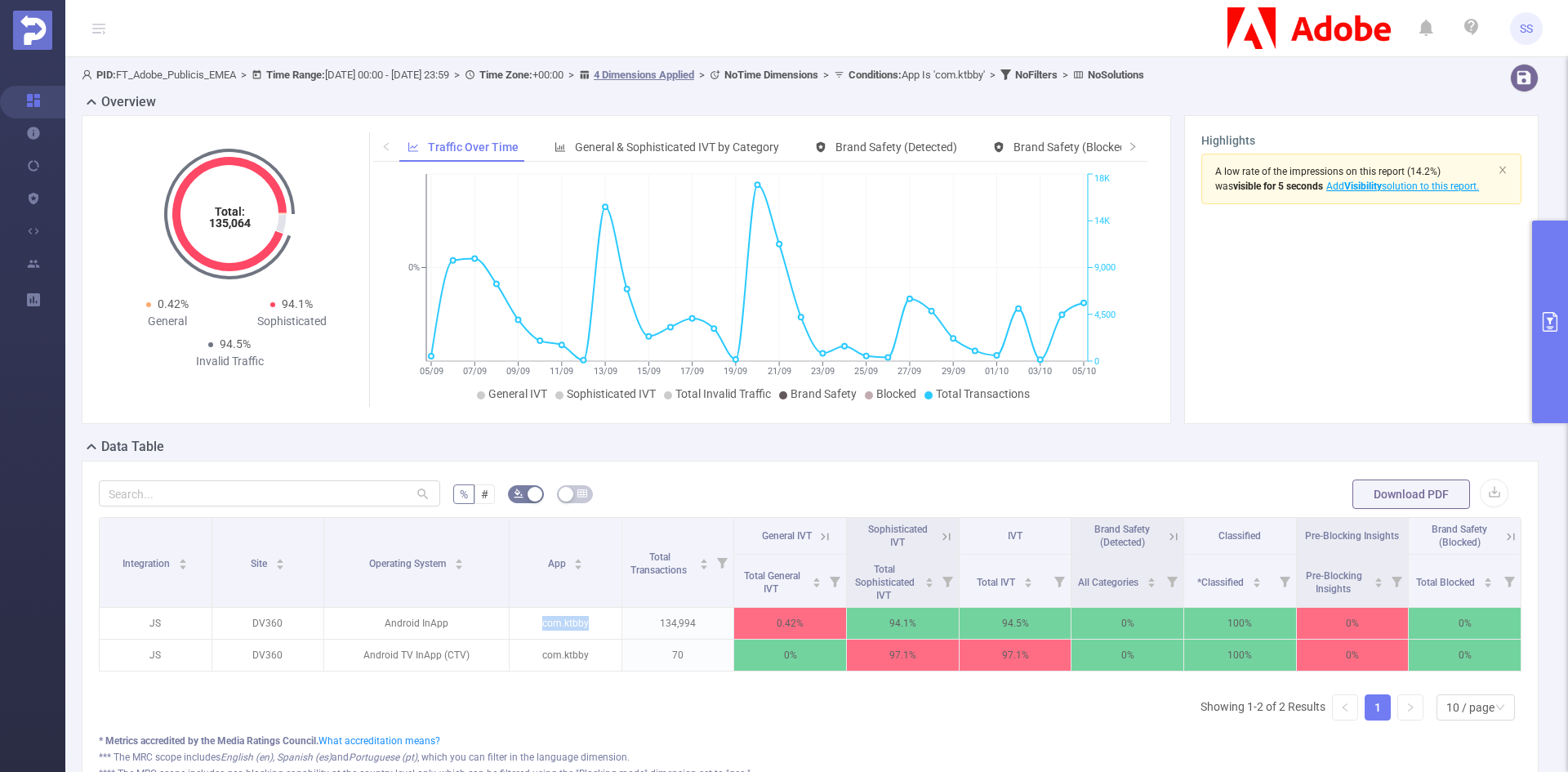
click at [1555, 281] on button "primary" at bounding box center [1549, 321] width 36 height 203
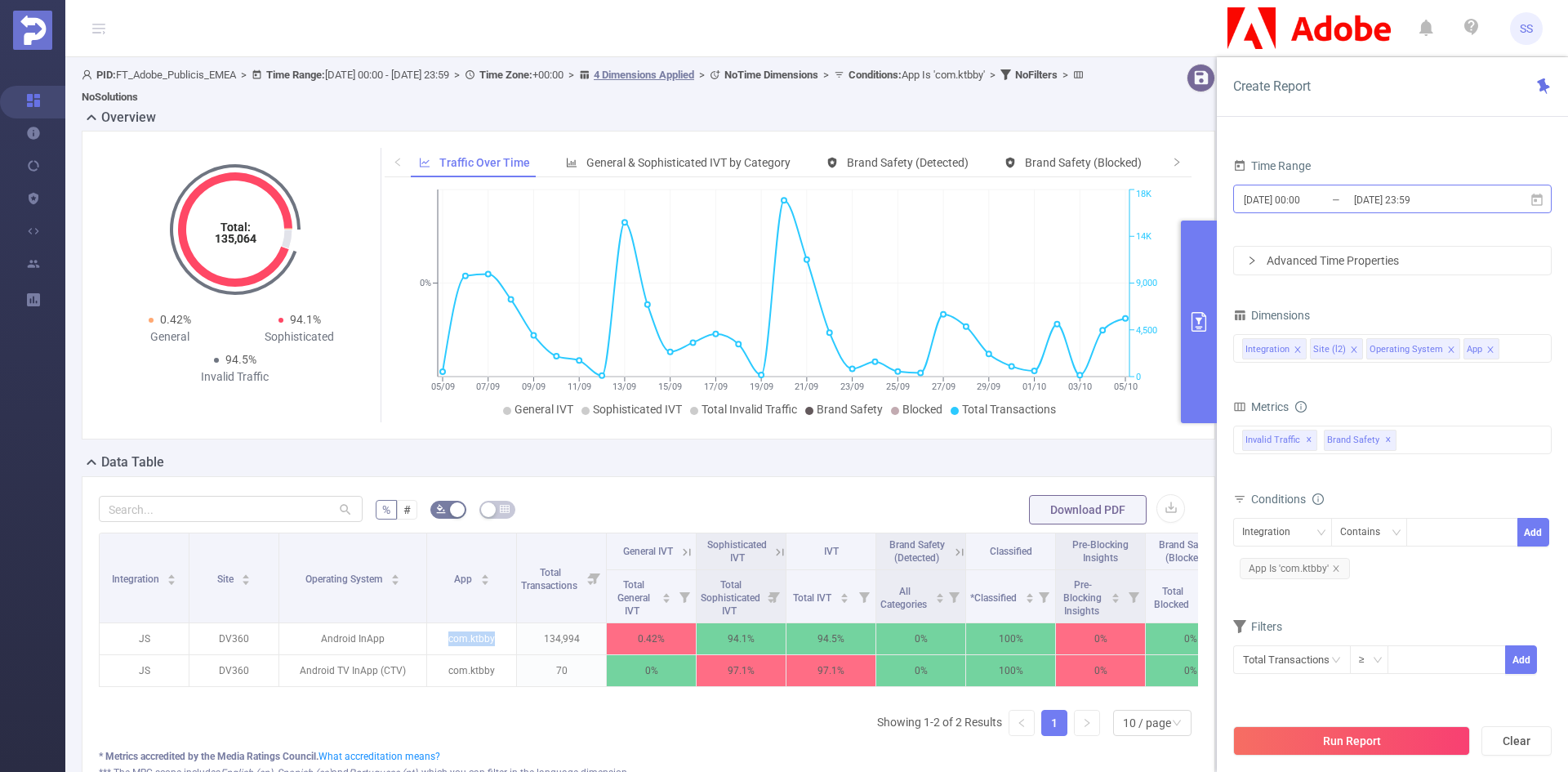
click at [1382, 206] on input "2025-10-05 23:59" at bounding box center [1418, 200] width 132 height 22
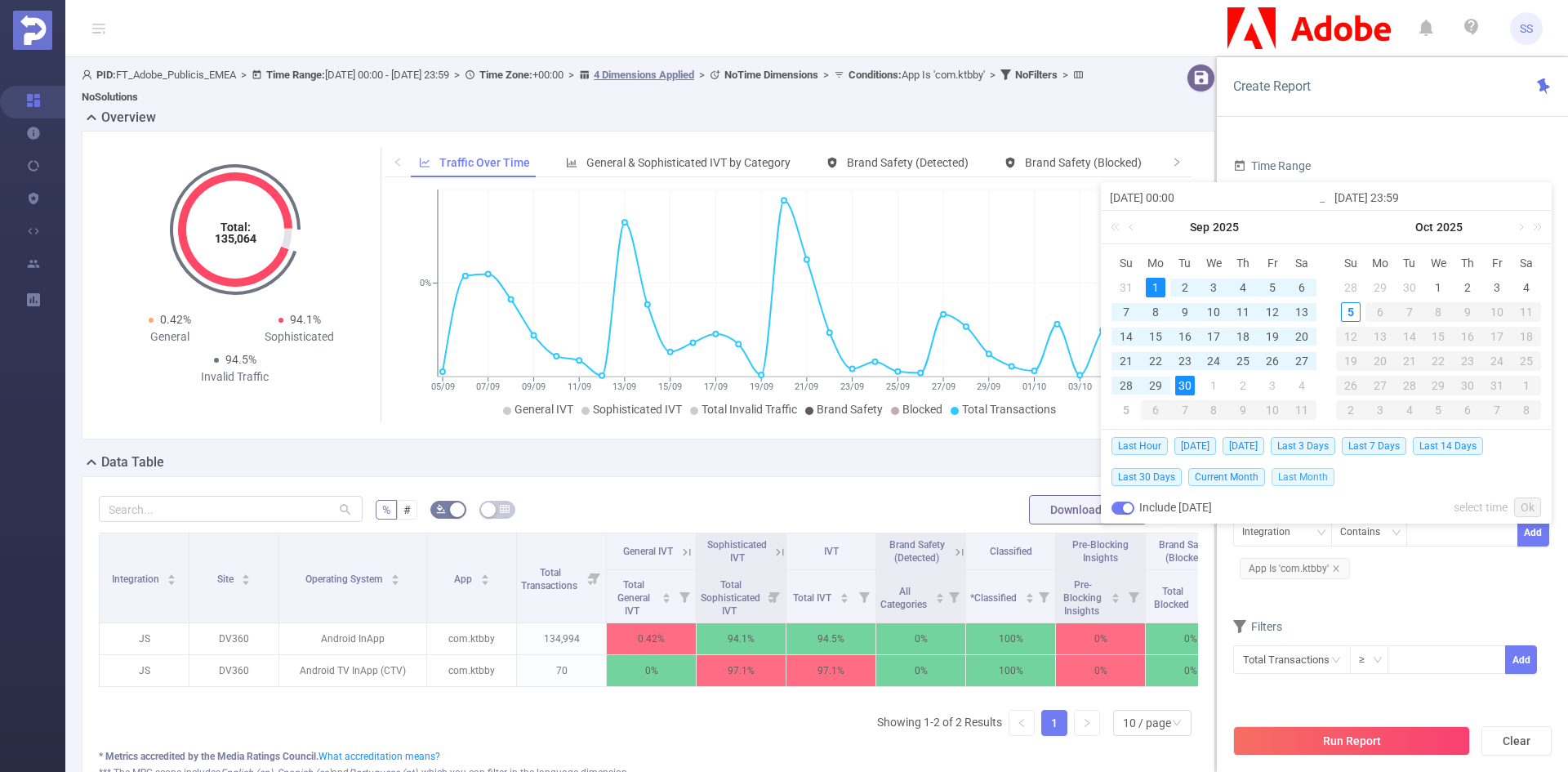
click at [1296, 479] on span "Last Month" at bounding box center [1303, 476] width 63 height 18
type input "[DATE] 00:00"
type input "[DATE] 23:59"
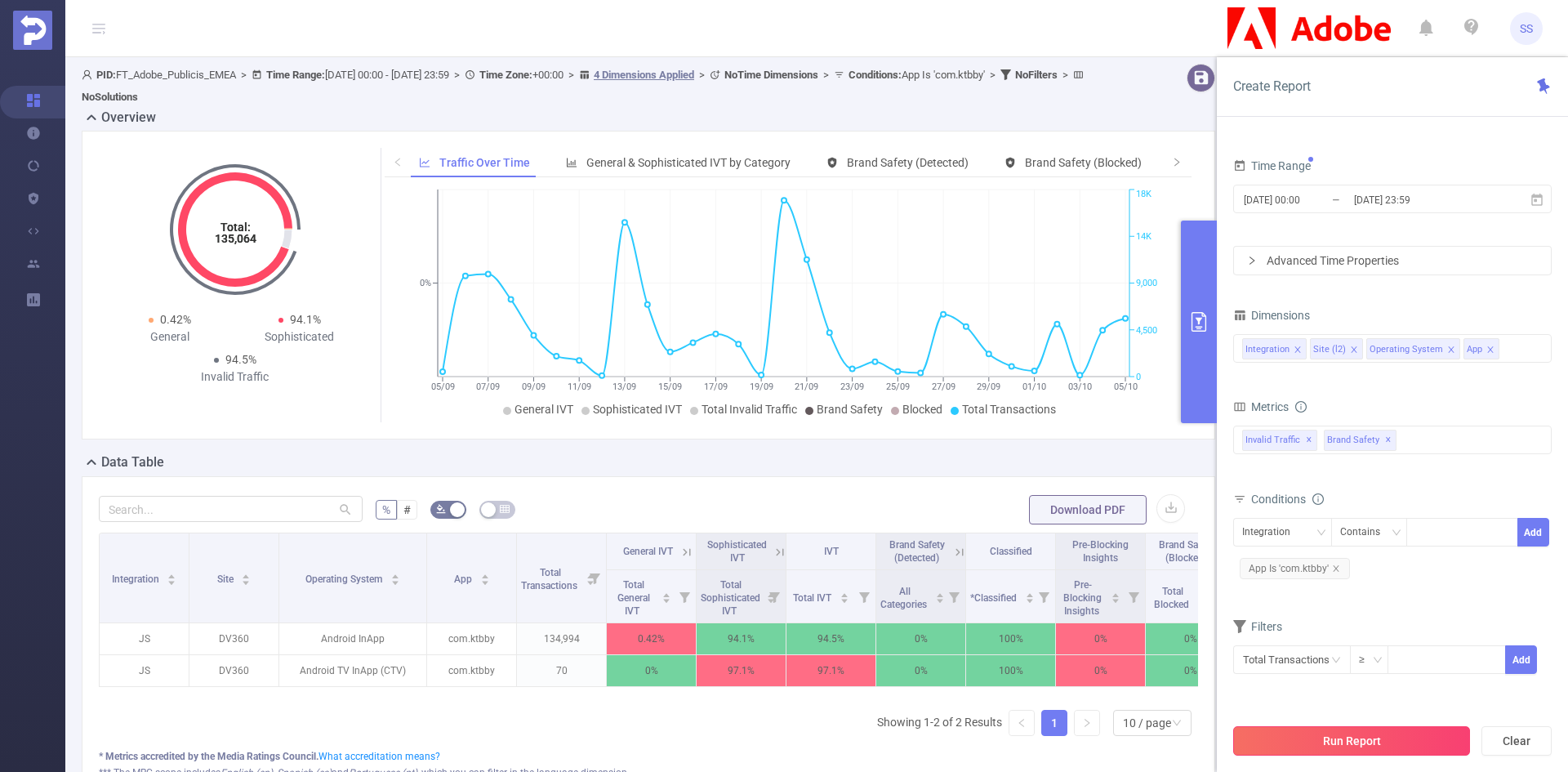
click at [1369, 738] on button "Run Report" at bounding box center [1351, 741] width 237 height 30
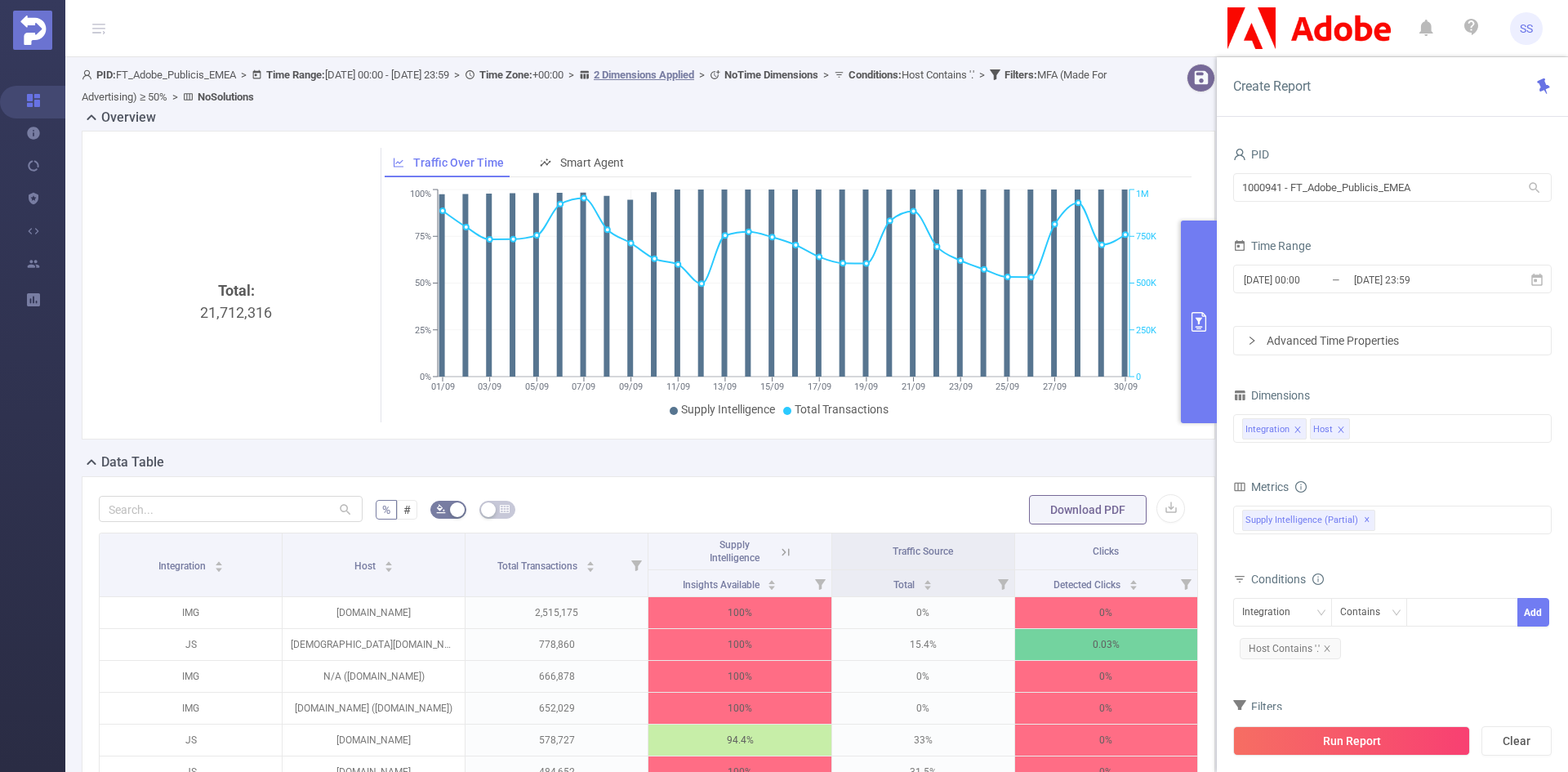
click at [235, 317] on div "Total: 21,712,316" at bounding box center [236, 417] width 262 height 274
copy div "21,712,316"
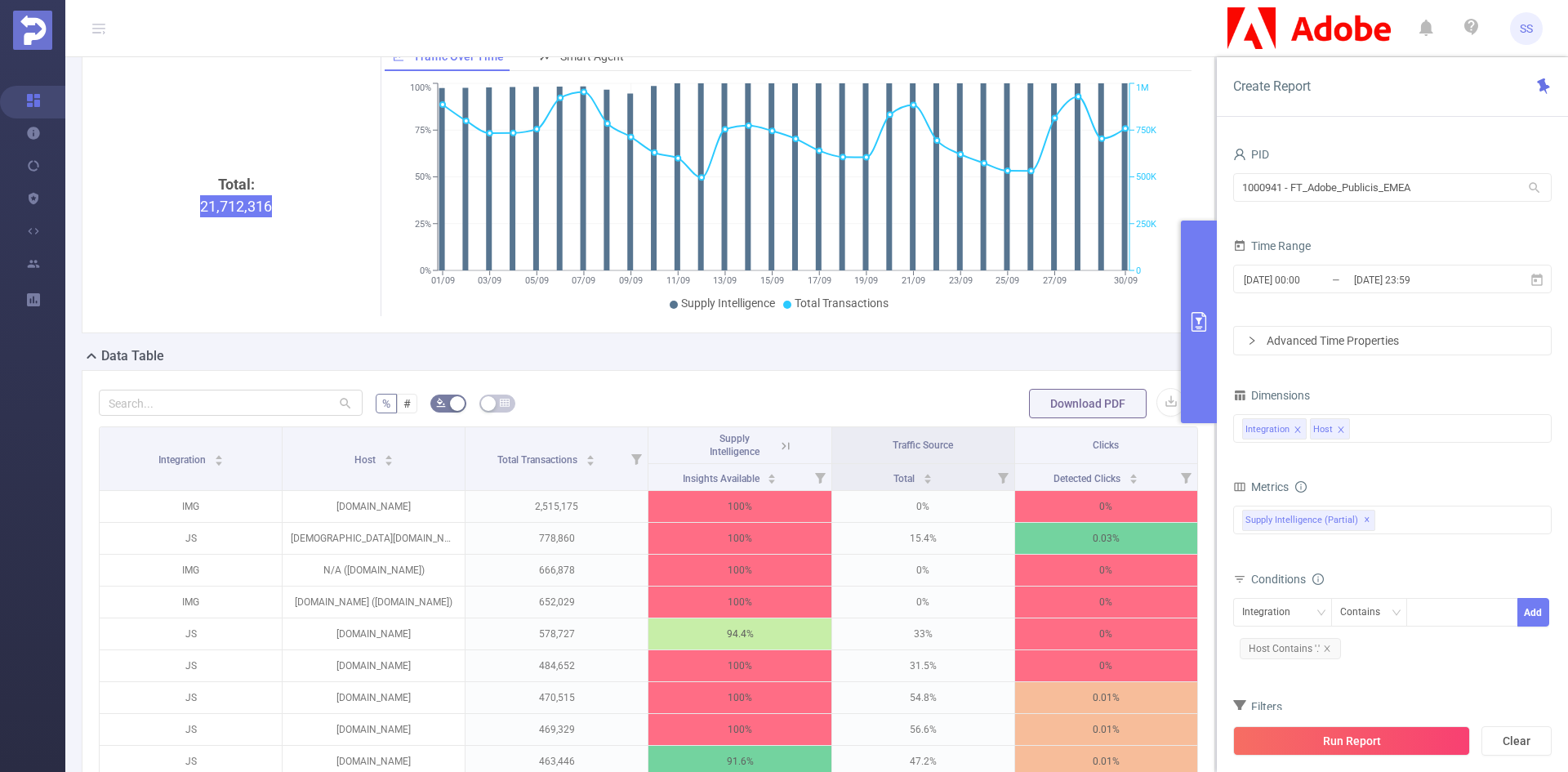
scroll to position [327, 0]
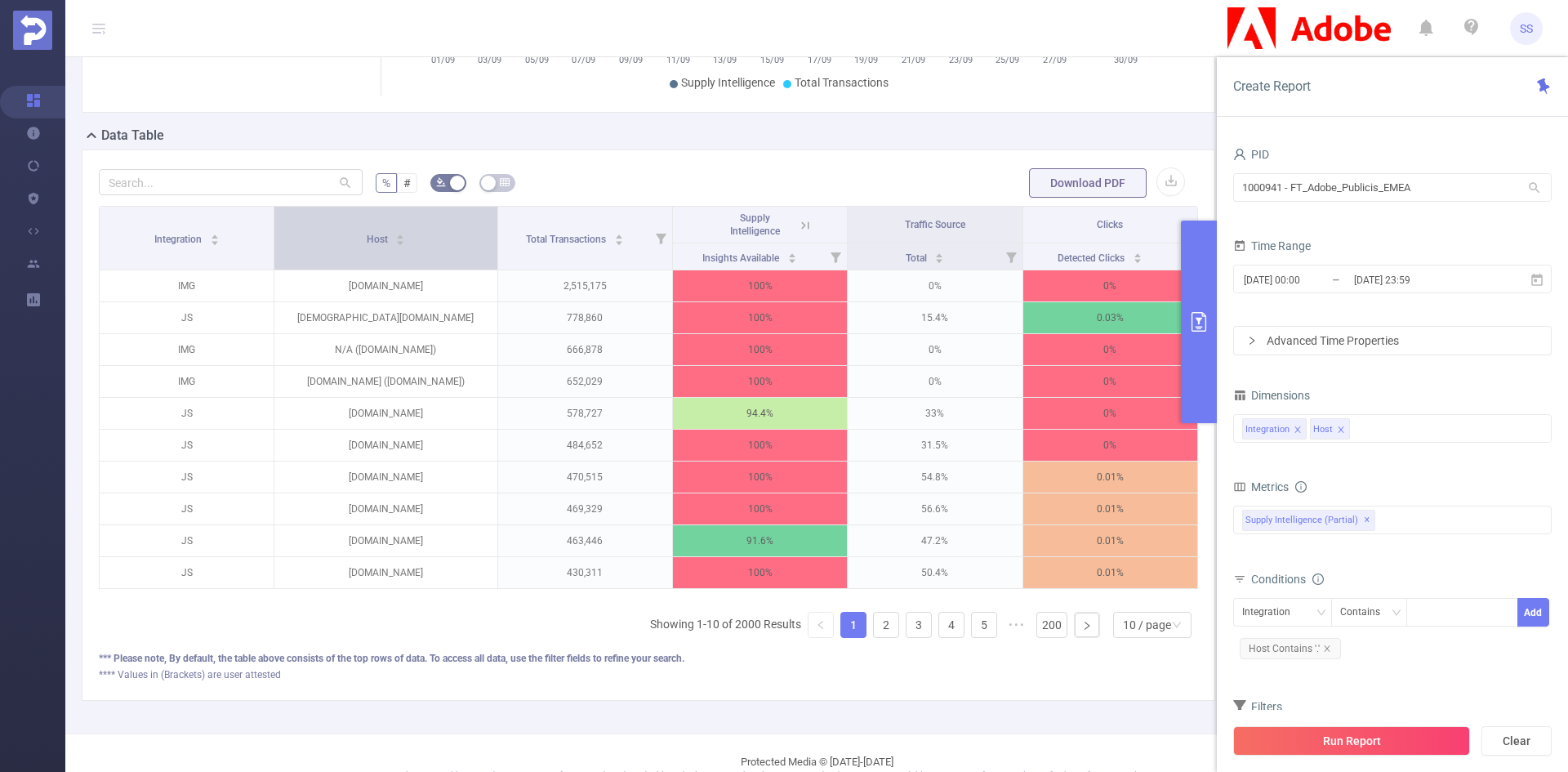
drag, startPoint x: 466, startPoint y: 244, endPoint x: 475, endPoint y: 246, distance: 9.2
click at [475, 246] on th "Host" at bounding box center [385, 238] width 223 height 64
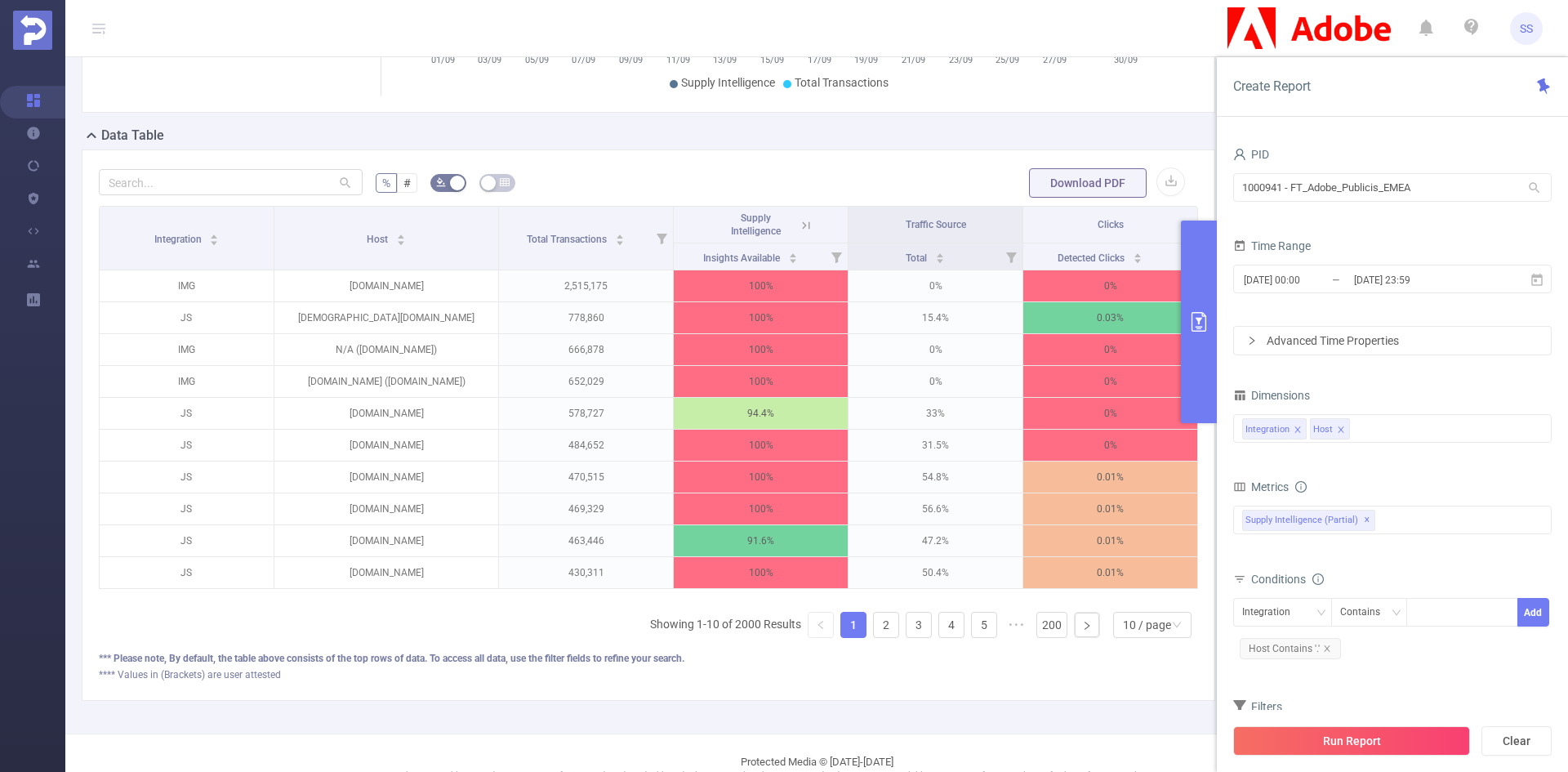
click at [801, 221] on icon at bounding box center [806, 226] width 15 height 15
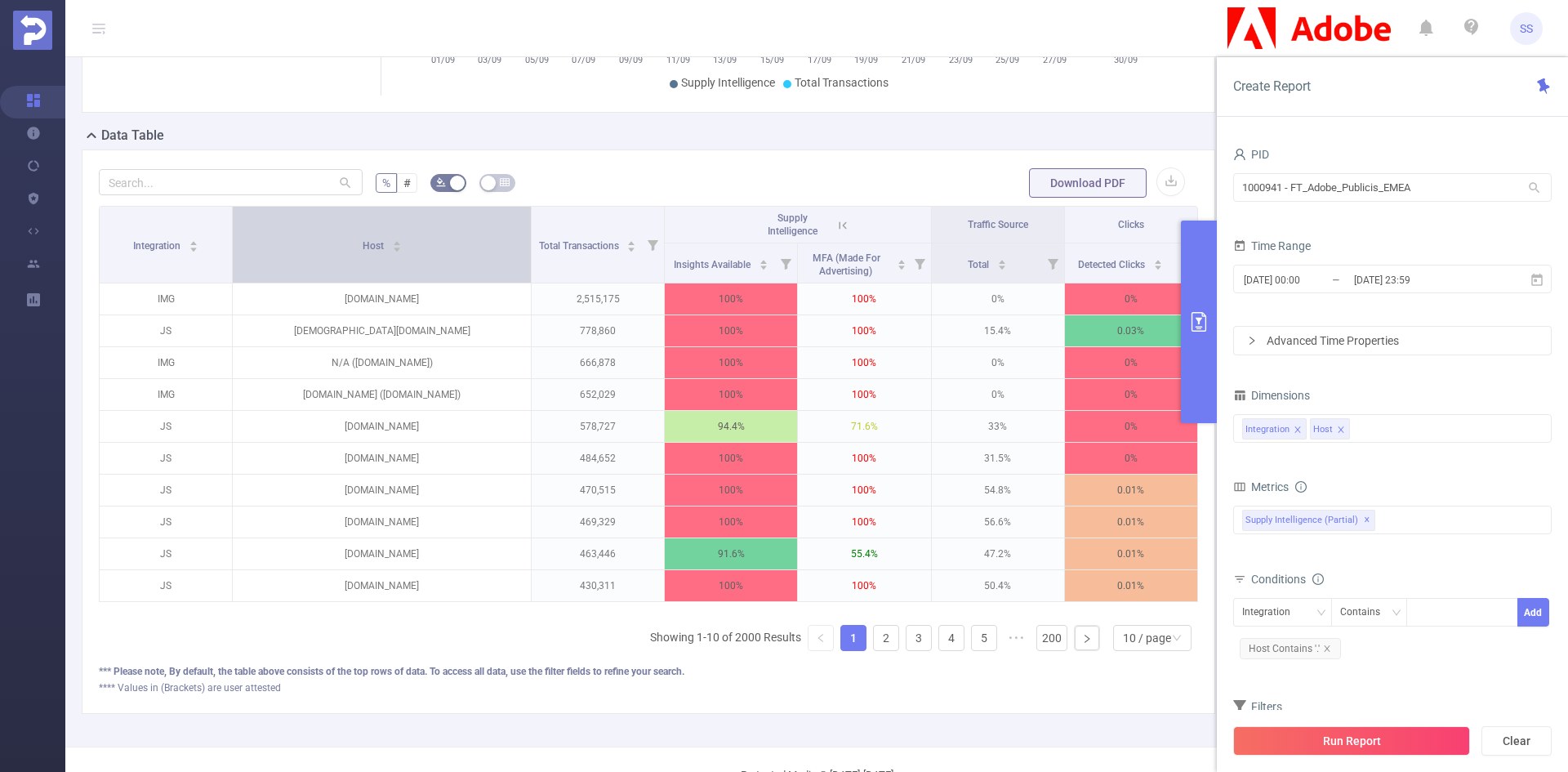
drag, startPoint x: 439, startPoint y: 247, endPoint x: 507, endPoint y: 266, distance: 70.6
click at [507, 266] on th "Host" at bounding box center [381, 244] width 299 height 77
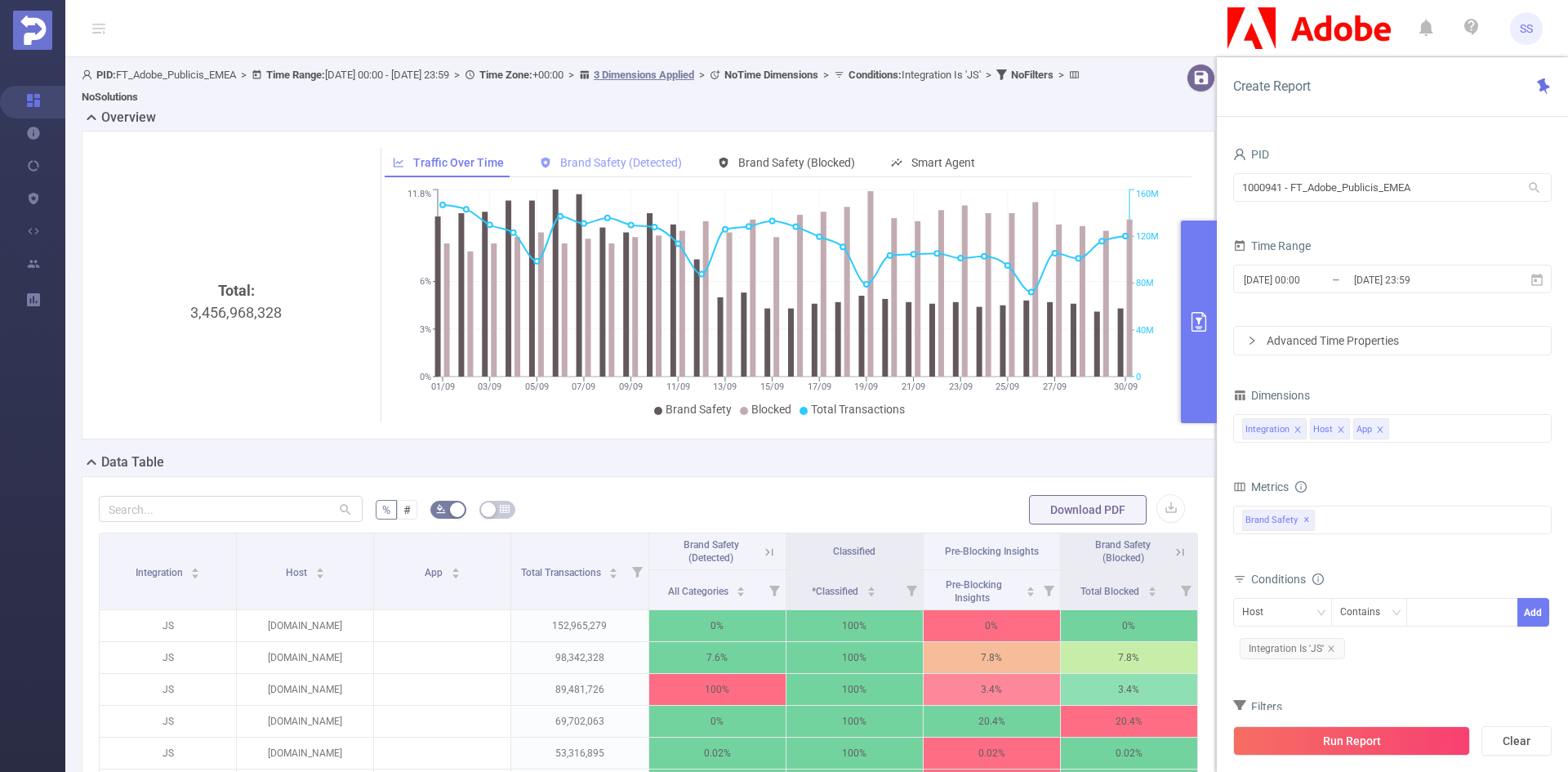
click at [641, 163] on span "Brand Safety (Detected)" at bounding box center [620, 162] width 121 height 13
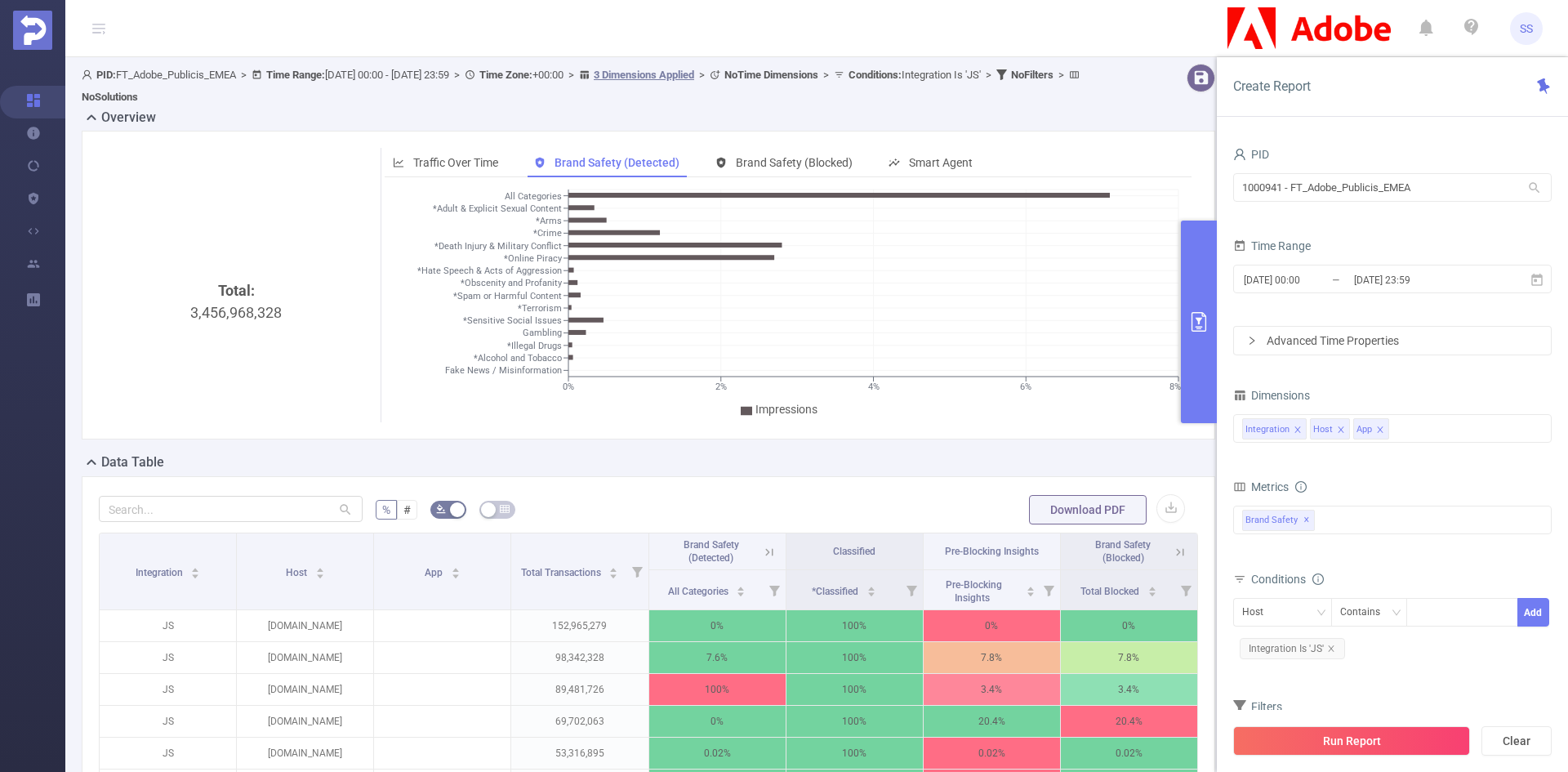
drag, startPoint x: 1194, startPoint y: 361, endPoint x: 1195, endPoint y: 375, distance: 14.0
click at [1194, 361] on button "primary" at bounding box center [1199, 321] width 36 height 203
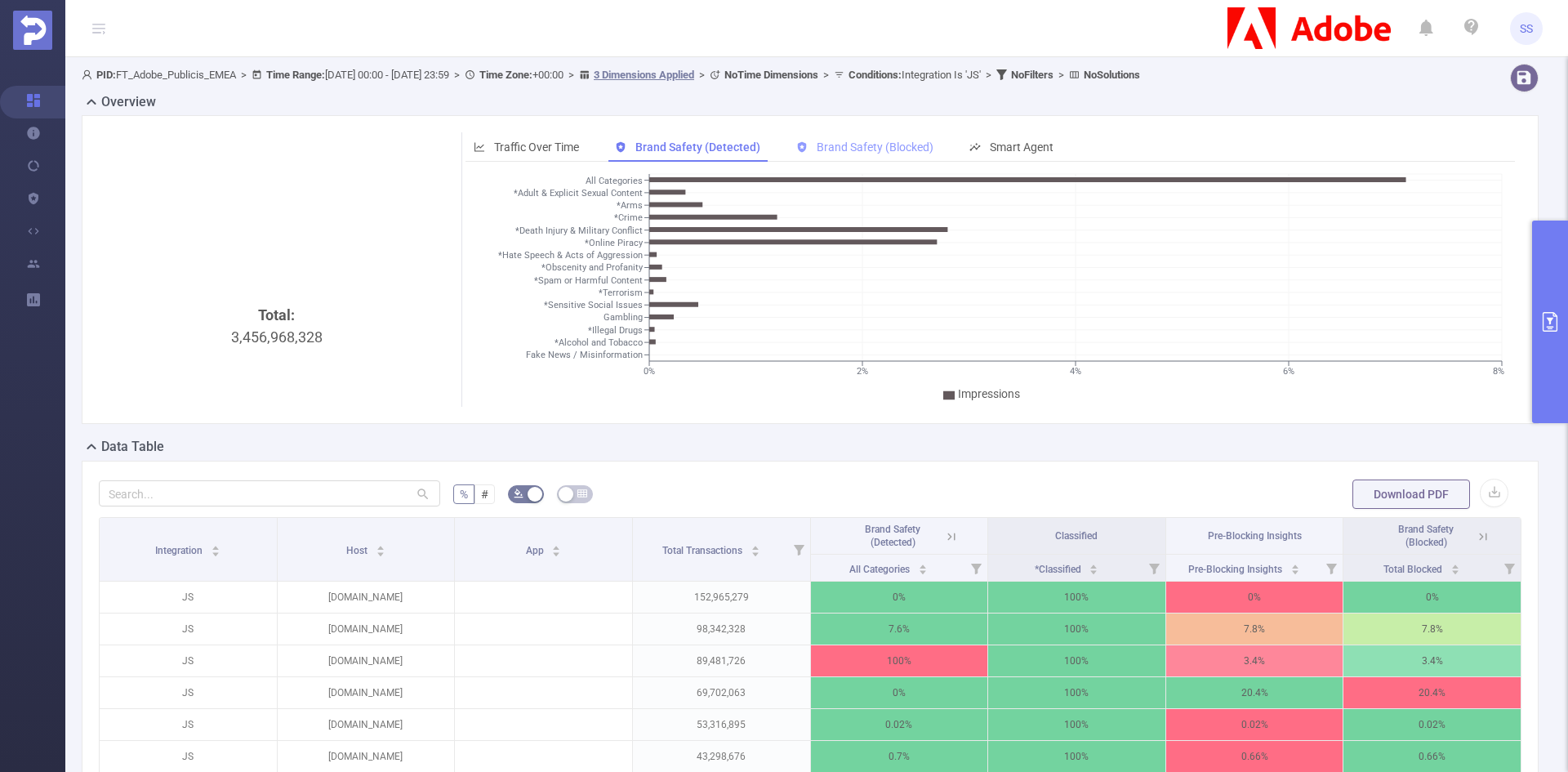
click at [895, 152] on span "Brand Safety (Blocked)" at bounding box center [875, 147] width 117 height 13
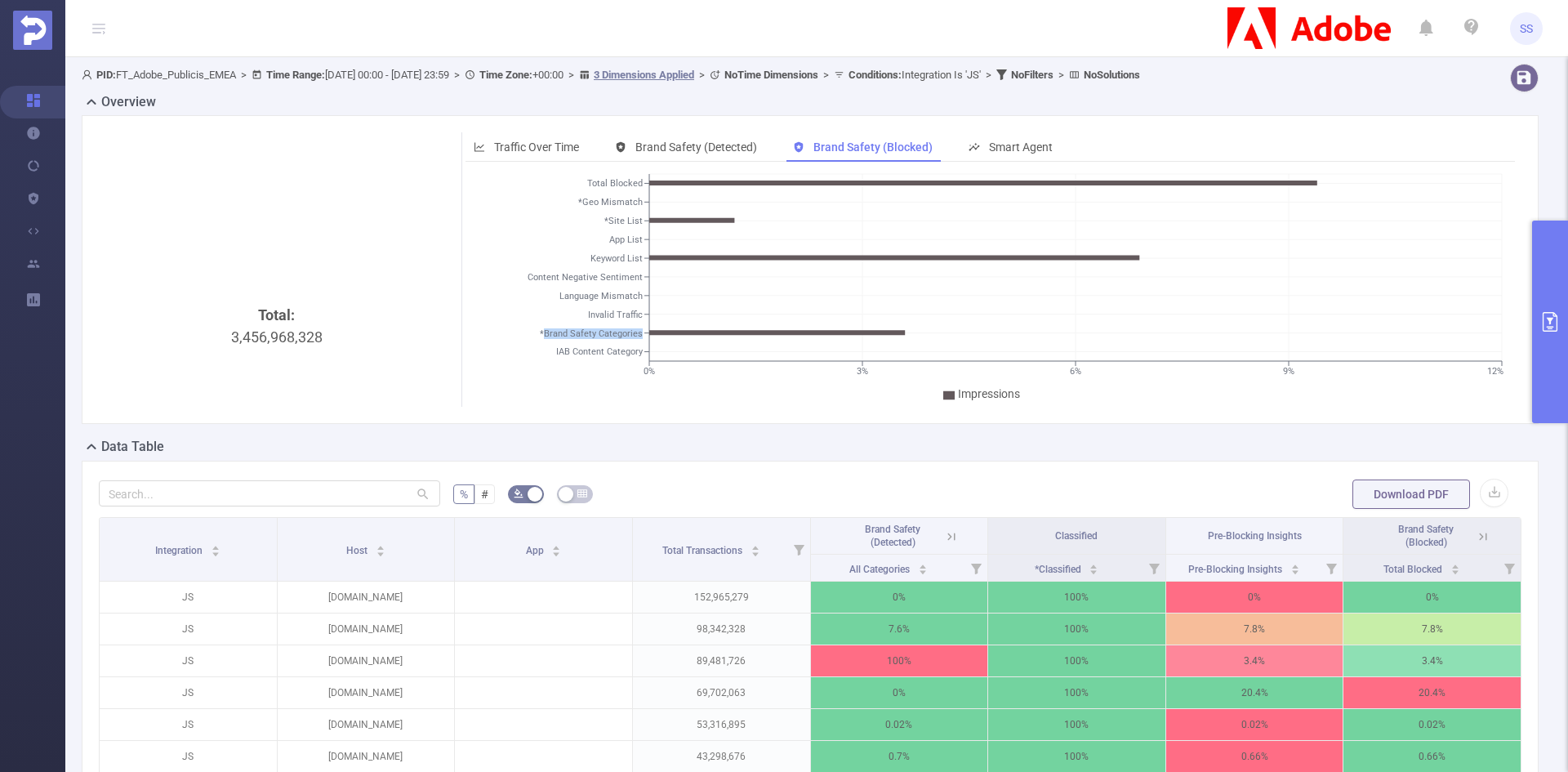
drag, startPoint x: 543, startPoint y: 336, endPoint x: 638, endPoint y: 338, distance: 95.0
click at [638, 338] on tspan "*Brand Safety Categories" at bounding box center [591, 333] width 103 height 10
copy tspan "Brand Safety Categories"
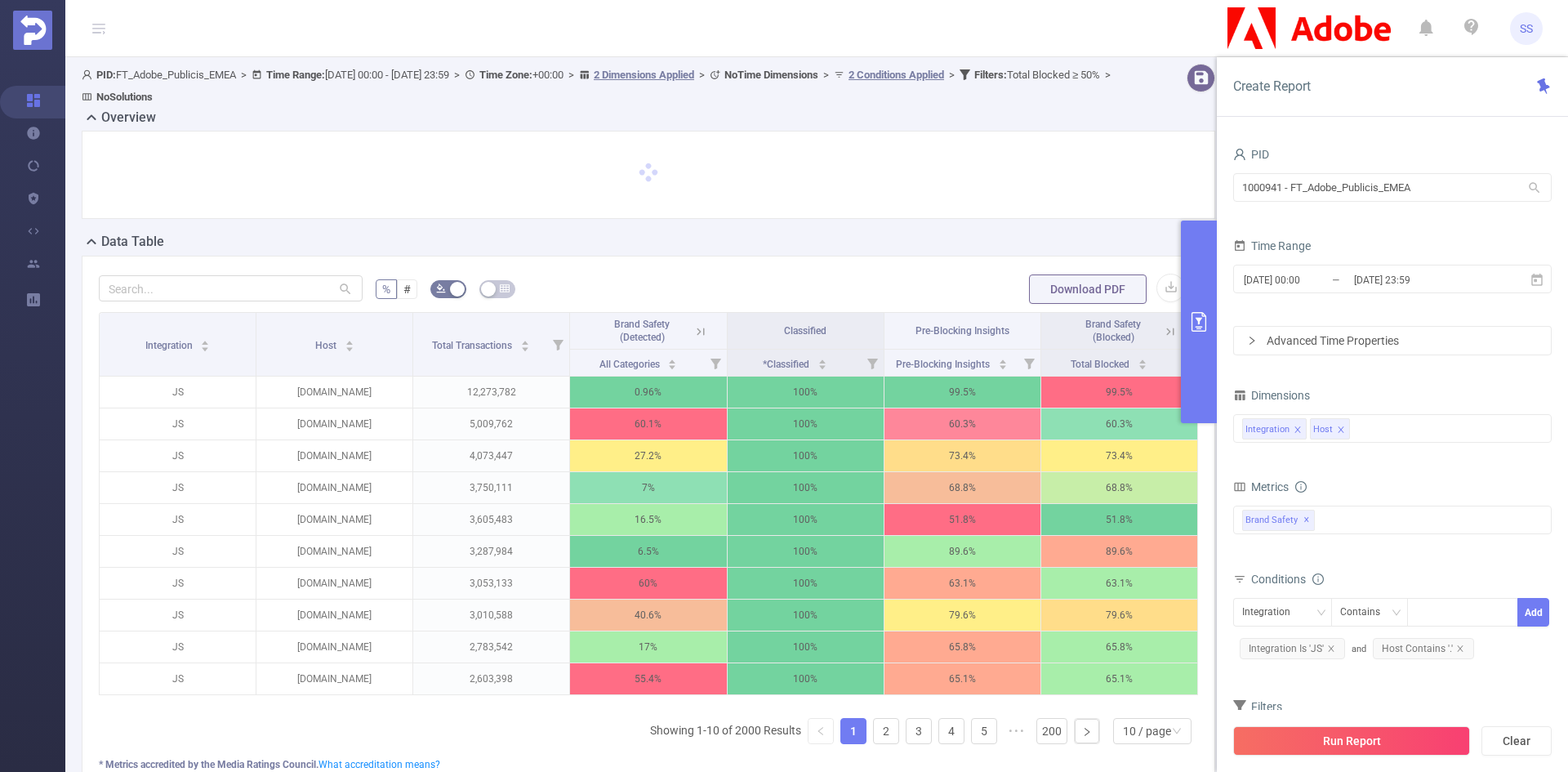
click at [1158, 332] on icon at bounding box center [1167, 330] width 19 height 17
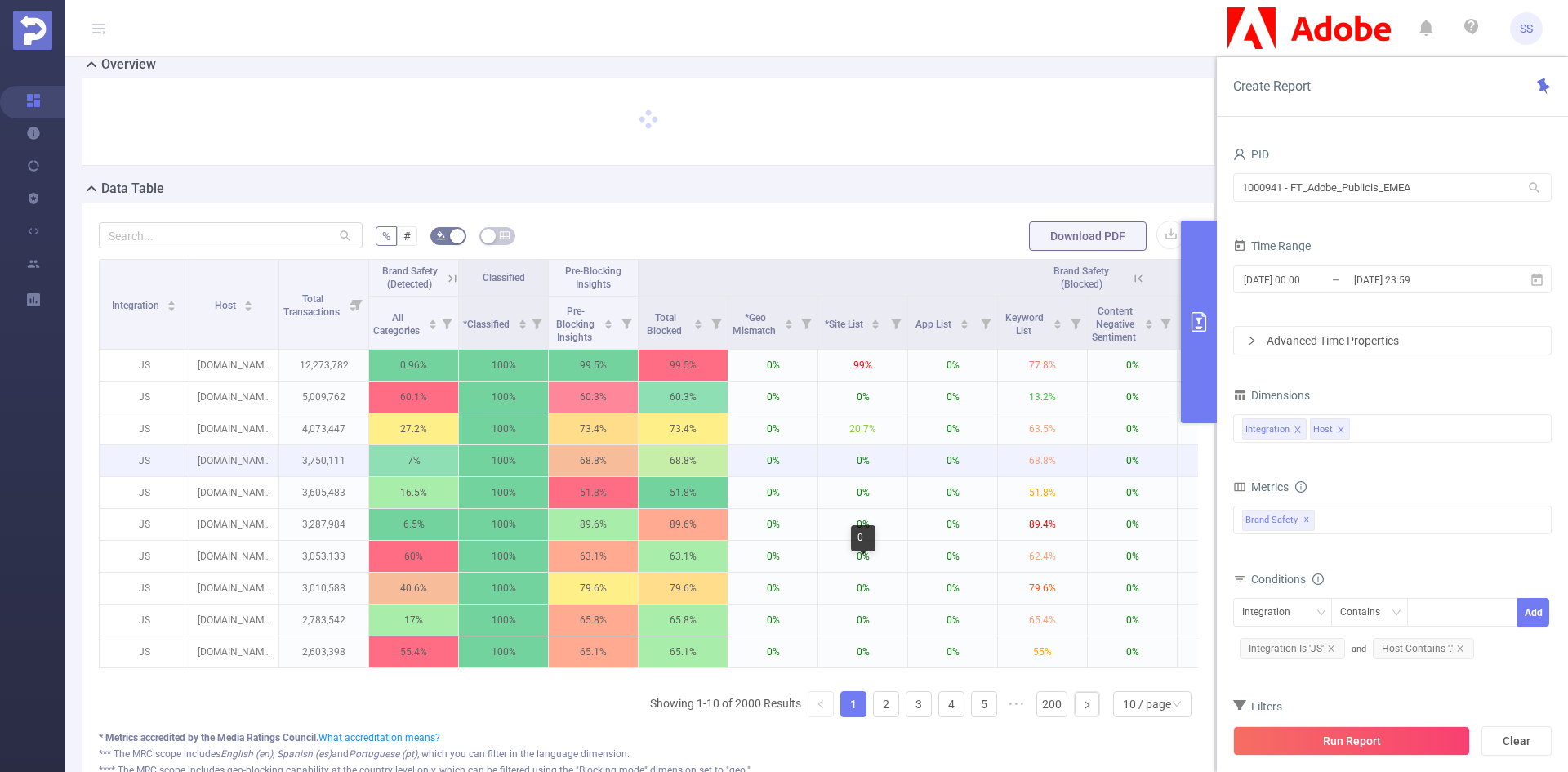
scroll to position [81, 0]
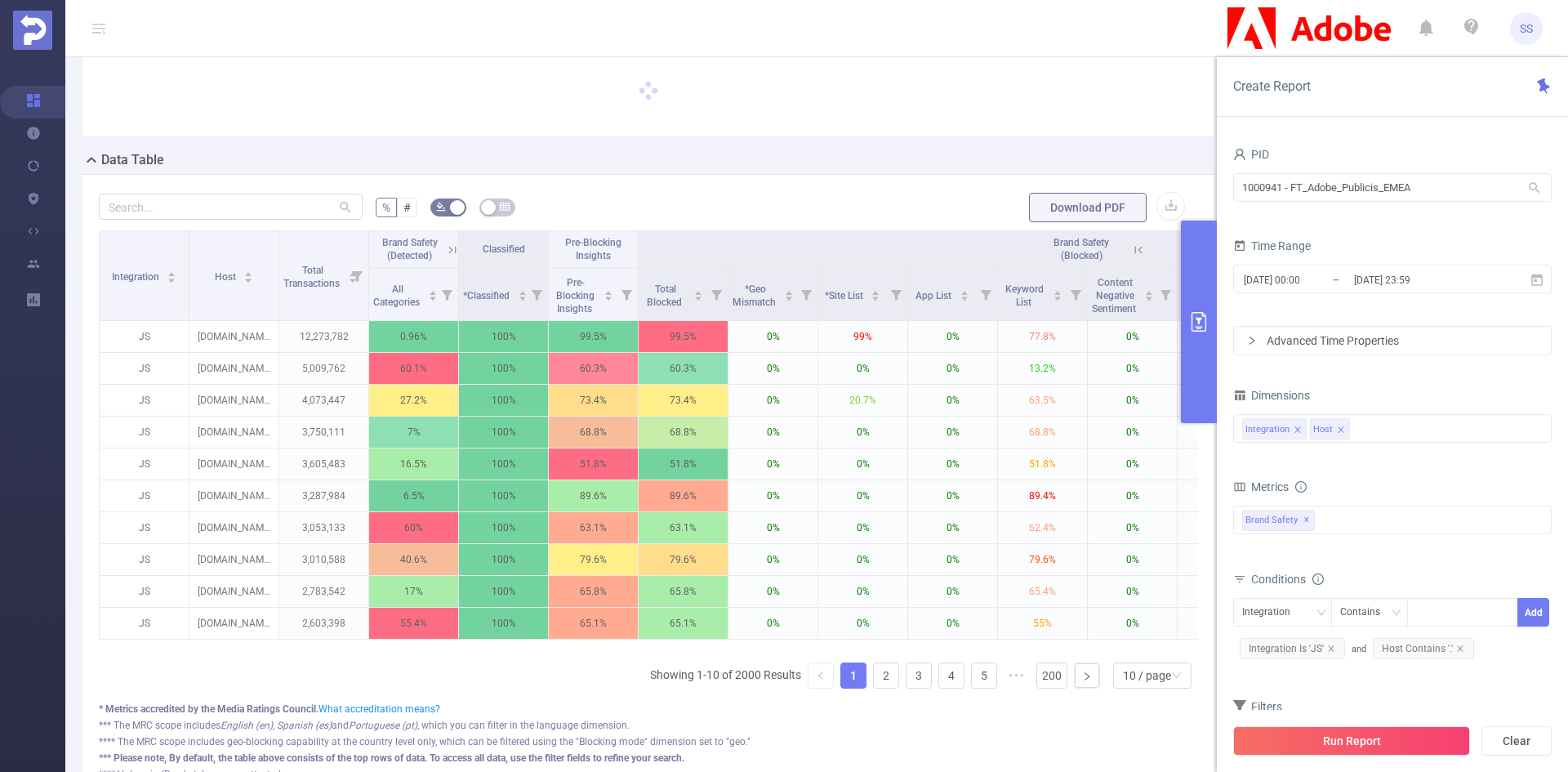
click at [1137, 256] on icon at bounding box center [1139, 250] width 15 height 15
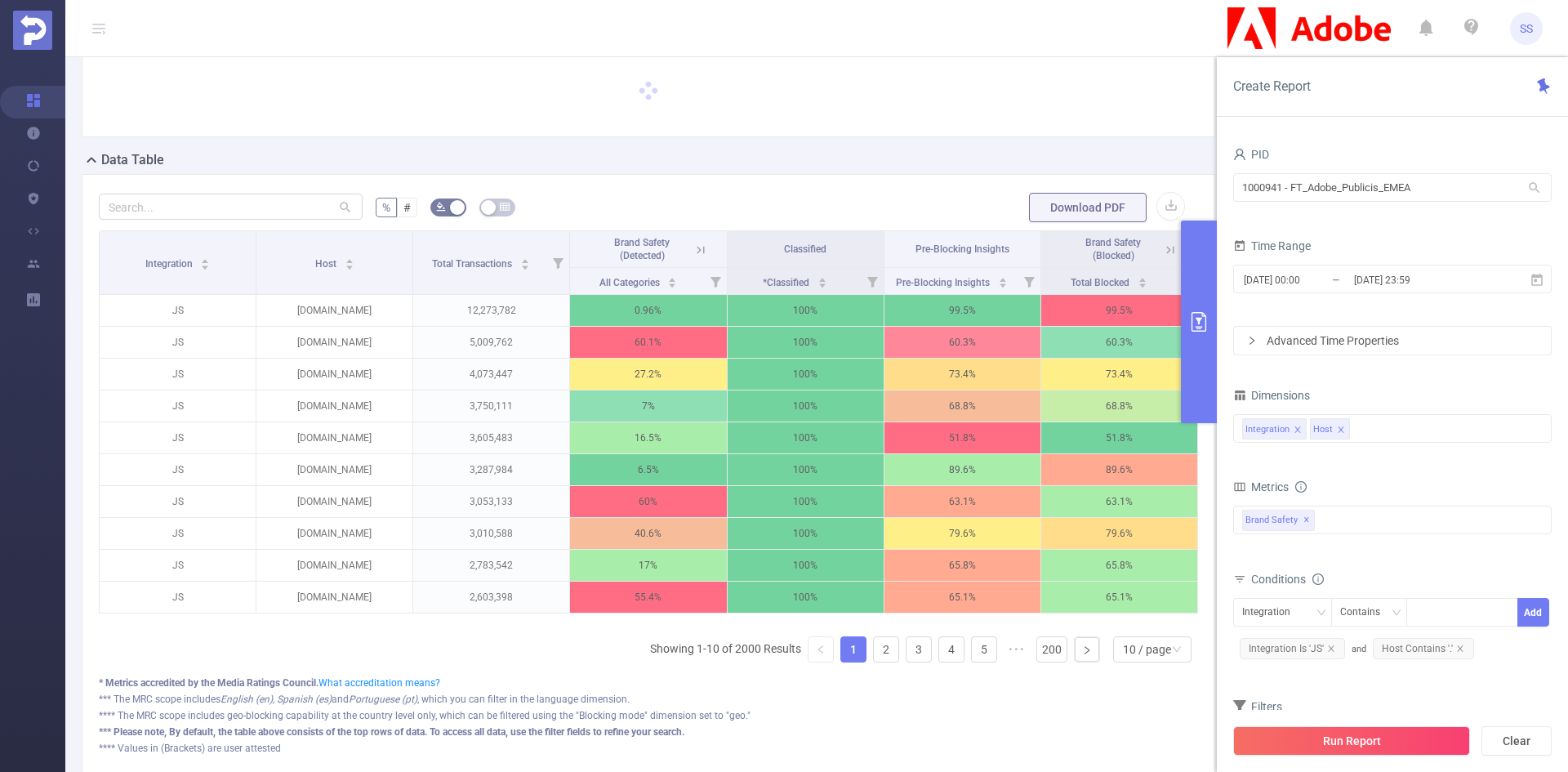
scroll to position [0, 0]
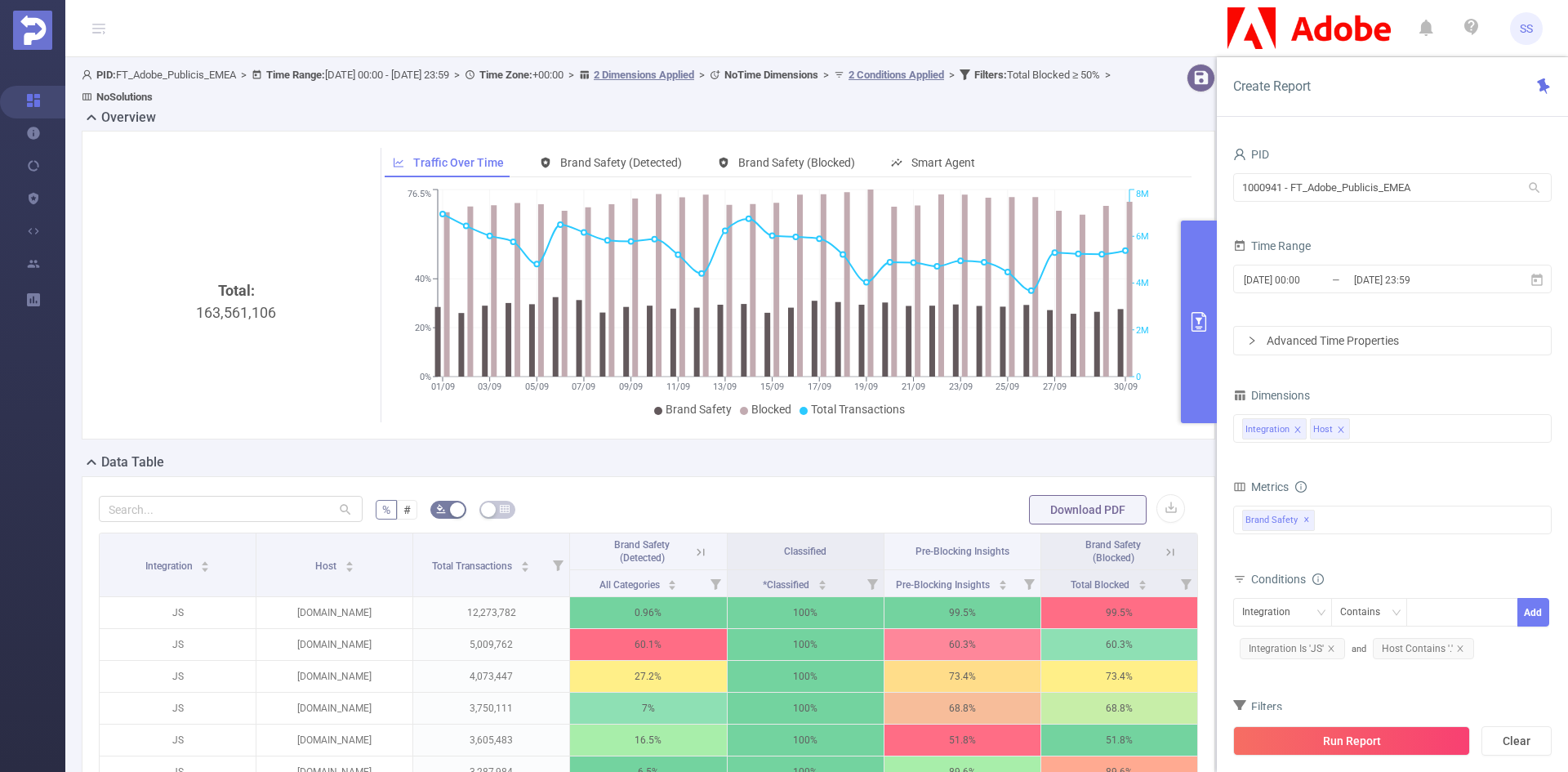
click at [253, 318] on div "Total: 163,561,106" at bounding box center [236, 417] width 262 height 274
click at [252, 317] on div "Total: 163,561,106" at bounding box center [236, 417] width 262 height 274
copy div "163,561,106"
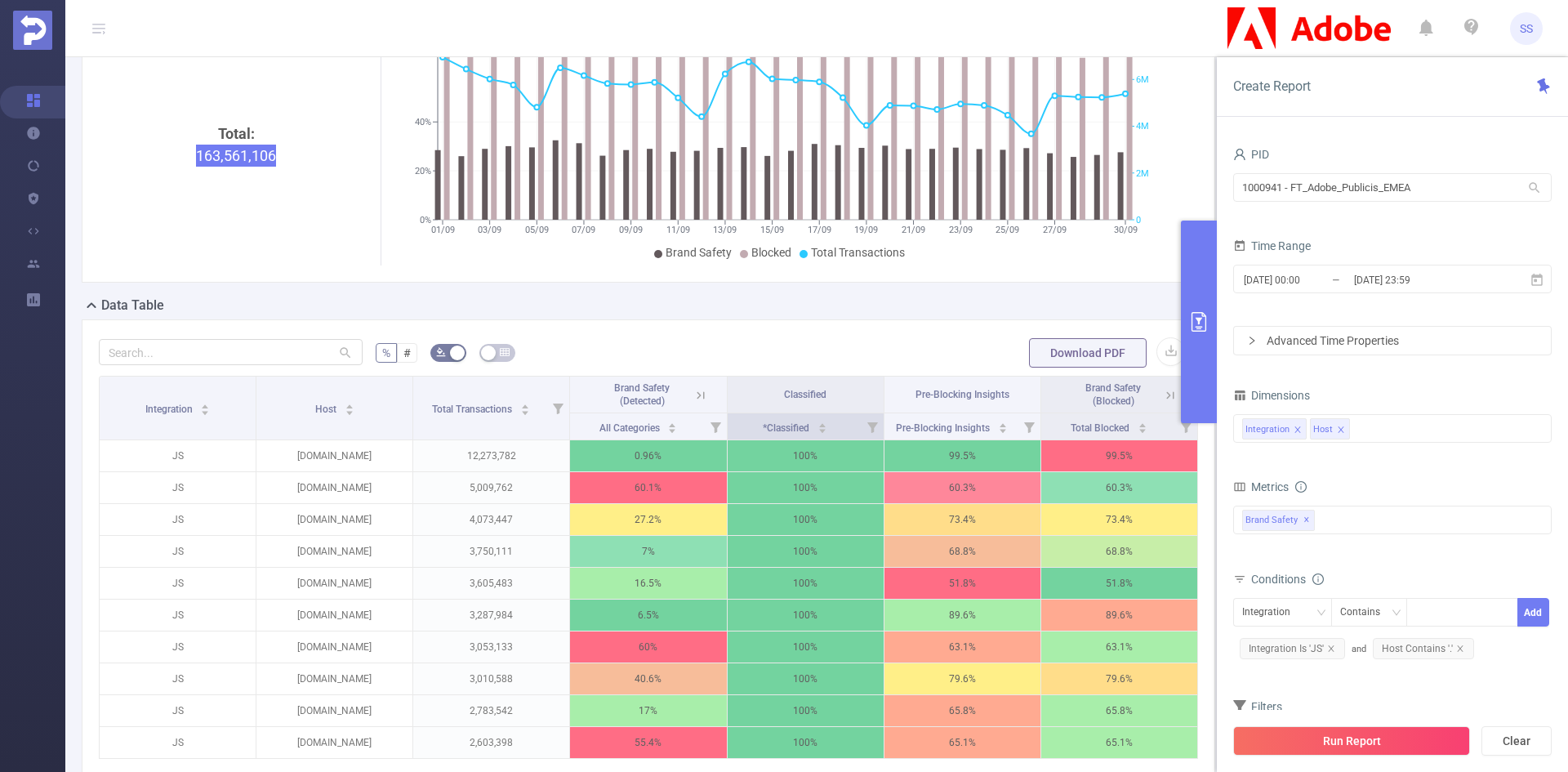
scroll to position [163, 0]
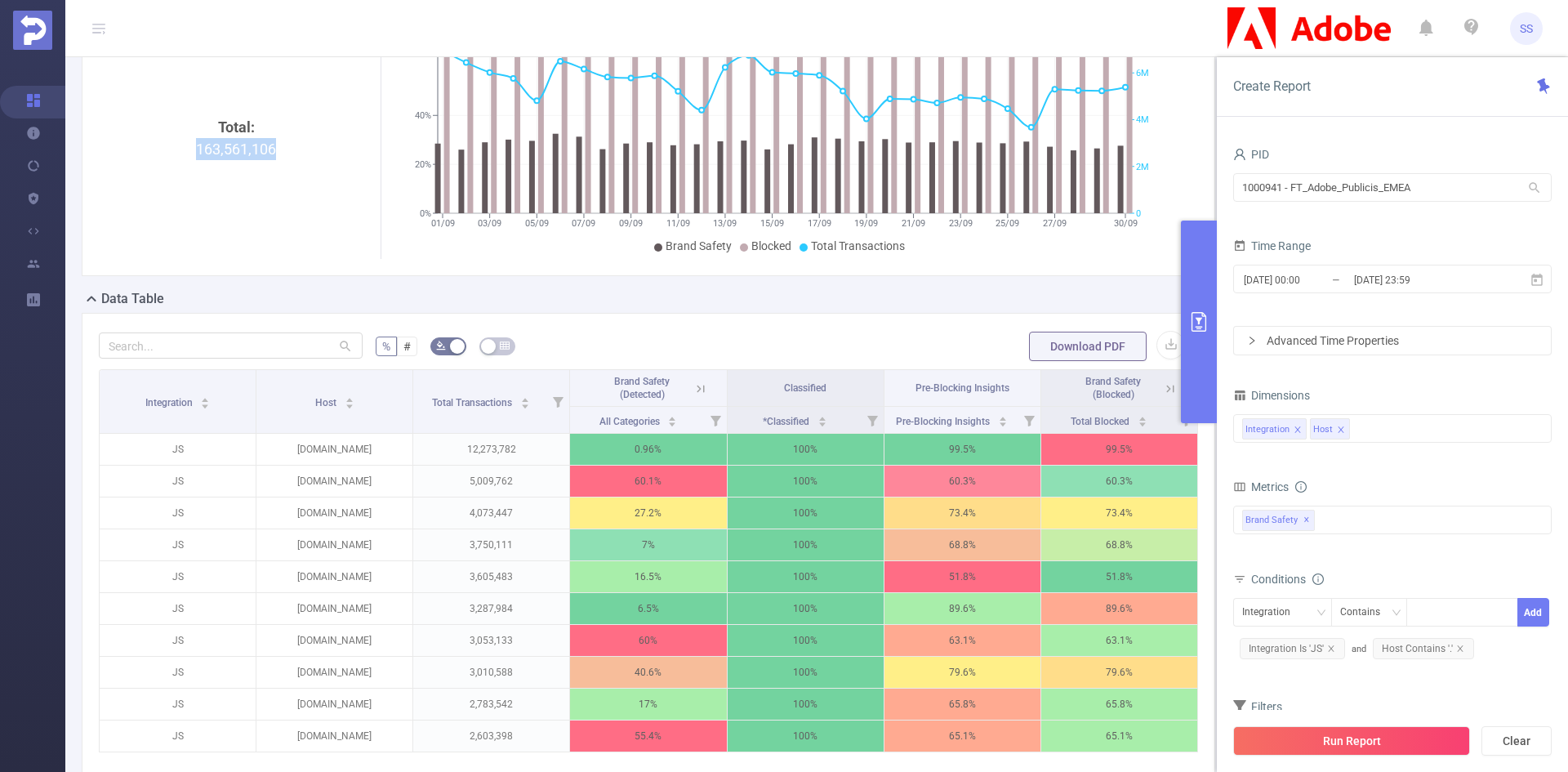
drag, startPoint x: 1202, startPoint y: 366, endPoint x: 1181, endPoint y: 426, distance: 63.6
click at [1202, 366] on button "primary" at bounding box center [1199, 321] width 36 height 203
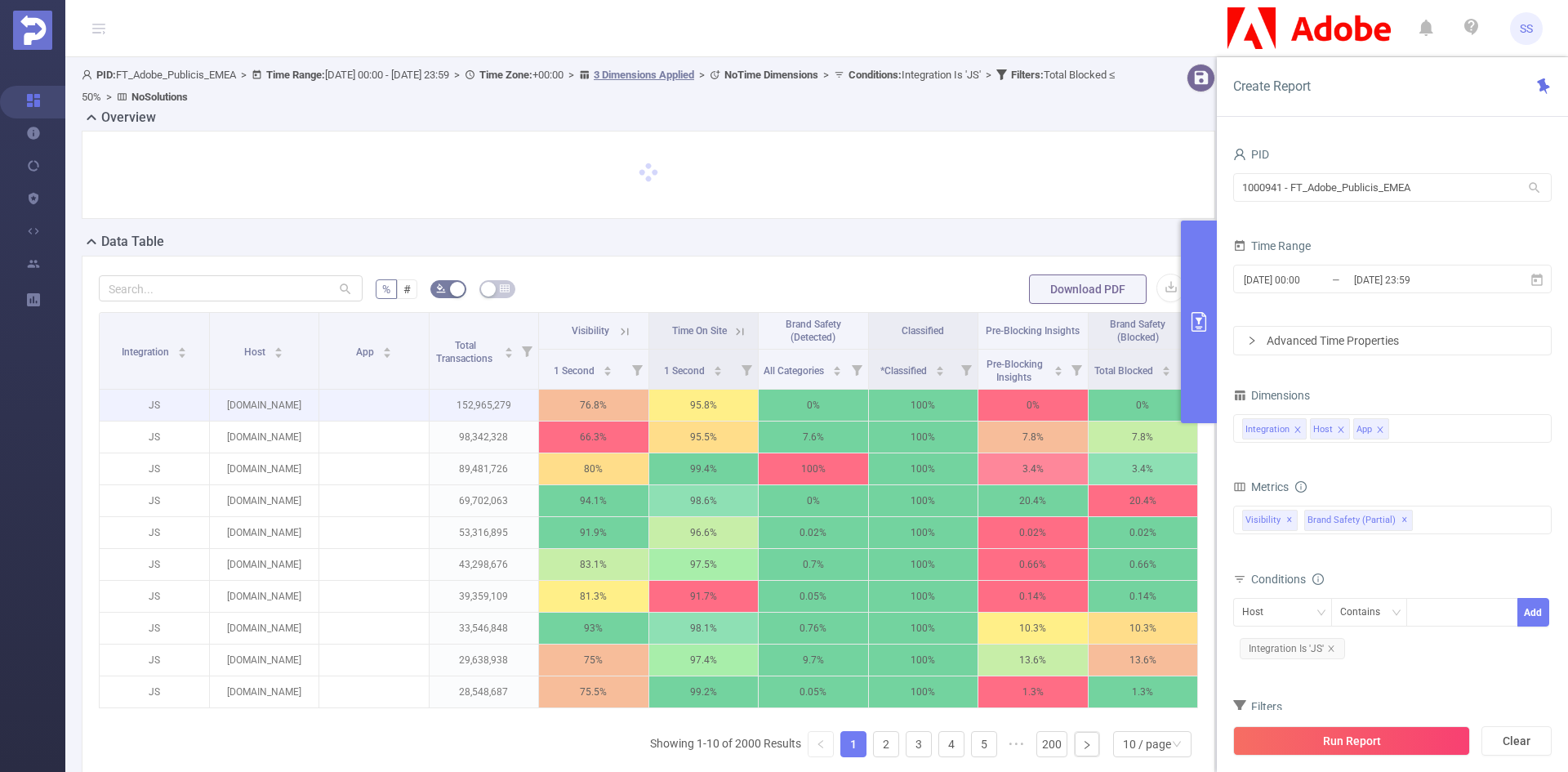
drag, startPoint x: 1191, startPoint y: 356, endPoint x: 1162, endPoint y: 398, distance: 51.0
click at [1191, 356] on button "primary" at bounding box center [1199, 321] width 36 height 203
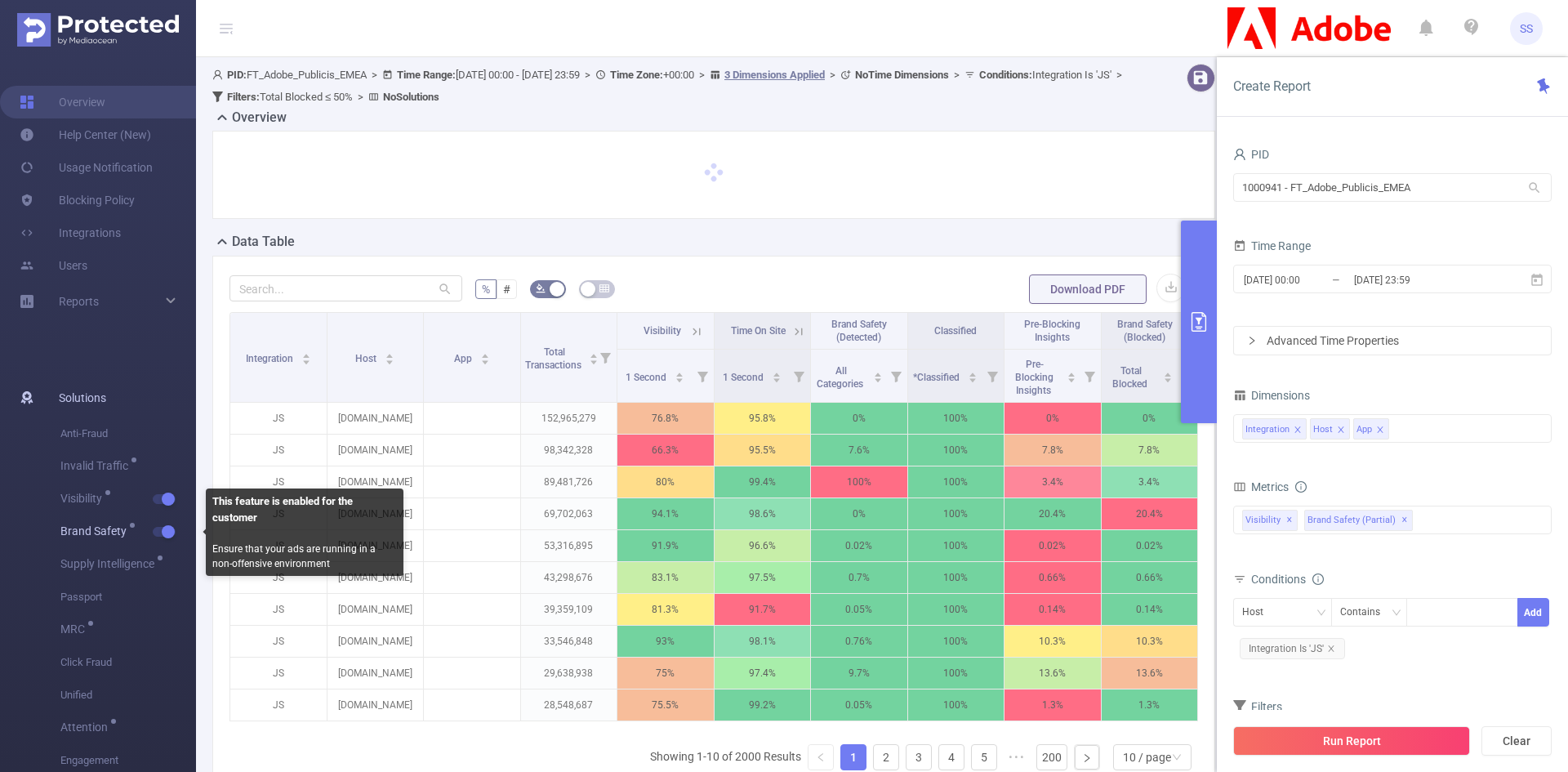
click at [163, 527] on button "button" at bounding box center [164, 531] width 23 height 10
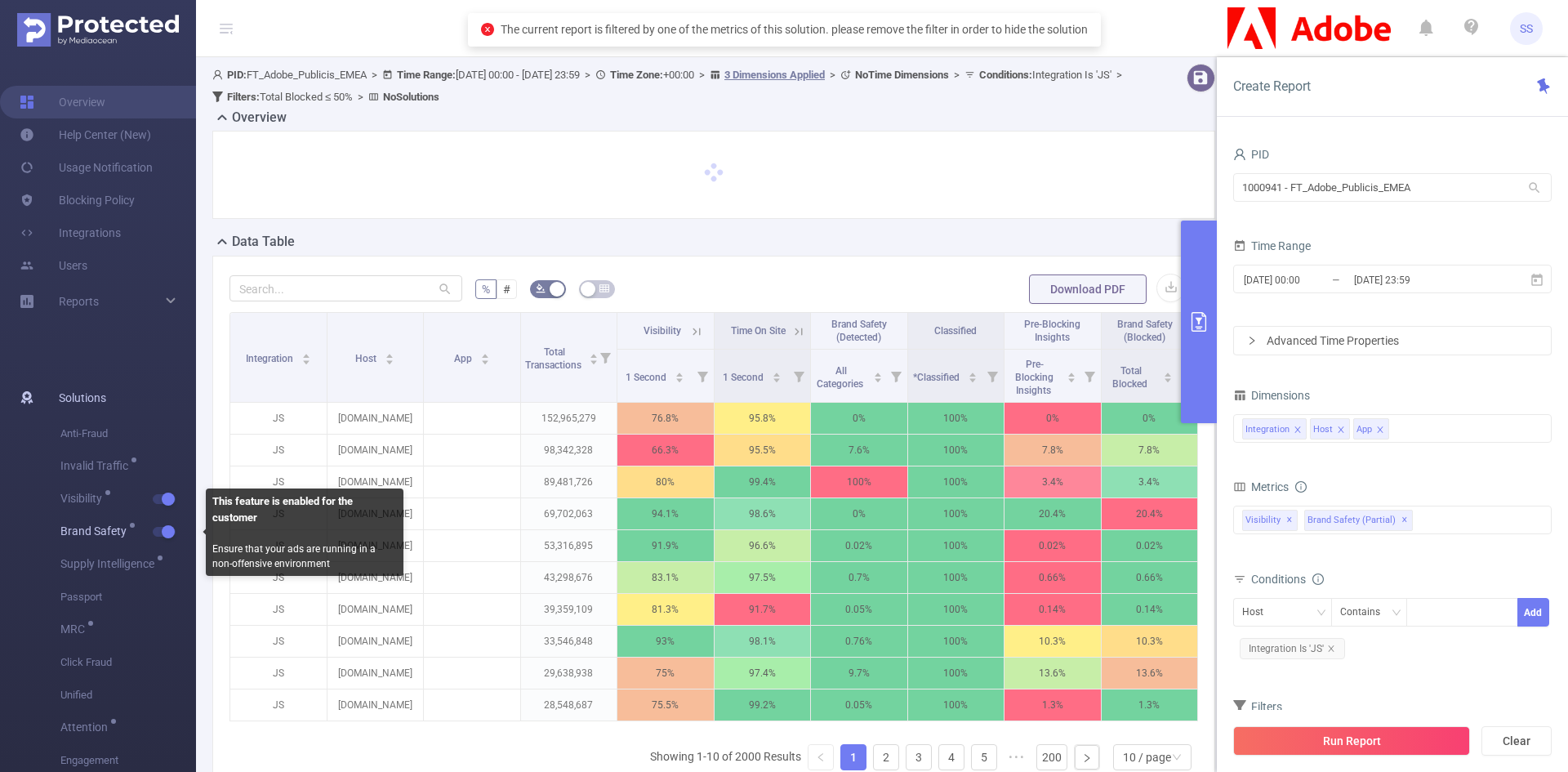
click at [161, 529] on button "button" at bounding box center [164, 531] width 23 height 10
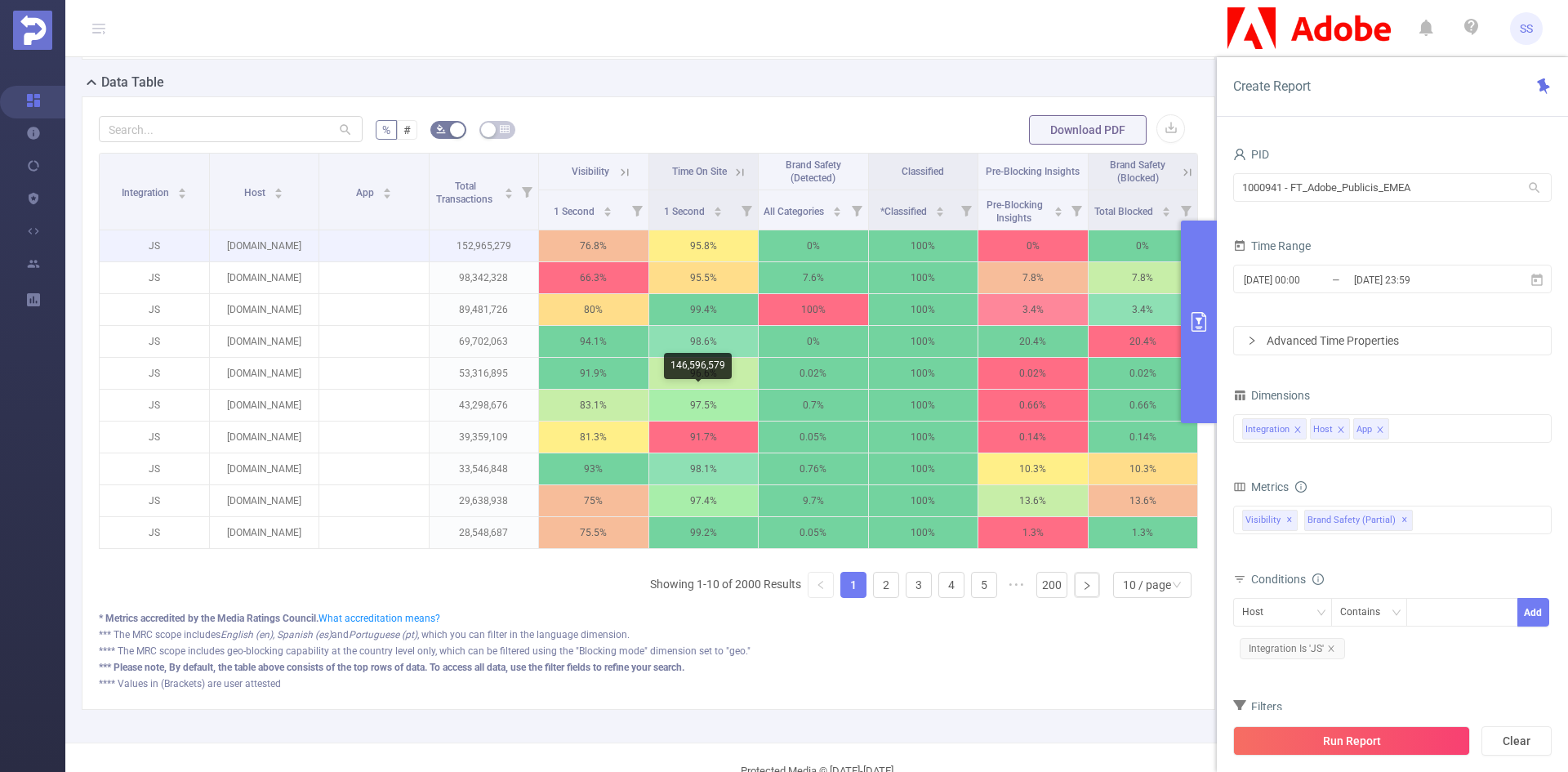
scroll to position [163, 0]
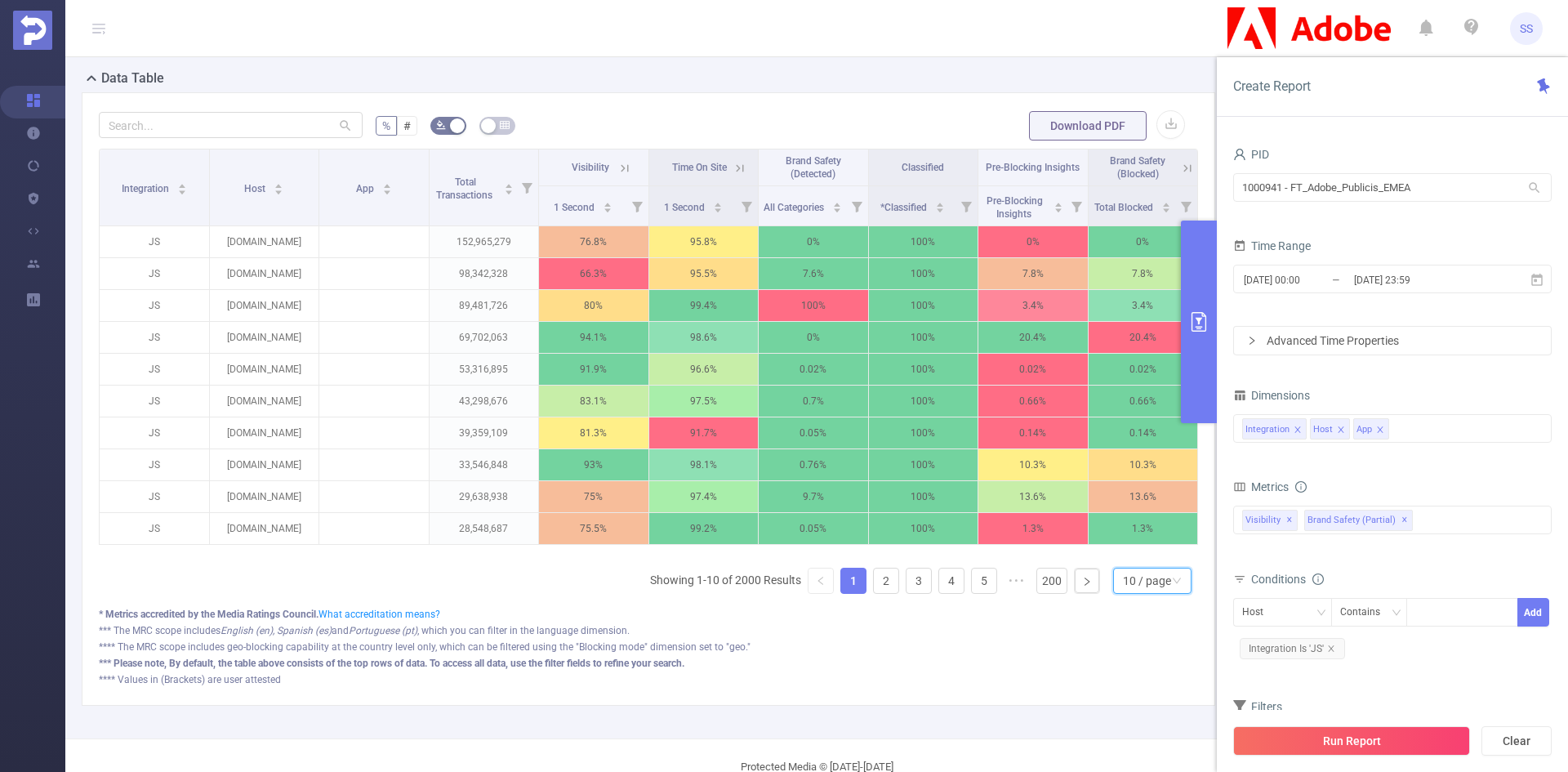
click at [1136, 592] on div "10 / page" at bounding box center [1147, 580] width 48 height 24
click at [1136, 487] on li "20 / page" at bounding box center [1139, 485] width 79 height 26
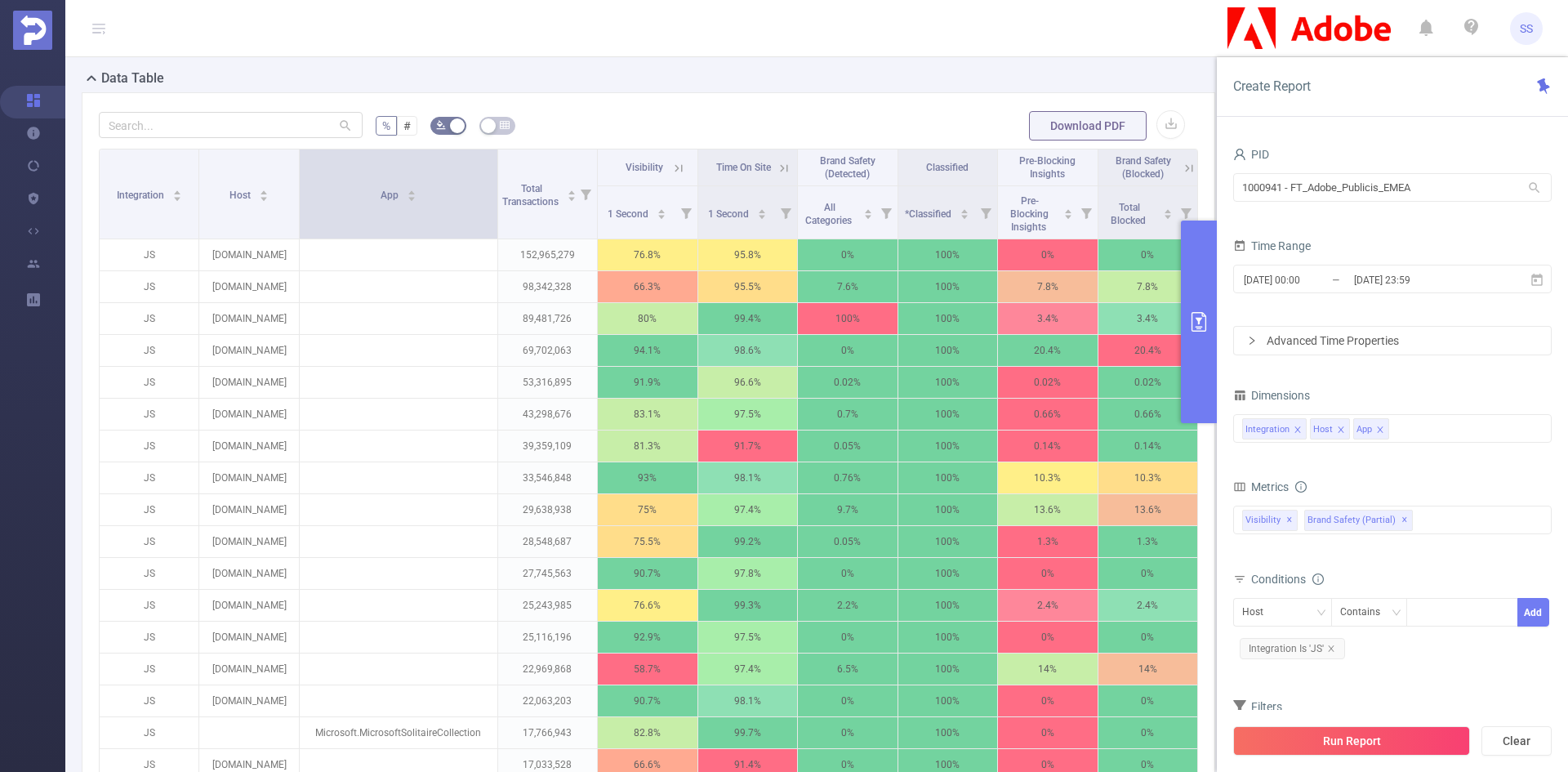
drag, startPoint x: 423, startPoint y: 211, endPoint x: 492, endPoint y: 224, distance: 70.2
click at [493, 224] on span at bounding box center [497, 193] width 8 height 89
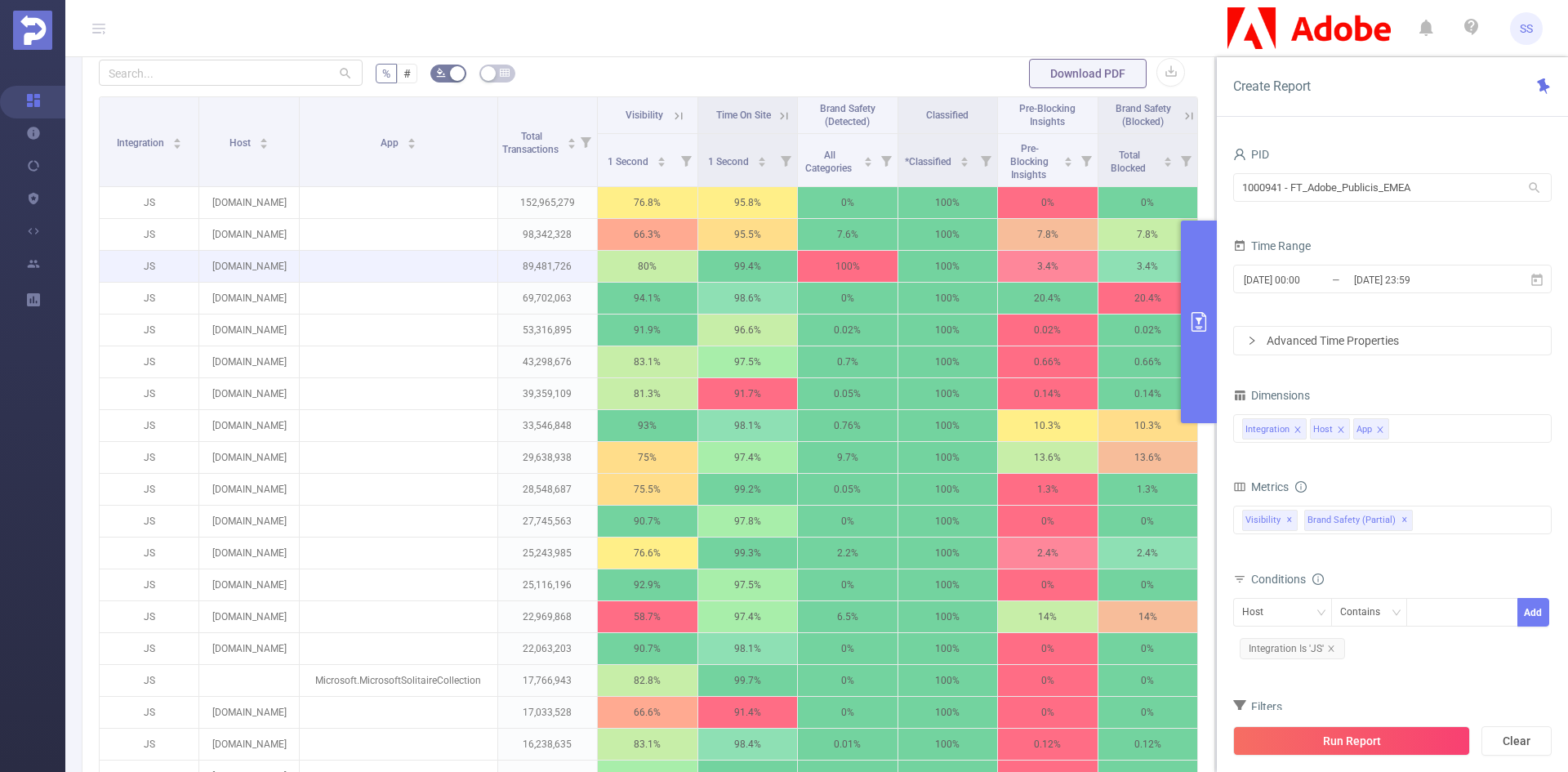
scroll to position [408, 0]
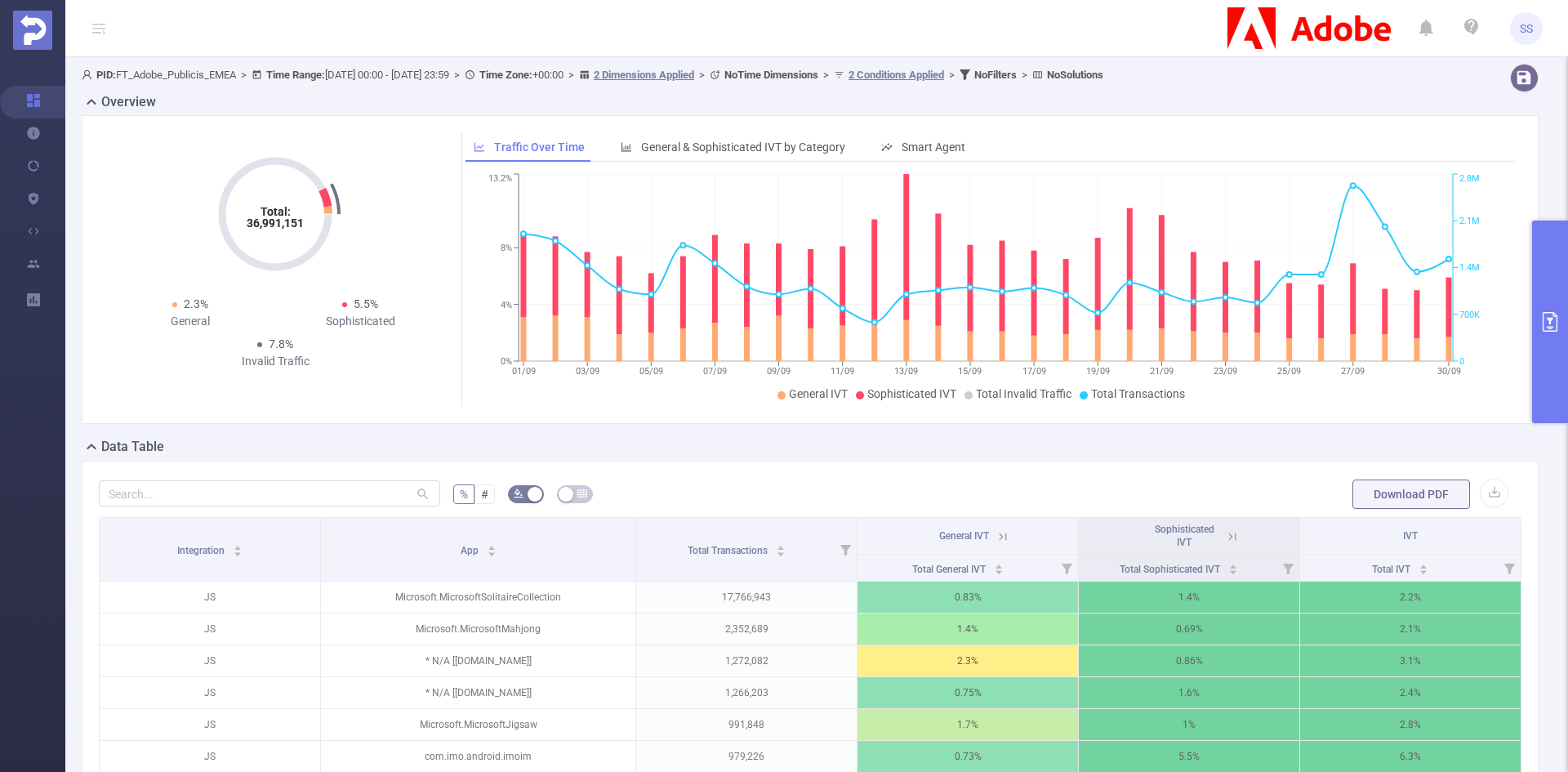
scroll to position [0, 4]
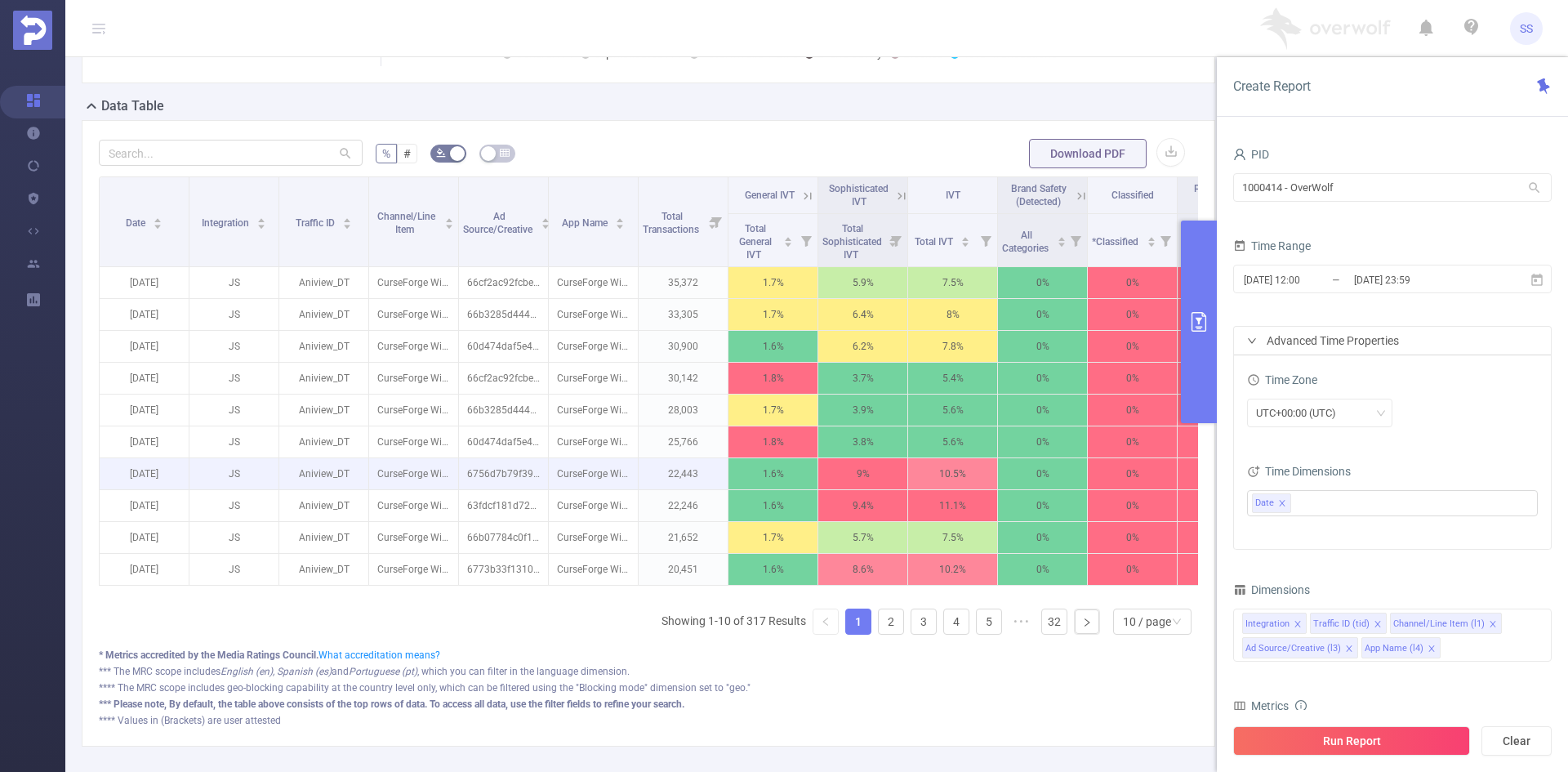
scroll to position [408, 0]
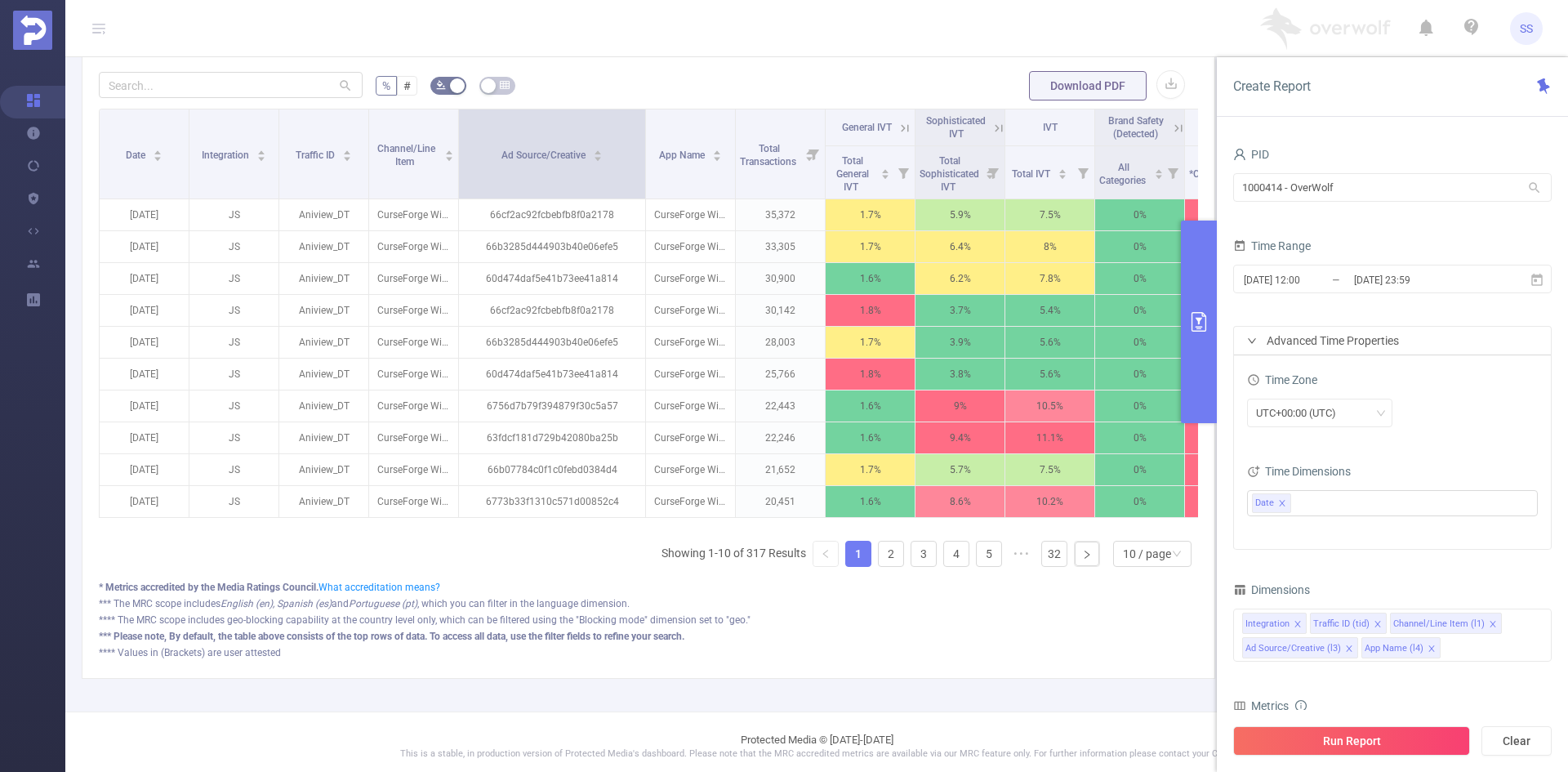
drag, startPoint x: 544, startPoint y: 176, endPoint x: 641, endPoint y: 196, distance: 99.0
click at [641, 196] on span at bounding box center [644, 154] width 8 height 89
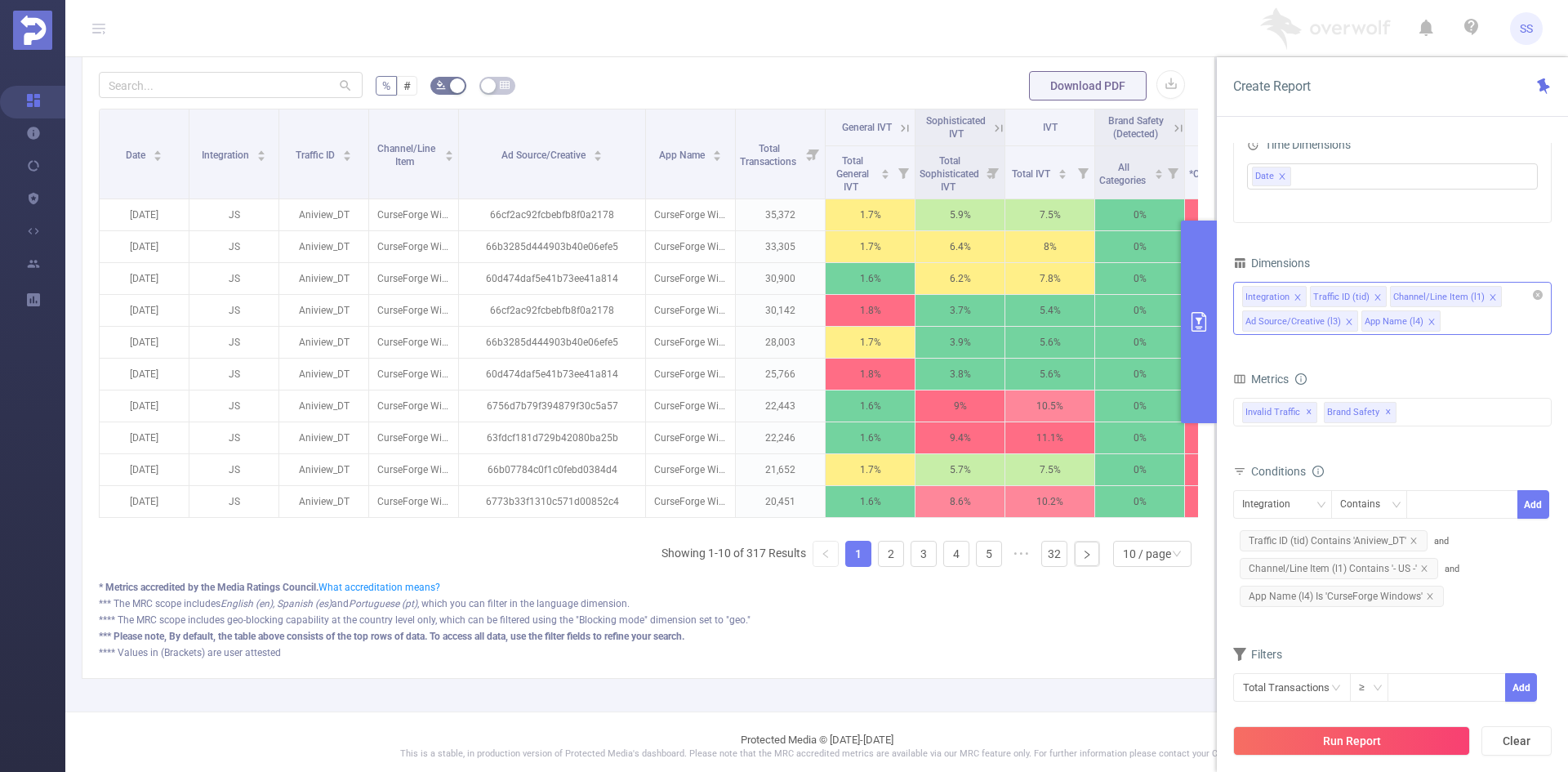
click at [1469, 330] on div "Integration Traffic ID (tid) Channel/Line Item (l1) Ad Source/Creative (l3) App…" at bounding box center [1392, 307] width 318 height 53
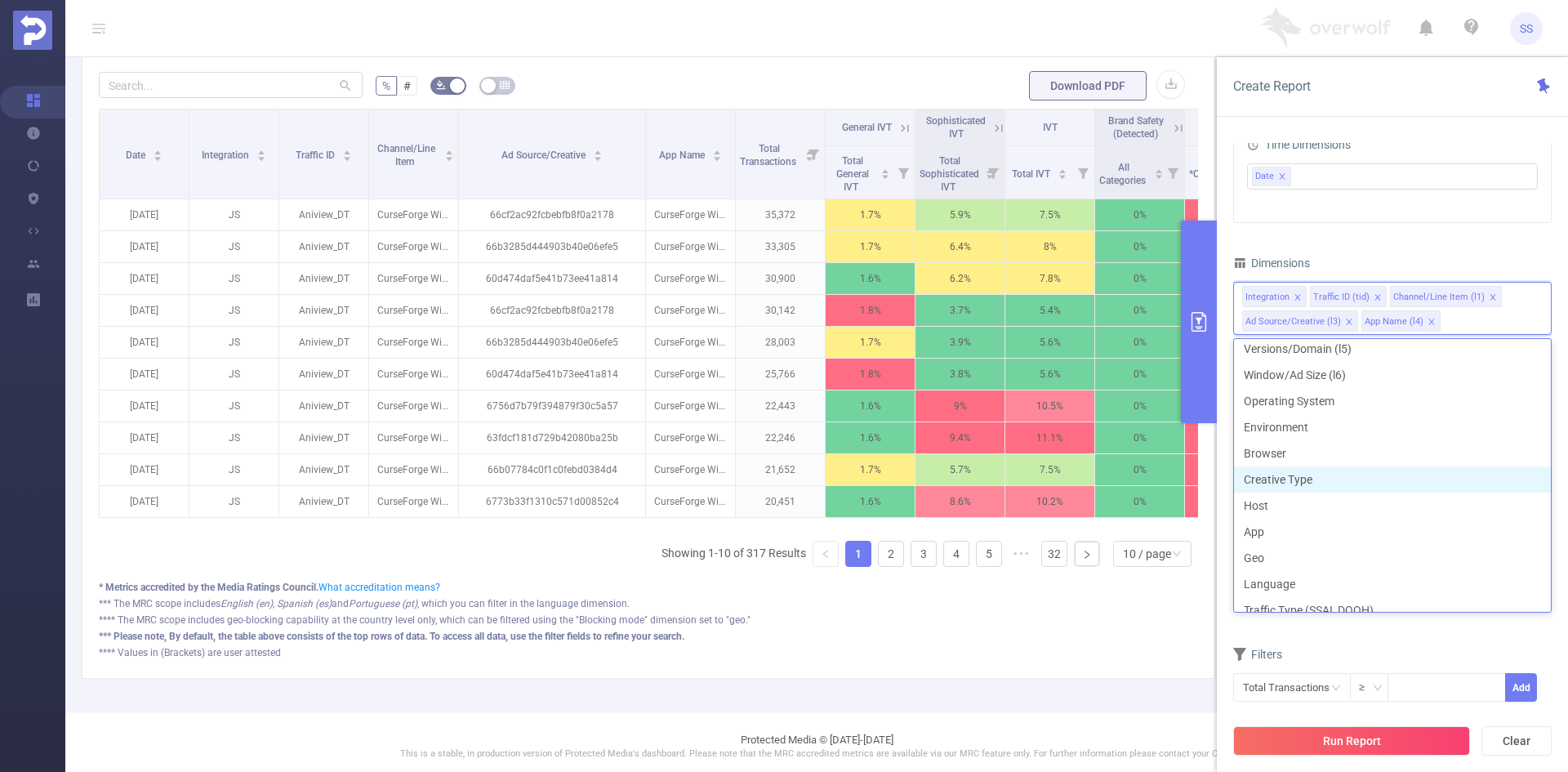
scroll to position [0, 0]
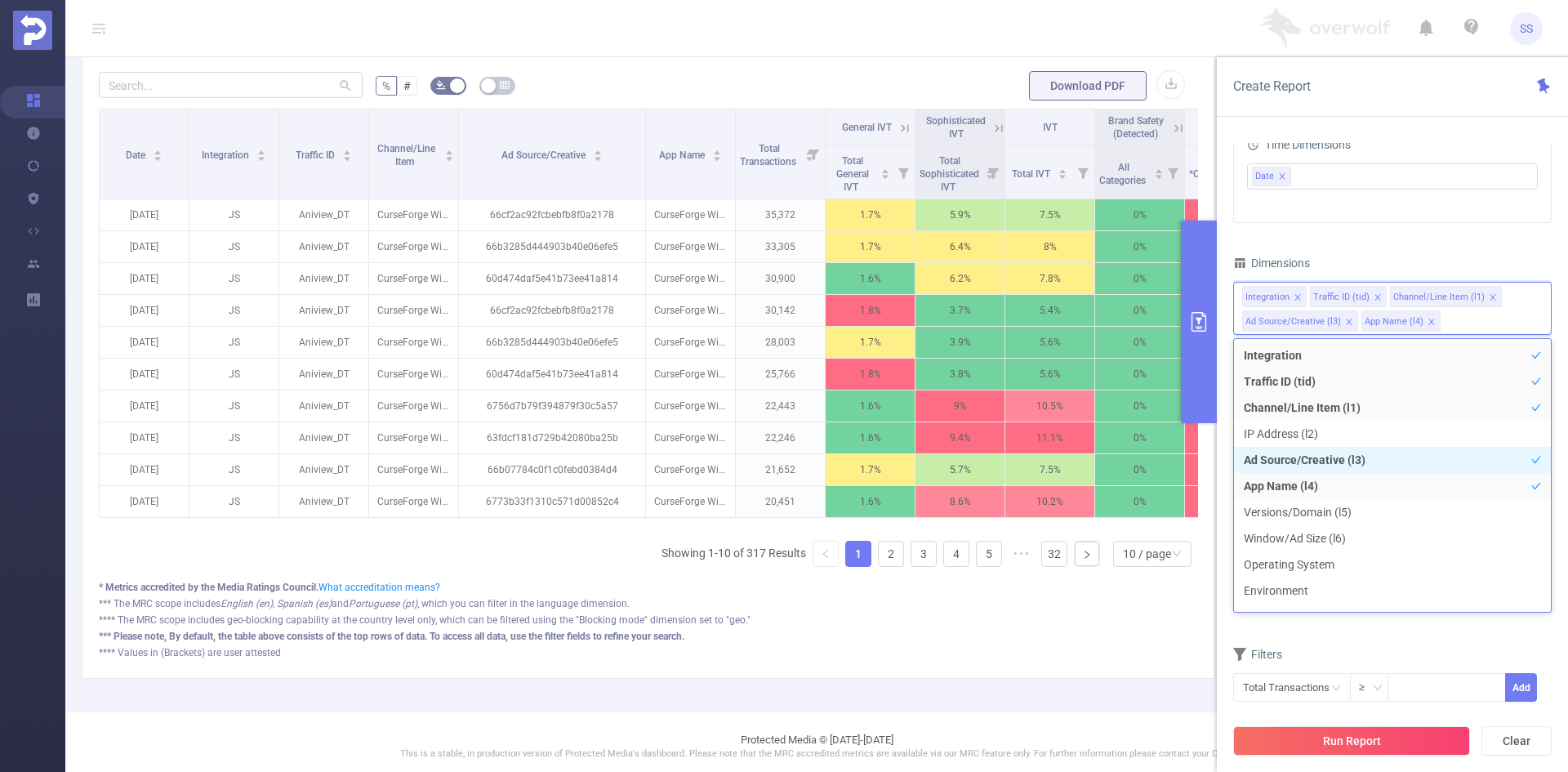
click at [1363, 461] on li "Ad Source/Creative (l3)" at bounding box center [1392, 460] width 317 height 26
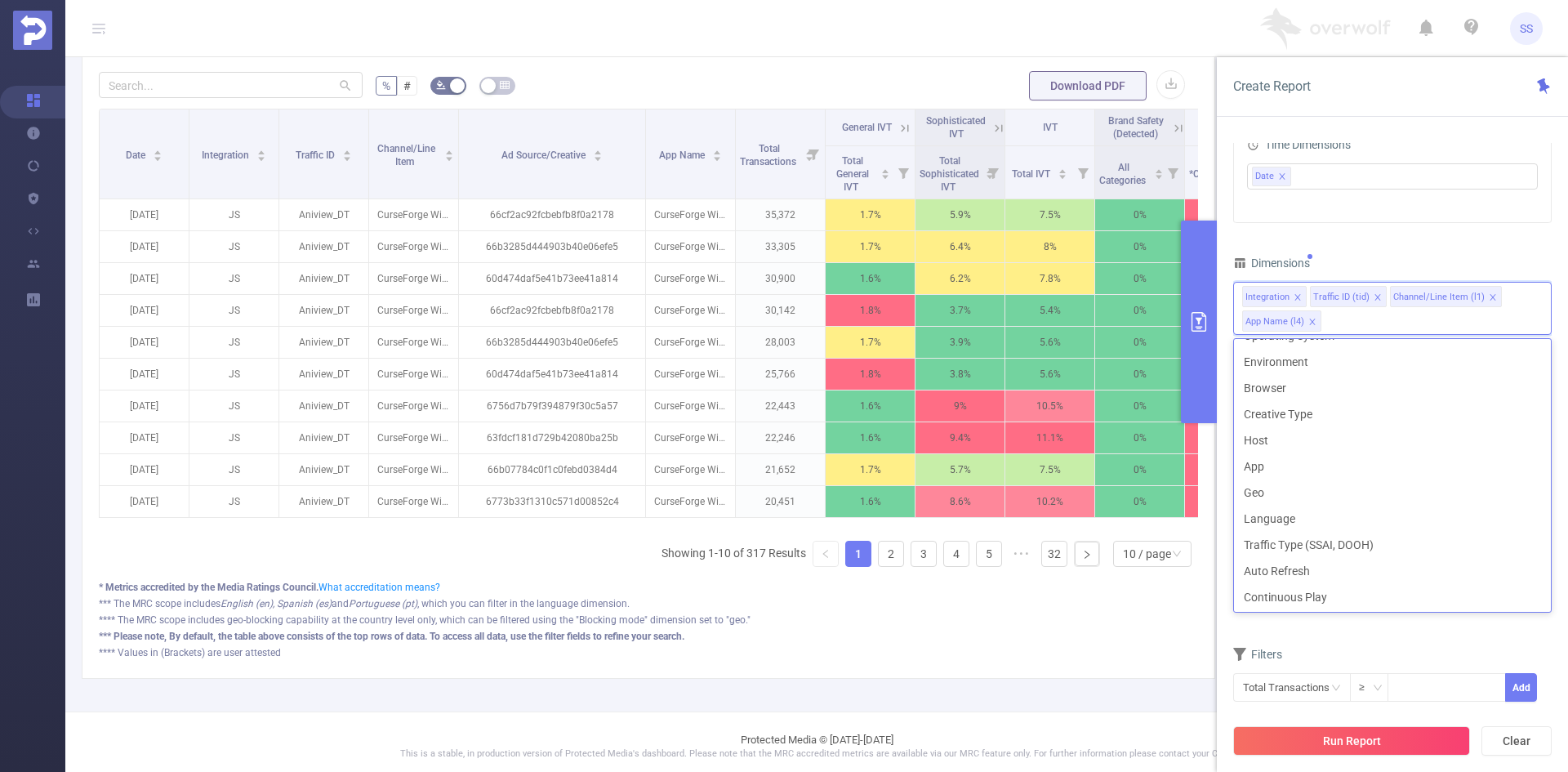
scroll to position [245, 0]
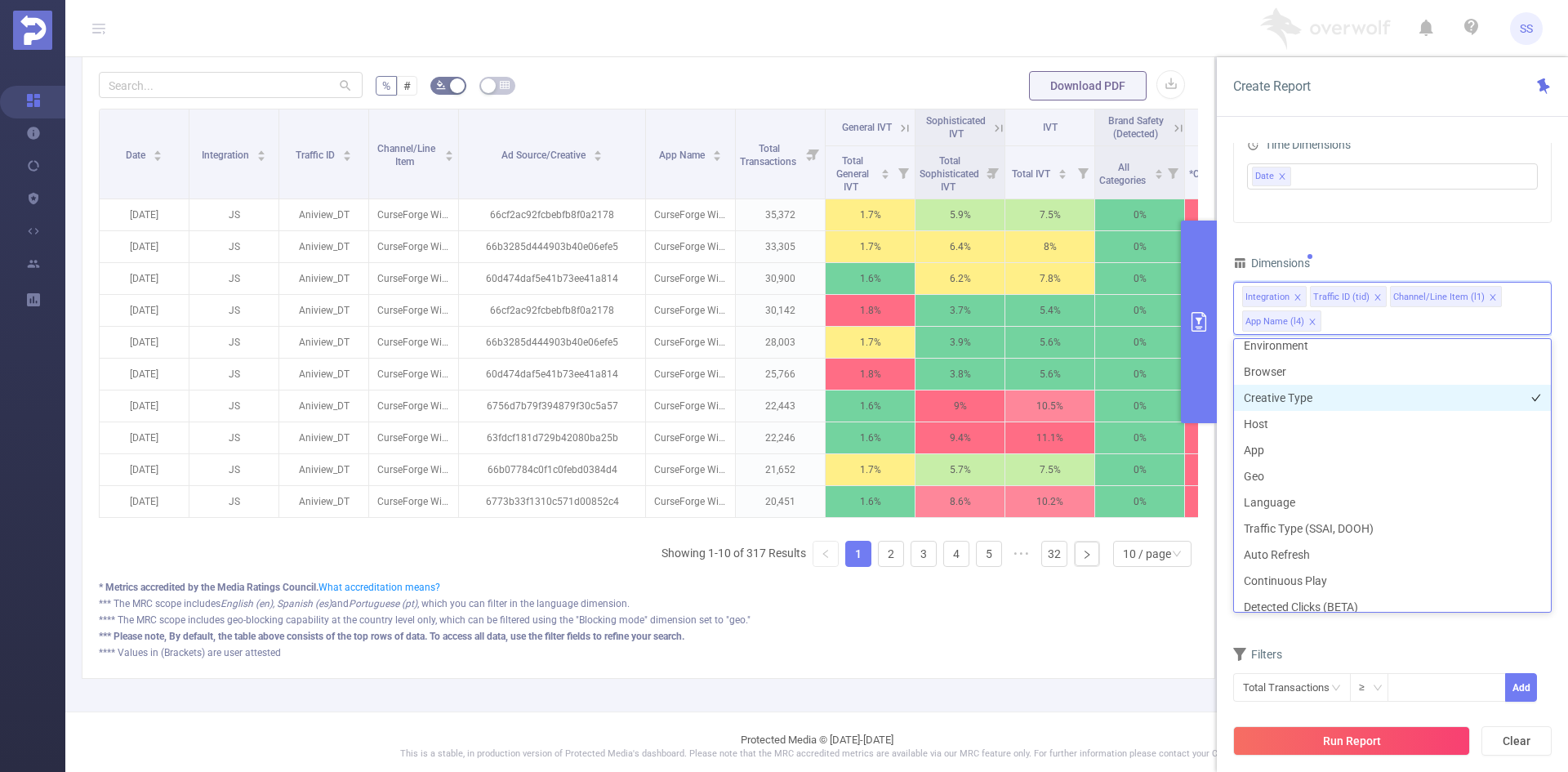
click at [1330, 396] on li "Creative Type" at bounding box center [1392, 397] width 317 height 26
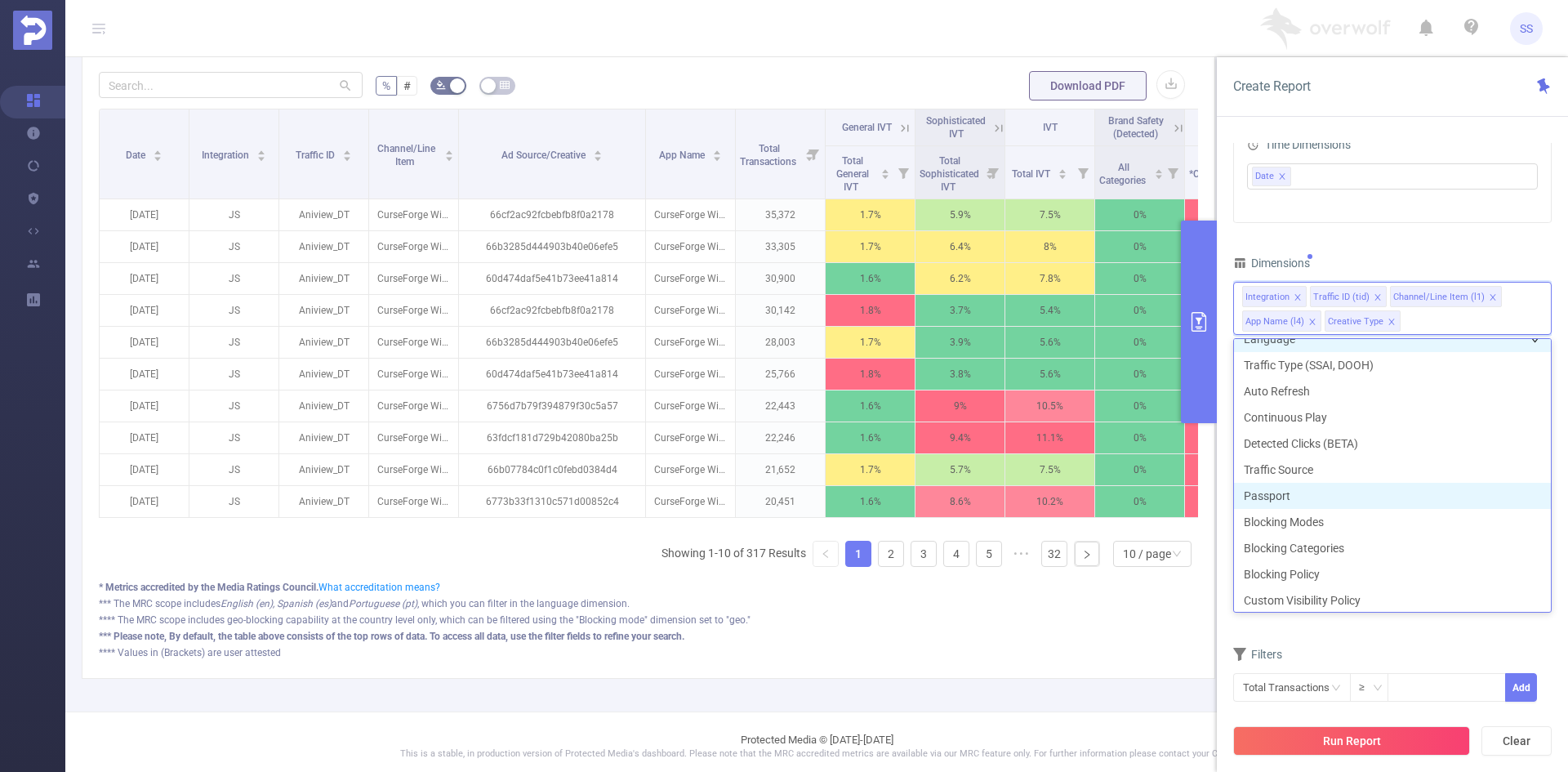
scroll to position [413, 0]
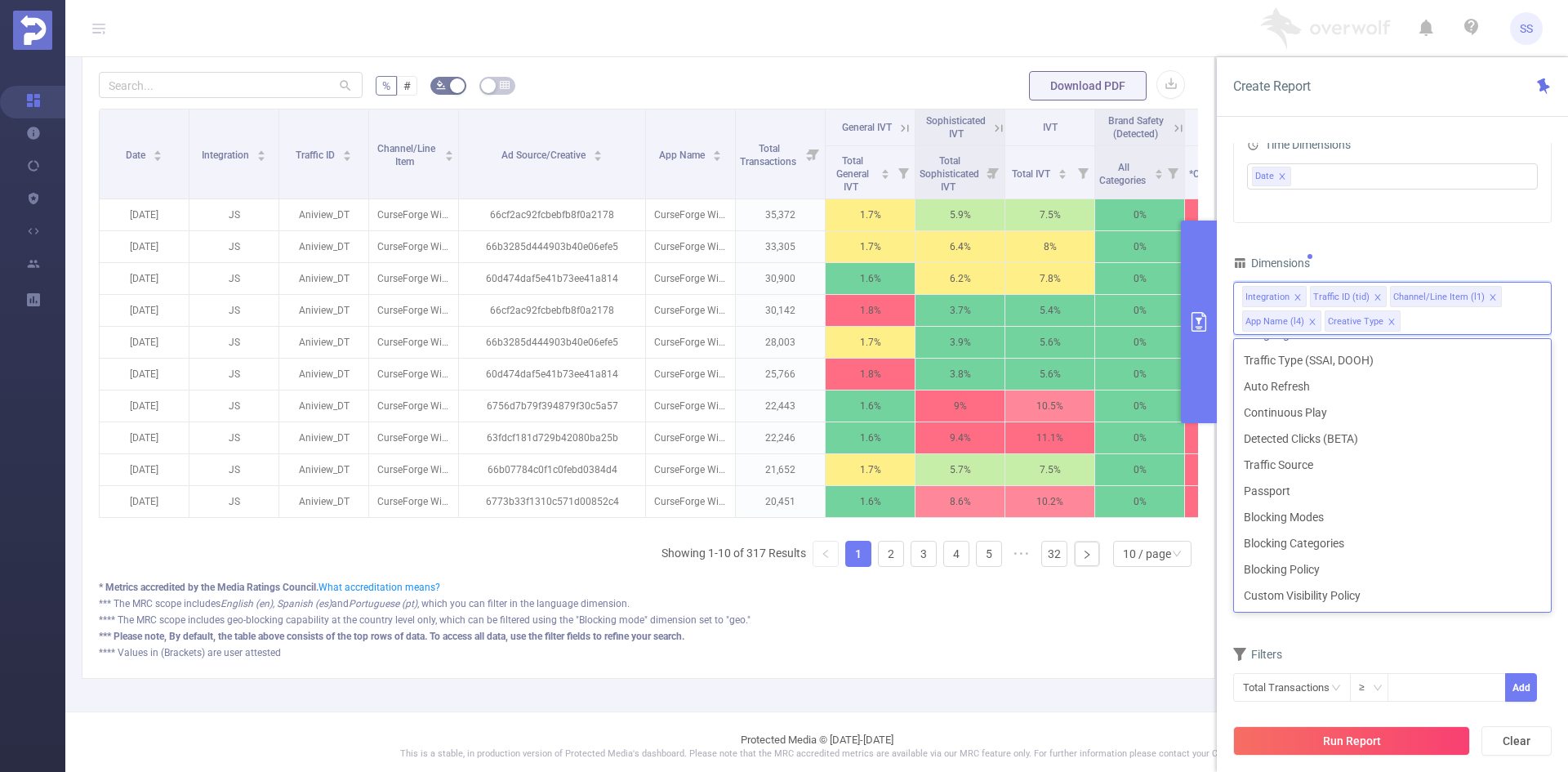
click at [1362, 644] on div "Filters" at bounding box center [1392, 655] width 318 height 27
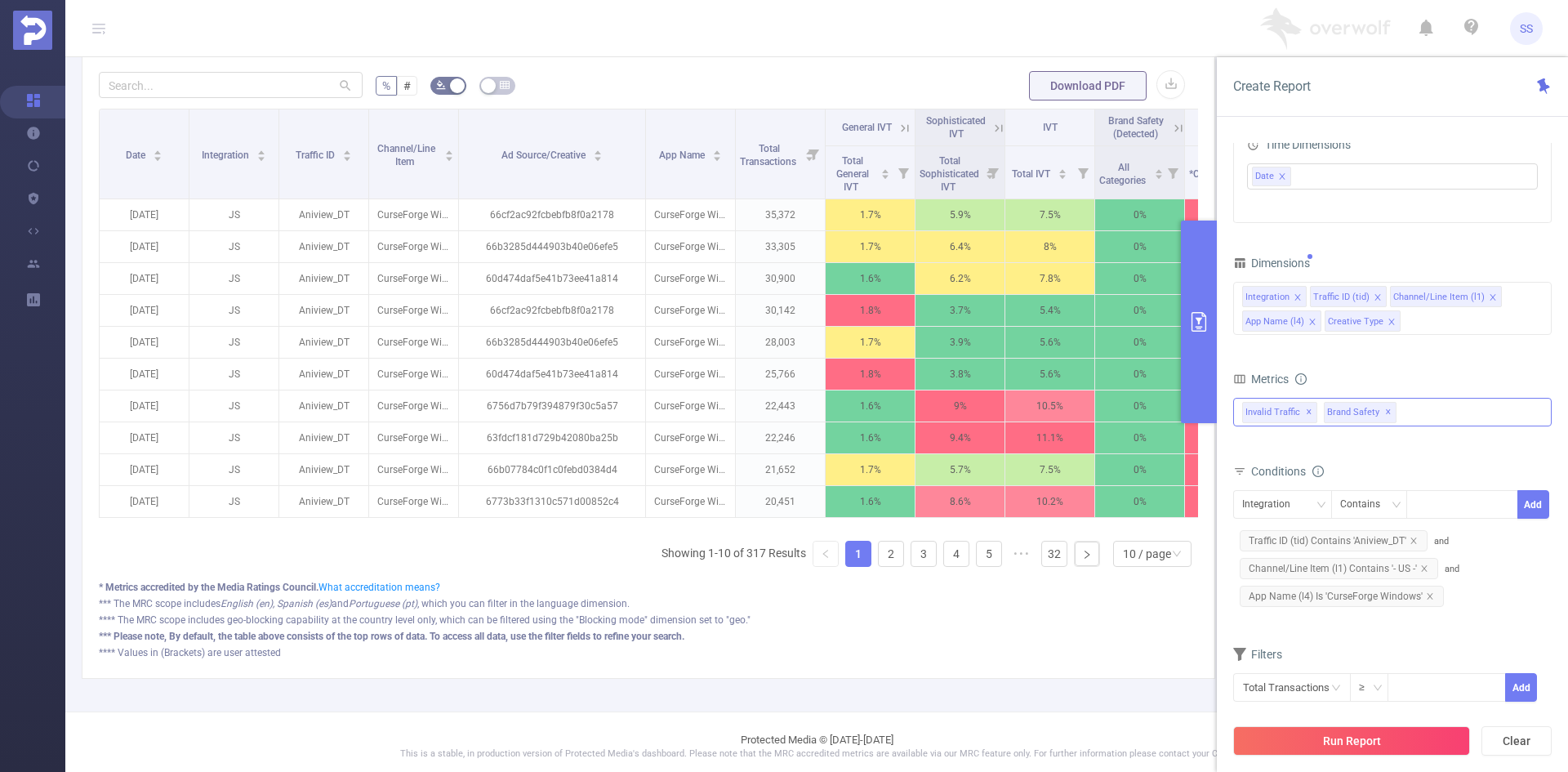
click at [1385, 413] on span "✕" at bounding box center [1388, 412] width 6 height 19
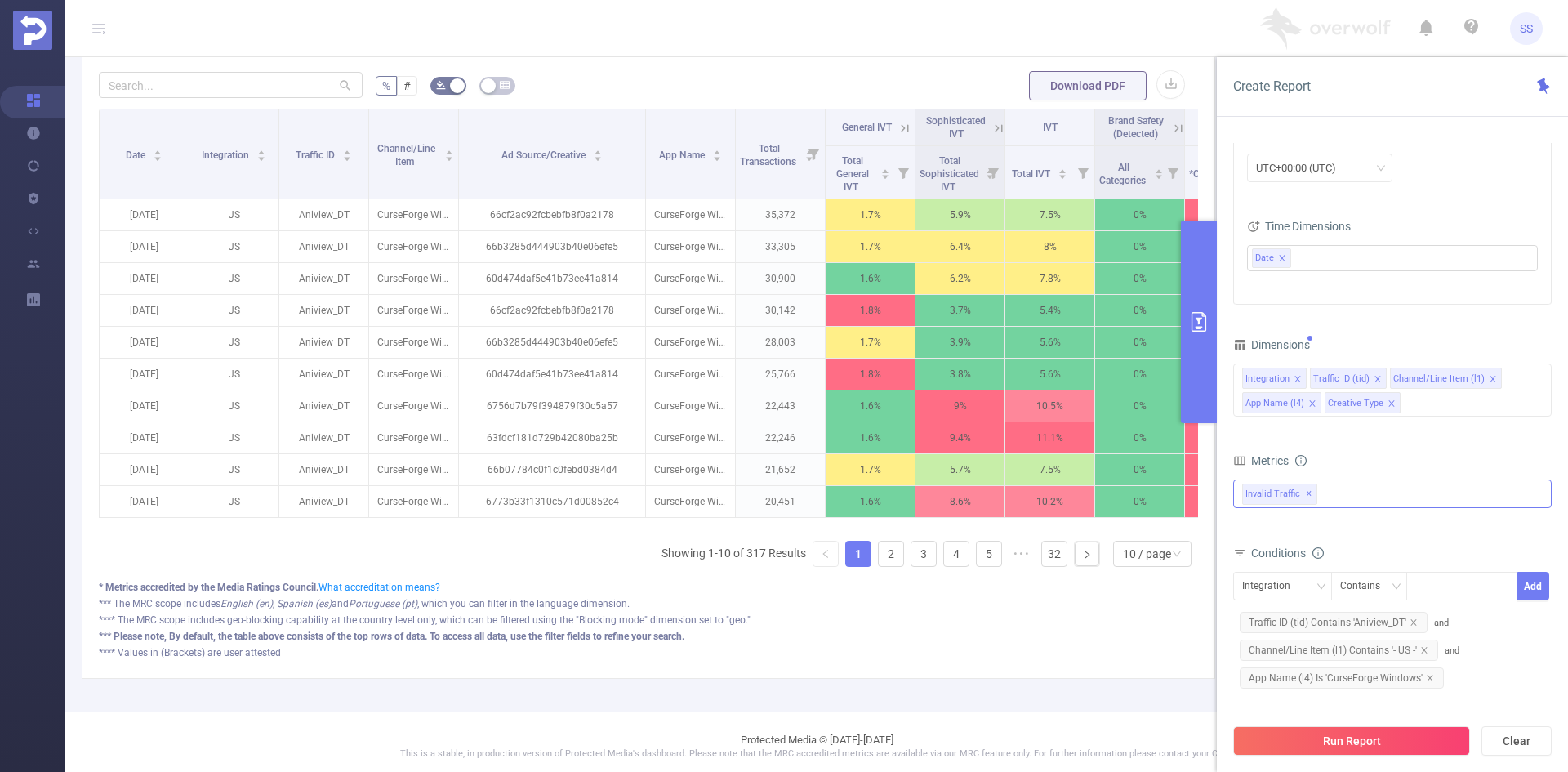
click at [1389, 730] on button "Run Report" at bounding box center [1351, 741] width 237 height 30
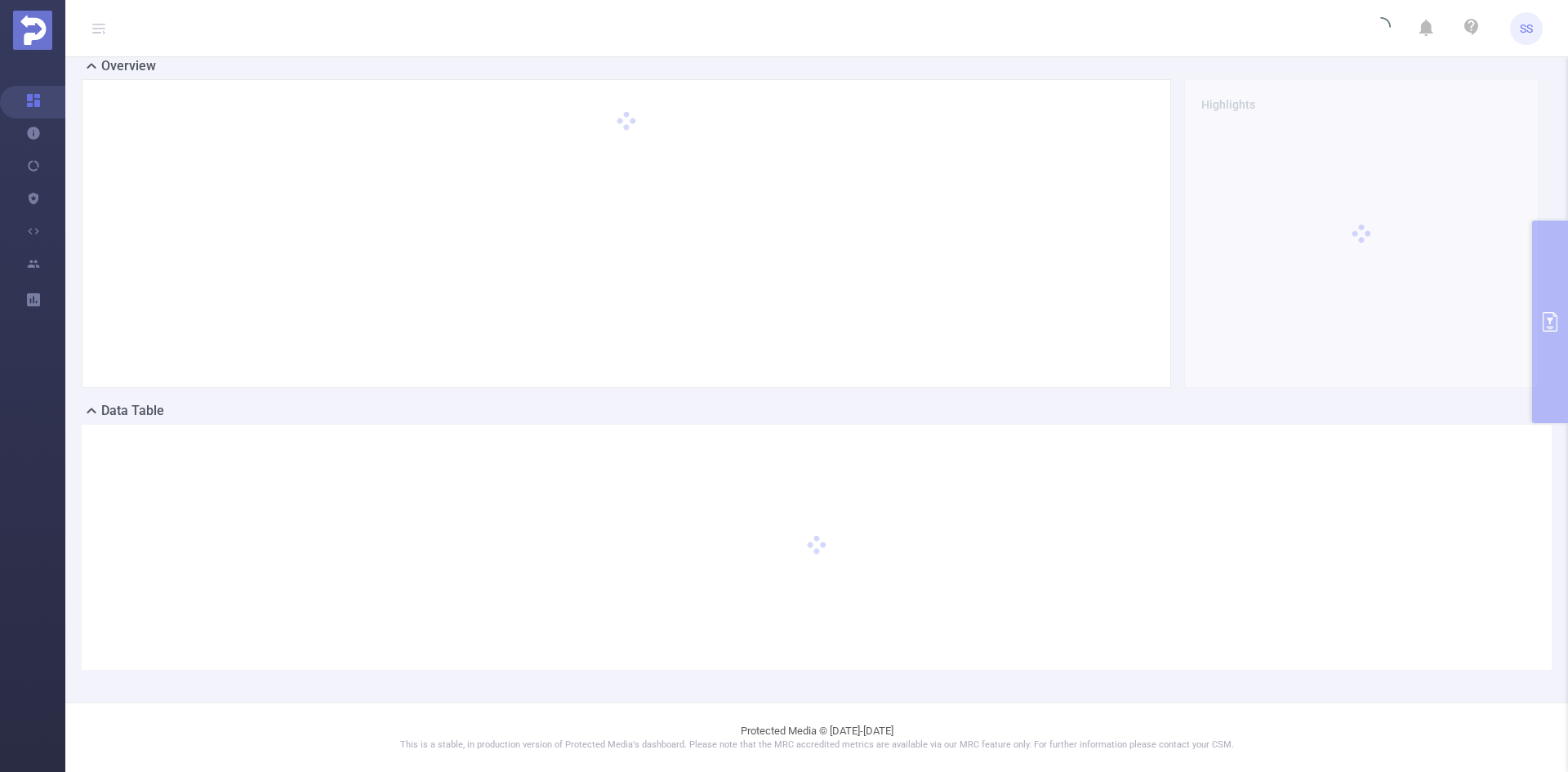
scroll to position [0, 0]
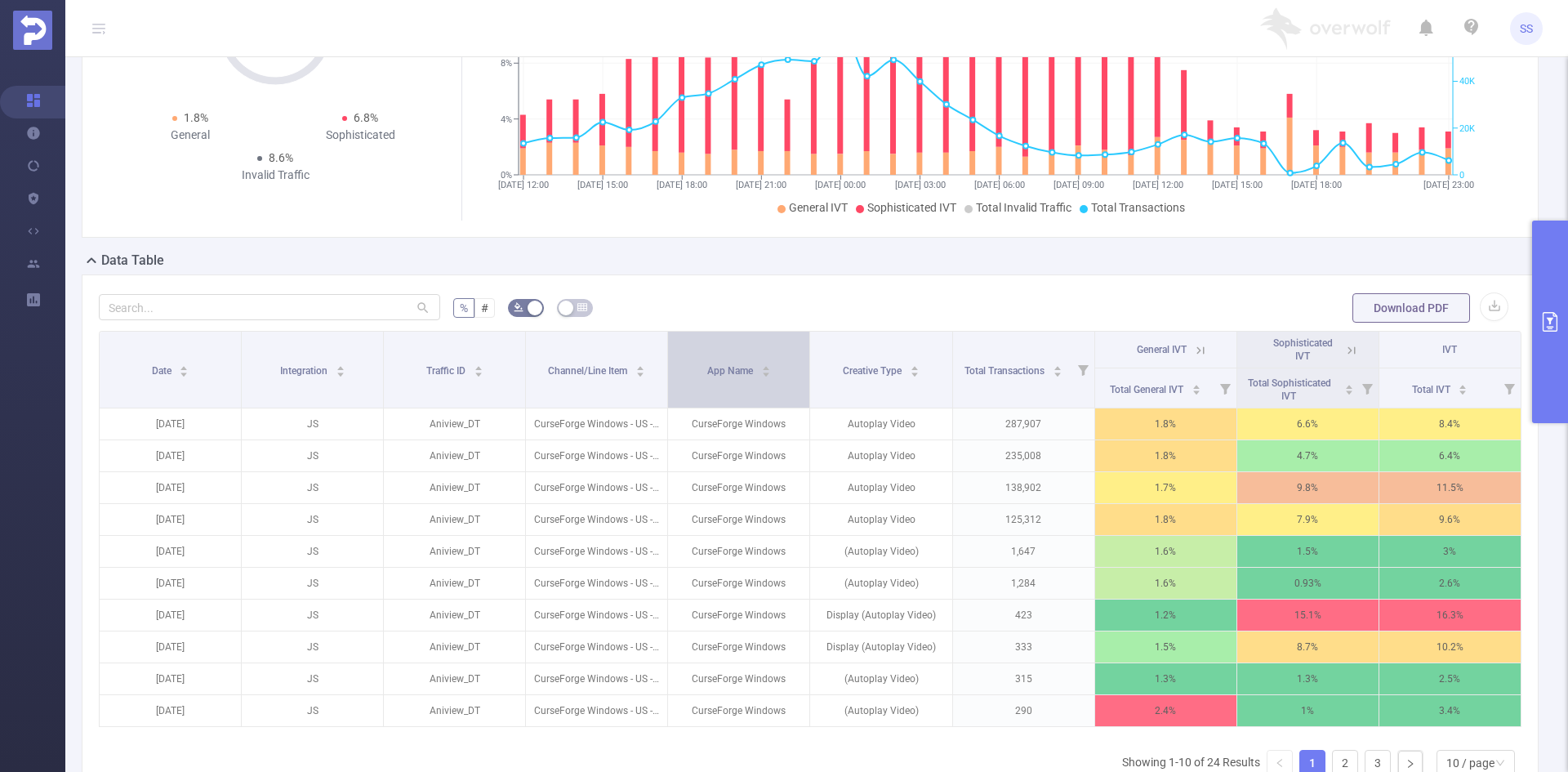
scroll to position [245, 0]
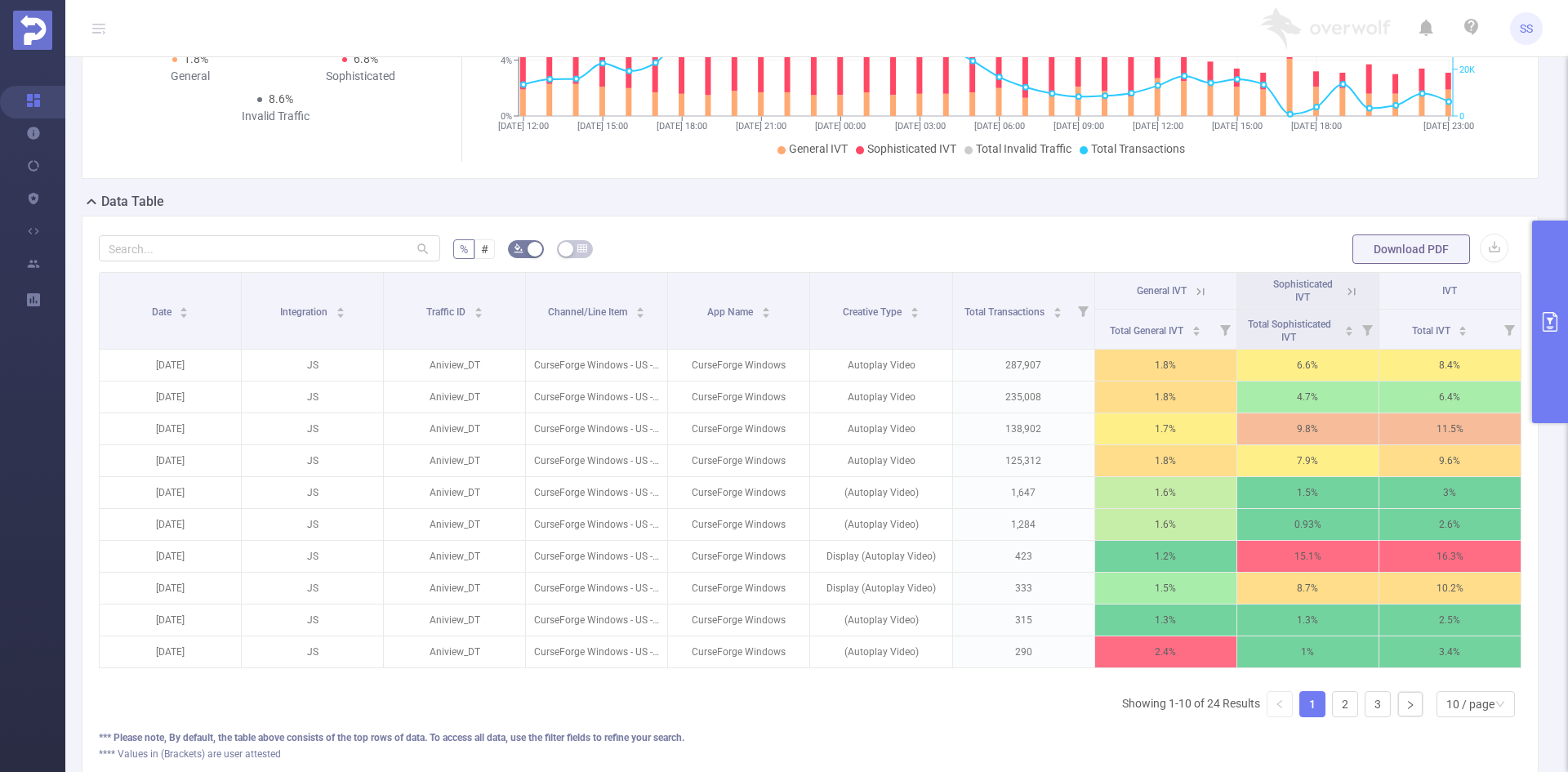
click at [1344, 288] on icon at bounding box center [1351, 292] width 15 height 15
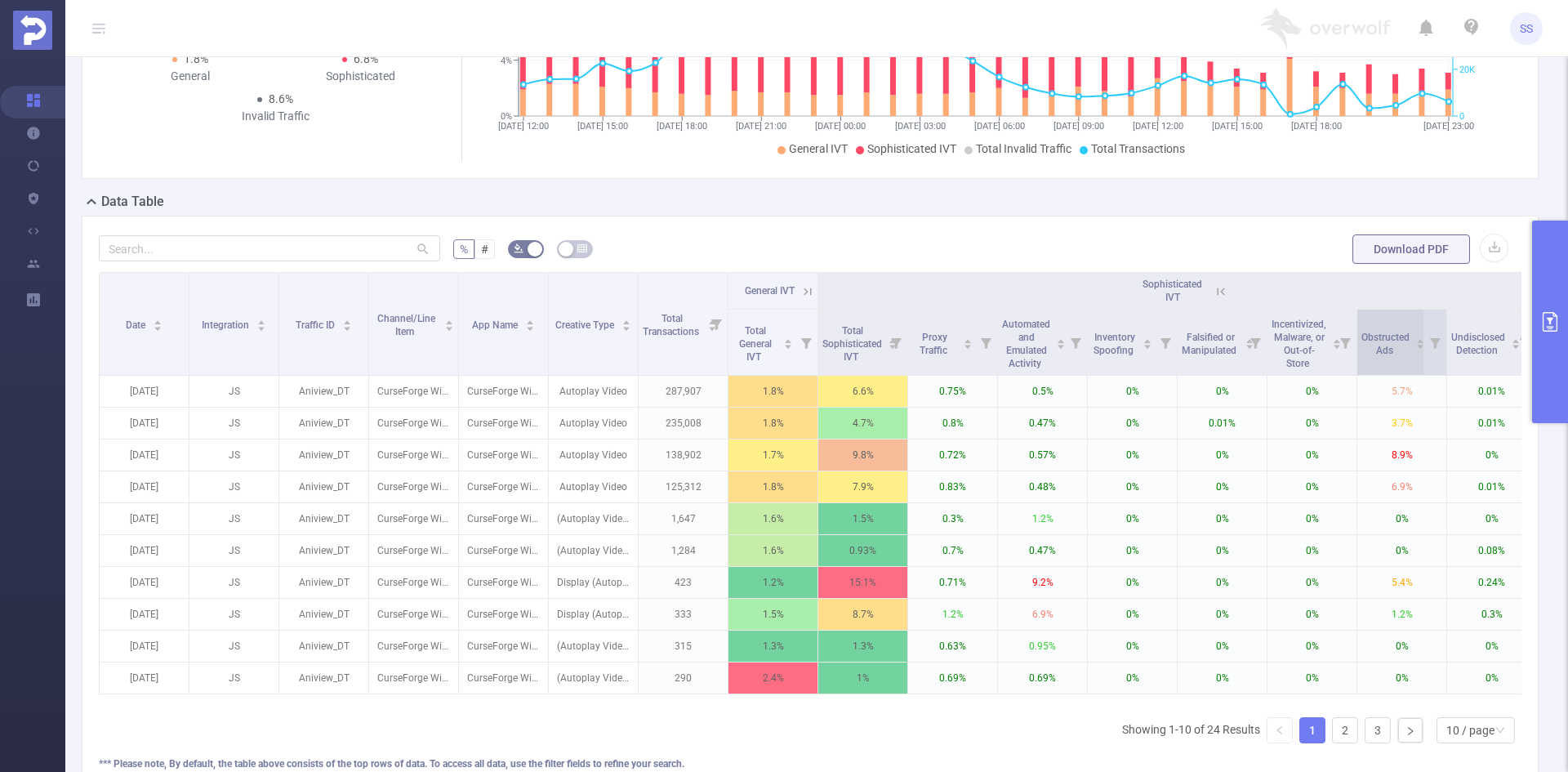
click at [1400, 343] on span "Obstructed Ads" at bounding box center [1386, 342] width 48 height 30
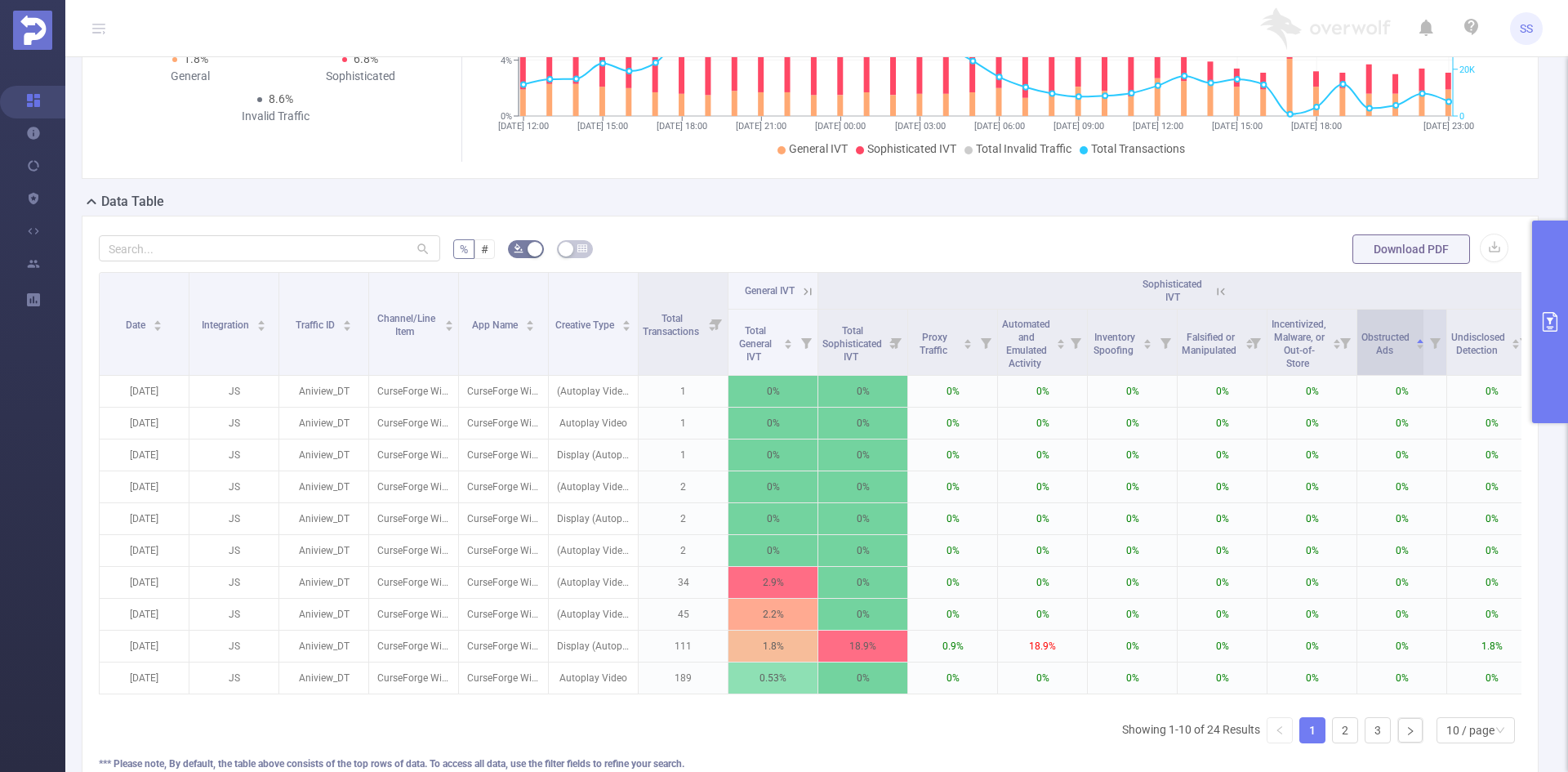
click at [1400, 343] on span "Obstructed Ads" at bounding box center [1386, 342] width 48 height 30
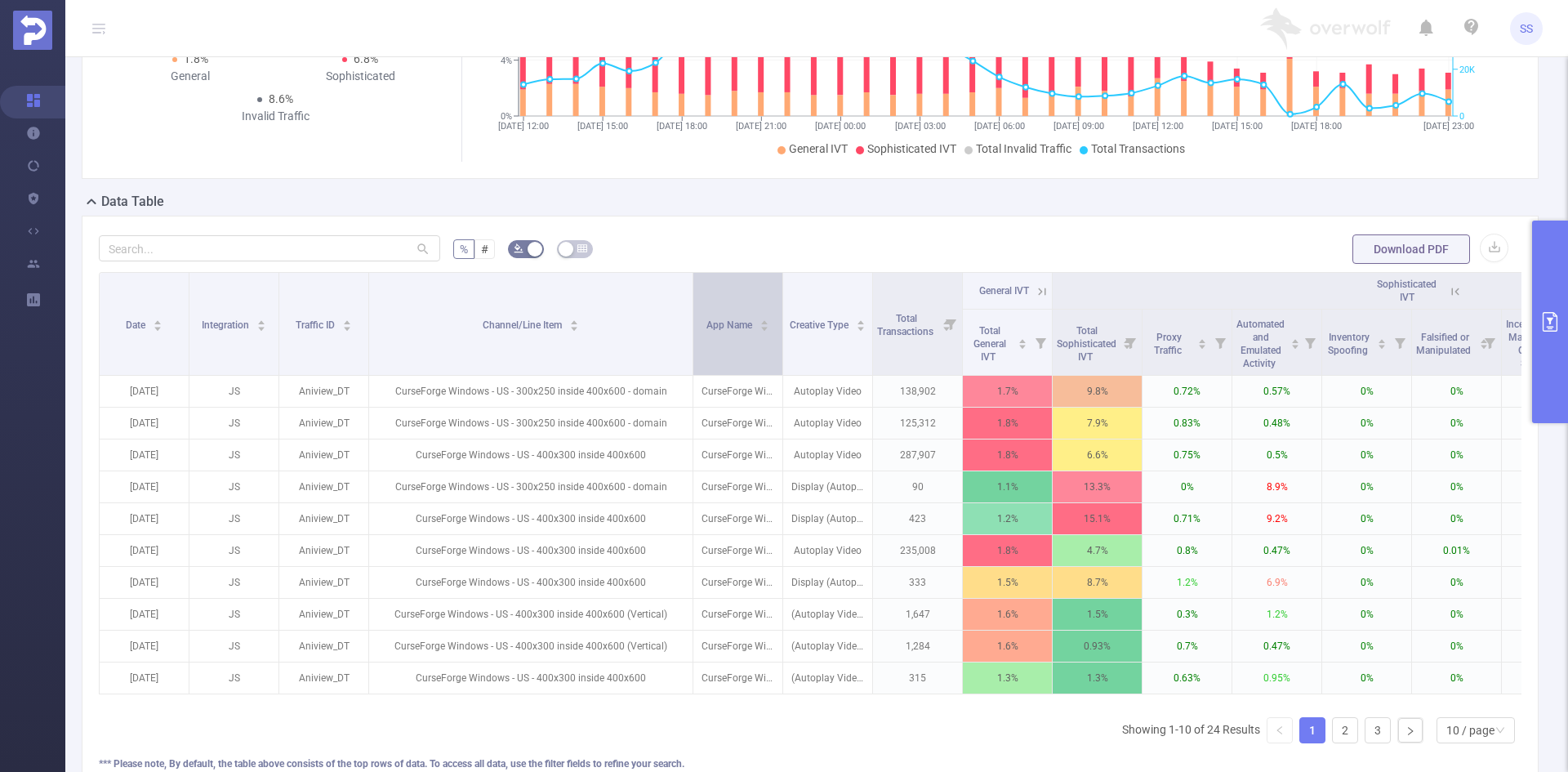
drag, startPoint x: 457, startPoint y: 341, endPoint x: 691, endPoint y: 347, distance: 234.1
click at [691, 347] on span at bounding box center [692, 324] width 8 height 102
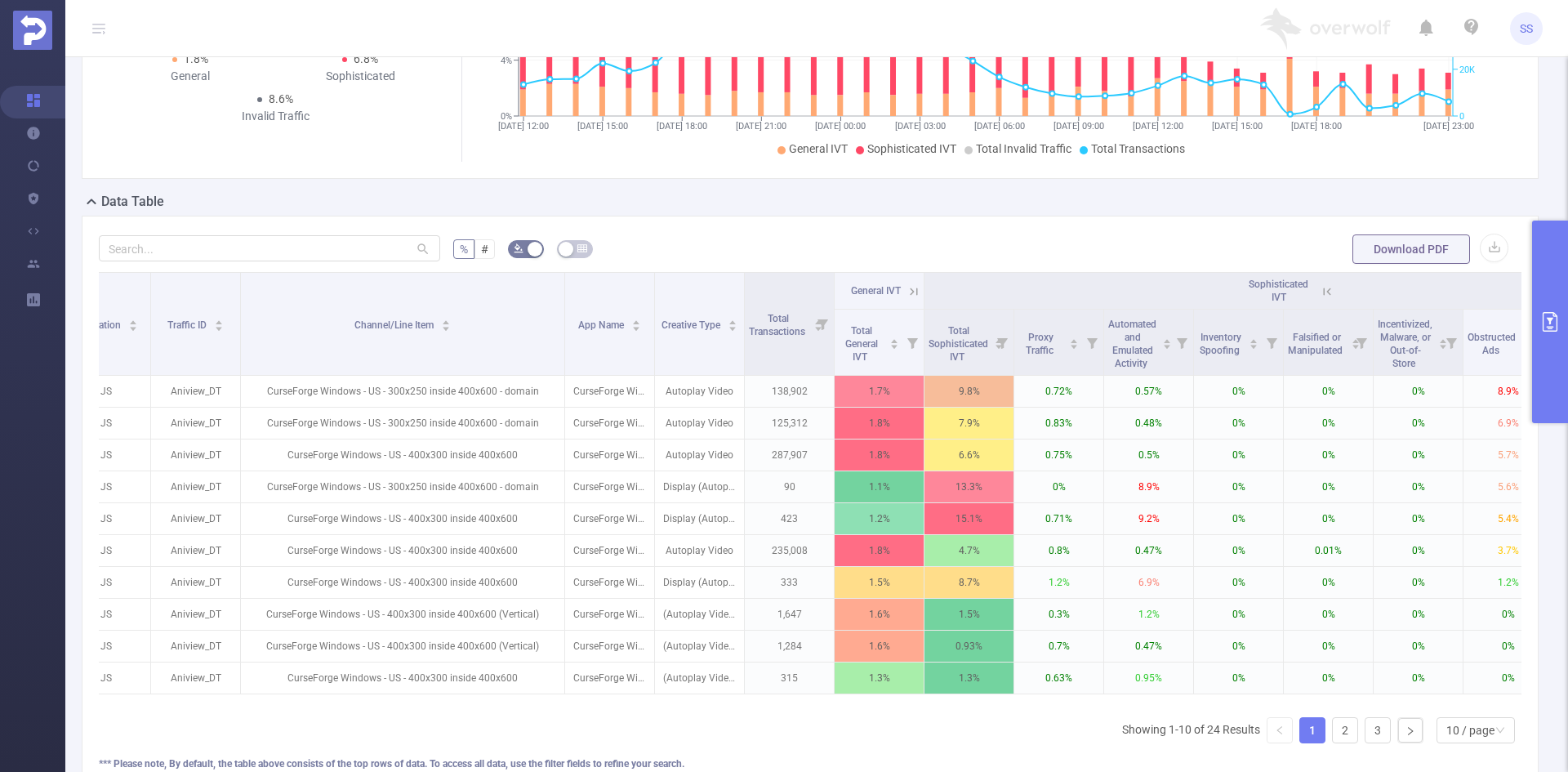
scroll to position [0, 101]
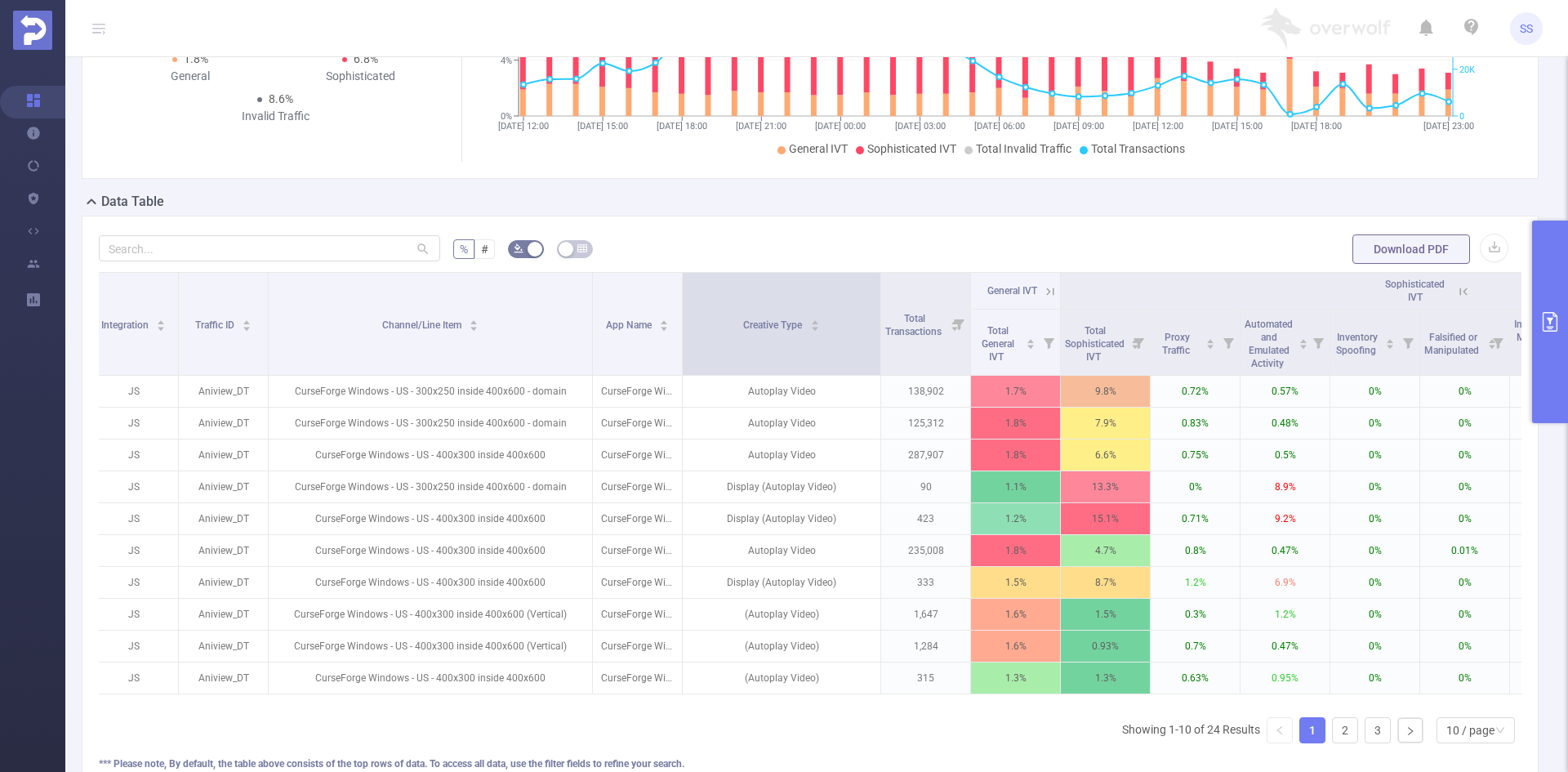
drag, startPoint x: 771, startPoint y: 350, endPoint x: 879, endPoint y: 355, distance: 108.1
click at [879, 355] on span at bounding box center [880, 324] width 8 height 102
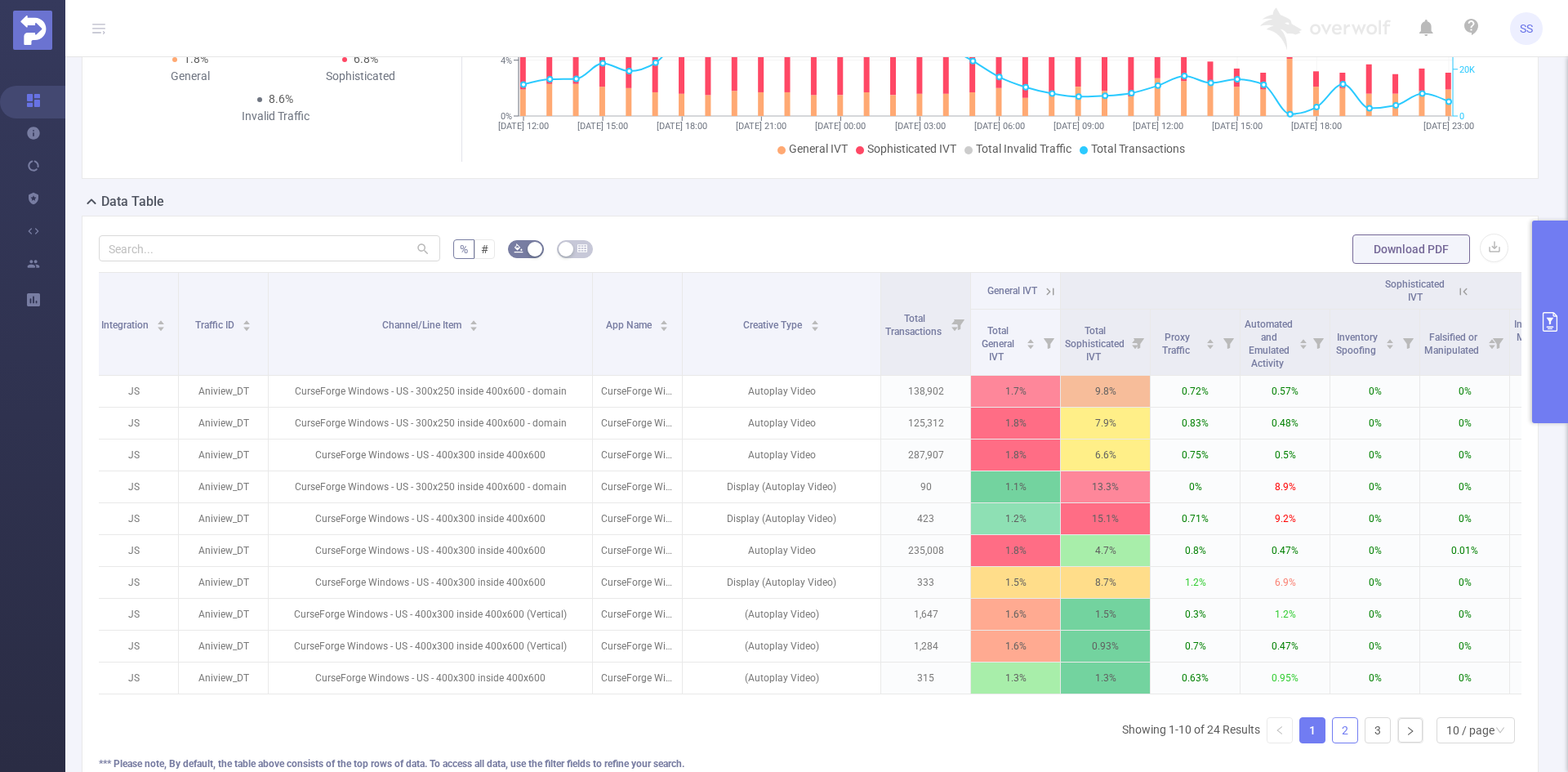
click at [1333, 742] on link "2" at bounding box center [1345, 729] width 24 height 24
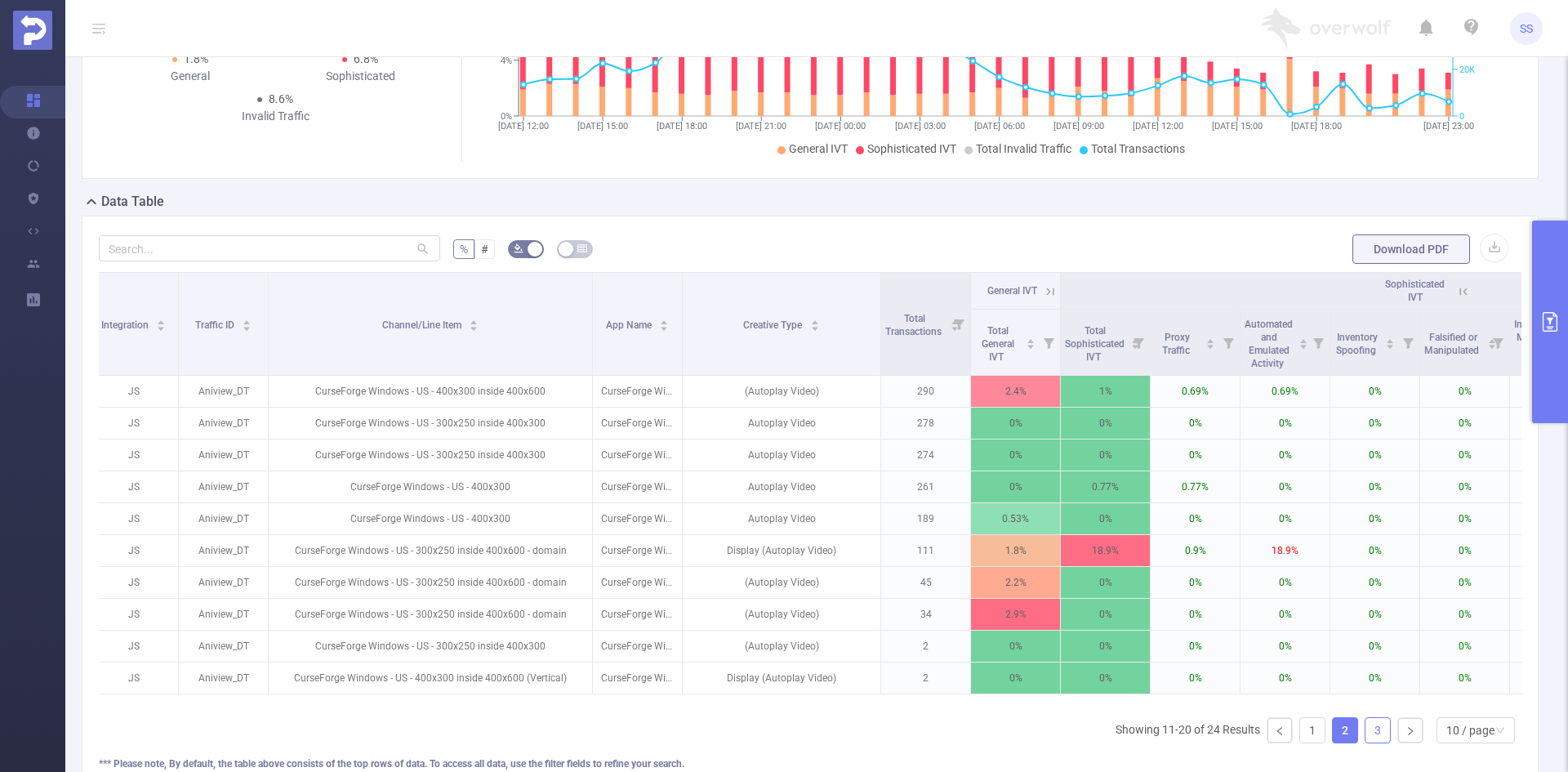
click at [1365, 742] on link "3" at bounding box center [1377, 729] width 24 height 24
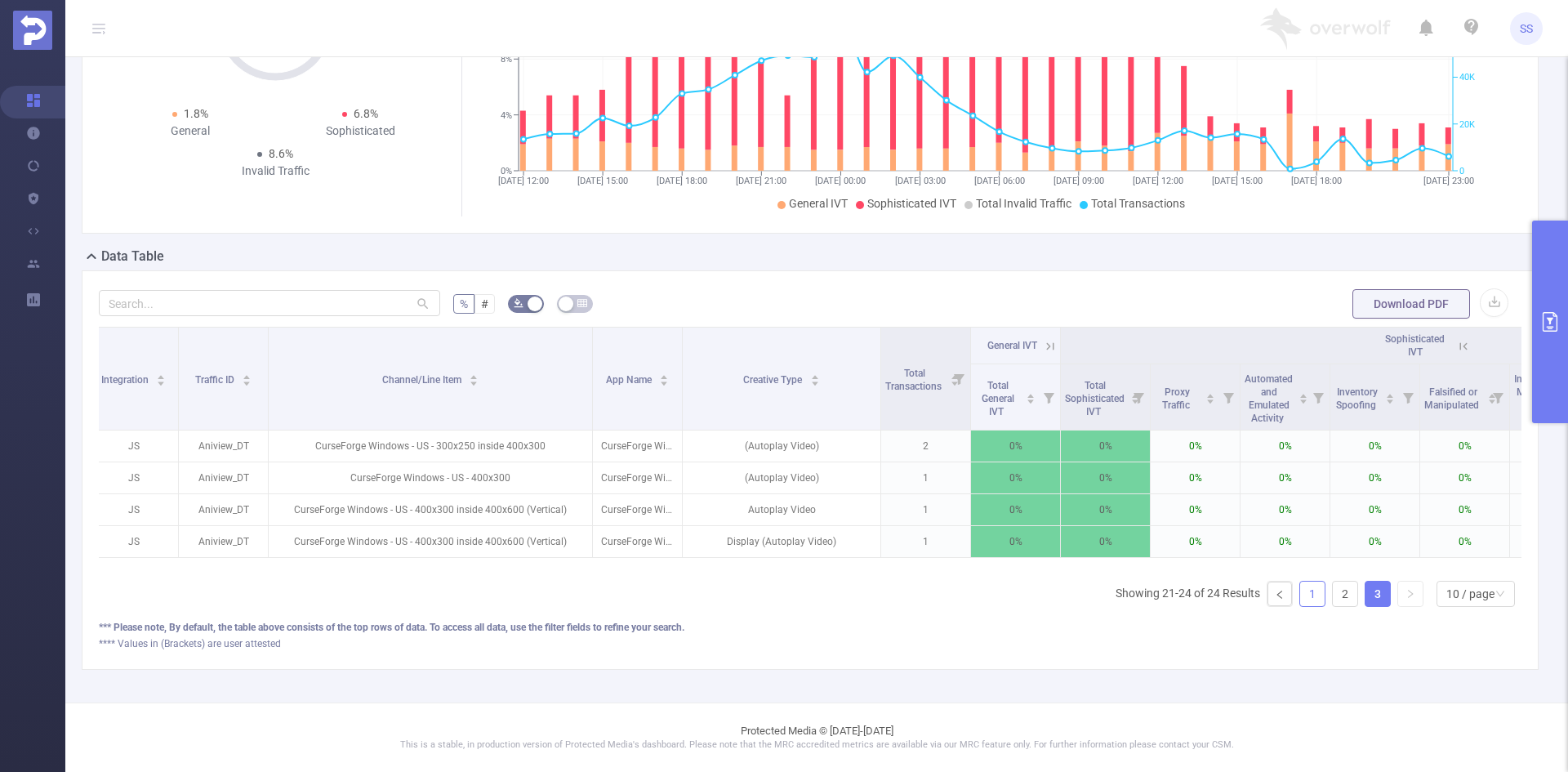
click at [1303, 596] on link "1" at bounding box center [1312, 593] width 24 height 24
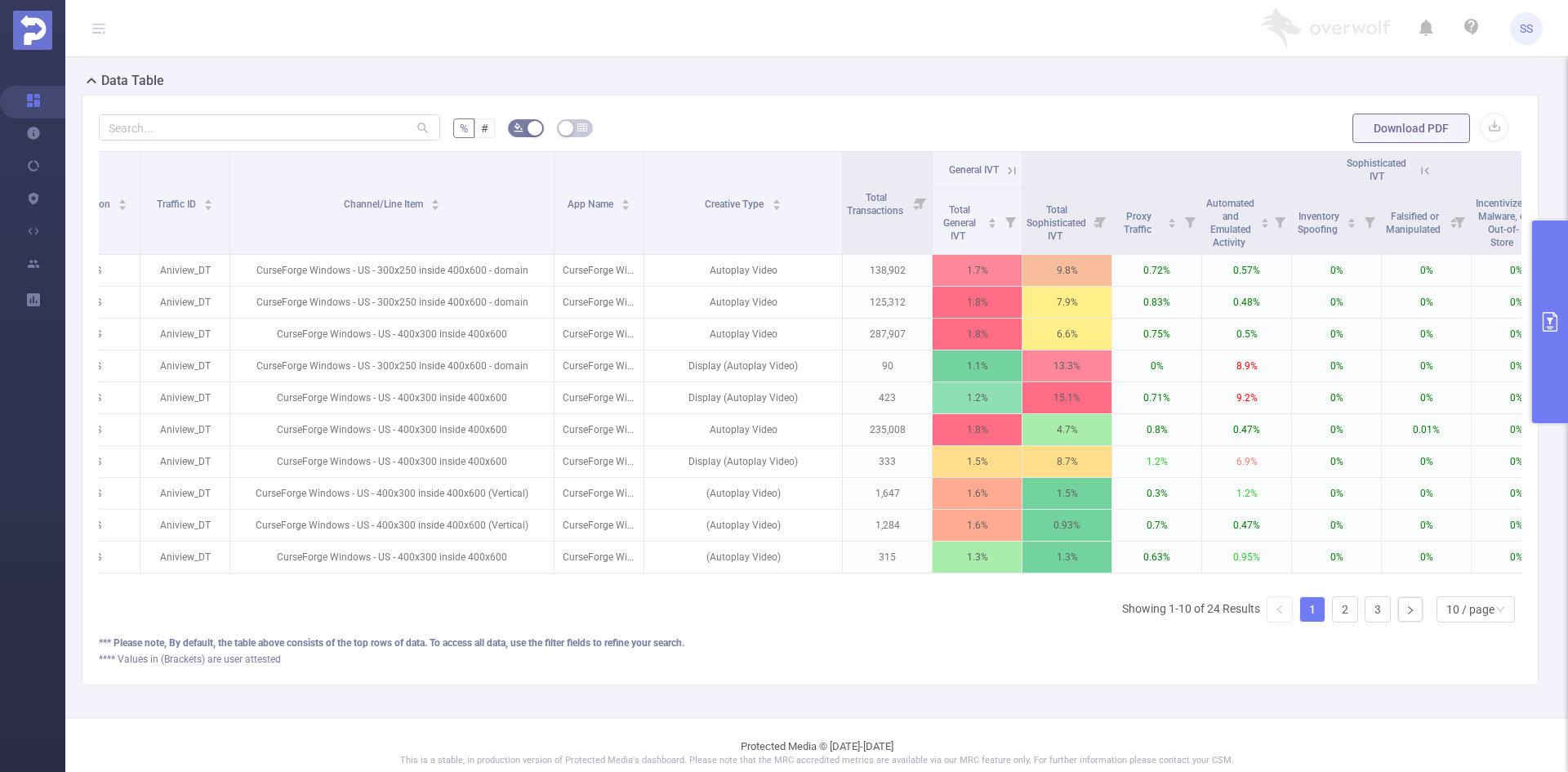
scroll to position [0, 122]
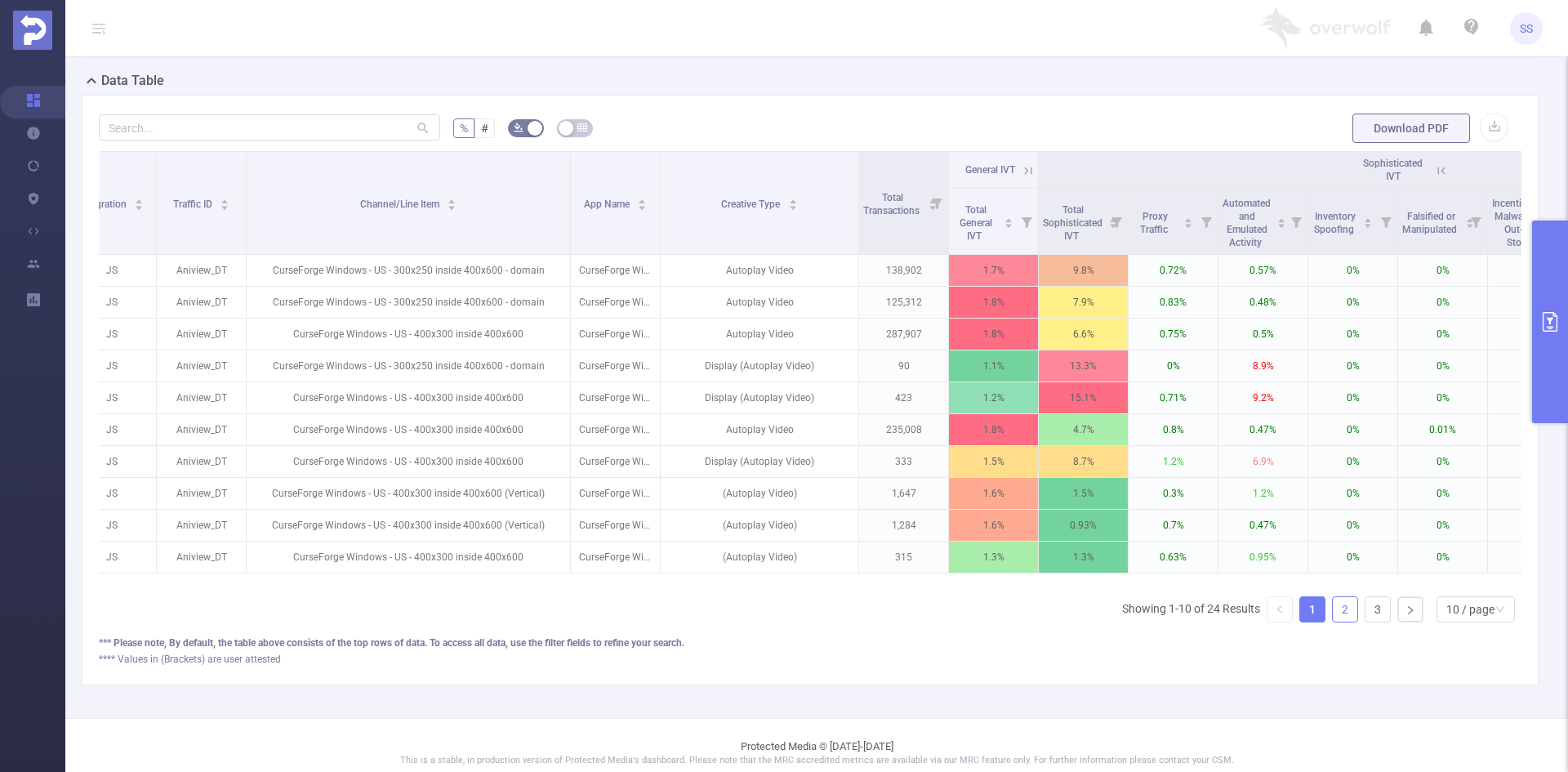
click at [1334, 621] on link "2" at bounding box center [1345, 609] width 24 height 24
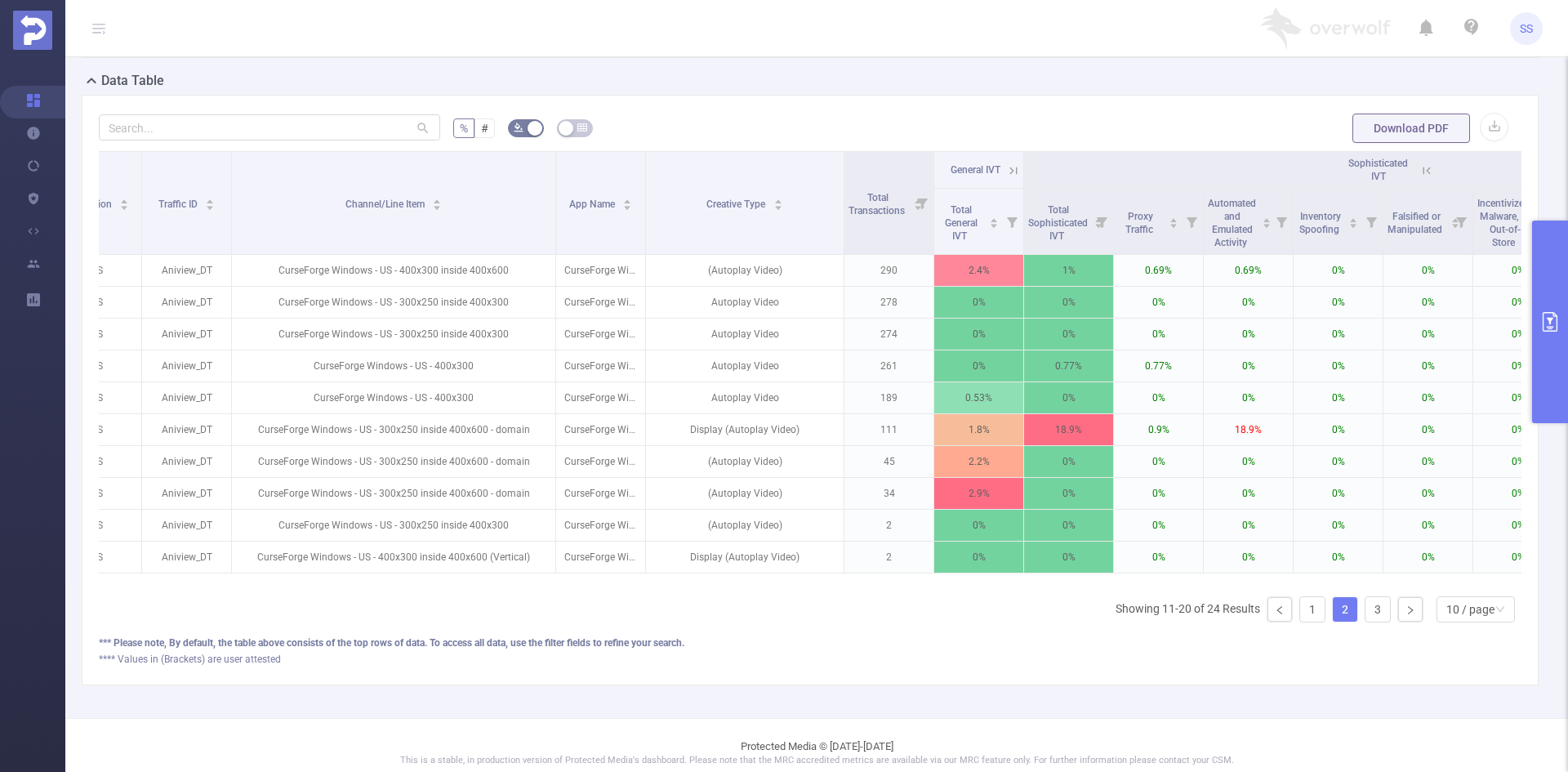
scroll to position [0, 0]
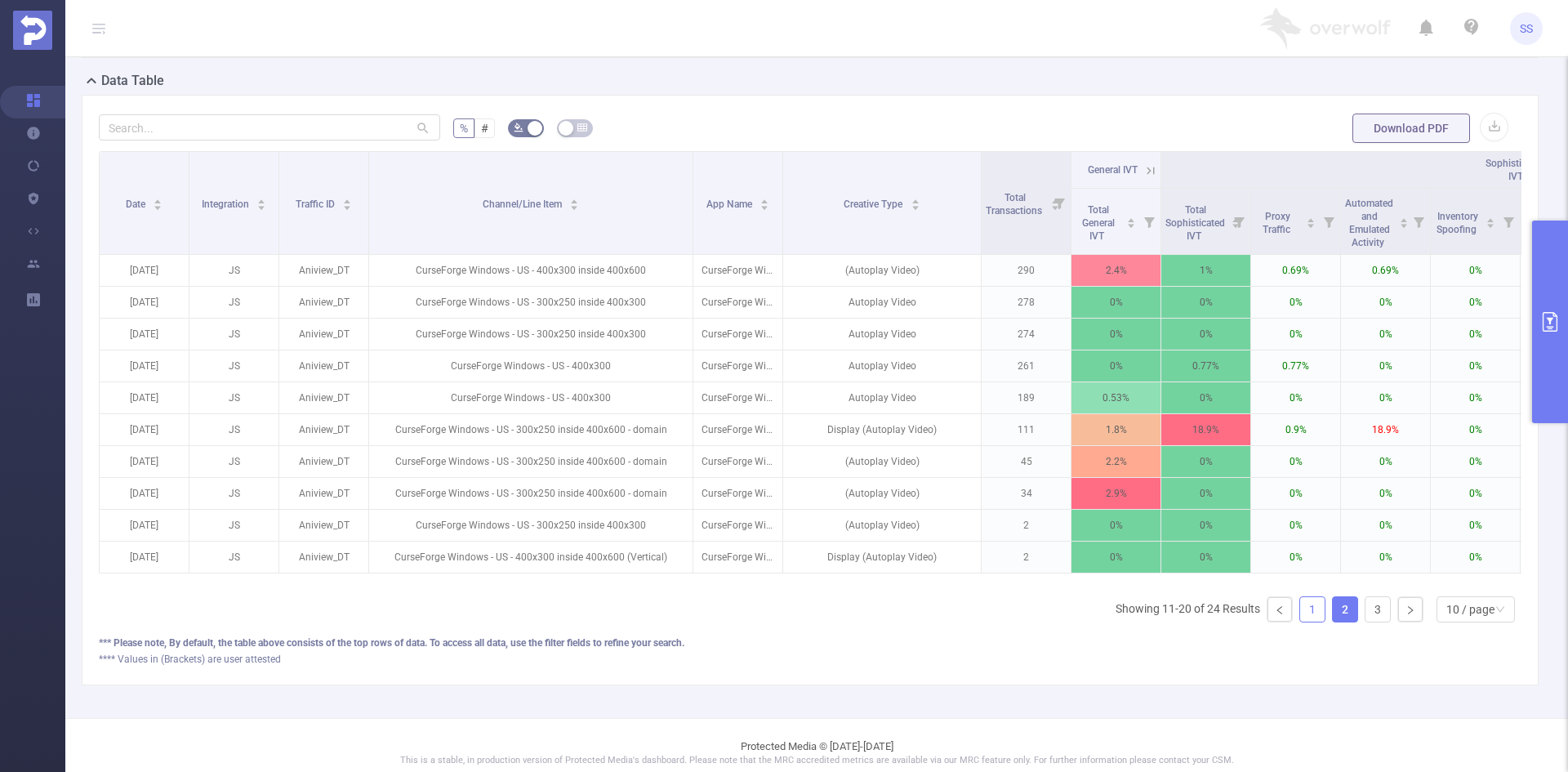
click at [1304, 621] on link "1" at bounding box center [1312, 609] width 24 height 24
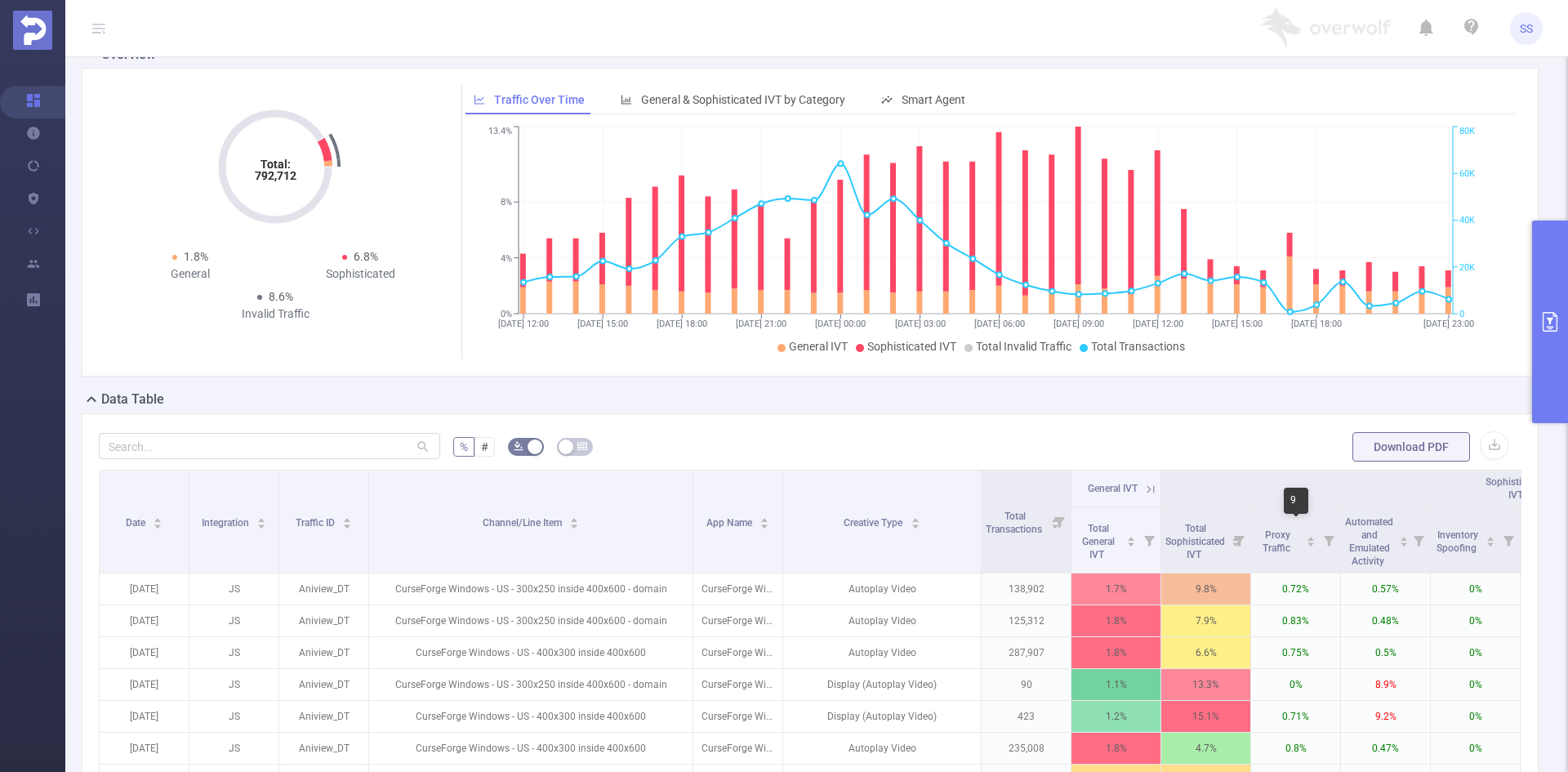
scroll to position [39, 0]
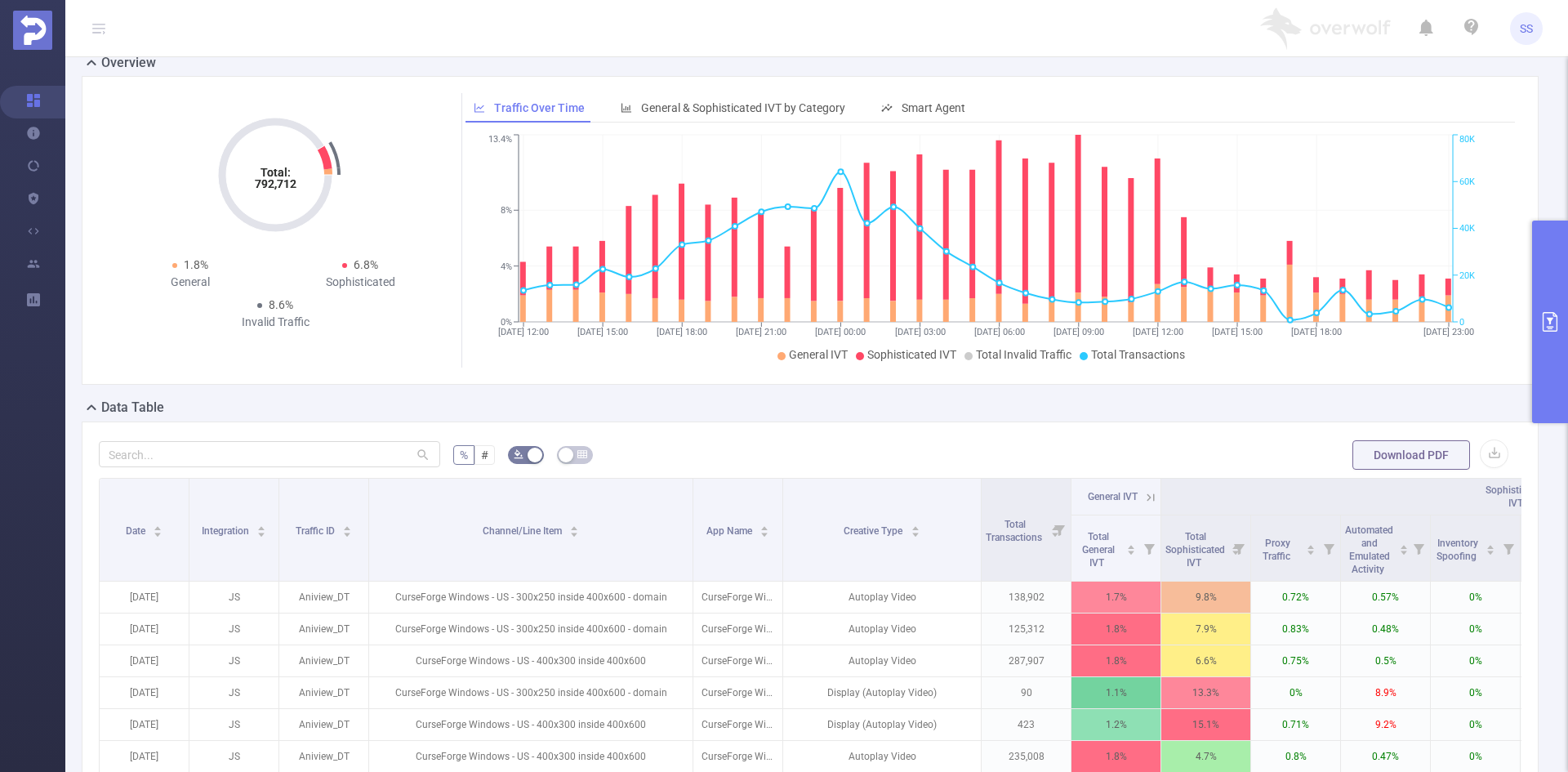
click at [1545, 389] on button "primary" at bounding box center [1549, 321] width 36 height 203
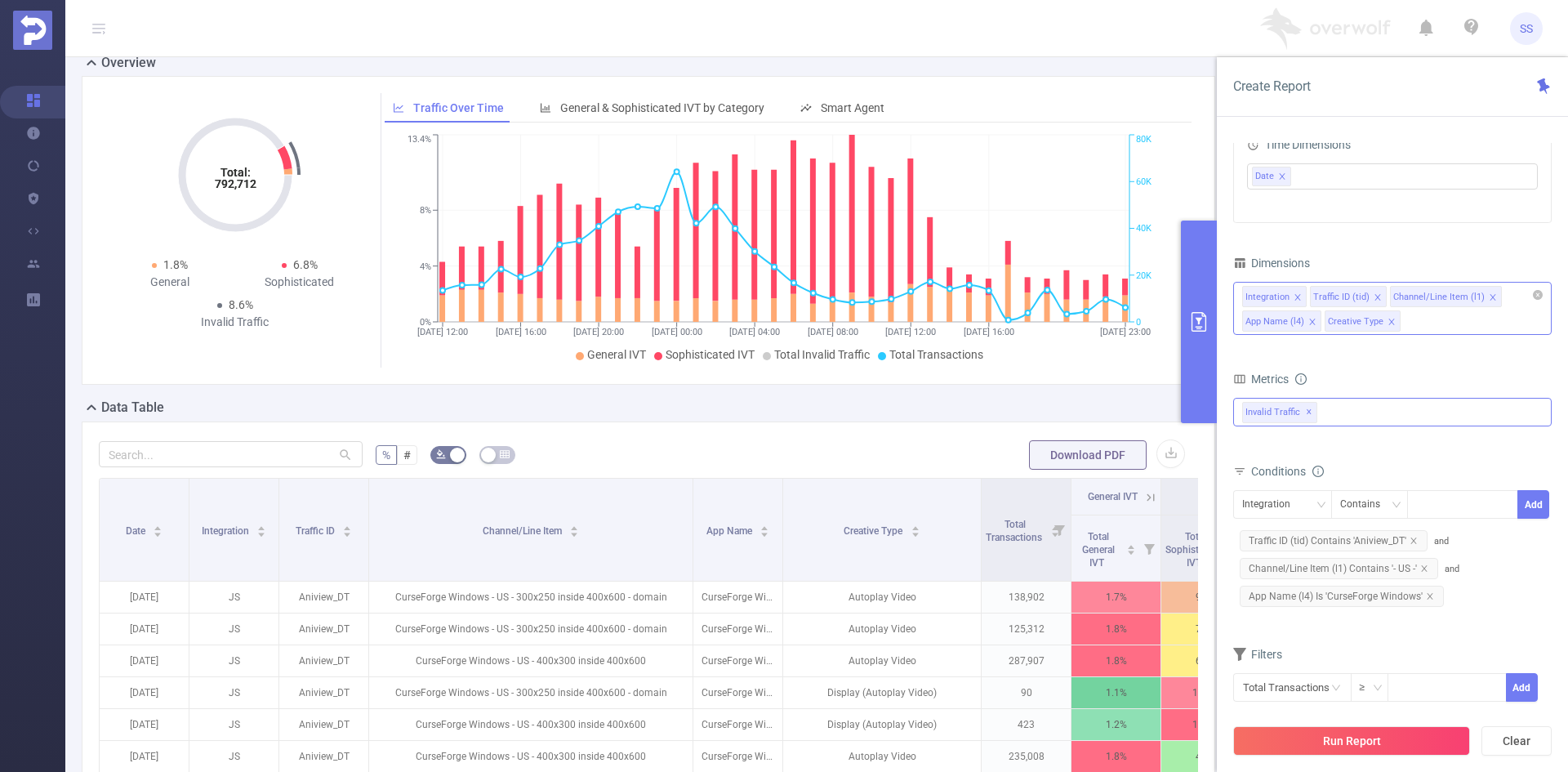
click at [1389, 323] on icon "icon: close" at bounding box center [1391, 321] width 8 height 8
click at [1416, 322] on div "Integration Traffic ID (tid) Channel/Line Item (l1) App Name (l4)" at bounding box center [1392, 307] width 318 height 53
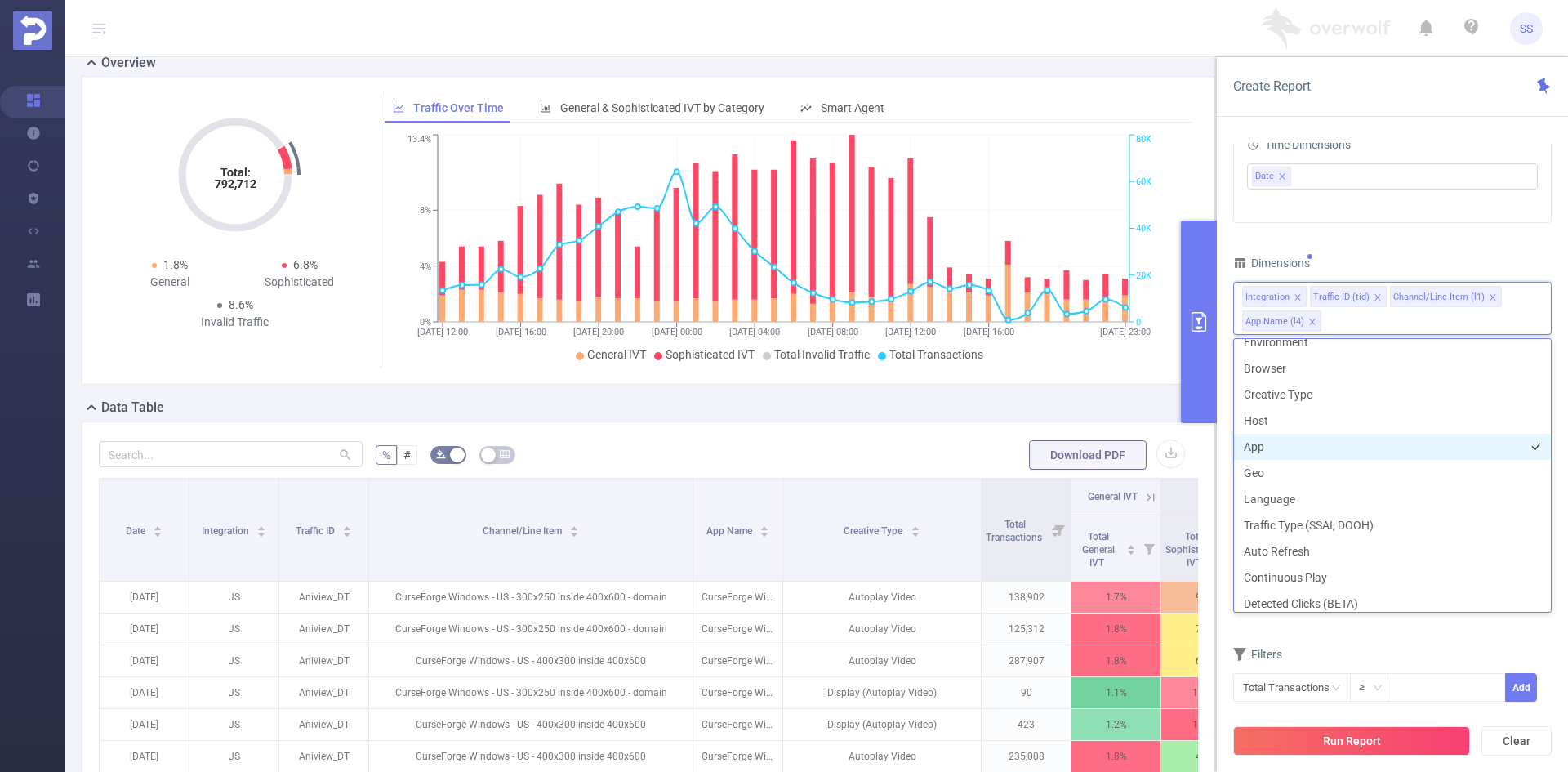
scroll to position [167, 0]
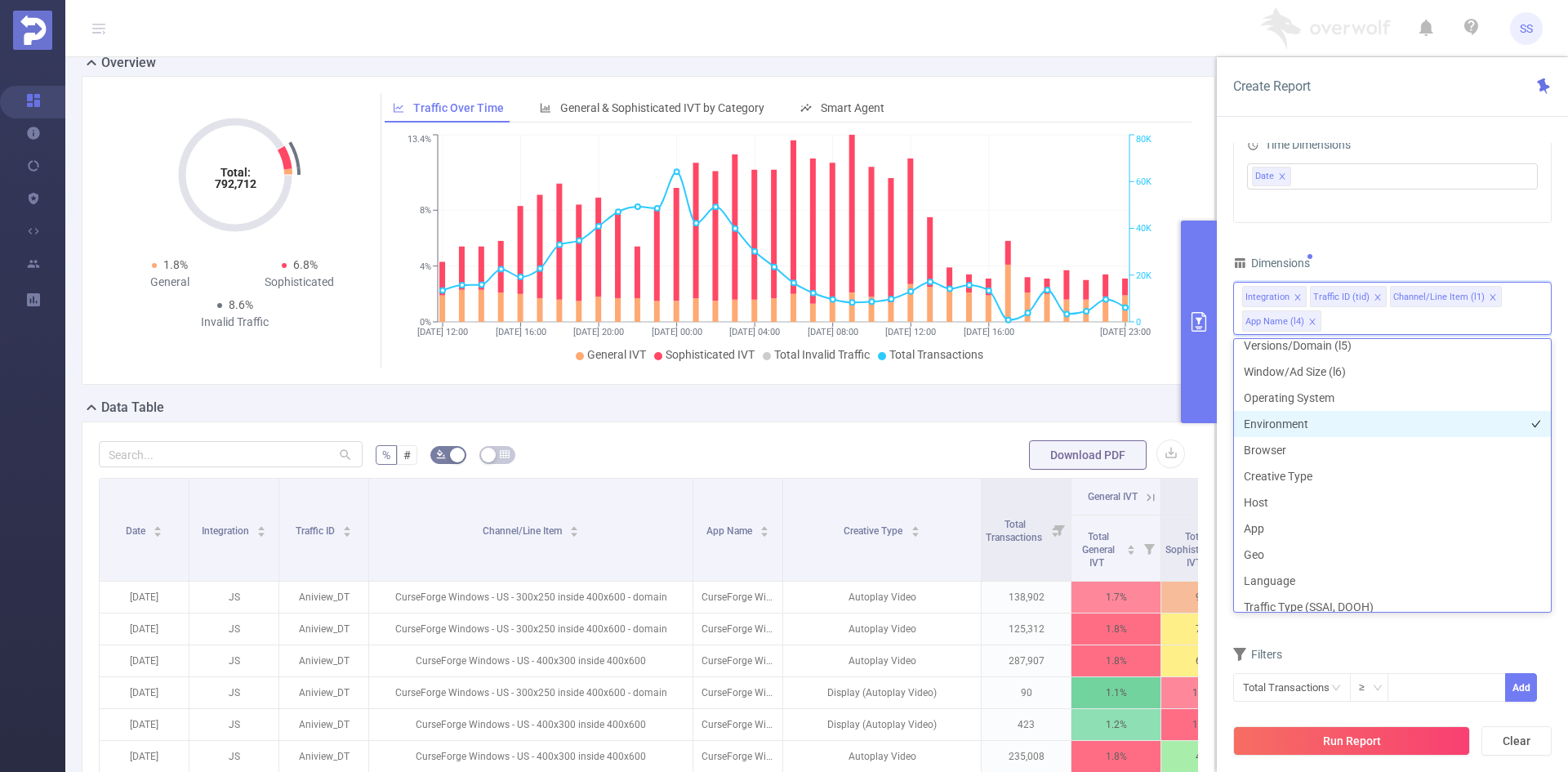
click at [1329, 421] on li "Environment" at bounding box center [1392, 424] width 317 height 26
click at [1380, 260] on div "Dimensions" at bounding box center [1392, 265] width 318 height 27
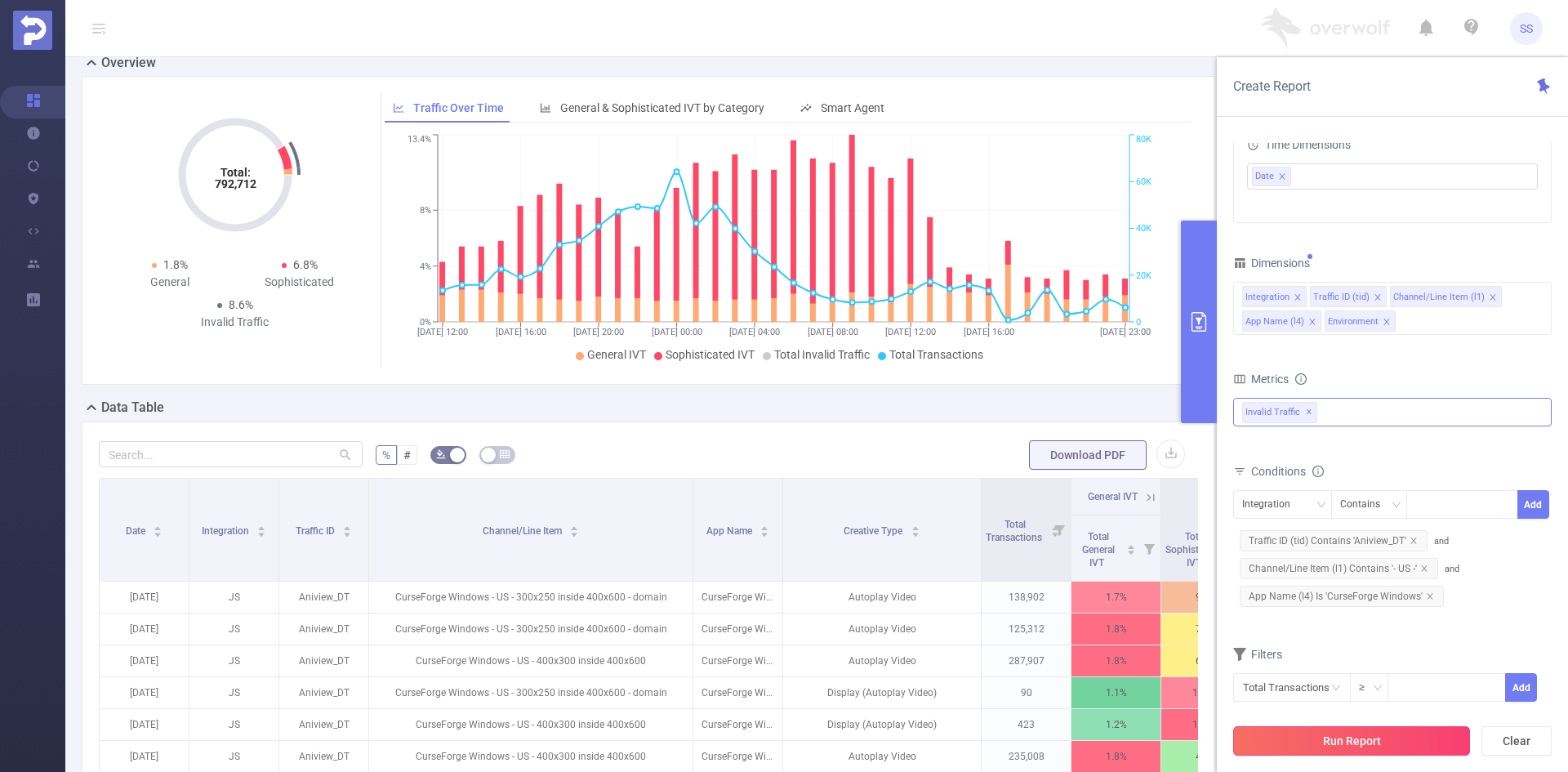
click at [1369, 730] on button "Run Report" at bounding box center [1351, 741] width 237 height 30
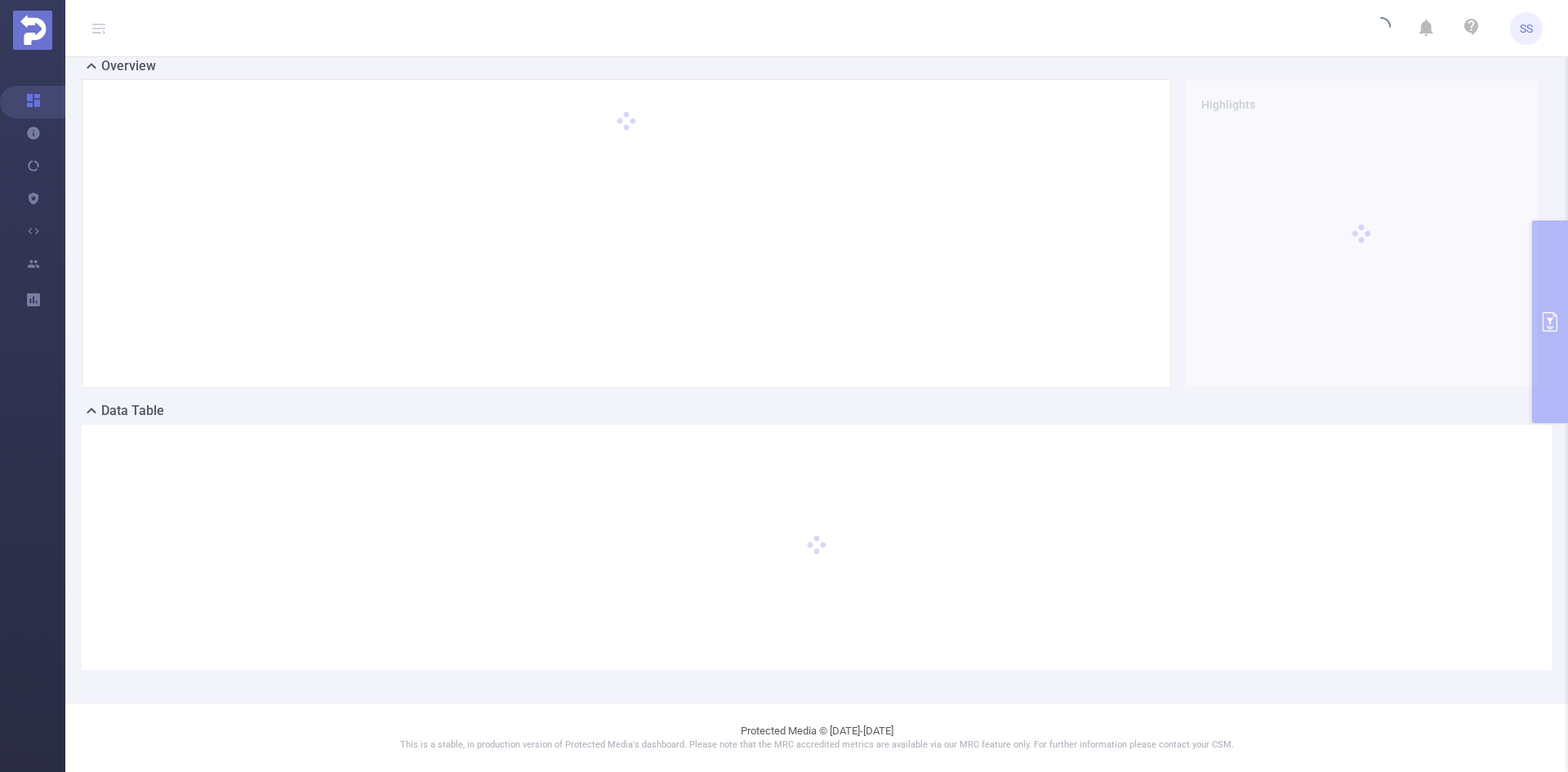
scroll to position [0, 0]
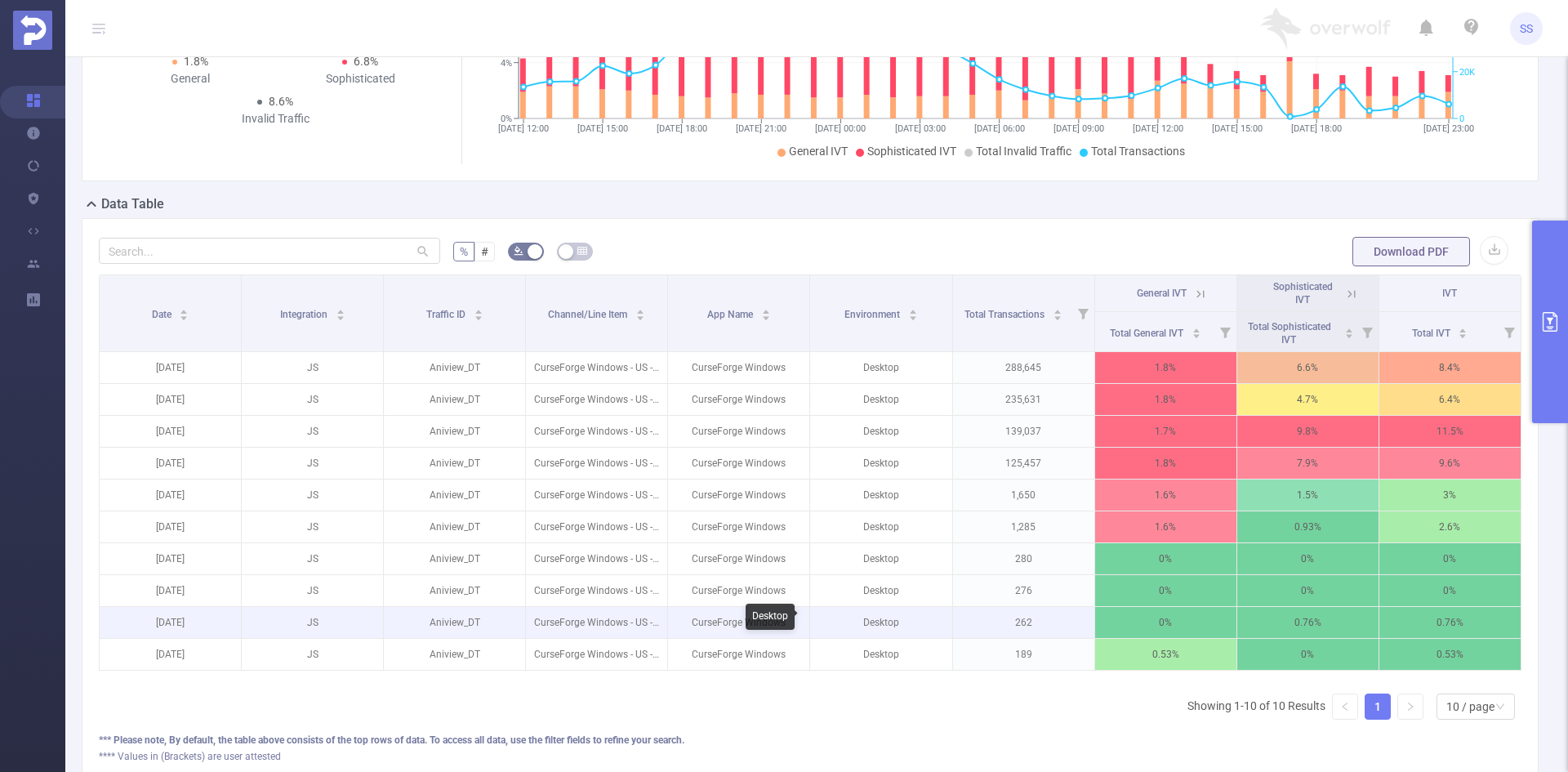
scroll to position [245, 0]
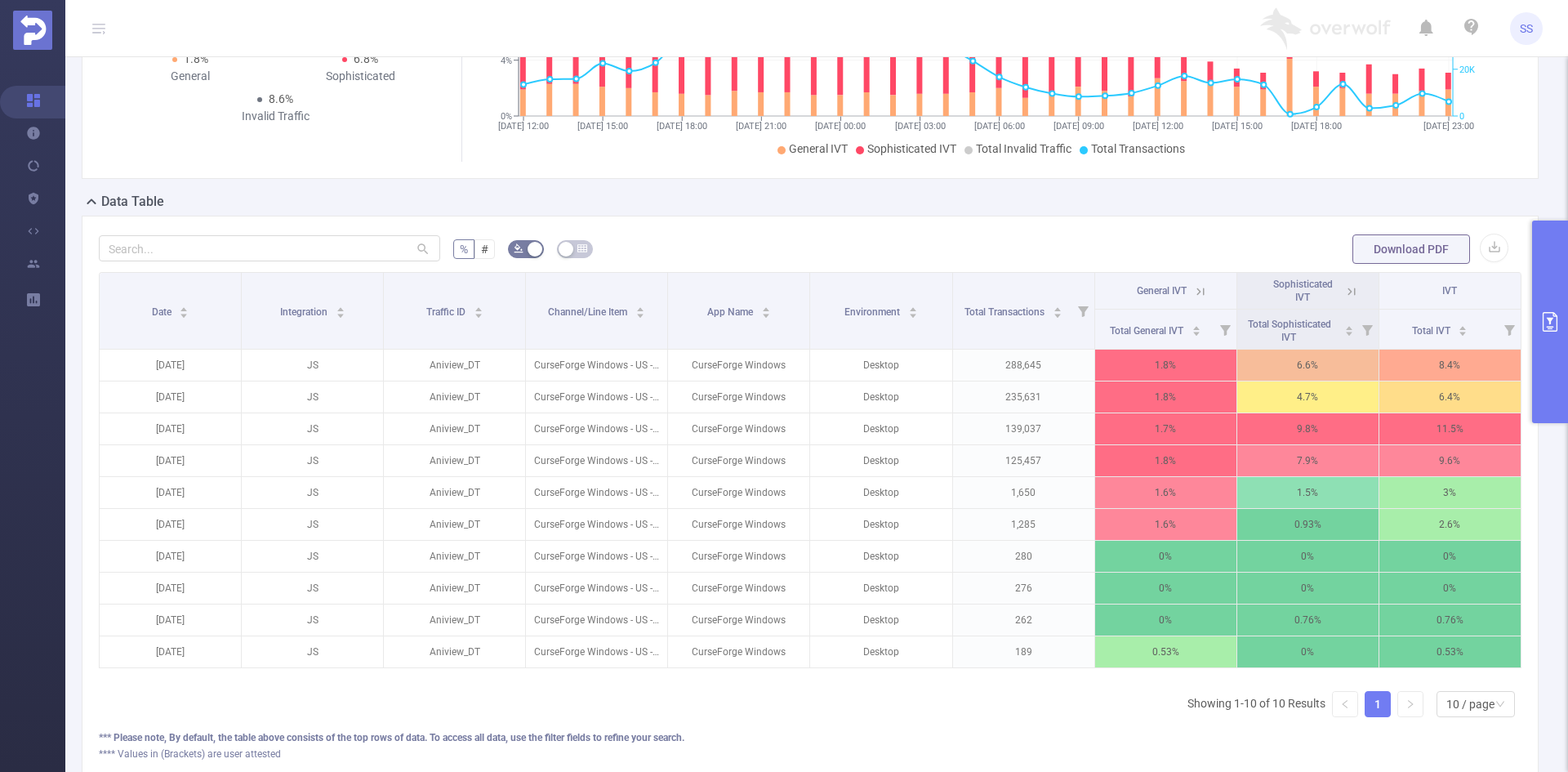
click at [1344, 284] on icon at bounding box center [1351, 292] width 15 height 15
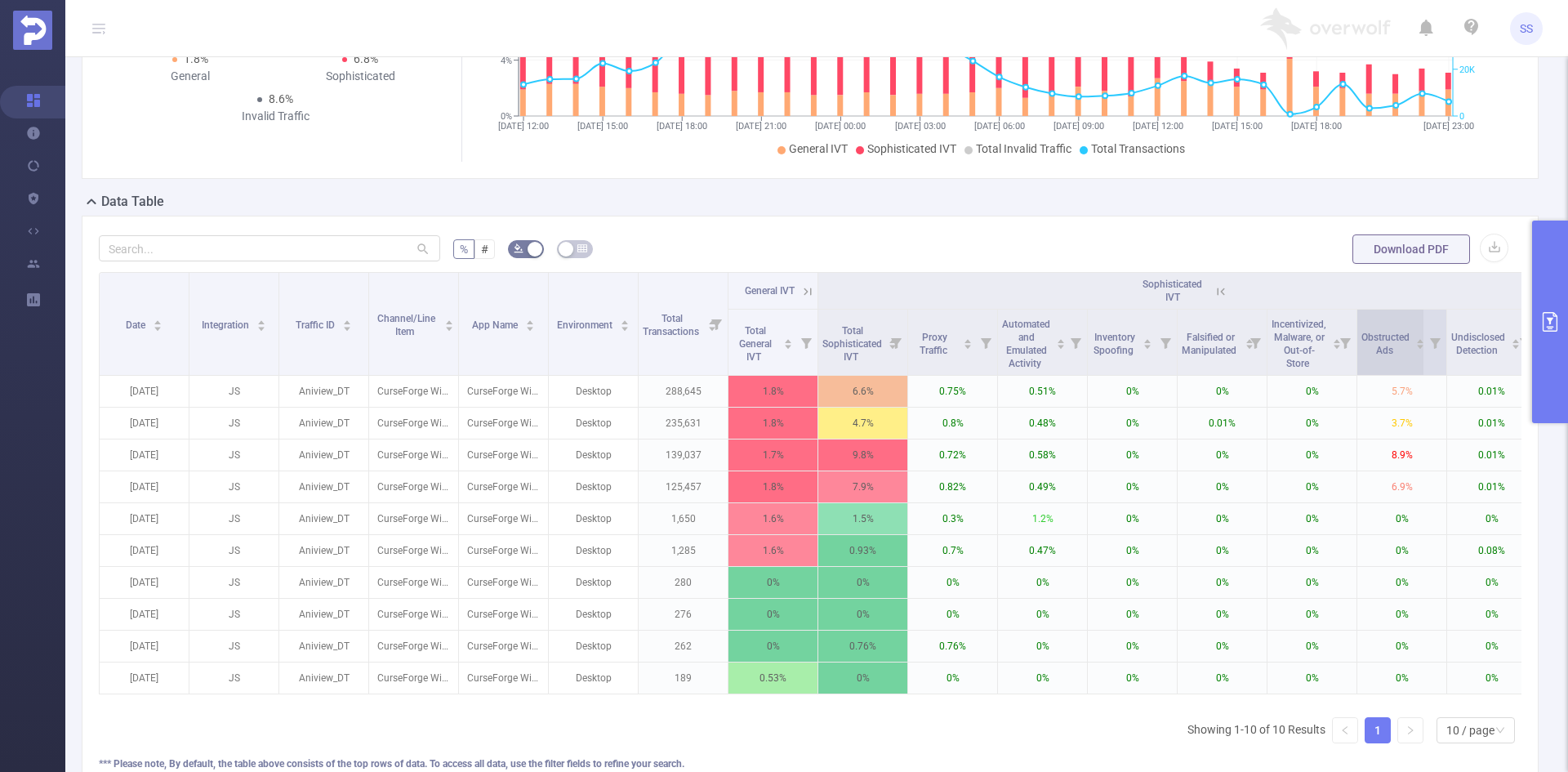
click at [1378, 350] on span "Obstructed Ads" at bounding box center [1386, 343] width 48 height 24
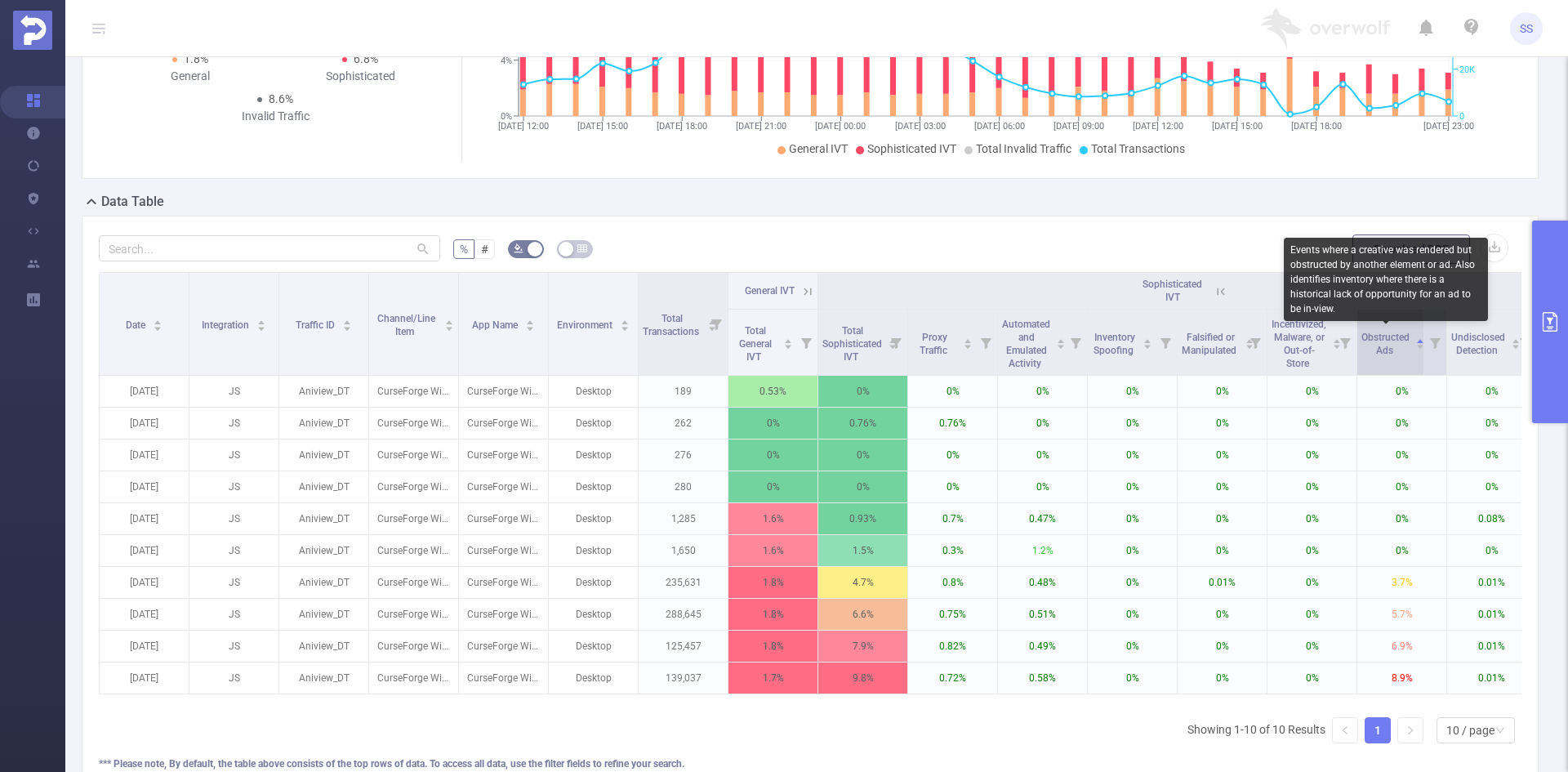
click at [1378, 350] on span "Obstructed Ads" at bounding box center [1386, 343] width 48 height 24
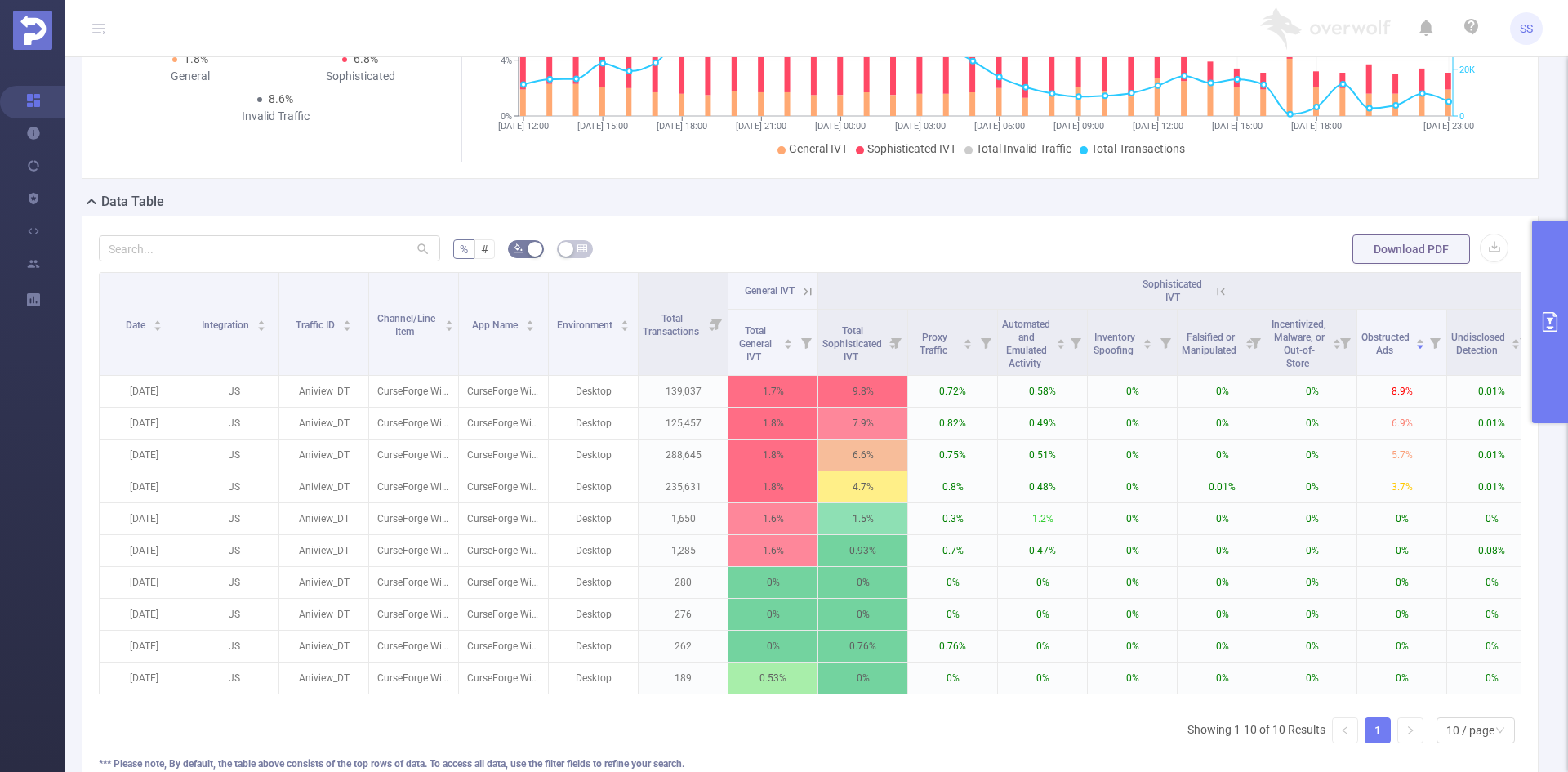
click at [1555, 343] on button "primary" at bounding box center [1549, 321] width 36 height 203
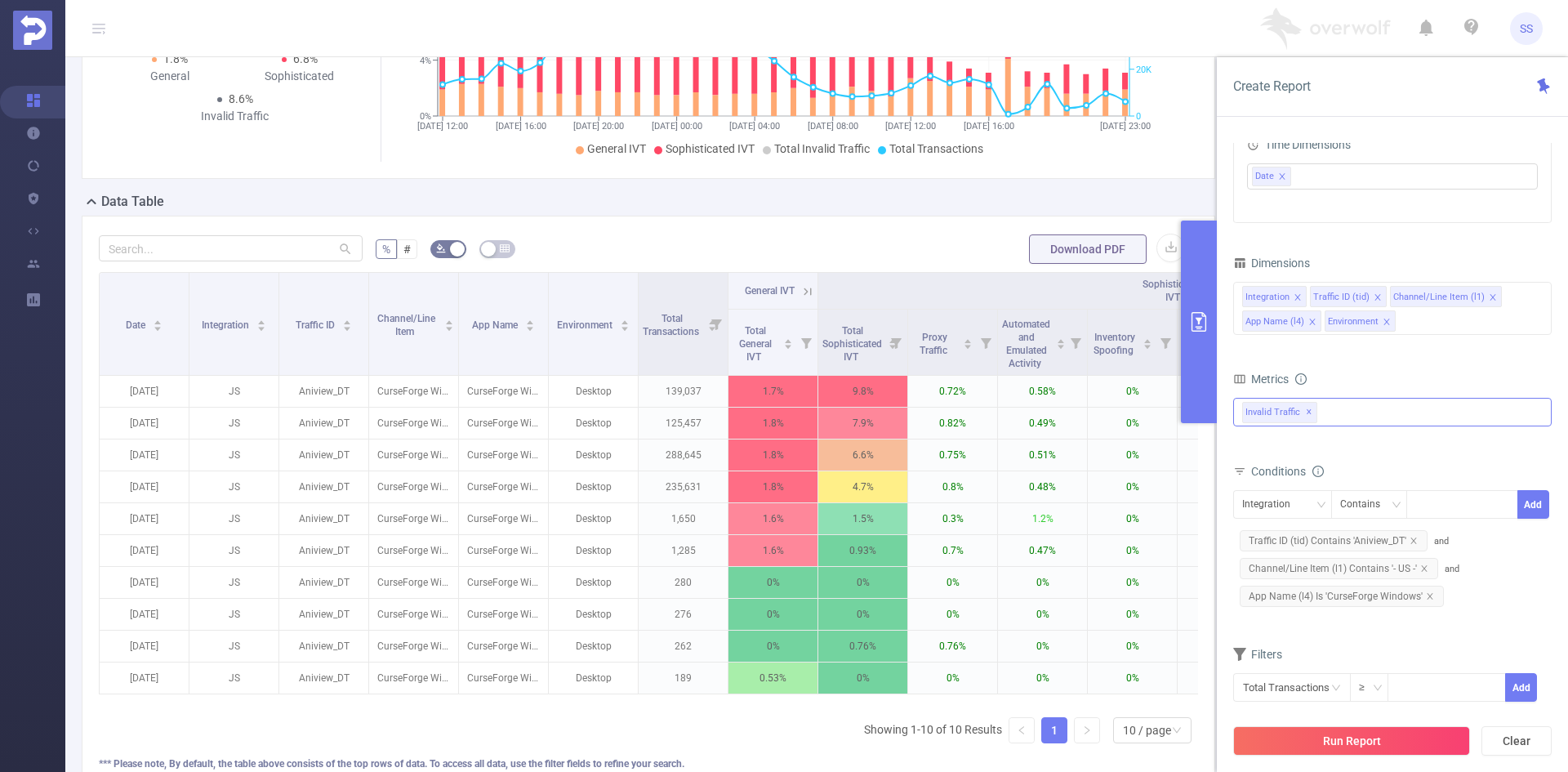
click at [1384, 326] on icon "icon: close" at bounding box center [1387, 322] width 8 height 10
click at [1437, 322] on div "Integration Traffic ID (tid) Channel/Line Item (l1) App Name (l4)" at bounding box center [1392, 307] width 318 height 53
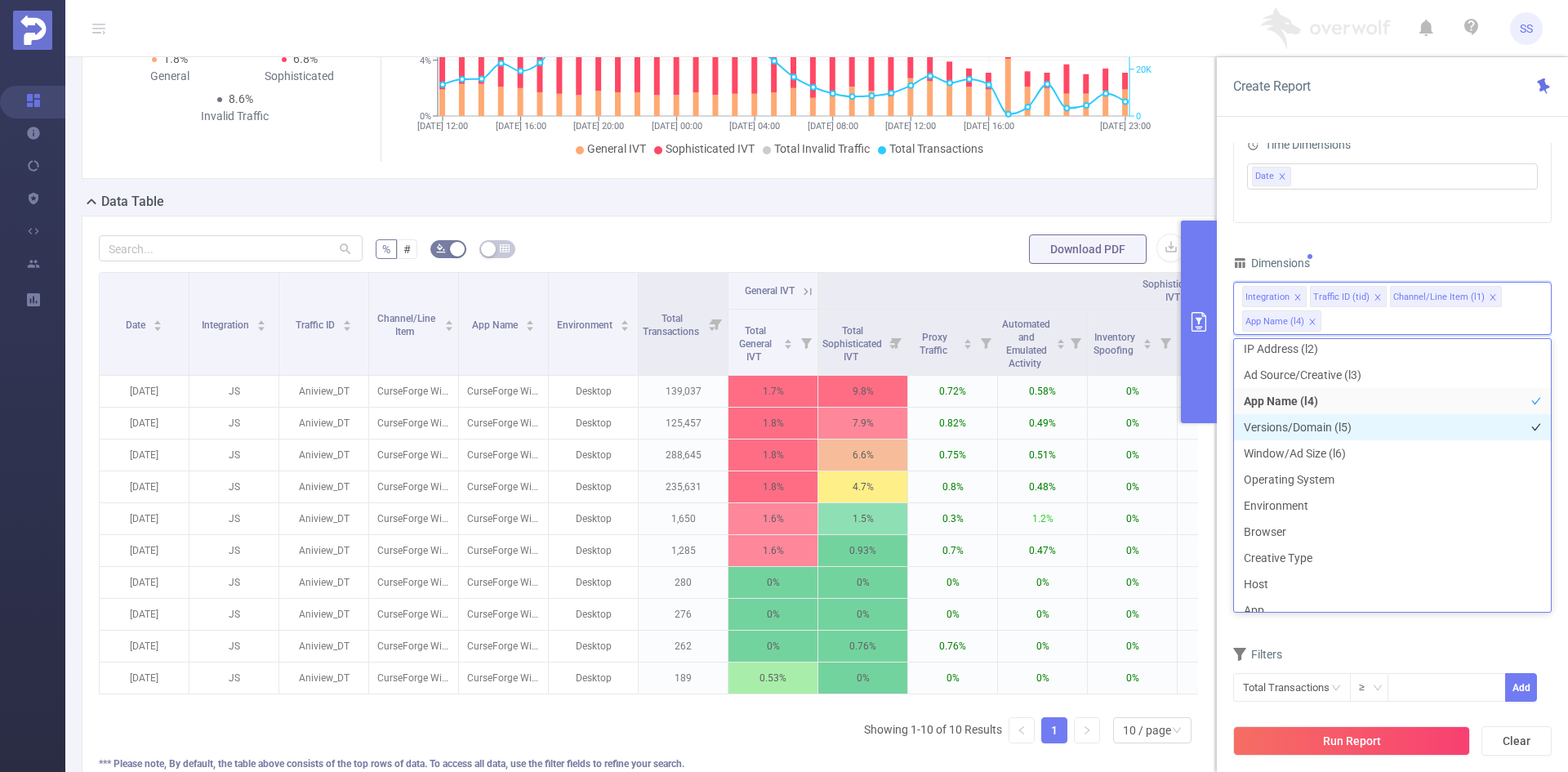
scroll to position [167, 0]
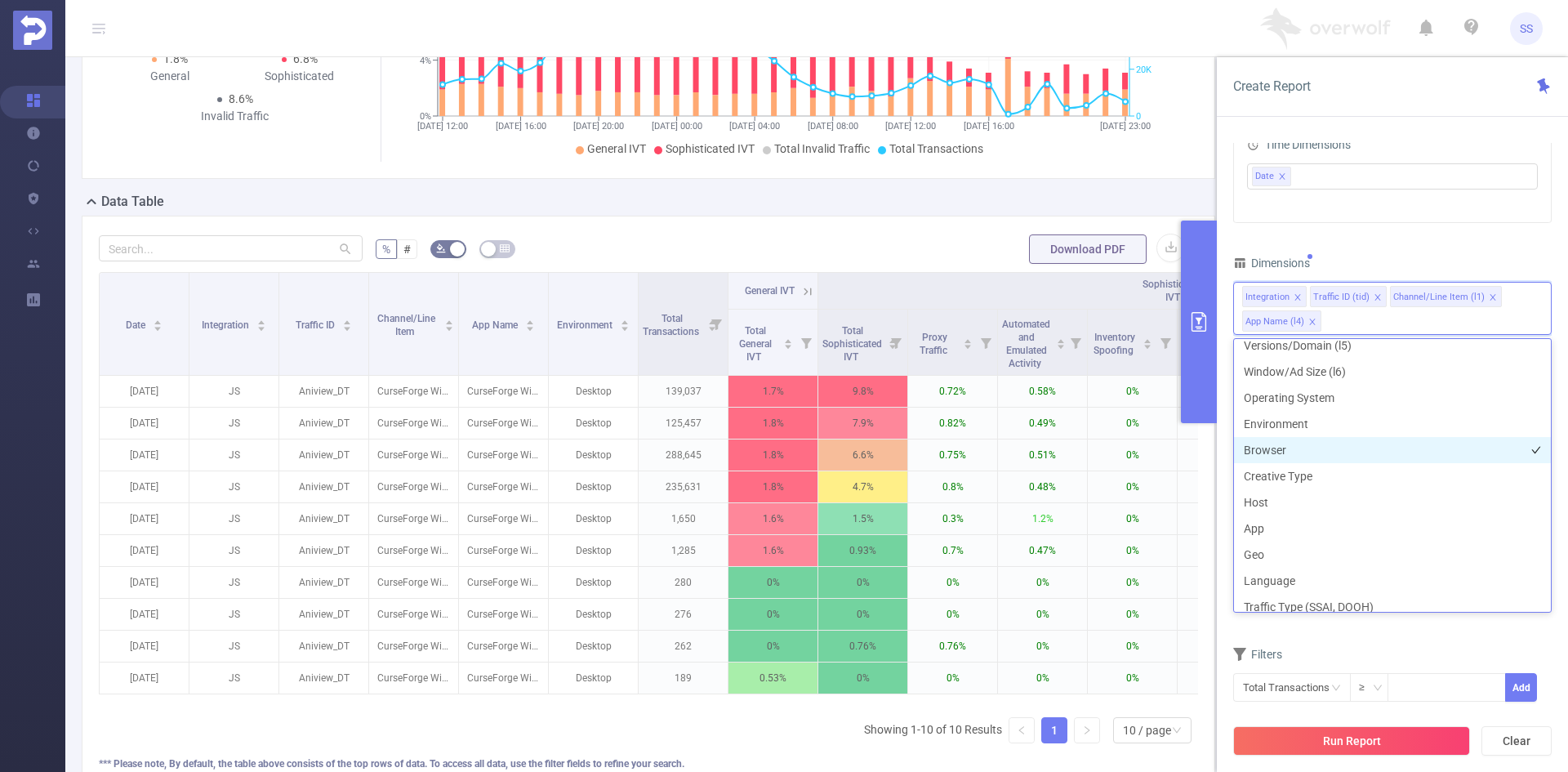
click at [1362, 445] on li "Browser" at bounding box center [1392, 450] width 317 height 26
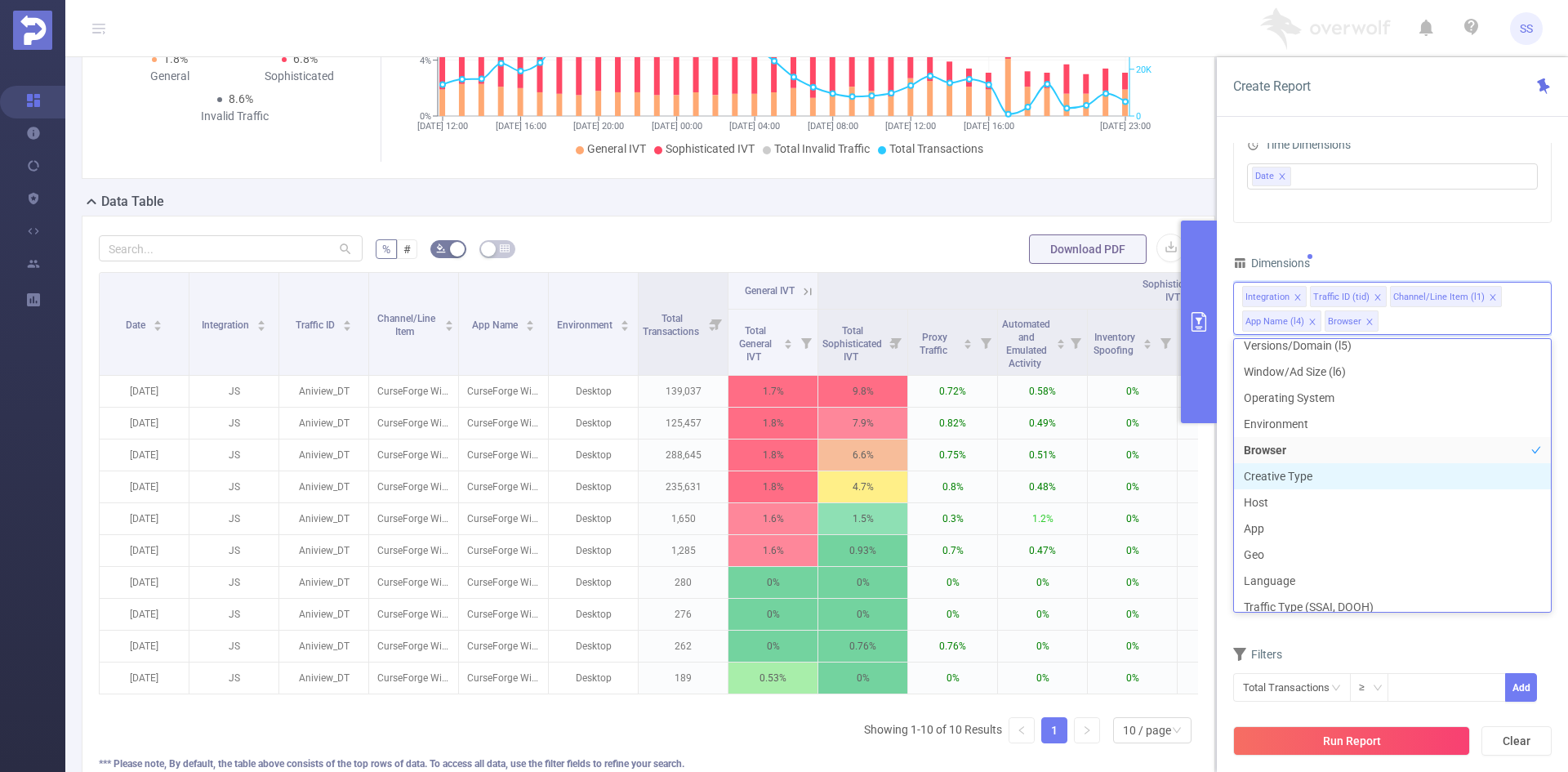
scroll to position [160, 0]
click at [1414, 243] on div "PID 1000414 - OverWolf 1000414 - OverWolf Time Range [DATE] 12:00 _ [DATE] 23:5…" at bounding box center [1392, 269] width 318 height 906
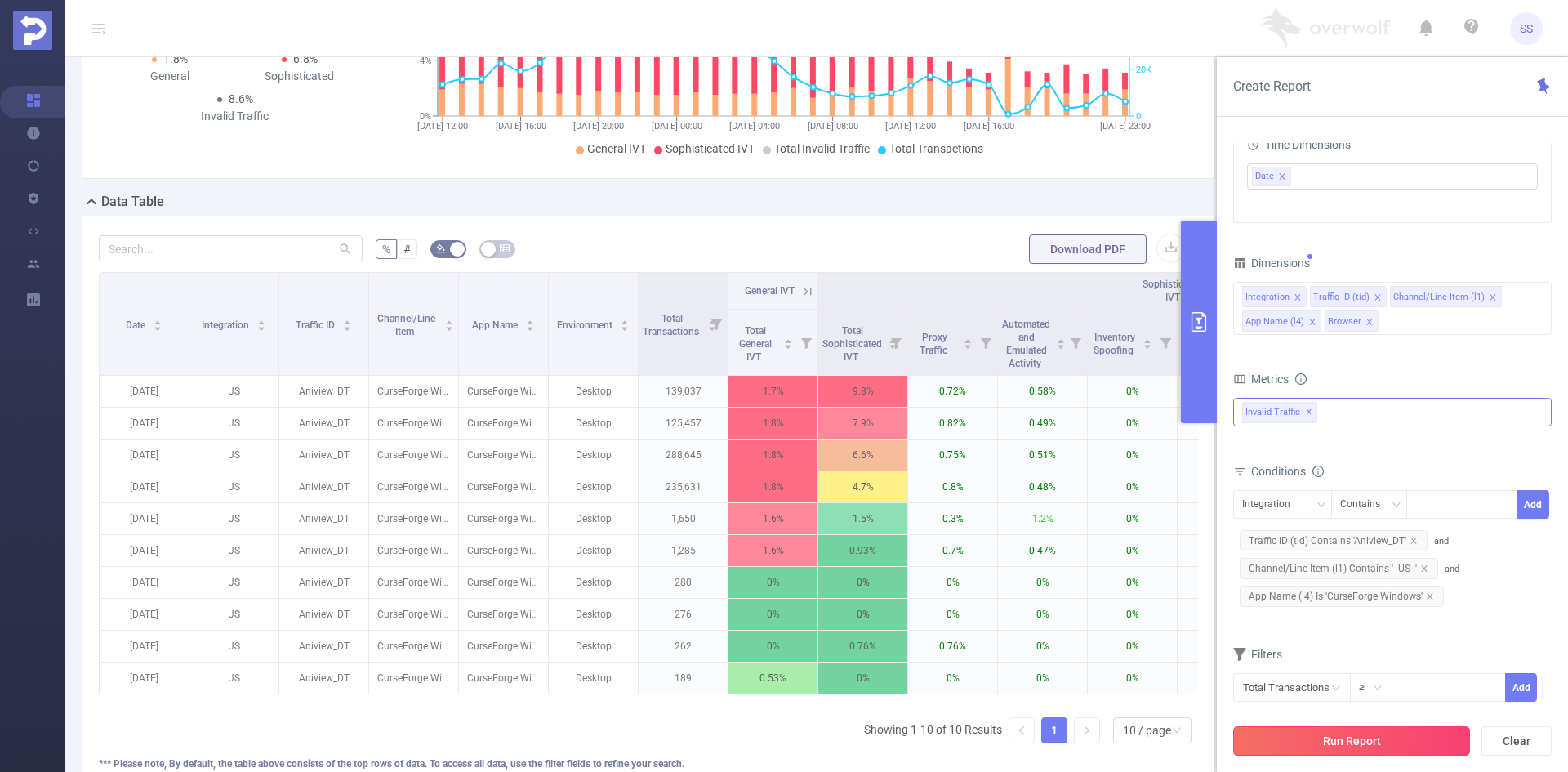
click at [1363, 739] on button "Run Report" at bounding box center [1351, 741] width 237 height 30
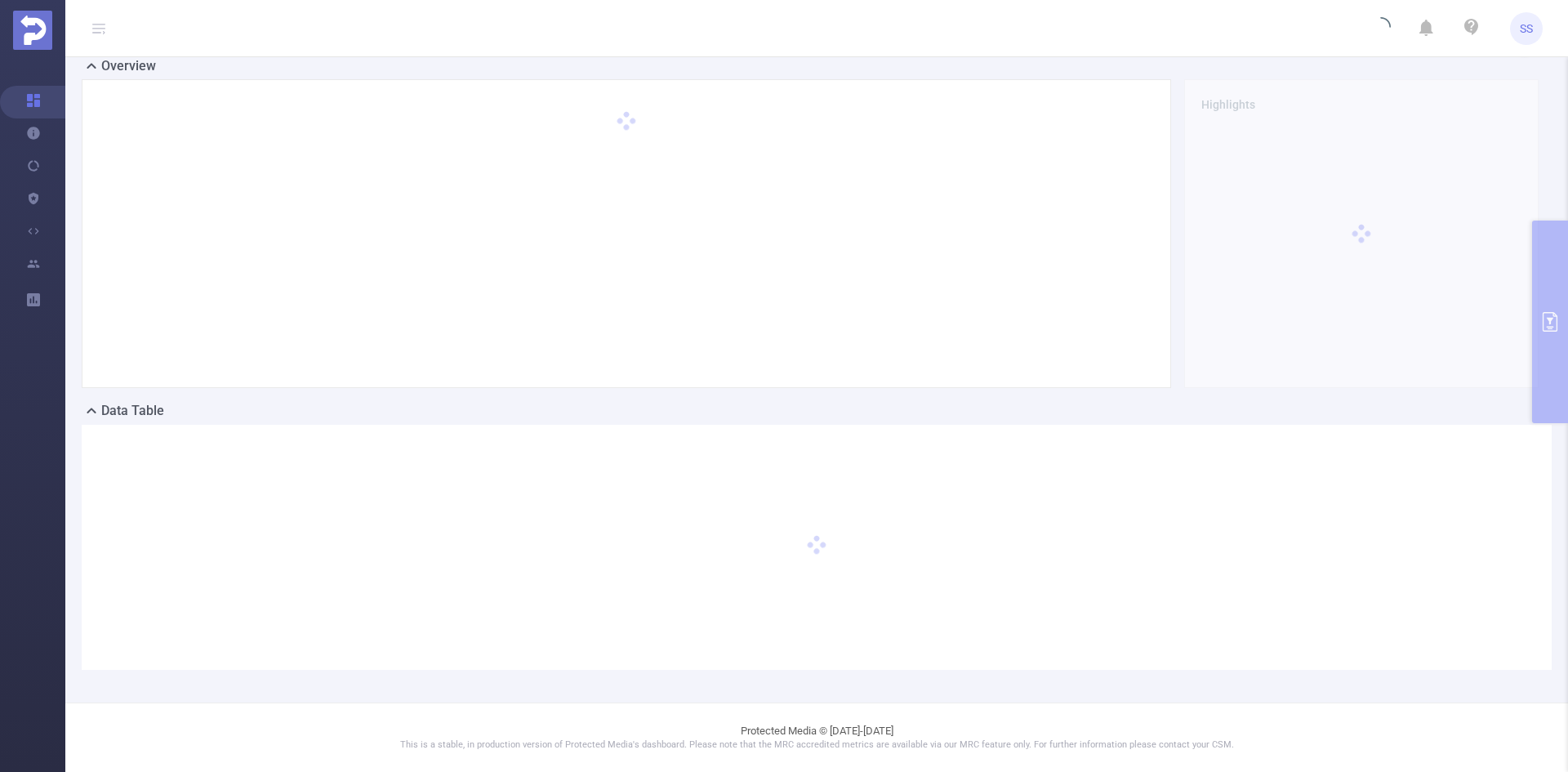
scroll to position [0, 0]
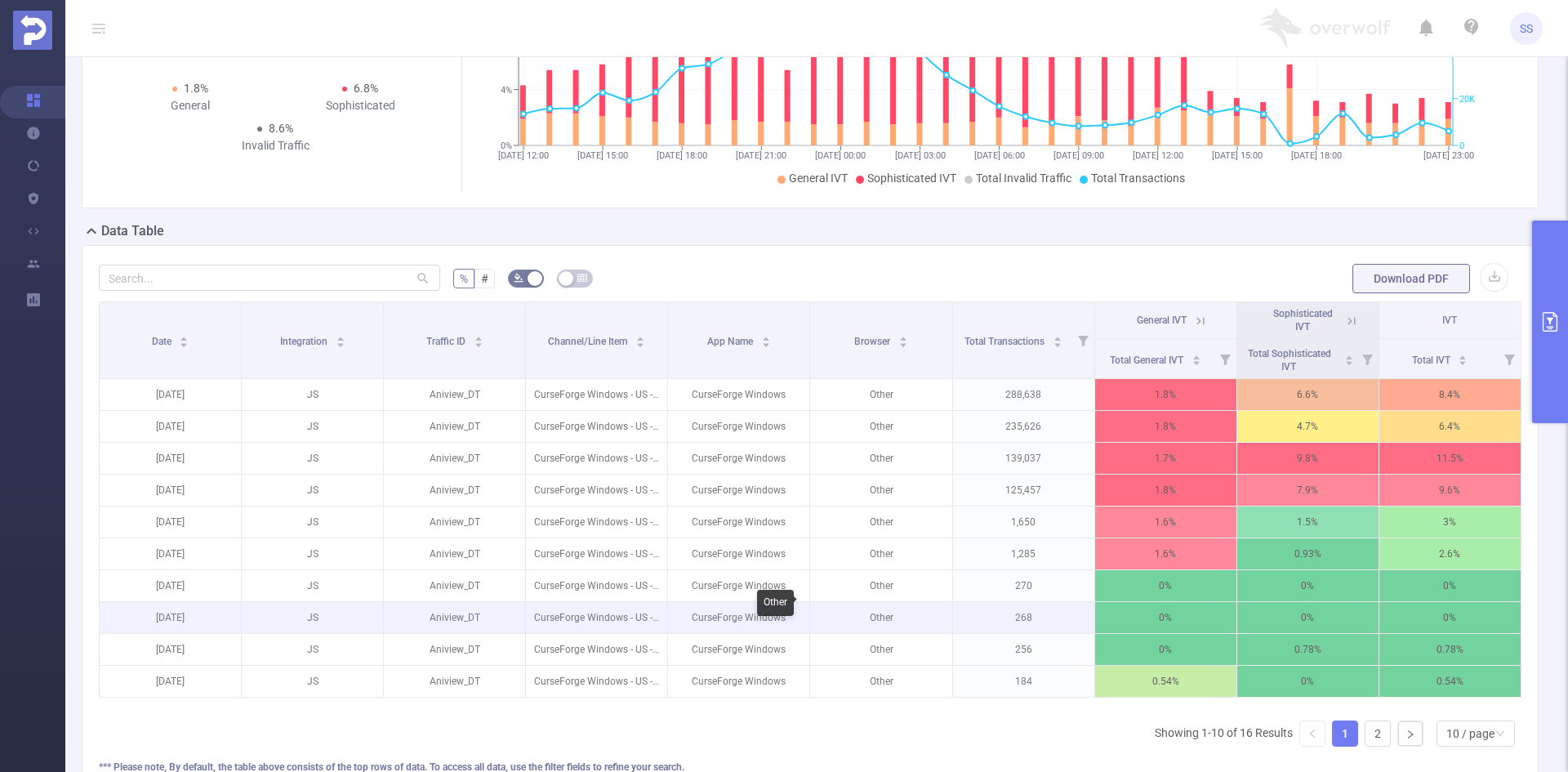
scroll to position [245, 0]
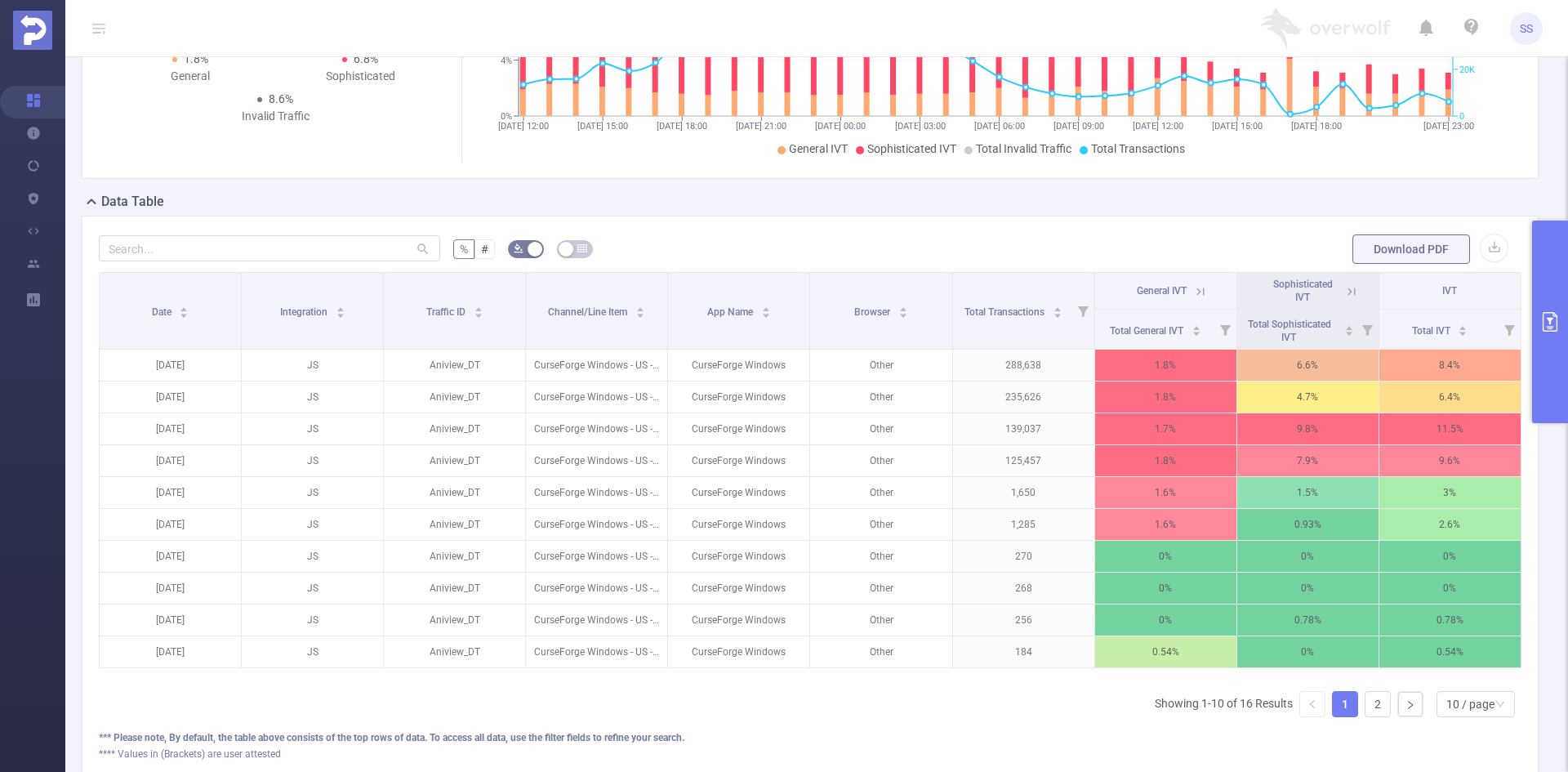
click at [1344, 293] on icon at bounding box center [1351, 292] width 15 height 15
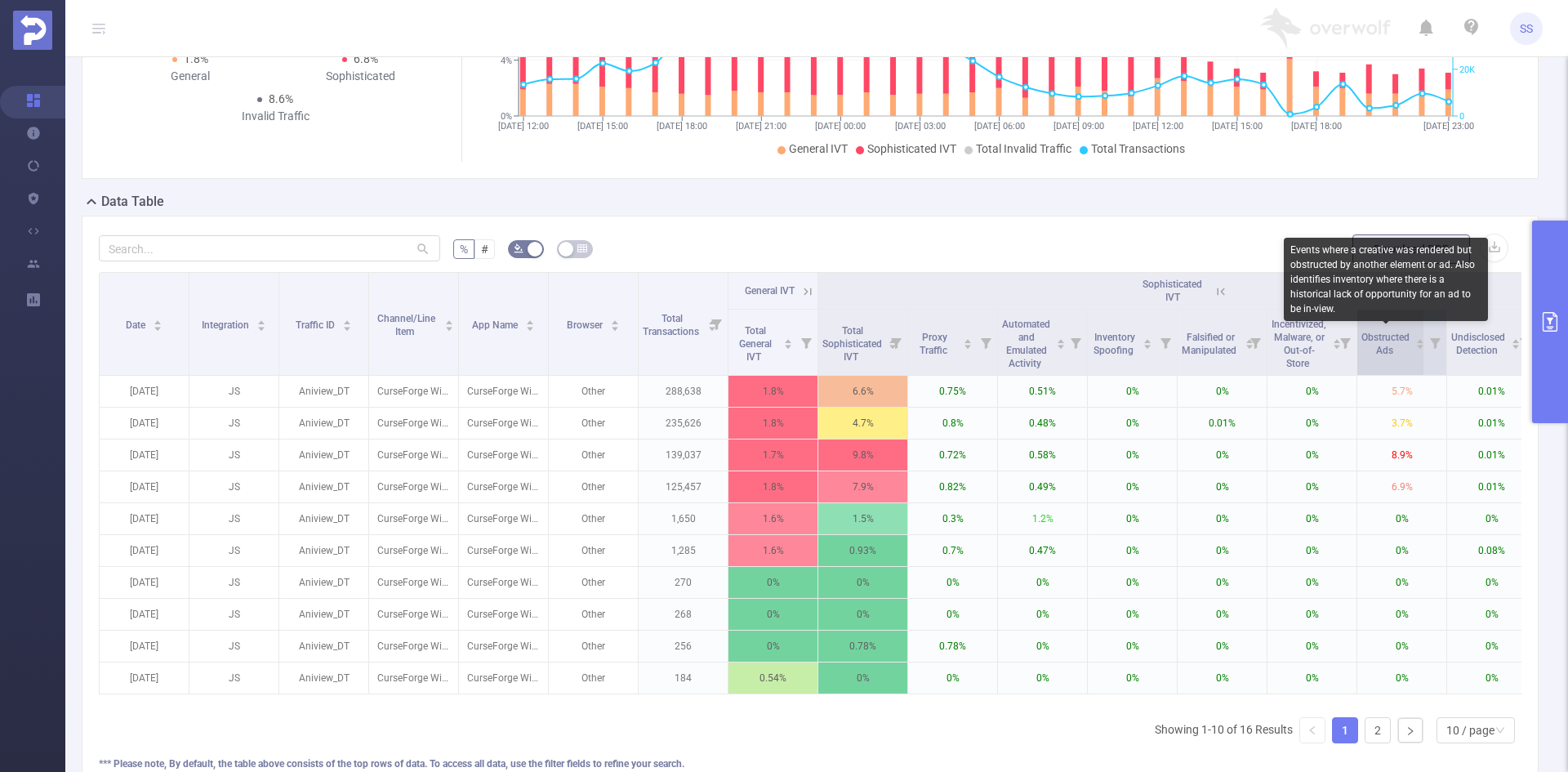
click at [1387, 347] on span "Obstructed Ads" at bounding box center [1386, 343] width 48 height 24
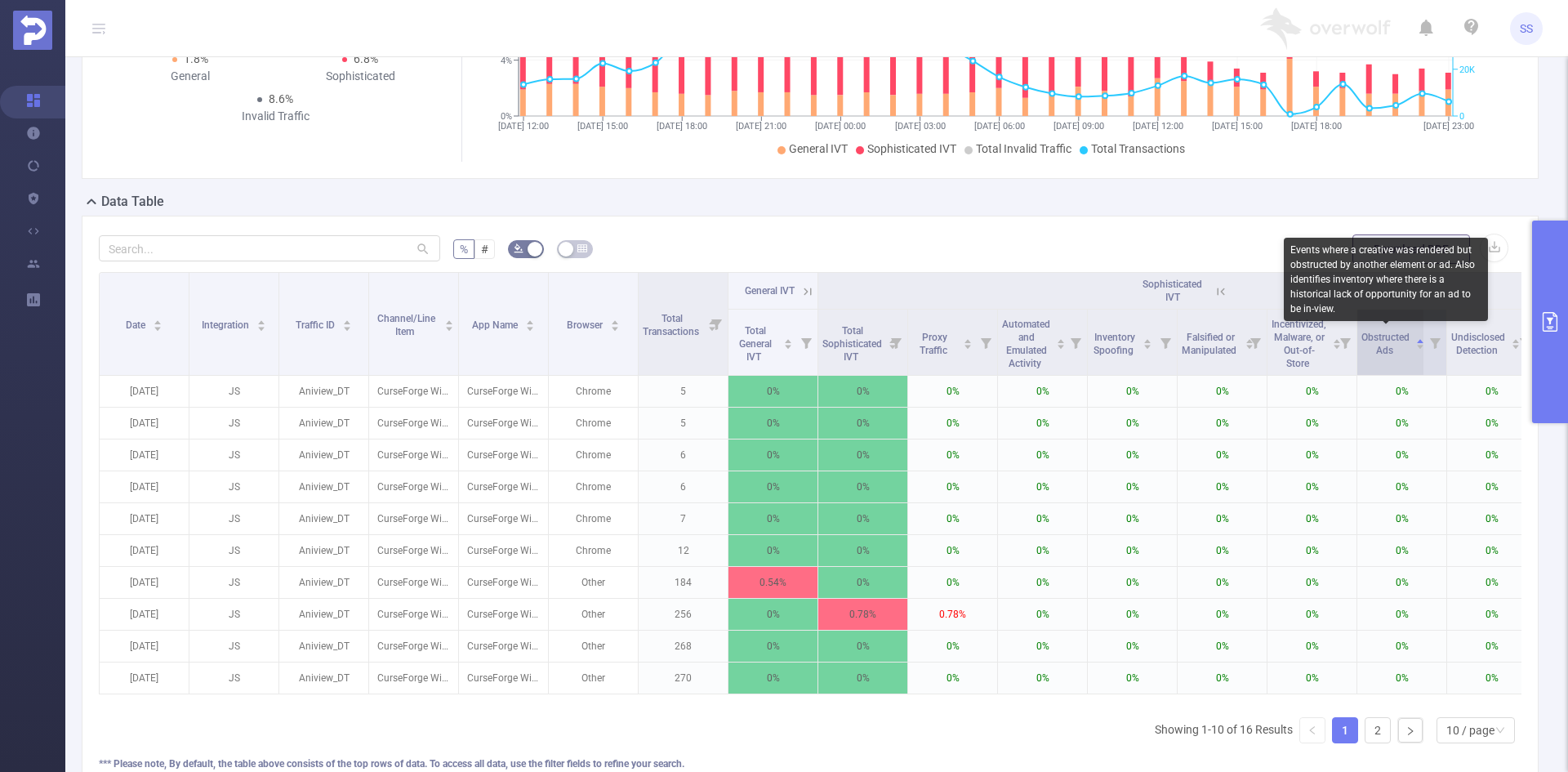
click at [1387, 347] on span "Obstructed Ads" at bounding box center [1386, 343] width 48 height 24
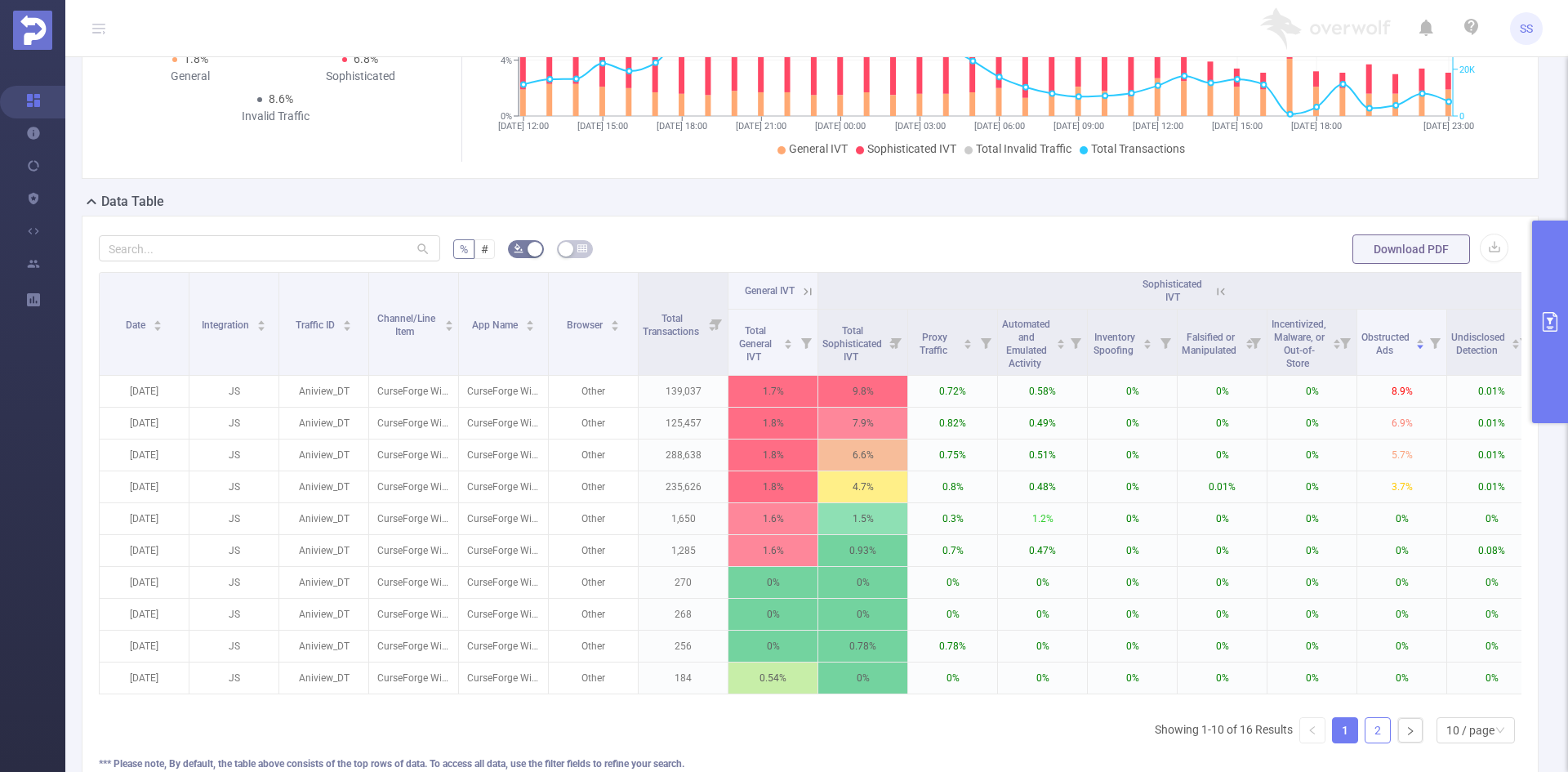
click at [1365, 742] on link "2" at bounding box center [1377, 729] width 24 height 24
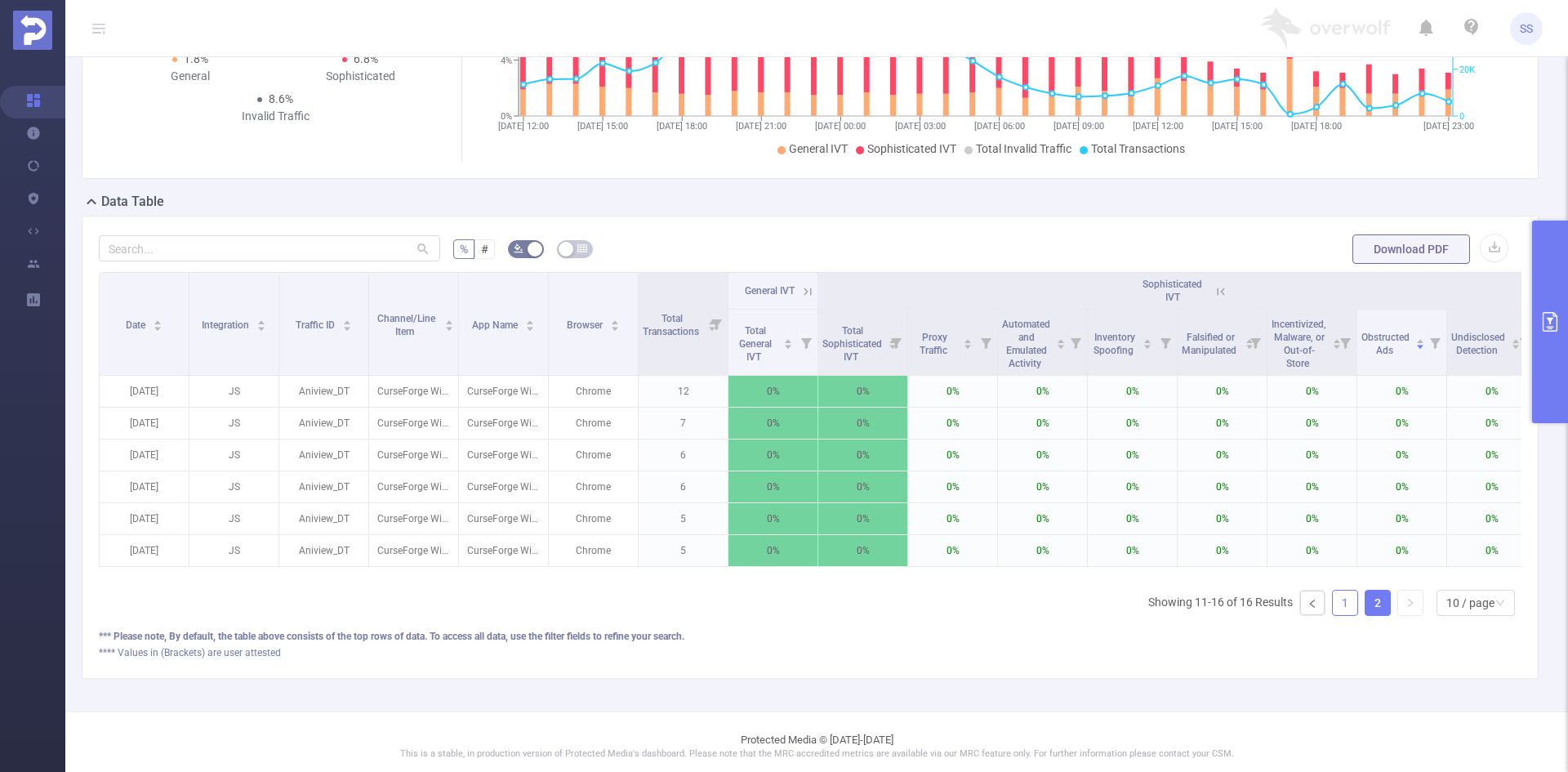
click at [1333, 611] on link "1" at bounding box center [1345, 603] width 24 height 24
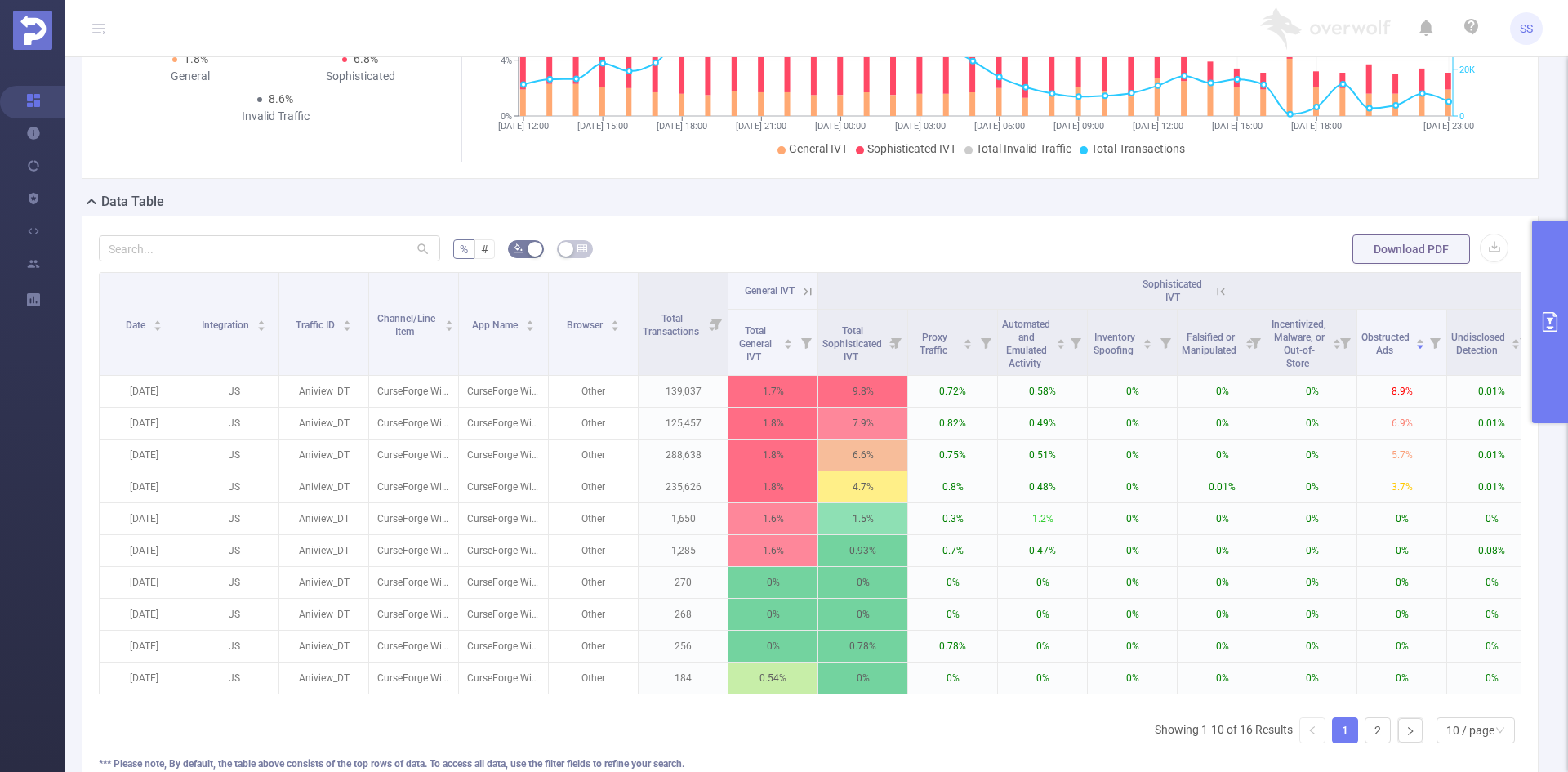
click at [1549, 323] on icon "primary" at bounding box center [1549, 321] width 15 height 19
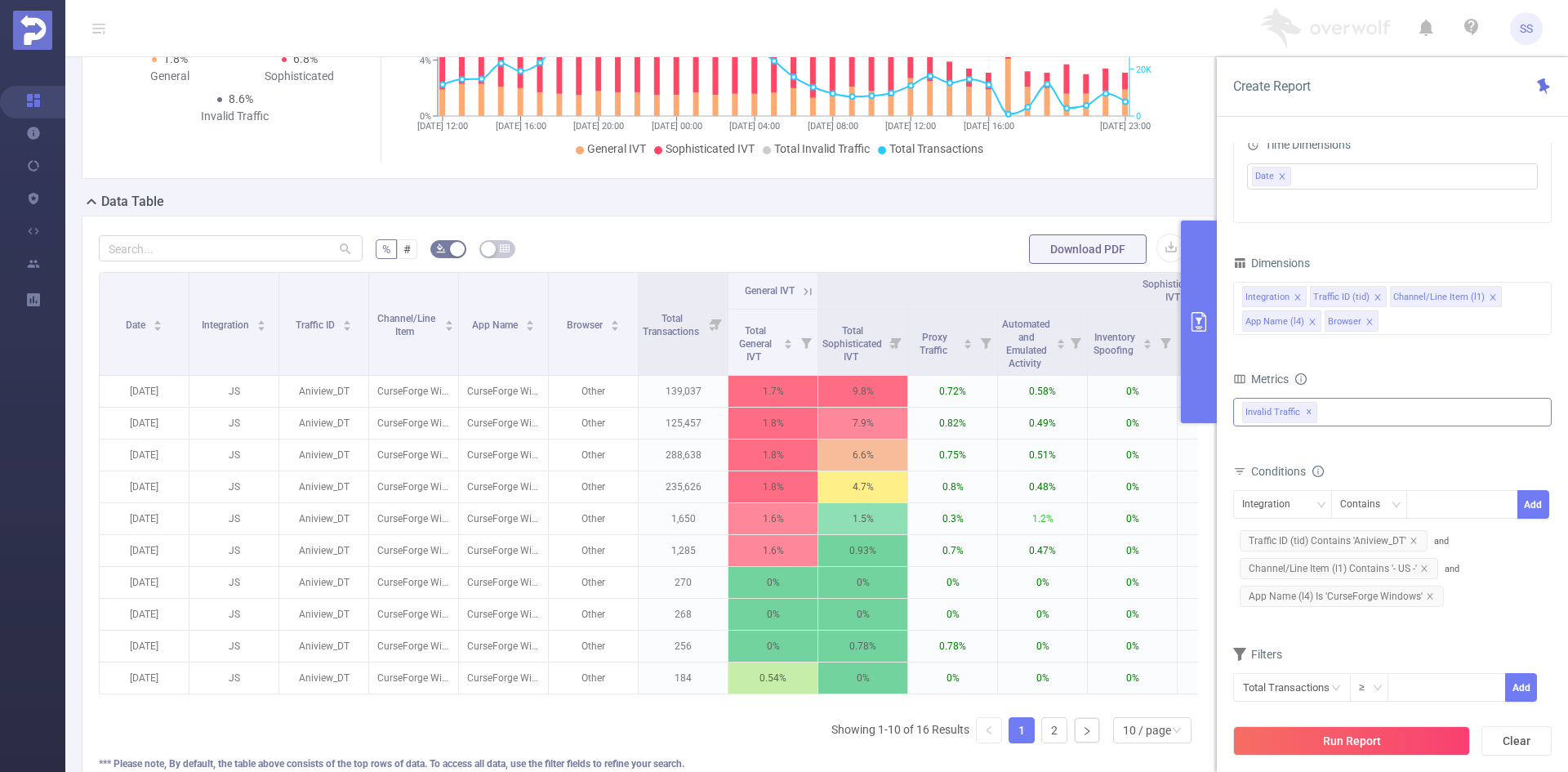
click at [1366, 316] on span at bounding box center [1369, 321] width 8 height 18
click at [1397, 326] on div "Integration Traffic ID (tid) Channel/Line Item (l1) App Name (l4)" at bounding box center [1392, 307] width 318 height 53
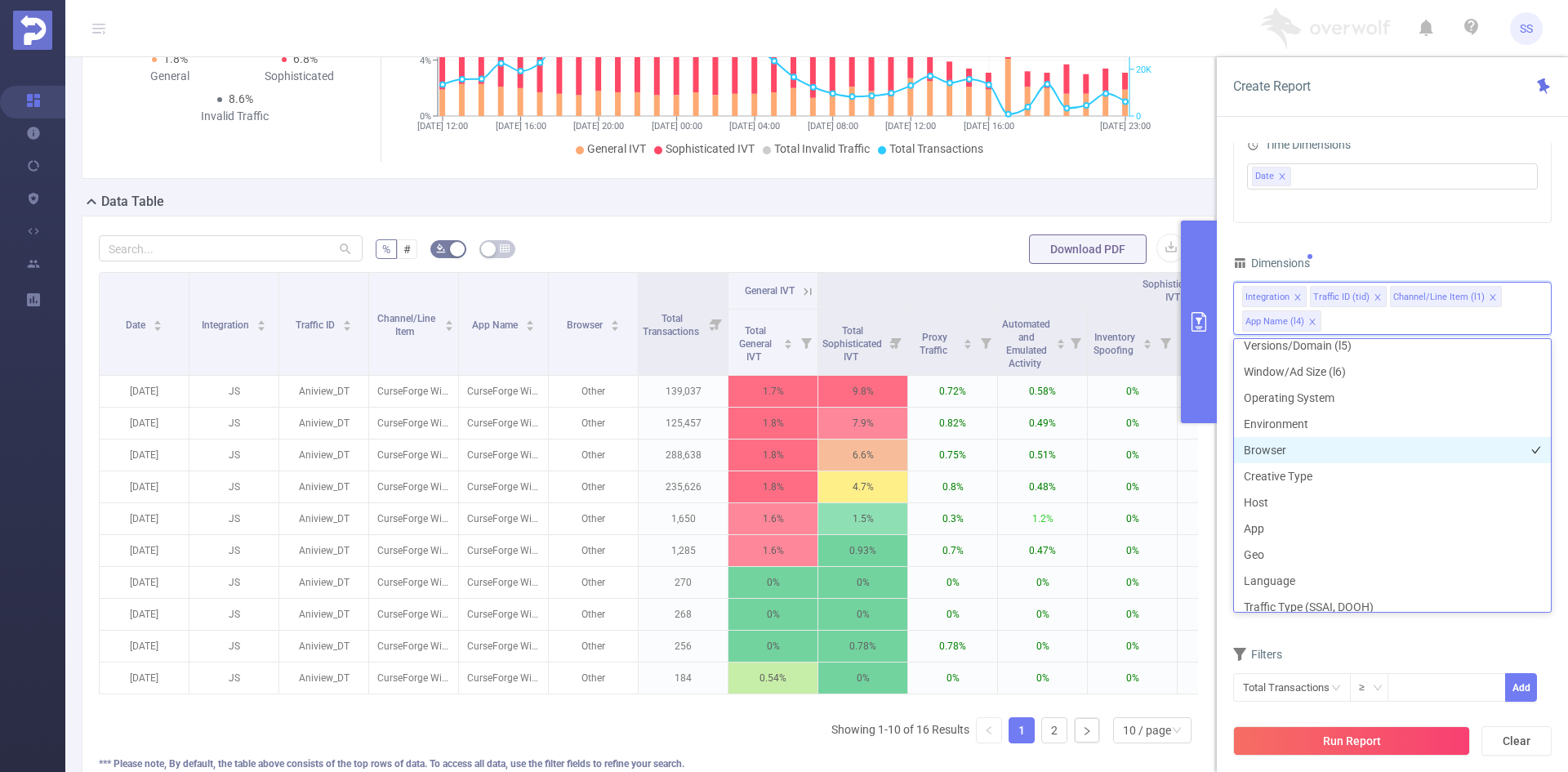
scroll to position [248, 0]
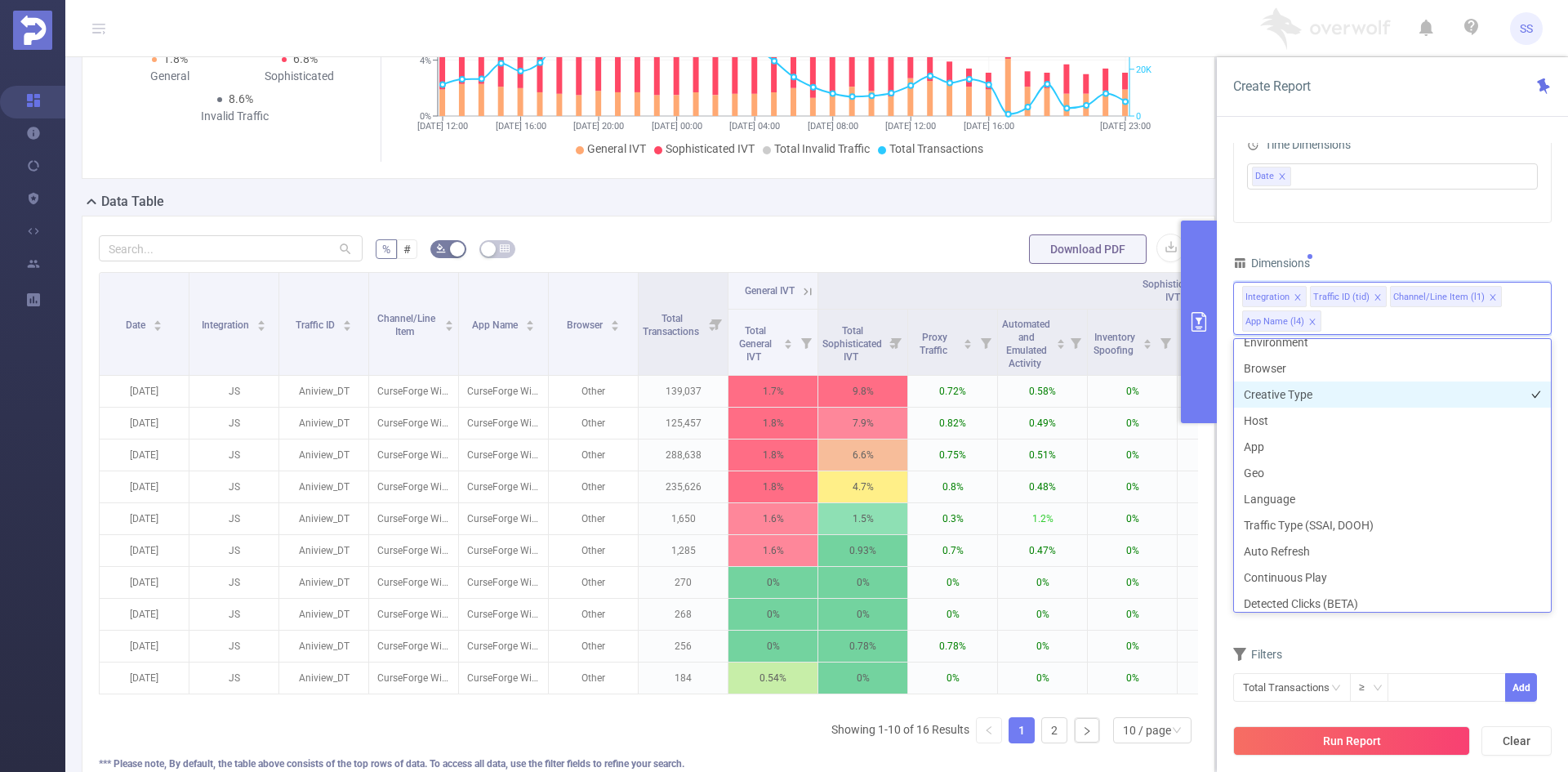
click at [1328, 398] on li "Creative Type" at bounding box center [1392, 394] width 317 height 26
click at [1369, 253] on div "Dimensions" at bounding box center [1392, 265] width 318 height 27
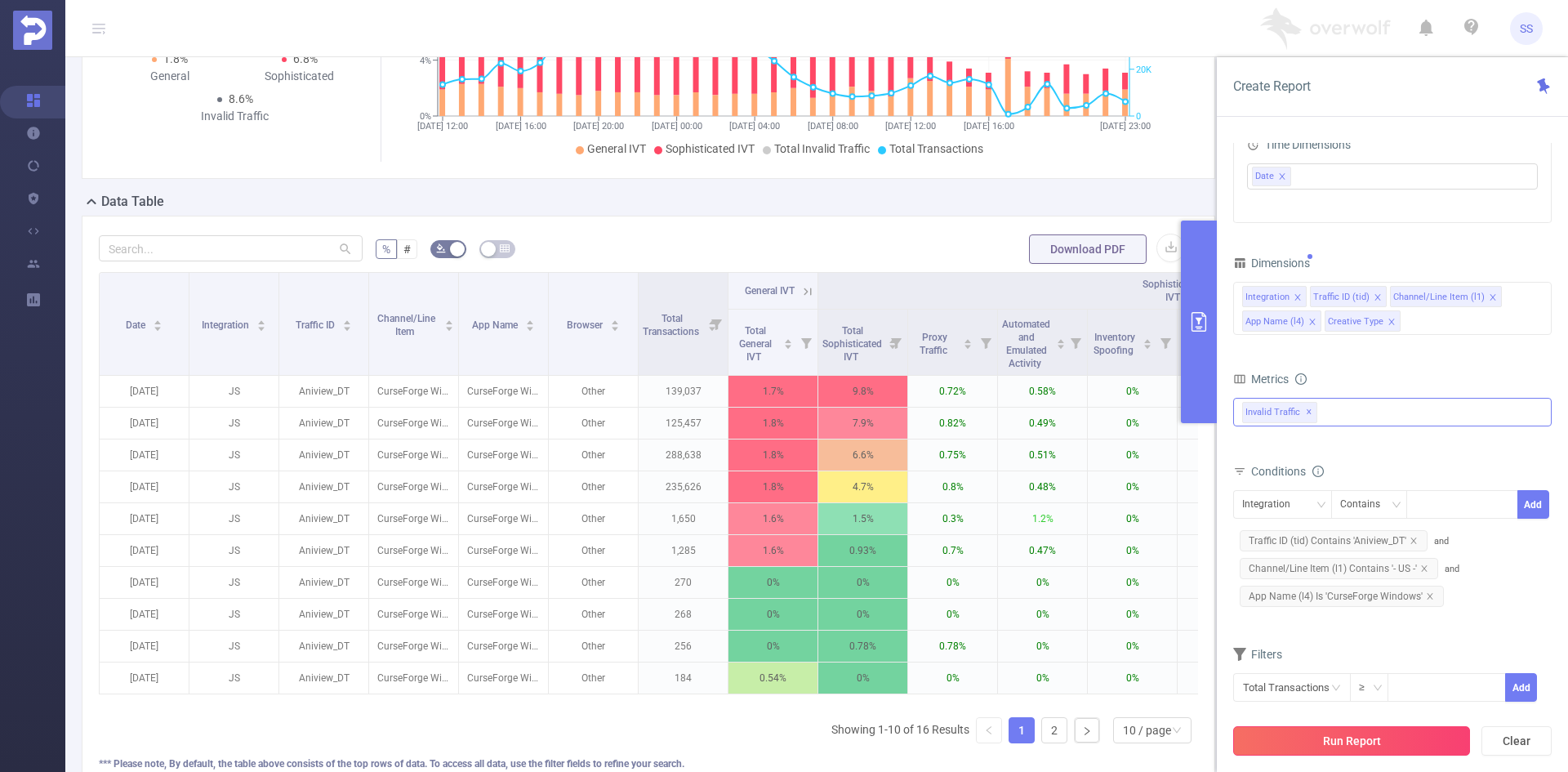
click at [1419, 747] on button "Run Report" at bounding box center [1351, 741] width 237 height 30
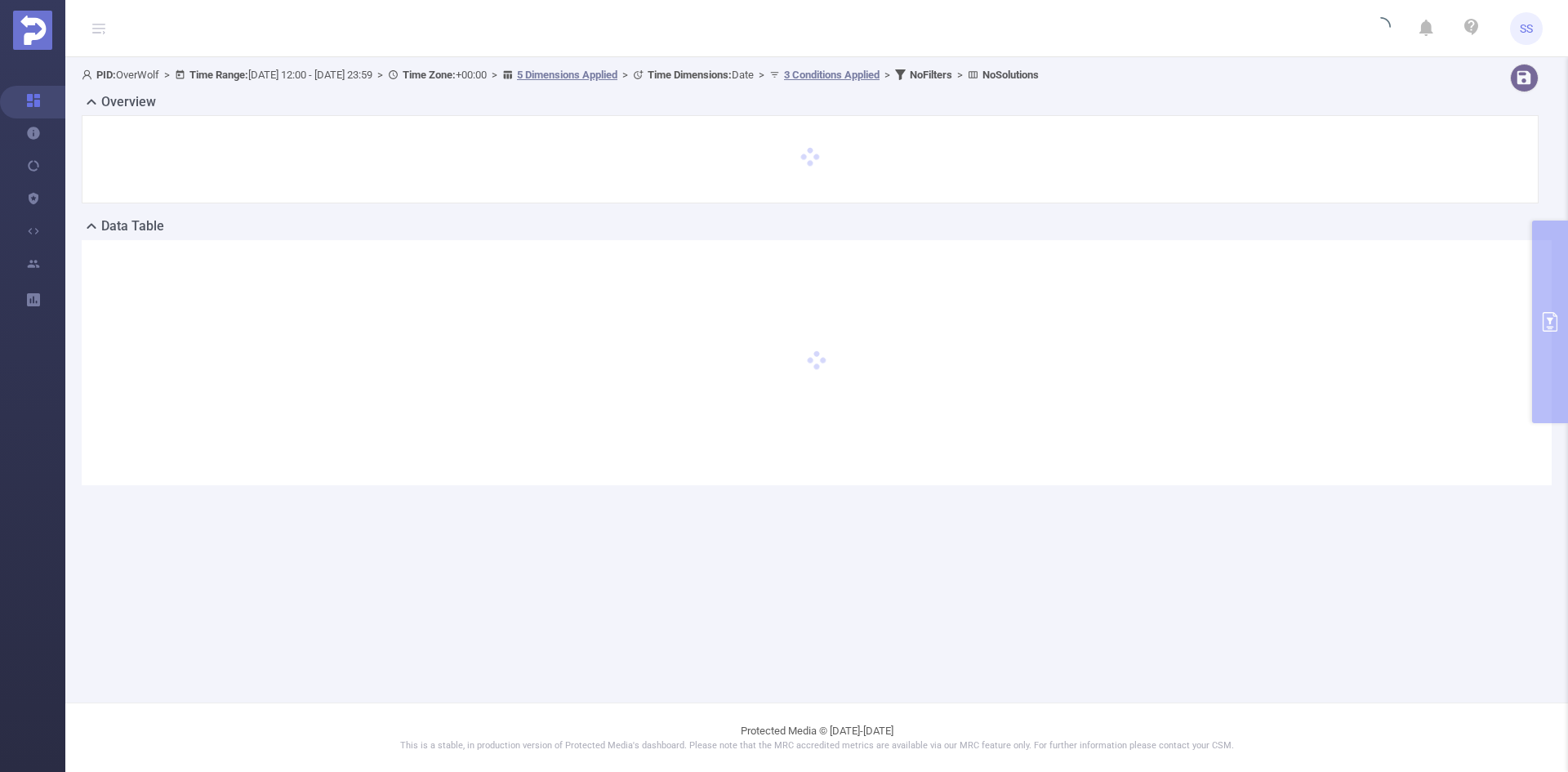
scroll to position [0, 0]
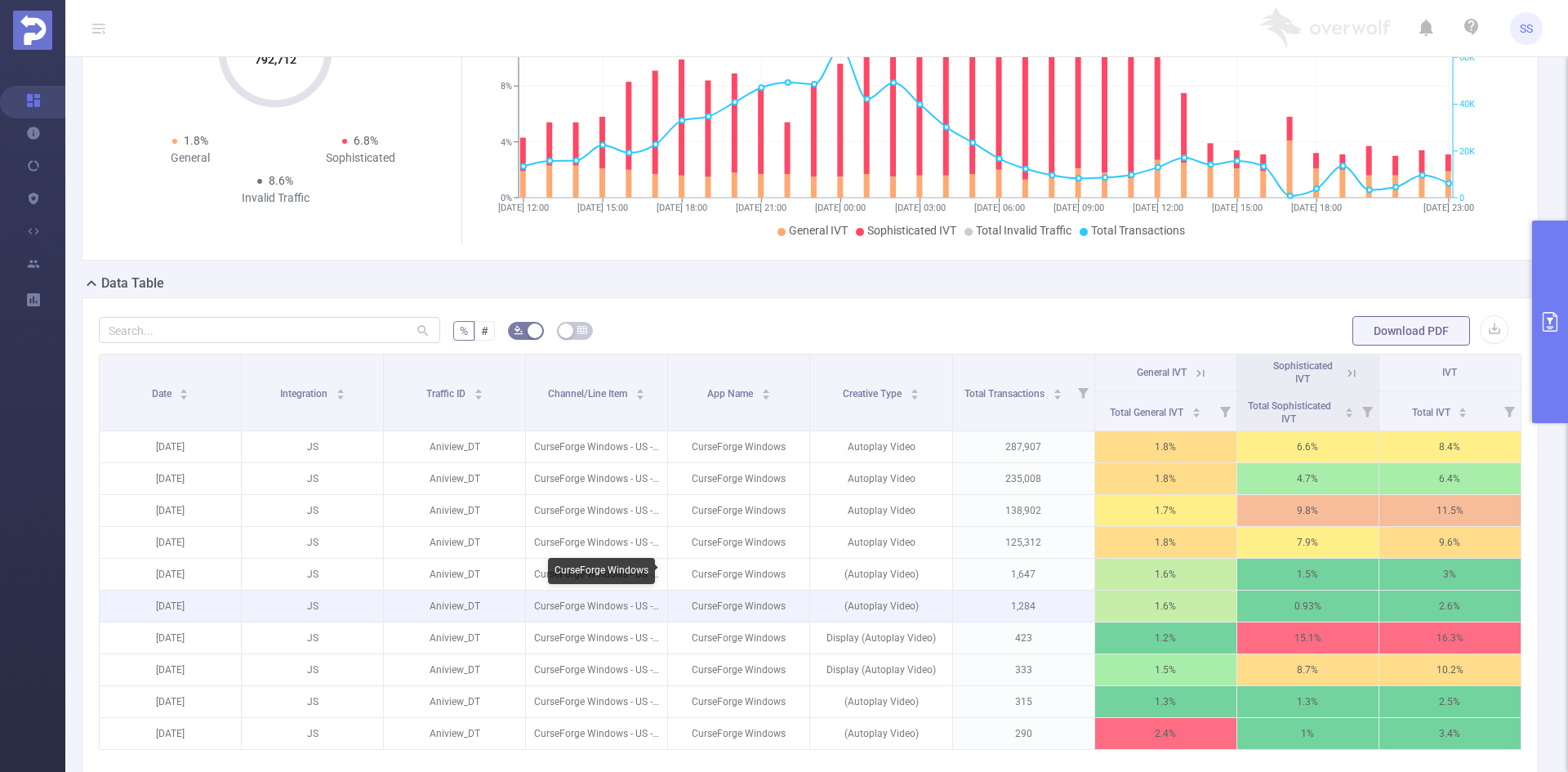
scroll to position [245, 0]
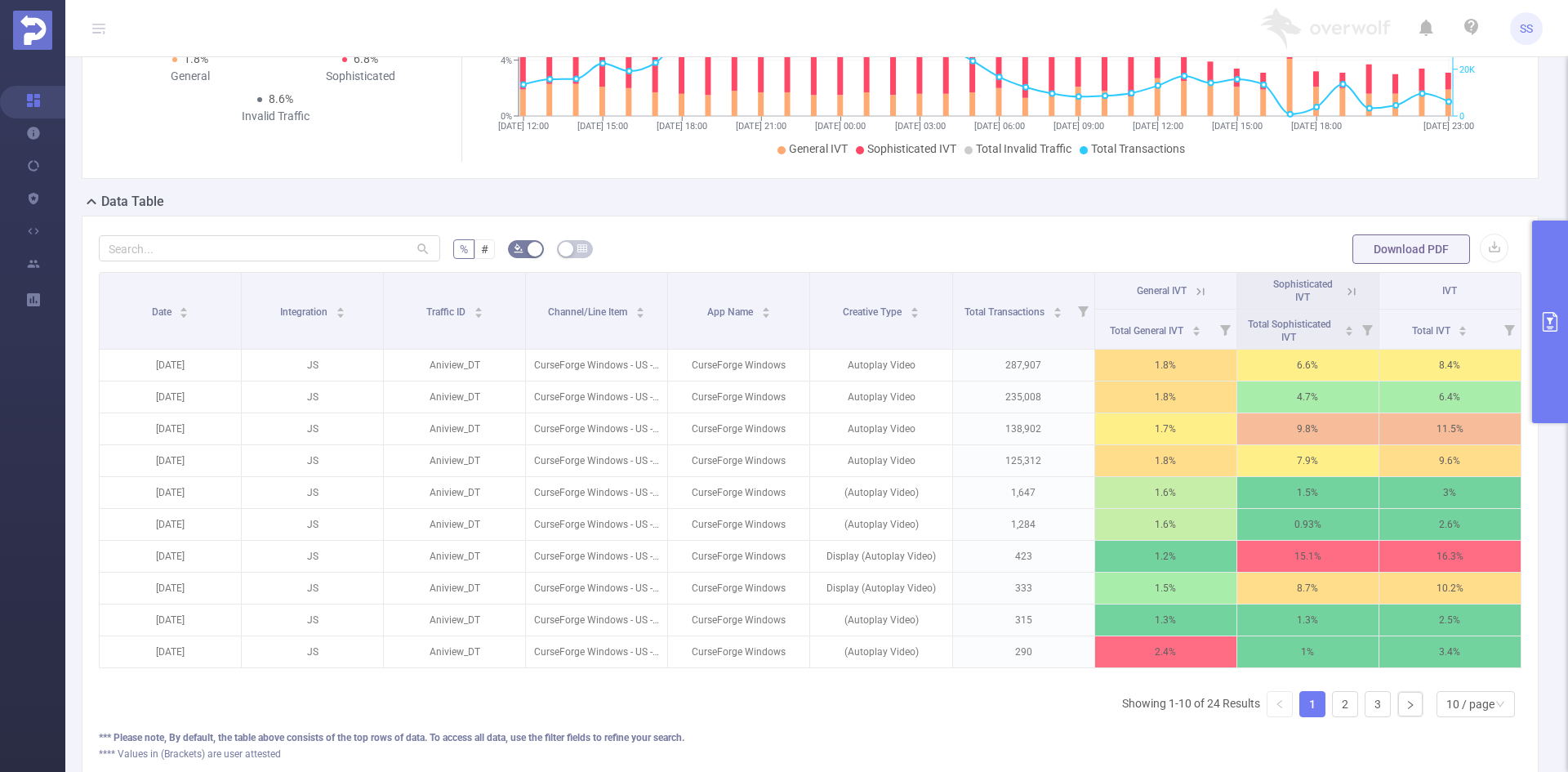
click at [1344, 290] on icon at bounding box center [1351, 292] width 15 height 15
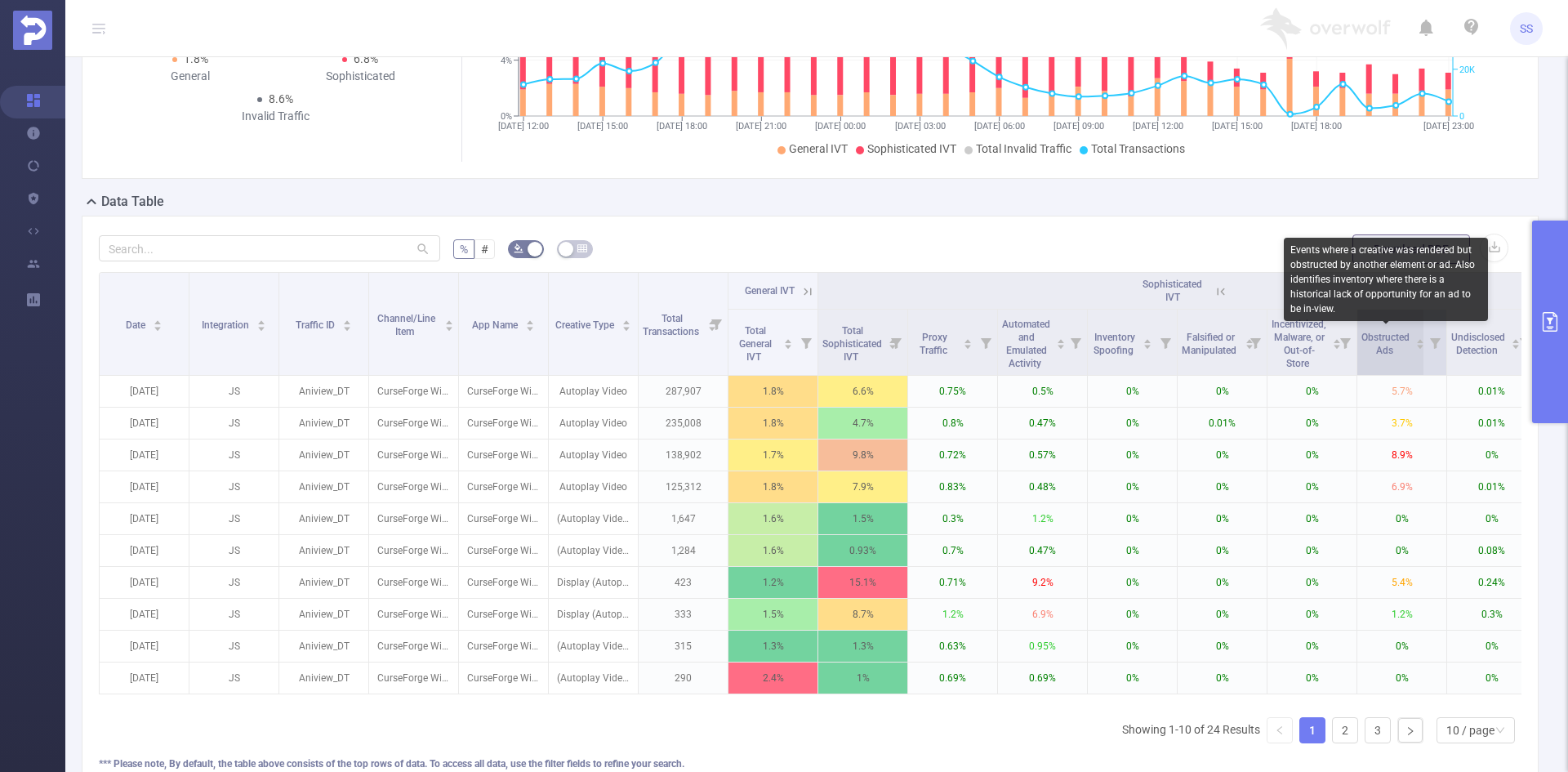
click at [1379, 338] on span "Obstructed Ads" at bounding box center [1386, 343] width 48 height 24
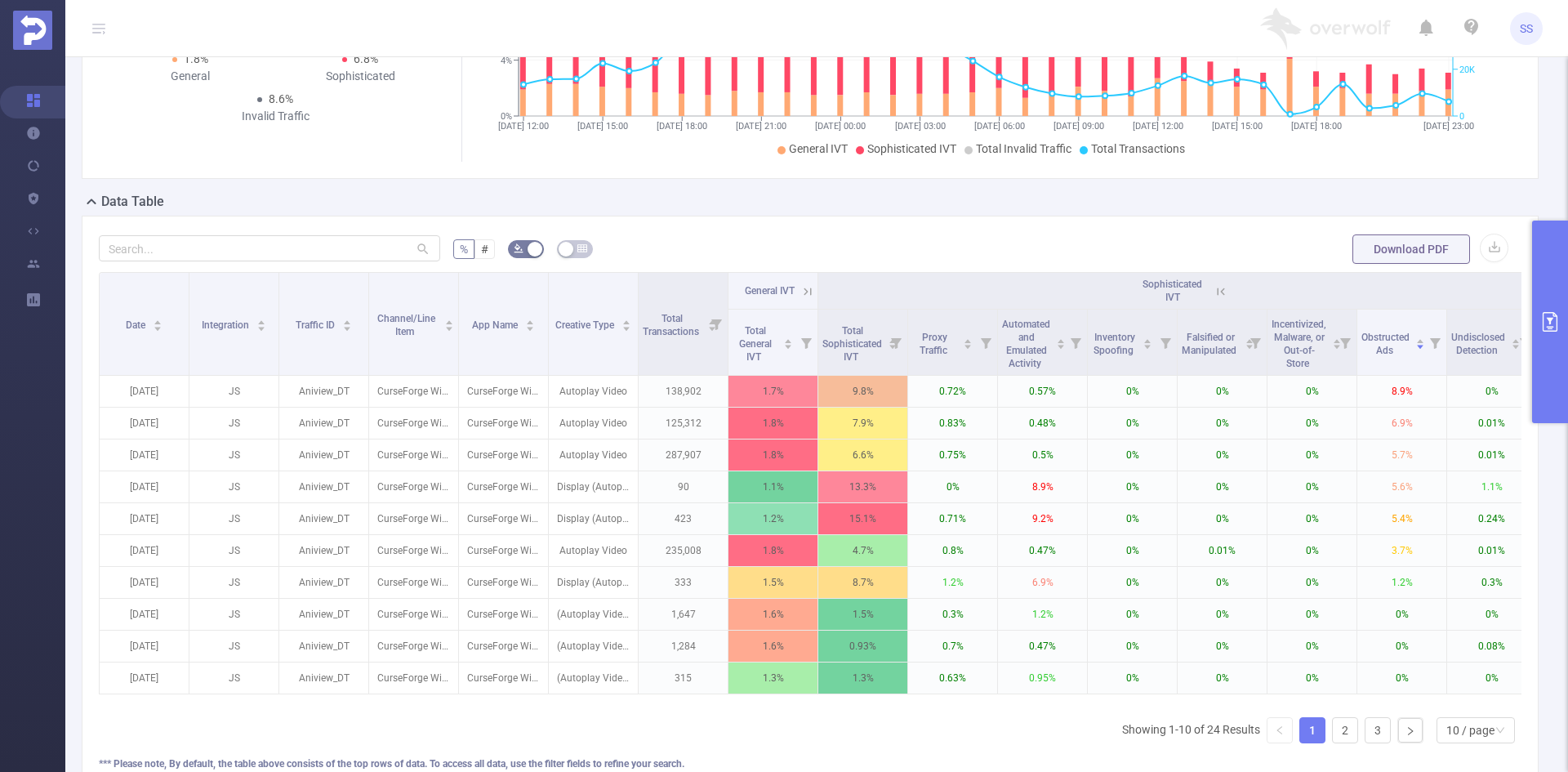
click at [1551, 318] on icon "primary" at bounding box center [1549, 321] width 15 height 19
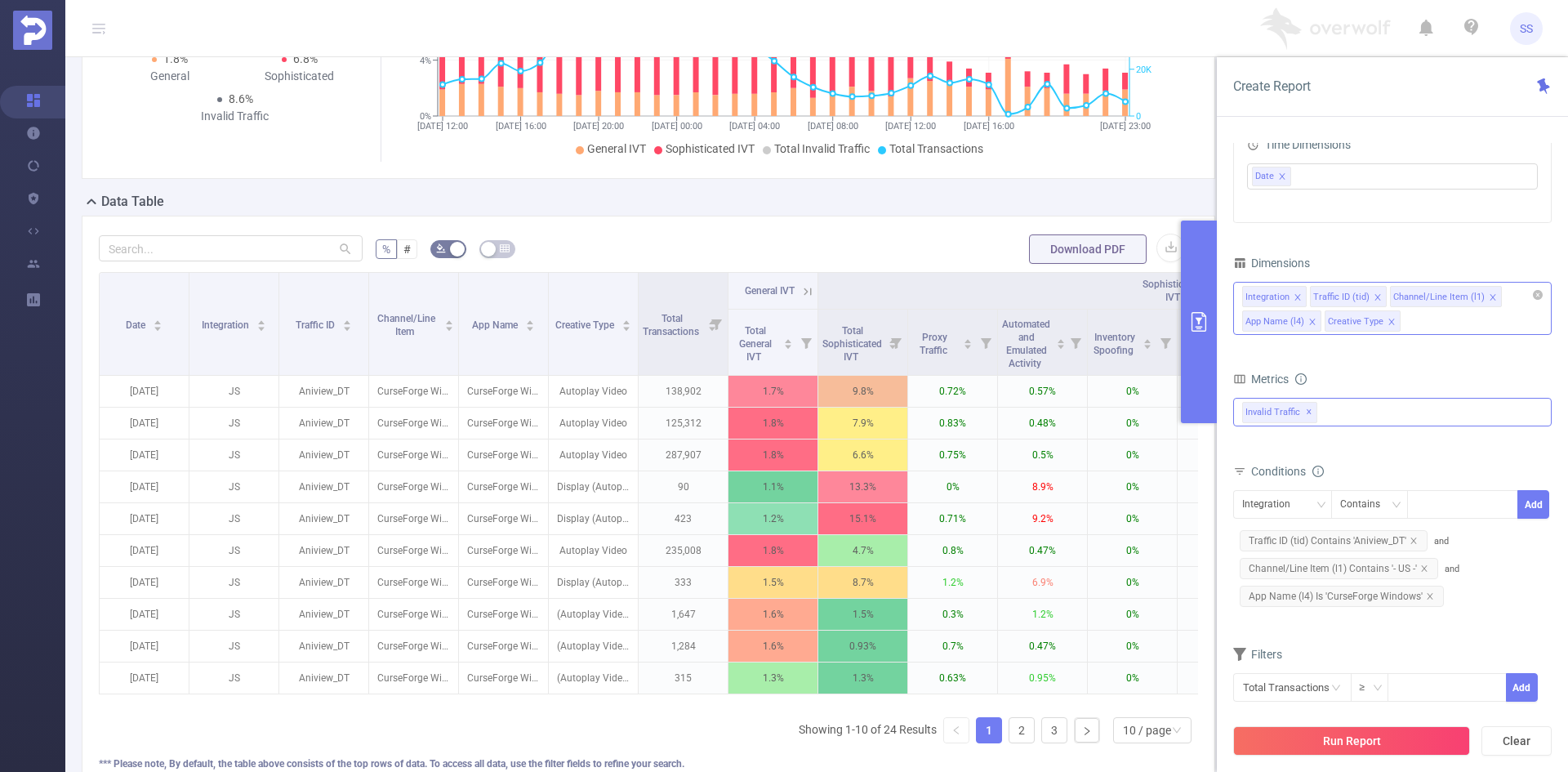
click at [1388, 322] on icon "icon: close" at bounding box center [1391, 321] width 6 height 6
click at [1413, 323] on div "Integration Traffic ID (tid) Channel/Line Item (l1) App Name (l4)" at bounding box center [1392, 307] width 318 height 53
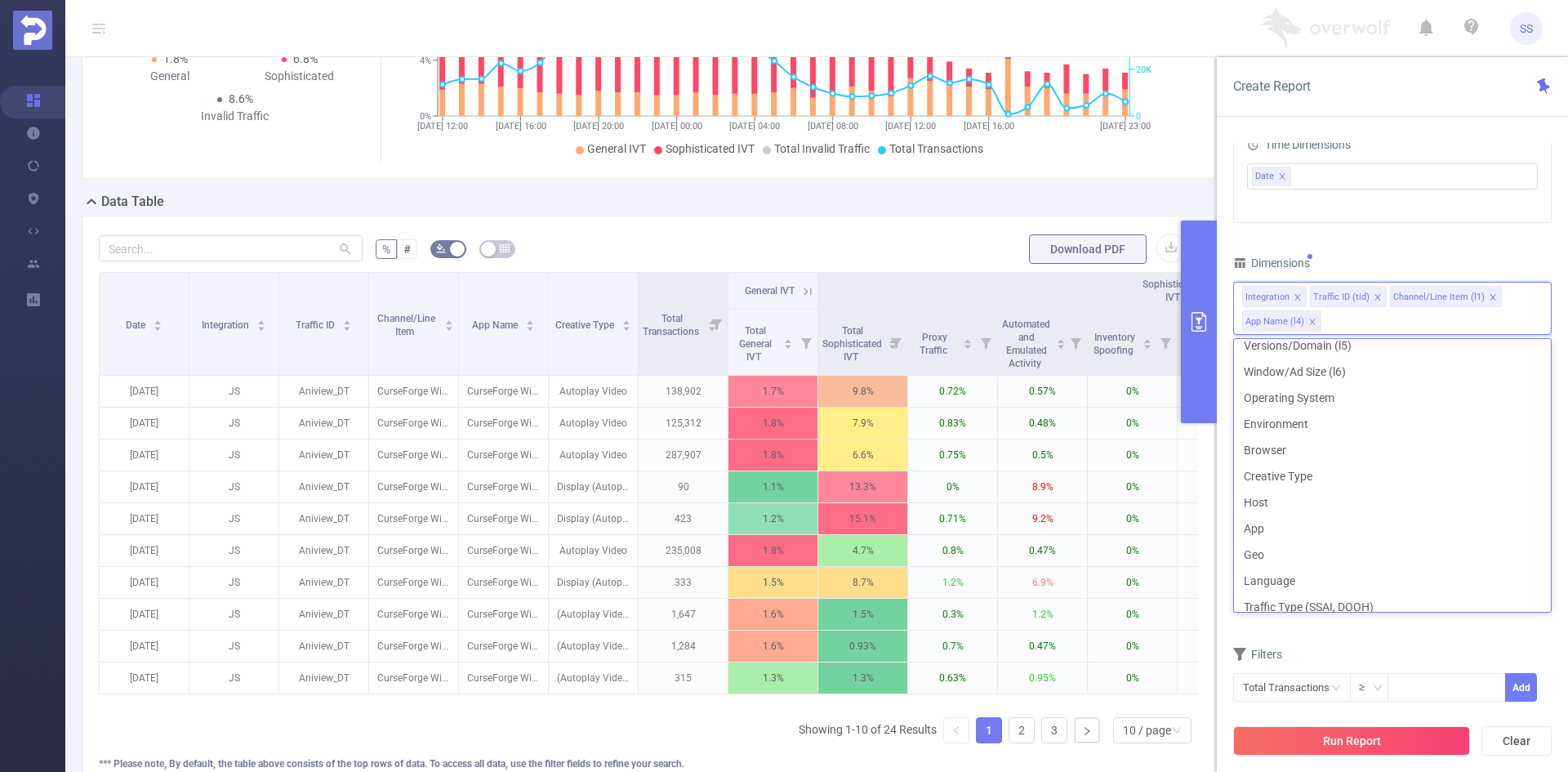
scroll to position [248, 0]
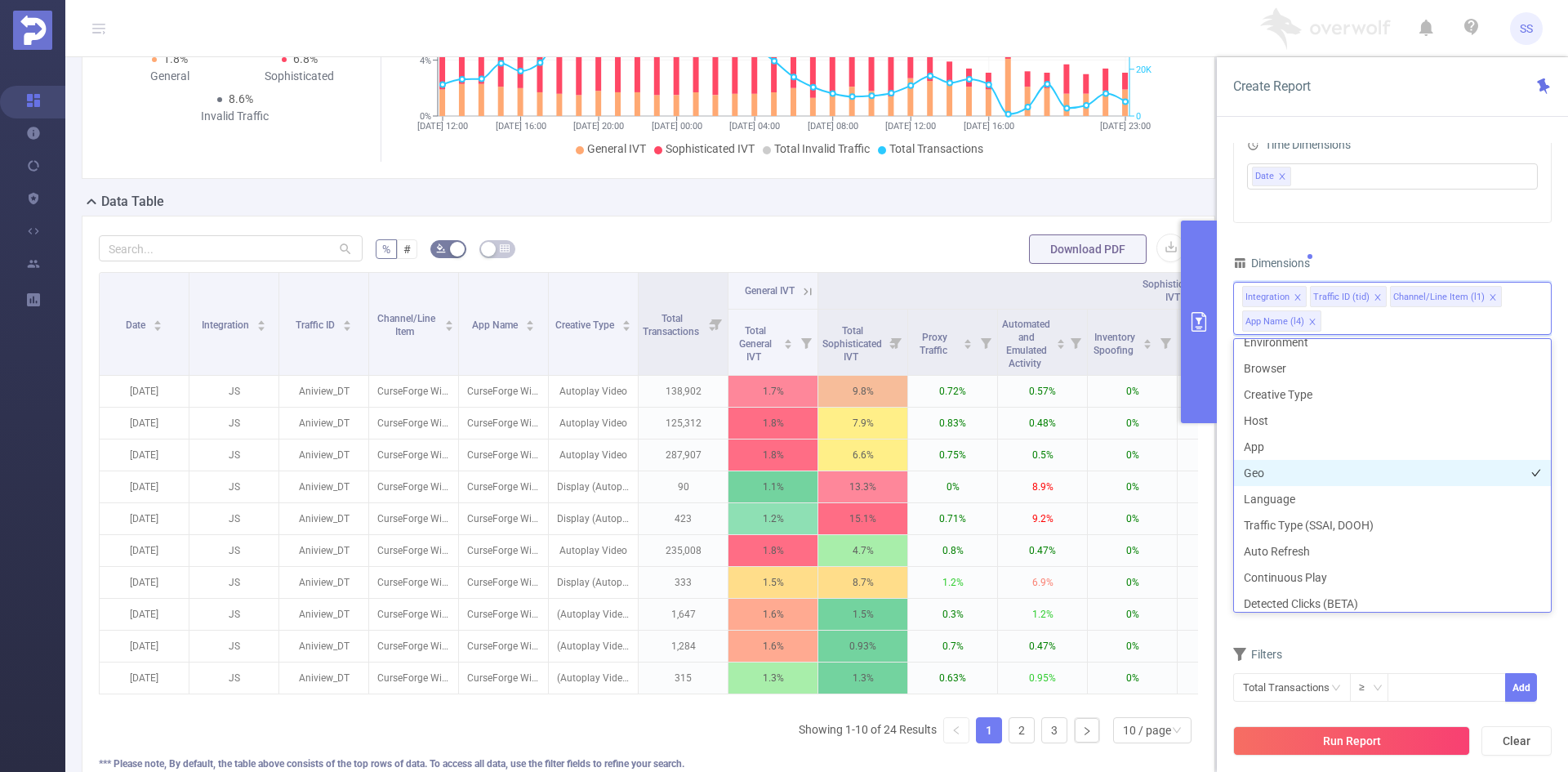
click at [1334, 470] on li "Geo" at bounding box center [1392, 473] width 317 height 26
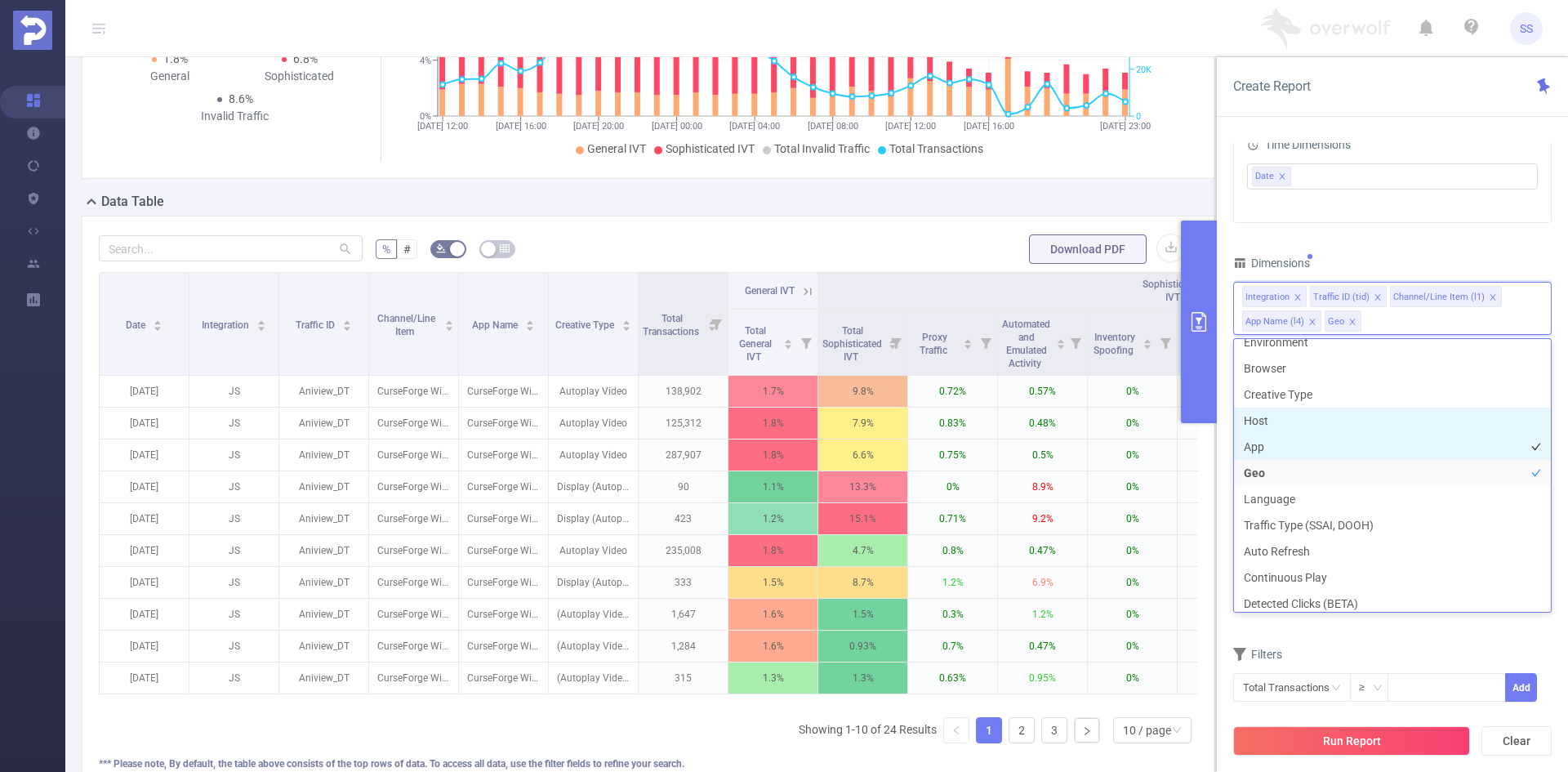
scroll to position [239, 0]
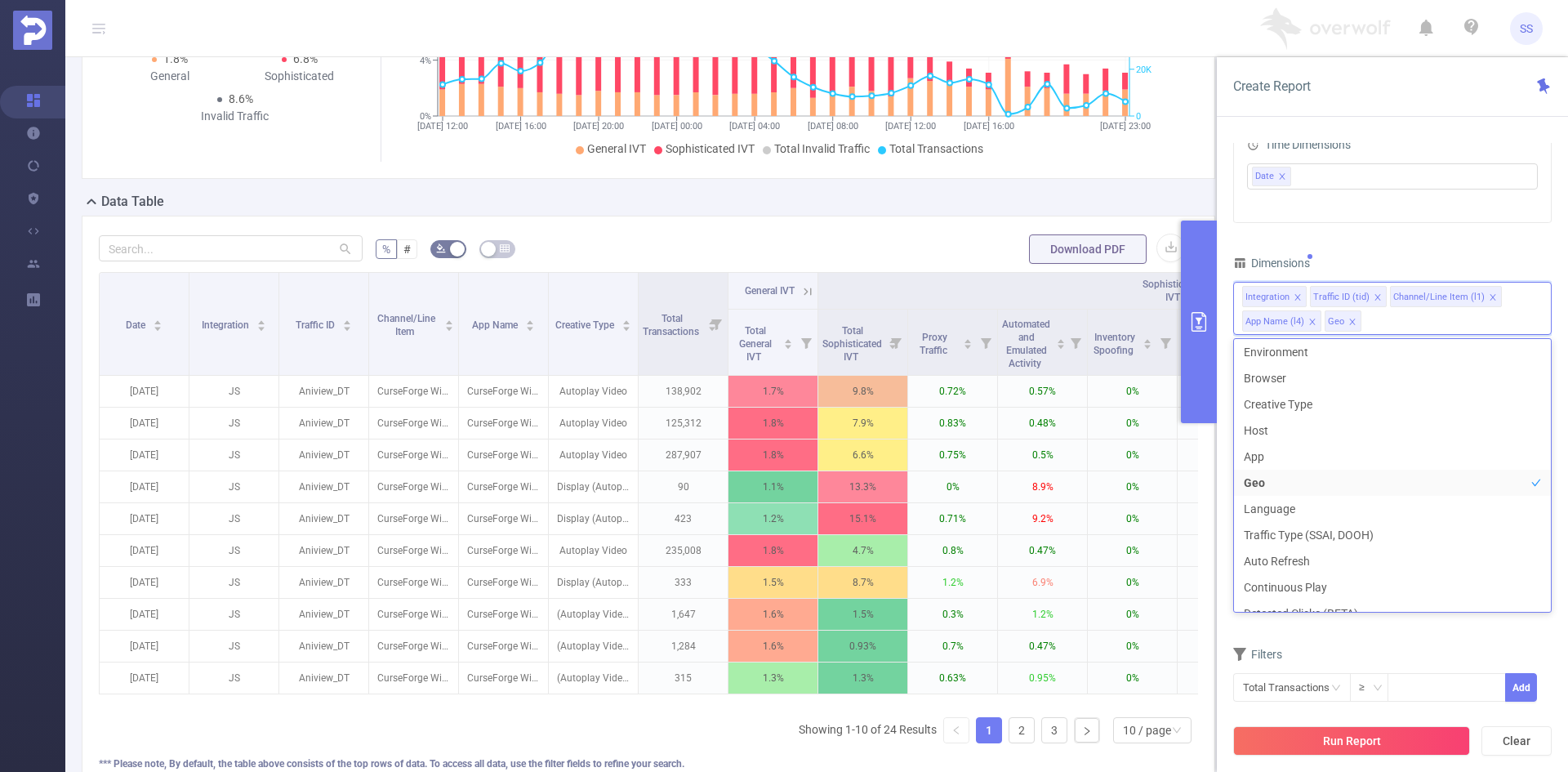
click at [1354, 227] on div "PID 1000414 - OverWolf 1000414 - OverWolf Time Range [DATE] 12:00 _ [DATE] 23:5…" at bounding box center [1392, 269] width 318 height 906
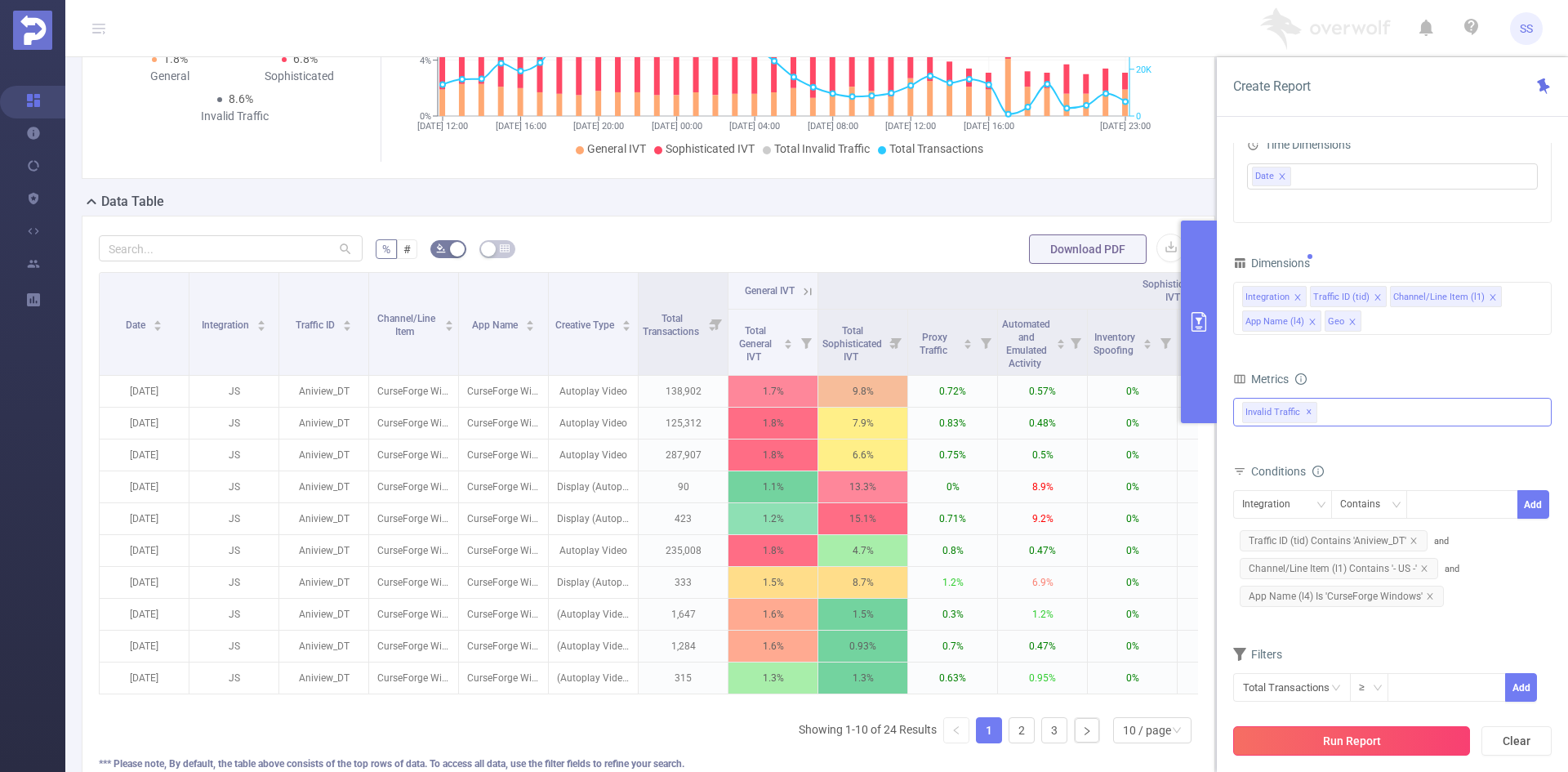
click at [1355, 737] on button "Run Report" at bounding box center [1351, 741] width 237 height 30
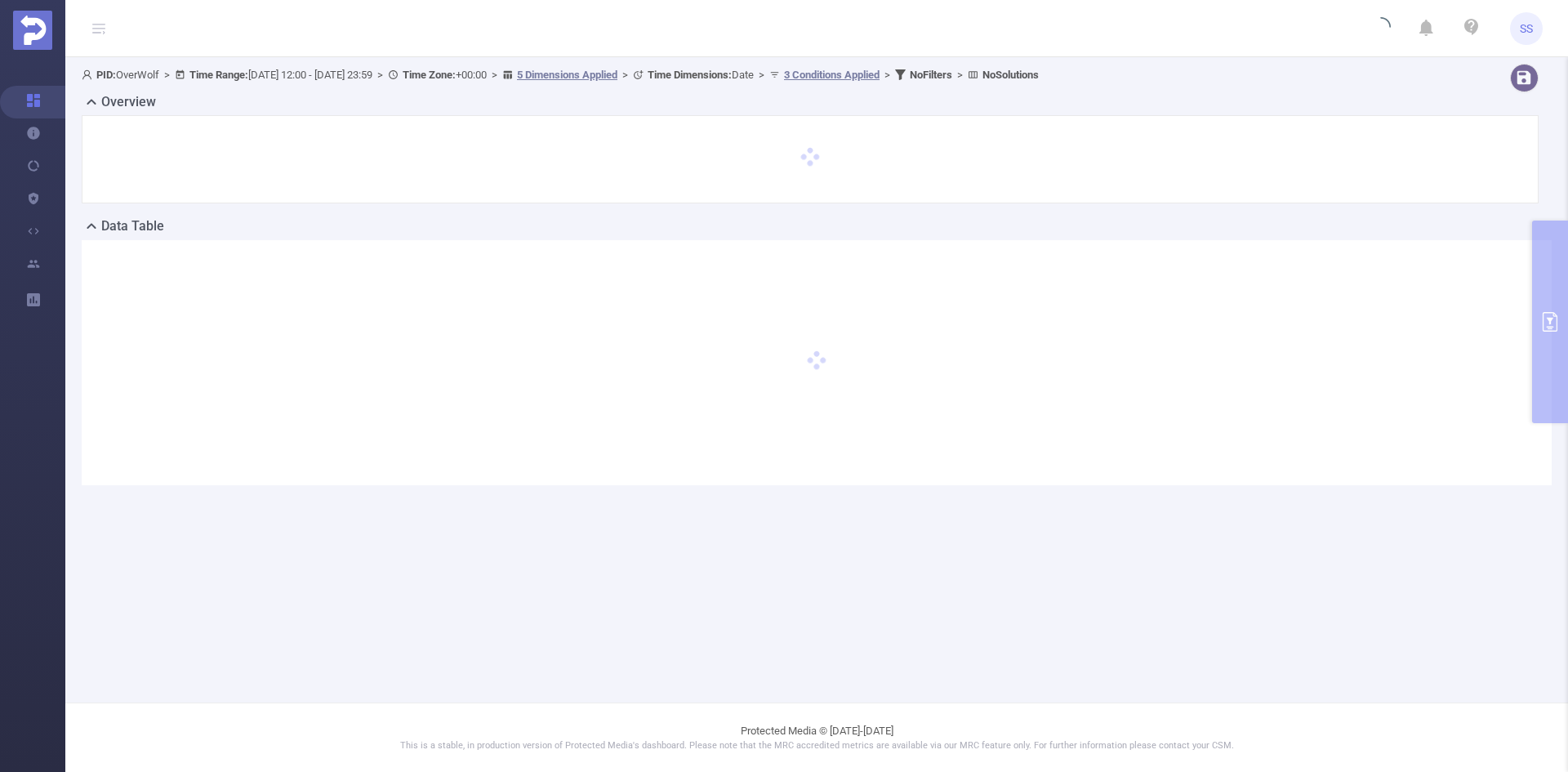
scroll to position [0, 0]
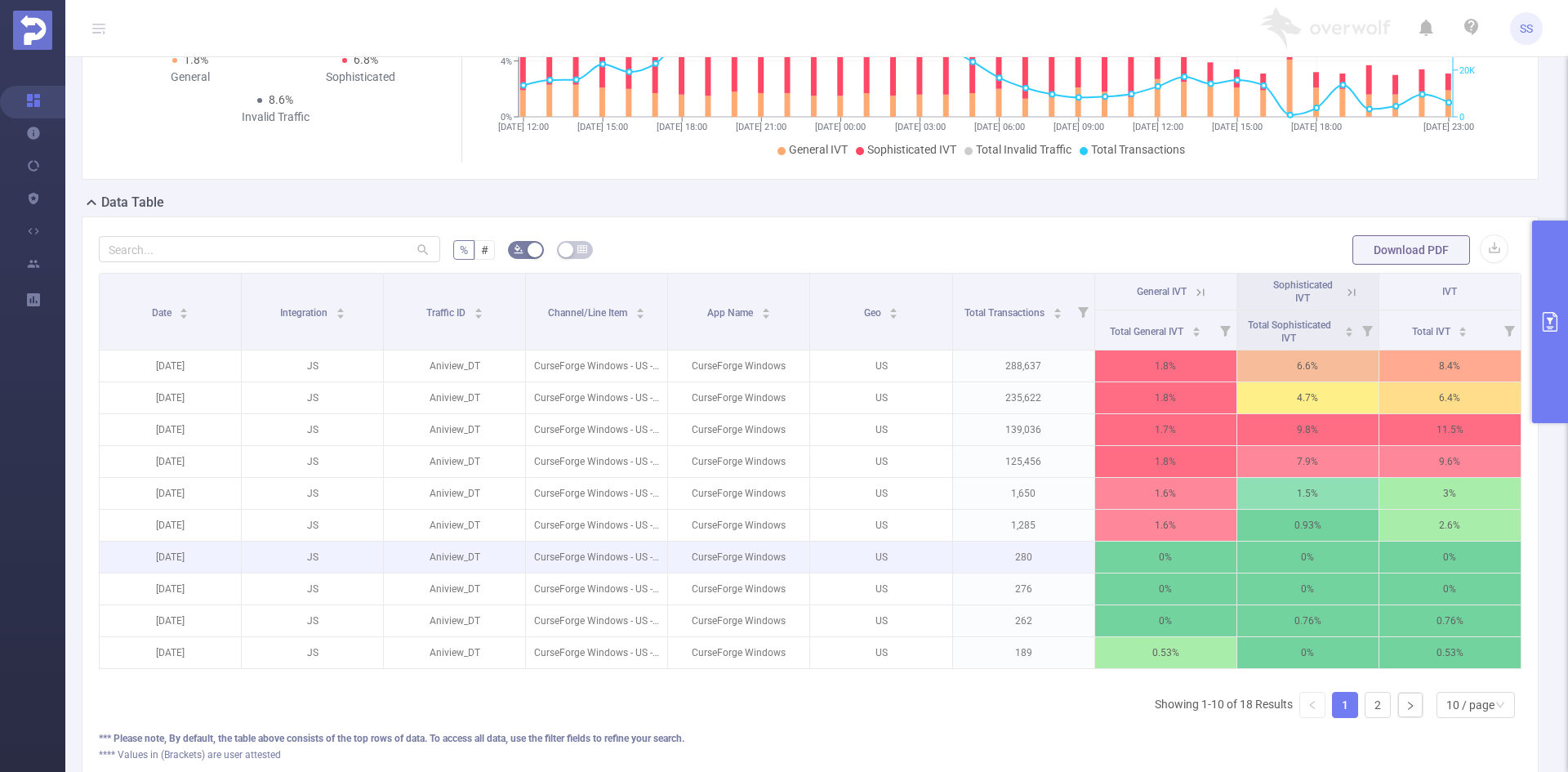
scroll to position [245, 0]
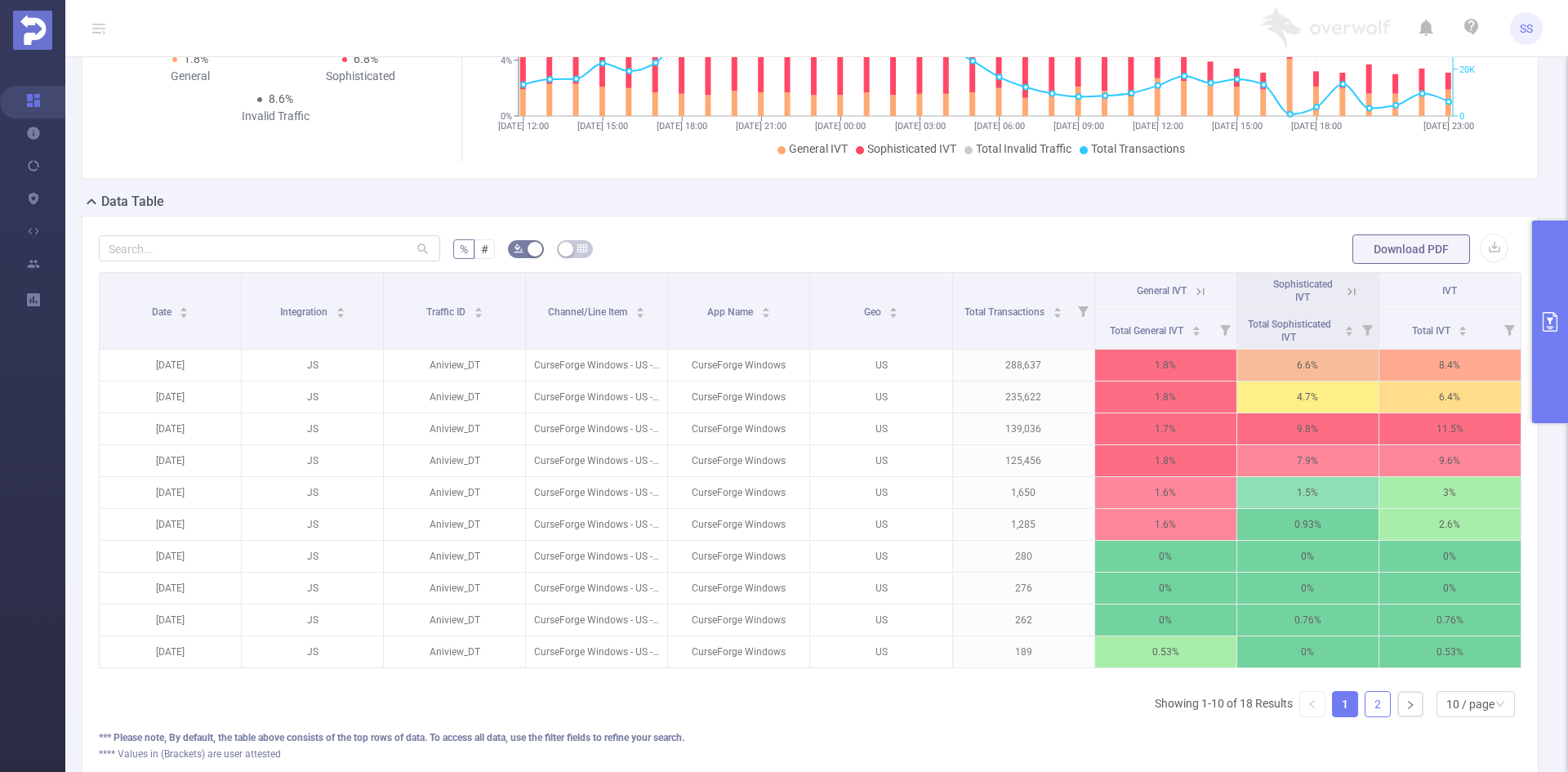
click at [1365, 716] on link "2" at bounding box center [1377, 704] width 24 height 24
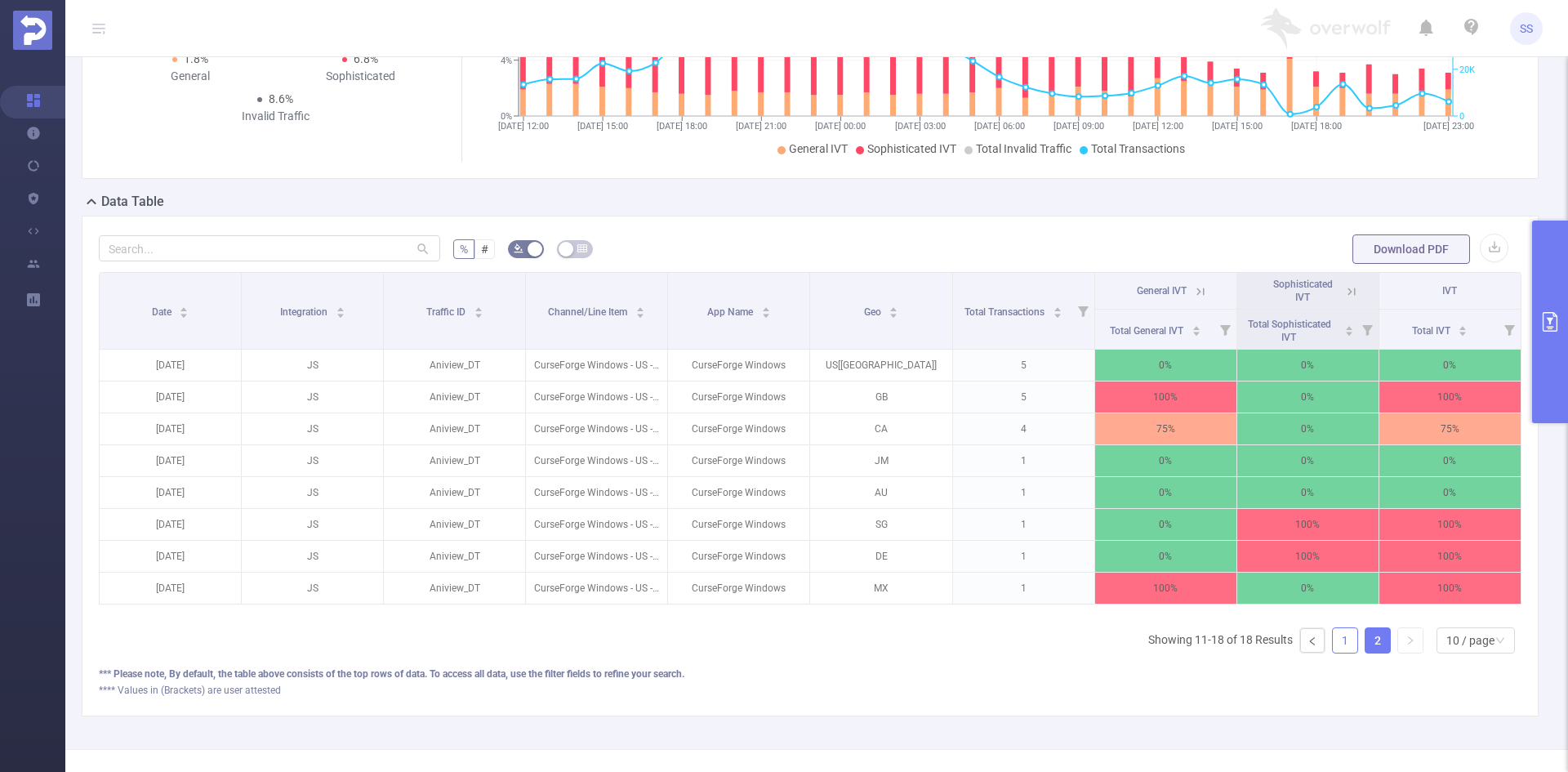
click at [1333, 652] on link "1" at bounding box center [1345, 640] width 24 height 24
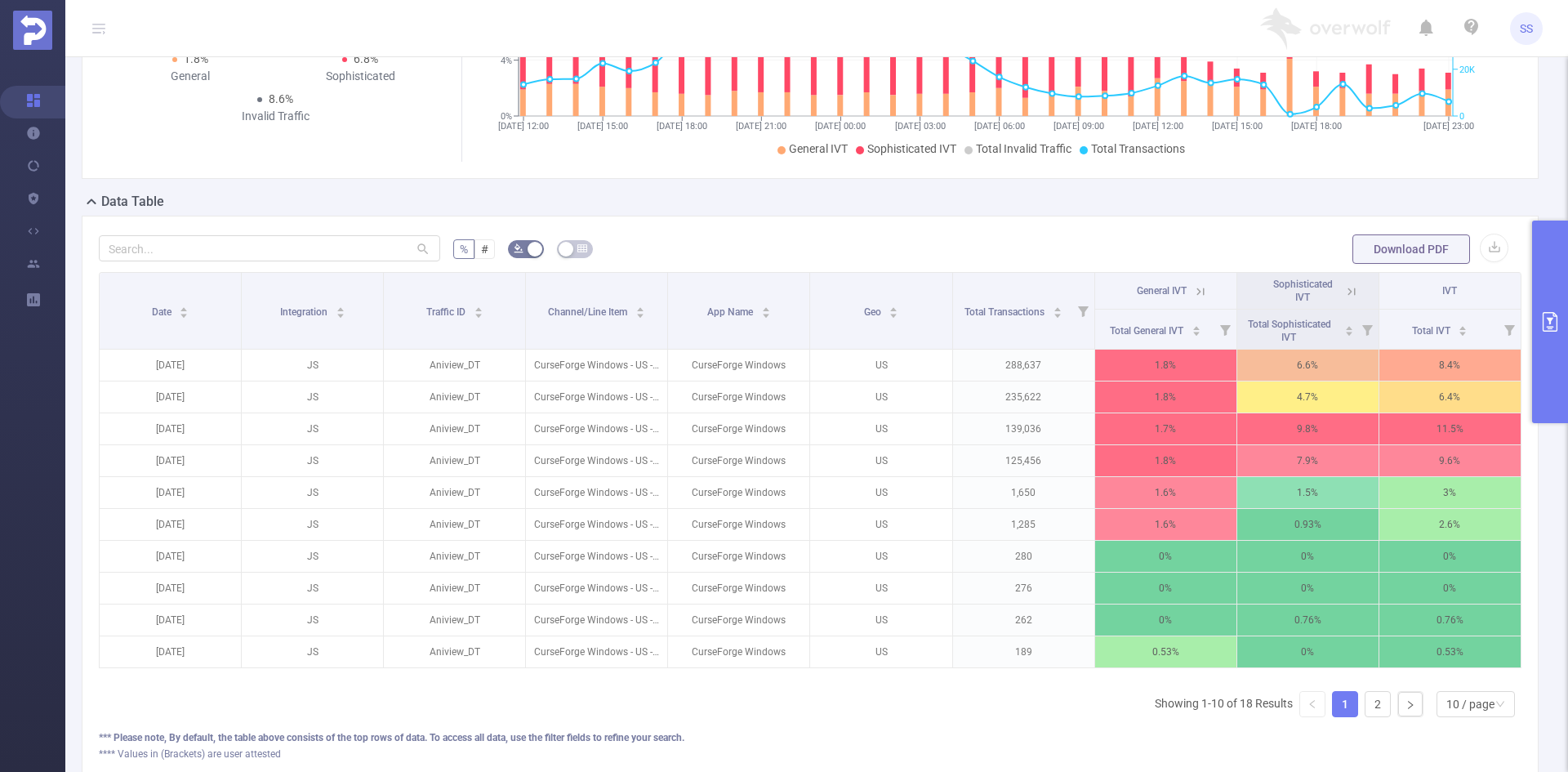
click at [1348, 288] on icon at bounding box center [1351, 292] width 7 height 7
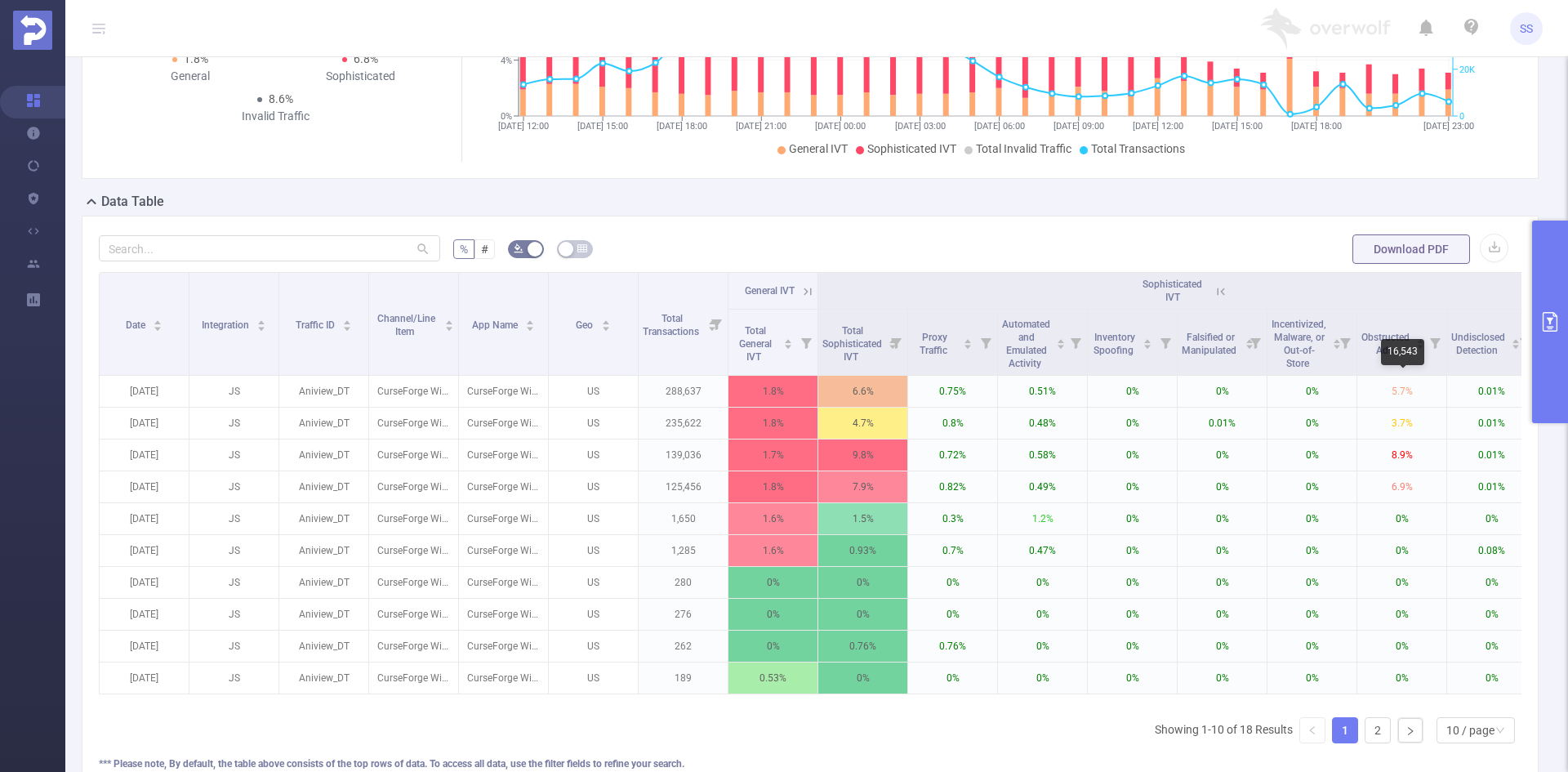
click at [1389, 351] on div "16,543" at bounding box center [1402, 352] width 44 height 26
click at [1554, 342] on button "primary" at bounding box center [1549, 321] width 36 height 203
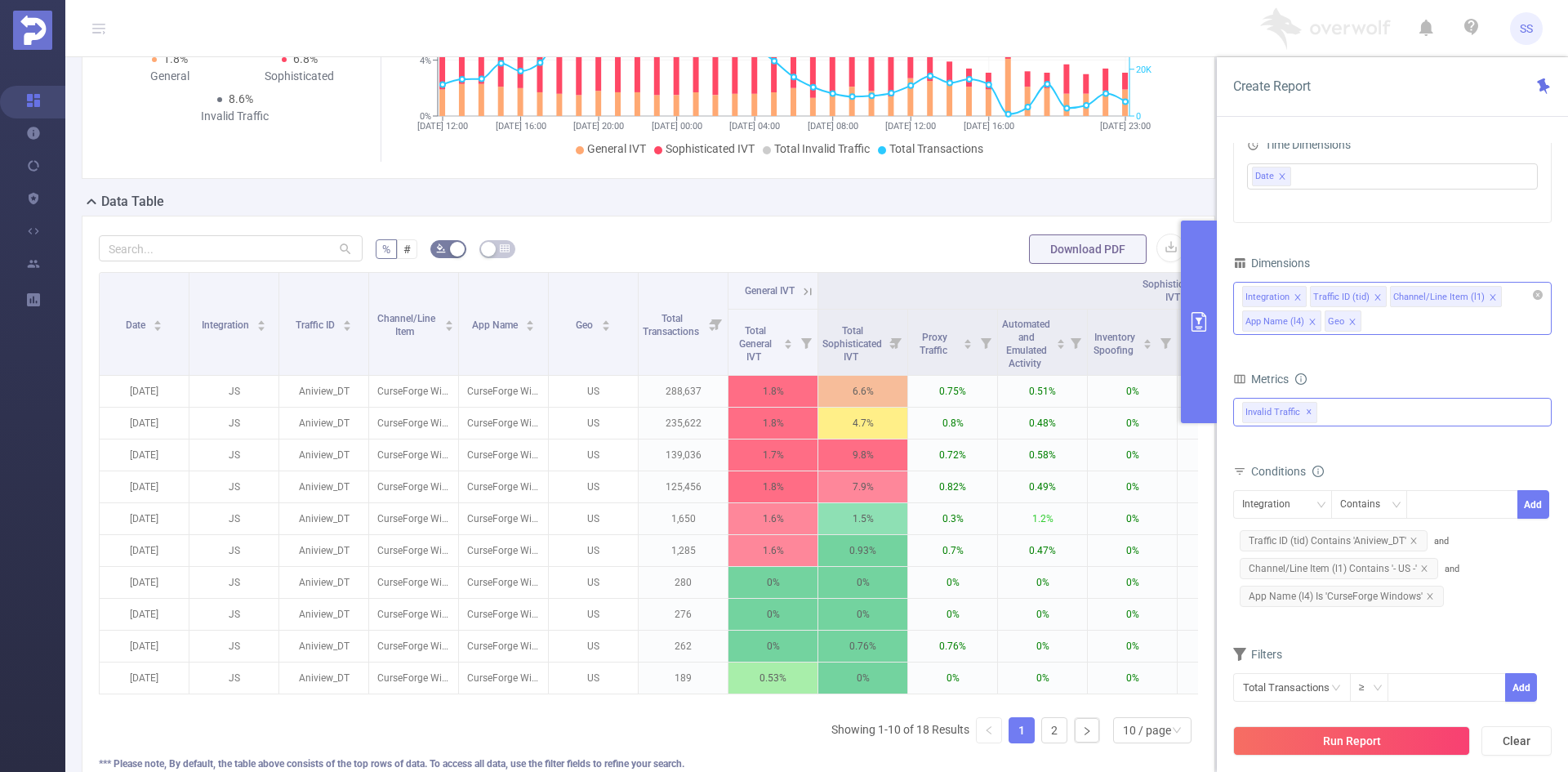
click at [1394, 319] on div "Integration Traffic ID (tid) Channel/Line Item (l1) App Name (l4) Geo" at bounding box center [1392, 307] width 318 height 53
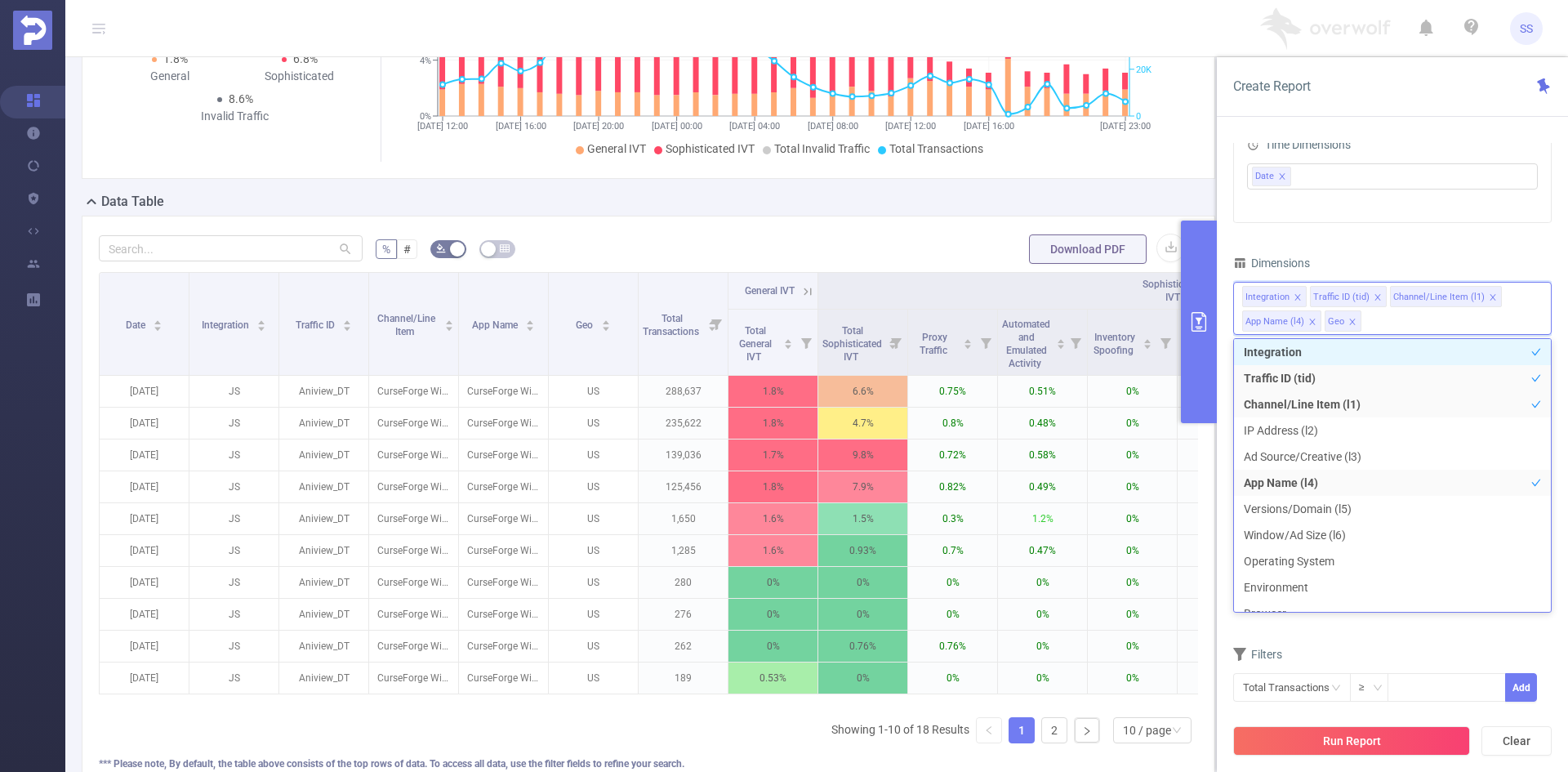
click at [1350, 321] on icon "icon: close" at bounding box center [1351, 321] width 6 height 6
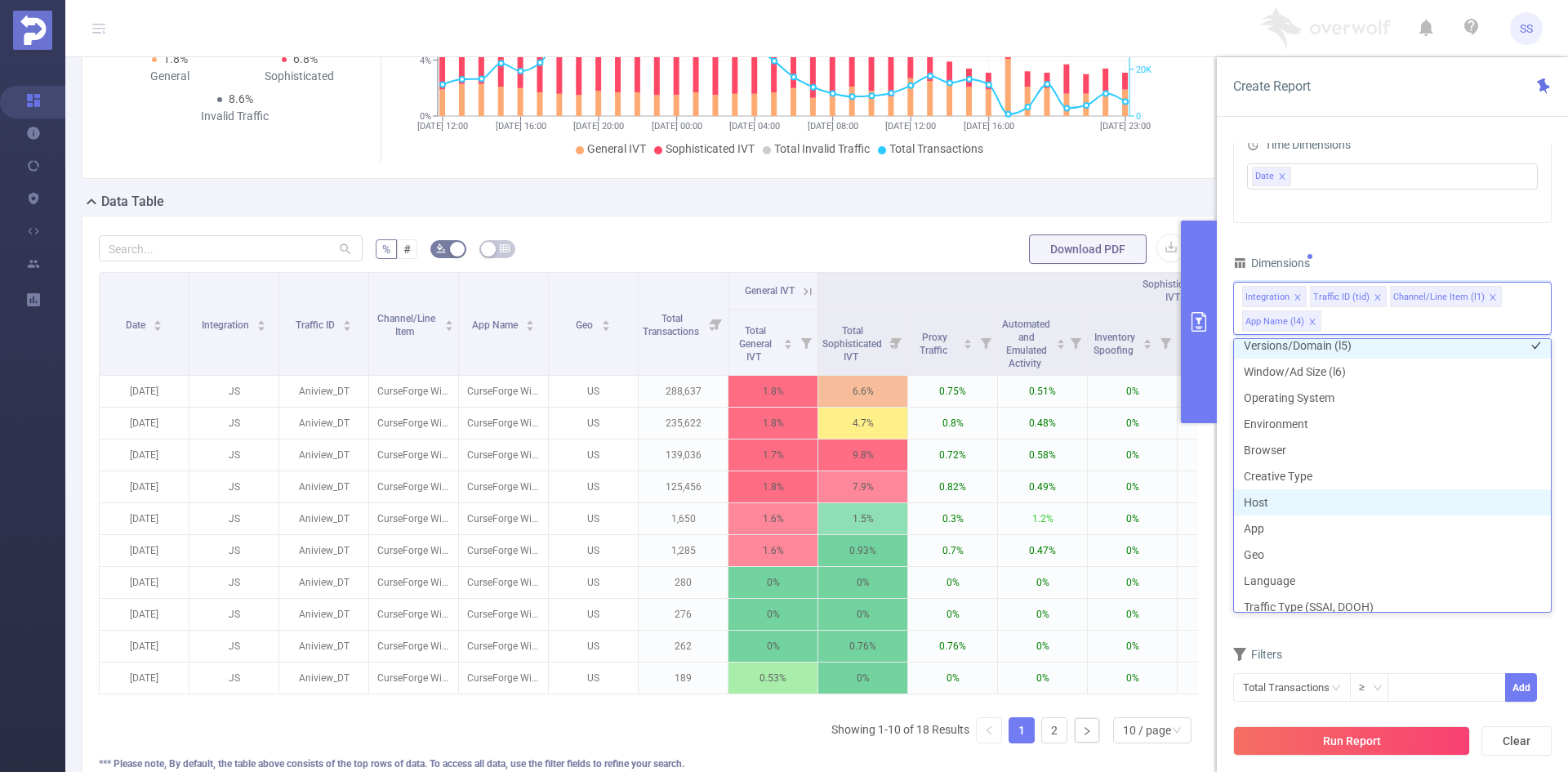
scroll to position [248, 0]
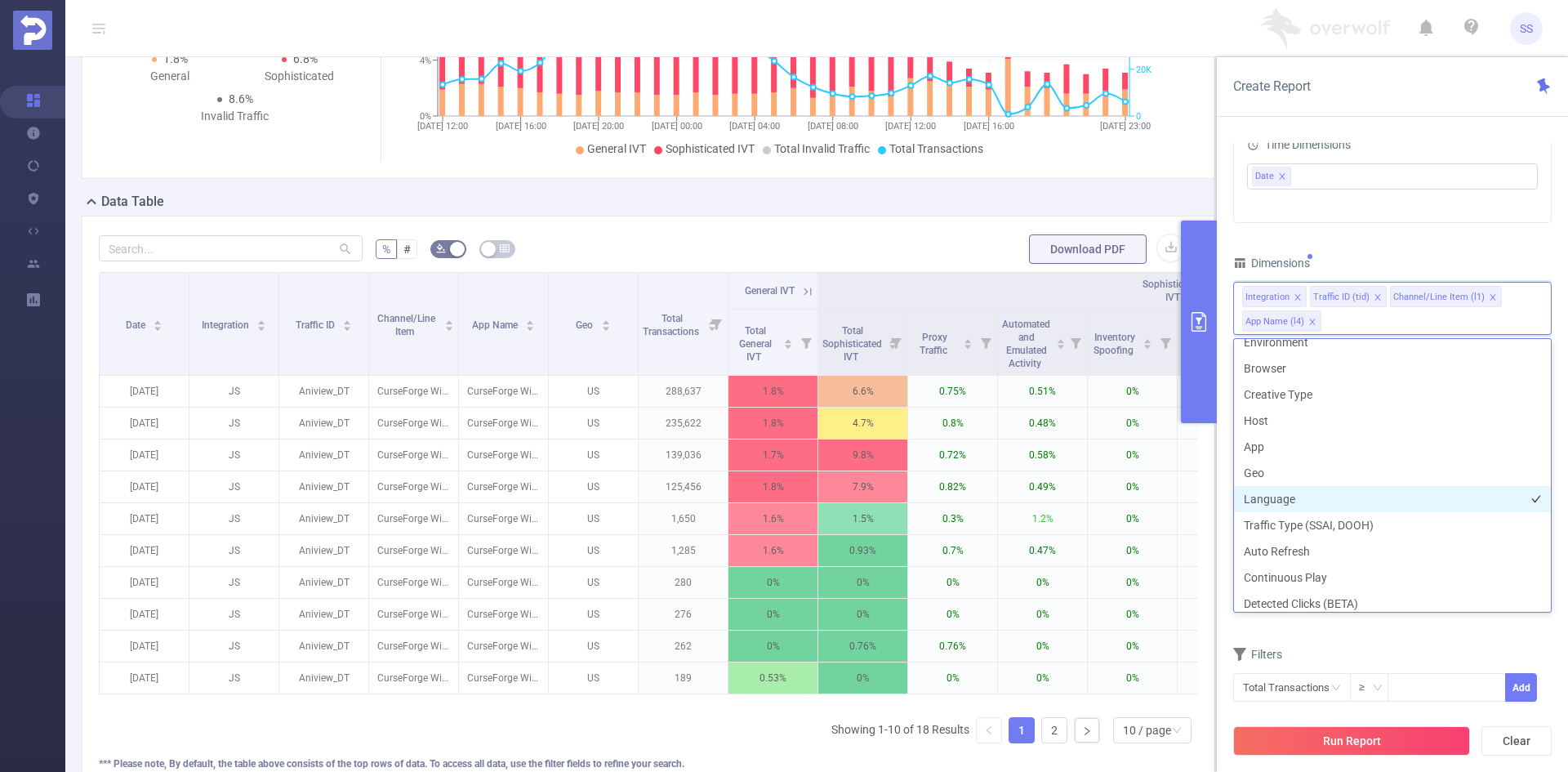
click at [1339, 503] on li "Language" at bounding box center [1392, 499] width 317 height 26
click at [1415, 225] on div "PID 1000414 - OverWolf 1000414 - OverWolf Time Range [DATE] 12:00 _ [DATE] 23:5…" at bounding box center [1392, 269] width 318 height 906
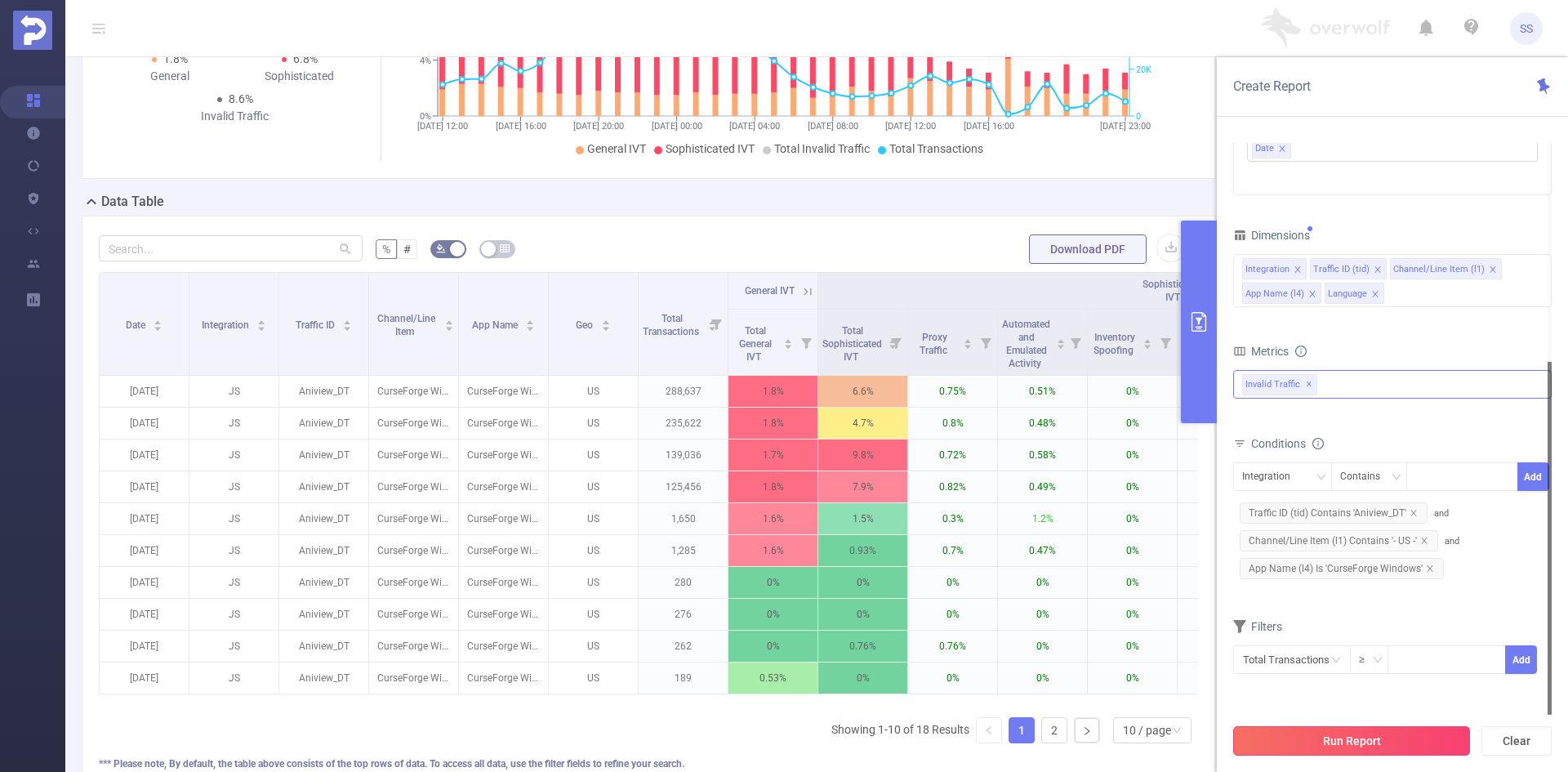
click at [1393, 738] on button "Run Report" at bounding box center [1351, 741] width 237 height 30
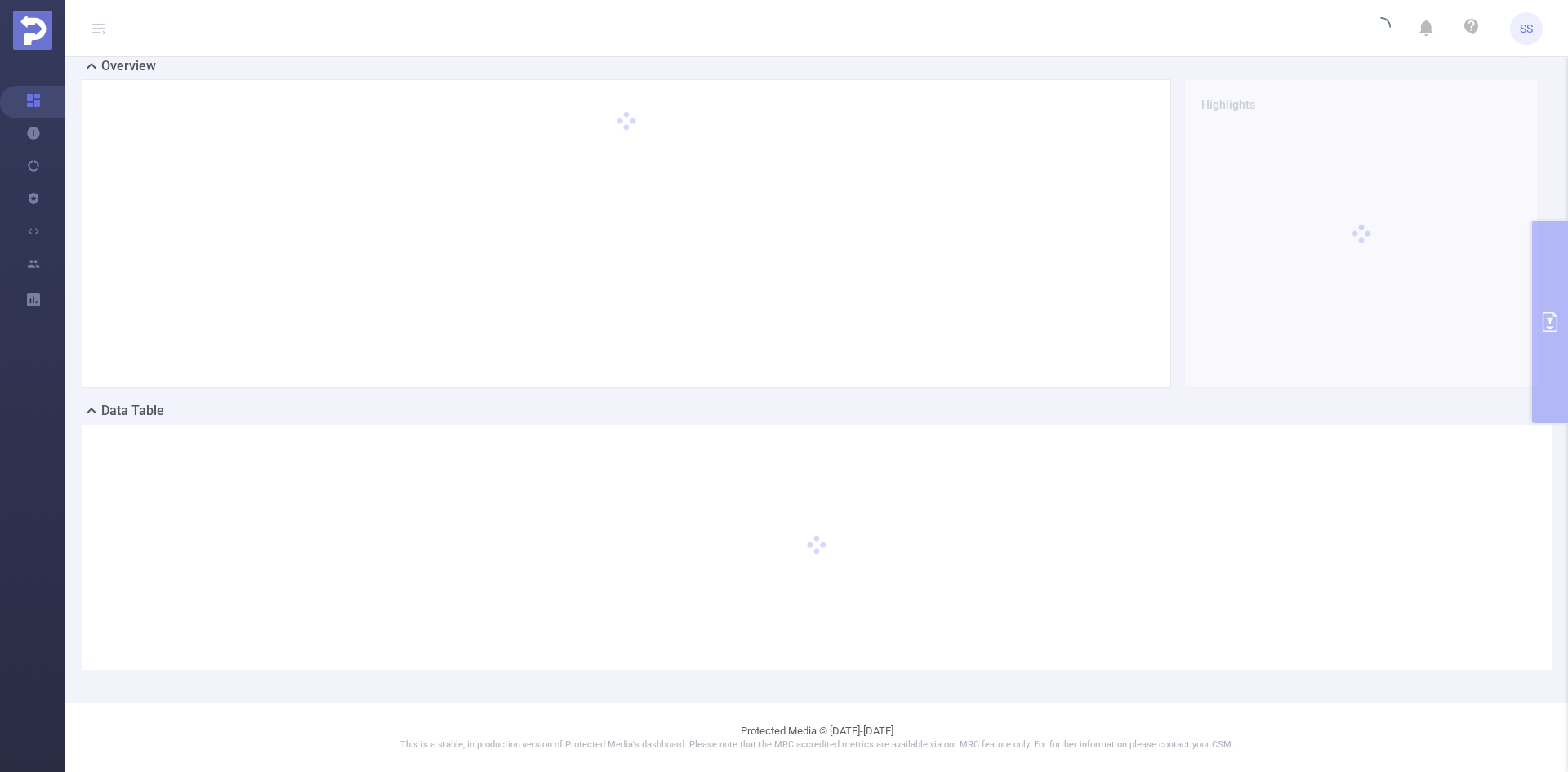
scroll to position [0, 0]
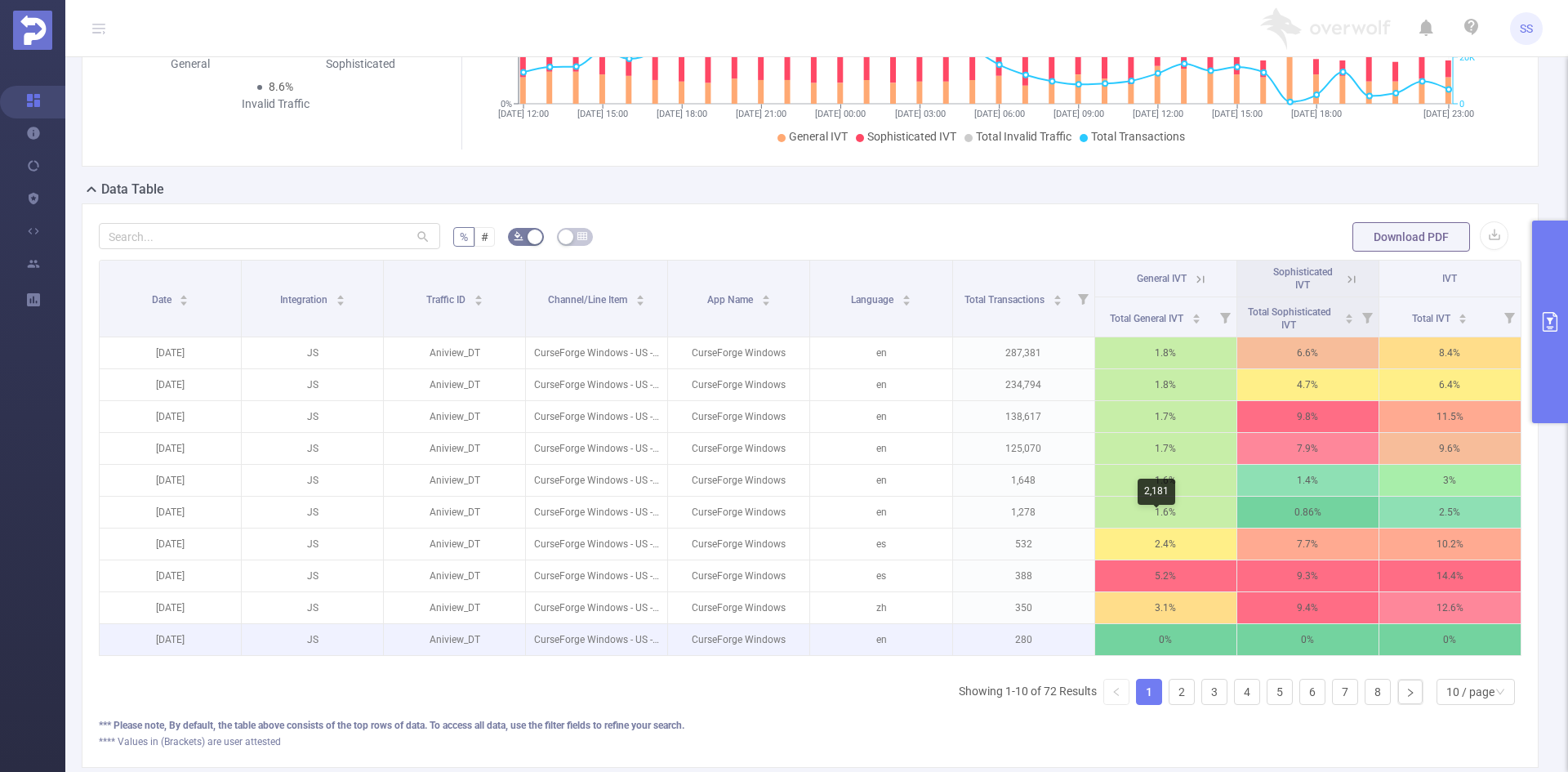
scroll to position [327, 0]
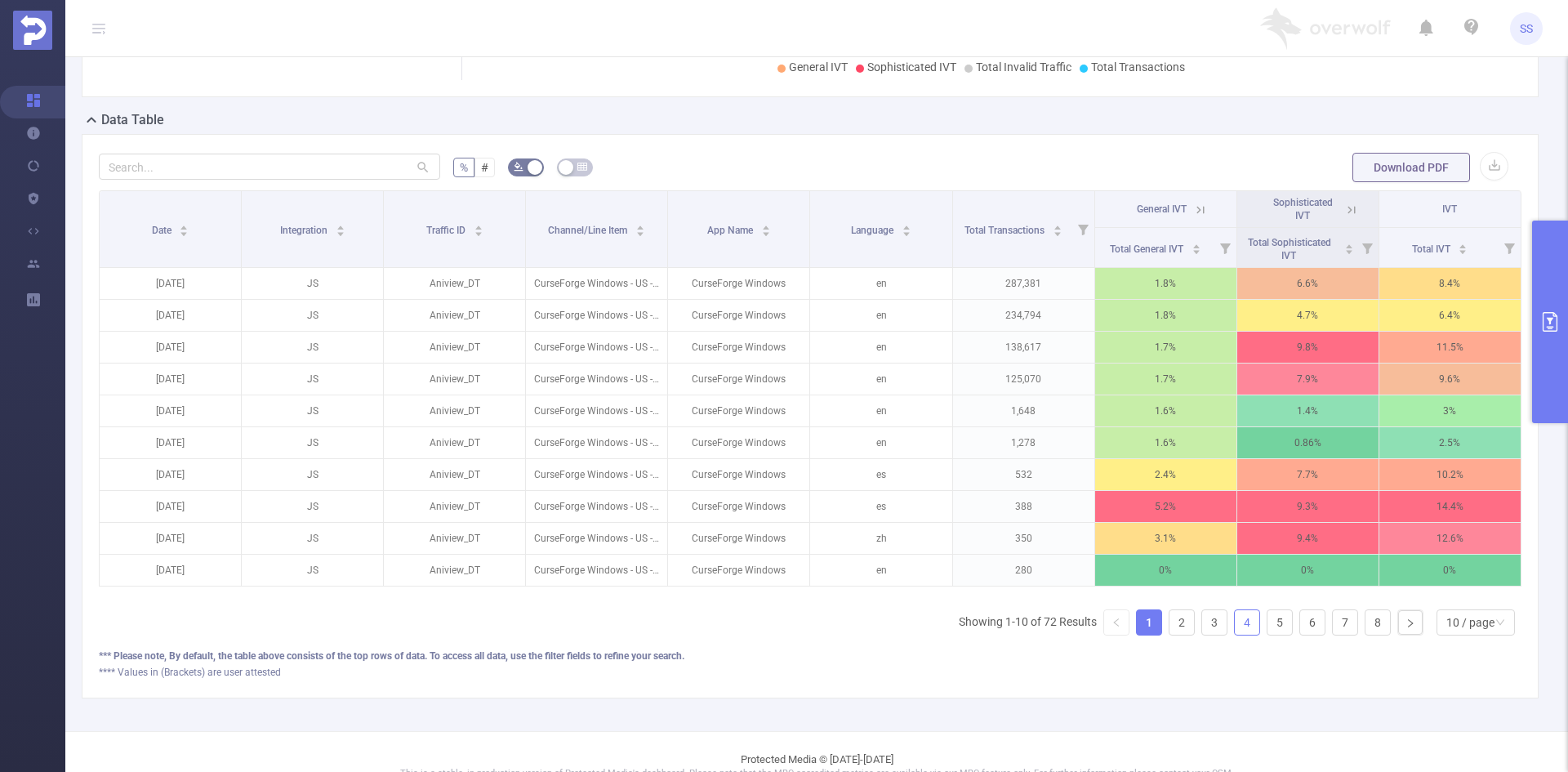
drag, startPoint x: 1235, startPoint y: 641, endPoint x: 1259, endPoint y: 636, distance: 24.5
click at [1235, 634] on link "4" at bounding box center [1247, 622] width 24 height 24
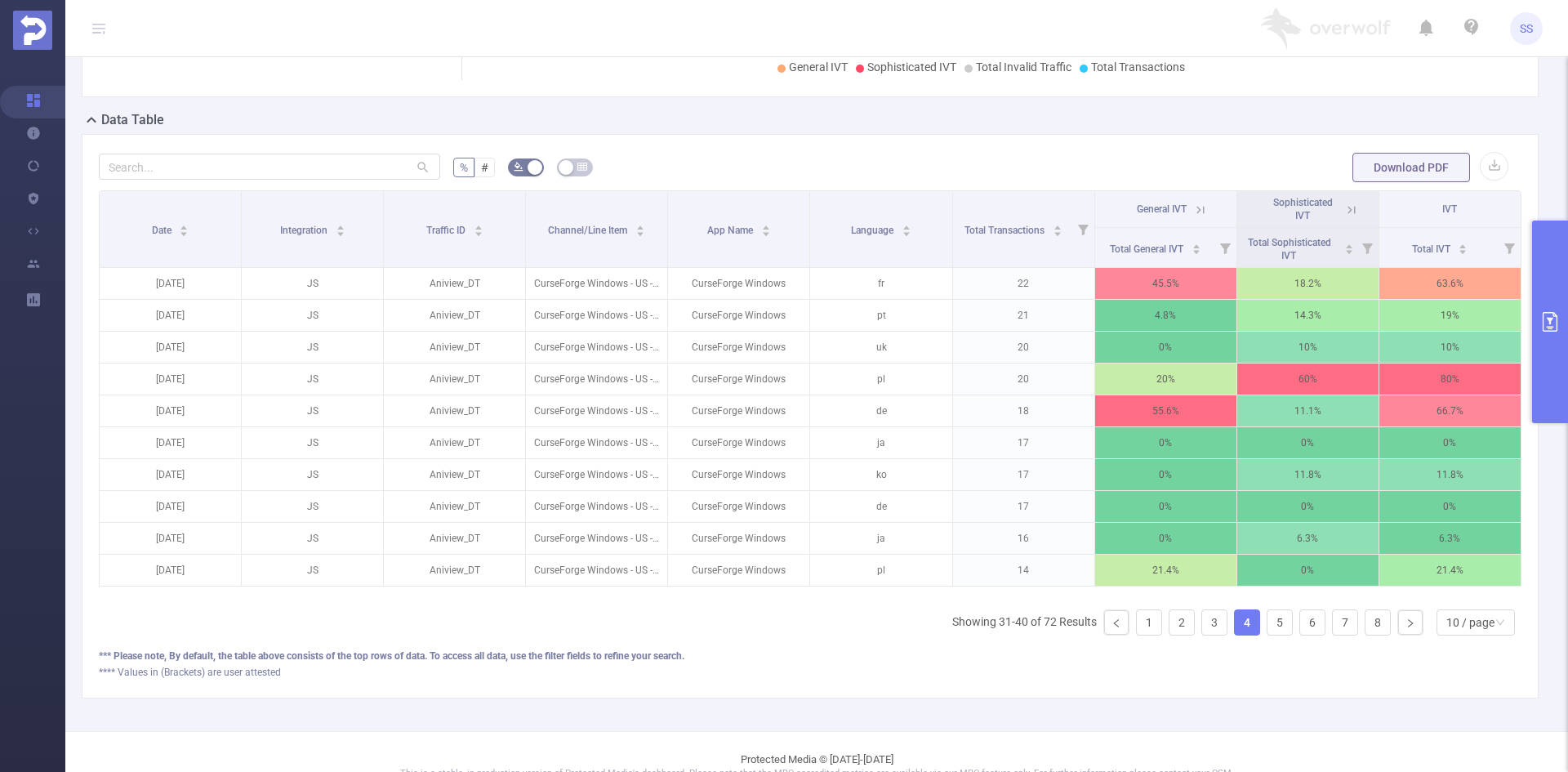
click at [1280, 634] on ul "Showing 31-40 of 72 Results 1 2 3 4 5 6 7 8 10 / page" at bounding box center [1237, 622] width 569 height 26
click at [1137, 632] on link "1" at bounding box center [1149, 622] width 24 height 24
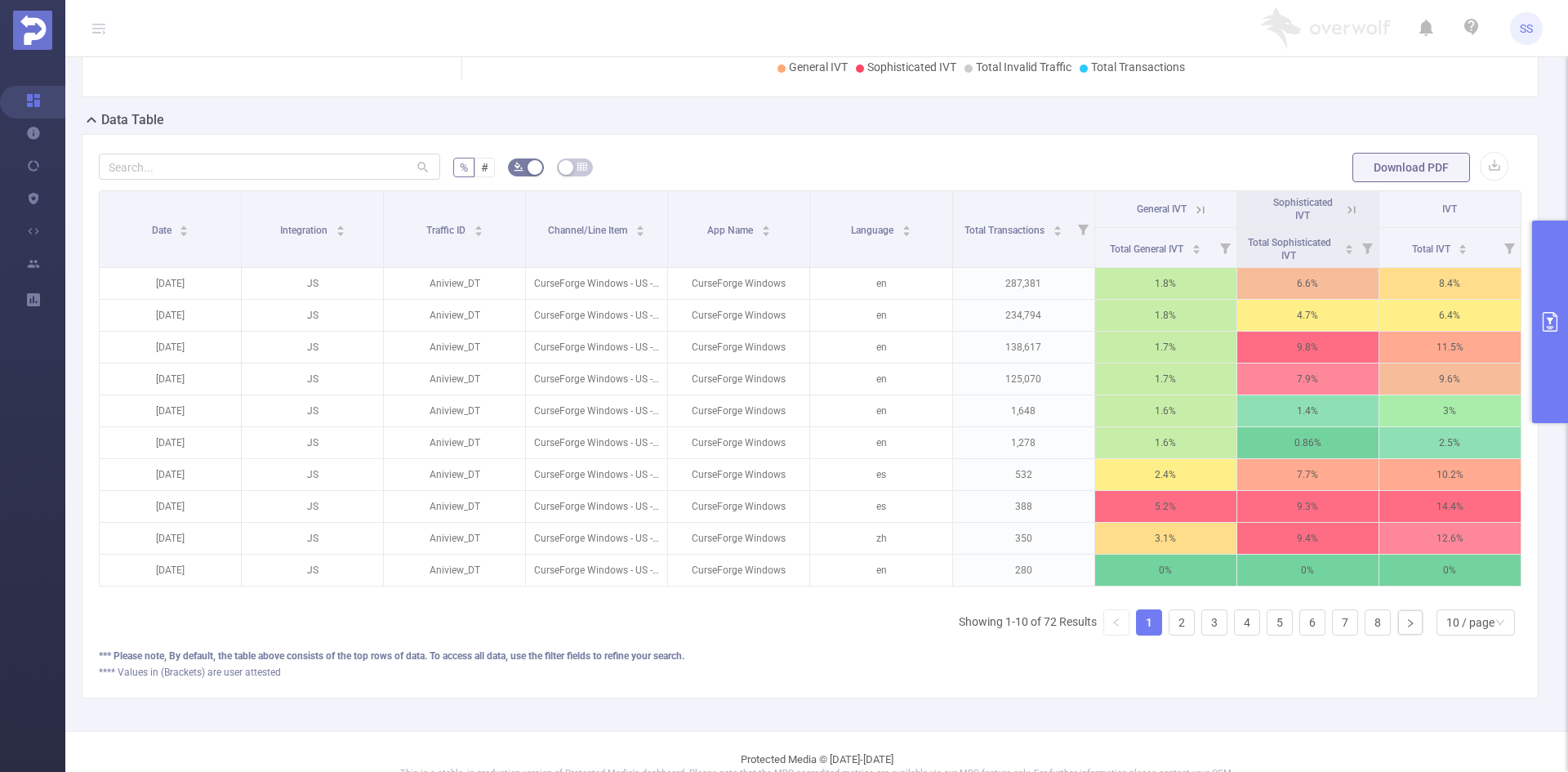
click at [1327, 203] on div "Sophisticated IVT" at bounding box center [1302, 209] width 73 height 26
click at [1344, 206] on icon at bounding box center [1351, 210] width 15 height 15
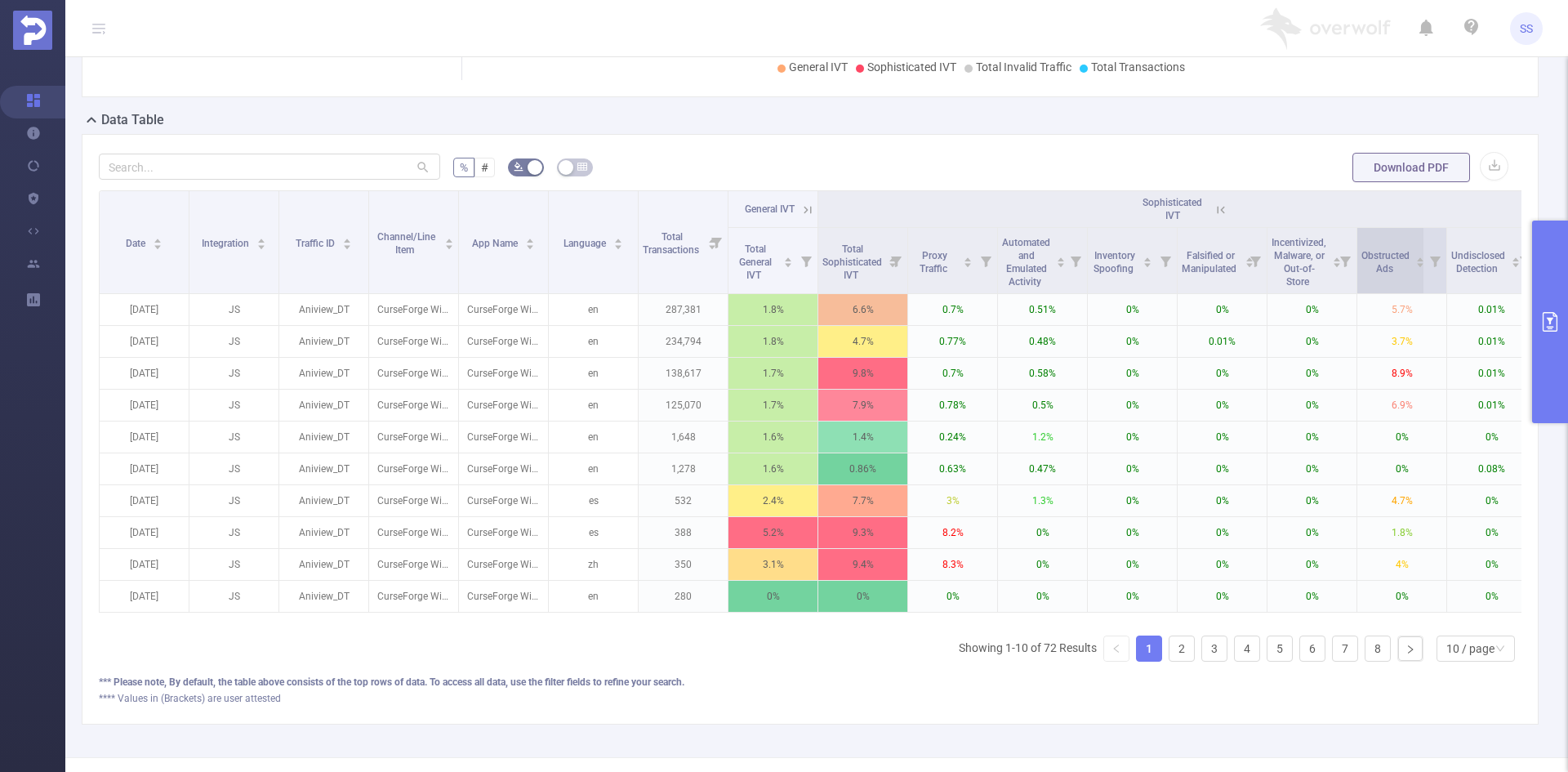
click at [1388, 263] on span "Obstructed Ads" at bounding box center [1386, 262] width 48 height 24
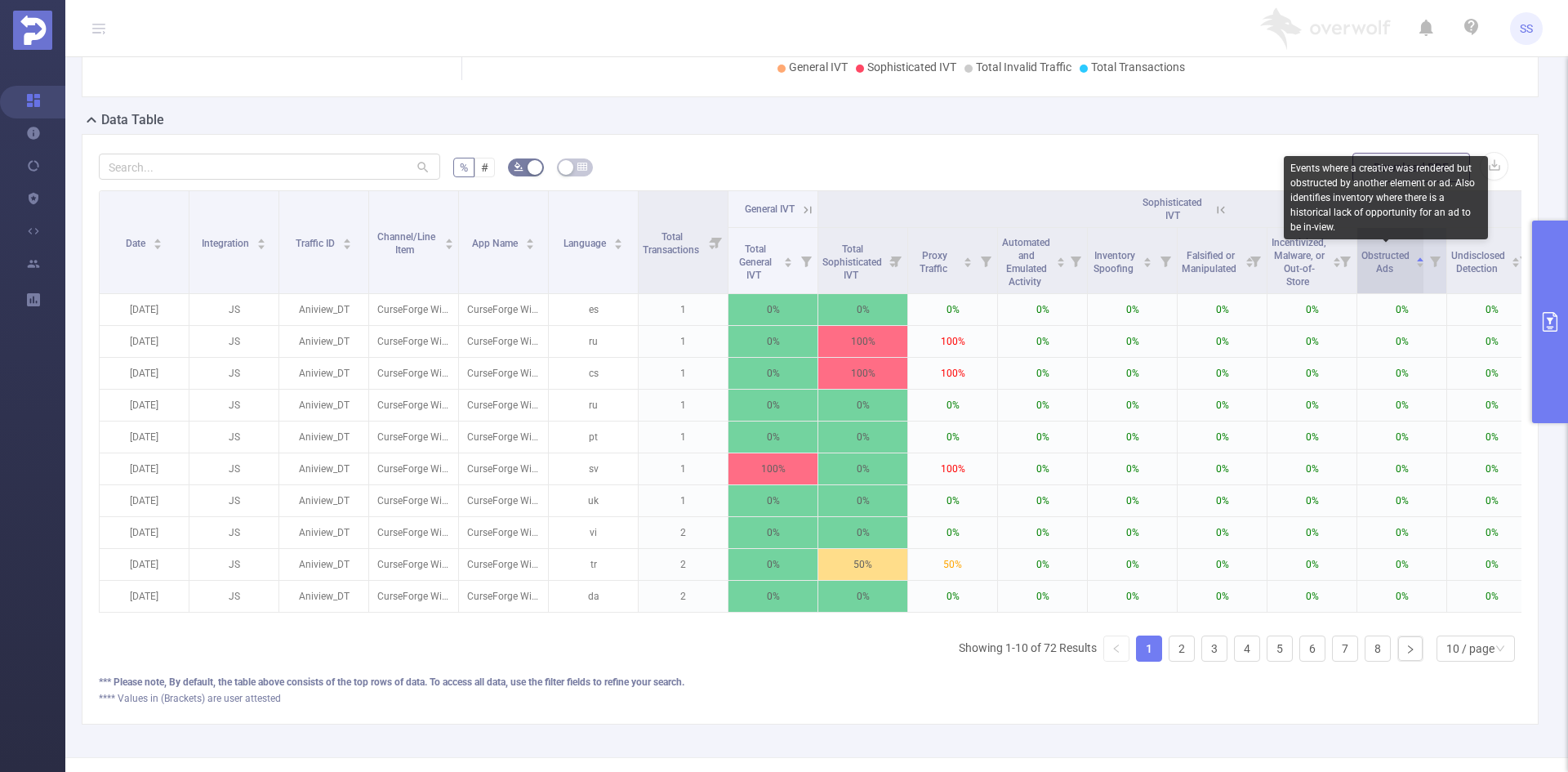
click at [1388, 263] on span "Obstructed Ads" at bounding box center [1386, 262] width 48 height 24
